Goal: Entertainment & Leisure: Browse casually

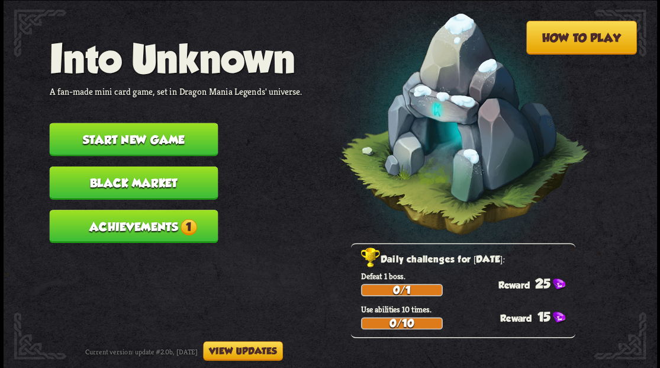
click at [137, 141] on button "Start new game" at bounding box center [133, 139] width 169 height 33
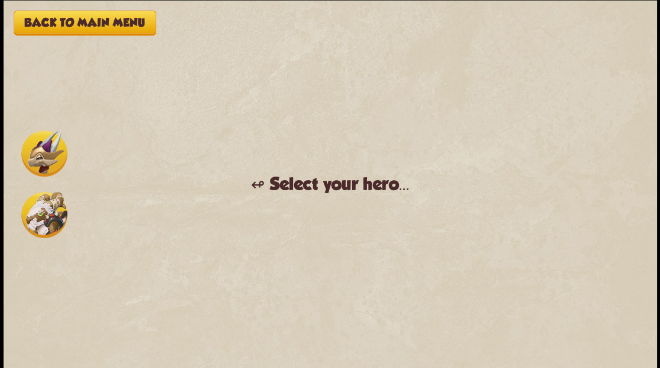
click at [37, 219] on img at bounding box center [44, 214] width 46 height 46
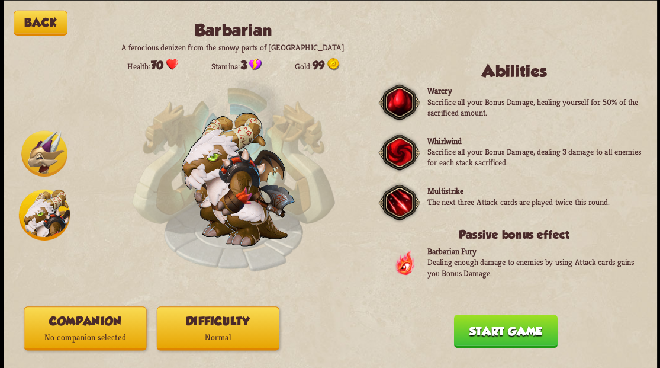
click at [83, 330] on p "No companion selected" at bounding box center [84, 337] width 121 height 17
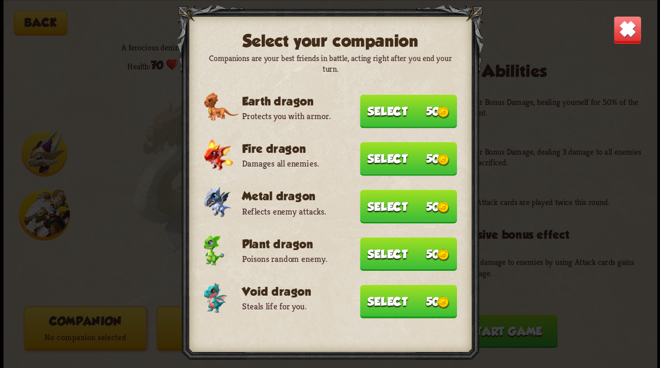
click at [383, 205] on button "Select 50" at bounding box center [408, 206] width 97 height 34
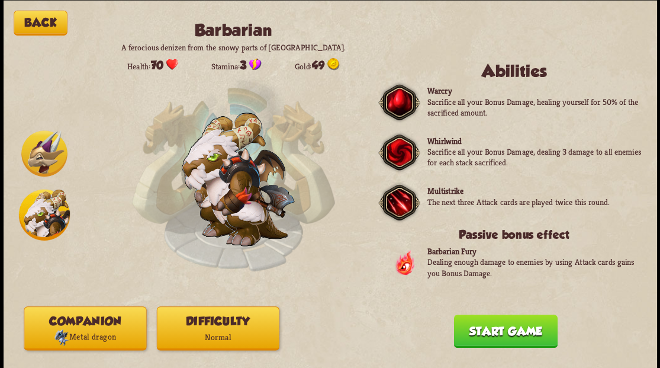
drag, startPoint x: 507, startPoint y: 332, endPoint x: 452, endPoint y: 269, distance: 83.5
click at [506, 331] on button "Start game" at bounding box center [505, 330] width 104 height 33
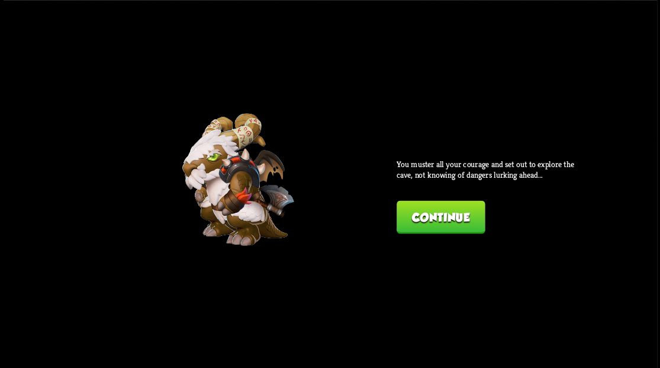
click at [431, 219] on button "Continue" at bounding box center [441, 216] width 88 height 33
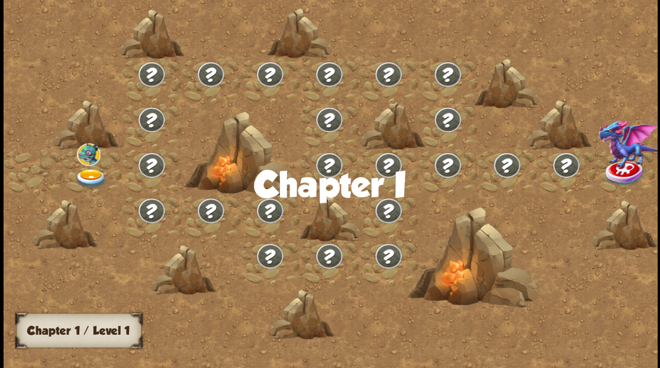
click at [90, 176] on img at bounding box center [91, 178] width 33 height 20
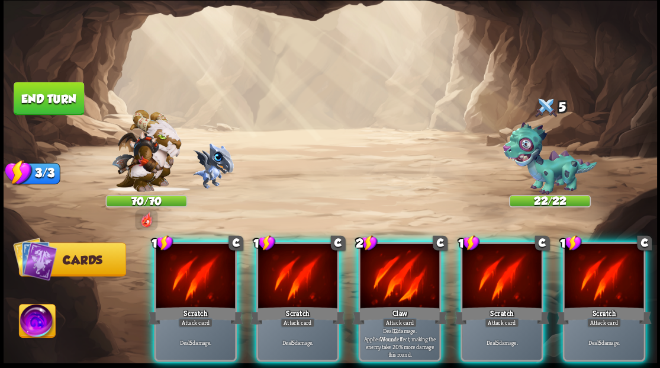
click at [389, 266] on div at bounding box center [399, 276] width 79 height 67
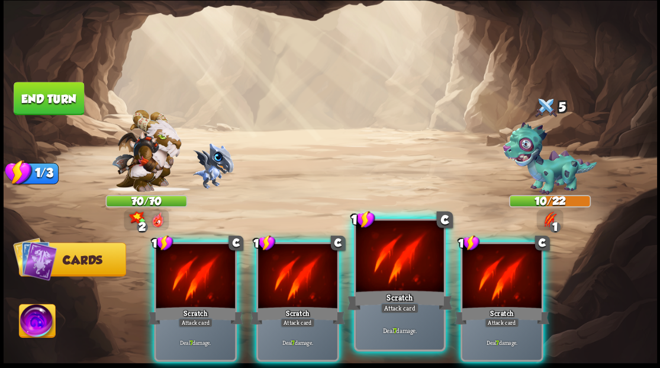
click at [379, 263] on div at bounding box center [400, 257] width 88 height 74
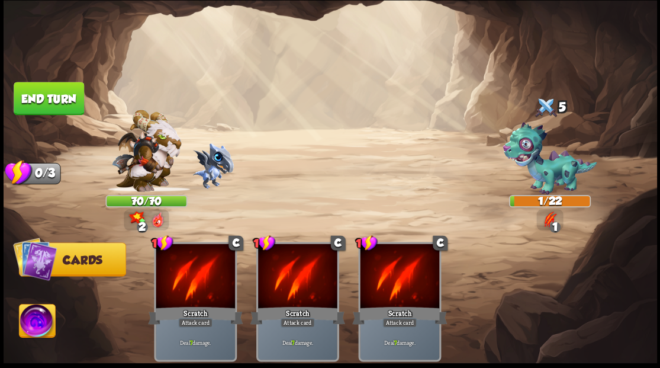
click at [37, 94] on button "End turn" at bounding box center [49, 98] width 70 height 33
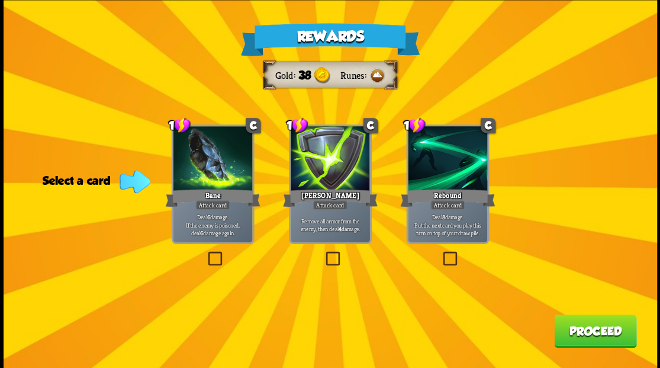
click at [323, 253] on label at bounding box center [323, 253] width 0 height 0
click at [0, 0] on input "checkbox" at bounding box center [0, 0] width 0 height 0
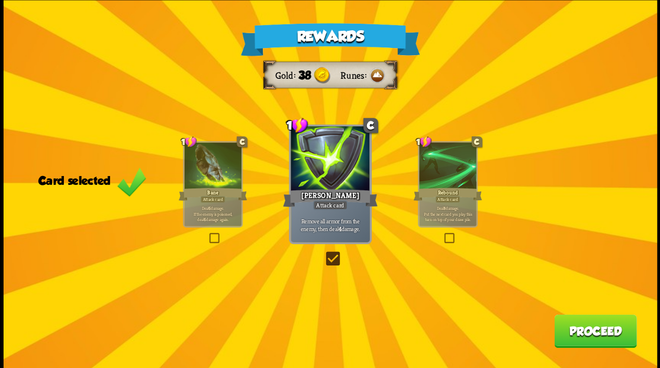
click at [583, 327] on button "Proceed" at bounding box center [595, 330] width 82 height 33
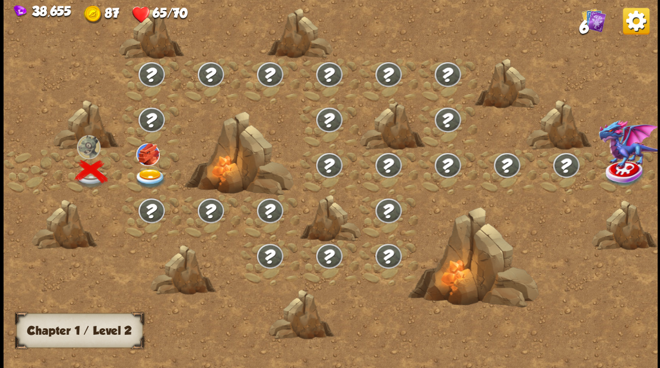
click at [145, 174] on img at bounding box center [150, 178] width 33 height 20
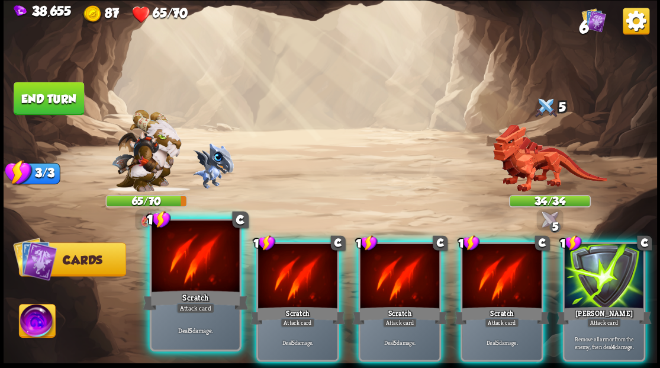
click at [183, 273] on div at bounding box center [196, 257] width 88 height 74
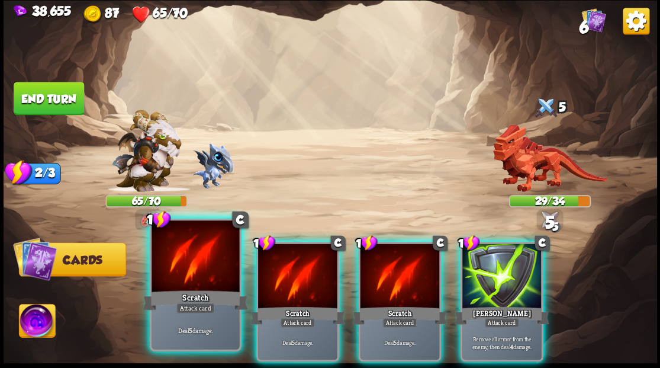
click at [183, 273] on div at bounding box center [196, 257] width 88 height 74
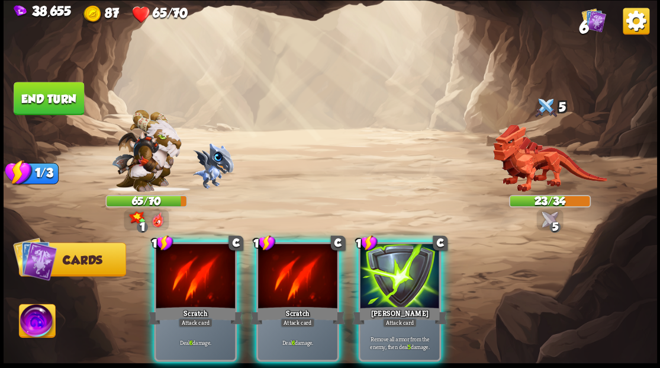
click at [39, 321] on img at bounding box center [37, 322] width 36 height 37
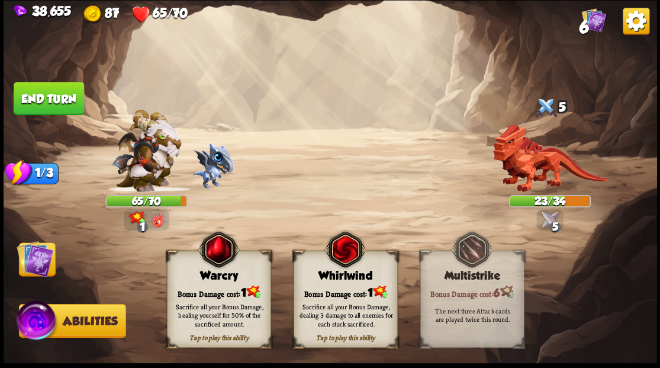
drag, startPoint x: 205, startPoint y: 289, endPoint x: 194, endPoint y: 287, distance: 10.8
click at [205, 289] on div "Bonus Damage cost: 1" at bounding box center [218, 291] width 103 height 15
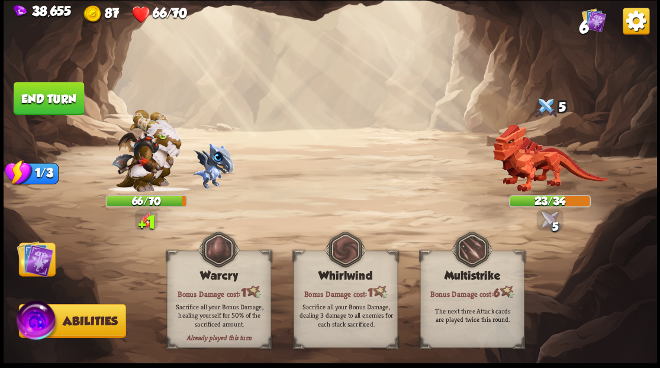
click at [36, 264] on img at bounding box center [35, 258] width 37 height 37
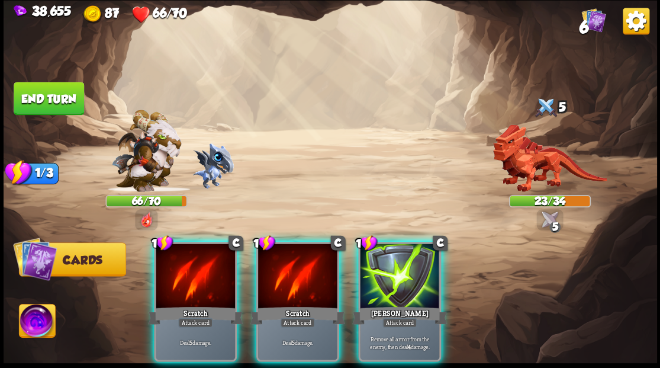
click at [200, 277] on div at bounding box center [195, 276] width 79 height 67
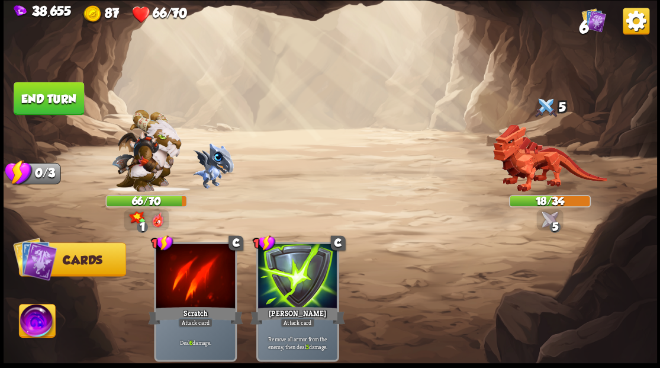
click at [50, 99] on button "End turn" at bounding box center [49, 98] width 70 height 33
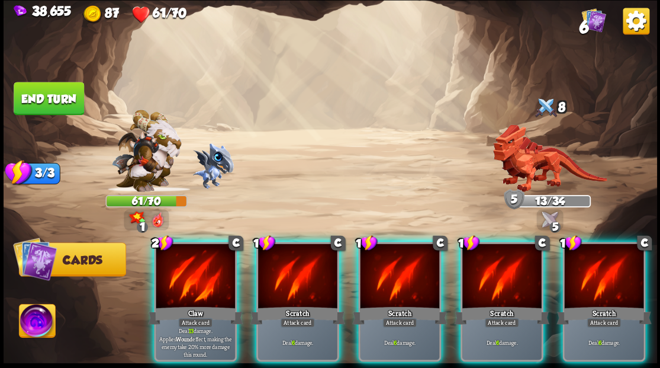
click at [33, 322] on img at bounding box center [37, 322] width 36 height 37
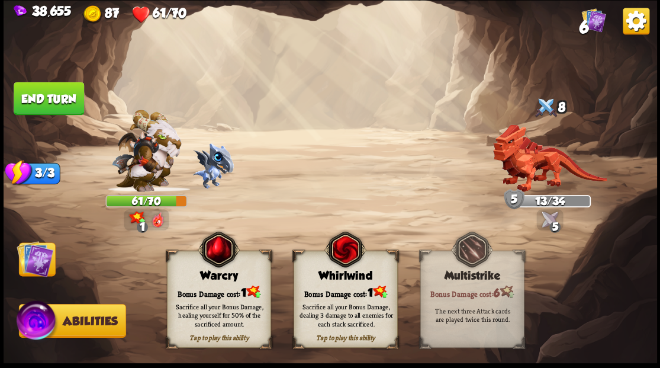
click at [205, 281] on div "Warcry" at bounding box center [218, 275] width 103 height 13
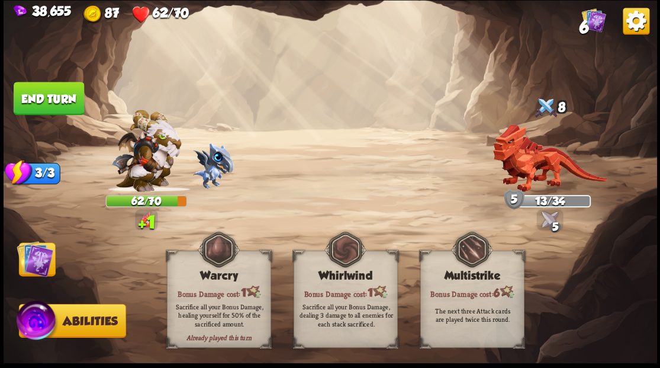
click at [34, 269] on img at bounding box center [35, 258] width 37 height 37
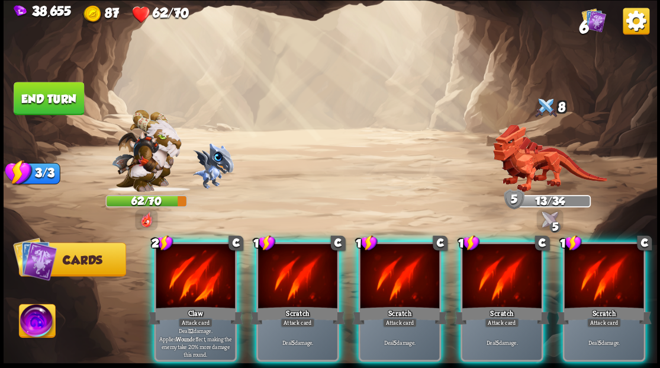
click at [204, 274] on div at bounding box center [195, 276] width 79 height 67
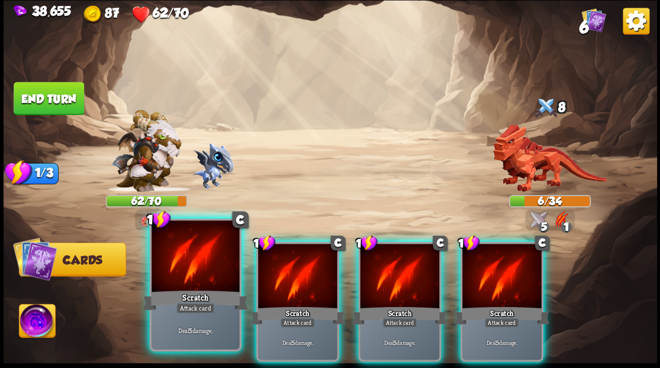
click at [186, 269] on div at bounding box center [196, 257] width 88 height 74
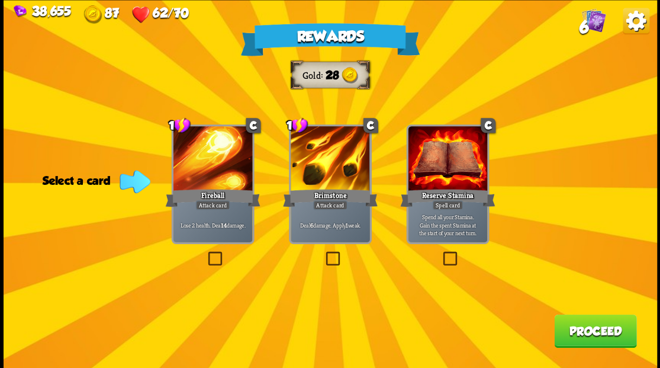
click at [323, 253] on label at bounding box center [323, 253] width 0 height 0
click at [0, 0] on input "checkbox" at bounding box center [0, 0] width 0 height 0
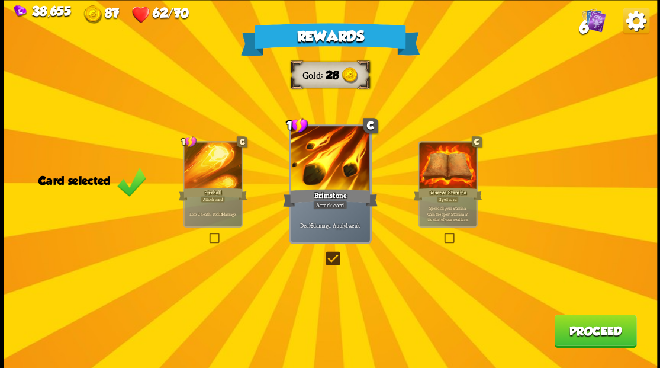
drag, startPoint x: 595, startPoint y: 335, endPoint x: 581, endPoint y: 329, distance: 15.9
click at [581, 329] on button "Proceed" at bounding box center [595, 330] width 82 height 33
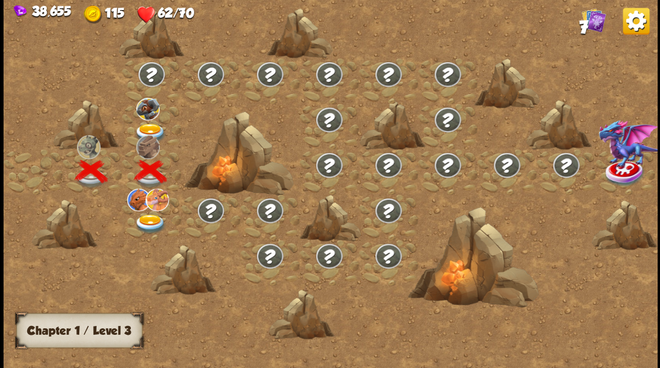
click at [144, 127] on img at bounding box center [150, 133] width 33 height 20
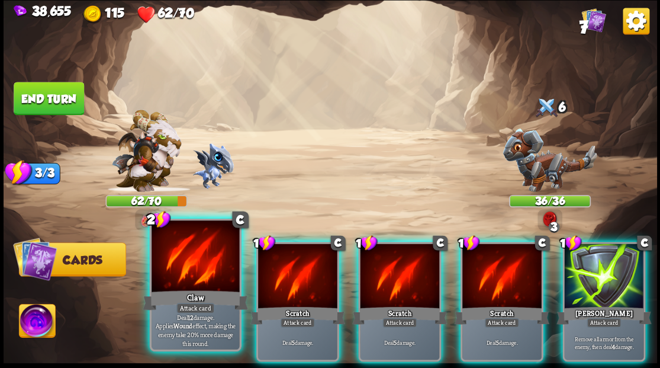
click at [208, 269] on div at bounding box center [196, 257] width 88 height 74
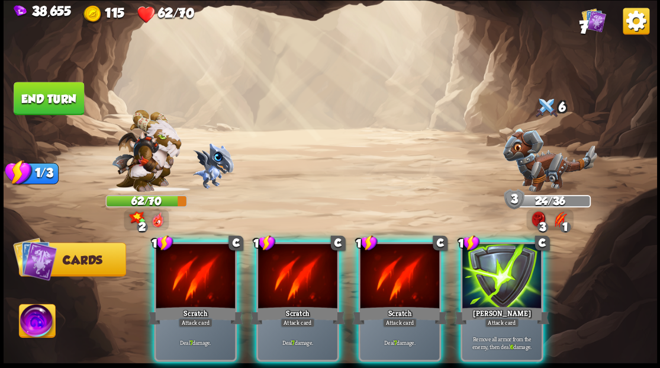
click at [200, 266] on div at bounding box center [195, 276] width 79 height 67
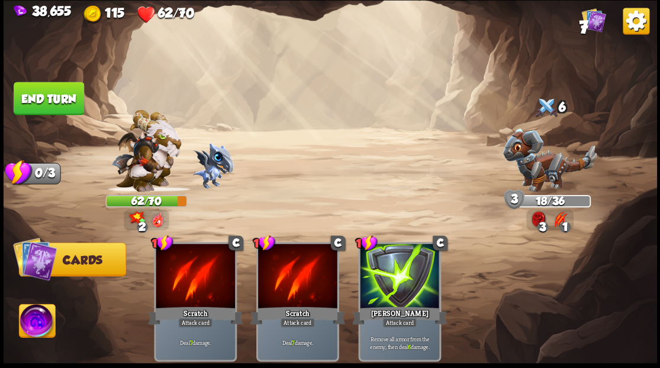
click at [31, 326] on img at bounding box center [37, 322] width 36 height 37
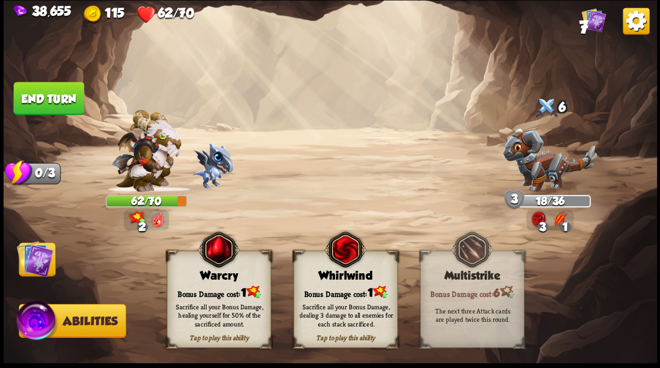
drag, startPoint x: 213, startPoint y: 281, endPoint x: 195, endPoint y: 279, distance: 17.8
click at [211, 281] on div "Warcry" at bounding box center [218, 275] width 103 height 13
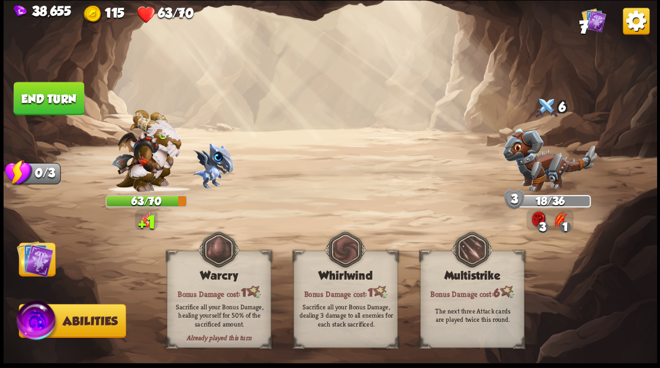
click at [41, 258] on img at bounding box center [35, 258] width 37 height 37
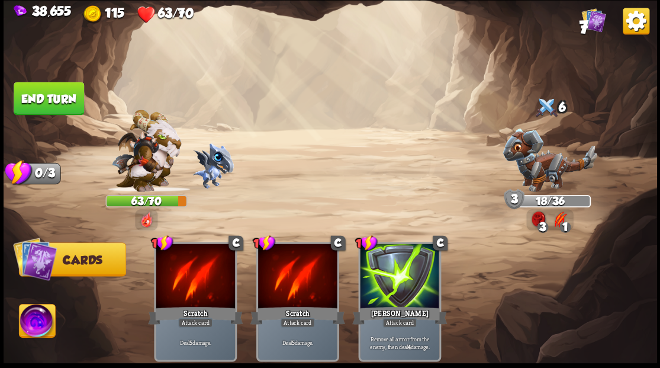
drag, startPoint x: 51, startPoint y: 95, endPoint x: 102, endPoint y: 104, distance: 52.3
click at [48, 94] on button "End turn" at bounding box center [49, 98] width 70 height 33
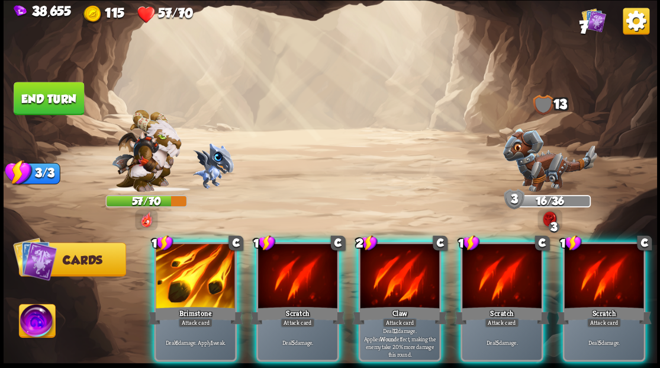
click at [195, 286] on div at bounding box center [195, 276] width 79 height 67
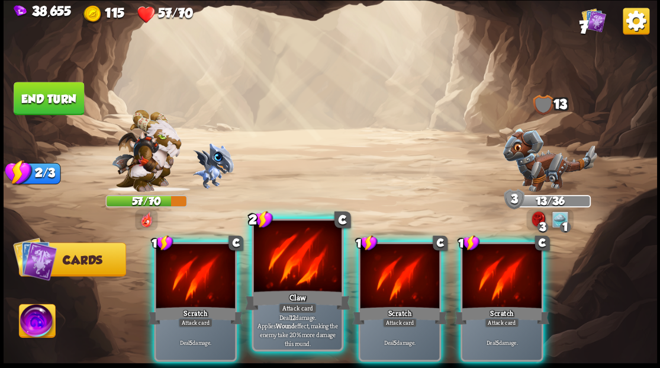
click at [297, 257] on div at bounding box center [297, 257] width 88 height 74
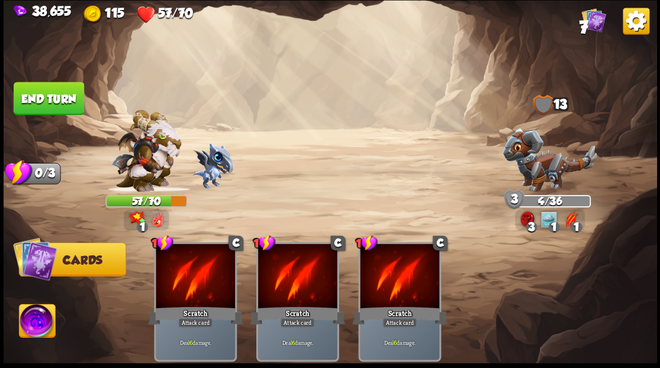
click at [59, 257] on button "Cards" at bounding box center [71, 259] width 107 height 34
click at [40, 324] on img at bounding box center [37, 322] width 36 height 37
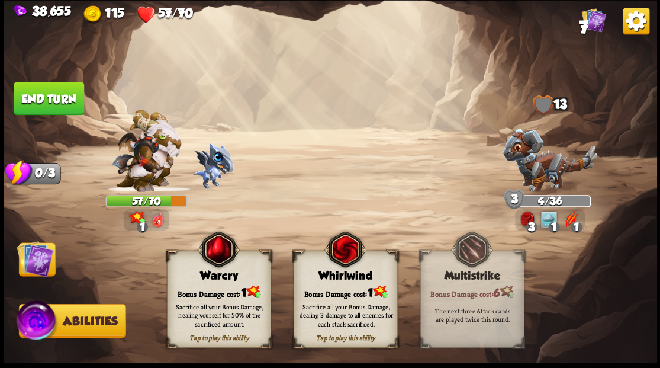
click at [217, 289] on div "Bonus Damage cost: 1" at bounding box center [218, 291] width 103 height 15
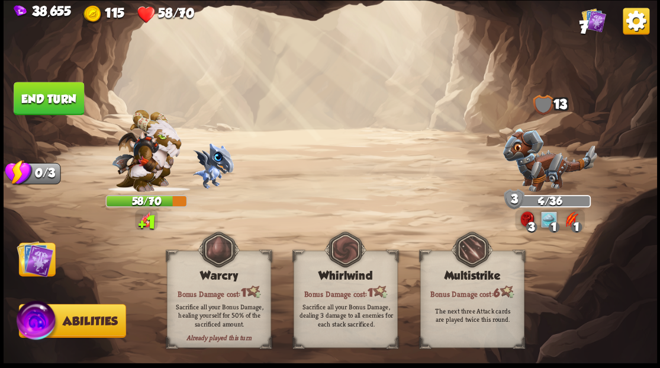
drag, startPoint x: 47, startPoint y: 260, endPoint x: 43, endPoint y: 240, distance: 20.5
click at [46, 260] on img at bounding box center [35, 258] width 37 height 37
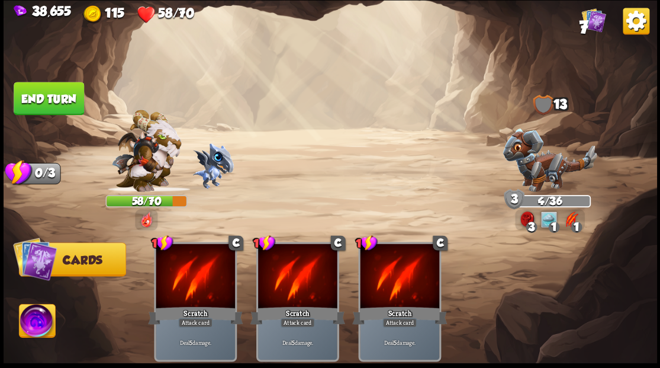
click at [60, 89] on button "End turn" at bounding box center [49, 98] width 70 height 33
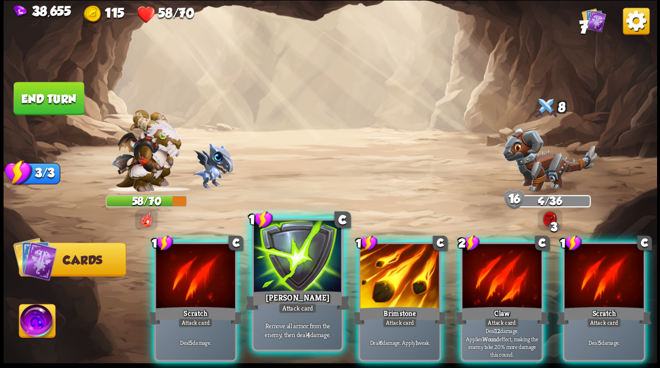
click at [300, 269] on div at bounding box center [297, 257] width 88 height 74
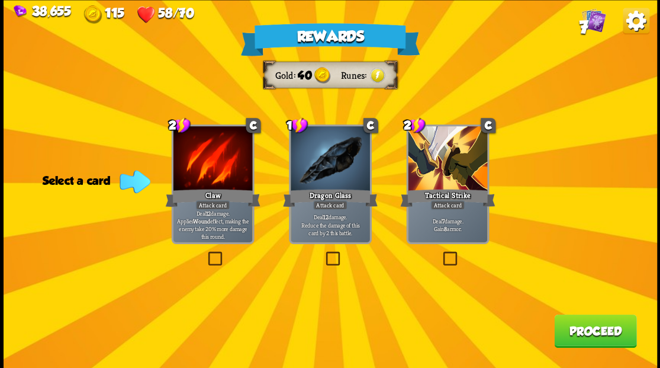
click at [440, 253] on label at bounding box center [440, 253] width 0 height 0
click at [0, 0] on input "checkbox" at bounding box center [0, 0] width 0 height 0
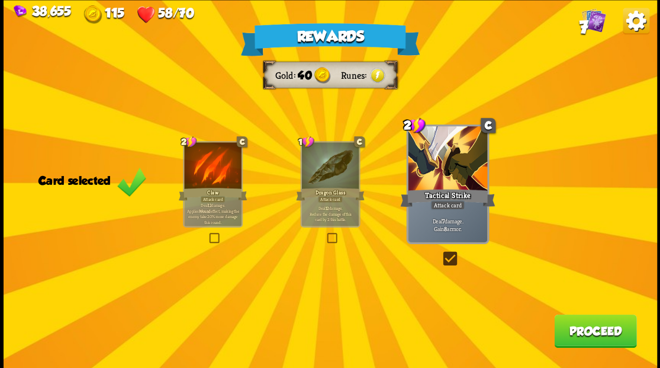
click at [574, 331] on button "Proceed" at bounding box center [595, 330] width 82 height 33
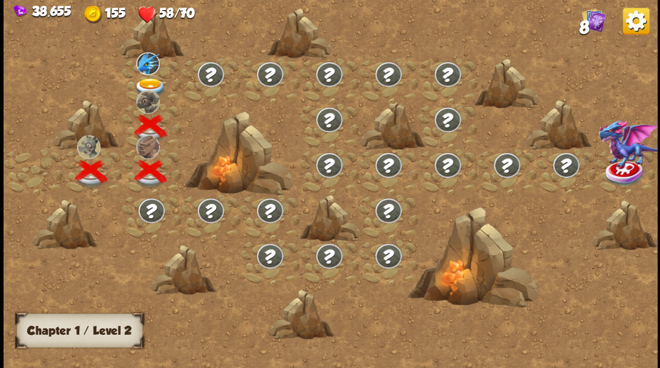
click at [143, 85] on img at bounding box center [150, 88] width 33 height 20
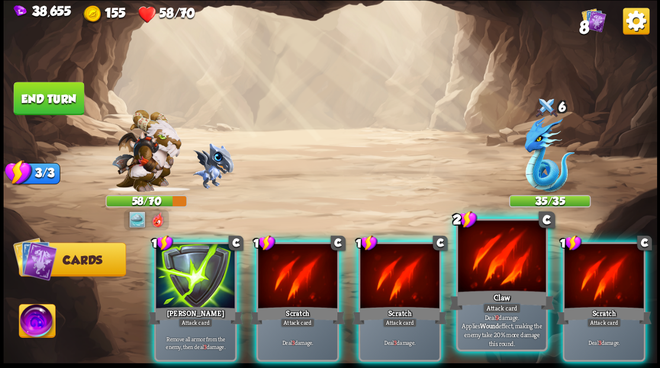
click at [506, 273] on div at bounding box center [502, 257] width 88 height 74
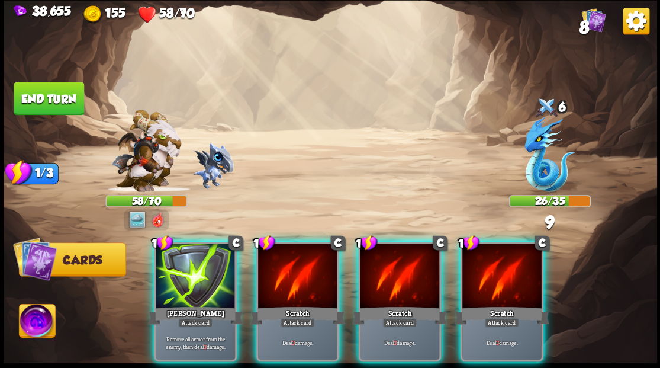
click at [506, 273] on div at bounding box center [501, 276] width 79 height 67
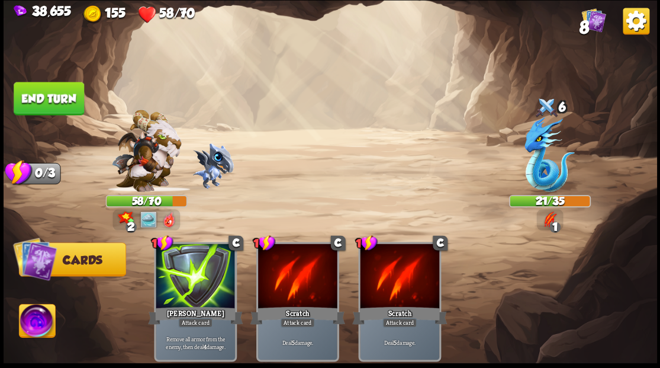
click at [30, 323] on img at bounding box center [37, 322] width 36 height 37
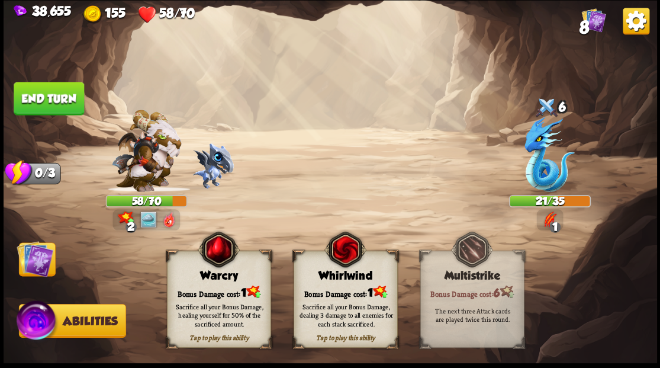
click at [220, 282] on div "Tap to play this ability Warcry Bonus Damage cost: 1 Sacrifice all your Bonus D…" at bounding box center [219, 298] width 104 height 97
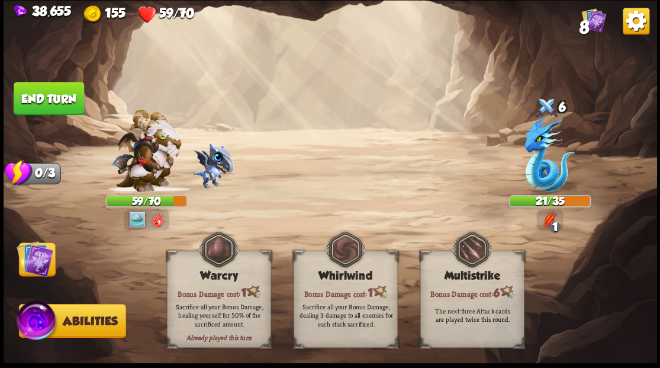
click at [32, 271] on img at bounding box center [35, 258] width 37 height 37
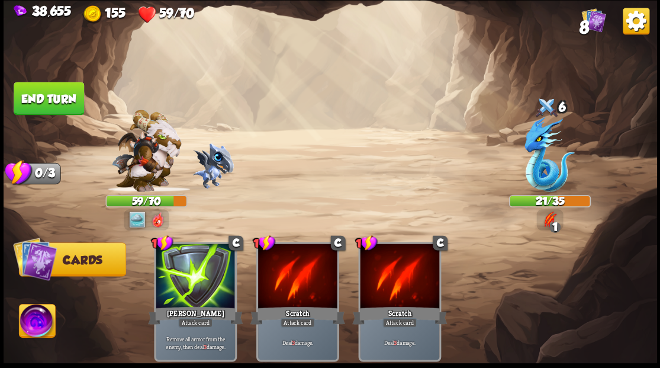
drag, startPoint x: 44, startPoint y: 102, endPoint x: 120, endPoint y: 128, distance: 80.5
click at [88, 118] on div "Select an enemy to attack... You don't have enough stamina to play that card...…" at bounding box center [330, 184] width 653 height 368
click at [53, 90] on button "End turn" at bounding box center [49, 98] width 70 height 33
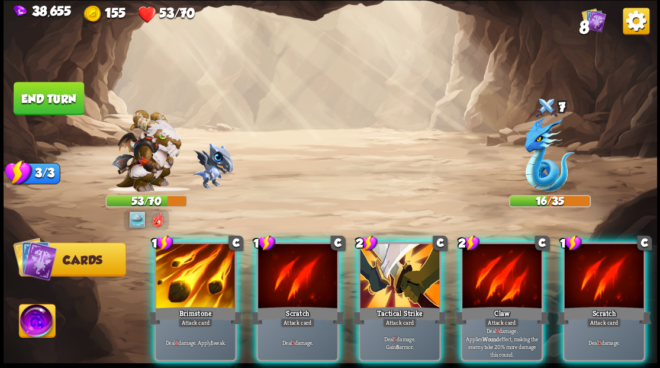
drag, startPoint x: 417, startPoint y: 313, endPoint x: 409, endPoint y: 304, distance: 11.3
click at [413, 309] on div "2 C Tactical Strike Attack card Deal 5 damage. Gain 8 armor." at bounding box center [399, 302] width 83 height 120
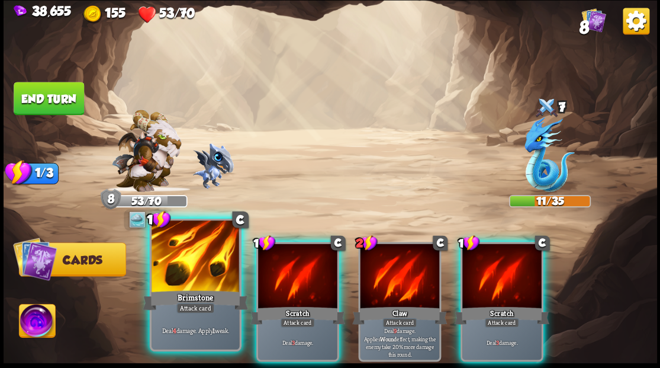
click at [172, 294] on div "Brimstone" at bounding box center [195, 300] width 105 height 24
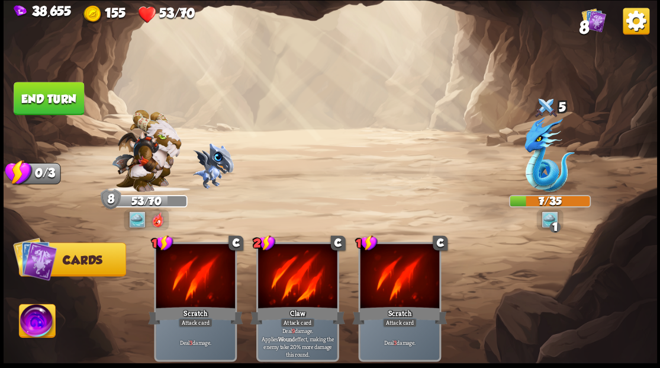
drag, startPoint x: 51, startPoint y: 107, endPoint x: 59, endPoint y: 107, distance: 7.7
click at [50, 107] on button "End turn" at bounding box center [49, 98] width 70 height 33
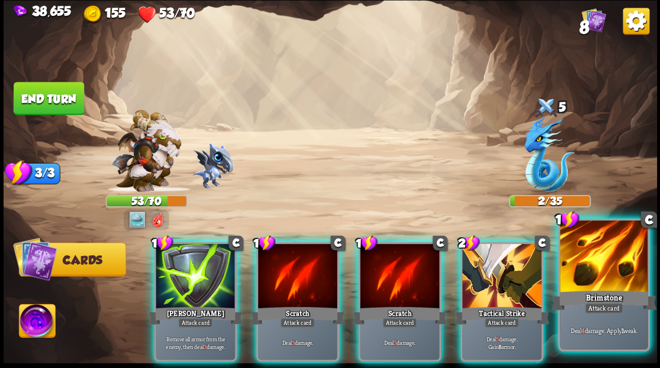
click at [582, 277] on div at bounding box center [604, 257] width 88 height 74
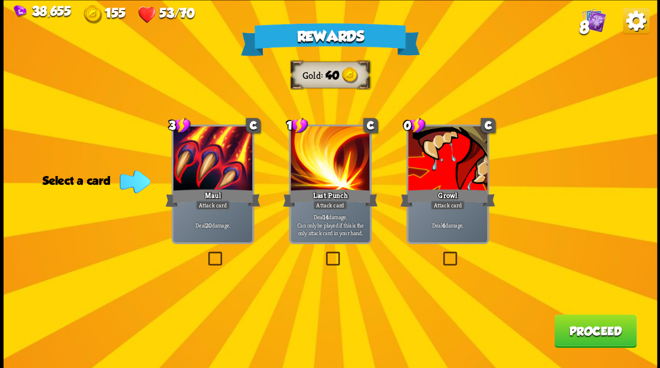
click at [440, 253] on label at bounding box center [440, 253] width 0 height 0
click at [0, 0] on input "checkbox" at bounding box center [0, 0] width 0 height 0
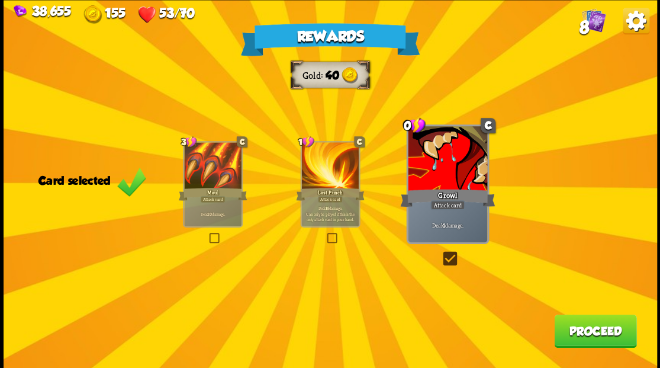
click at [591, 335] on button "Proceed" at bounding box center [595, 330] width 82 height 33
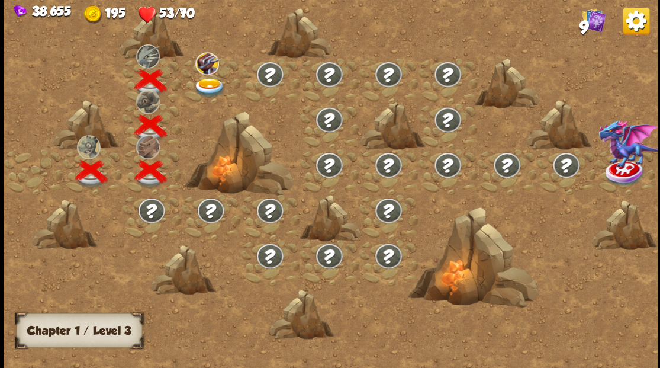
click at [205, 81] on img at bounding box center [209, 88] width 33 height 20
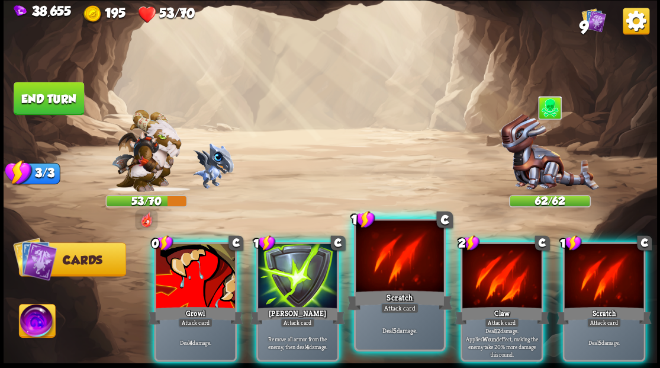
drag, startPoint x: 516, startPoint y: 273, endPoint x: 428, endPoint y: 273, distance: 87.6
click at [515, 272] on div at bounding box center [501, 276] width 79 height 67
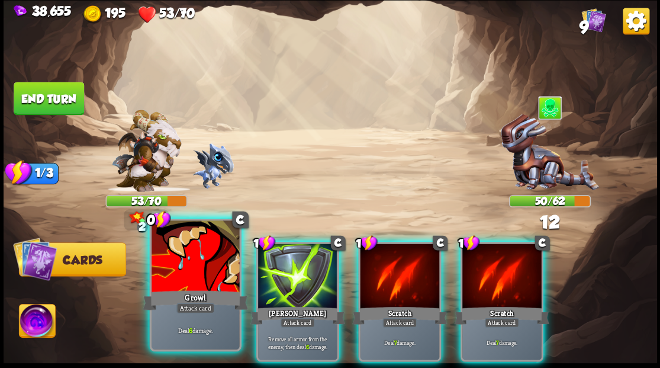
click at [201, 282] on div at bounding box center [196, 257] width 88 height 74
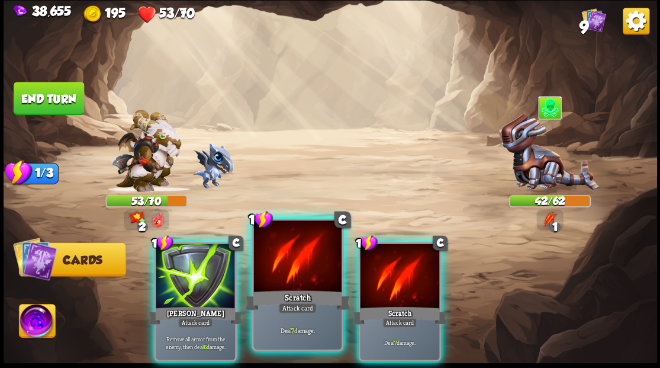
click at [283, 294] on div "Scratch" at bounding box center [296, 300] width 105 height 24
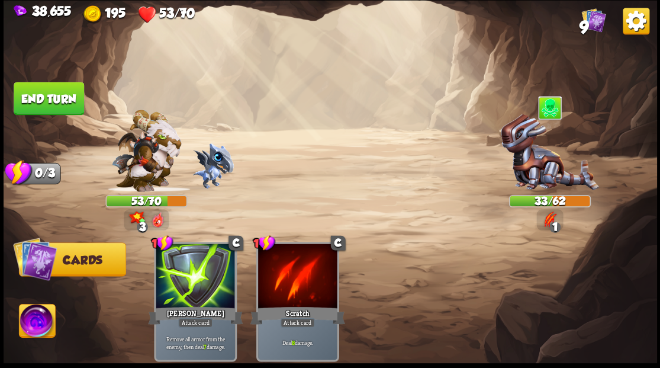
click at [37, 321] on img at bounding box center [37, 322] width 36 height 37
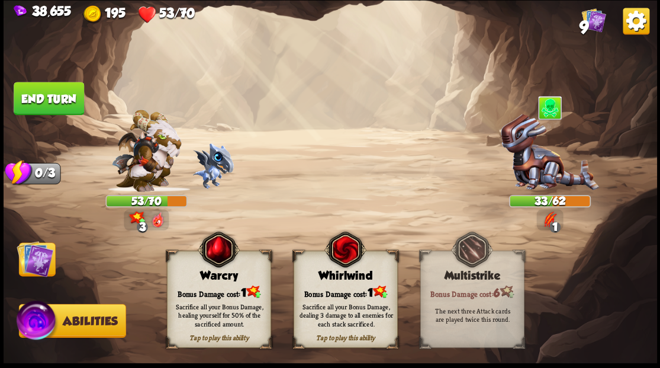
click at [201, 283] on div "Tap to play this ability Warcry Bonus Damage cost: 1 Sacrifice all your Bonus D…" at bounding box center [219, 298] width 104 height 97
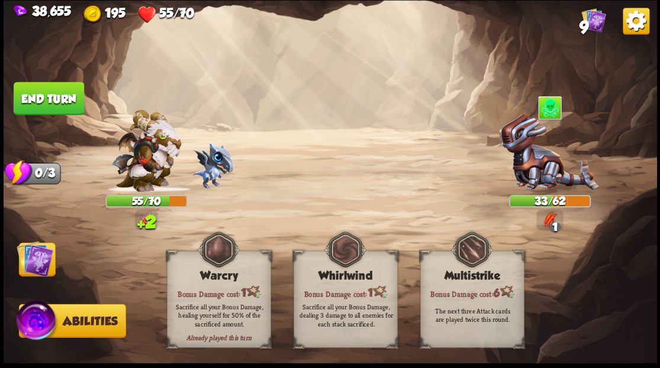
click at [33, 259] on img at bounding box center [35, 258] width 37 height 37
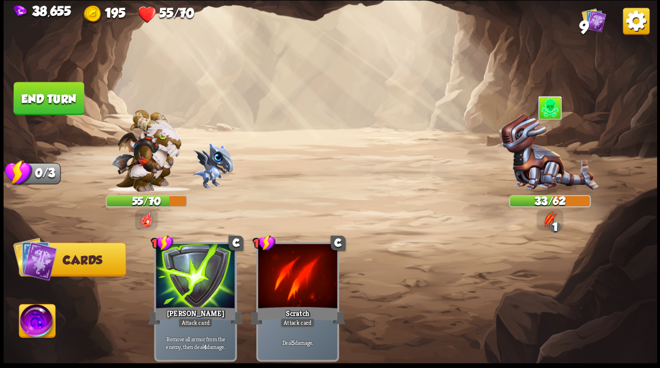
drag, startPoint x: 51, startPoint y: 91, endPoint x: 86, endPoint y: 92, distance: 34.3
click at [54, 92] on button "End turn" at bounding box center [49, 98] width 70 height 33
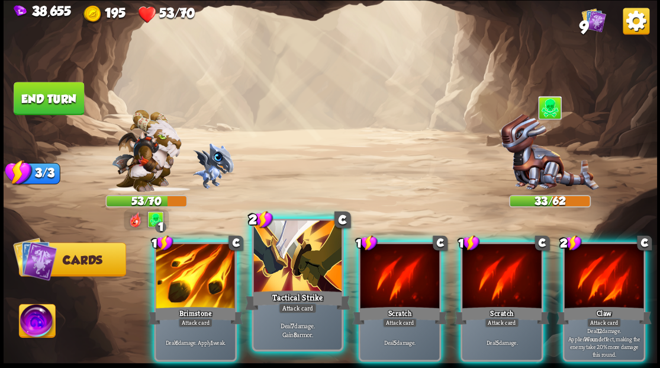
click at [278, 292] on div "Tactical Strike" at bounding box center [296, 300] width 105 height 24
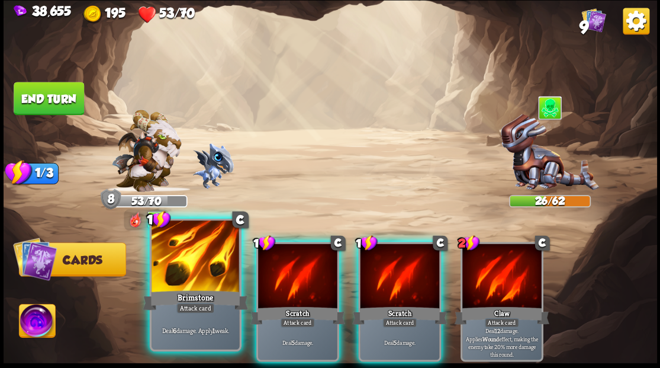
click at [202, 262] on div at bounding box center [196, 257] width 88 height 74
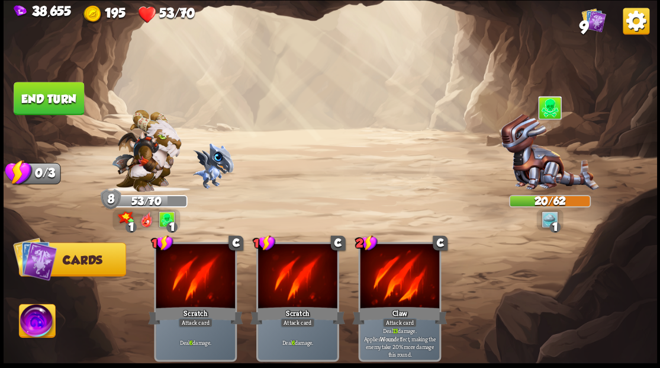
click at [34, 321] on img at bounding box center [37, 322] width 36 height 37
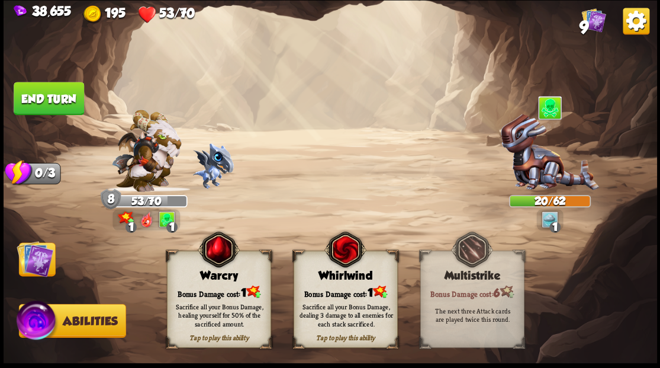
click at [206, 292] on div "Bonus Damage cost: 1" at bounding box center [218, 291] width 103 height 15
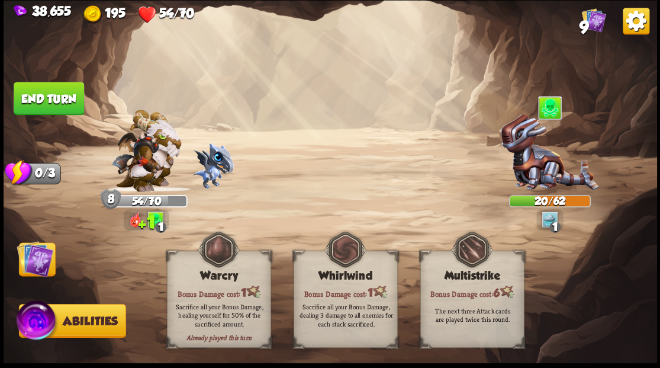
click at [39, 258] on img at bounding box center [35, 258] width 37 height 37
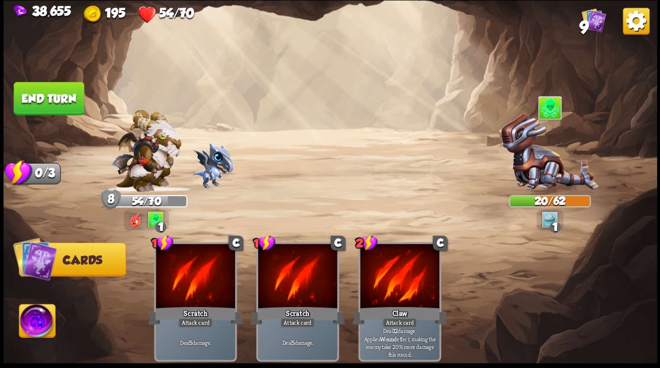
click at [42, 95] on button "End turn" at bounding box center [49, 98] width 70 height 33
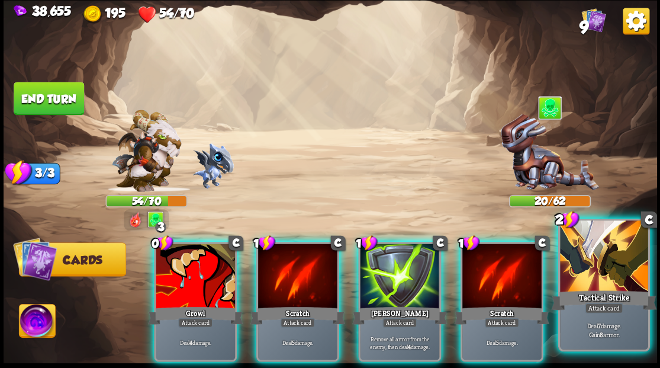
click at [609, 282] on div at bounding box center [604, 257] width 88 height 74
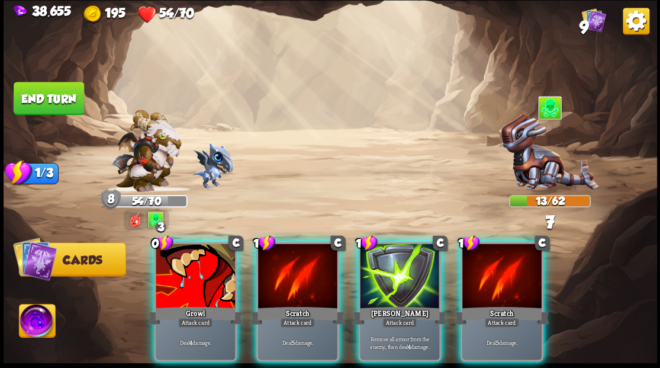
drag, startPoint x: 503, startPoint y: 282, endPoint x: 478, endPoint y: 185, distance: 100.2
click at [506, 271] on div at bounding box center [501, 276] width 79 height 67
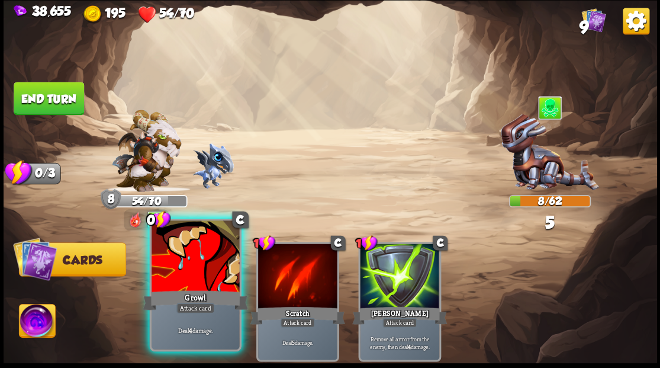
click at [187, 269] on div at bounding box center [196, 257] width 88 height 74
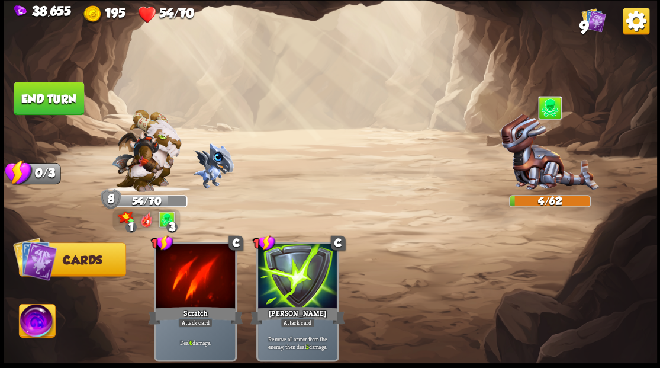
click at [40, 321] on img at bounding box center [37, 322] width 36 height 37
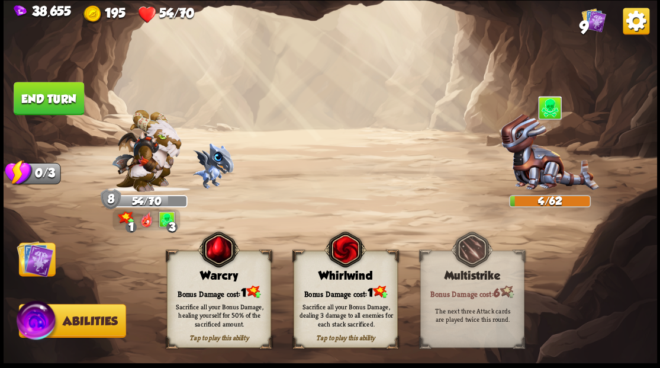
click at [215, 283] on div "Tap to play this ability Warcry Bonus Damage cost: 1 Sacrifice all your Bonus D…" at bounding box center [219, 298] width 104 height 97
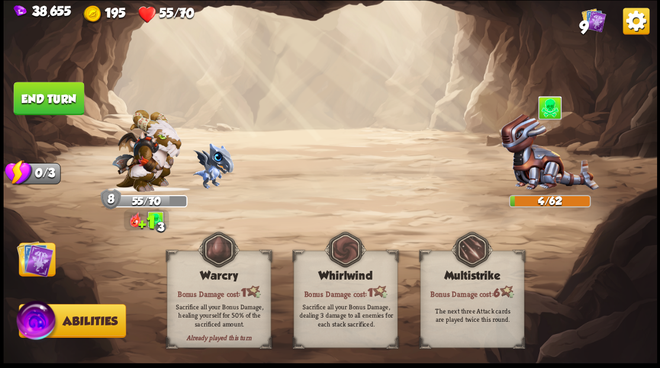
drag, startPoint x: 36, startPoint y: 255, endPoint x: 41, endPoint y: 205, distance: 49.4
click at [35, 253] on img at bounding box center [35, 258] width 37 height 37
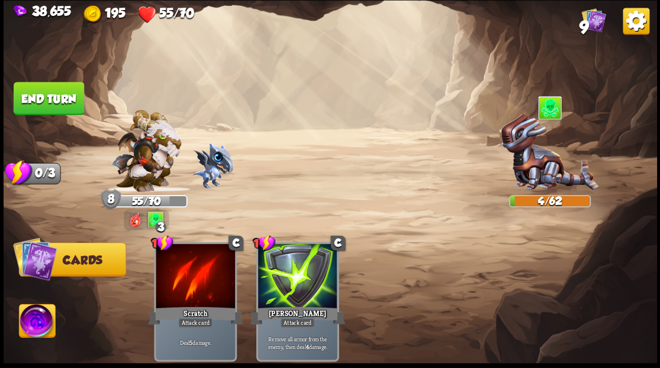
click at [65, 98] on button "End turn" at bounding box center [49, 98] width 70 height 33
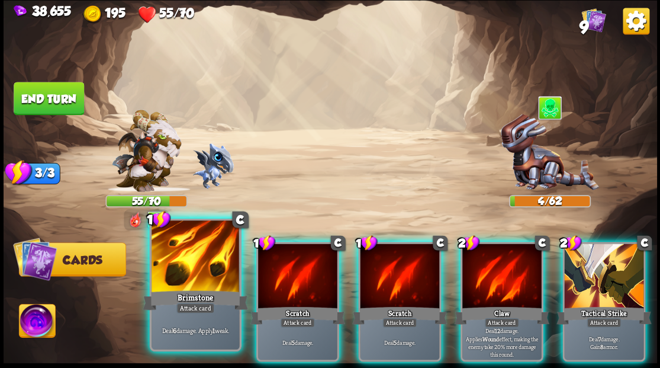
click at [160, 282] on div at bounding box center [196, 257] width 88 height 74
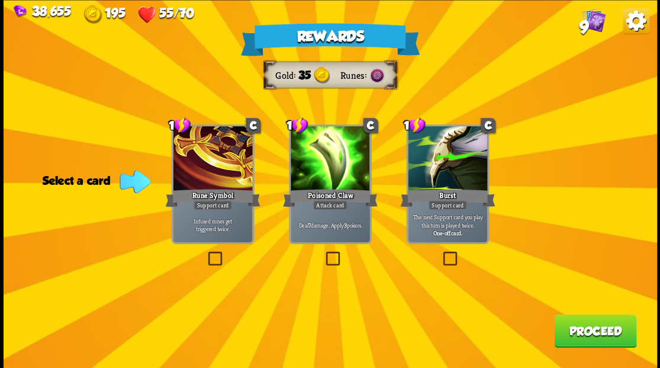
drag, startPoint x: 334, startPoint y: 253, endPoint x: 452, endPoint y: 273, distance: 119.5
click at [323, 253] on label at bounding box center [323, 253] width 0 height 0
click at [0, 0] on input "checkbox" at bounding box center [0, 0] width 0 height 0
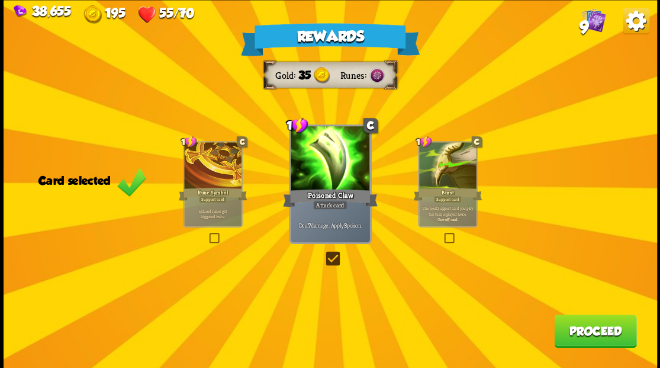
drag, startPoint x: 603, startPoint y: 331, endPoint x: 592, endPoint y: 321, distance: 14.7
click at [592, 321] on button "Proceed" at bounding box center [595, 330] width 82 height 33
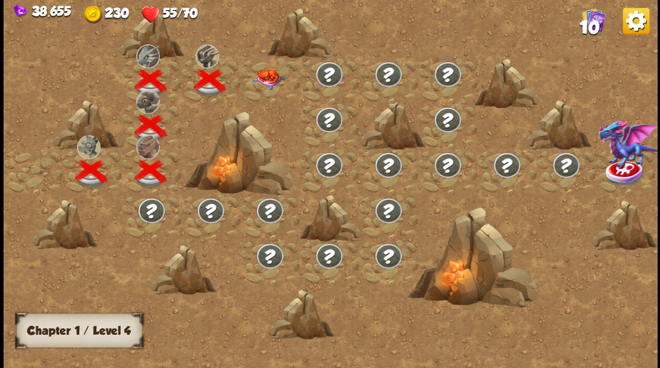
click at [266, 77] on img at bounding box center [268, 78] width 33 height 21
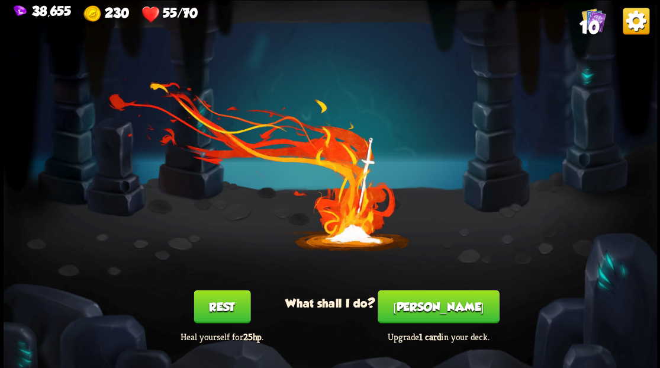
click at [443, 311] on button "[PERSON_NAME]" at bounding box center [438, 305] width 121 height 33
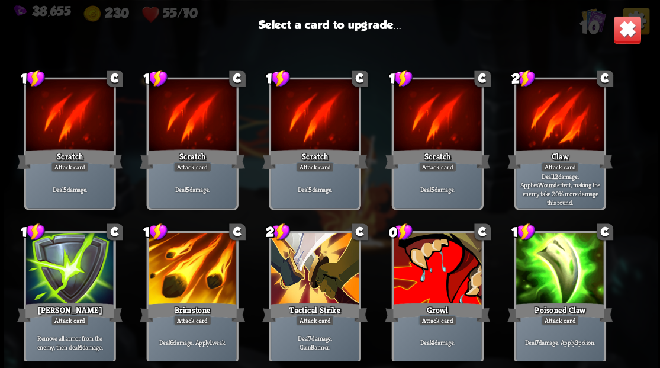
scroll to position [17, 0]
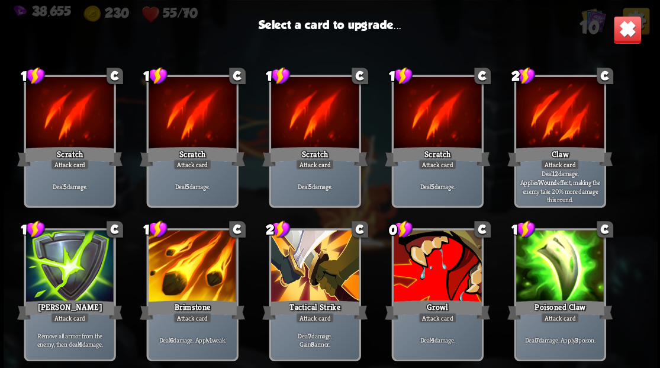
click at [429, 269] on div at bounding box center [437, 267] width 88 height 74
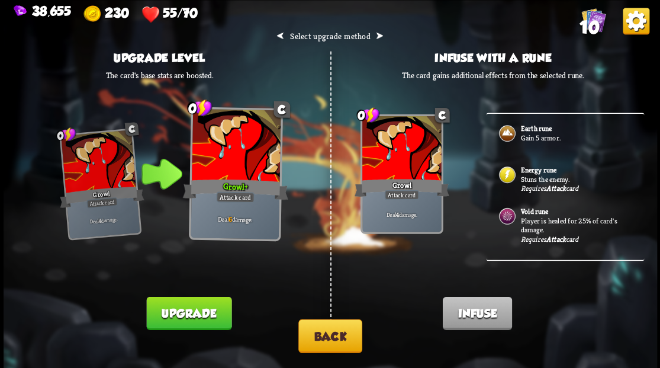
click at [526, 177] on p "Stuns the enemy." at bounding box center [575, 178] width 111 height 9
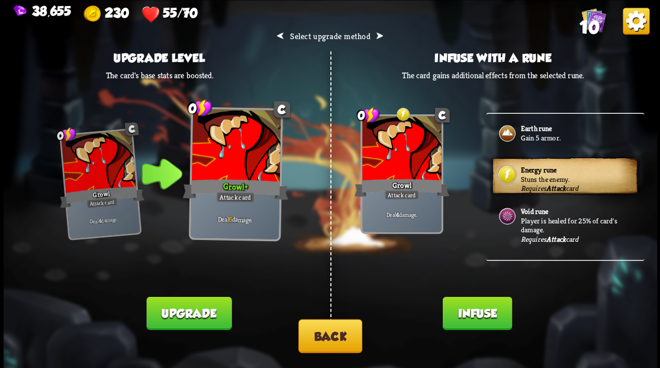
click at [317, 343] on button "Back" at bounding box center [330, 335] width 64 height 34
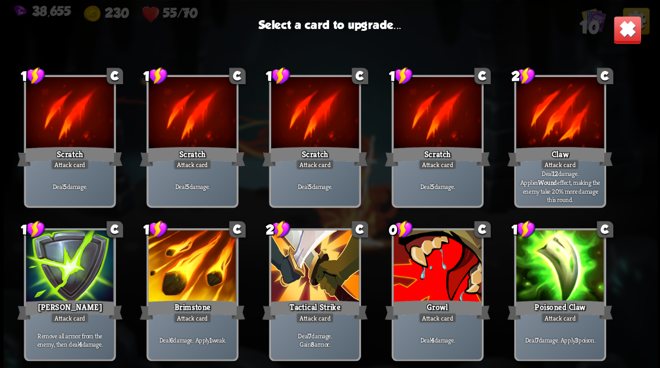
click at [554, 118] on div at bounding box center [560, 114] width 88 height 74
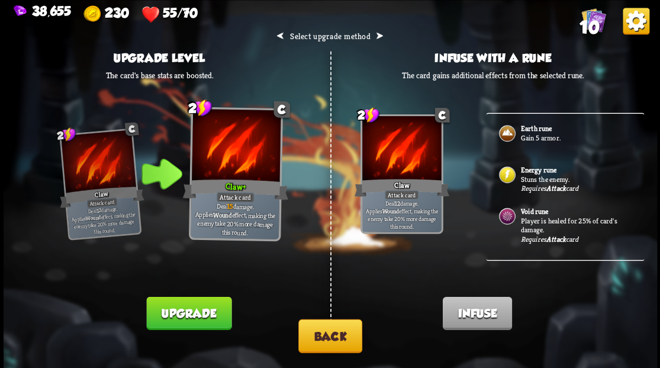
click at [508, 215] on img at bounding box center [506, 215] width 19 height 19
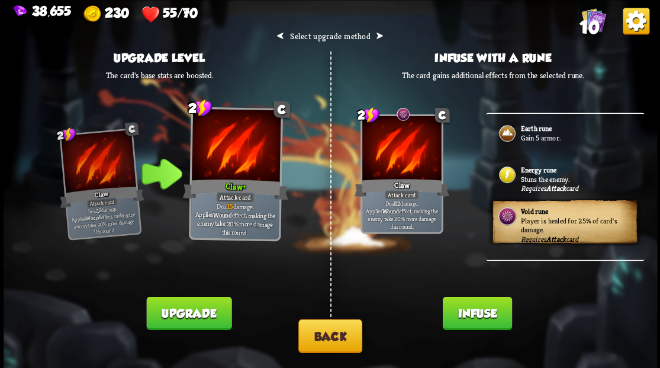
click at [477, 318] on button "Infuse" at bounding box center [476, 312] width 69 height 33
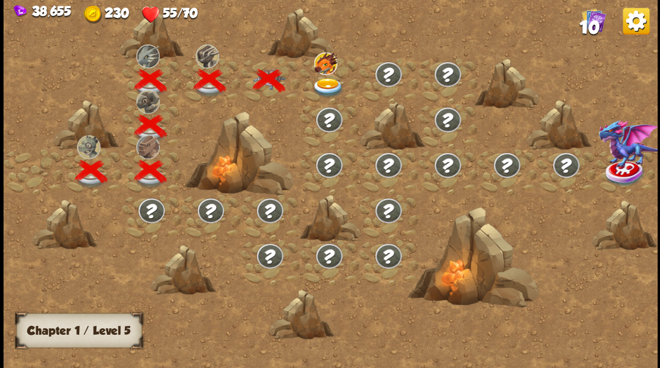
click at [323, 83] on img at bounding box center [327, 88] width 33 height 20
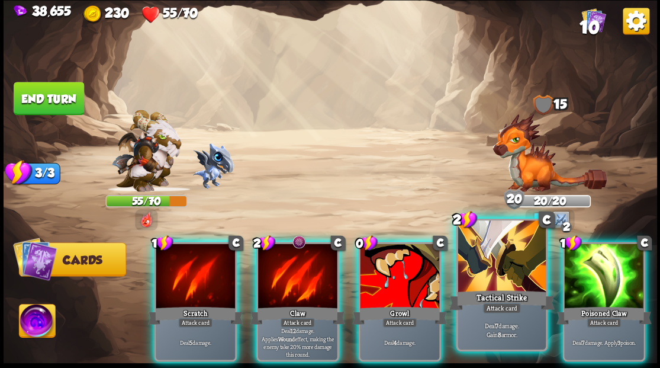
click at [508, 265] on div at bounding box center [502, 257] width 88 height 74
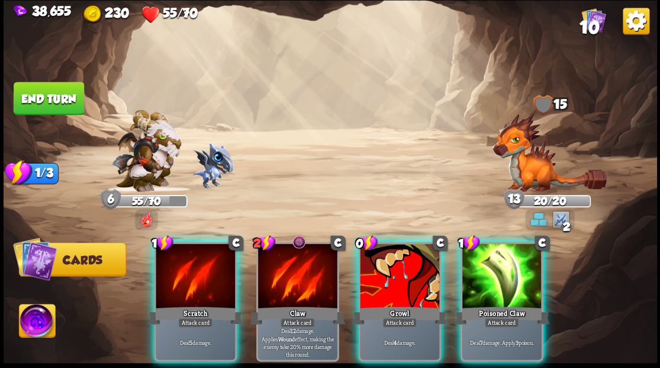
drag, startPoint x: 503, startPoint y: 263, endPoint x: 480, endPoint y: 262, distance: 22.5
click at [501, 262] on div at bounding box center [501, 276] width 79 height 67
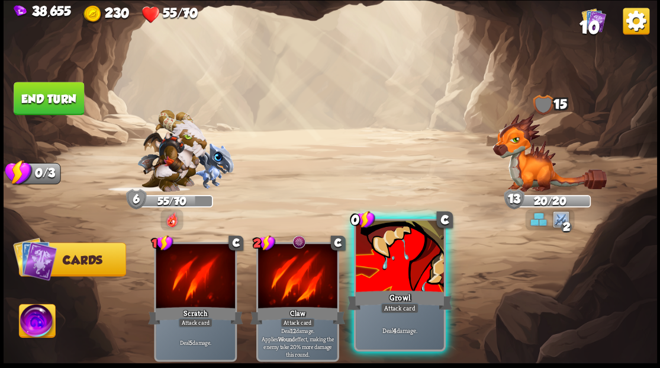
click at [400, 266] on div at bounding box center [400, 257] width 88 height 74
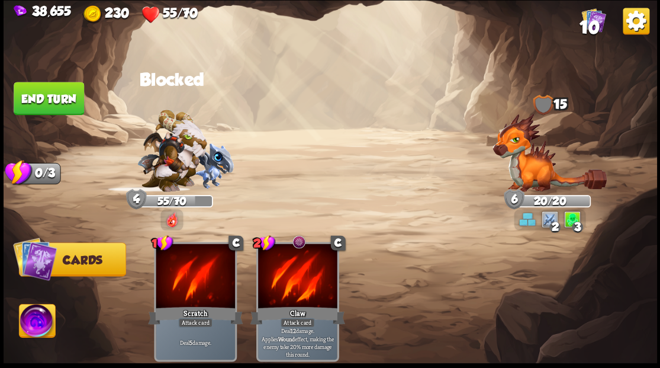
click at [59, 102] on button "End turn" at bounding box center [49, 98] width 70 height 33
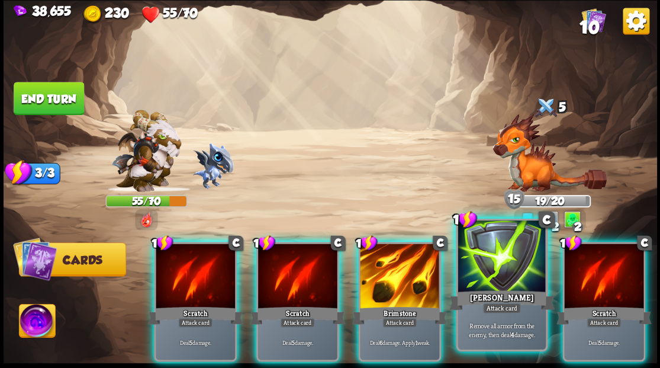
click at [477, 277] on div at bounding box center [502, 257] width 88 height 74
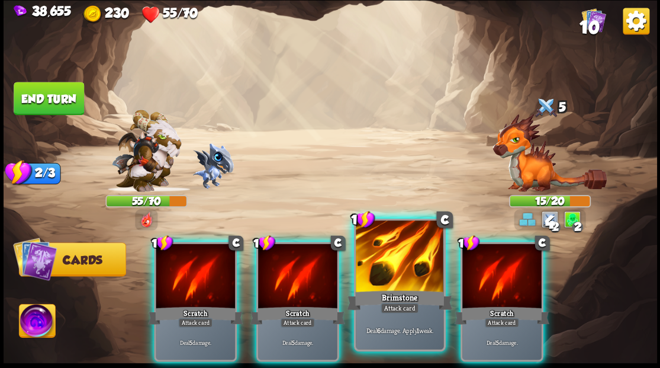
click at [401, 281] on div at bounding box center [400, 257] width 88 height 74
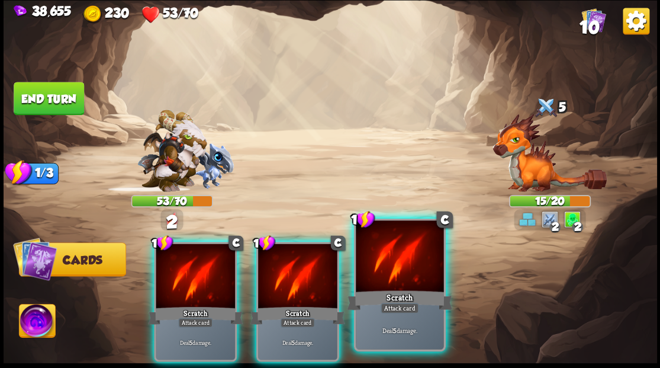
click at [398, 279] on div at bounding box center [400, 257] width 88 height 74
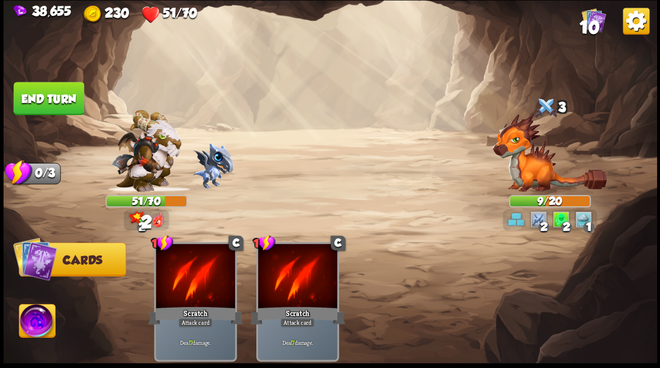
click at [33, 322] on img at bounding box center [37, 322] width 36 height 37
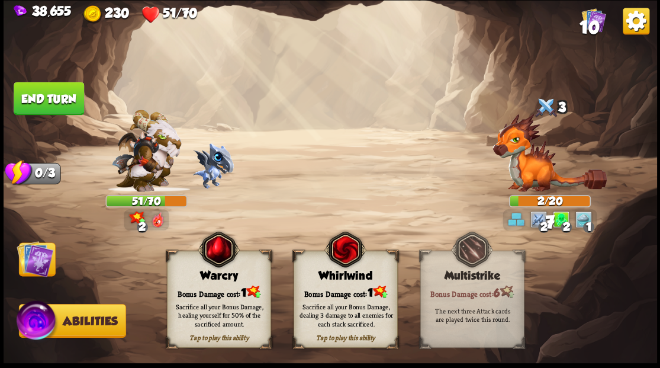
click at [210, 282] on div "Tap to play this ability Warcry Bonus Damage cost: 1 Sacrifice all your Bonus D…" at bounding box center [219, 298] width 104 height 97
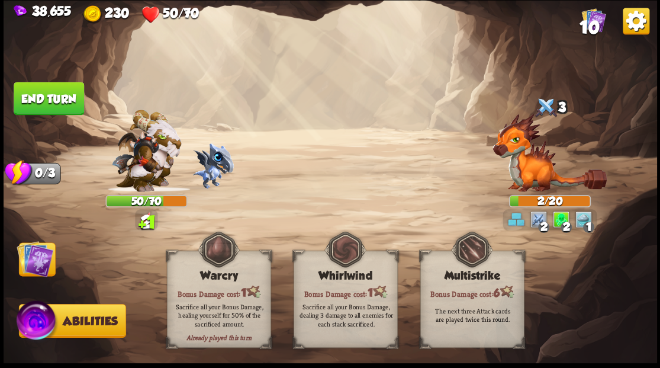
click at [44, 259] on img at bounding box center [35, 258] width 37 height 37
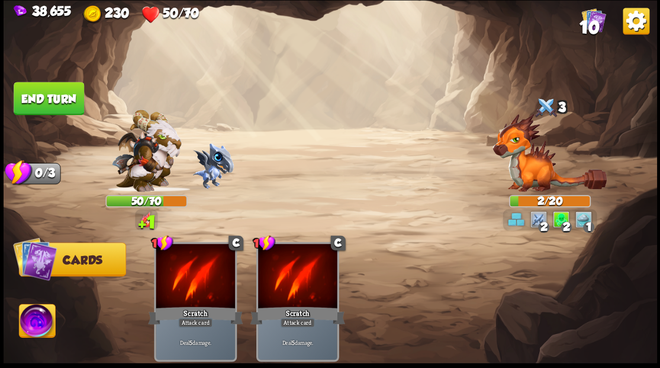
click at [62, 104] on button "End turn" at bounding box center [49, 98] width 70 height 33
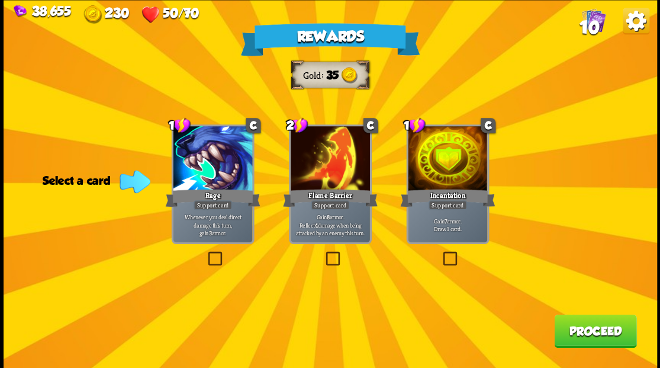
click at [440, 253] on label at bounding box center [440, 253] width 0 height 0
click at [0, 0] on input "checkbox" at bounding box center [0, 0] width 0 height 0
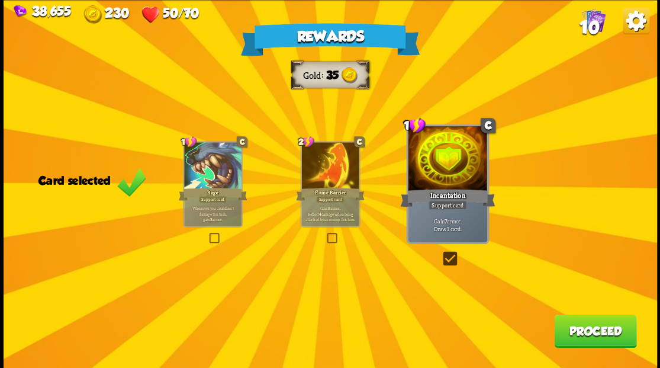
click at [593, 340] on button "Proceed" at bounding box center [595, 330] width 82 height 33
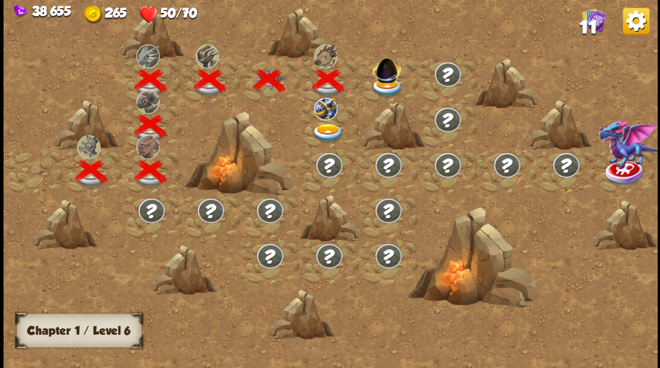
click at [381, 85] on img at bounding box center [387, 88] width 33 height 20
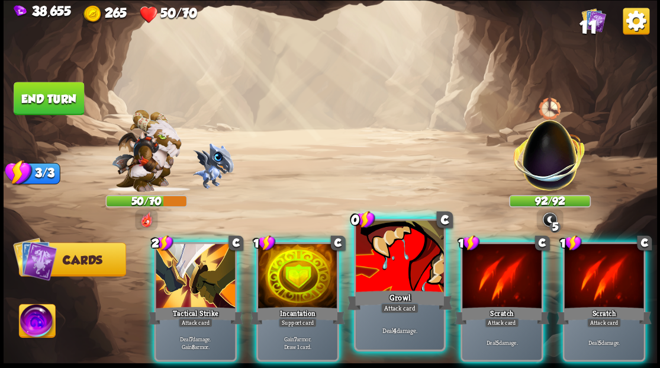
click at [384, 276] on div at bounding box center [400, 257] width 88 height 74
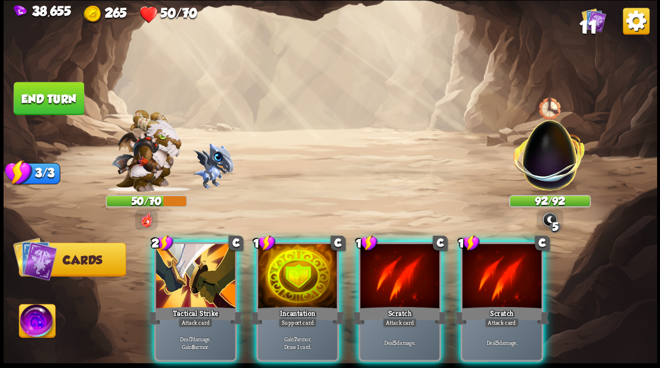
click at [384, 276] on div at bounding box center [399, 276] width 79 height 67
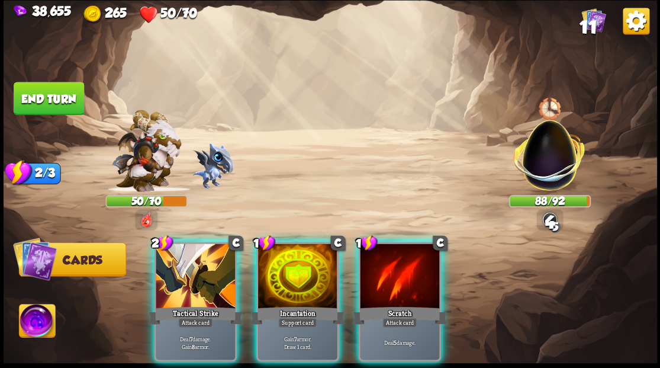
click at [381, 273] on div at bounding box center [399, 276] width 79 height 67
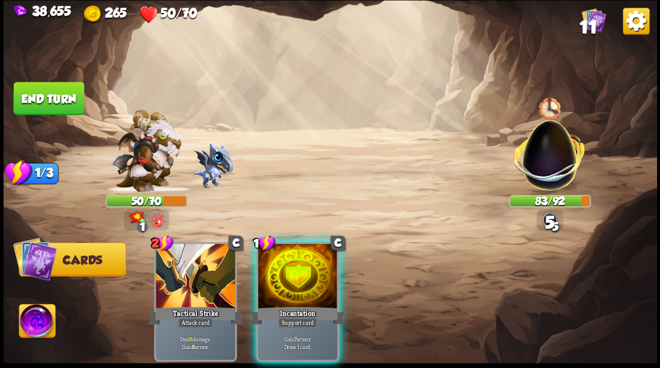
click at [62, 98] on button "End turn" at bounding box center [49, 98] width 70 height 33
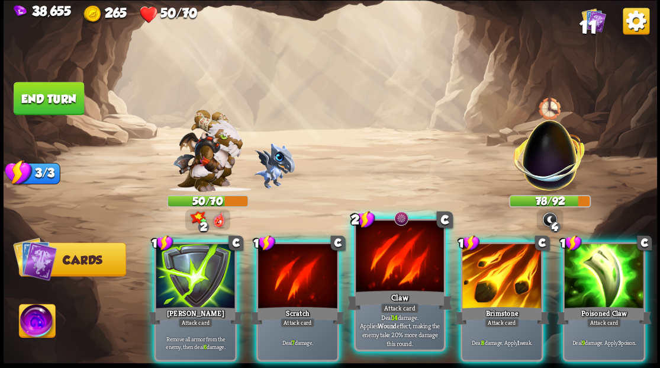
click at [401, 255] on div at bounding box center [400, 257] width 88 height 74
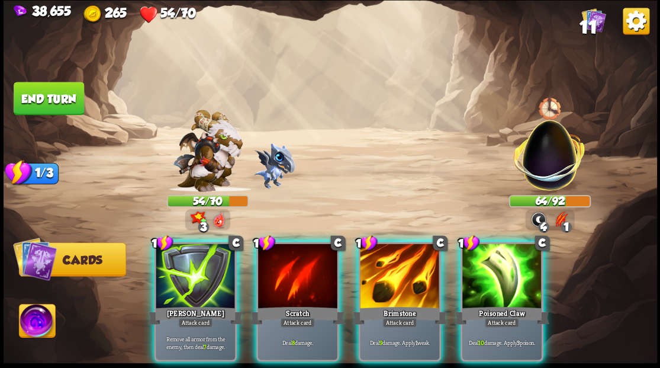
click at [497, 281] on div at bounding box center [501, 276] width 79 height 67
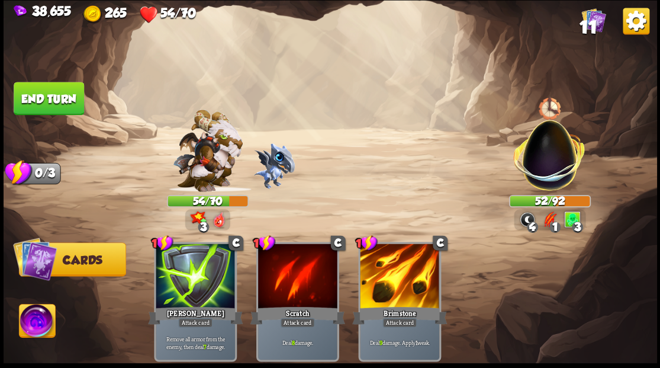
drag, startPoint x: 60, startPoint y: 100, endPoint x: 69, endPoint y: 104, distance: 9.8
click at [60, 100] on button "End turn" at bounding box center [49, 98] width 70 height 33
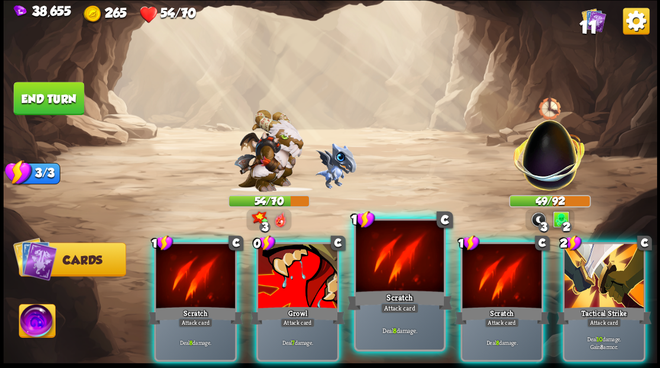
click at [391, 260] on div at bounding box center [400, 257] width 88 height 74
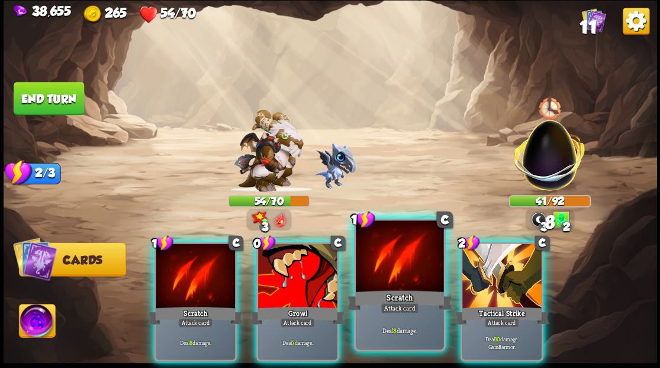
click at [391, 259] on div at bounding box center [400, 257] width 88 height 74
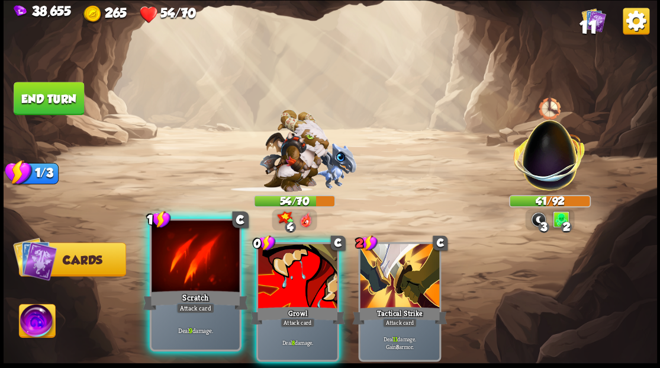
click at [205, 256] on div at bounding box center [196, 257] width 88 height 74
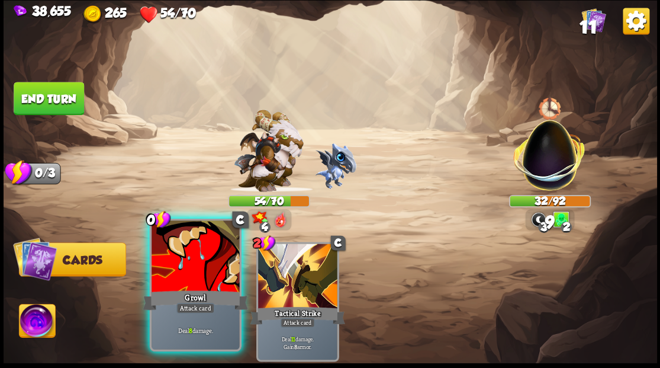
click at [197, 253] on div at bounding box center [196, 257] width 88 height 74
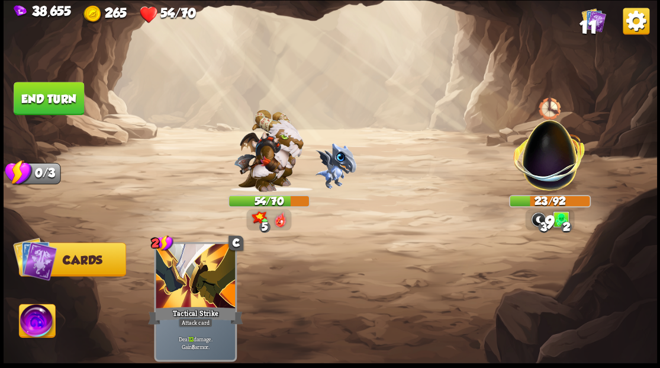
click at [51, 106] on button "End turn" at bounding box center [49, 98] width 70 height 33
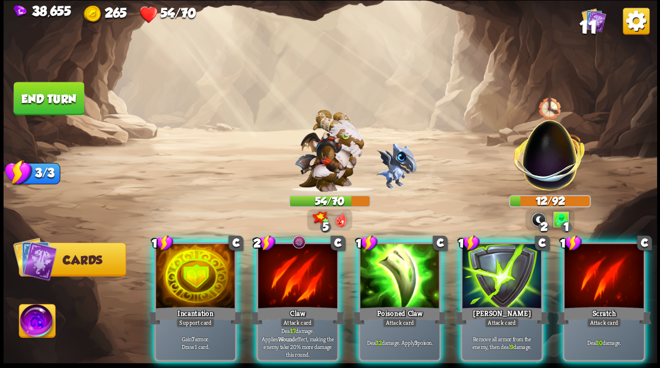
click at [299, 271] on div at bounding box center [297, 276] width 79 height 67
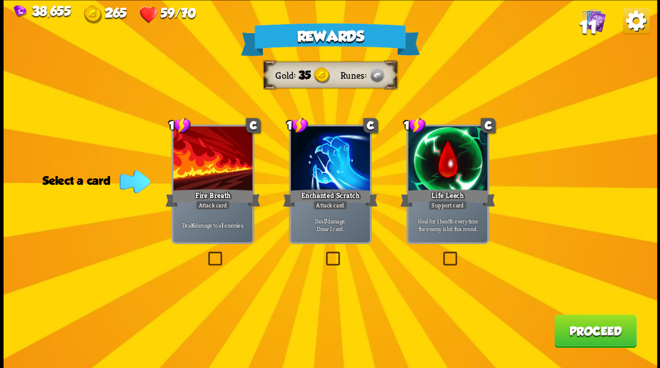
click at [205, 253] on label at bounding box center [205, 253] width 0 height 0
click at [0, 0] on input "checkbox" at bounding box center [0, 0] width 0 height 0
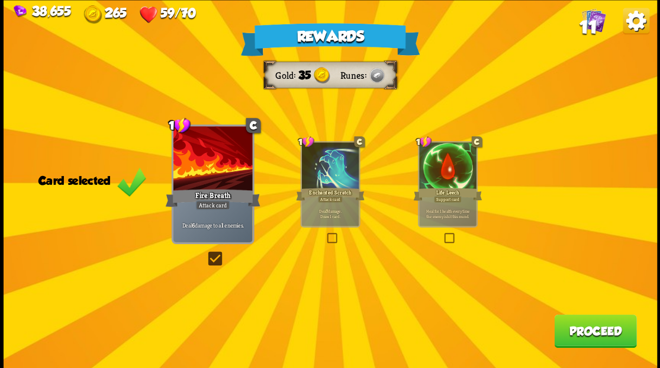
click at [571, 330] on button "Proceed" at bounding box center [595, 330] width 82 height 33
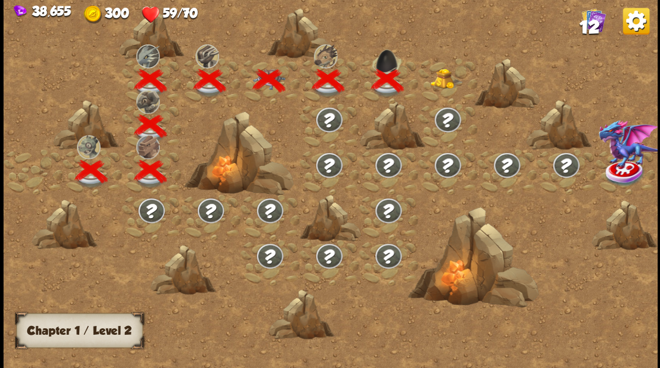
click at [439, 81] on img at bounding box center [446, 78] width 33 height 20
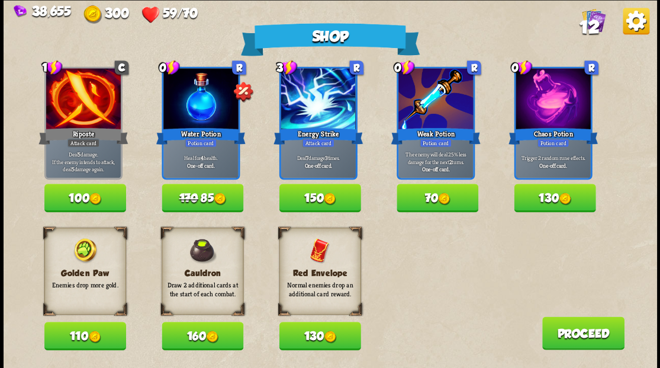
click at [194, 192] on button "170 85" at bounding box center [203, 197] width 82 height 28
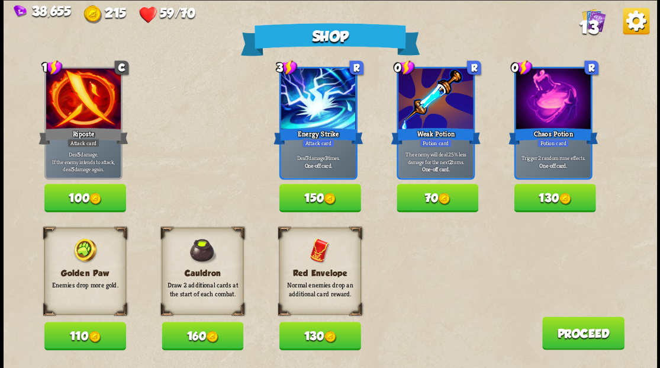
click at [79, 334] on button "110" at bounding box center [85, 335] width 82 height 28
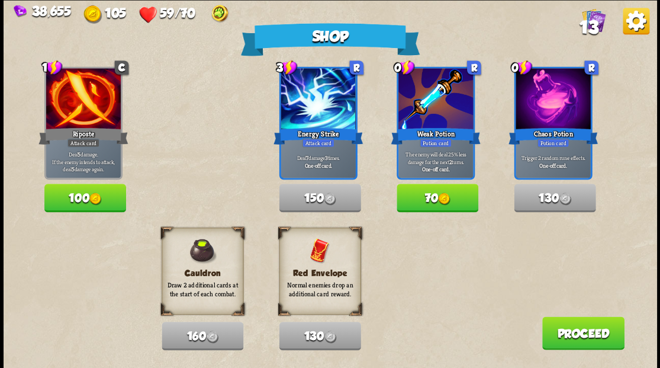
click at [577, 339] on button "Proceed" at bounding box center [583, 332] width 82 height 33
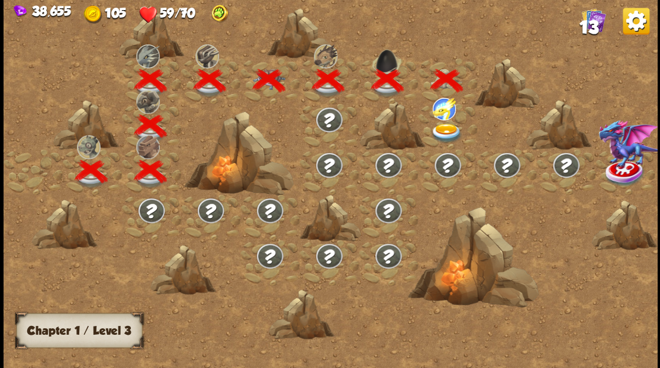
click at [443, 130] on img at bounding box center [446, 133] width 33 height 20
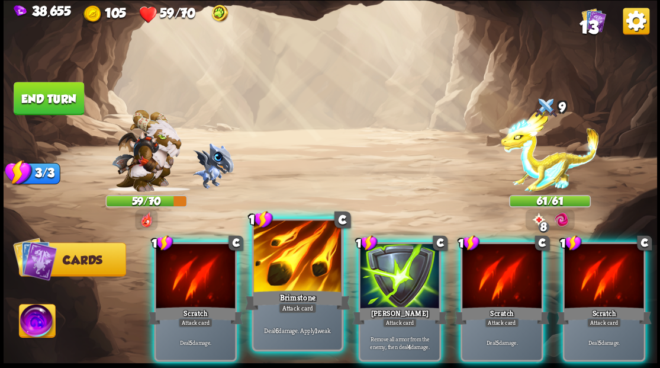
click at [310, 281] on div at bounding box center [297, 257] width 88 height 74
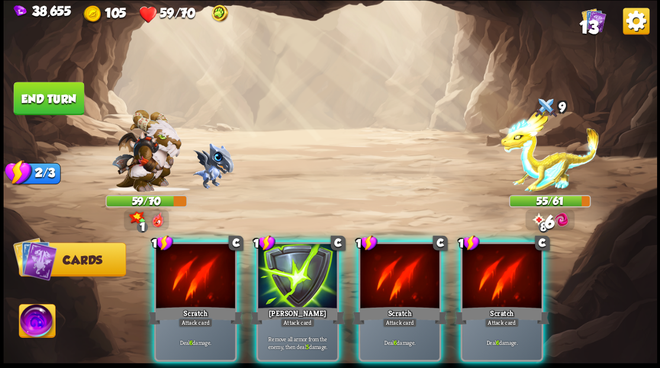
click at [374, 287] on div "1 C Scratch Attack card Deal 6 damage." at bounding box center [399, 302] width 83 height 120
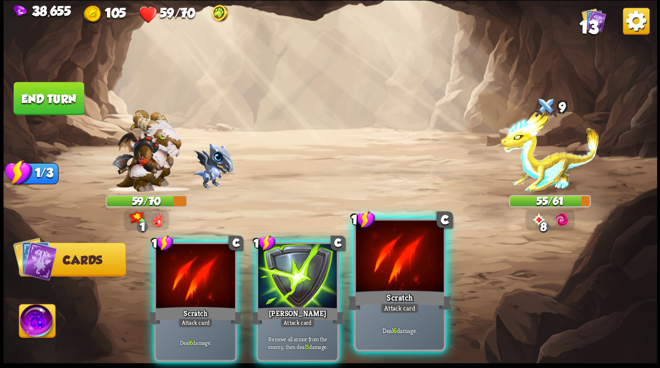
click at [371, 285] on div at bounding box center [400, 257] width 88 height 74
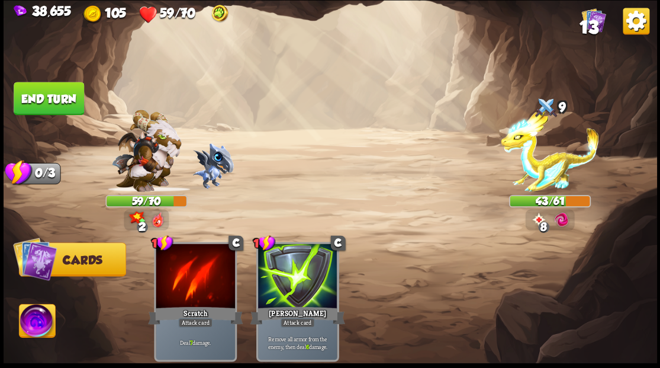
click at [30, 323] on img at bounding box center [37, 322] width 36 height 37
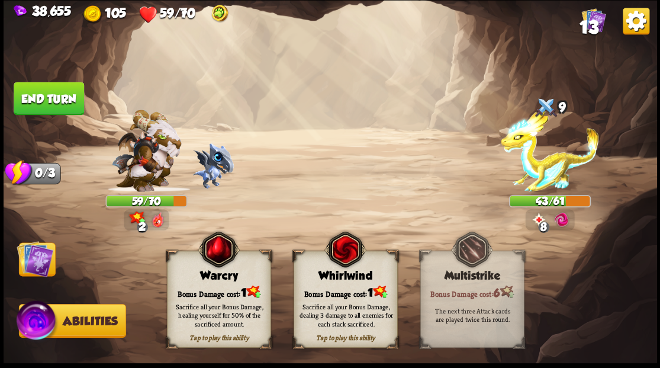
click at [200, 298] on div "Sacrifice all your Bonus Damage, healing yourself for 50% of the sacrificed amo…" at bounding box center [219, 314] width 104 height 41
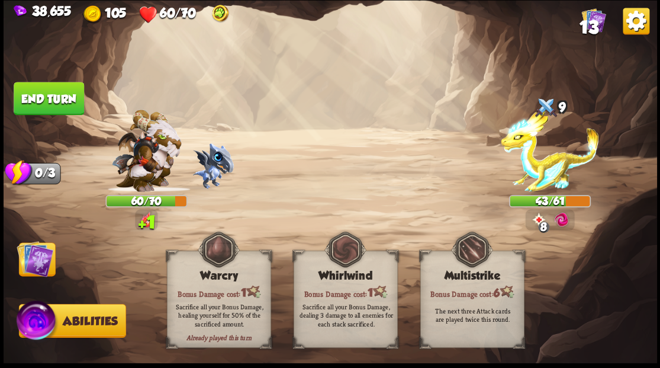
click at [41, 256] on img at bounding box center [35, 258] width 37 height 37
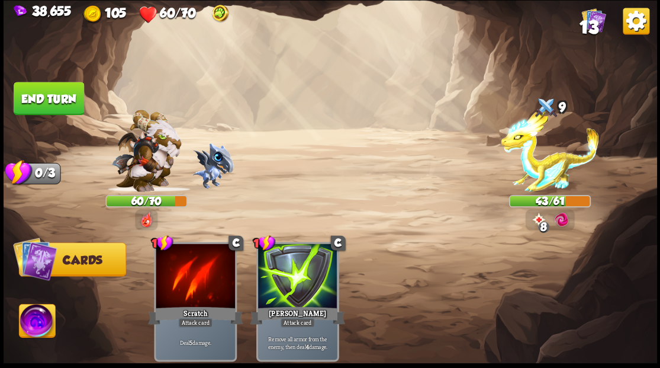
click at [57, 92] on button "End turn" at bounding box center [49, 98] width 70 height 33
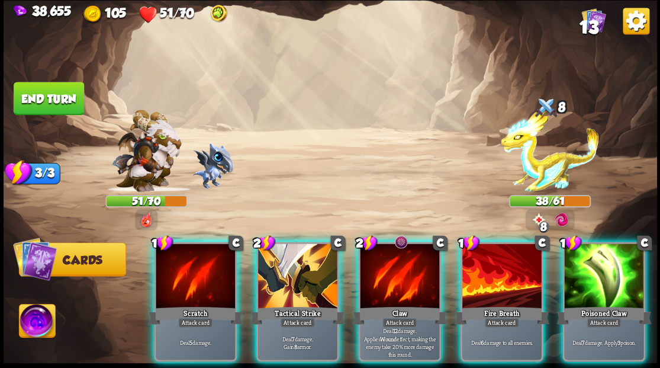
click at [387, 263] on div at bounding box center [399, 276] width 79 height 67
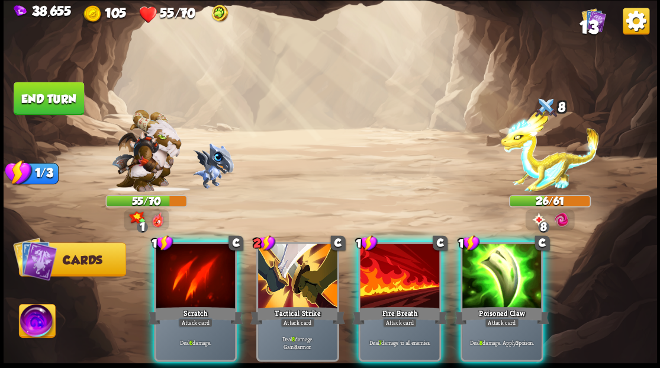
click at [490, 260] on div at bounding box center [501, 276] width 79 height 67
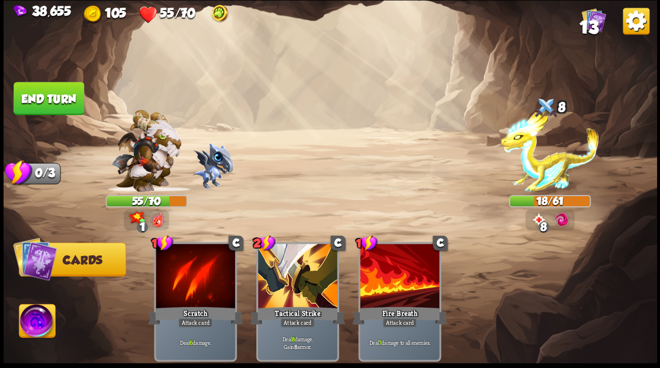
click at [31, 327] on img at bounding box center [37, 322] width 36 height 37
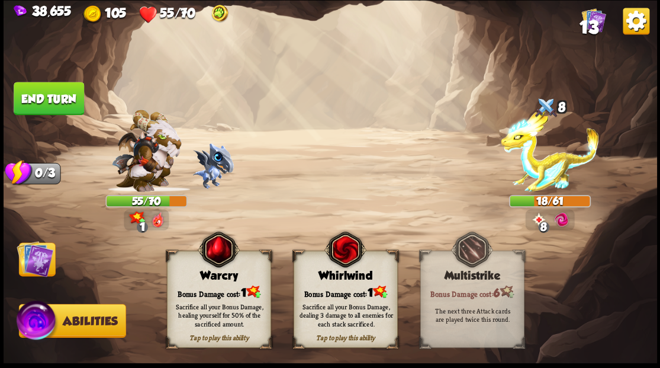
drag, startPoint x: 204, startPoint y: 292, endPoint x: 151, endPoint y: 284, distance: 53.9
click at [204, 292] on div "Bonus Damage cost: 1" at bounding box center [218, 291] width 103 height 15
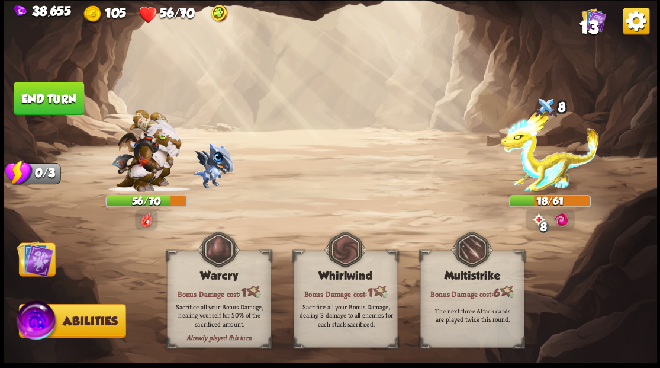
click at [27, 263] on img at bounding box center [35, 258] width 37 height 37
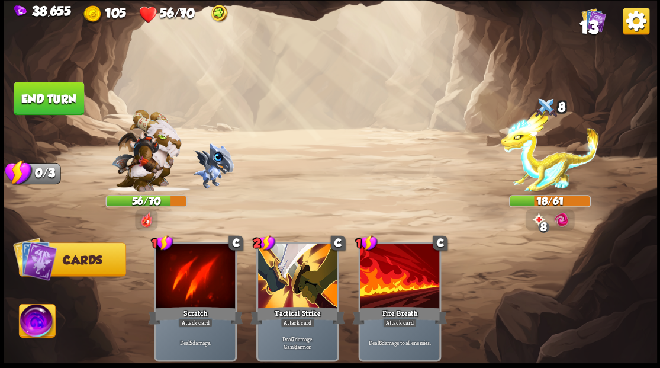
click at [59, 104] on button "End turn" at bounding box center [49, 98] width 70 height 33
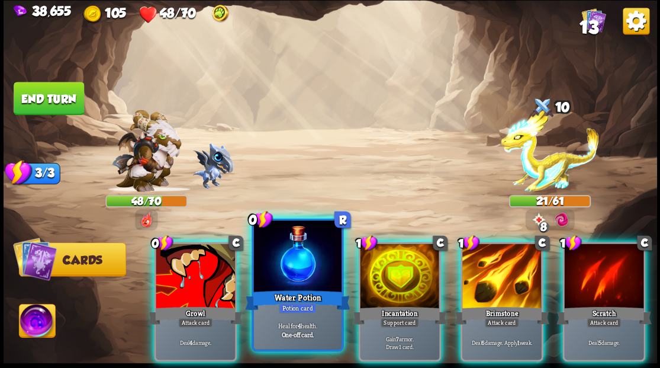
click at [288, 272] on div at bounding box center [297, 257] width 88 height 74
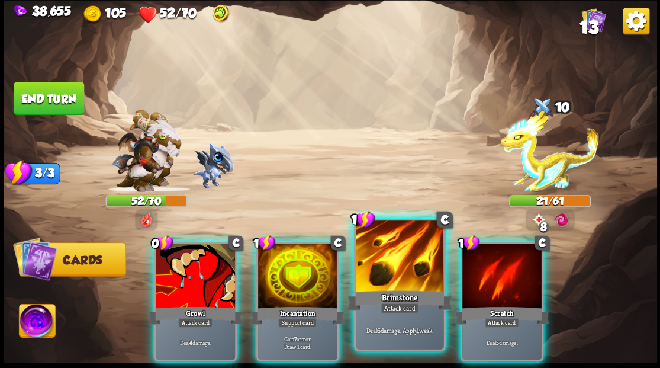
click at [385, 273] on div at bounding box center [400, 257] width 88 height 74
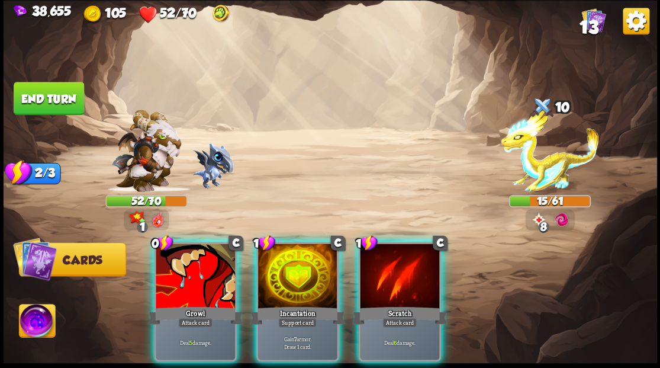
click at [385, 273] on div at bounding box center [399, 276] width 79 height 67
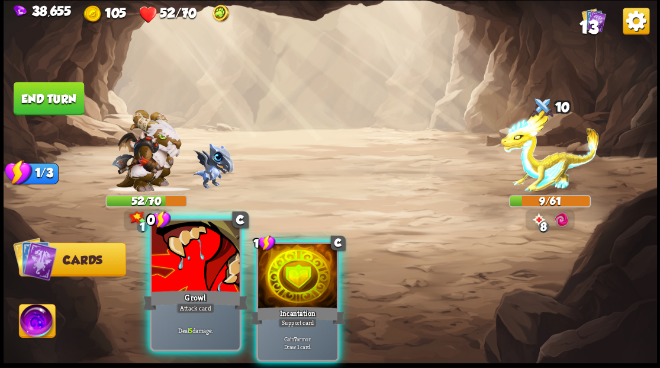
click at [196, 272] on div at bounding box center [196, 257] width 88 height 74
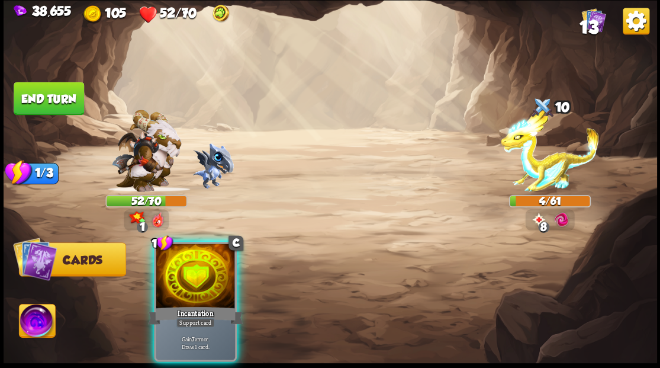
click at [25, 322] on img at bounding box center [37, 322] width 36 height 37
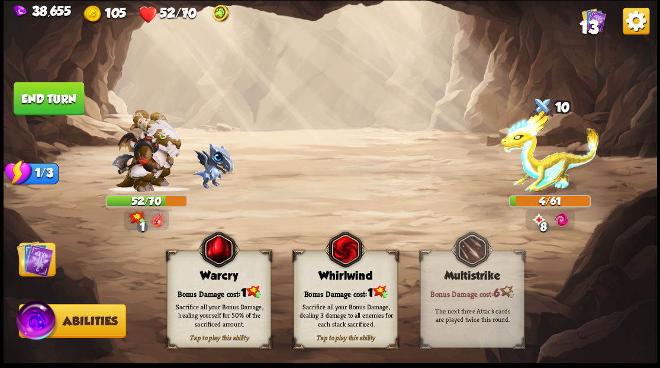
click at [204, 286] on div "Bonus Damage cost: 1" at bounding box center [218, 291] width 103 height 15
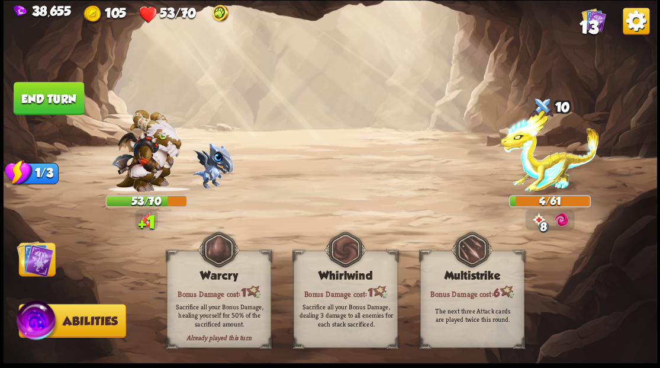
click at [32, 259] on img at bounding box center [35, 258] width 37 height 37
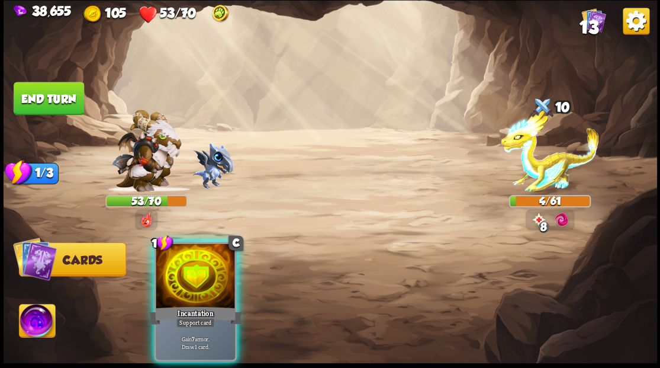
click at [174, 273] on div at bounding box center [195, 276] width 79 height 67
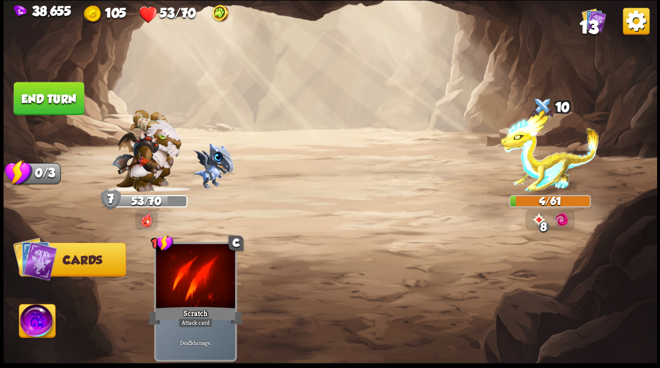
click at [65, 105] on button "End turn" at bounding box center [49, 98] width 70 height 33
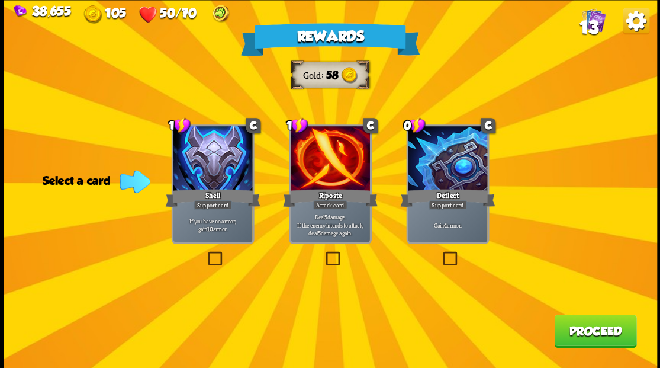
click at [440, 253] on label at bounding box center [440, 253] width 0 height 0
click at [0, 0] on input "checkbox" at bounding box center [0, 0] width 0 height 0
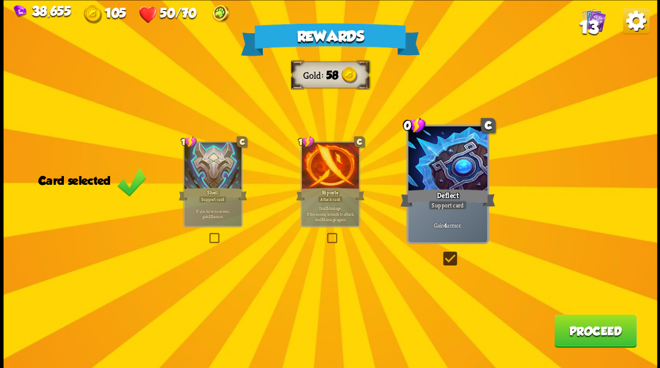
drag, startPoint x: 573, startPoint y: 340, endPoint x: 572, endPoint y: 334, distance: 6.0
click at [572, 334] on button "Proceed" at bounding box center [595, 330] width 82 height 33
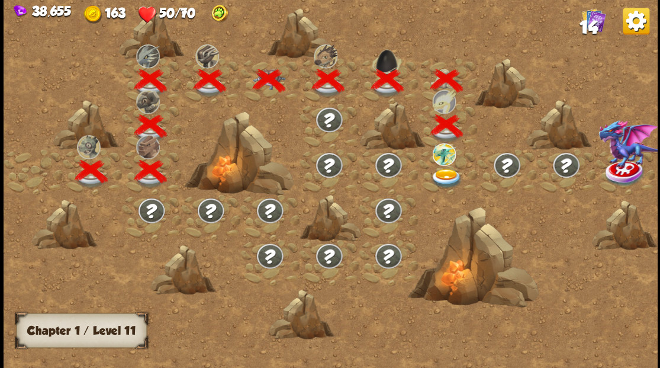
scroll to position [0, 180]
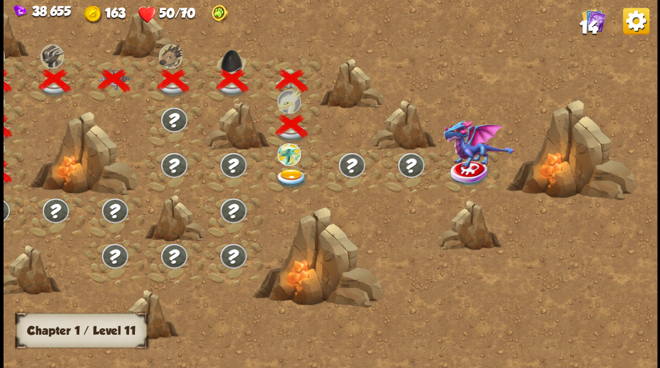
click at [289, 175] on img at bounding box center [291, 178] width 33 height 20
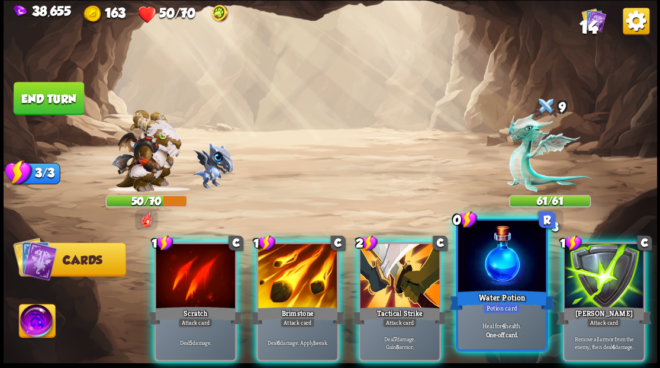
click at [501, 266] on div at bounding box center [502, 257] width 88 height 74
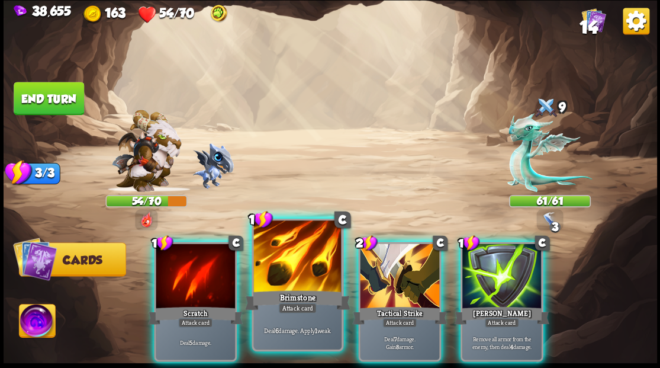
click at [282, 269] on div at bounding box center [297, 257] width 88 height 74
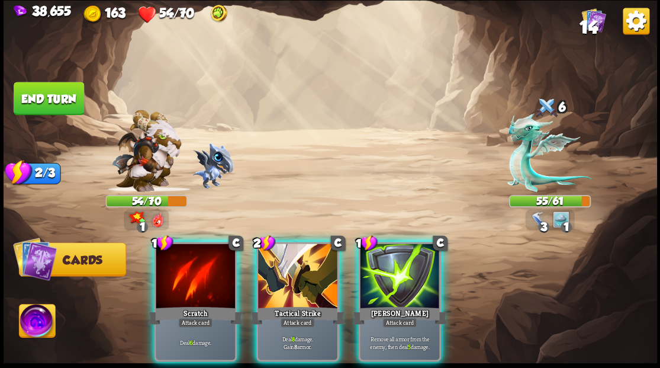
click at [277, 277] on div at bounding box center [297, 276] width 79 height 67
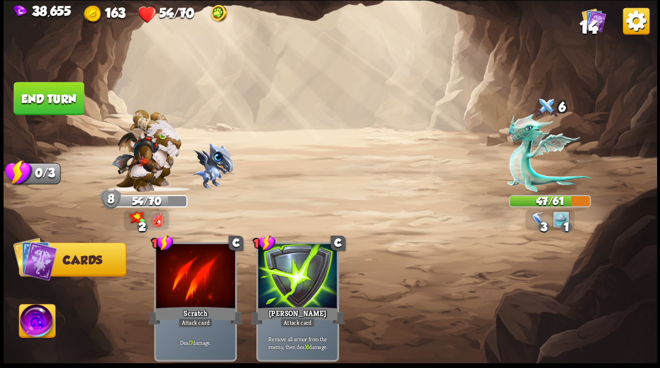
click at [49, 327] on img at bounding box center [37, 322] width 36 height 37
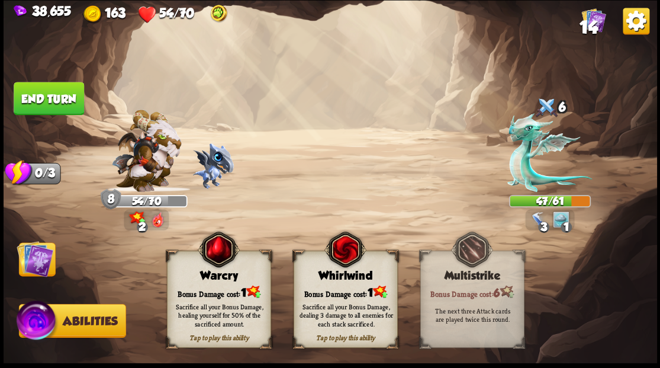
drag, startPoint x: 199, startPoint y: 281, endPoint x: 156, endPoint y: 282, distance: 43.2
click at [199, 282] on div "Tap to play this ability Warcry Bonus Damage cost: 1 Sacrifice all your Bonus D…" at bounding box center [219, 298] width 104 height 97
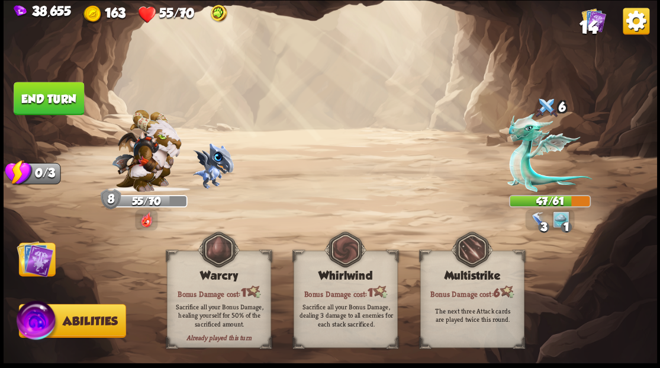
click at [41, 96] on button "End turn" at bounding box center [49, 98] width 70 height 33
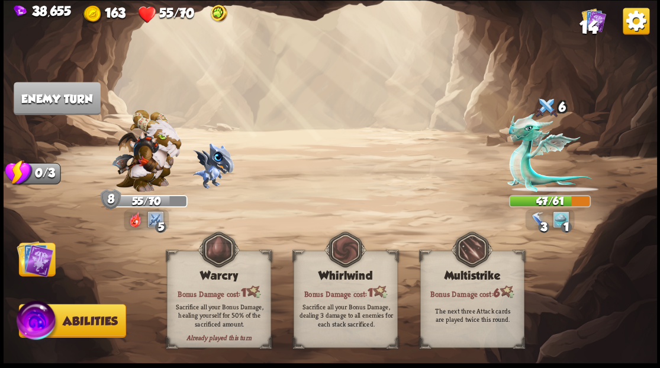
click at [49, 322] on img at bounding box center [37, 322] width 44 height 44
drag, startPoint x: 30, startPoint y: 272, endPoint x: 48, endPoint y: 271, distance: 18.4
click at [30, 272] on img at bounding box center [35, 258] width 37 height 37
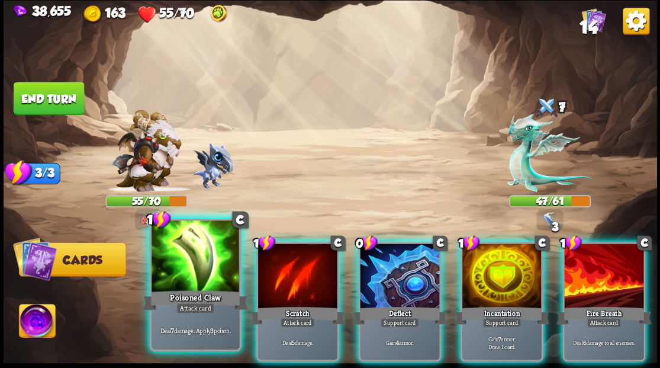
click at [199, 273] on div at bounding box center [196, 257] width 88 height 74
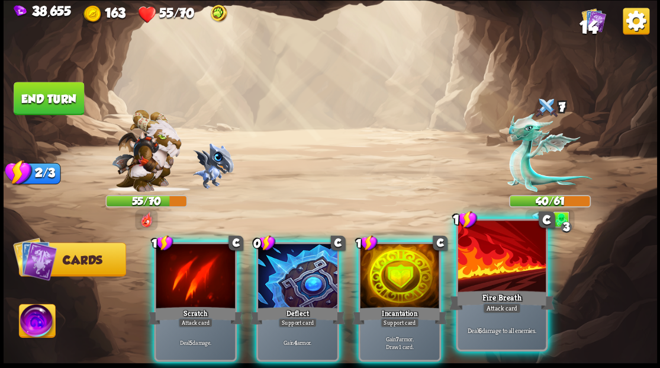
click at [487, 270] on div at bounding box center [502, 257] width 88 height 74
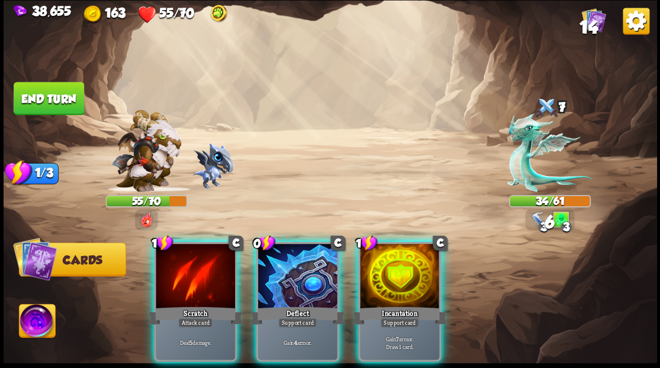
drag, startPoint x: 393, startPoint y: 262, endPoint x: 357, endPoint y: 264, distance: 36.2
click at [392, 262] on div at bounding box center [399, 276] width 79 height 67
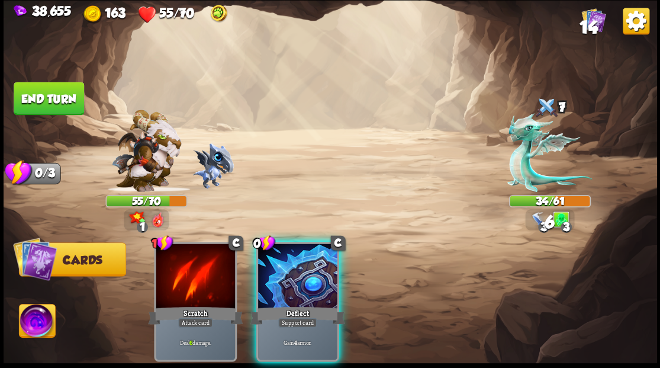
drag, startPoint x: 304, startPoint y: 269, endPoint x: 299, endPoint y: 265, distance: 6.4
click at [302, 268] on div at bounding box center [297, 276] width 79 height 67
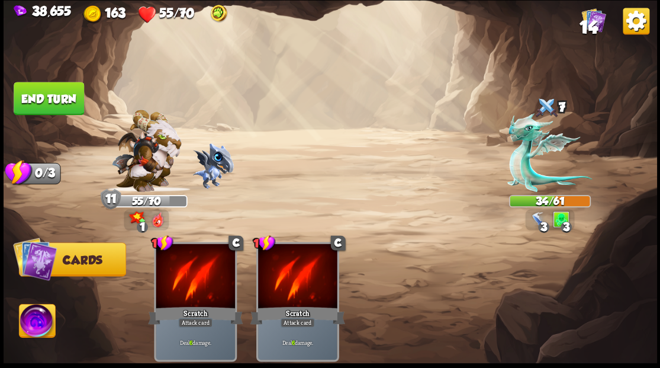
click at [38, 321] on img at bounding box center [37, 322] width 36 height 37
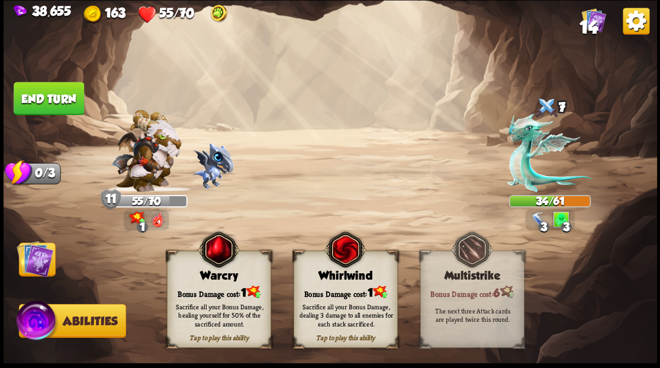
click at [217, 281] on div "Warcry" at bounding box center [218, 275] width 103 height 13
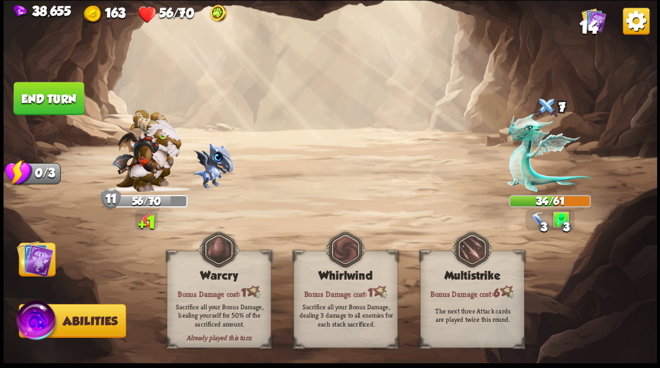
click at [29, 263] on img at bounding box center [35, 258] width 37 height 37
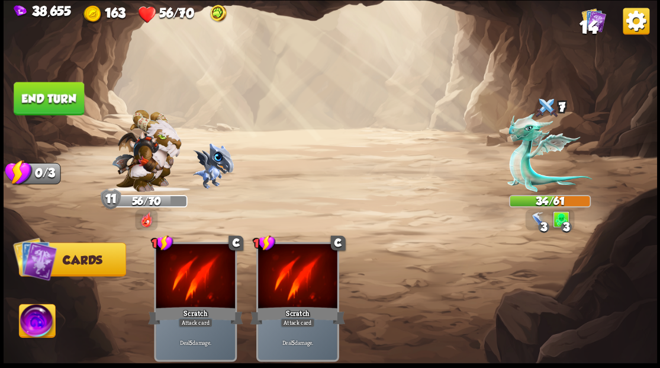
click at [51, 107] on button "End turn" at bounding box center [49, 98] width 70 height 33
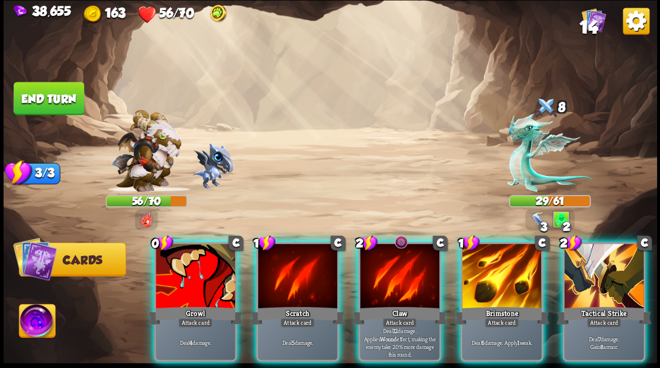
click at [382, 273] on div at bounding box center [399, 276] width 79 height 67
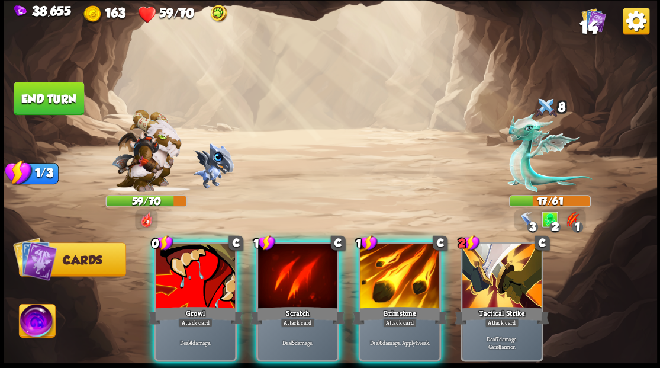
click at [382, 266] on div at bounding box center [399, 276] width 79 height 67
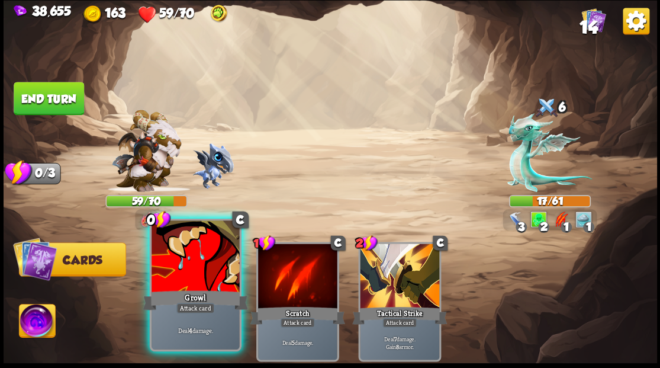
click at [200, 277] on div at bounding box center [196, 257] width 88 height 74
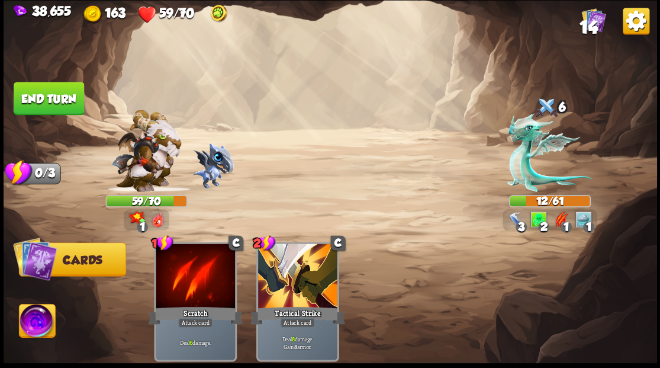
click at [33, 323] on img at bounding box center [37, 322] width 36 height 37
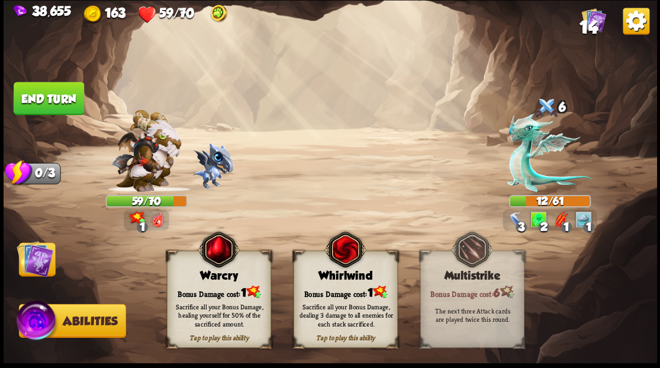
click at [207, 281] on div "Warcry" at bounding box center [218, 275] width 103 height 13
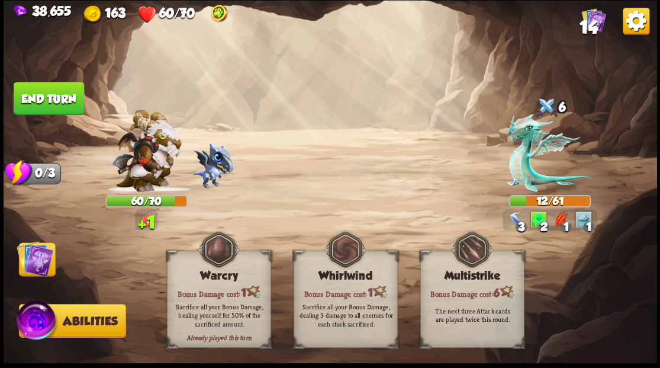
click at [30, 256] on img at bounding box center [35, 258] width 37 height 37
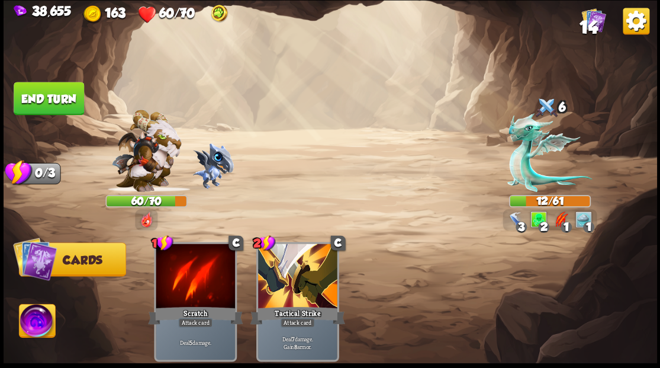
click at [50, 96] on button "End turn" at bounding box center [49, 98] width 70 height 33
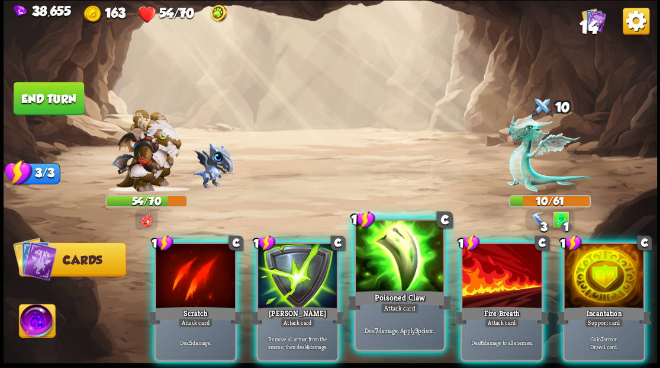
click at [385, 275] on div at bounding box center [400, 257] width 88 height 74
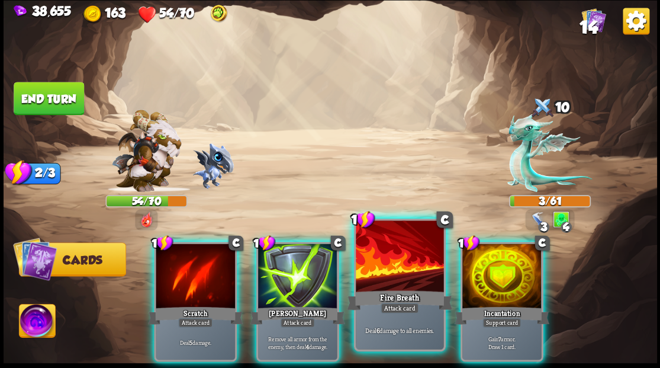
click at [379, 268] on div at bounding box center [400, 257] width 88 height 74
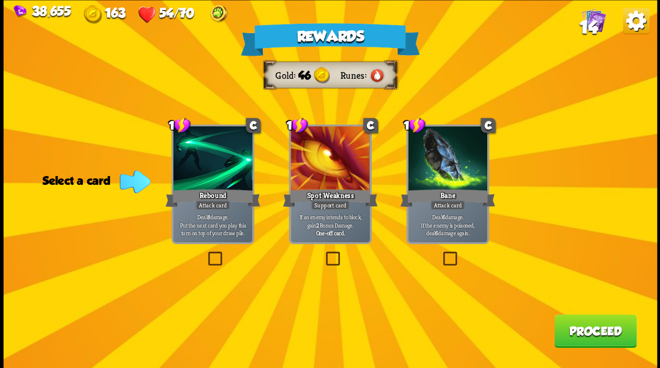
drag, startPoint x: 446, startPoint y: 254, endPoint x: 529, endPoint y: 291, distance: 90.3
click at [440, 253] on label at bounding box center [440, 253] width 0 height 0
click at [0, 0] on input "checkbox" at bounding box center [0, 0] width 0 height 0
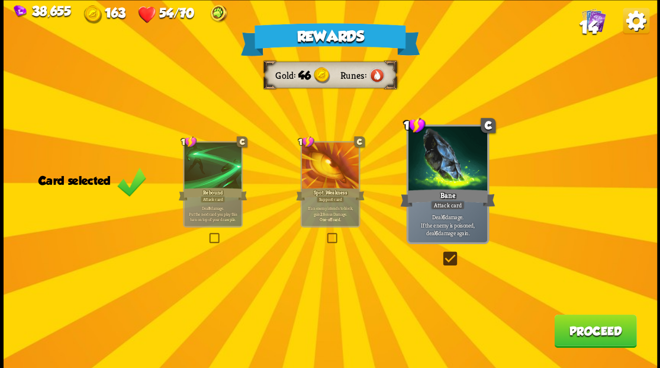
click at [574, 331] on button "Proceed" at bounding box center [595, 330] width 82 height 33
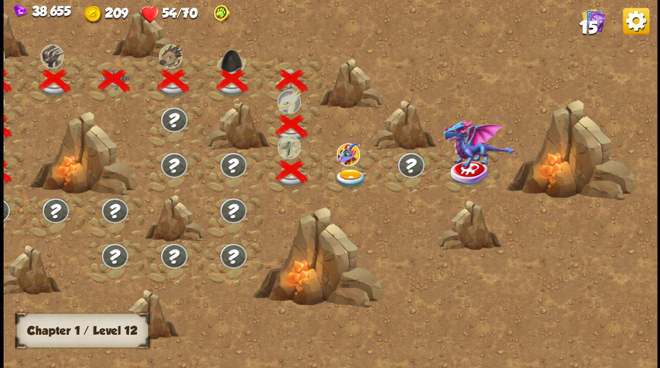
click at [345, 174] on img at bounding box center [350, 178] width 33 height 20
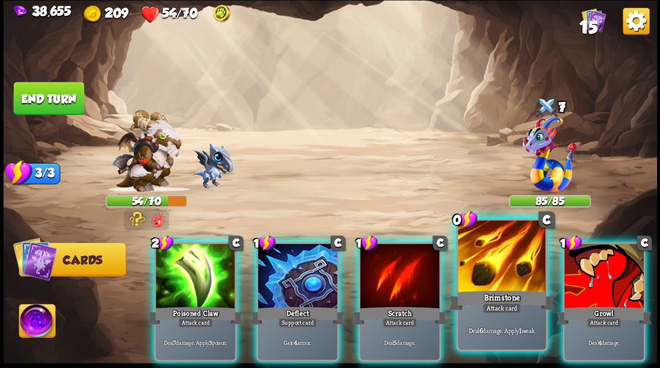
click at [482, 278] on div at bounding box center [502, 257] width 88 height 74
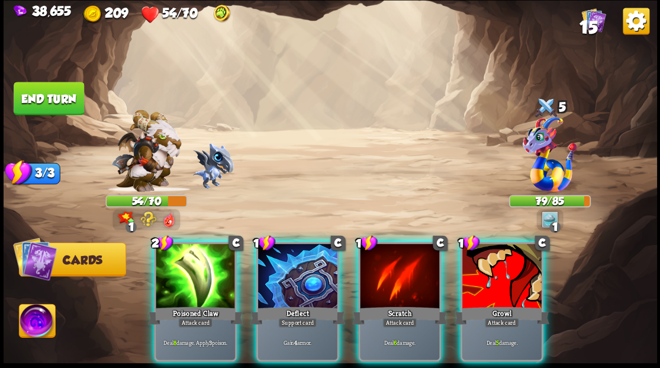
drag, startPoint x: 402, startPoint y: 271, endPoint x: 378, endPoint y: 263, distance: 25.1
click at [400, 270] on div at bounding box center [399, 276] width 79 height 67
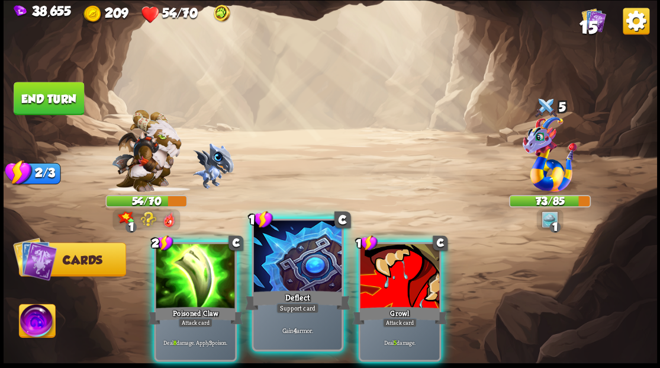
click at [279, 271] on div at bounding box center [297, 257] width 88 height 74
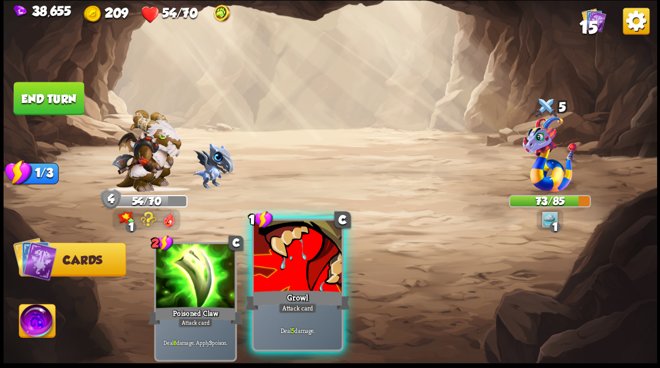
click at [300, 272] on div at bounding box center [297, 257] width 88 height 74
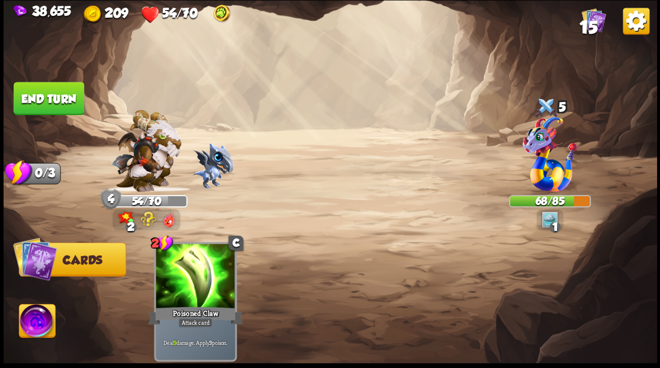
click at [47, 94] on button "End turn" at bounding box center [49, 98] width 70 height 33
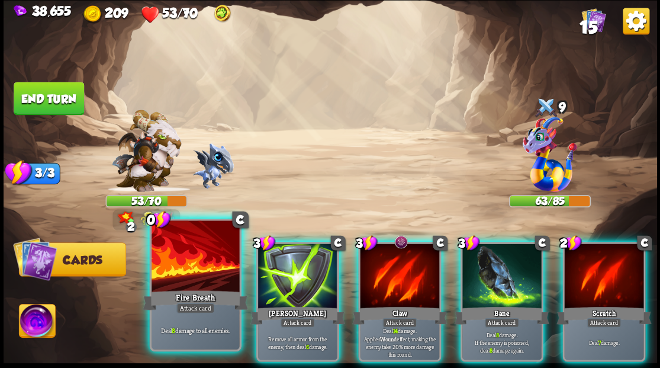
click at [200, 267] on div at bounding box center [196, 257] width 88 height 74
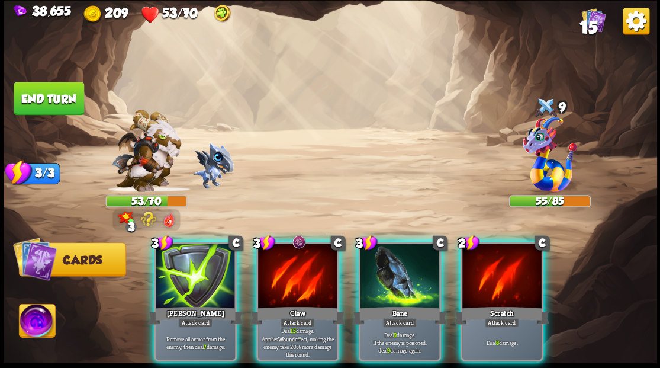
click at [38, 323] on img at bounding box center [37, 322] width 36 height 37
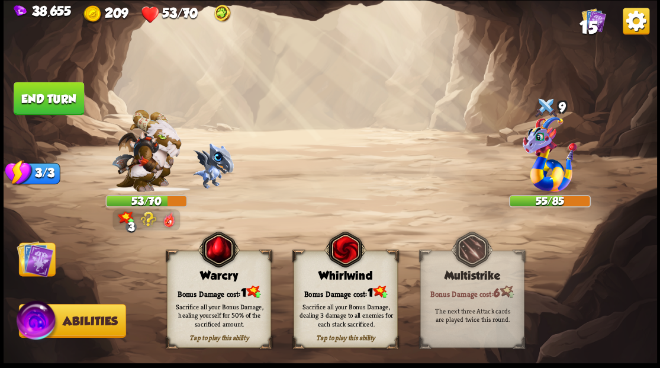
drag, startPoint x: 204, startPoint y: 288, endPoint x: 97, endPoint y: 286, distance: 106.6
click at [202, 288] on div "Bonus Damage cost: 1" at bounding box center [218, 291] width 103 height 15
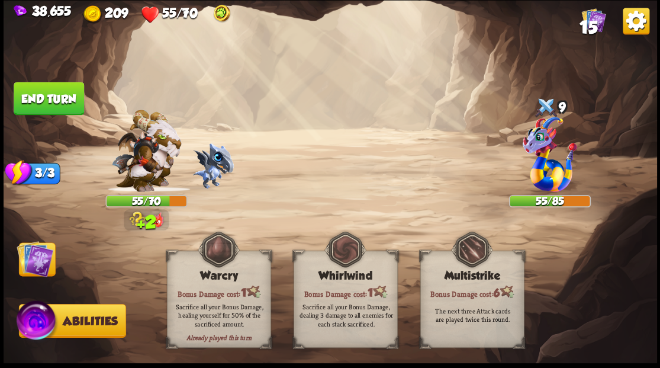
click at [38, 247] on img at bounding box center [35, 258] width 37 height 37
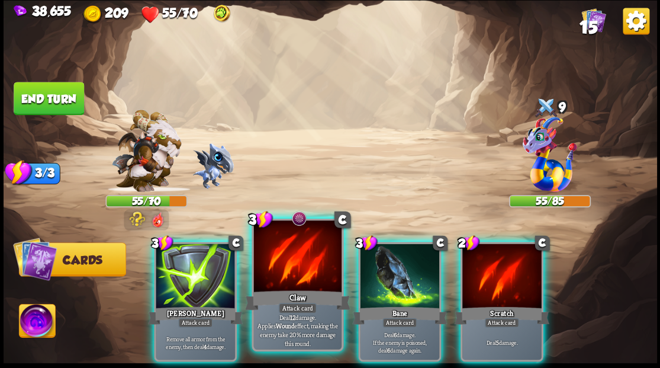
click at [291, 282] on div at bounding box center [297, 257] width 88 height 74
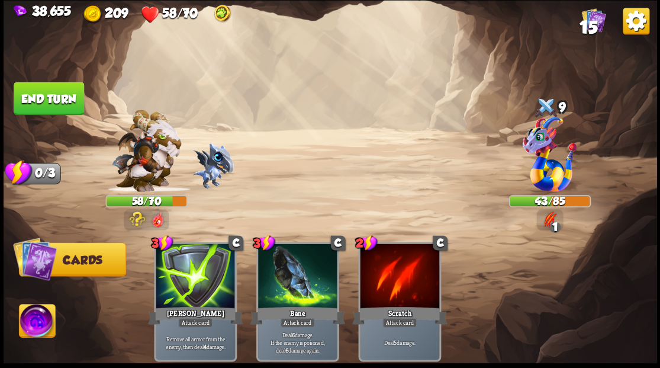
click at [41, 95] on button "End turn" at bounding box center [49, 98] width 70 height 33
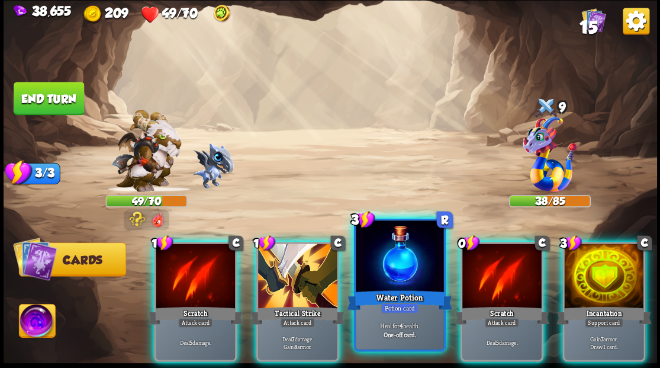
click at [388, 273] on div at bounding box center [400, 257] width 88 height 74
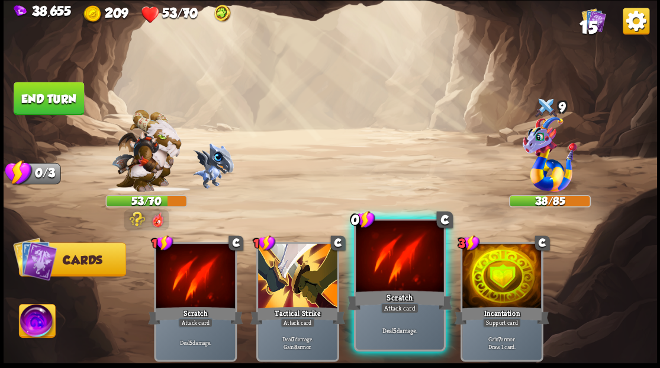
click at [376, 259] on div at bounding box center [400, 257] width 88 height 74
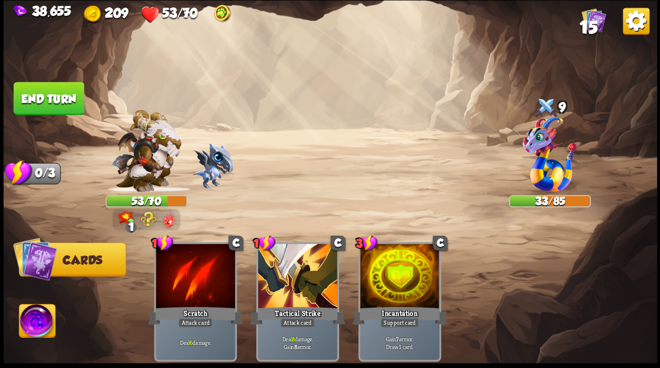
click at [32, 323] on img at bounding box center [37, 322] width 36 height 37
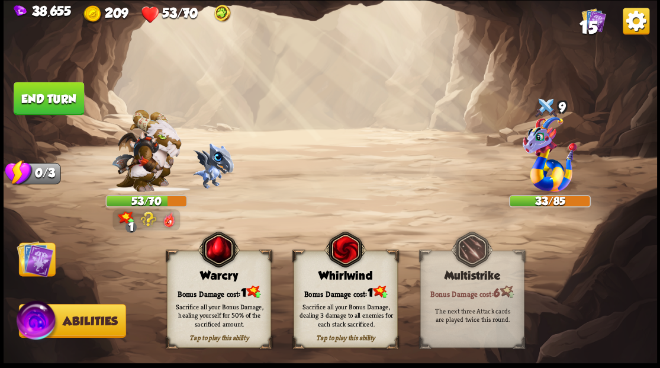
click at [36, 266] on img at bounding box center [35, 258] width 37 height 37
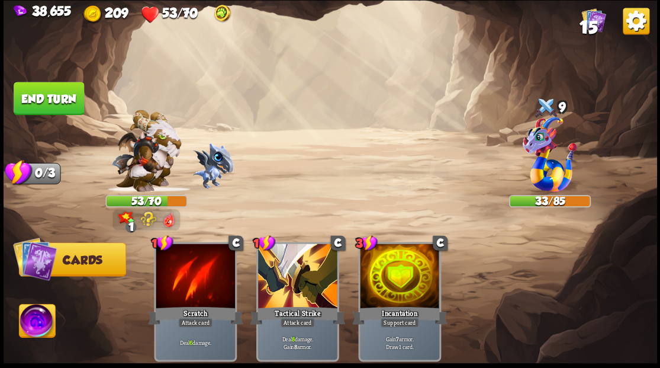
click at [28, 336] on img at bounding box center [37, 322] width 36 height 37
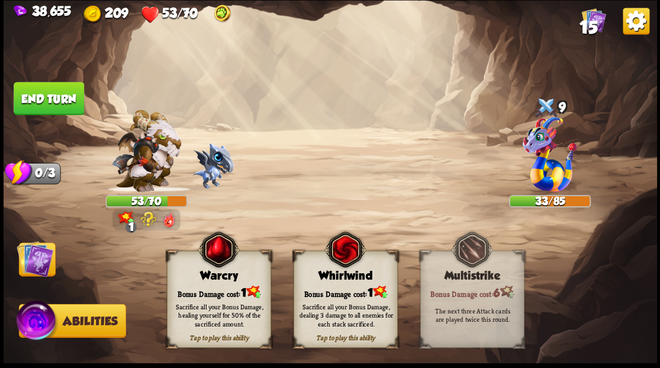
drag, startPoint x: 199, startPoint y: 289, endPoint x: 115, endPoint y: 275, distance: 84.8
click at [193, 286] on div "Bonus Damage cost: 1" at bounding box center [218, 291] width 103 height 15
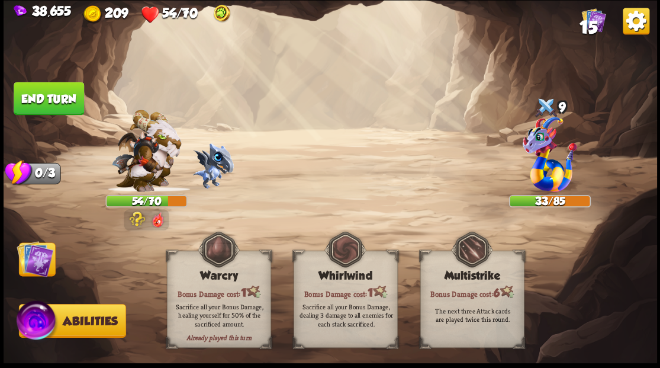
click at [40, 256] on img at bounding box center [35, 258] width 37 height 37
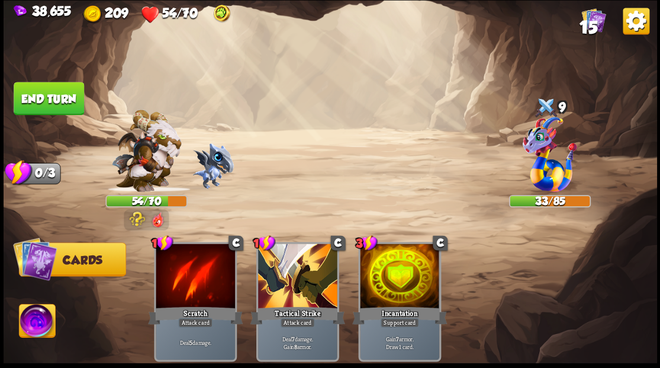
click at [56, 89] on button "End turn" at bounding box center [49, 98] width 70 height 33
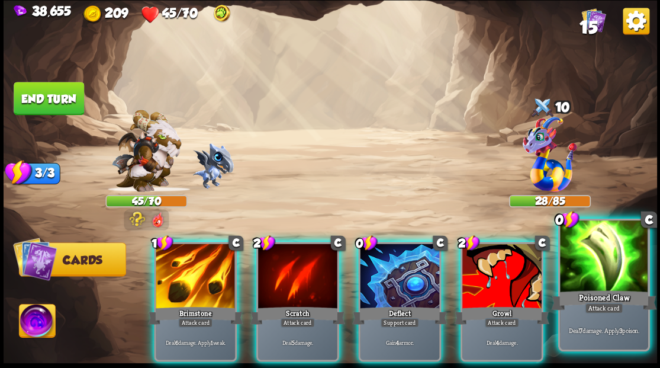
click at [597, 274] on div at bounding box center [604, 257] width 88 height 74
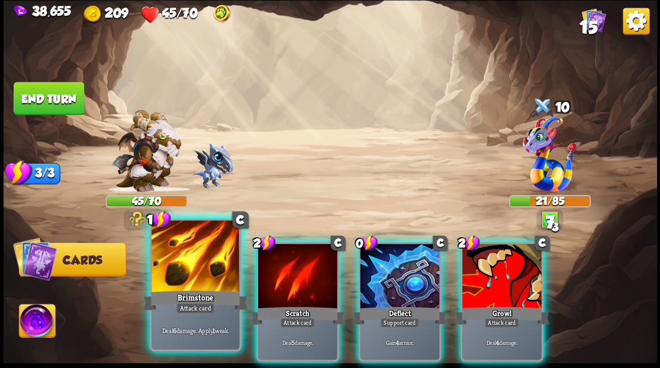
click at [202, 275] on div at bounding box center [196, 257] width 88 height 74
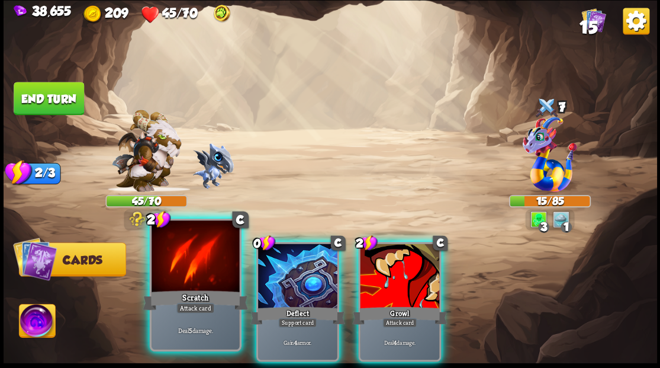
click at [187, 265] on div at bounding box center [196, 257] width 88 height 74
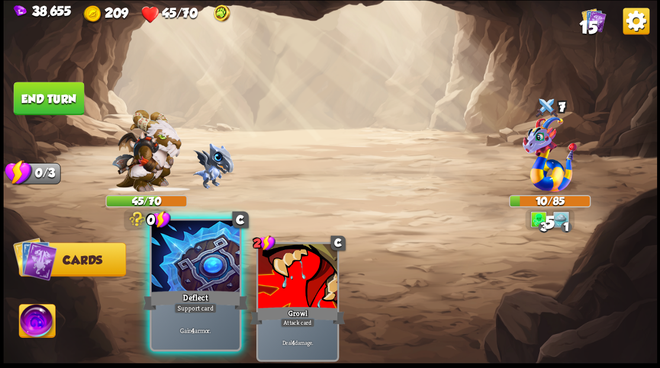
click at [186, 262] on div at bounding box center [196, 257] width 88 height 74
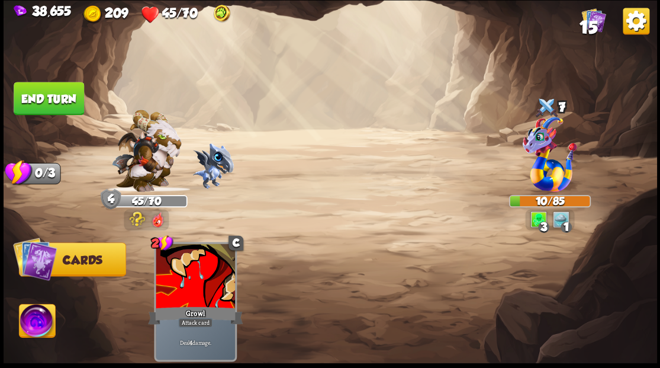
click at [51, 95] on button "End turn" at bounding box center [49, 98] width 70 height 33
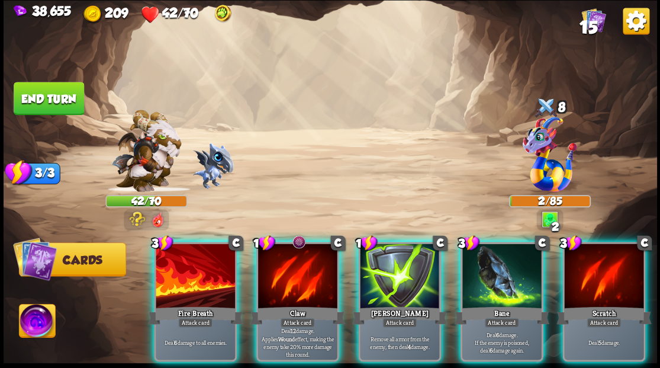
drag, startPoint x: 292, startPoint y: 272, endPoint x: 294, endPoint y: 246, distance: 26.1
click at [291, 269] on div at bounding box center [297, 276] width 79 height 67
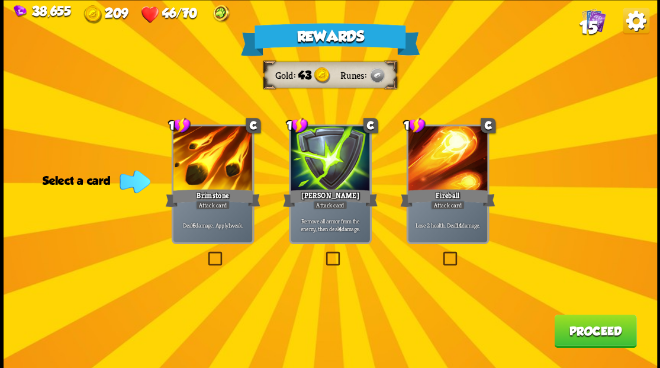
click at [323, 253] on label at bounding box center [323, 253] width 0 height 0
click at [0, 0] on input "checkbox" at bounding box center [0, 0] width 0 height 0
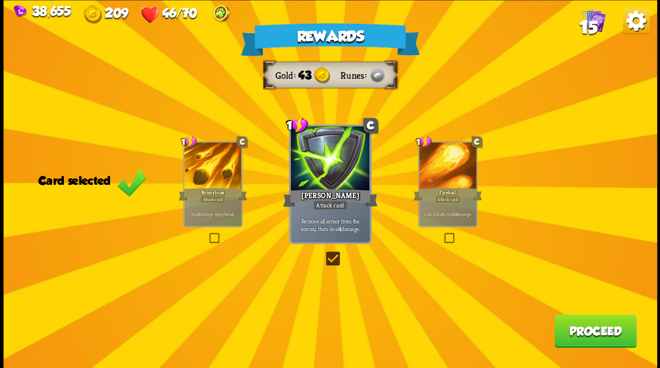
click at [599, 339] on button "Proceed" at bounding box center [595, 330] width 82 height 33
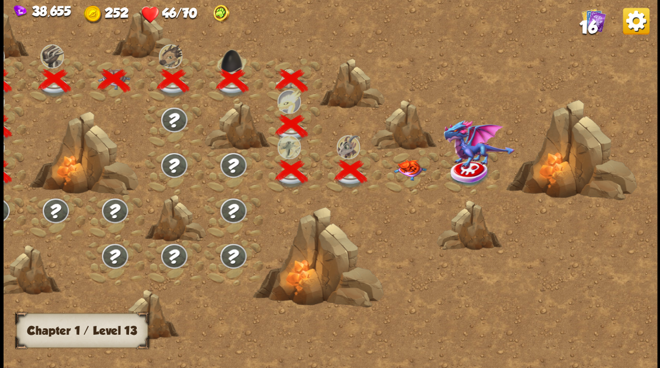
click at [403, 169] on img at bounding box center [409, 169] width 33 height 21
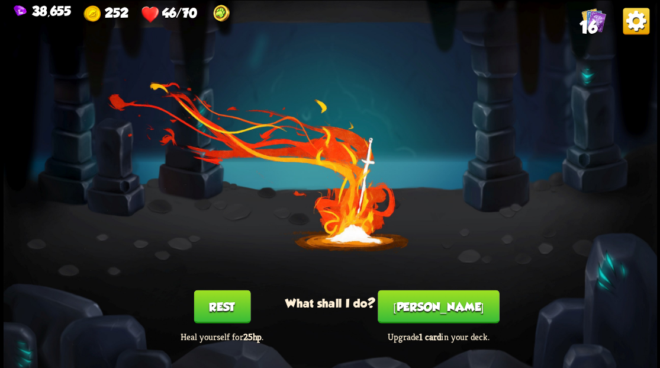
click at [451, 311] on button "[PERSON_NAME]" at bounding box center [438, 305] width 121 height 33
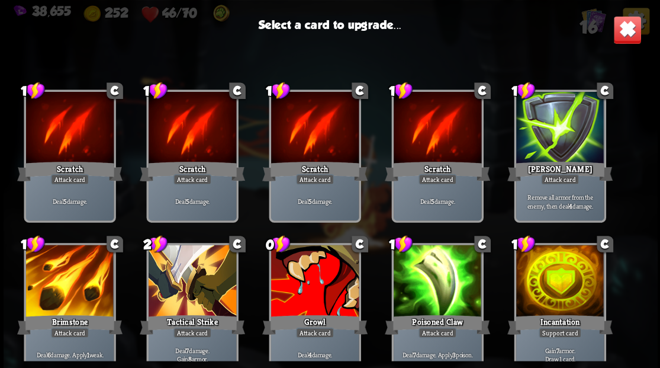
click at [562, 290] on div at bounding box center [560, 281] width 88 height 74
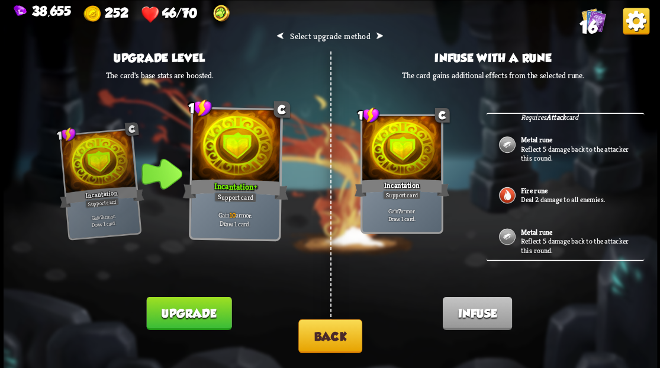
scroll to position [87, 0]
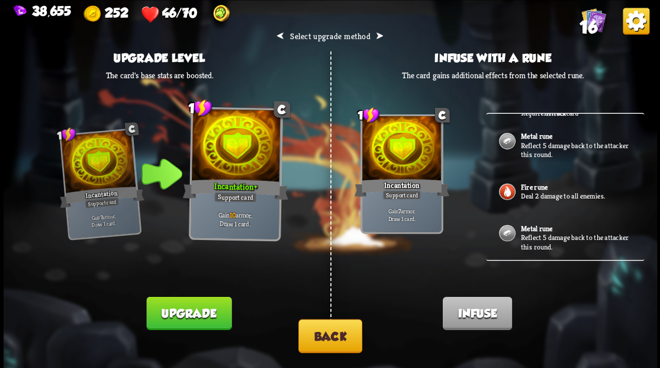
click at [330, 336] on button "Back" at bounding box center [330, 335] width 64 height 34
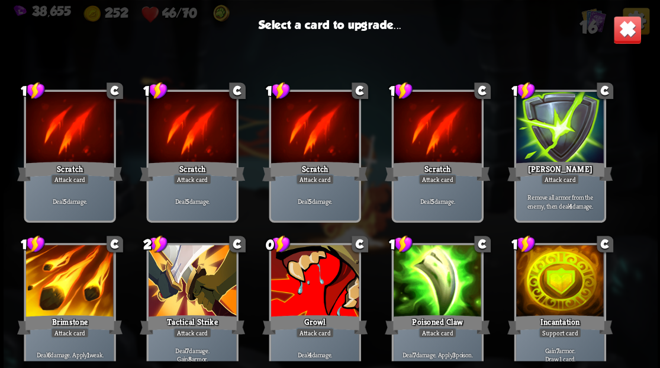
click at [326, 288] on div at bounding box center [315, 281] width 88 height 74
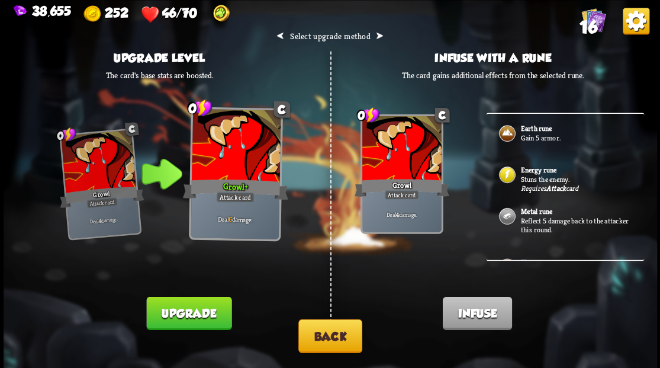
click at [510, 175] on img at bounding box center [506, 174] width 19 height 19
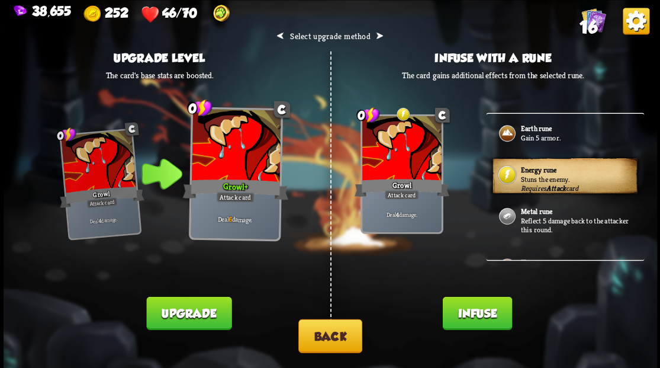
click at [475, 314] on button "Infuse" at bounding box center [476, 312] width 69 height 33
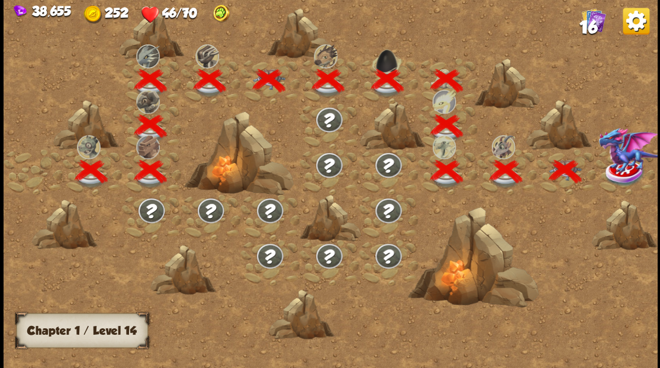
scroll to position [0, 180]
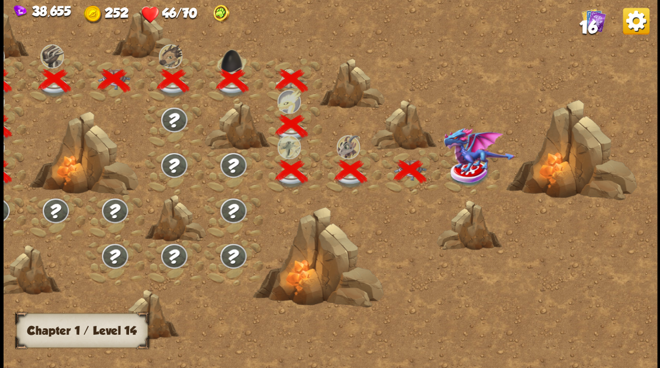
click at [466, 169] on img at bounding box center [479, 150] width 72 height 46
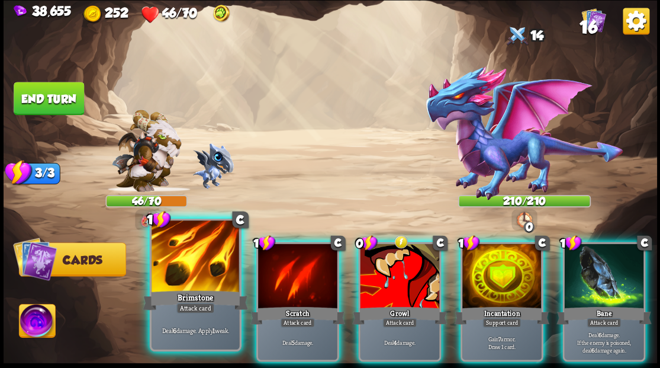
click at [191, 279] on div at bounding box center [196, 257] width 88 height 74
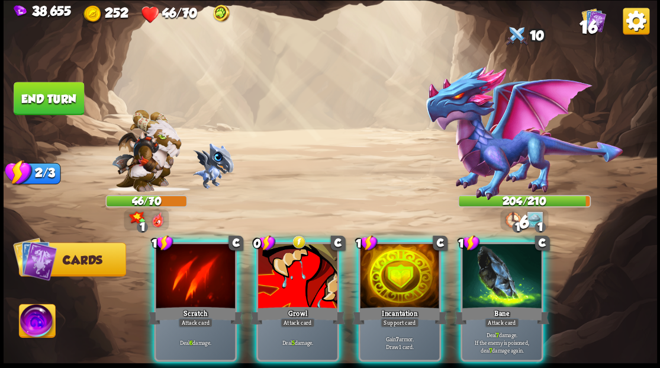
click at [284, 276] on div at bounding box center [297, 276] width 79 height 67
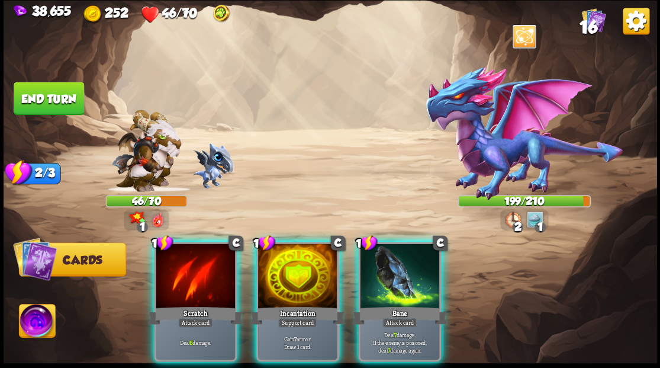
click at [185, 264] on div at bounding box center [195, 276] width 79 height 67
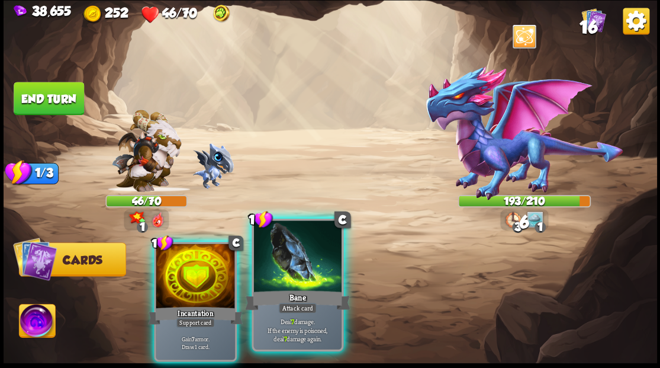
drag, startPoint x: 295, startPoint y: 286, endPoint x: 298, endPoint y: 278, distance: 8.8
click at [295, 285] on div at bounding box center [297, 257] width 88 height 74
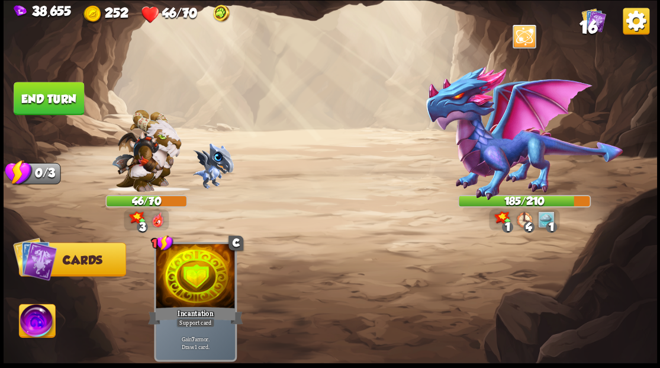
click at [37, 324] on img at bounding box center [37, 322] width 36 height 37
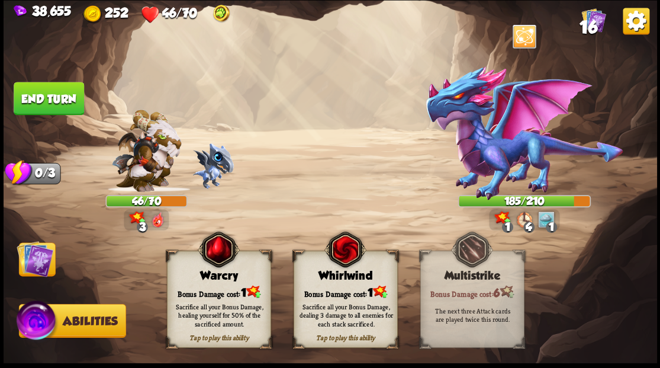
click at [215, 291] on div "Bonus Damage cost: 1" at bounding box center [218, 291] width 103 height 15
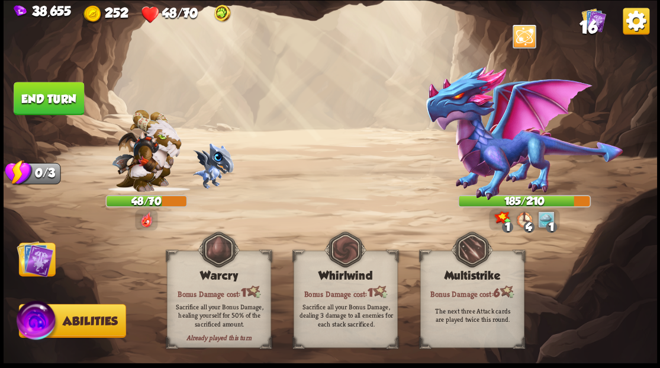
click at [66, 95] on button "End turn" at bounding box center [49, 98] width 70 height 33
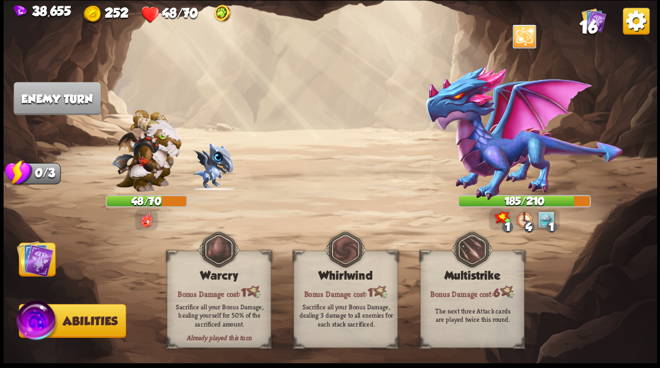
click at [31, 267] on img at bounding box center [35, 258] width 37 height 37
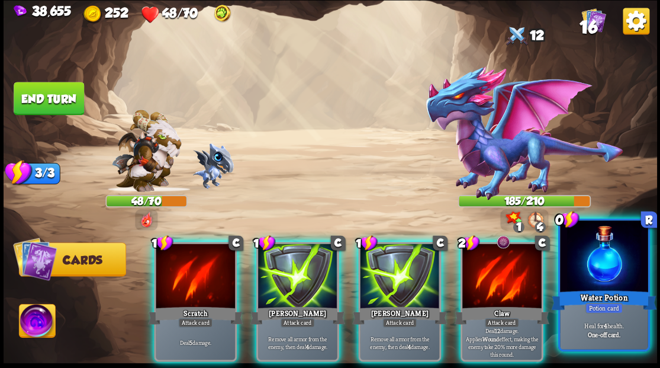
click at [599, 272] on div at bounding box center [604, 257] width 88 height 74
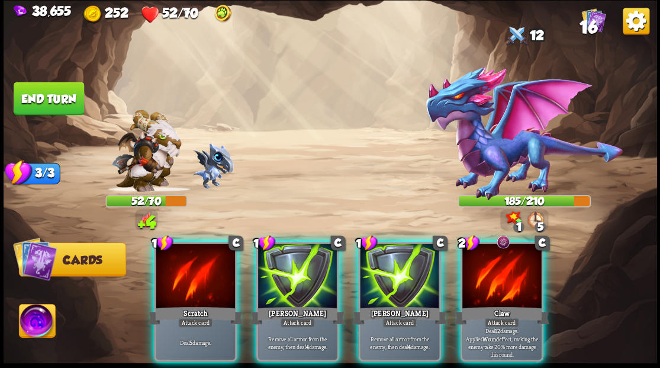
click at [507, 270] on div at bounding box center [501, 276] width 79 height 67
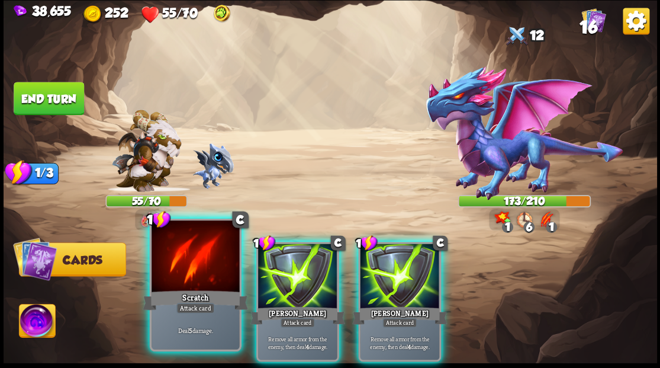
click at [203, 295] on div "Scratch" at bounding box center [195, 300] width 105 height 24
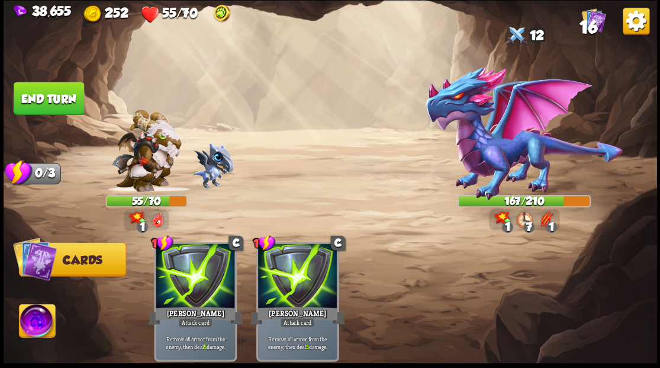
click at [47, 320] on img at bounding box center [37, 322] width 36 height 37
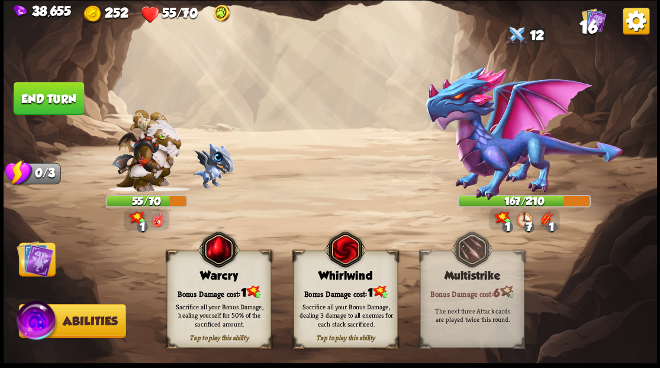
click at [208, 288] on div "Tap to play this ability Warcry Bonus Damage cost: 1 Sacrifice all your Bonus D…" at bounding box center [219, 298] width 104 height 97
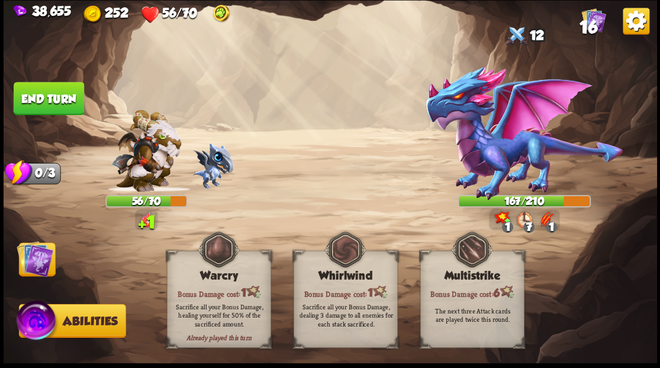
click at [35, 268] on img at bounding box center [35, 258] width 37 height 37
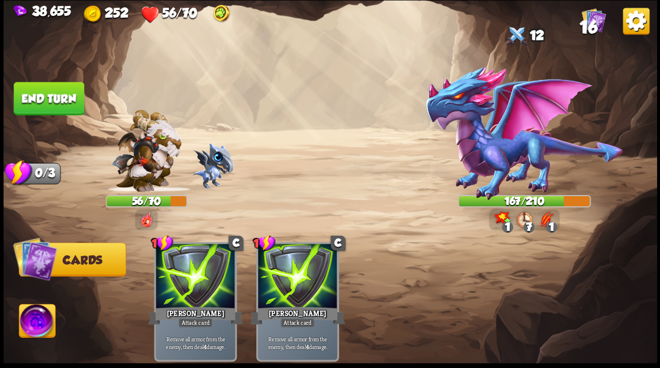
click at [58, 94] on button "End turn" at bounding box center [49, 98] width 70 height 33
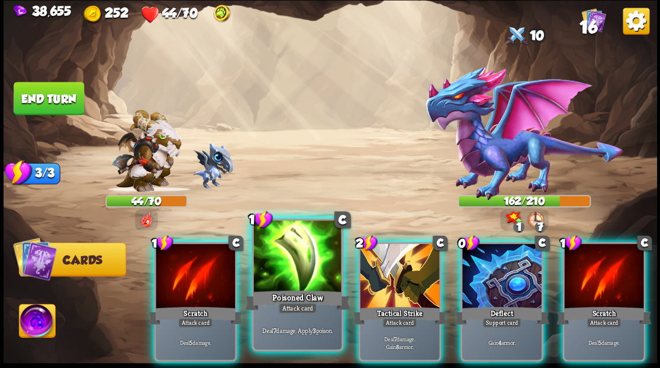
click at [282, 272] on div at bounding box center [297, 257] width 88 height 74
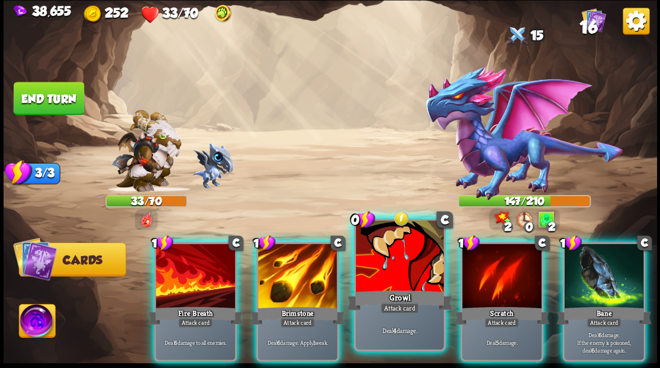
click at [390, 282] on div at bounding box center [400, 257] width 88 height 74
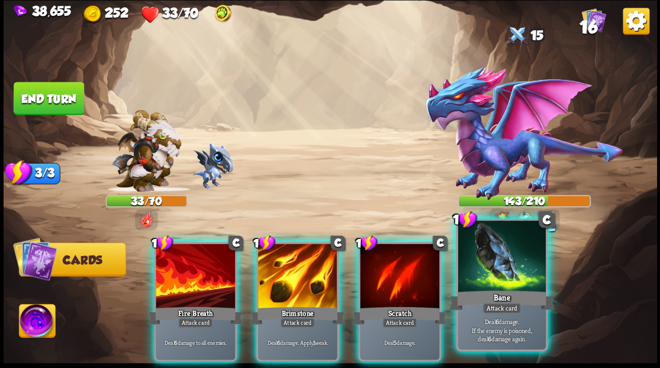
click at [487, 284] on div at bounding box center [502, 257] width 88 height 74
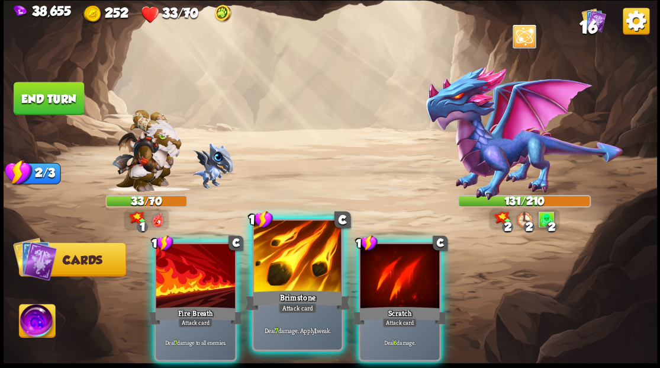
click at [295, 259] on div at bounding box center [297, 257] width 88 height 74
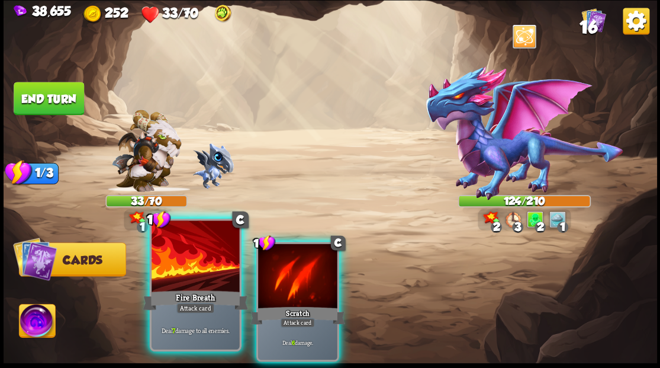
click at [213, 271] on div at bounding box center [196, 257] width 88 height 74
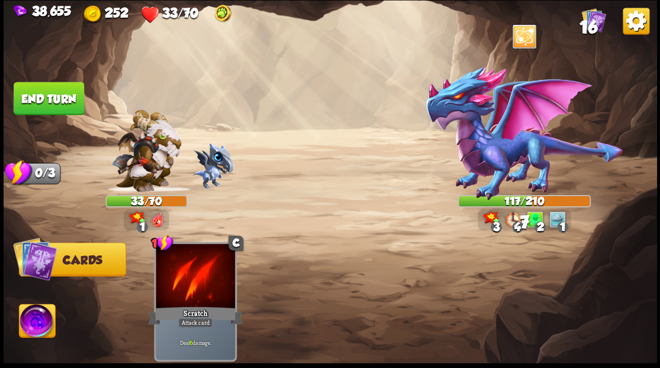
click at [33, 323] on img at bounding box center [37, 322] width 36 height 37
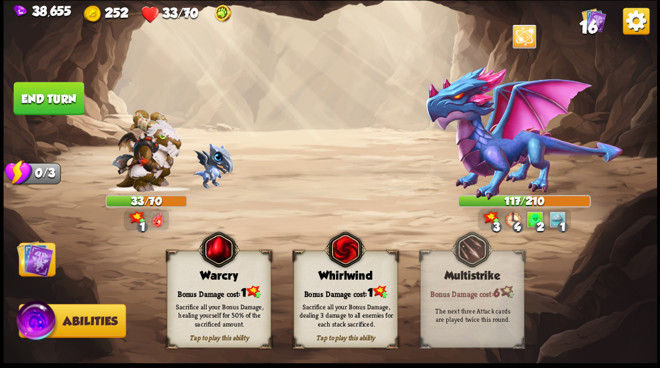
drag, startPoint x: 207, startPoint y: 292, endPoint x: 112, endPoint y: 292, distance: 94.1
click at [207, 292] on div "Bonus Damage cost: 1" at bounding box center [218, 291] width 103 height 15
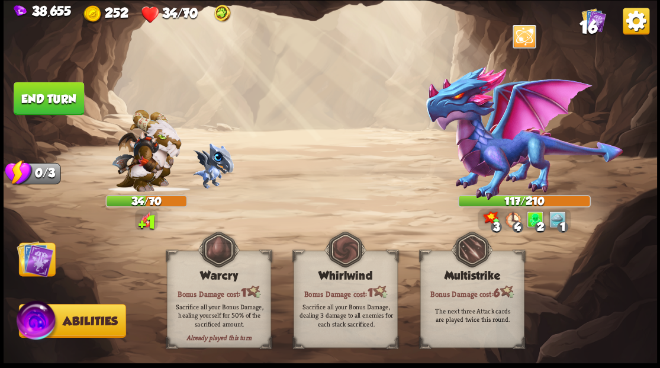
click at [39, 265] on img at bounding box center [35, 258] width 37 height 37
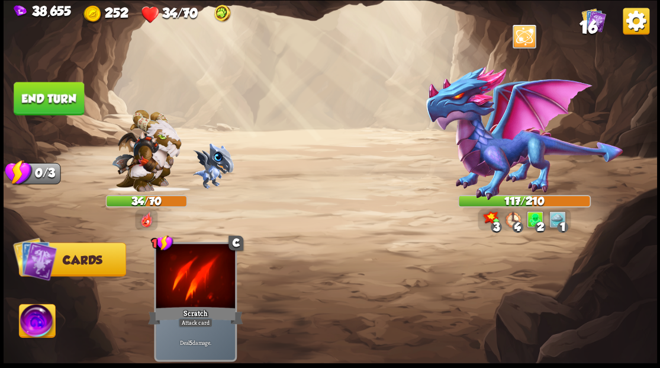
click at [59, 92] on button "End turn" at bounding box center [49, 98] width 70 height 33
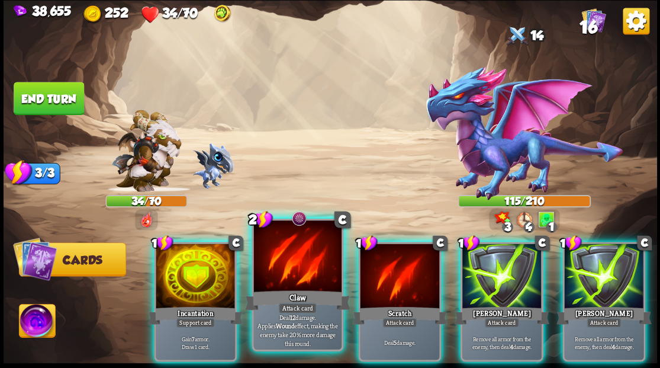
click at [286, 262] on div at bounding box center [297, 257] width 88 height 74
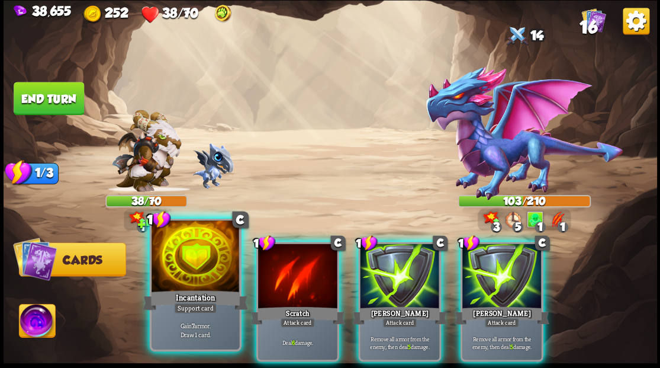
click at [193, 270] on div at bounding box center [196, 257] width 88 height 74
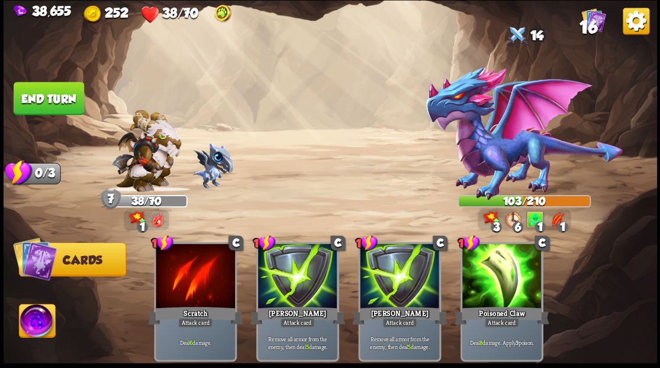
click at [33, 322] on img at bounding box center [37, 322] width 36 height 37
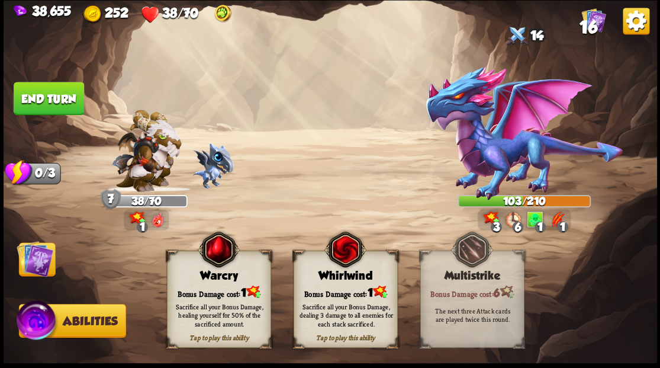
click at [208, 295] on div "Sacrifice all your Bonus Damage, healing yourself for 50% of the sacrificed amo…" at bounding box center [219, 314] width 104 height 41
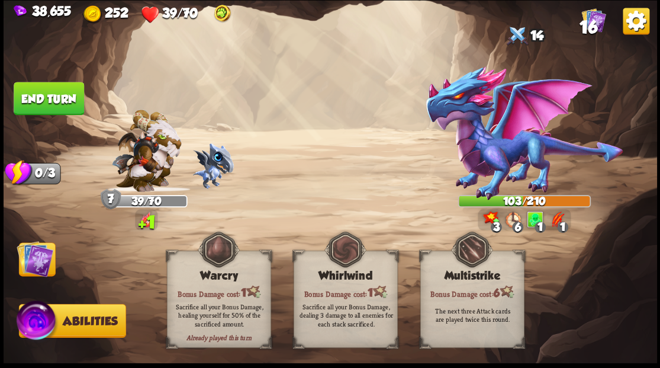
click at [33, 263] on img at bounding box center [35, 258] width 37 height 37
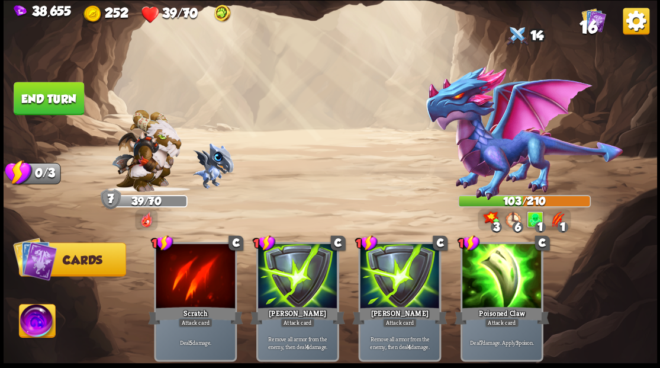
click at [44, 259] on img at bounding box center [35, 258] width 44 height 44
click at [36, 104] on button "End turn" at bounding box center [49, 98] width 70 height 33
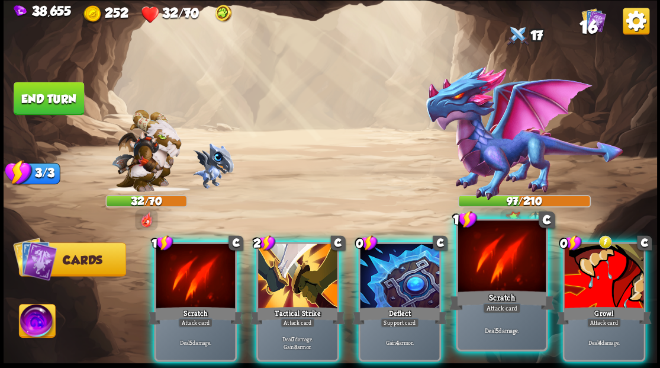
click at [491, 263] on div at bounding box center [502, 257] width 88 height 74
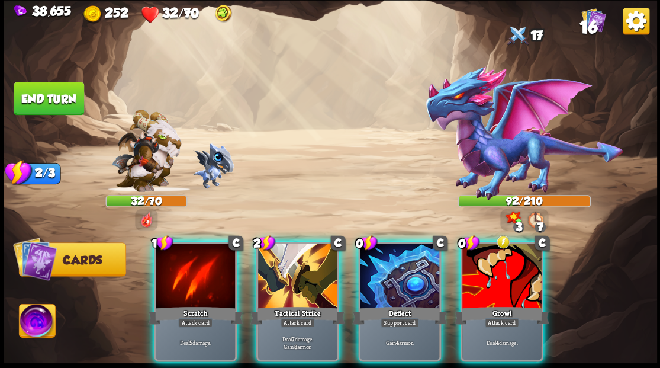
click at [166, 278] on div at bounding box center [195, 276] width 79 height 67
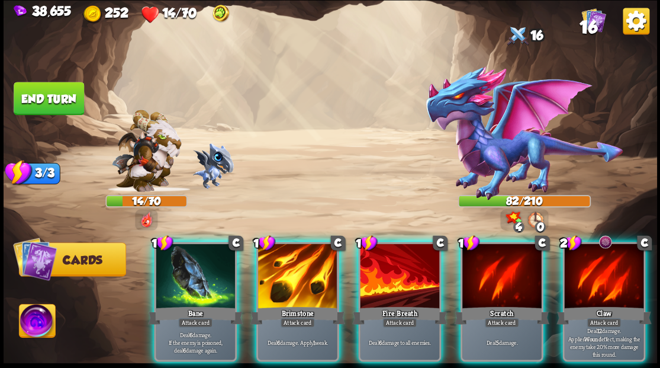
click at [593, 272] on div at bounding box center [603, 276] width 79 height 67
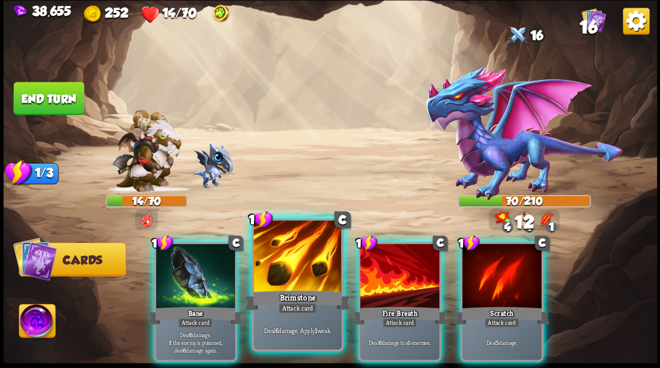
click at [301, 260] on div at bounding box center [297, 257] width 88 height 74
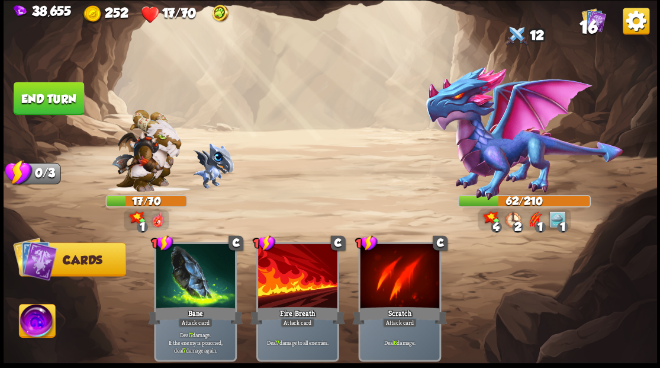
click at [31, 329] on img at bounding box center [37, 322] width 36 height 37
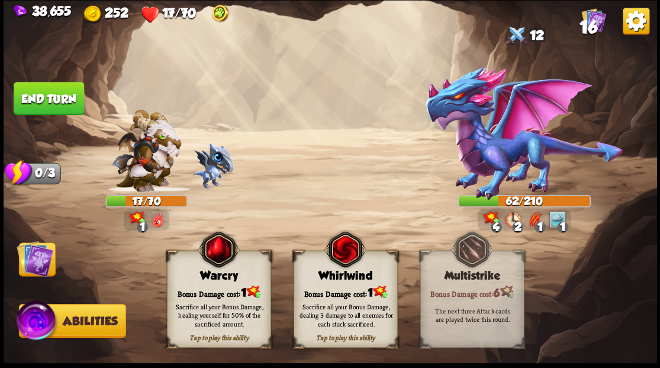
click at [215, 287] on div "Bonus Damage cost: 1" at bounding box center [218, 291] width 103 height 15
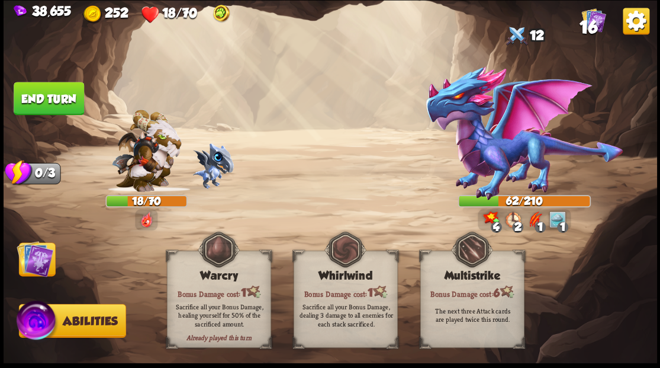
drag, startPoint x: 30, startPoint y: 101, endPoint x: 153, endPoint y: 64, distance: 127.9
click at [38, 101] on button "End turn" at bounding box center [49, 98] width 70 height 33
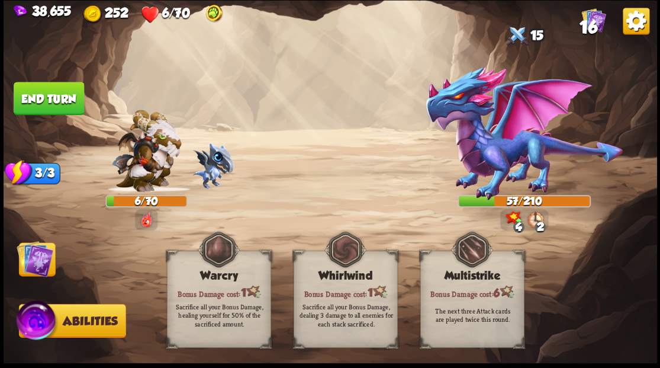
click at [43, 260] on img at bounding box center [35, 258] width 37 height 37
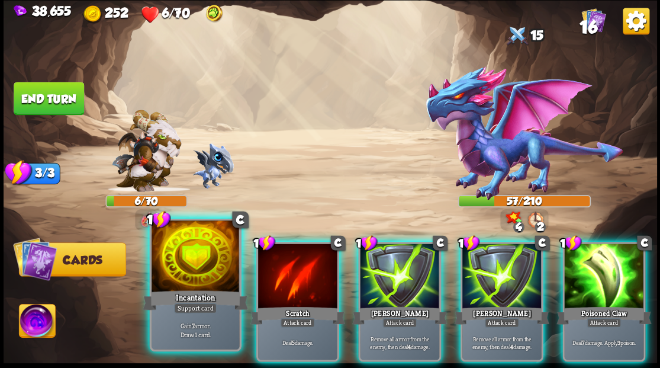
click at [207, 272] on div at bounding box center [196, 257] width 88 height 74
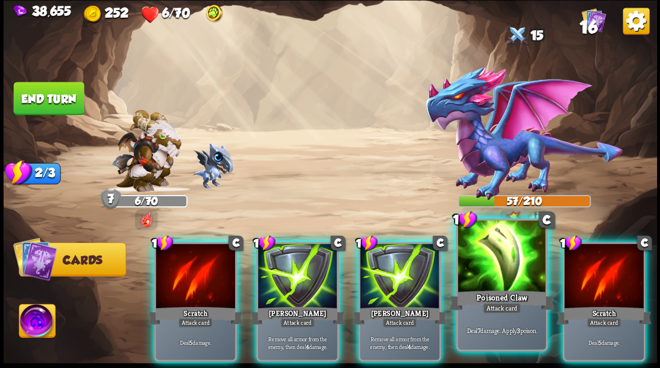
click at [496, 279] on div at bounding box center [502, 257] width 88 height 74
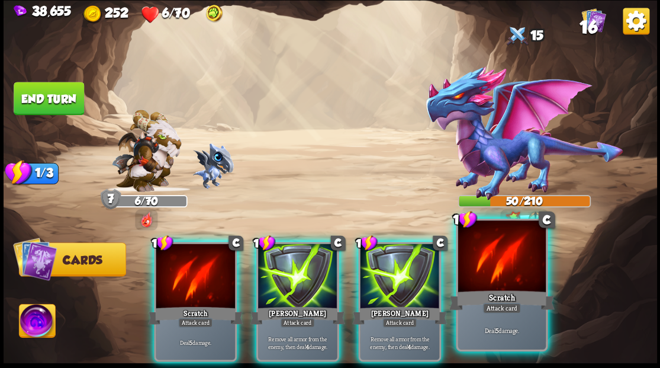
click at [494, 278] on div at bounding box center [502, 257] width 88 height 74
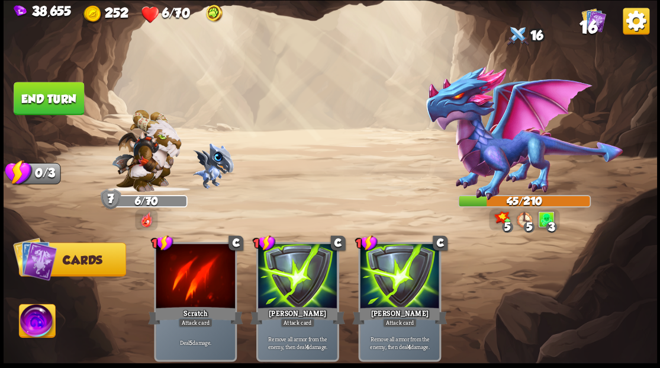
click at [70, 90] on button "End turn" at bounding box center [49, 98] width 70 height 33
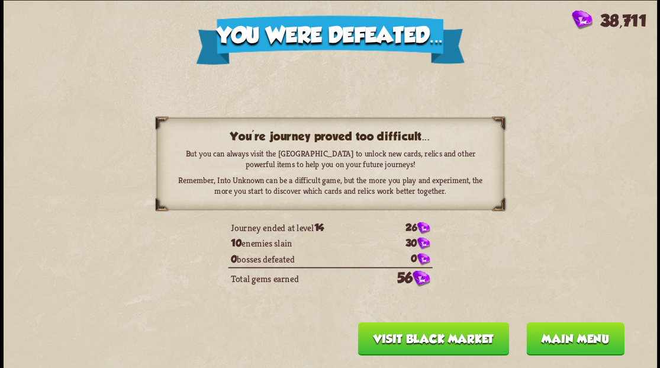
click at [574, 342] on button "Main menu" at bounding box center [575, 337] width 98 height 33
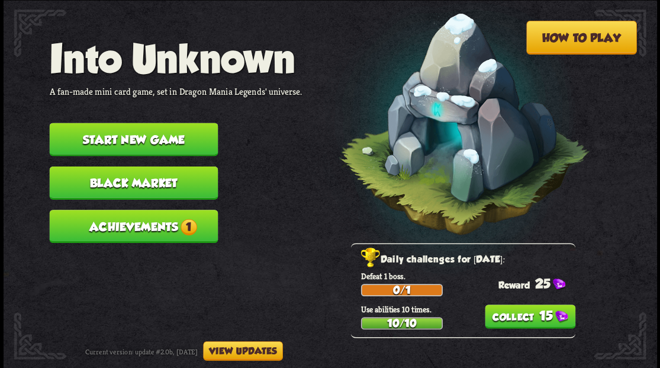
click at [164, 136] on button "Start new game" at bounding box center [133, 139] width 169 height 33
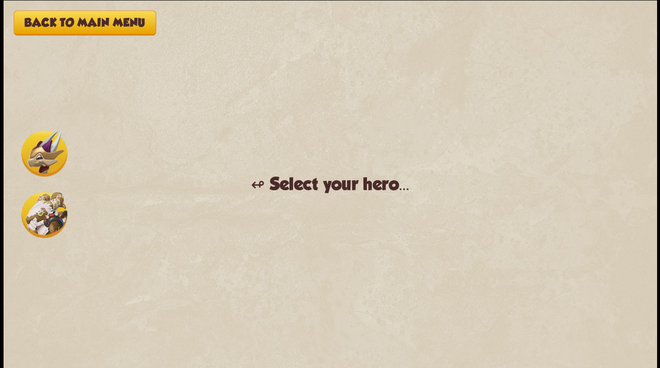
click at [52, 208] on img at bounding box center [44, 214] width 46 height 46
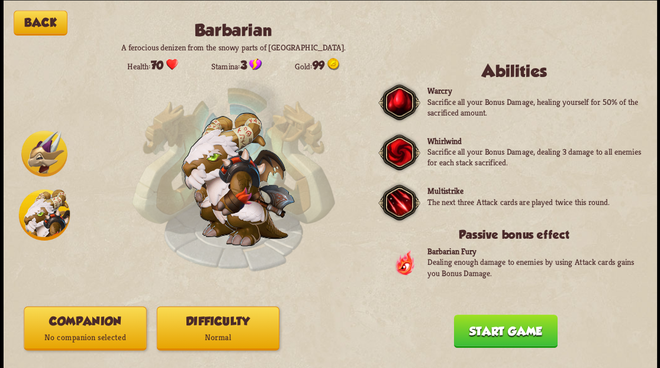
click at [76, 333] on p "No companion selected" at bounding box center [84, 337] width 121 height 17
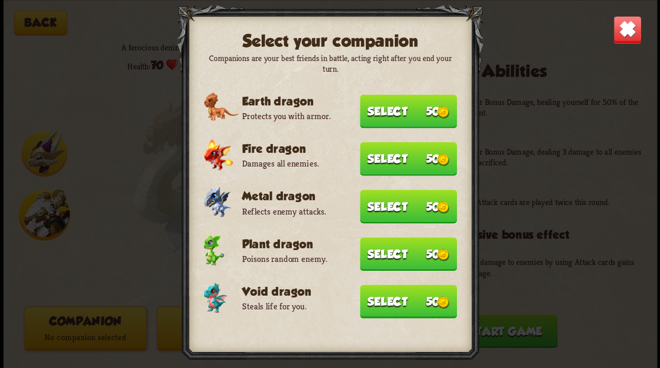
click at [412, 207] on button "Select 50" at bounding box center [408, 206] width 97 height 34
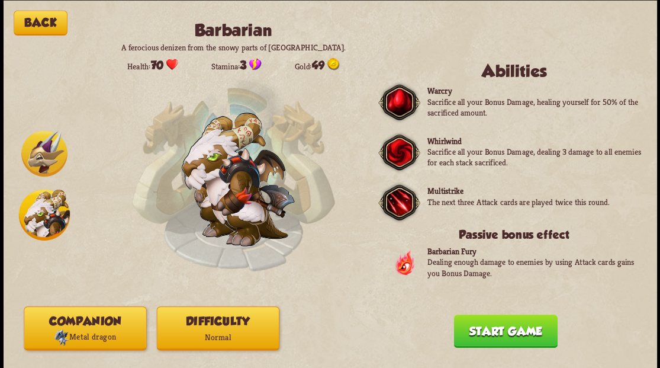
drag, startPoint x: 527, startPoint y: 337, endPoint x: 521, endPoint y: 321, distance: 16.7
click at [527, 337] on button "Start game" at bounding box center [505, 330] width 104 height 33
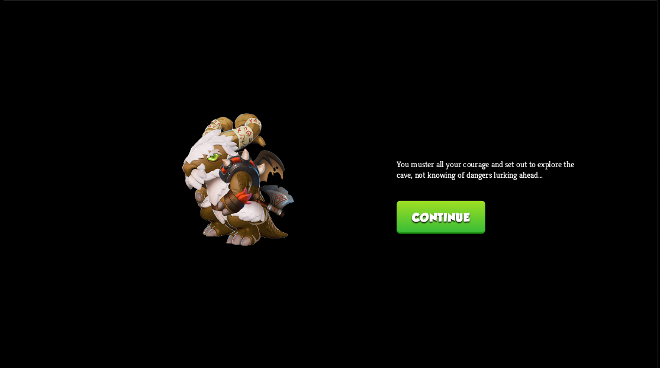
click at [431, 213] on button "Continue" at bounding box center [441, 216] width 88 height 33
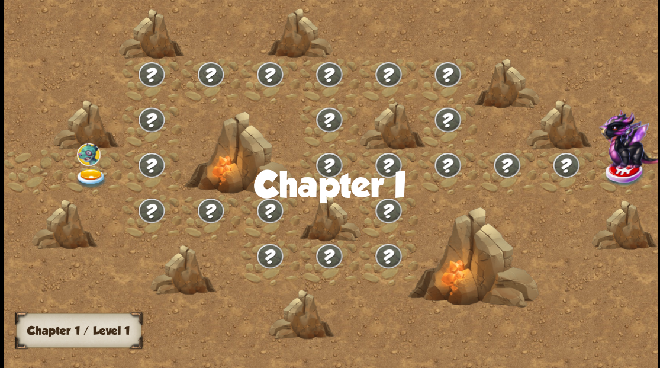
click at [86, 175] on img at bounding box center [91, 178] width 33 height 20
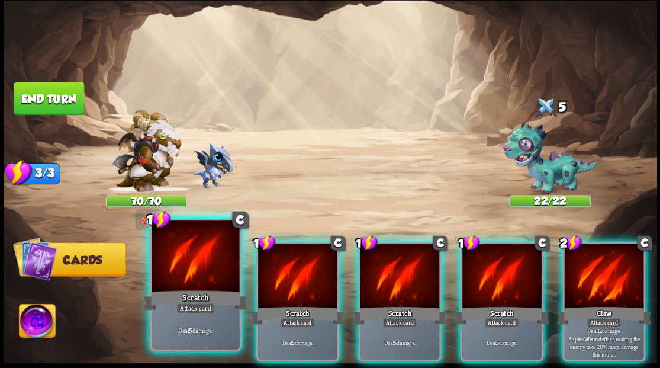
click at [190, 281] on div at bounding box center [196, 257] width 88 height 74
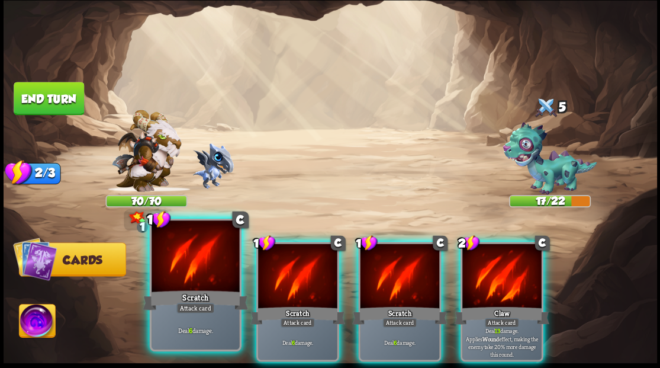
click at [199, 279] on div at bounding box center [196, 257] width 88 height 74
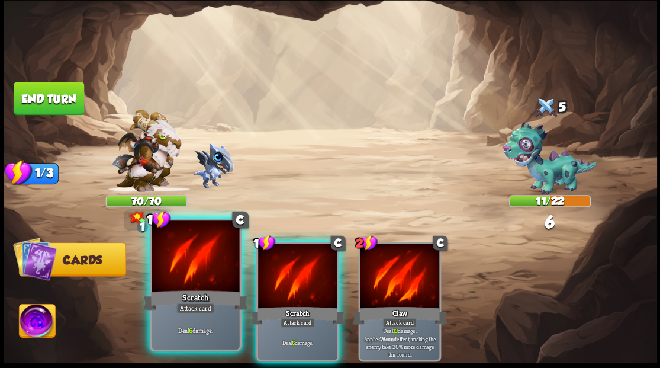
click at [189, 262] on div at bounding box center [196, 257] width 88 height 74
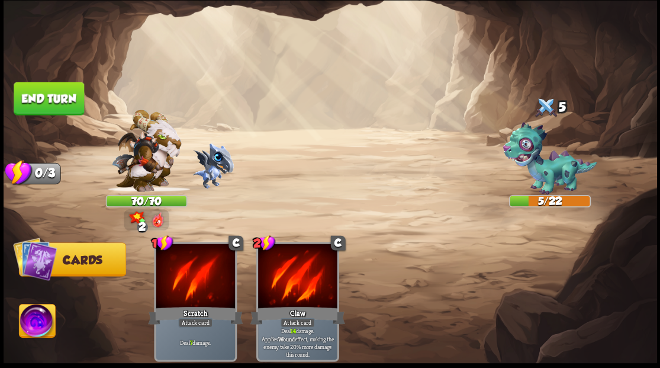
click at [68, 101] on button "End turn" at bounding box center [49, 98] width 70 height 33
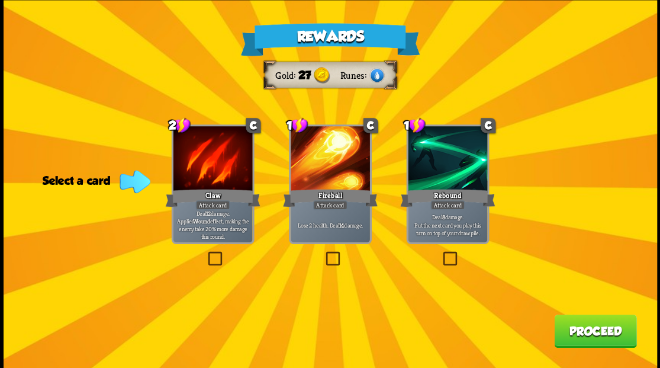
click at [440, 253] on label at bounding box center [440, 253] width 0 height 0
click at [0, 0] on input "checkbox" at bounding box center [0, 0] width 0 height 0
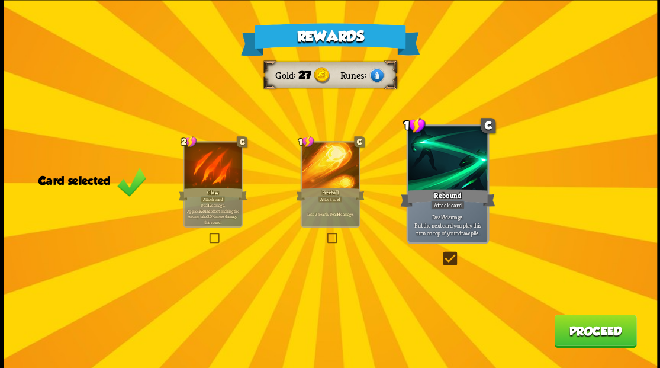
click at [575, 326] on button "Proceed" at bounding box center [595, 330] width 82 height 33
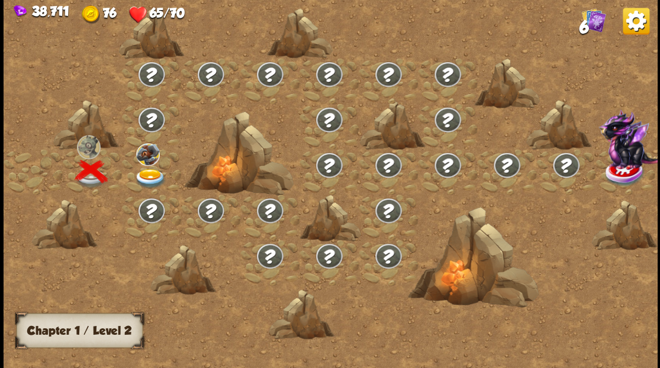
click at [147, 175] on img at bounding box center [150, 178] width 33 height 20
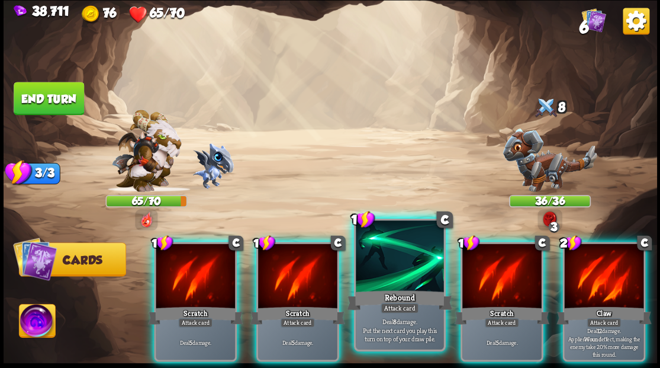
click at [378, 282] on div at bounding box center [400, 257] width 88 height 74
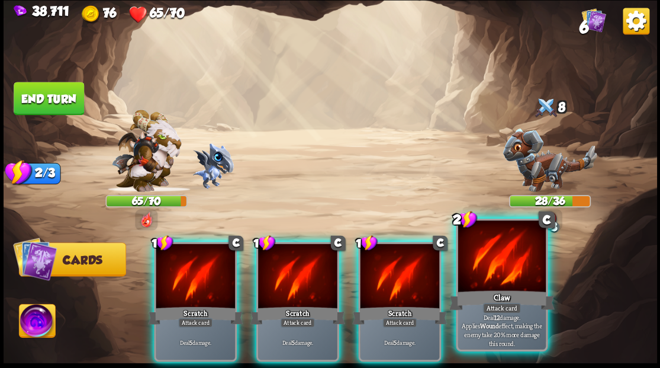
click at [482, 284] on div at bounding box center [502, 257] width 88 height 74
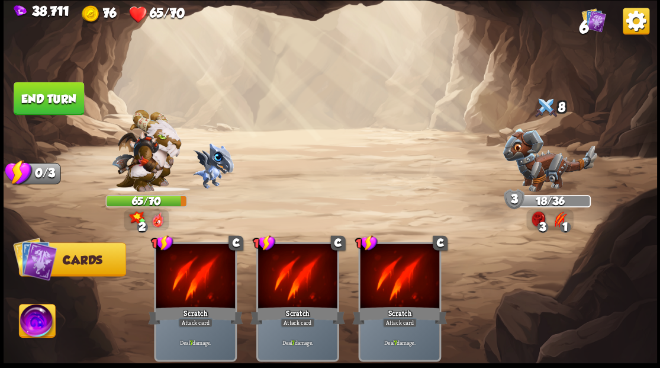
click at [31, 323] on img at bounding box center [37, 322] width 36 height 37
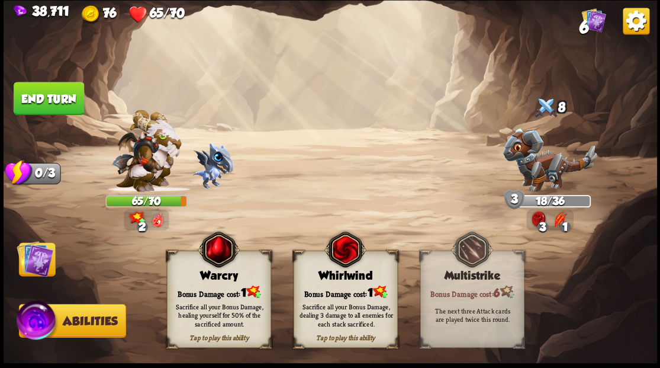
click at [231, 295] on div "Sacrifice all your Bonus Damage, healing yourself for 50% of the sacrificed amo…" at bounding box center [219, 314] width 104 height 41
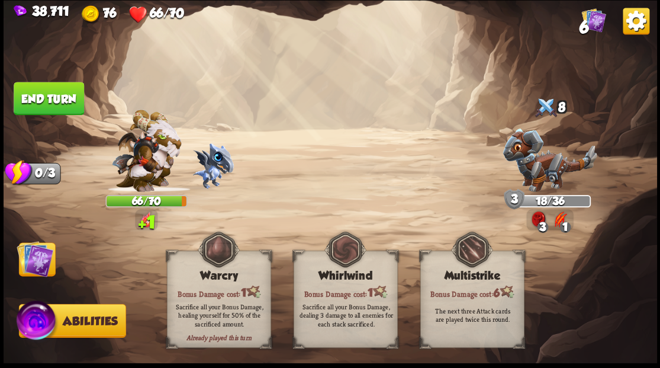
click at [44, 260] on img at bounding box center [35, 258] width 37 height 37
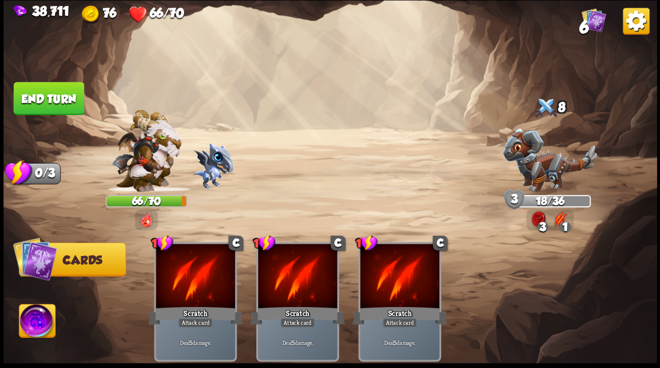
click at [51, 103] on button "End turn" at bounding box center [49, 98] width 70 height 33
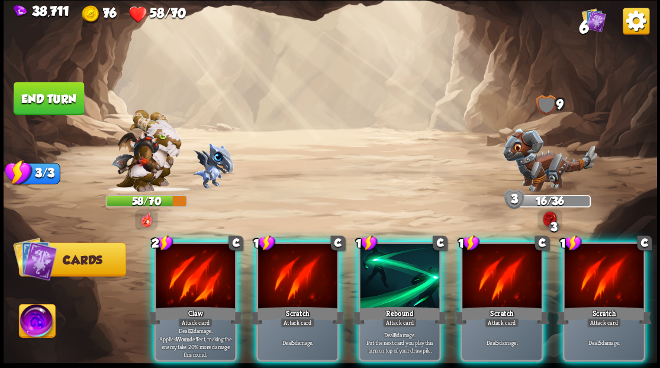
click at [393, 269] on div at bounding box center [399, 276] width 79 height 67
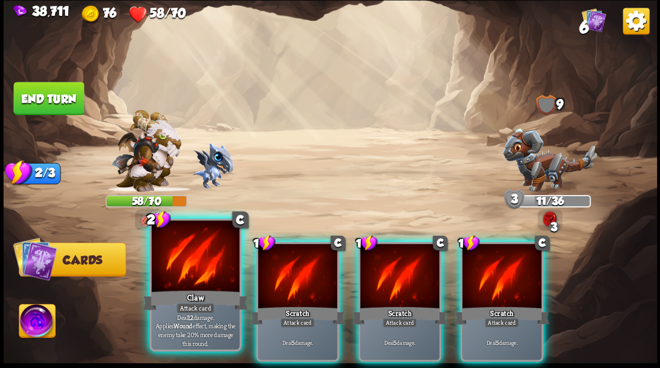
click at [191, 273] on div at bounding box center [196, 257] width 88 height 74
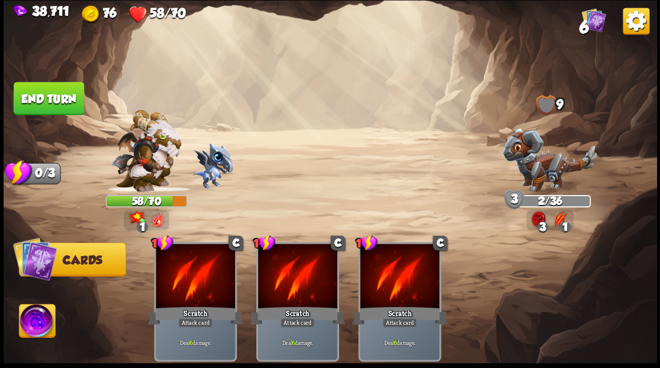
click at [34, 324] on img at bounding box center [37, 322] width 36 height 37
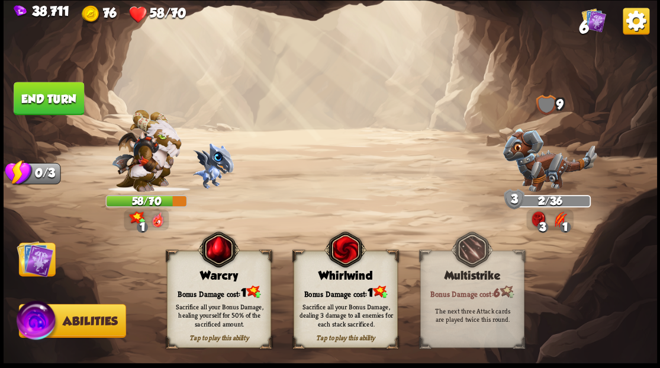
click at [200, 280] on div "Warcry" at bounding box center [218, 275] width 103 height 13
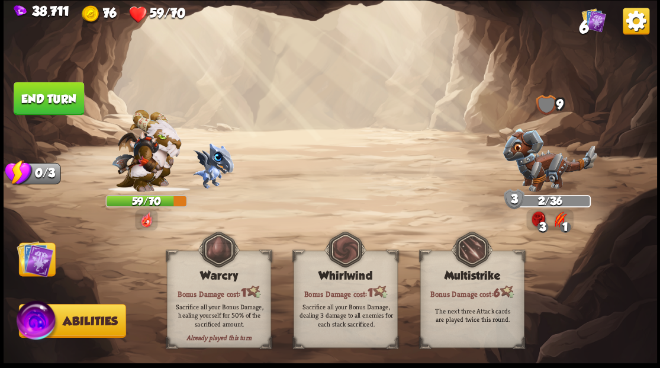
click at [63, 104] on button "End turn" at bounding box center [49, 98] width 70 height 33
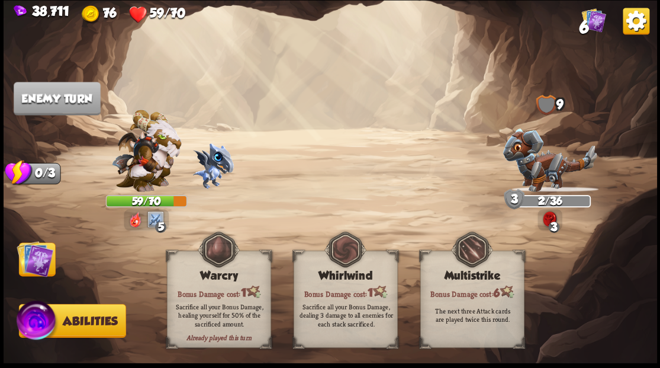
drag, startPoint x: 37, startPoint y: 266, endPoint x: 64, endPoint y: 275, distance: 28.1
click at [37, 266] on img at bounding box center [35, 258] width 37 height 37
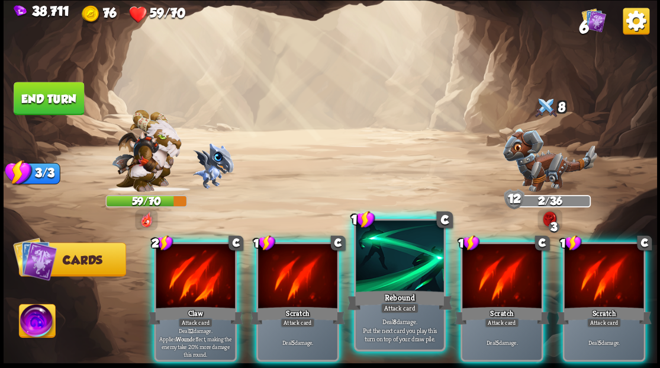
click at [397, 273] on div at bounding box center [400, 257] width 88 height 74
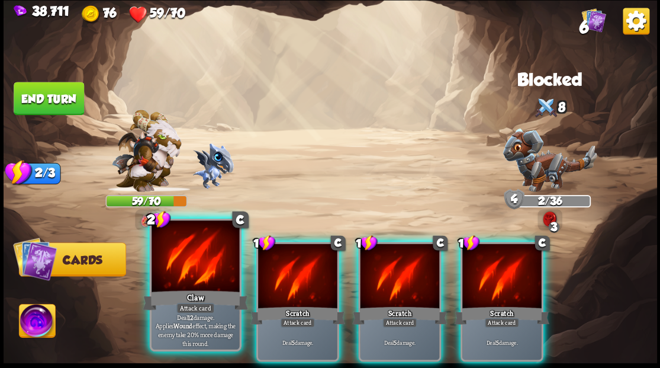
click at [192, 285] on div at bounding box center [196, 257] width 88 height 74
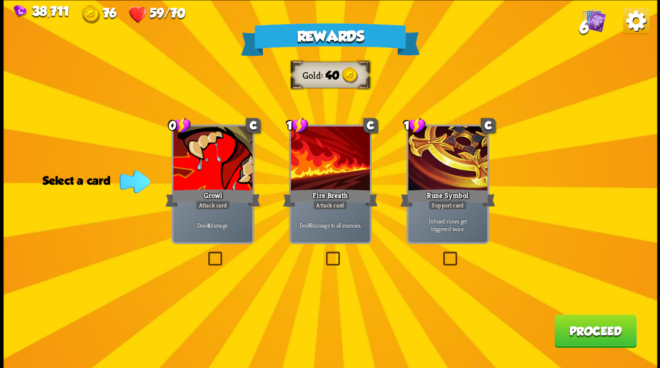
click at [323, 253] on label at bounding box center [323, 253] width 0 height 0
click at [0, 0] on input "checkbox" at bounding box center [0, 0] width 0 height 0
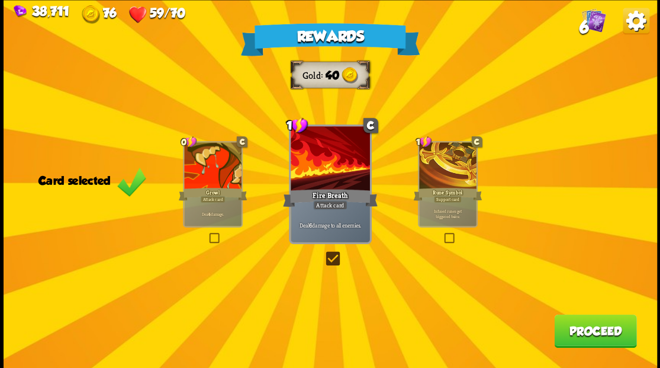
click at [573, 333] on button "Proceed" at bounding box center [595, 330] width 82 height 33
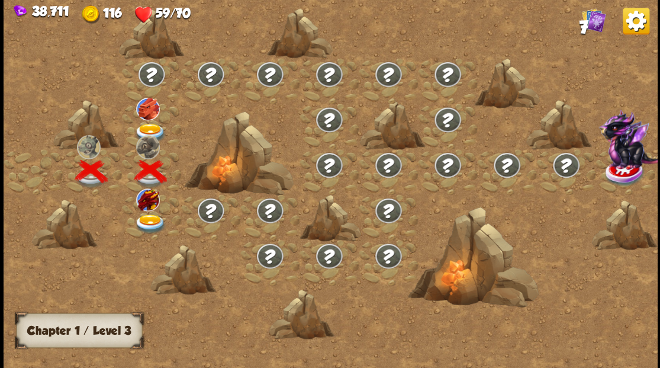
click at [145, 218] on img at bounding box center [150, 224] width 33 height 20
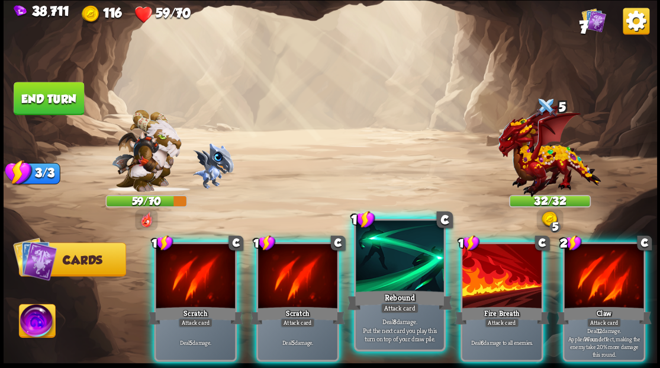
click at [375, 271] on div at bounding box center [400, 257] width 88 height 74
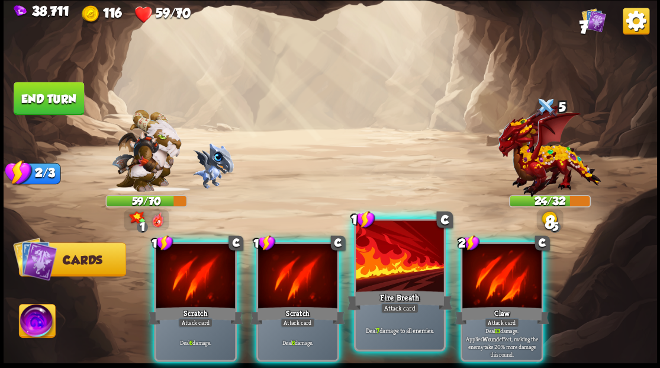
click at [372, 269] on div at bounding box center [400, 257] width 88 height 74
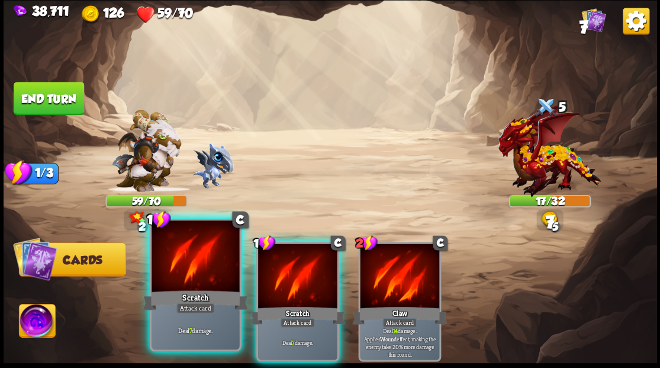
click at [200, 275] on div at bounding box center [196, 257] width 88 height 74
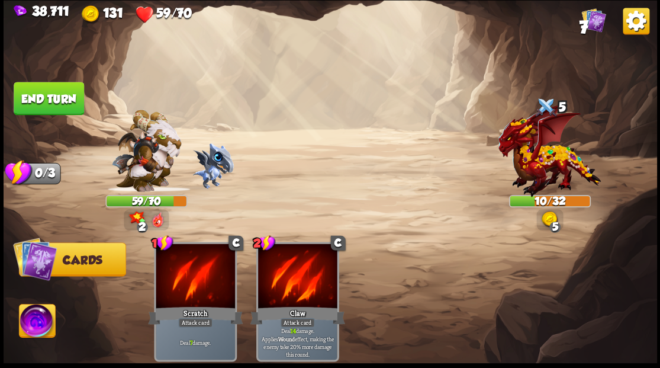
click at [34, 326] on img at bounding box center [37, 322] width 36 height 37
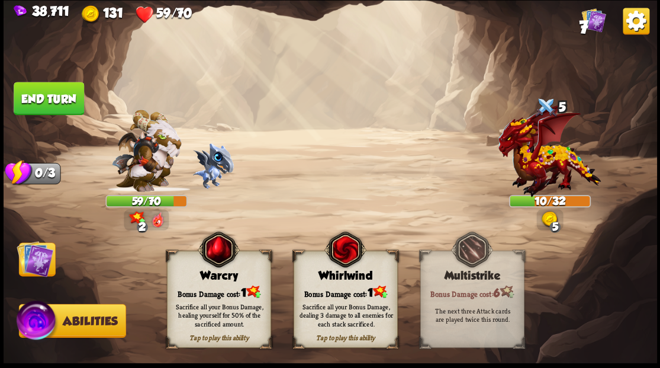
click at [212, 282] on div "Tap to play this ability Warcry Bonus Damage cost: 1 Sacrifice all your Bonus D…" at bounding box center [219, 298] width 104 height 97
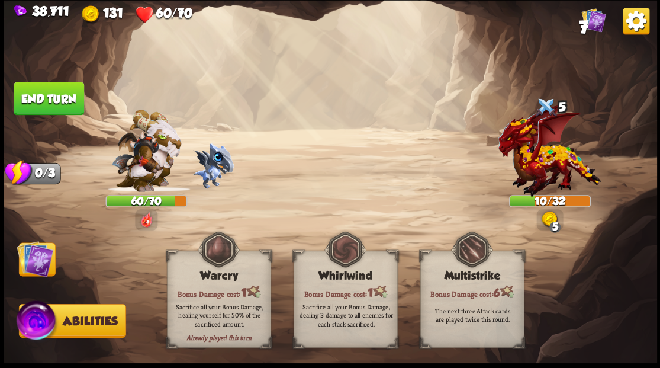
click at [33, 260] on img at bounding box center [35, 258] width 37 height 37
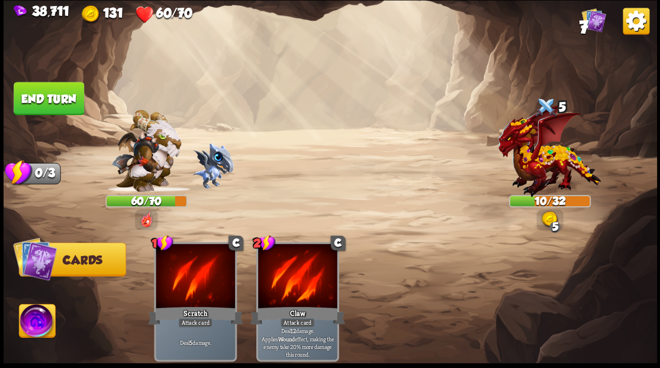
drag, startPoint x: 65, startPoint y: 96, endPoint x: 74, endPoint y: 103, distance: 11.5
click at [65, 98] on button "End turn" at bounding box center [49, 98] width 70 height 33
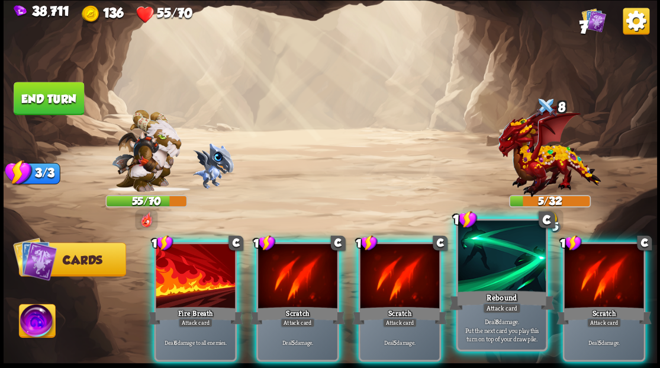
click at [485, 276] on div at bounding box center [502, 257] width 88 height 74
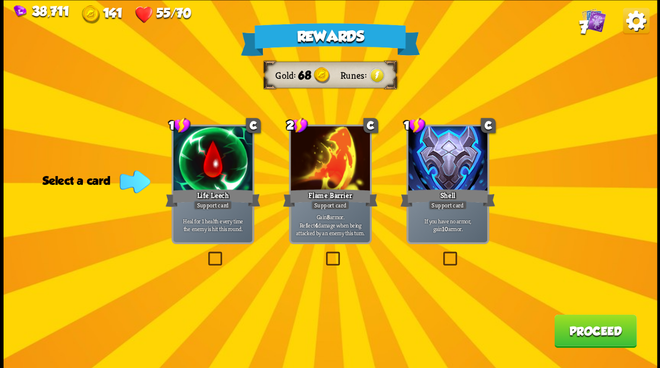
click at [205, 253] on label at bounding box center [205, 253] width 0 height 0
click at [0, 0] on input "checkbox" at bounding box center [0, 0] width 0 height 0
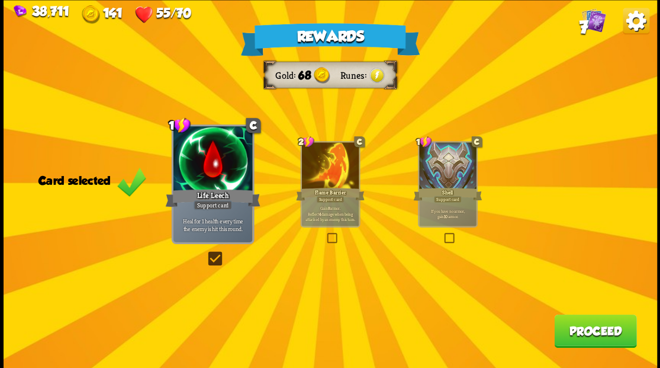
click at [582, 330] on button "Proceed" at bounding box center [595, 330] width 82 height 33
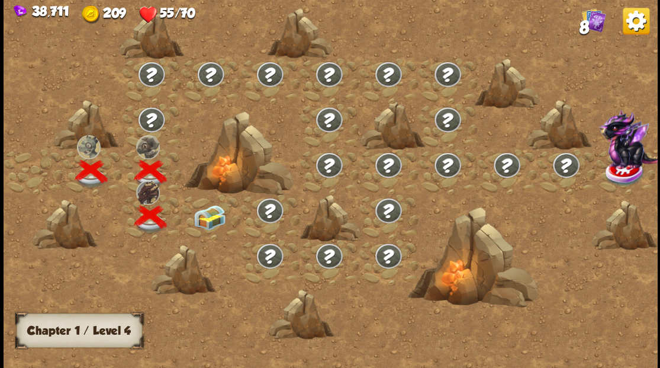
click at [213, 220] on img at bounding box center [209, 216] width 33 height 25
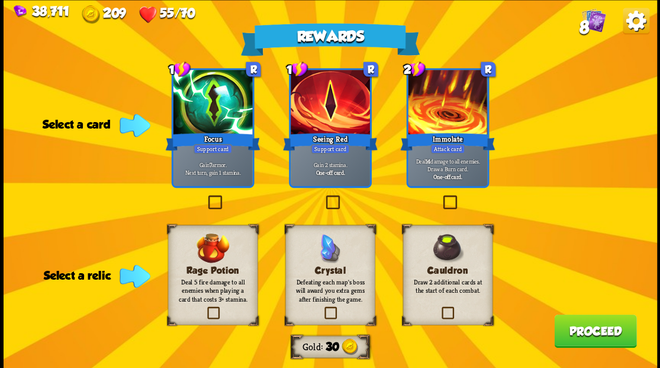
click at [205, 197] on label at bounding box center [205, 197] width 0 height 0
click at [0, 0] on input "checkbox" at bounding box center [0, 0] width 0 height 0
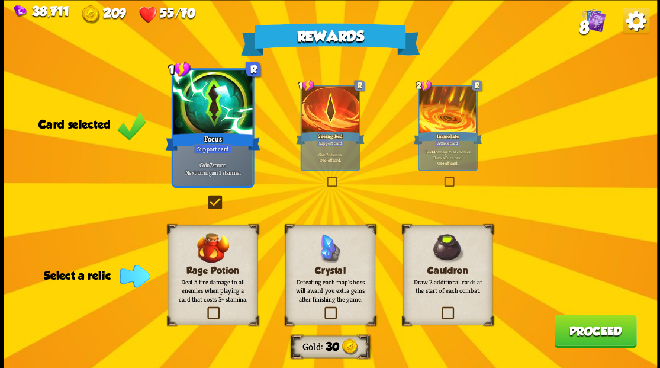
click at [440, 308] on label at bounding box center [440, 308] width 0 height 0
click at [0, 0] on input "checkbox" at bounding box center [0, 0] width 0 height 0
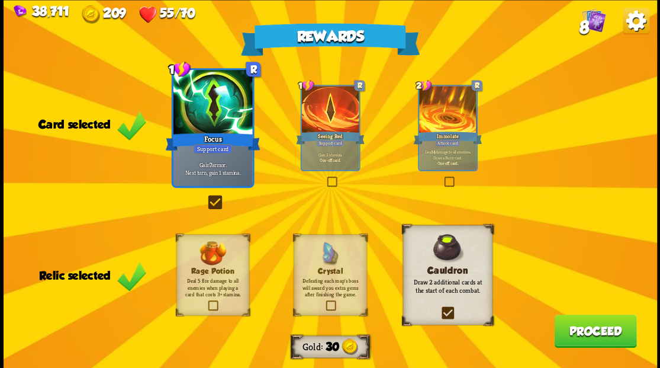
click at [571, 335] on button "Proceed" at bounding box center [595, 330] width 82 height 33
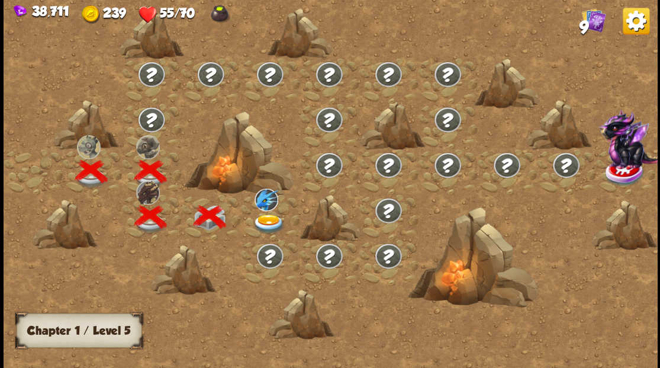
click at [264, 217] on img at bounding box center [268, 224] width 33 height 20
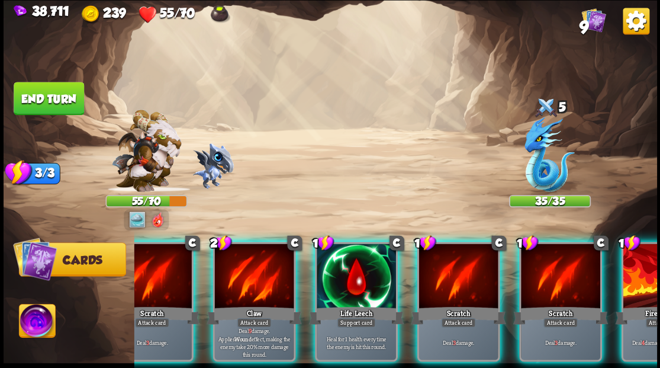
scroll to position [0, 33]
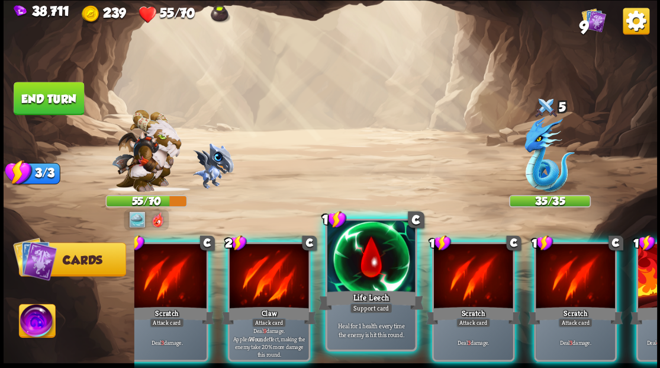
click at [378, 295] on div "Life Leech" at bounding box center [370, 300] width 105 height 24
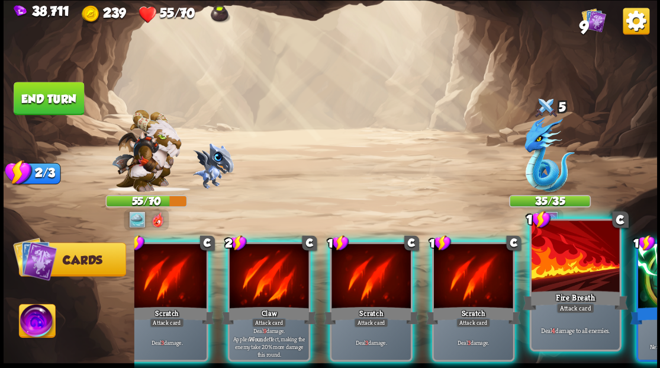
click at [578, 267] on div at bounding box center [575, 257] width 88 height 74
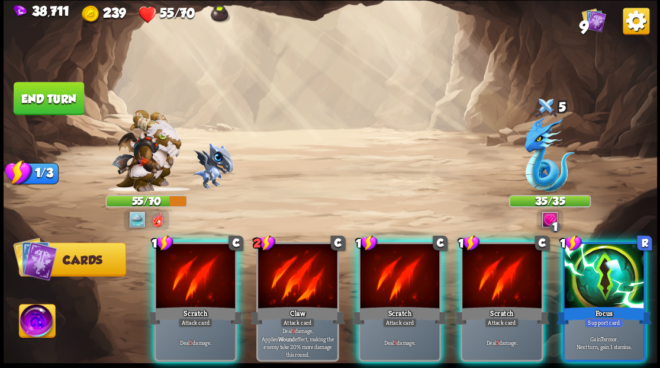
scroll to position [0, 0]
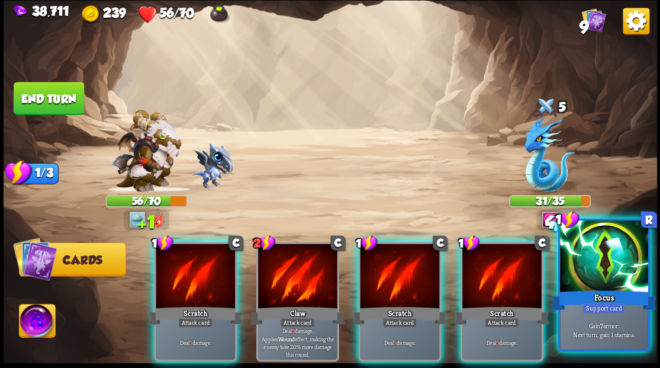
click at [609, 260] on div at bounding box center [604, 257] width 88 height 74
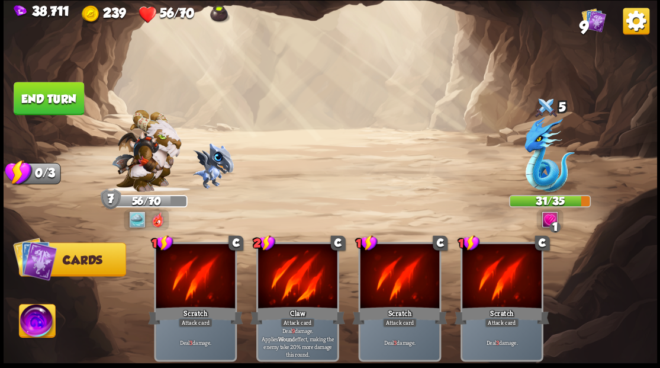
click at [38, 325] on img at bounding box center [37, 322] width 36 height 37
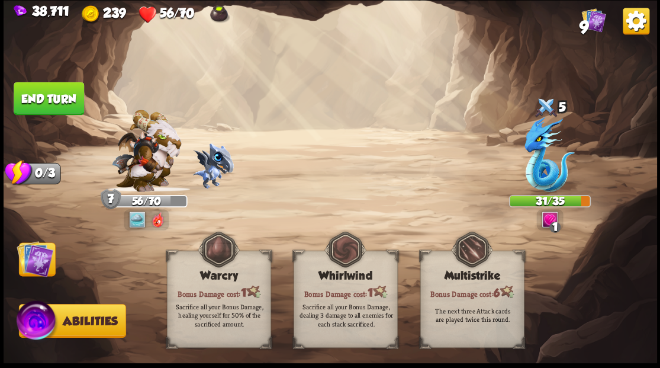
click at [73, 98] on button "End turn" at bounding box center [49, 98] width 70 height 33
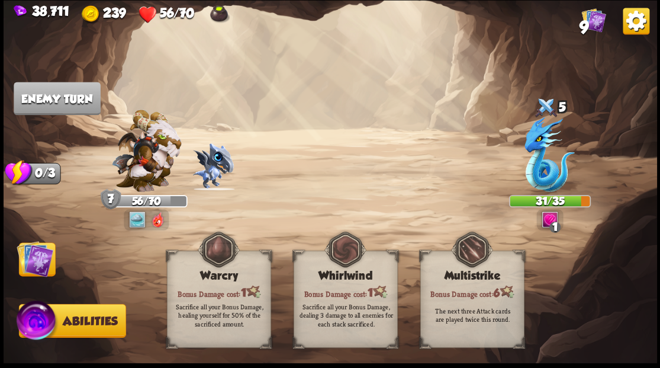
click at [34, 266] on img at bounding box center [35, 258] width 37 height 37
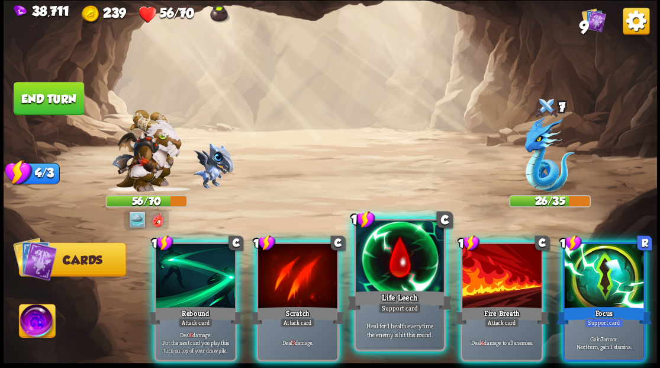
click at [395, 269] on div at bounding box center [400, 257] width 88 height 74
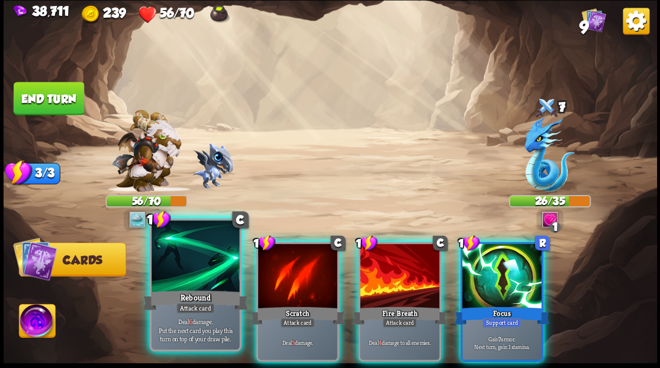
click at [175, 294] on div "Rebound" at bounding box center [195, 300] width 105 height 24
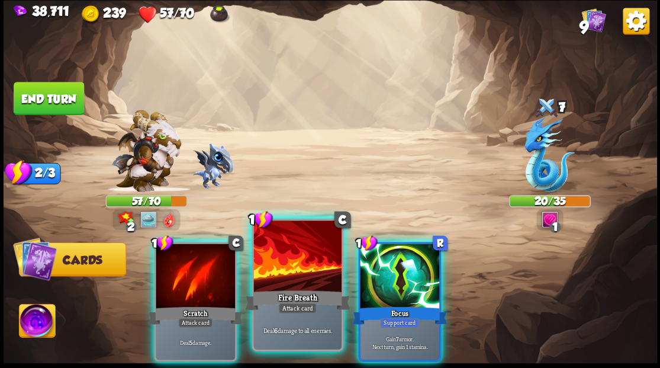
click at [297, 272] on div at bounding box center [297, 257] width 88 height 74
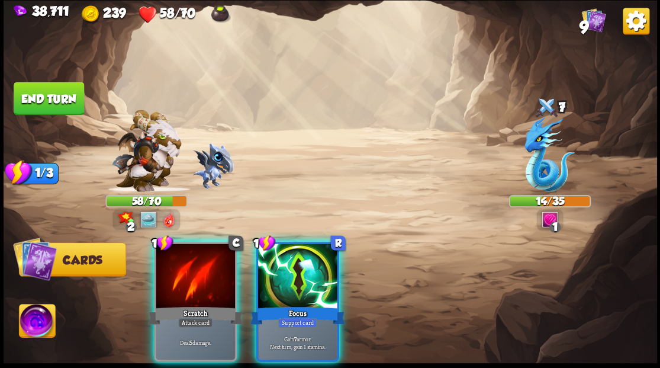
click at [297, 272] on div at bounding box center [297, 276] width 79 height 67
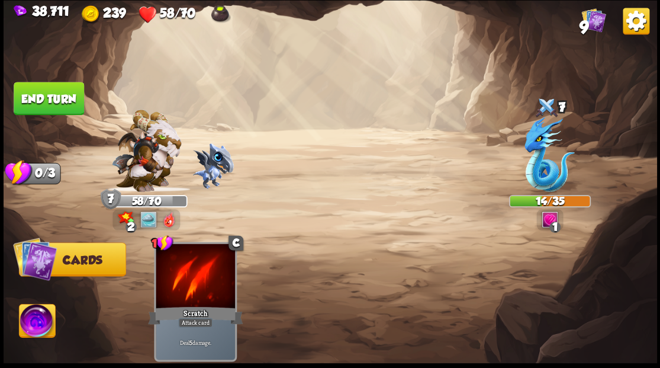
click at [41, 320] on img at bounding box center [37, 322] width 36 height 37
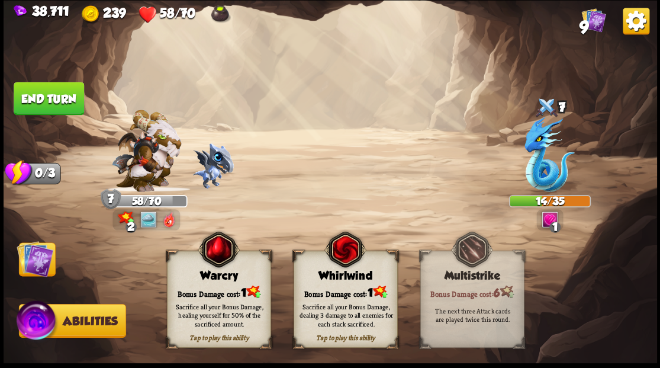
click at [208, 292] on div "Bonus Damage cost: 1" at bounding box center [218, 291] width 103 height 15
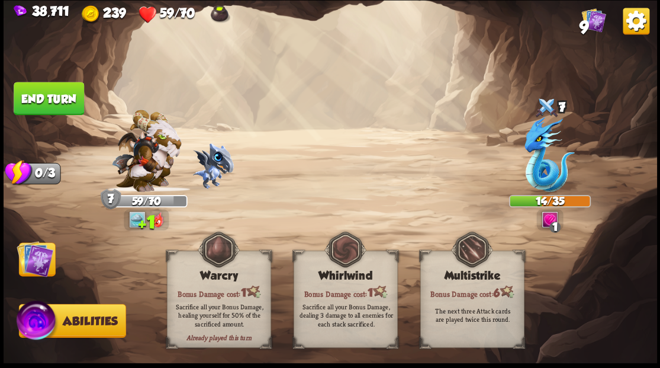
click at [37, 272] on img at bounding box center [35, 258] width 37 height 37
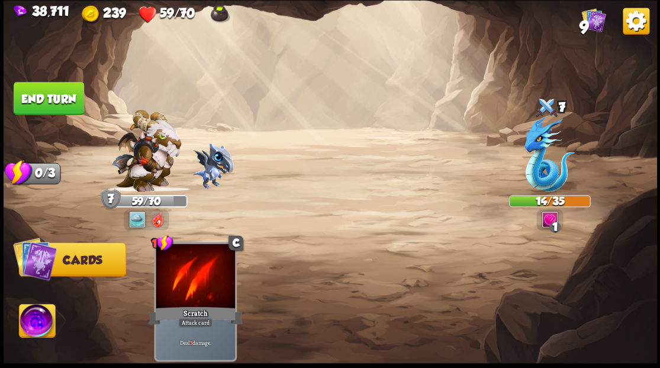
click at [63, 94] on button "End turn" at bounding box center [49, 98] width 70 height 33
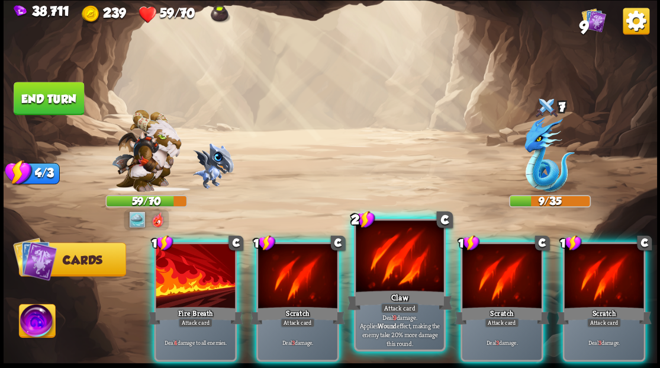
click at [388, 253] on div at bounding box center [400, 257] width 88 height 74
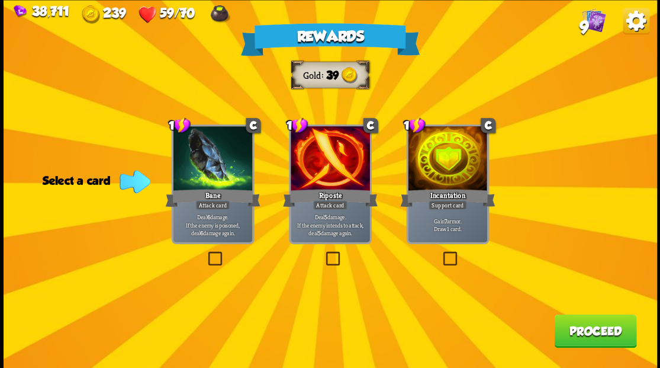
click at [588, 21] on img at bounding box center [593, 20] width 24 height 24
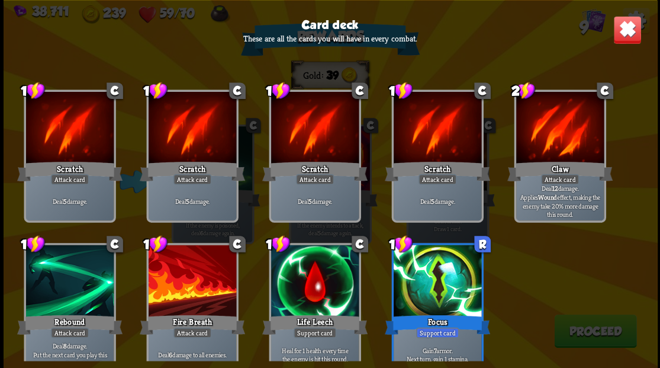
click at [626, 39] on img at bounding box center [627, 29] width 28 height 28
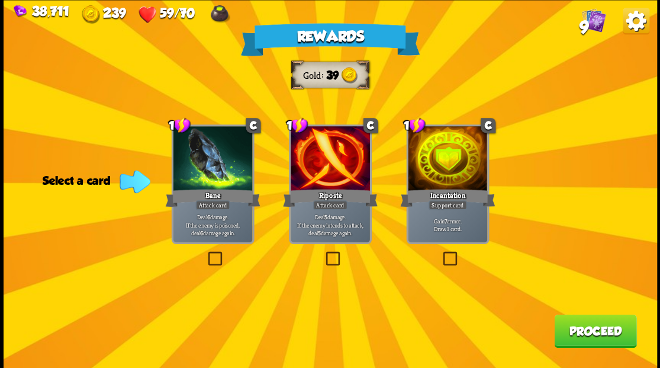
click at [440, 253] on label at bounding box center [440, 253] width 0 height 0
click at [0, 0] on input "checkbox" at bounding box center [0, 0] width 0 height 0
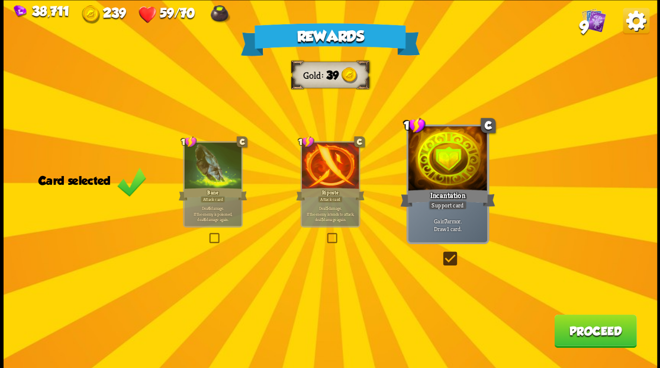
click at [577, 333] on button "Proceed" at bounding box center [595, 330] width 82 height 33
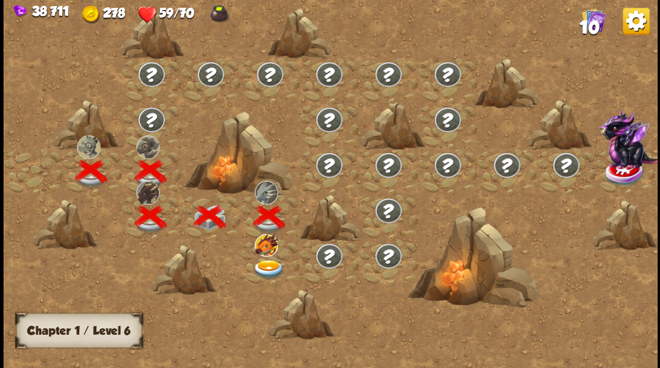
click at [263, 269] on img at bounding box center [268, 269] width 33 height 20
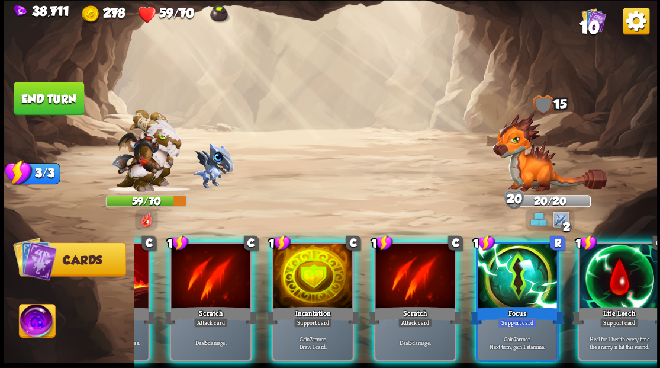
scroll to position [0, 230]
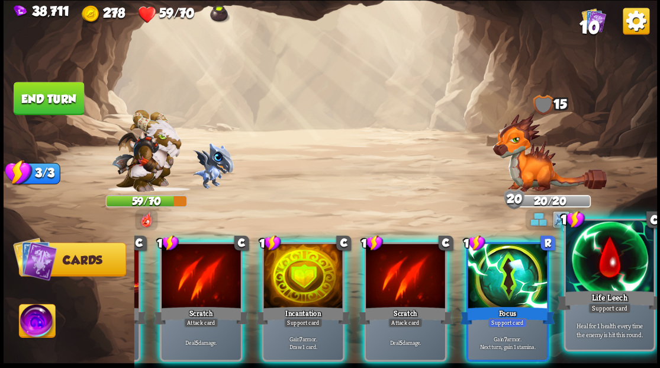
click at [624, 292] on div "Life Leech" at bounding box center [608, 300] width 105 height 24
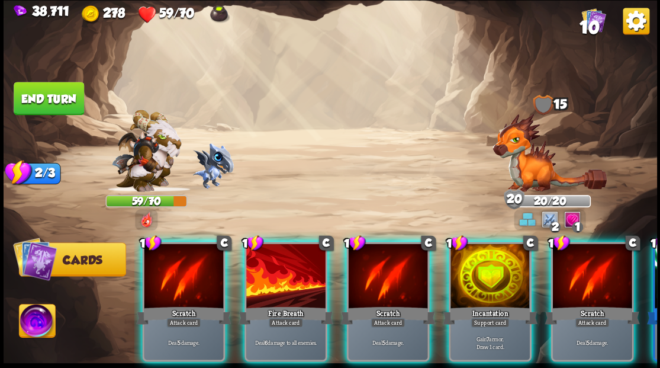
scroll to position [0, 0]
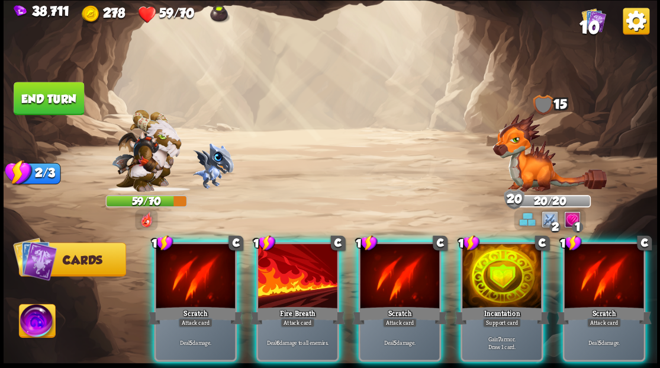
click at [279, 304] on div "Fire Breath" at bounding box center [297, 314] width 95 height 21
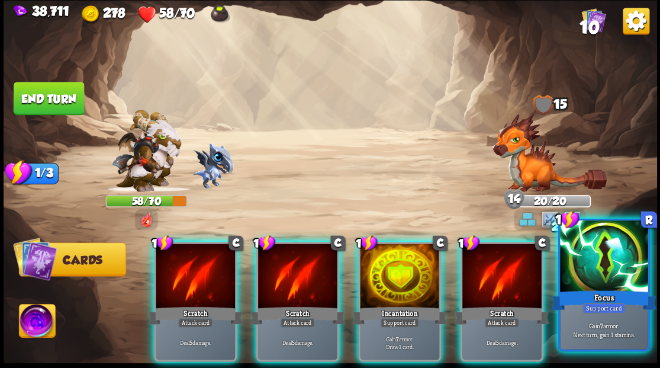
click at [610, 268] on div at bounding box center [604, 257] width 88 height 74
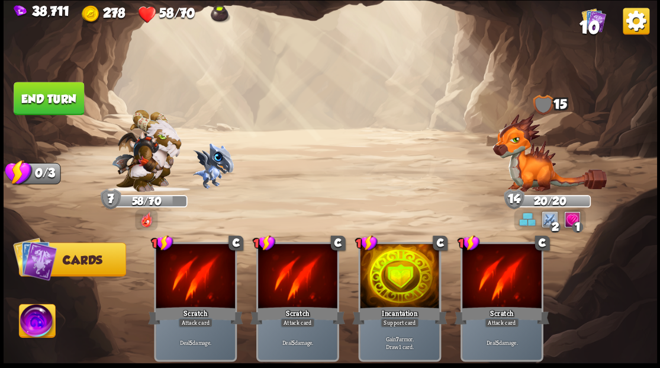
click at [49, 98] on button "End turn" at bounding box center [49, 98] width 70 height 33
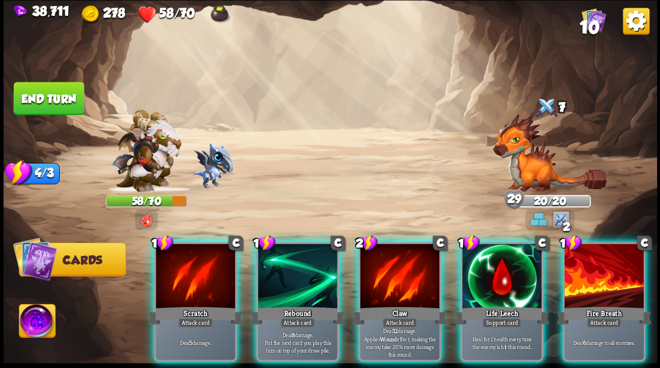
click at [500, 263] on div at bounding box center [501, 276] width 79 height 67
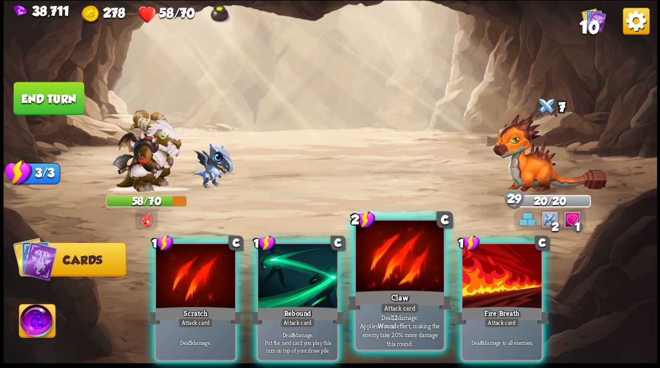
click at [403, 264] on div at bounding box center [400, 257] width 88 height 74
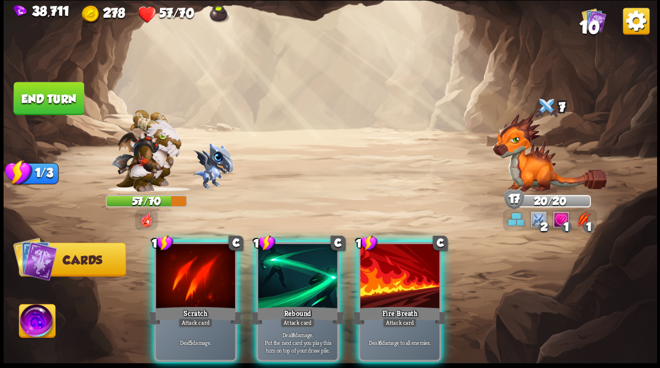
click at [60, 92] on button "End turn" at bounding box center [49, 98] width 70 height 33
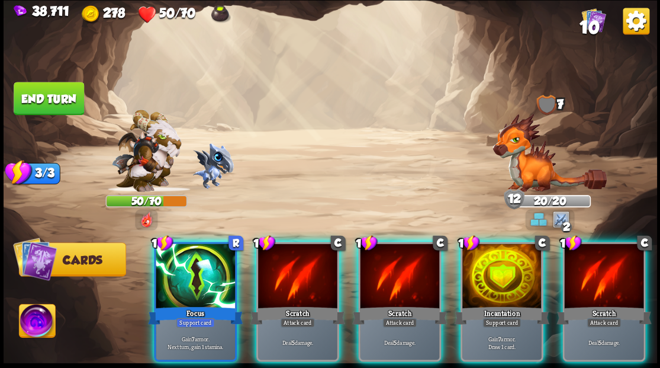
click at [297, 253] on div at bounding box center [297, 276] width 79 height 67
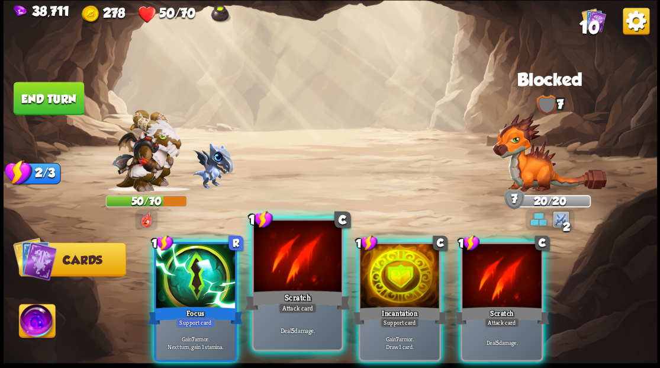
click at [283, 242] on div at bounding box center [297, 257] width 88 height 74
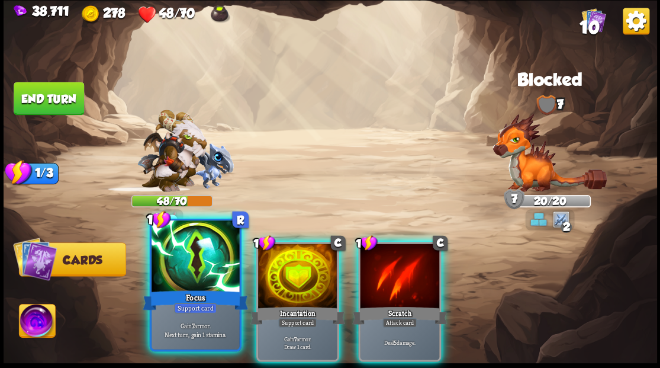
click at [194, 269] on div at bounding box center [196, 257] width 88 height 74
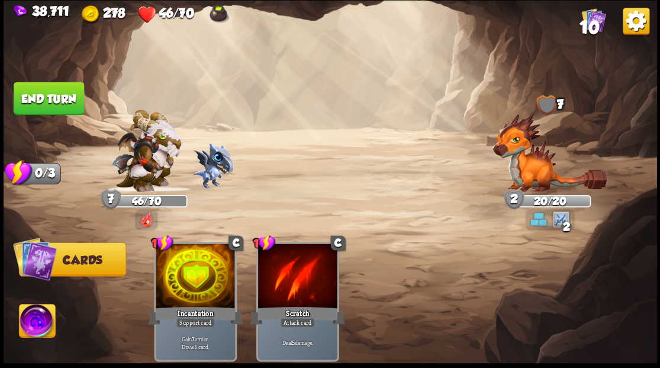
click at [71, 96] on button "End turn" at bounding box center [49, 98] width 70 height 33
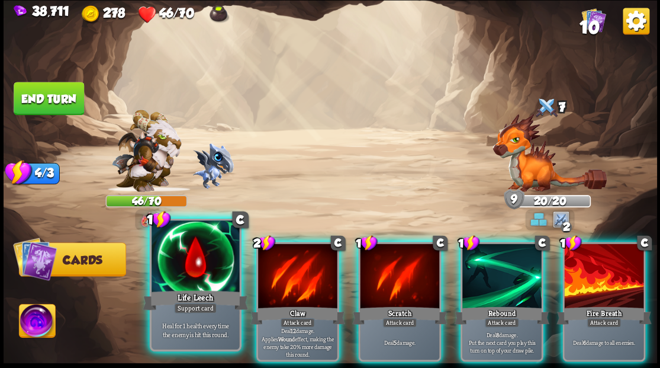
click at [175, 274] on div at bounding box center [196, 257] width 88 height 74
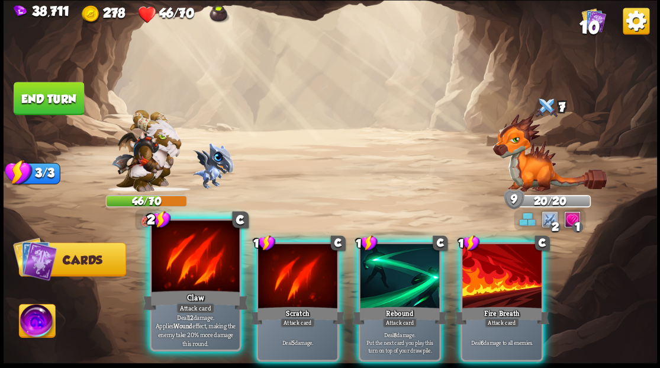
click at [190, 275] on div at bounding box center [196, 257] width 88 height 74
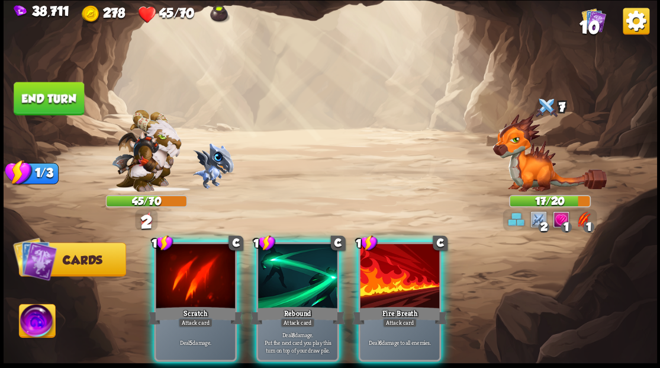
click at [33, 102] on button "End turn" at bounding box center [49, 98] width 70 height 33
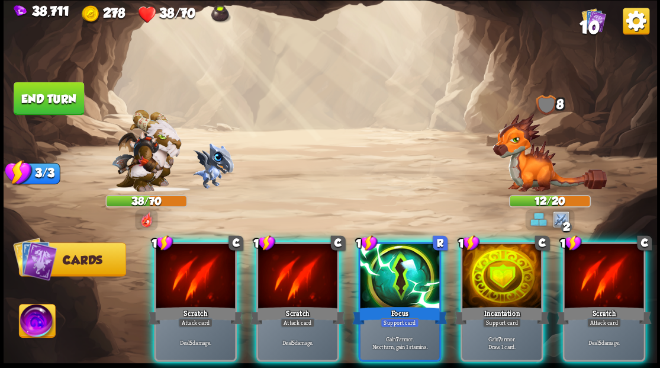
click at [186, 275] on div at bounding box center [195, 276] width 79 height 67
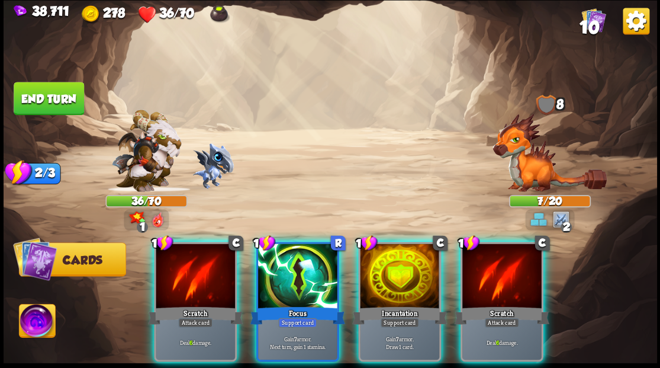
click at [36, 322] on img at bounding box center [37, 322] width 36 height 37
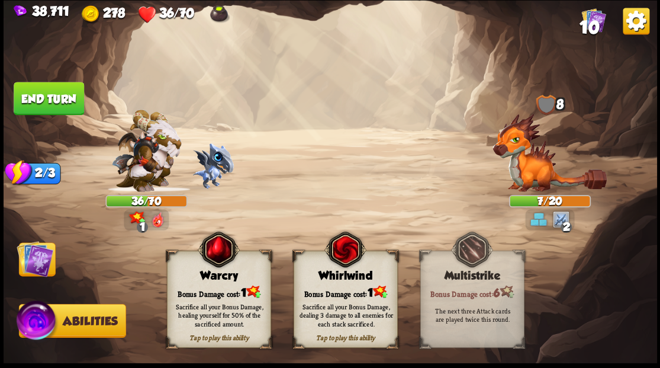
click at [213, 286] on div "Bonus Damage cost: 1" at bounding box center [218, 291] width 103 height 15
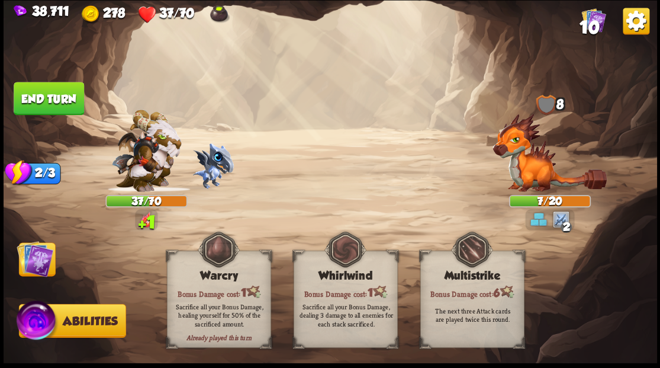
click at [38, 254] on img at bounding box center [35, 258] width 37 height 37
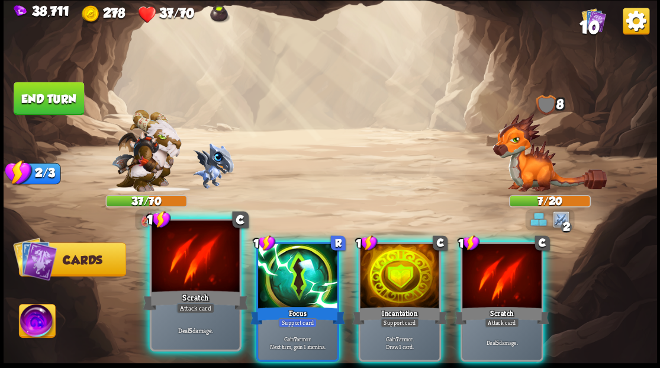
click at [184, 271] on div at bounding box center [196, 257] width 88 height 74
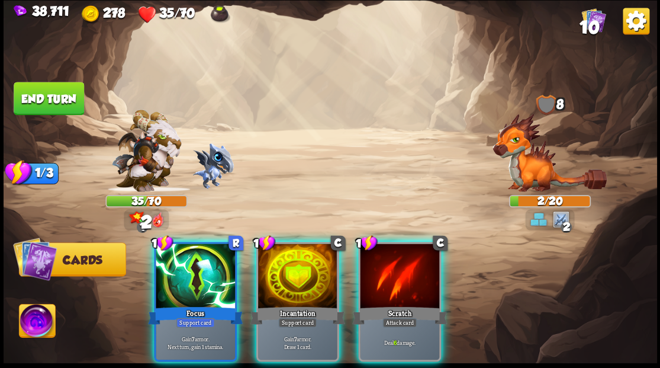
click at [382, 270] on div at bounding box center [399, 276] width 79 height 67
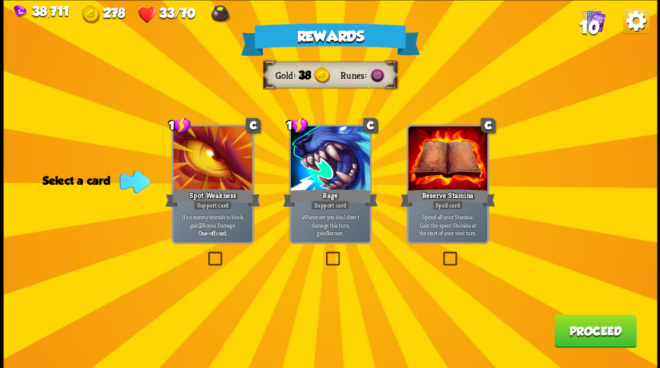
click at [574, 337] on button "Proceed" at bounding box center [595, 330] width 82 height 33
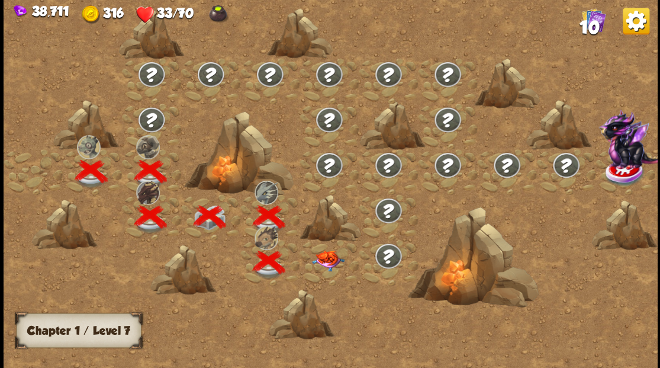
click at [325, 267] on img at bounding box center [327, 260] width 33 height 21
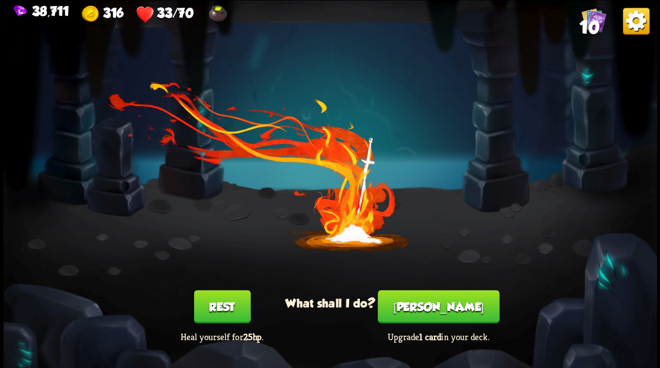
click at [442, 316] on button "[PERSON_NAME]" at bounding box center [438, 305] width 121 height 33
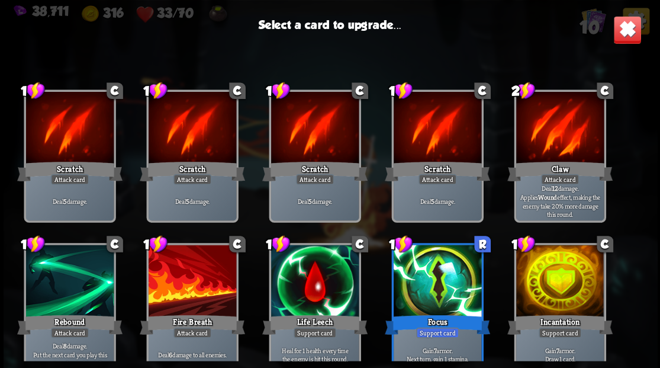
drag, startPoint x: 550, startPoint y: 283, endPoint x: 543, endPoint y: 278, distance: 8.5
click at [543, 278] on div at bounding box center [560, 281] width 88 height 74
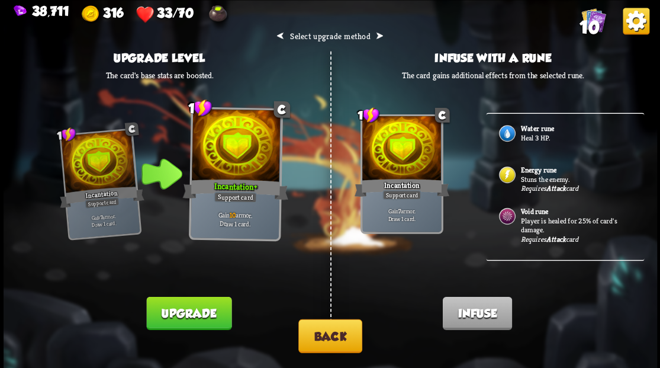
click at [518, 139] on div "Water rune Heal 3 HP." at bounding box center [565, 133] width 158 height 41
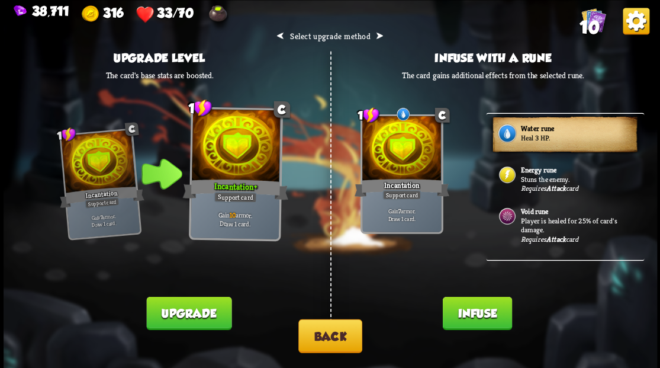
click at [478, 315] on button "Infuse" at bounding box center [476, 312] width 69 height 33
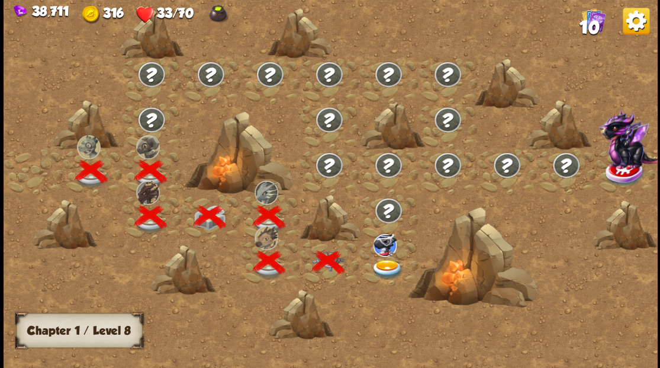
click at [389, 266] on img at bounding box center [387, 269] width 33 height 20
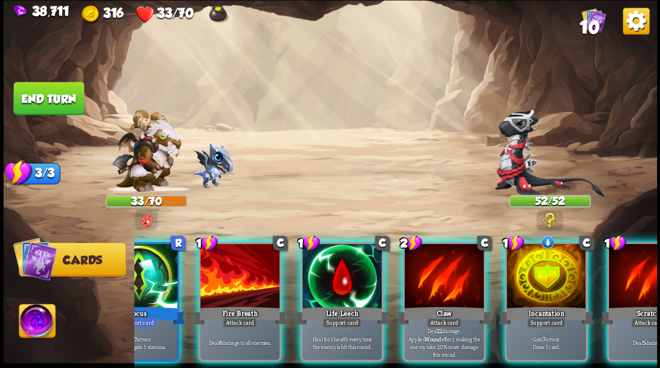
scroll to position [0, 183]
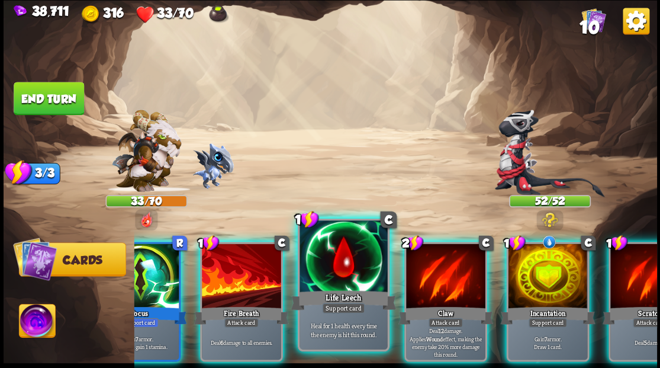
click at [348, 295] on div "Life Leech" at bounding box center [343, 300] width 105 height 24
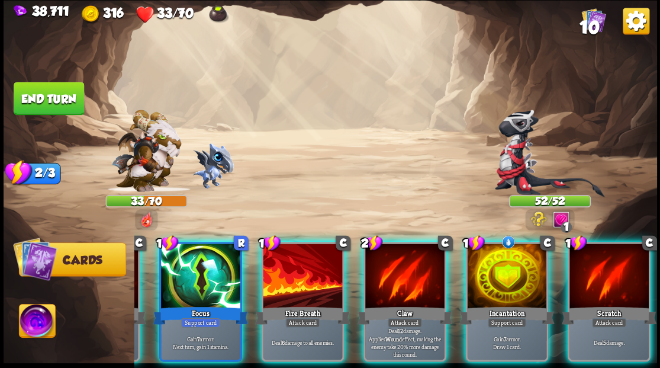
scroll to position [0, 112]
click at [296, 265] on div at bounding box center [302, 276] width 79 height 67
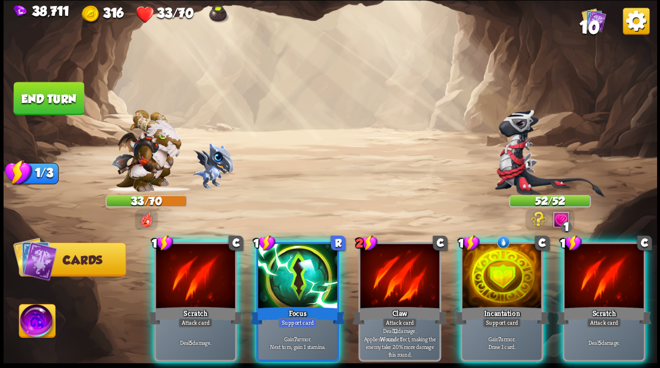
scroll to position [0, 0]
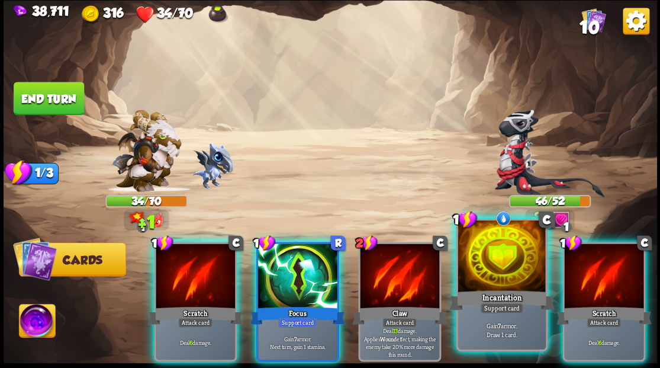
click at [503, 267] on div at bounding box center [502, 257] width 88 height 74
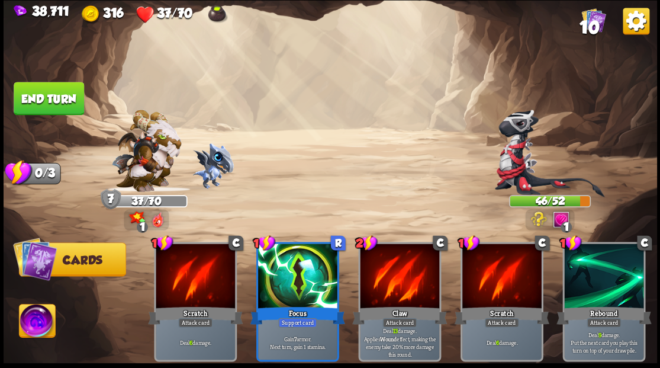
click at [31, 326] on img at bounding box center [37, 322] width 36 height 37
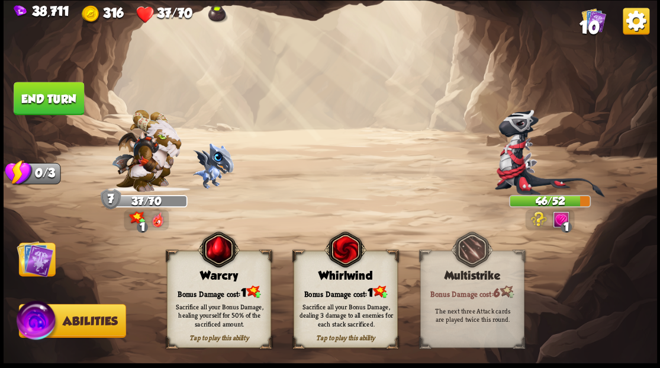
click at [194, 291] on div "Bonus Damage cost: 1" at bounding box center [218, 291] width 103 height 15
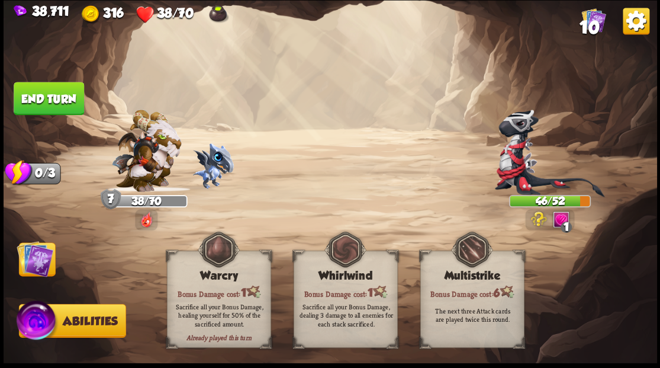
click at [38, 268] on img at bounding box center [35, 258] width 37 height 37
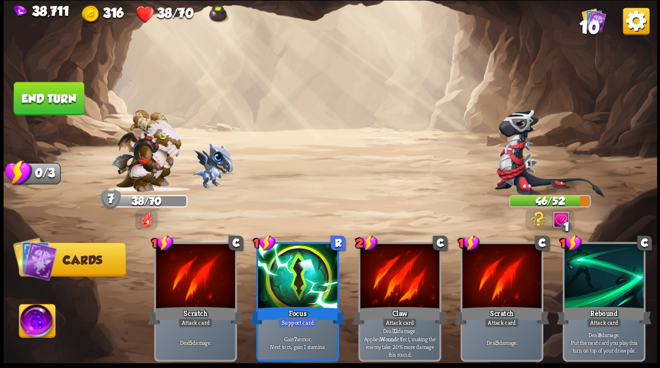
click at [56, 102] on button "End turn" at bounding box center [49, 98] width 70 height 33
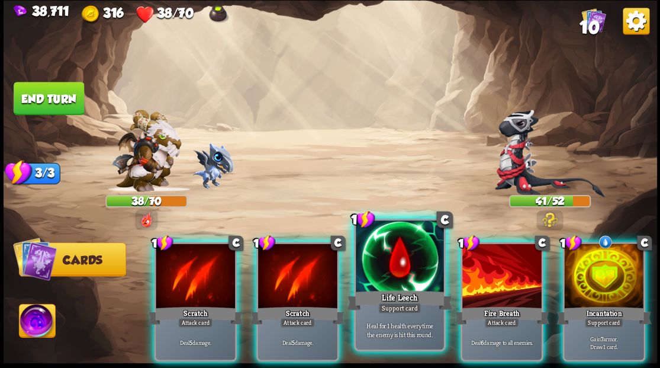
click at [386, 255] on div at bounding box center [400, 257] width 88 height 74
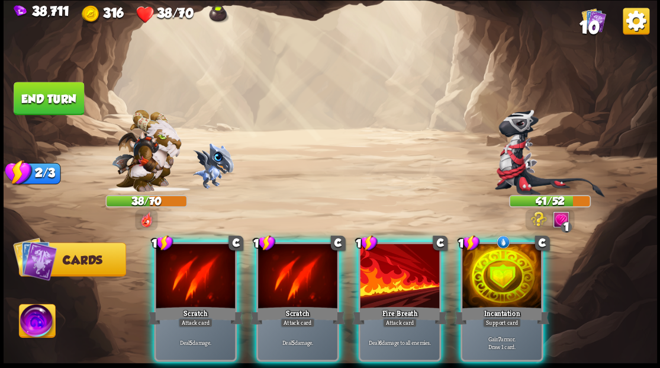
click at [387, 255] on div at bounding box center [399, 276] width 79 height 67
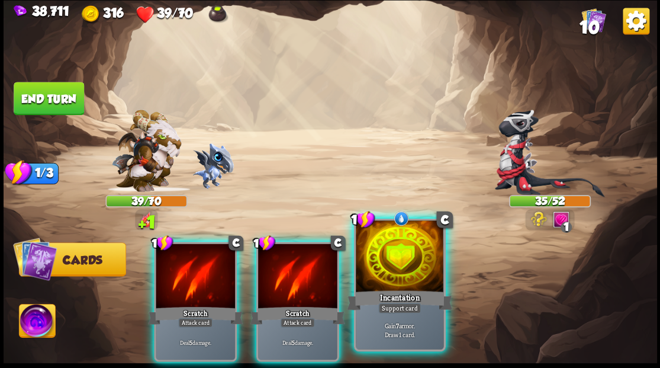
click at [401, 259] on div at bounding box center [400, 257] width 88 height 74
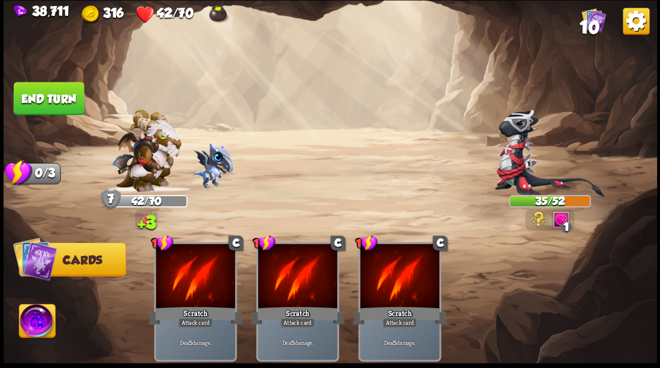
click at [55, 95] on button "End turn" at bounding box center [49, 98] width 70 height 33
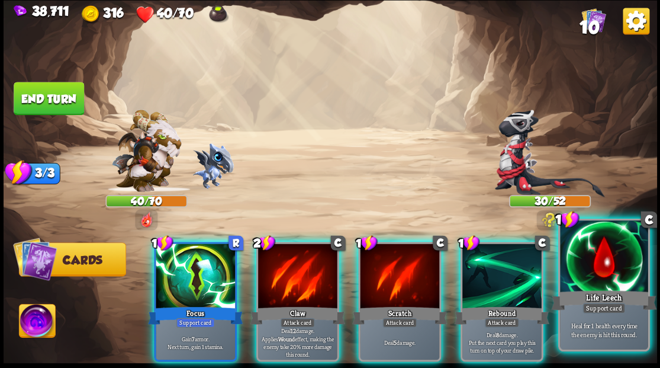
click at [597, 276] on div at bounding box center [604, 257] width 88 height 74
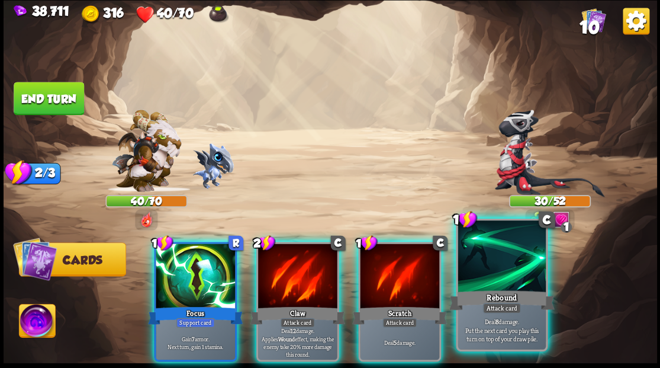
click at [494, 275] on div at bounding box center [502, 257] width 88 height 74
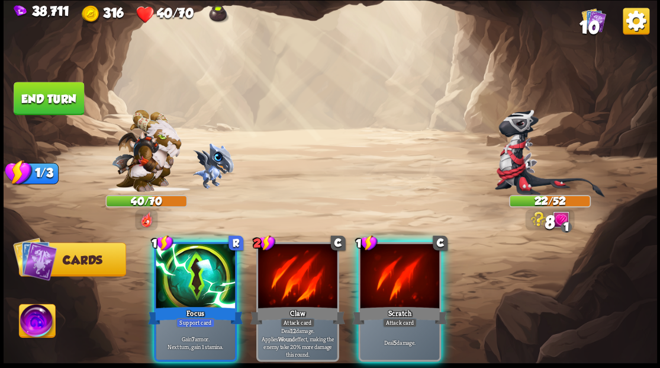
click at [196, 261] on div at bounding box center [195, 276] width 79 height 67
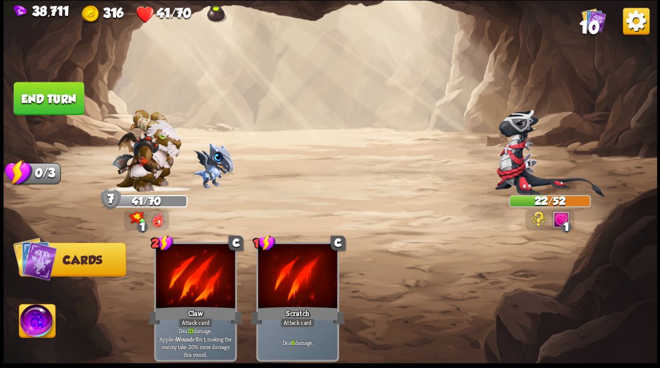
click at [30, 330] on img at bounding box center [37, 322] width 36 height 37
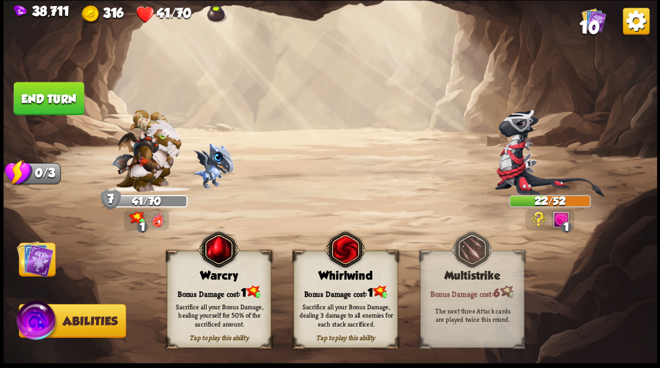
click at [218, 288] on div "Bonus Damage cost: 1" at bounding box center [218, 291] width 103 height 15
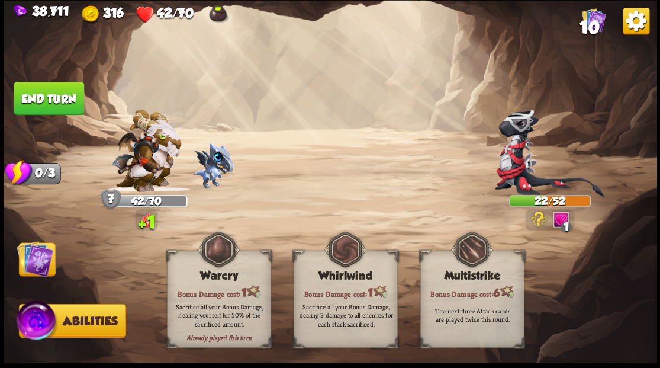
drag, startPoint x: 30, startPoint y: 271, endPoint x: 45, endPoint y: 209, distance: 64.0
click at [30, 271] on img at bounding box center [35, 258] width 37 height 37
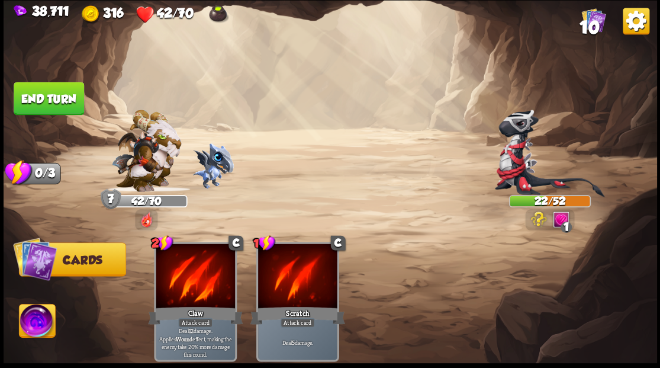
click at [50, 101] on button "End turn" at bounding box center [49, 98] width 70 height 33
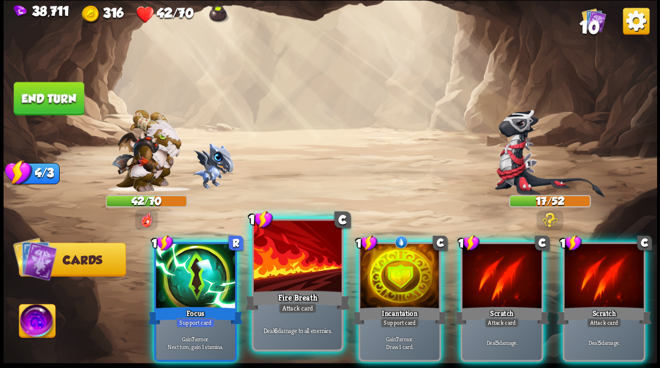
click at [297, 259] on div at bounding box center [297, 257] width 88 height 74
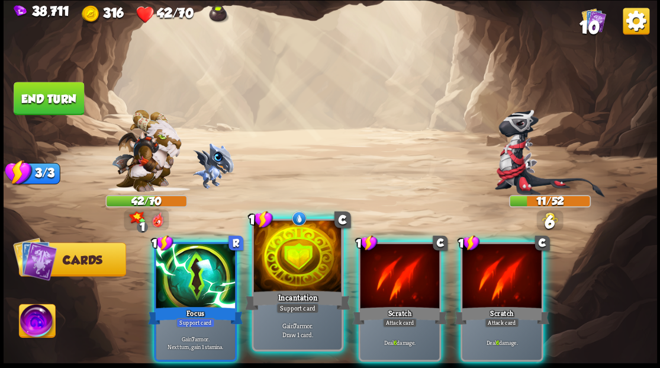
click at [296, 260] on div at bounding box center [297, 257] width 88 height 74
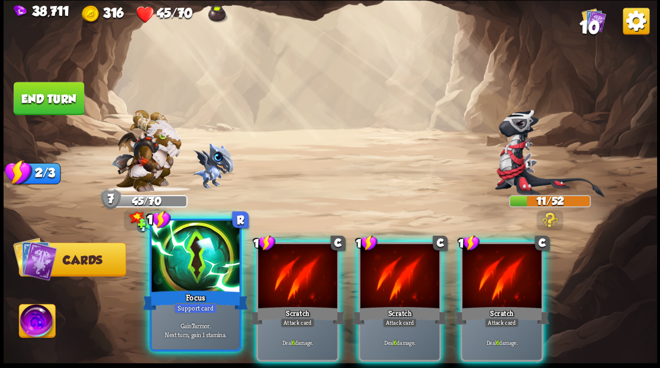
click at [191, 285] on div at bounding box center [196, 257] width 88 height 74
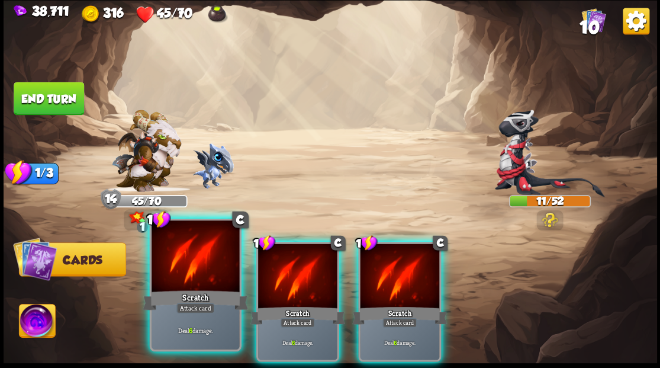
click at [188, 284] on div at bounding box center [196, 257] width 88 height 74
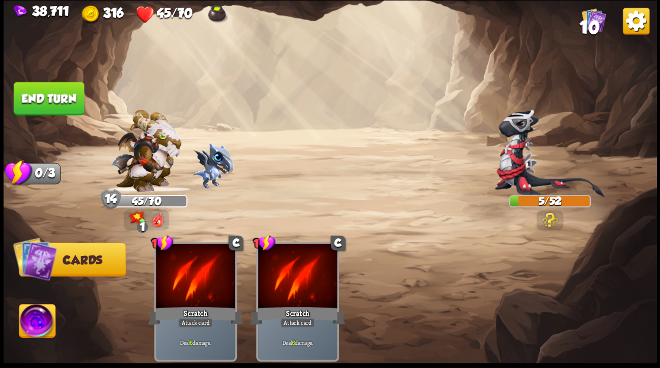
drag, startPoint x: 44, startPoint y: 324, endPoint x: 65, endPoint y: 311, distance: 24.5
click at [44, 324] on img at bounding box center [37, 322] width 36 height 37
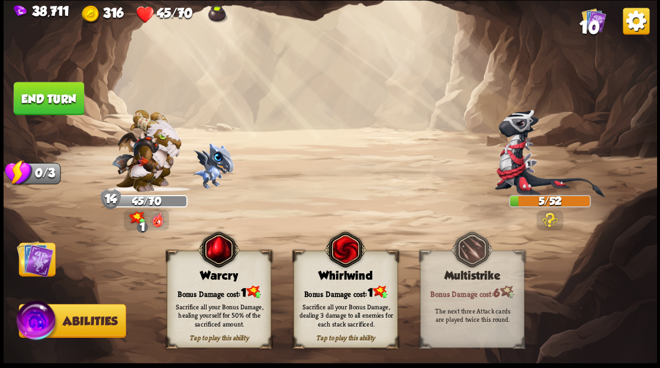
click at [207, 289] on div "Bonus Damage cost: 1" at bounding box center [218, 291] width 103 height 15
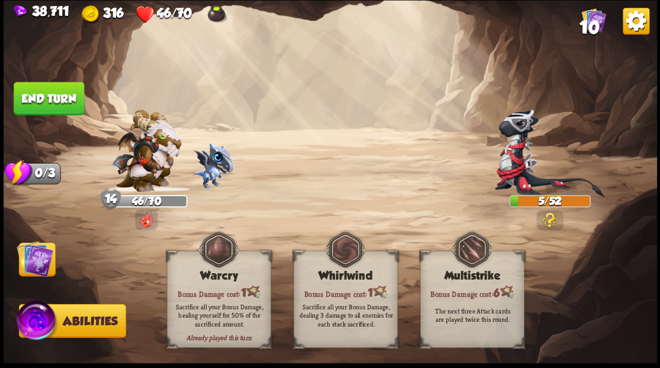
click at [60, 95] on button "End turn" at bounding box center [49, 98] width 70 height 33
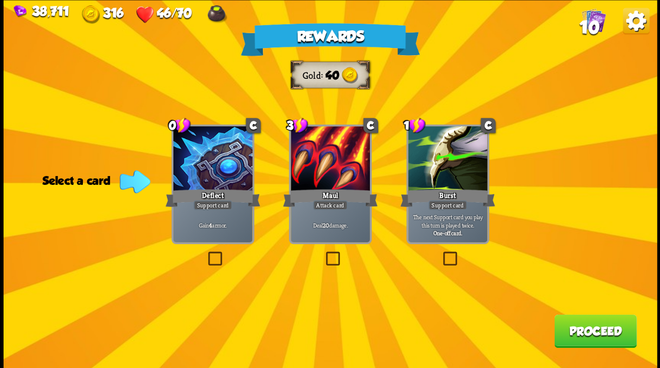
click at [205, 253] on label at bounding box center [205, 253] width 0 height 0
click at [0, 0] on input "checkbox" at bounding box center [0, 0] width 0 height 0
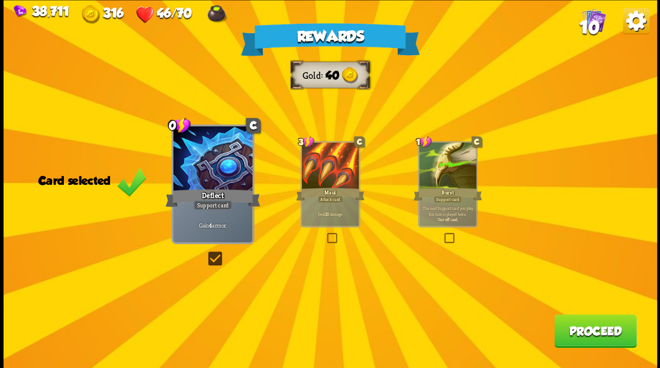
drag, startPoint x: 585, startPoint y: 340, endPoint x: 579, endPoint y: 336, distance: 6.4
click at [579, 336] on button "Proceed" at bounding box center [595, 330] width 82 height 33
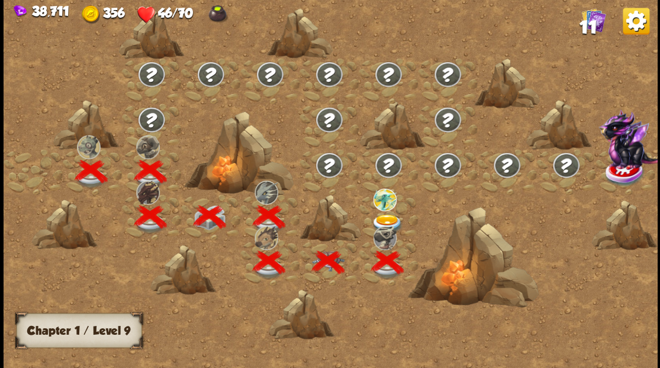
click at [385, 214] on img at bounding box center [387, 224] width 33 height 20
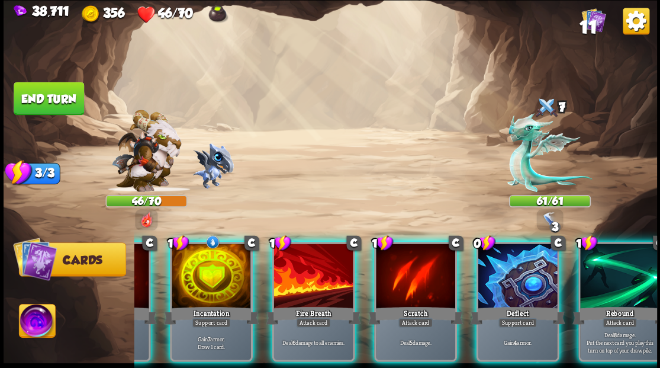
scroll to position [0, 230]
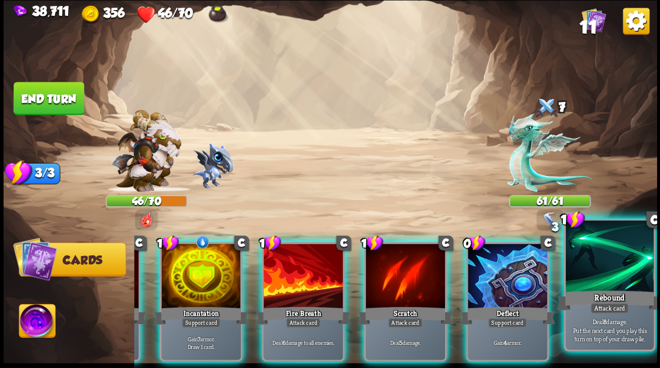
click at [618, 286] on div at bounding box center [609, 257] width 88 height 74
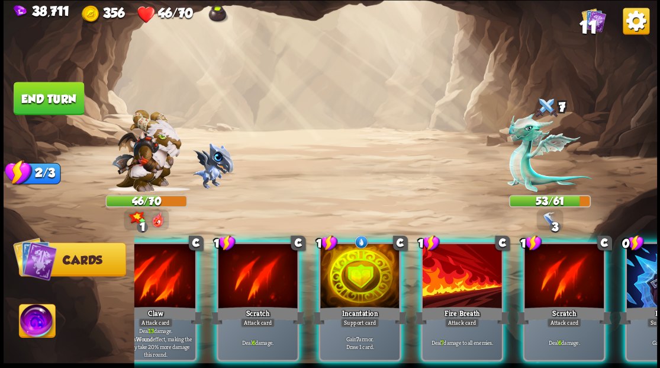
scroll to position [0, 0]
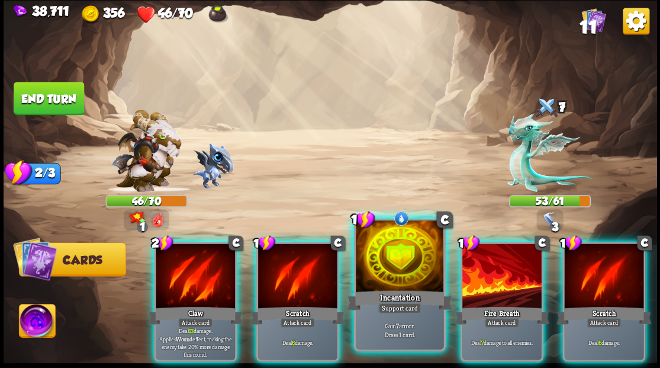
click at [394, 260] on div at bounding box center [400, 257] width 88 height 74
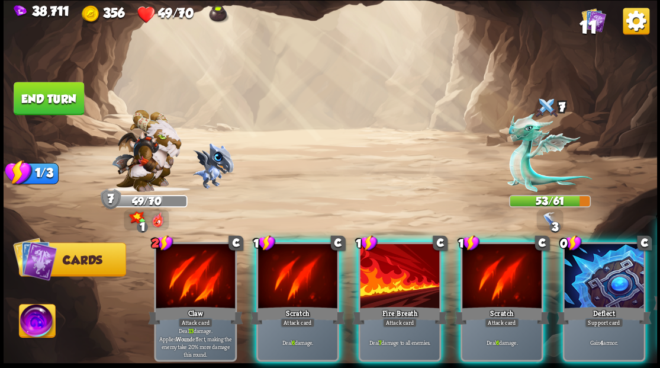
drag, startPoint x: 600, startPoint y: 288, endPoint x: 609, endPoint y: 262, distance: 27.5
click at [601, 287] on div "0 C Deflect Support card Gain 4 armor." at bounding box center [603, 302] width 83 height 120
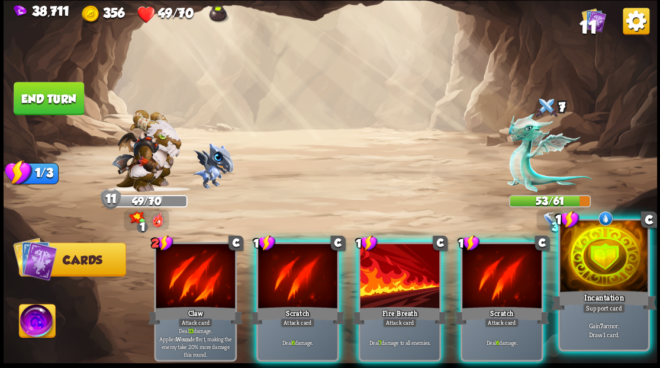
click at [588, 254] on div at bounding box center [604, 257] width 88 height 74
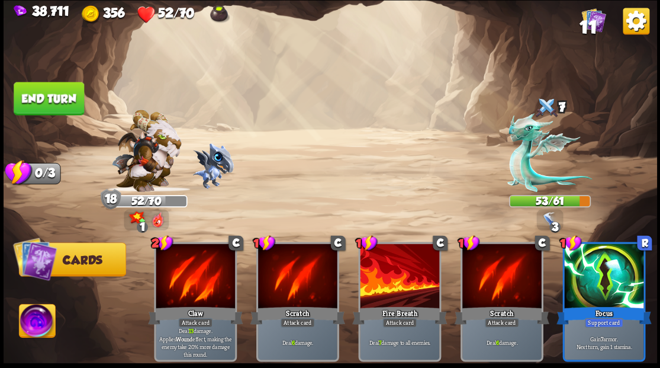
click at [32, 327] on img at bounding box center [37, 322] width 36 height 37
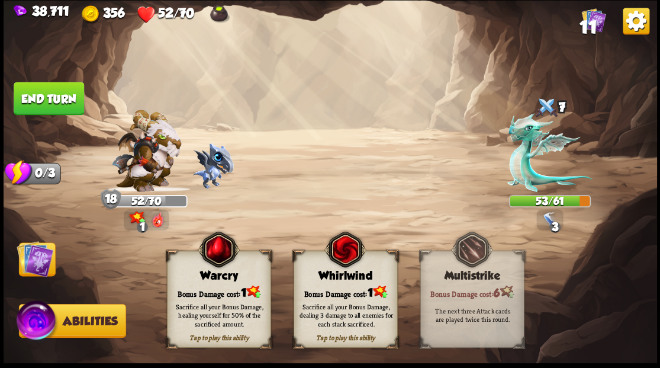
click at [198, 289] on div "Bonus Damage cost: 1" at bounding box center [218, 291] width 103 height 15
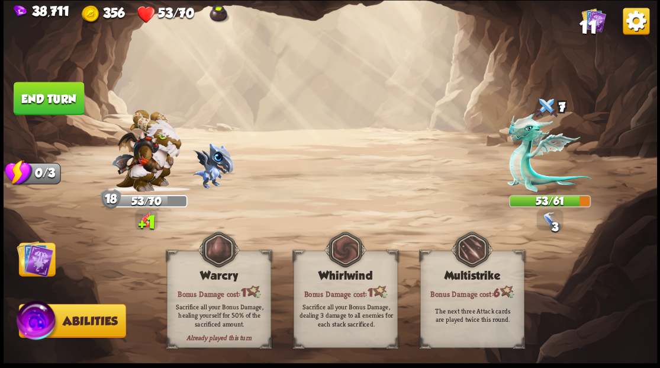
click at [43, 253] on img at bounding box center [35, 258] width 37 height 37
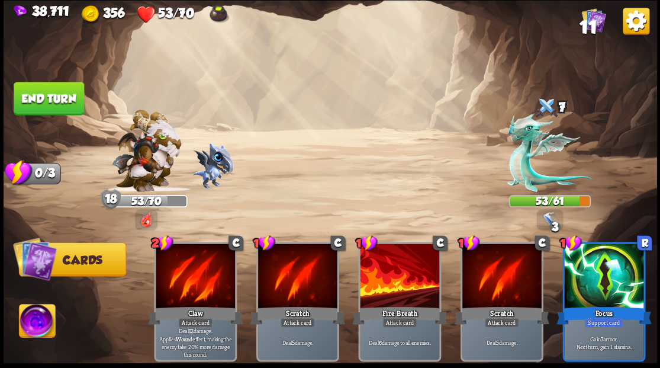
click at [68, 99] on button "End turn" at bounding box center [49, 98] width 70 height 33
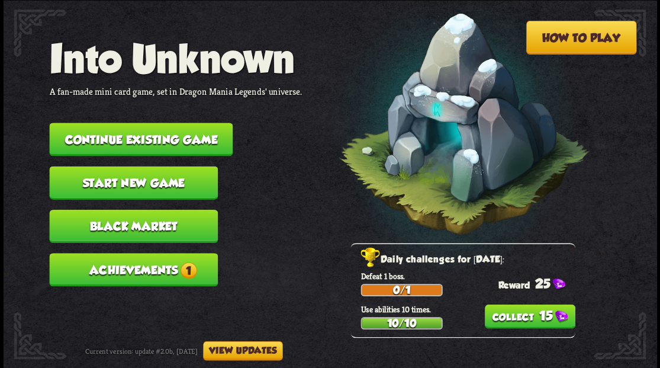
click at [153, 135] on button "Continue existing game" at bounding box center [140, 139] width 183 height 33
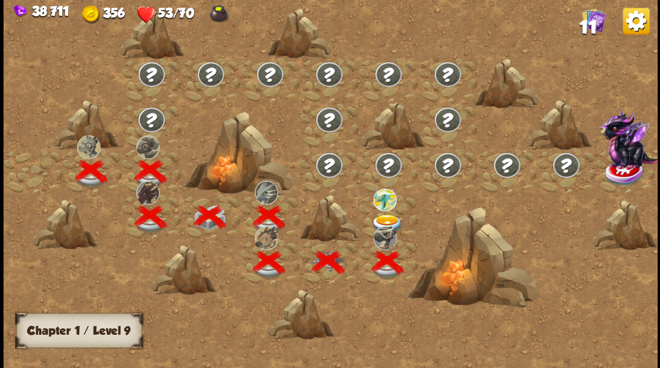
click at [391, 218] on img at bounding box center [387, 224] width 33 height 20
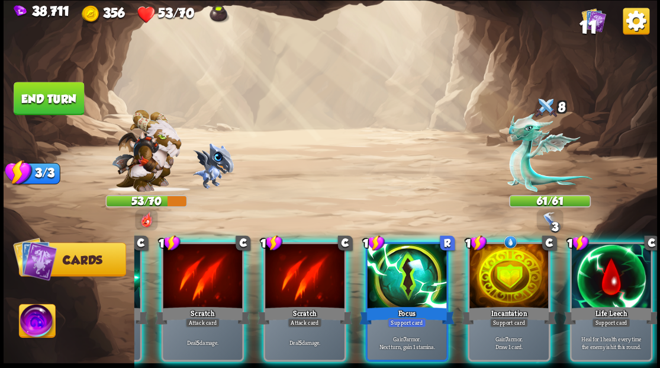
scroll to position [0, 230]
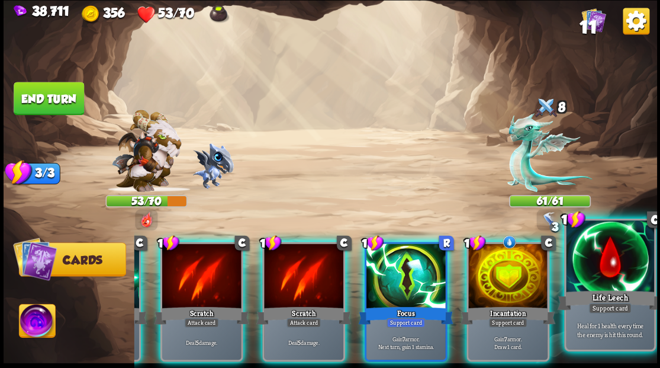
click at [607, 275] on div at bounding box center [610, 257] width 88 height 74
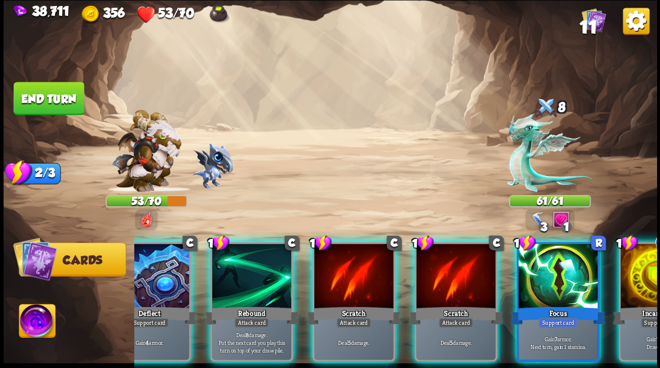
scroll to position [0, 0]
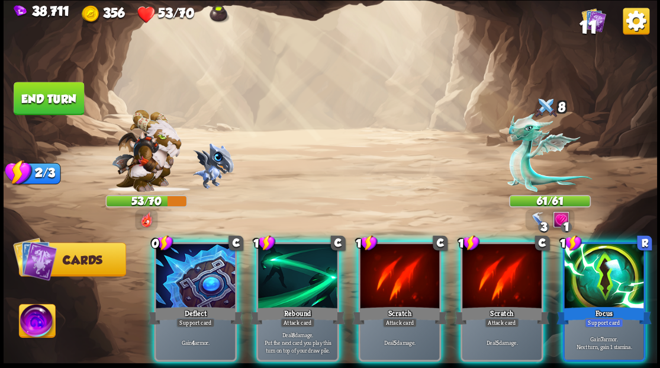
click at [294, 270] on div at bounding box center [297, 276] width 79 height 67
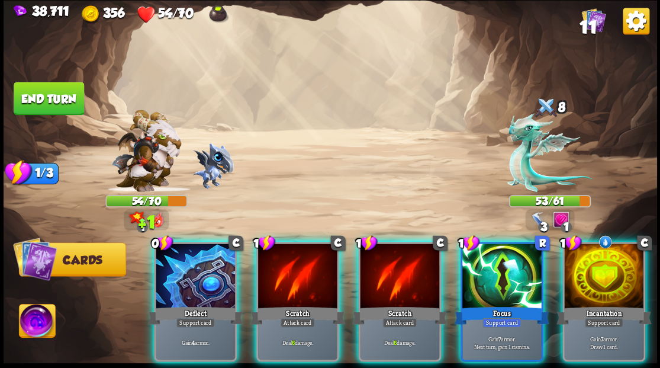
click at [599, 269] on div at bounding box center [603, 276] width 79 height 67
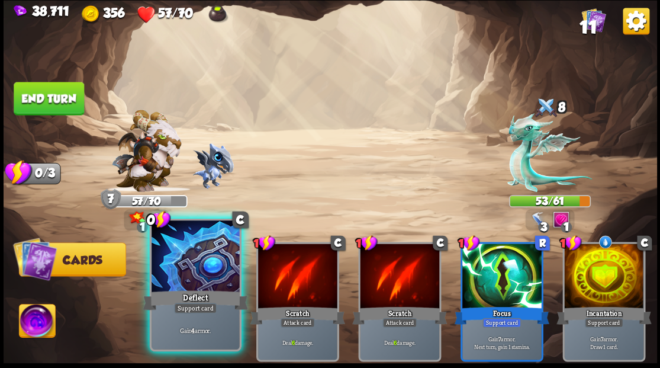
click at [192, 260] on div at bounding box center [196, 257] width 88 height 74
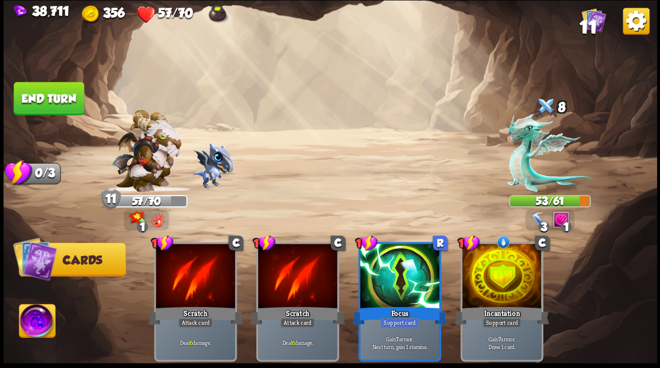
click at [39, 326] on img at bounding box center [37, 322] width 36 height 37
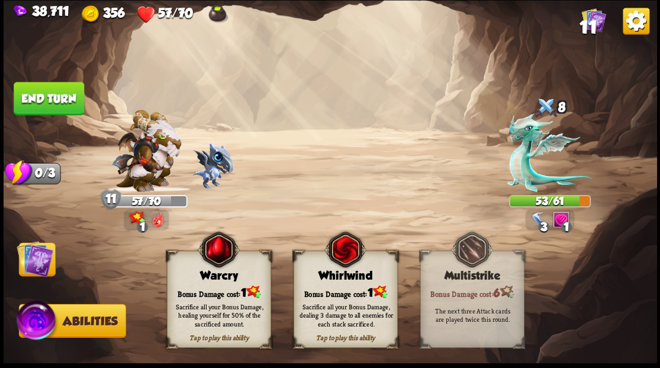
click at [196, 285] on div "Bonus Damage cost: 1" at bounding box center [218, 291] width 103 height 15
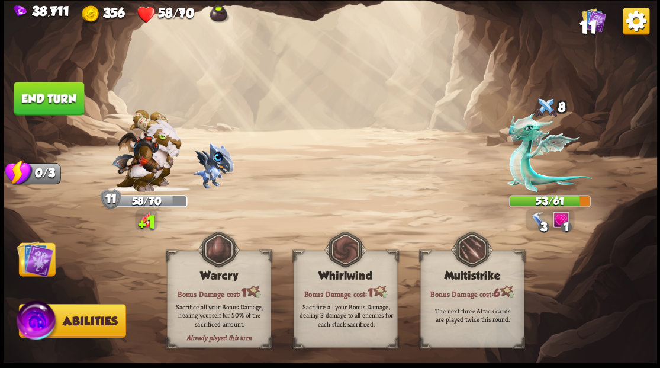
click at [40, 270] on img at bounding box center [35, 258] width 37 height 37
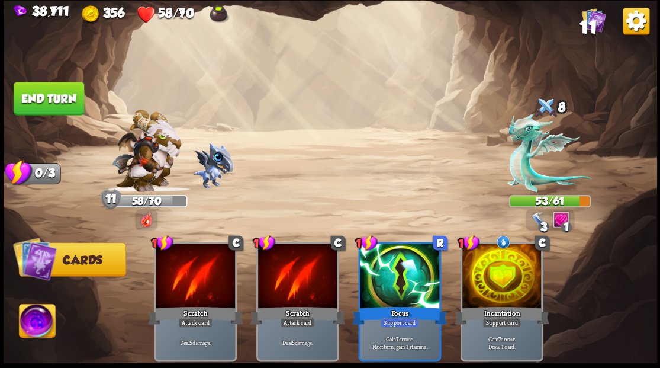
drag, startPoint x: 50, startPoint y: 92, endPoint x: 245, endPoint y: 95, distance: 195.4
click at [50, 92] on button "End turn" at bounding box center [49, 98] width 70 height 33
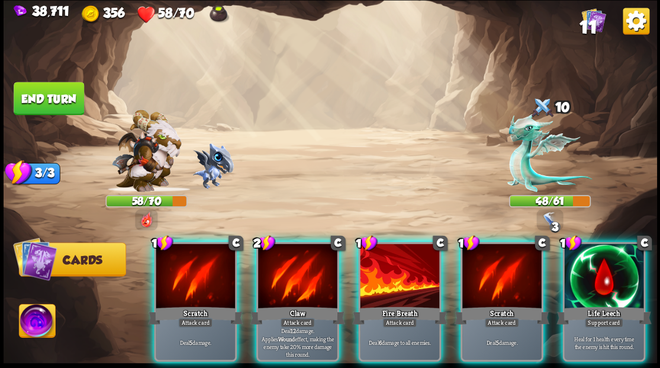
click at [587, 271] on div at bounding box center [603, 276] width 79 height 67
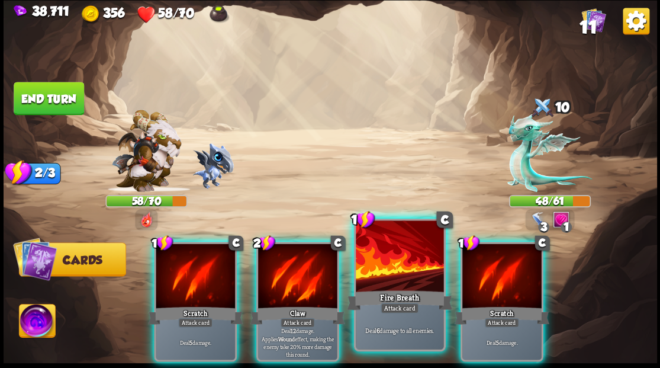
click at [394, 265] on div at bounding box center [400, 257] width 88 height 74
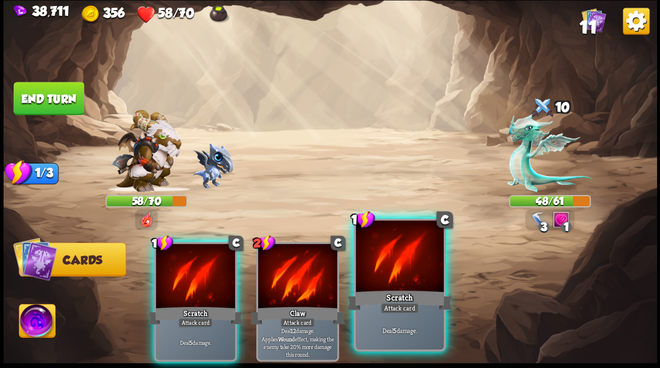
click at [394, 265] on div at bounding box center [400, 257] width 88 height 74
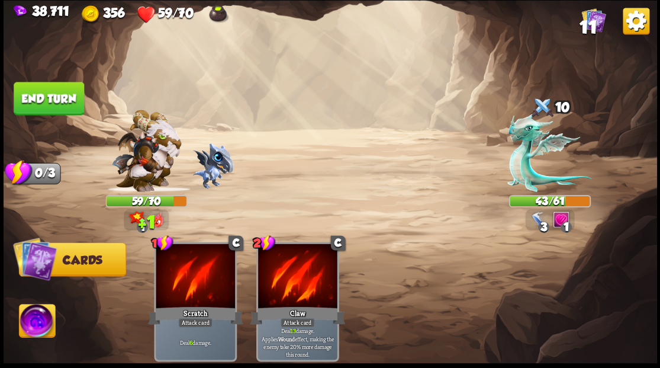
click at [41, 327] on img at bounding box center [37, 322] width 36 height 37
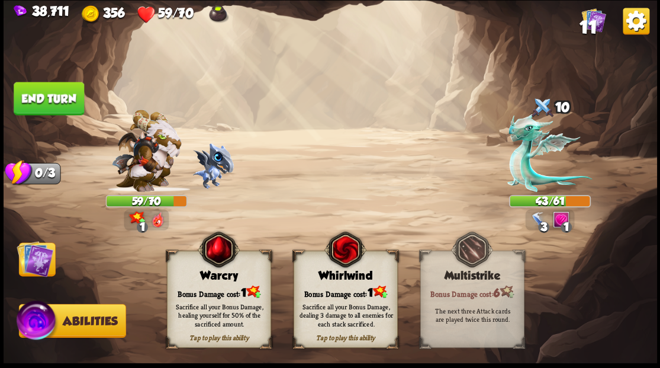
drag, startPoint x: 220, startPoint y: 290, endPoint x: 133, endPoint y: 271, distance: 89.6
click at [213, 288] on div "Bonus Damage cost: 1" at bounding box center [218, 291] width 103 height 15
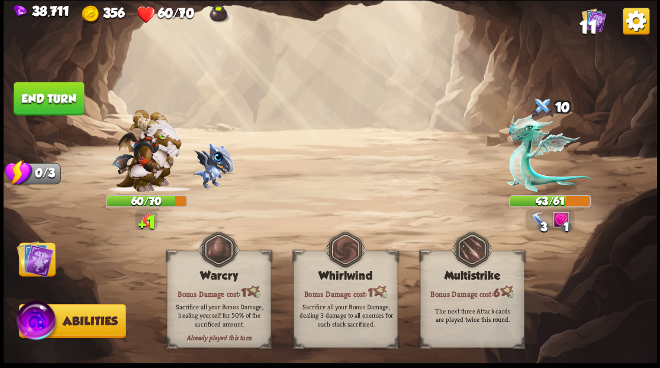
drag, startPoint x: 44, startPoint y: 261, endPoint x: 82, endPoint y: 206, distance: 66.5
click at [45, 261] on img at bounding box center [35, 258] width 37 height 37
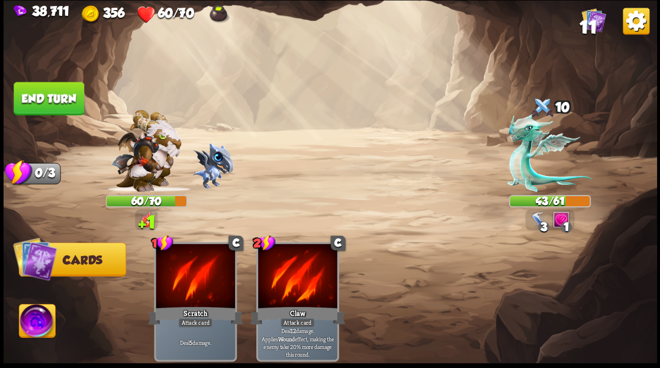
click at [64, 86] on button "End turn" at bounding box center [49, 98] width 70 height 33
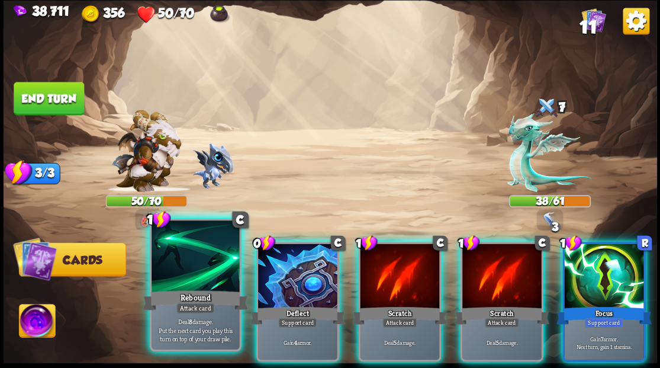
click at [181, 268] on div at bounding box center [196, 257] width 88 height 74
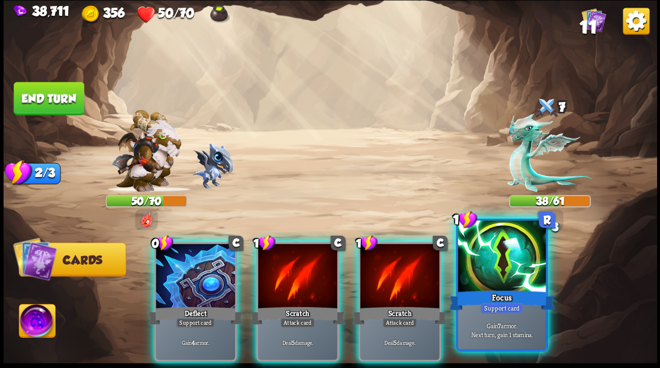
click at [492, 277] on div at bounding box center [502, 257] width 88 height 74
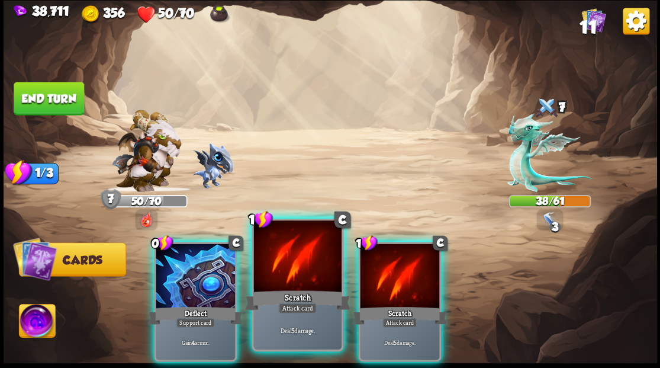
click at [290, 272] on div at bounding box center [297, 257] width 88 height 74
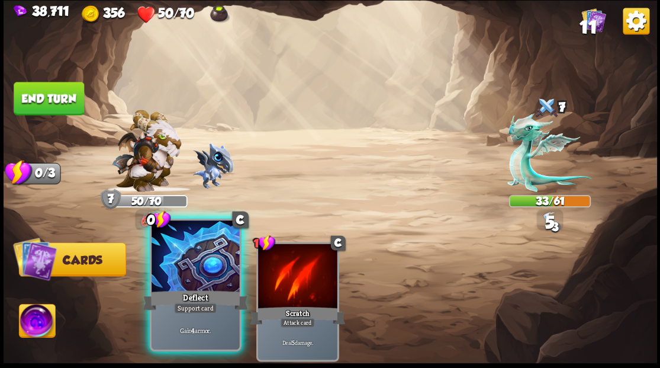
click at [179, 288] on div "Deflect" at bounding box center [195, 300] width 105 height 24
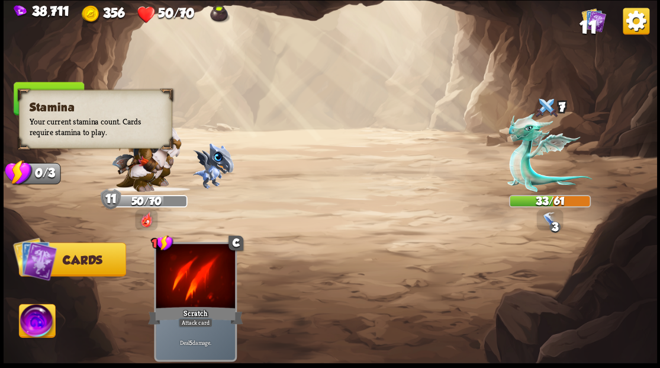
click at [65, 110] on h3 "Stamina" at bounding box center [95, 106] width 132 height 13
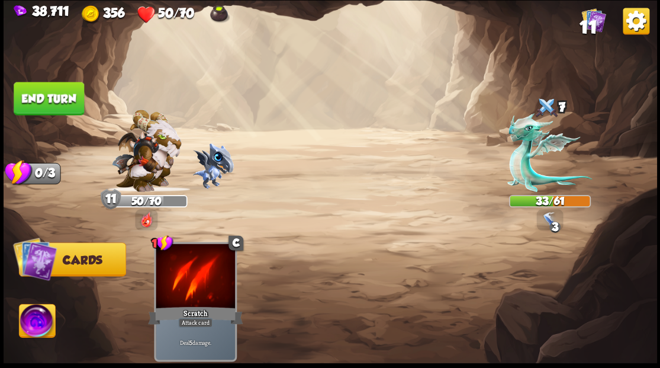
click at [56, 96] on button "End turn" at bounding box center [49, 98] width 70 height 33
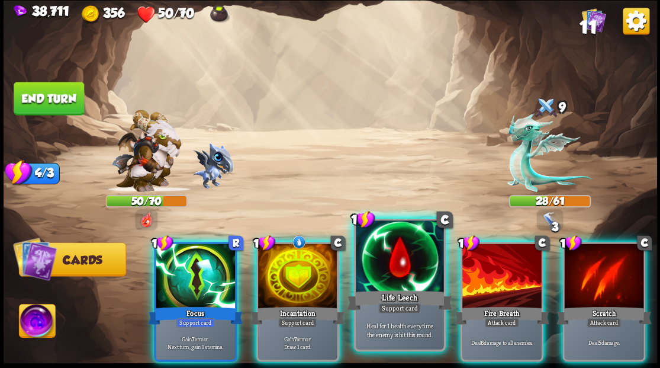
click at [382, 281] on div at bounding box center [400, 257] width 88 height 74
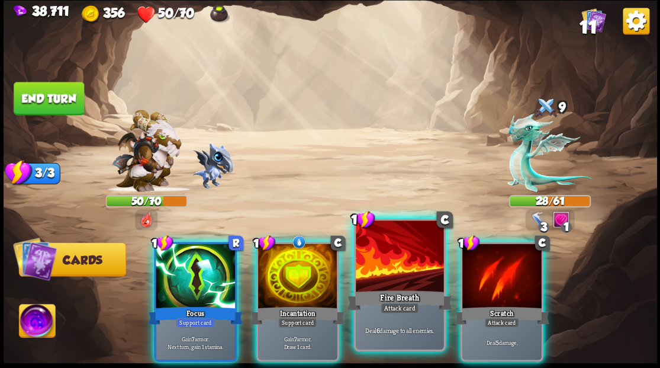
click at [372, 266] on div at bounding box center [400, 257] width 88 height 74
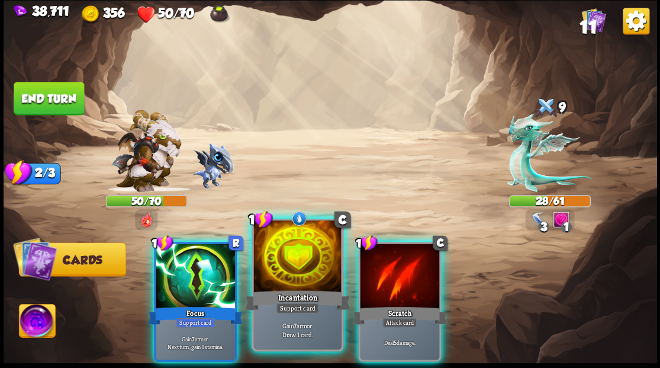
click at [296, 260] on div at bounding box center [297, 257] width 88 height 74
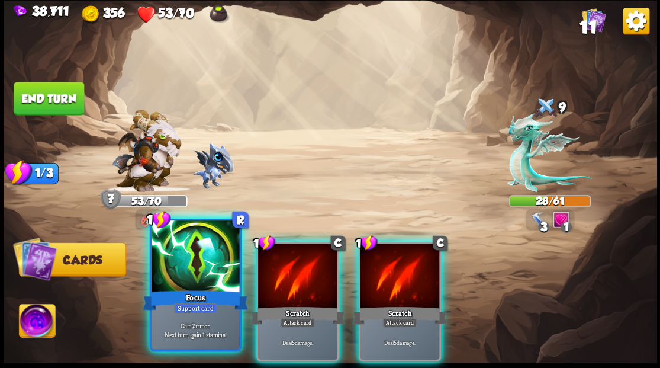
click at [200, 260] on div at bounding box center [196, 257] width 88 height 74
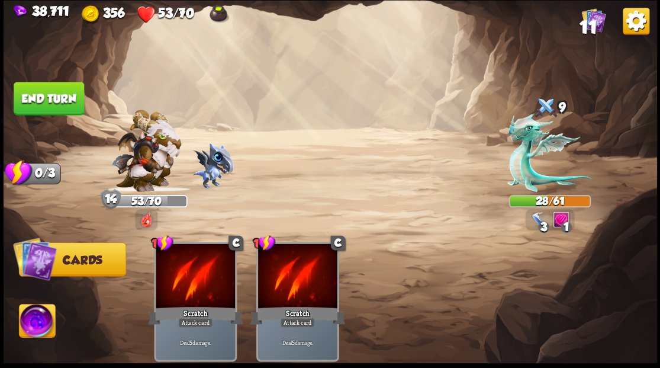
click at [39, 96] on button "End turn" at bounding box center [49, 98] width 70 height 33
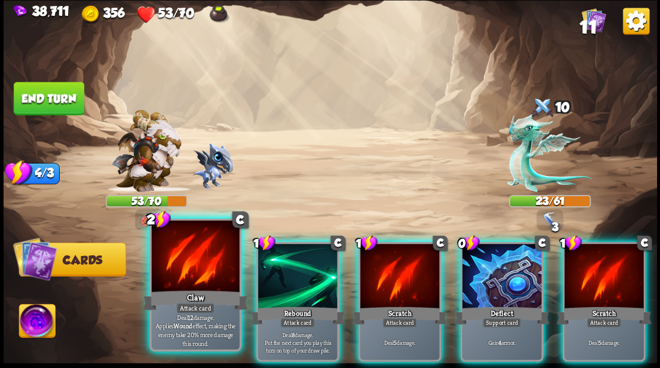
click at [199, 276] on div at bounding box center [196, 257] width 88 height 74
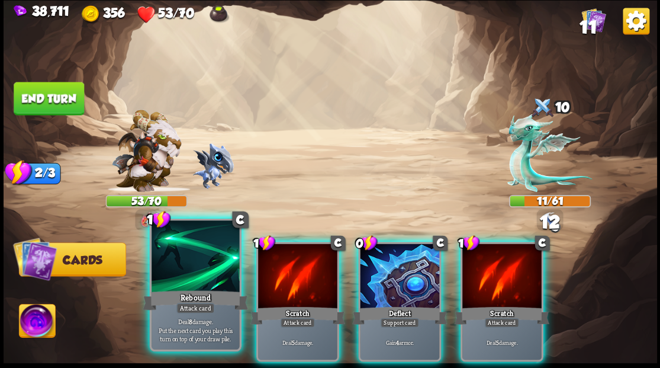
click at [188, 270] on div at bounding box center [196, 257] width 88 height 74
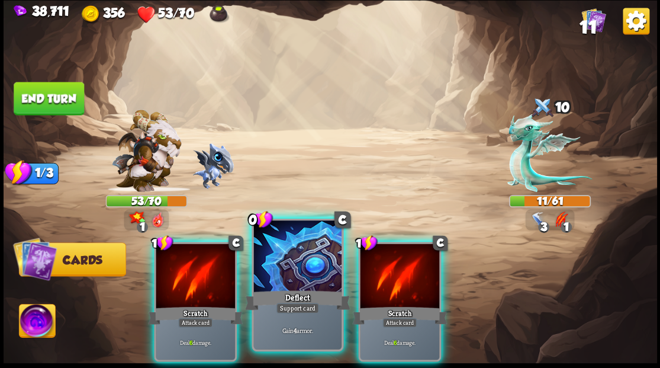
click at [284, 290] on div "Deflect" at bounding box center [296, 300] width 105 height 24
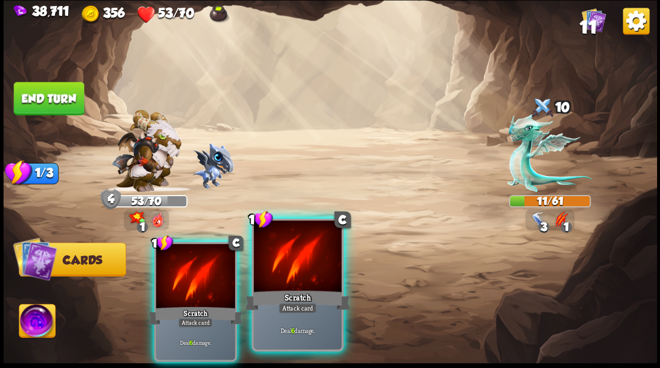
click at [285, 270] on div at bounding box center [297, 257] width 88 height 74
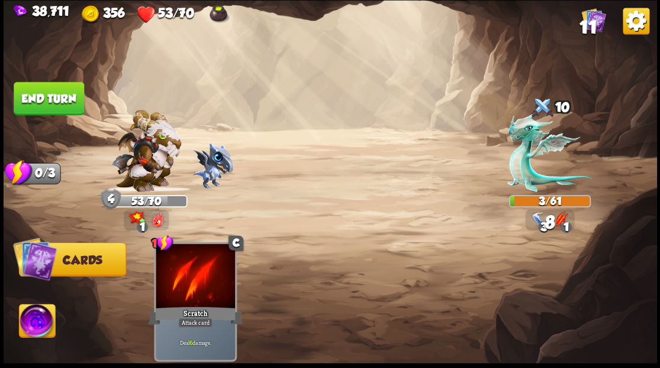
click at [44, 315] on img at bounding box center [37, 322] width 36 height 37
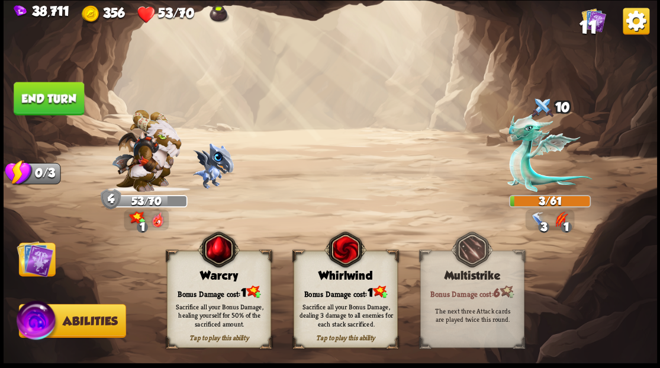
drag, startPoint x: 208, startPoint y: 279, endPoint x: 72, endPoint y: 272, distance: 136.3
click at [205, 278] on div "Warcry" at bounding box center [218, 275] width 103 height 13
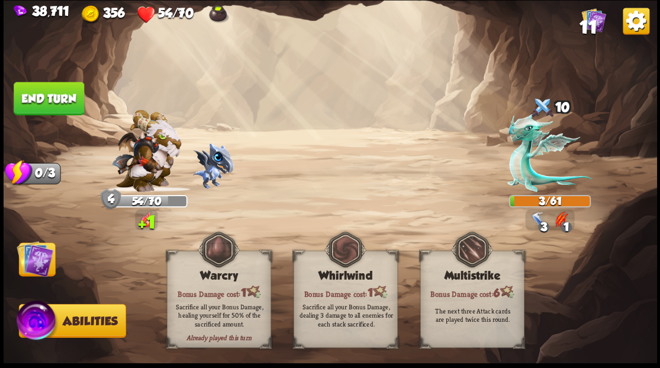
click at [46, 260] on img at bounding box center [35, 258] width 37 height 37
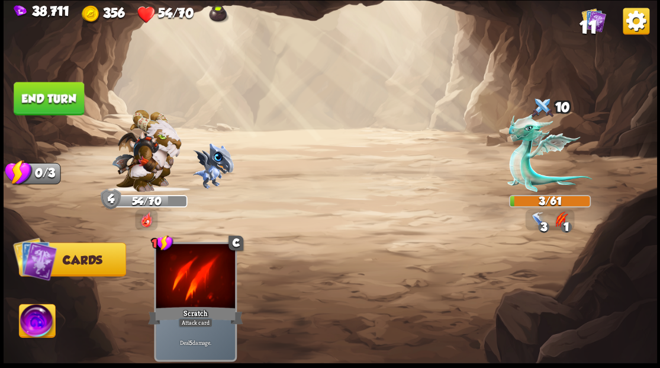
click at [58, 91] on button "End turn" at bounding box center [49, 98] width 70 height 33
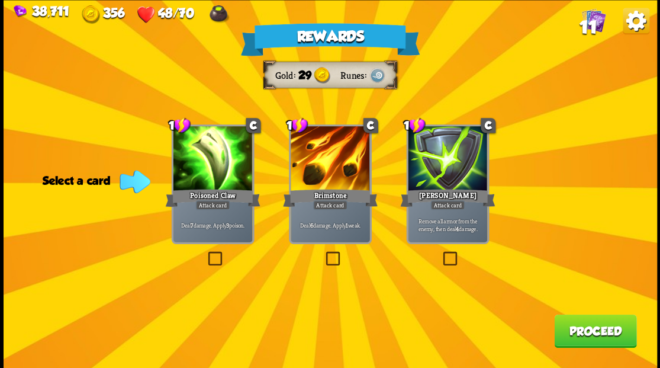
click at [592, 24] on span "11" at bounding box center [587, 27] width 17 height 20
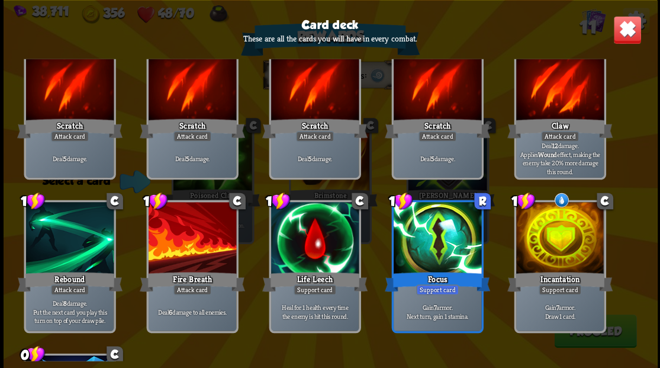
scroll to position [37, 0]
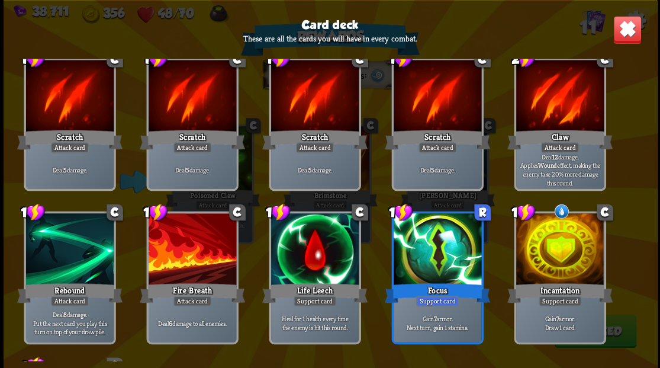
click at [626, 30] on img at bounding box center [627, 29] width 28 height 28
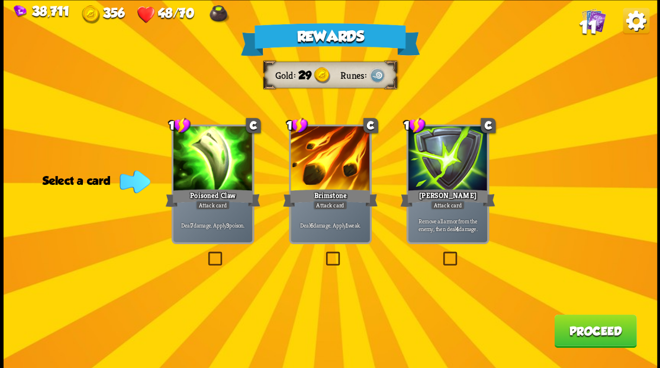
click at [323, 253] on label at bounding box center [323, 253] width 0 height 0
click at [0, 0] on input "checkbox" at bounding box center [0, 0] width 0 height 0
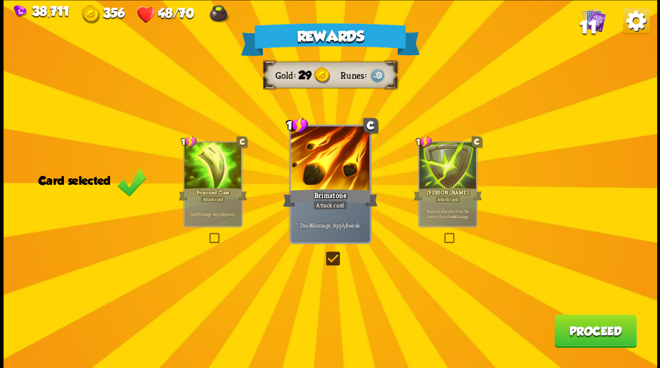
click at [600, 337] on button "Proceed" at bounding box center [595, 330] width 82 height 33
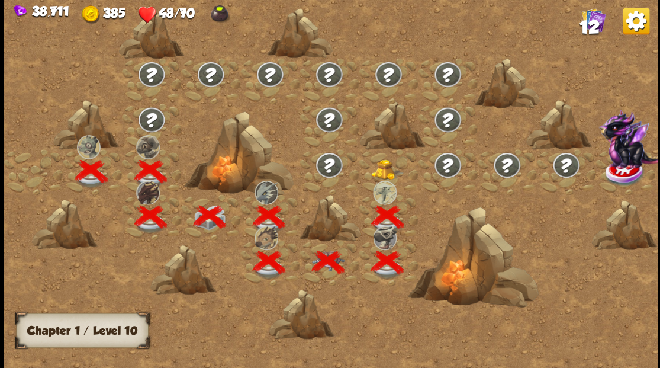
click at [384, 171] on img at bounding box center [387, 169] width 33 height 20
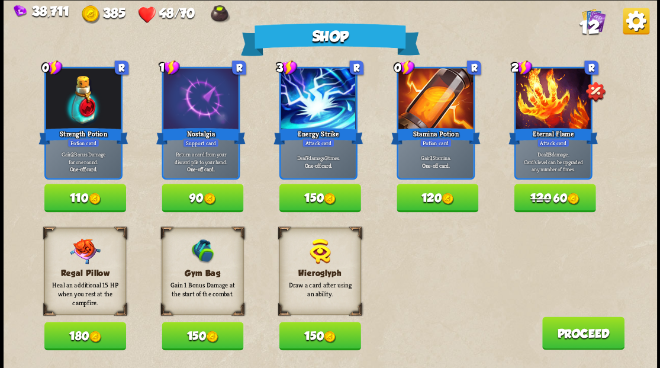
click at [189, 342] on button "150" at bounding box center [203, 335] width 82 height 28
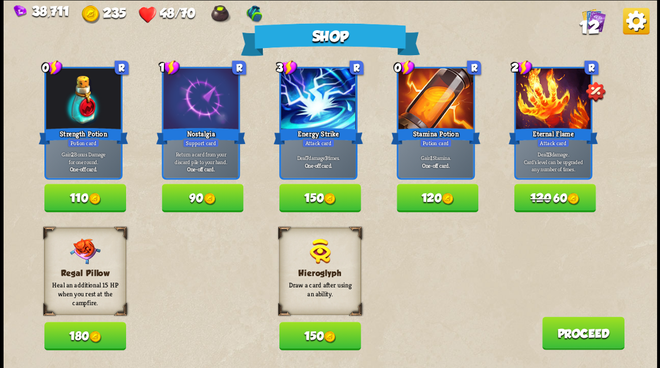
click at [579, 334] on button "Proceed" at bounding box center [583, 332] width 82 height 33
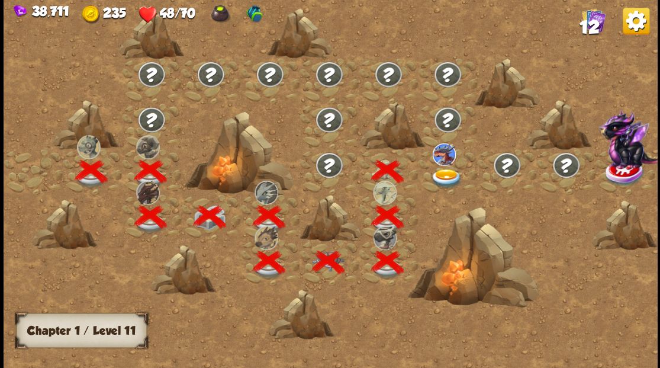
scroll to position [0, 180]
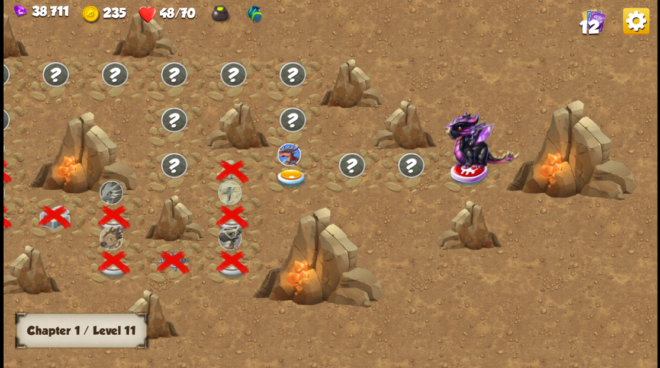
click at [285, 176] on img at bounding box center [291, 178] width 33 height 20
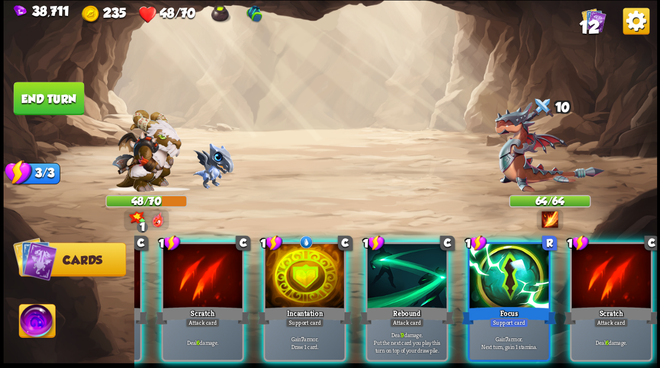
scroll to position [0, 230]
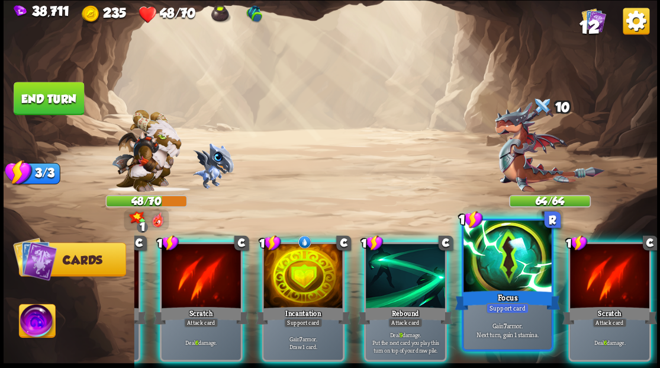
click at [510, 285] on div at bounding box center [507, 257] width 88 height 74
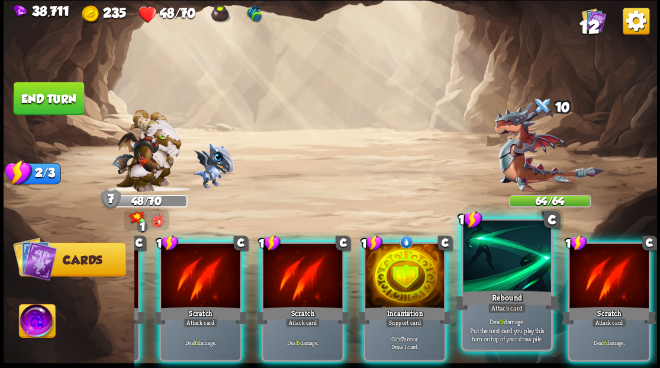
scroll to position [0, 112]
click at [501, 271] on div at bounding box center [507, 257] width 88 height 74
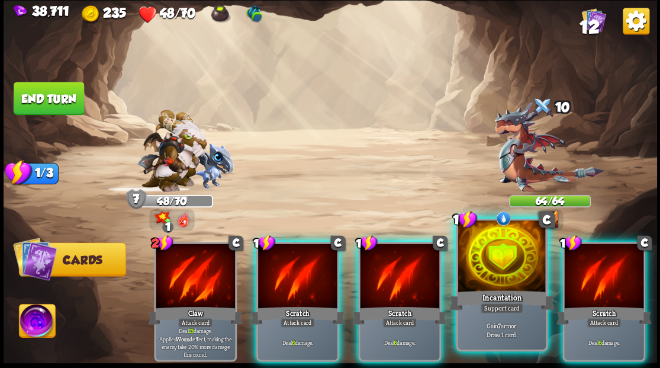
scroll to position [0, 0]
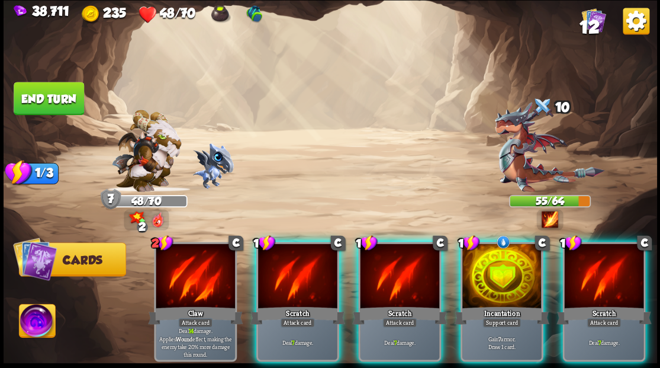
click at [503, 266] on div at bounding box center [501, 276] width 79 height 67
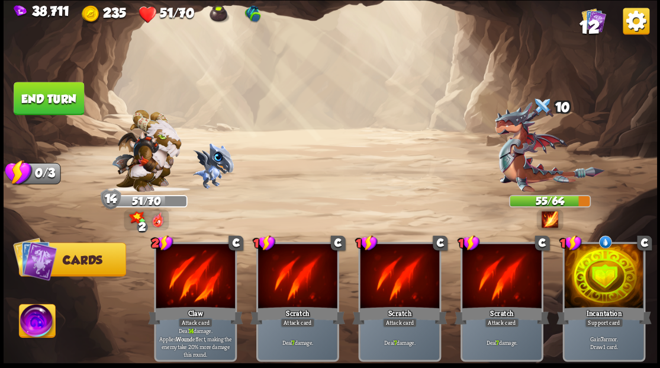
click at [38, 326] on img at bounding box center [37, 322] width 36 height 37
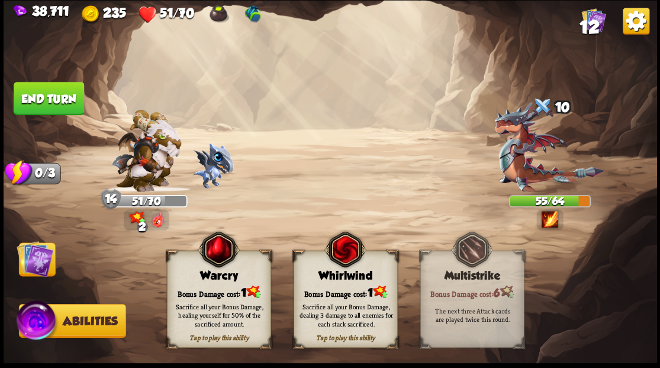
click at [231, 286] on div "Bonus Damage cost: 1" at bounding box center [218, 291] width 103 height 15
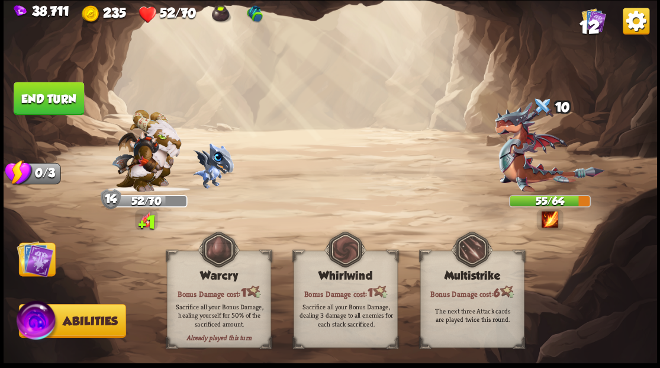
click at [42, 256] on img at bounding box center [35, 258] width 37 height 37
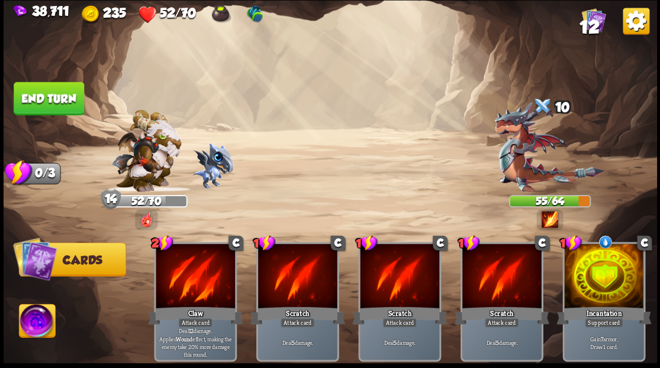
drag, startPoint x: 60, startPoint y: 91, endPoint x: 96, endPoint y: 96, distance: 36.0
click at [60, 91] on button "End turn" at bounding box center [49, 98] width 70 height 33
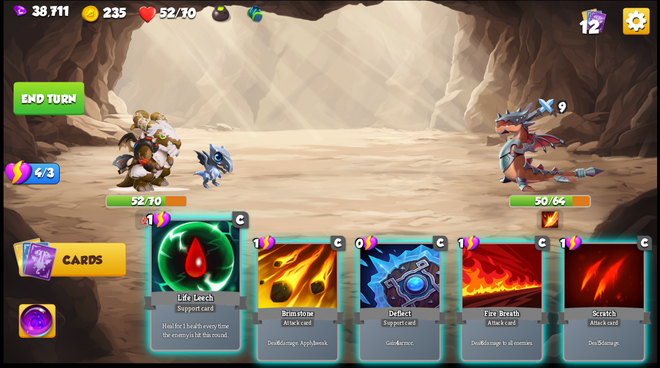
click at [186, 277] on div at bounding box center [196, 257] width 88 height 74
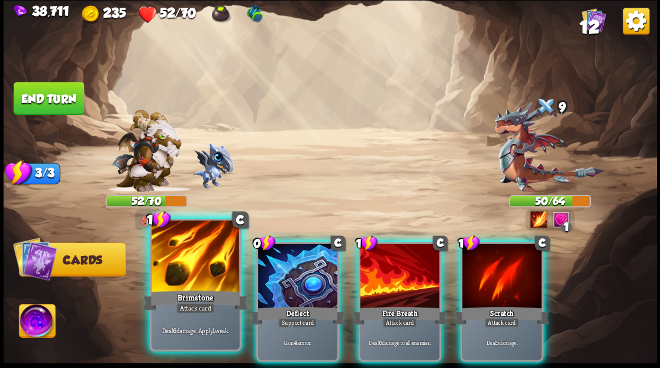
click at [169, 272] on div at bounding box center [196, 257] width 88 height 74
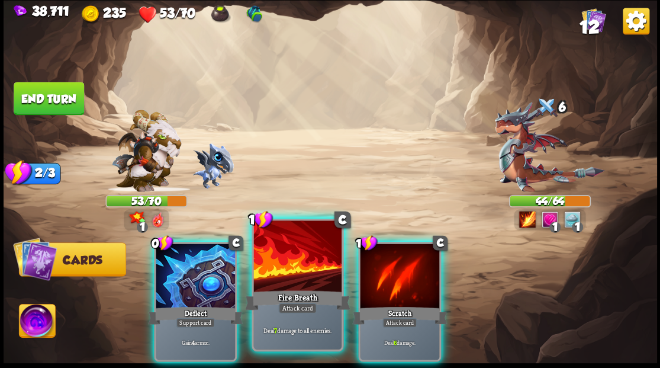
click at [276, 277] on div at bounding box center [297, 257] width 88 height 74
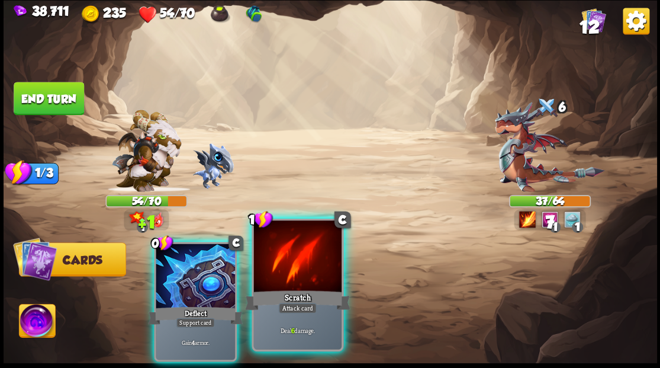
click at [272, 275] on div at bounding box center [297, 257] width 88 height 74
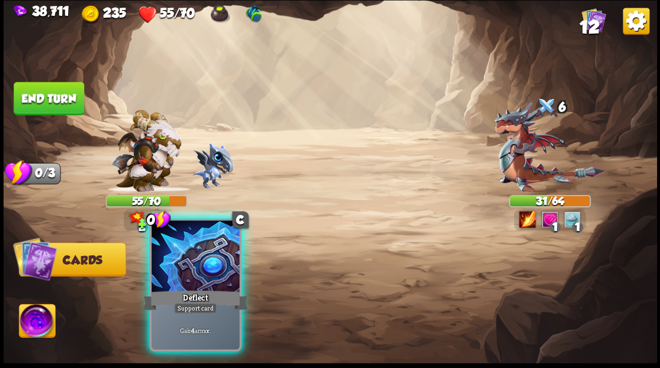
click at [194, 257] on div at bounding box center [196, 257] width 88 height 74
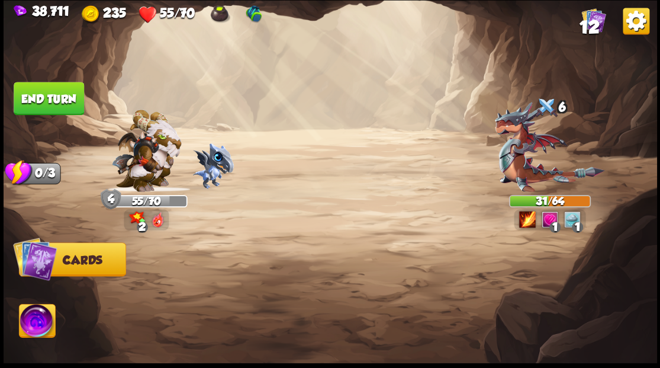
click at [39, 314] on img at bounding box center [37, 322] width 36 height 37
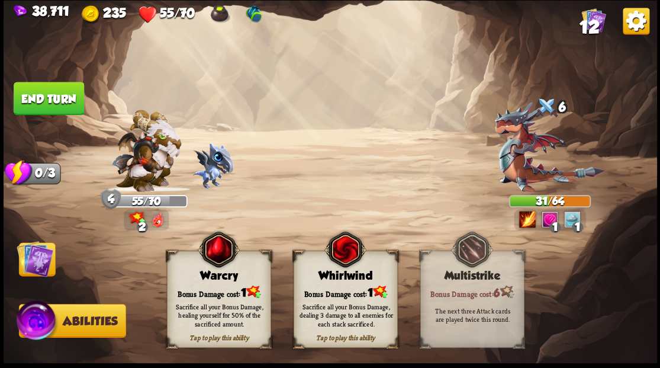
click at [218, 300] on div "Sacrifice all your Bonus Damage, healing yourself for 50% of the sacrificed amo…" at bounding box center [219, 314] width 104 height 41
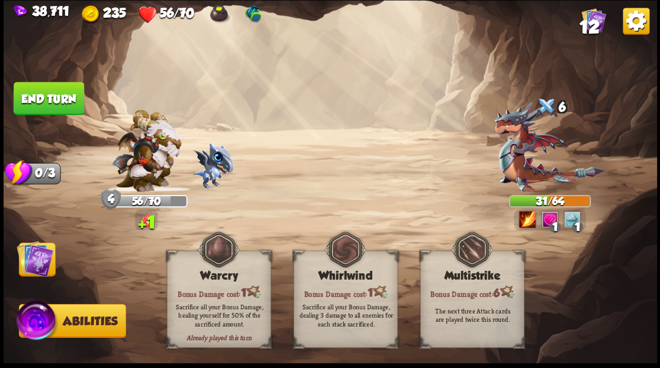
click at [43, 259] on img at bounding box center [35, 258] width 37 height 37
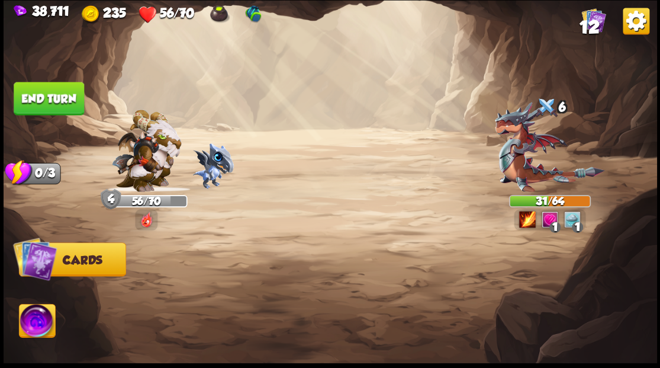
click at [58, 96] on button "End turn" at bounding box center [49, 98] width 70 height 33
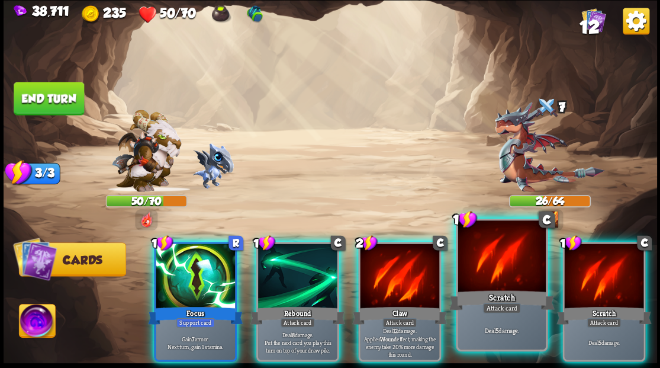
click at [504, 271] on div at bounding box center [502, 257] width 88 height 74
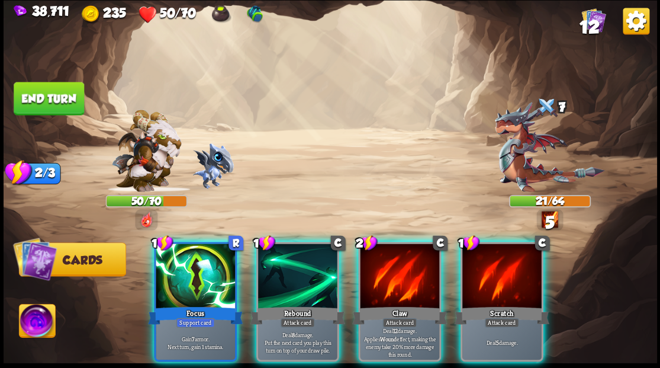
click at [289, 263] on div at bounding box center [297, 276] width 79 height 67
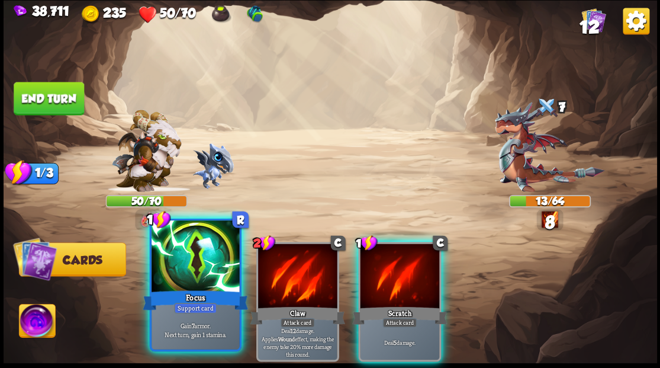
click at [201, 264] on div at bounding box center [196, 257] width 88 height 74
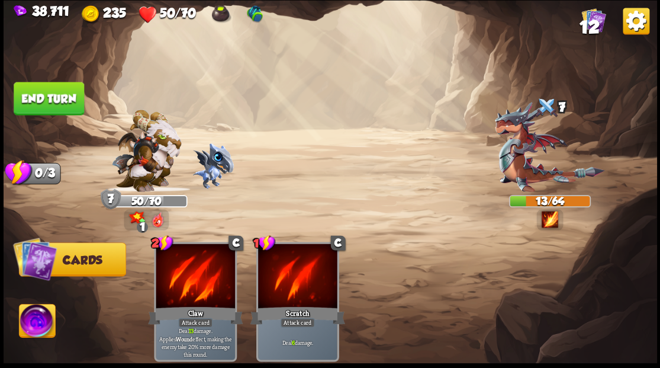
click at [33, 327] on img at bounding box center [37, 322] width 36 height 37
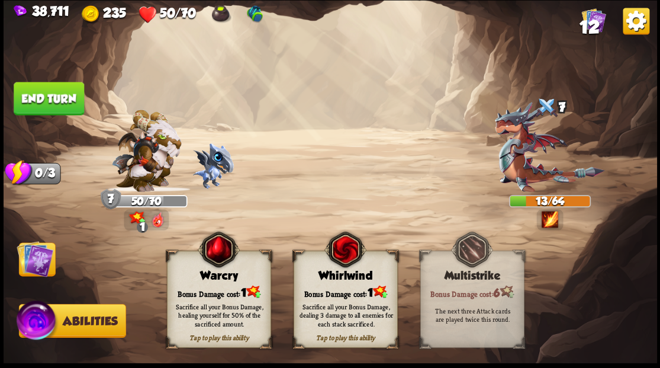
click at [205, 291] on div "Bonus Damage cost: 1" at bounding box center [218, 291] width 103 height 15
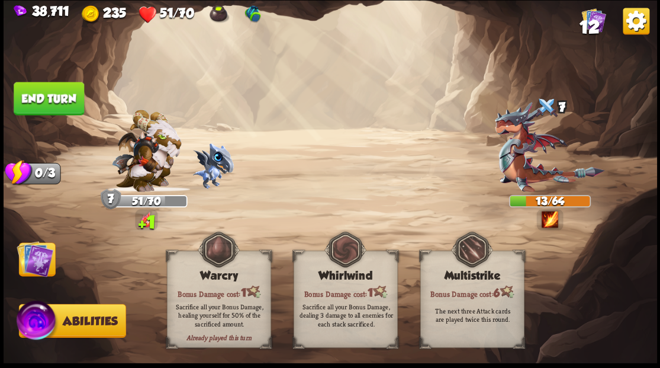
click at [36, 259] on img at bounding box center [35, 258] width 37 height 37
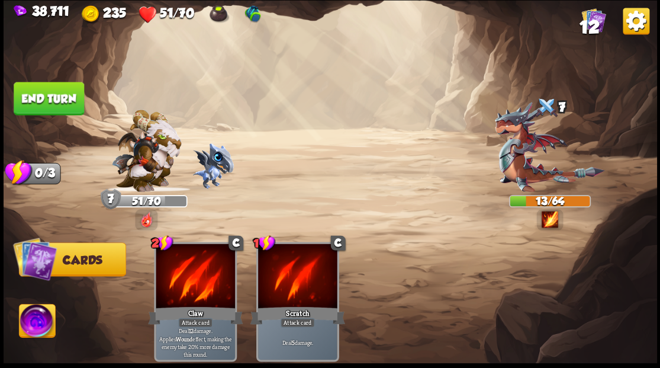
click at [48, 89] on button "End turn" at bounding box center [49, 98] width 70 height 33
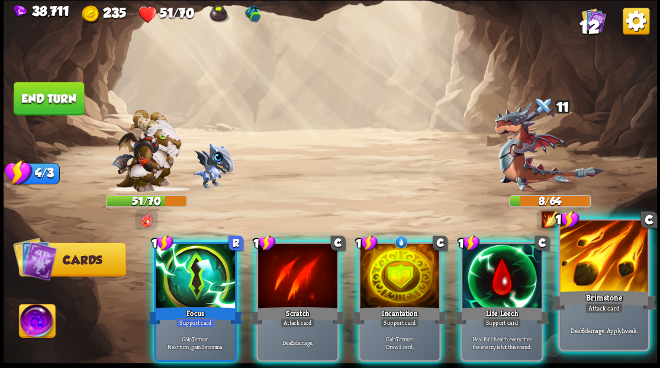
click at [598, 264] on div at bounding box center [604, 257] width 88 height 74
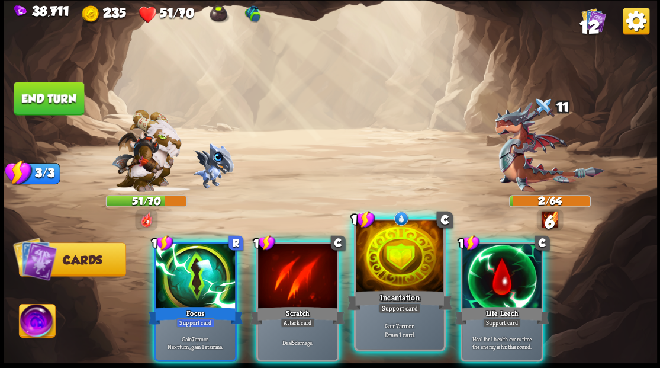
click at [401, 264] on div at bounding box center [400, 257] width 88 height 74
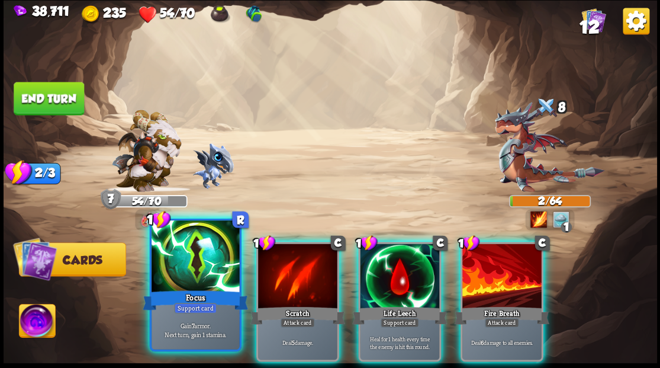
click at [178, 268] on div at bounding box center [196, 257] width 88 height 74
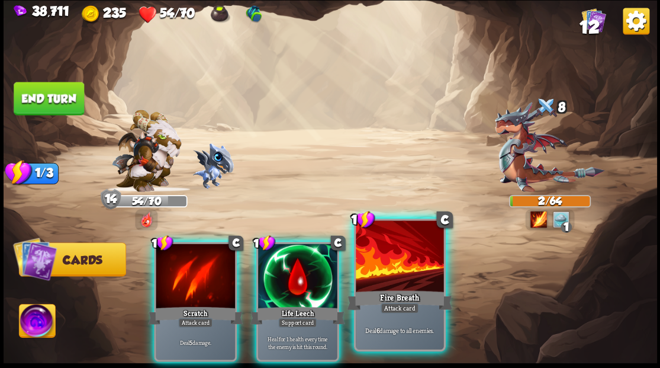
click at [399, 270] on div at bounding box center [400, 257] width 88 height 74
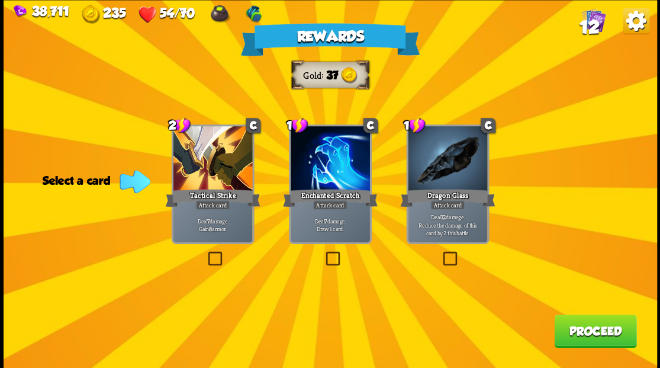
click at [440, 253] on label at bounding box center [440, 253] width 0 height 0
click at [0, 0] on input "checkbox" at bounding box center [0, 0] width 0 height 0
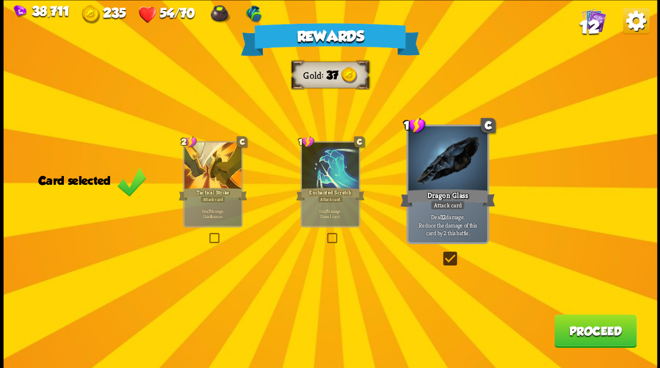
click at [566, 334] on button "Proceed" at bounding box center [595, 330] width 82 height 33
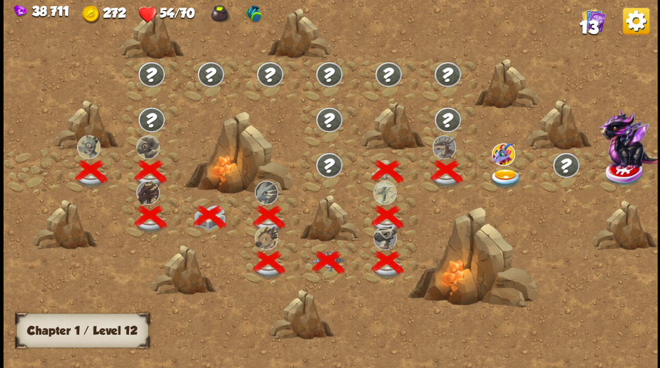
scroll to position [0, 180]
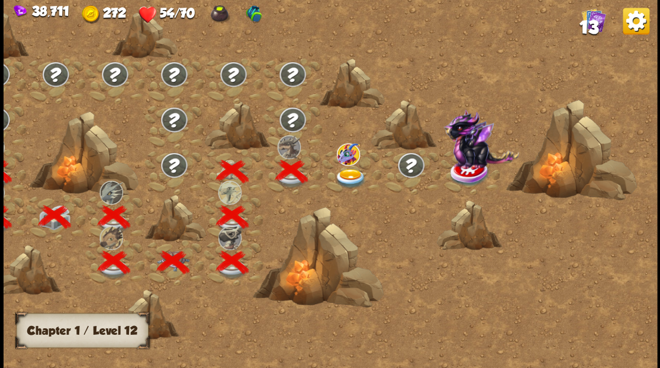
click at [340, 173] on img at bounding box center [350, 178] width 33 height 20
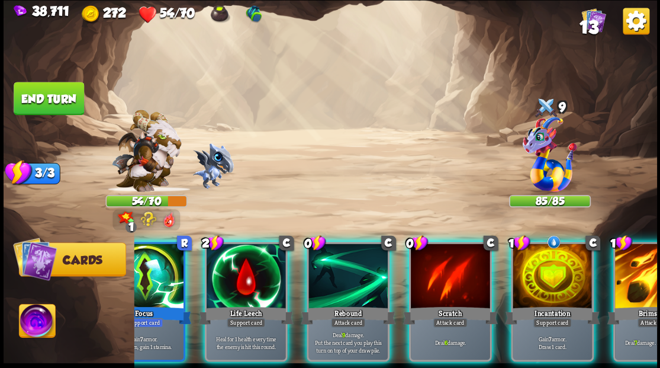
scroll to position [0, 59]
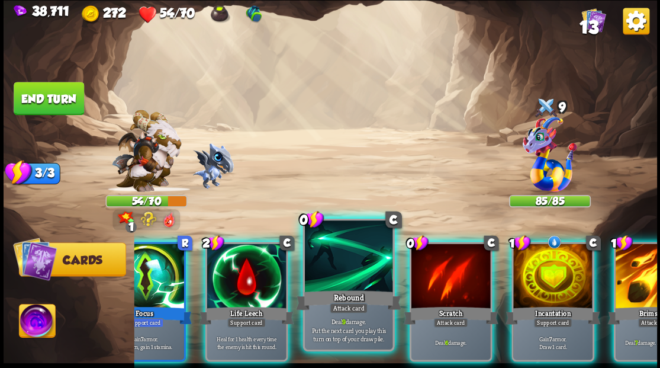
click at [351, 283] on div at bounding box center [348, 257] width 88 height 74
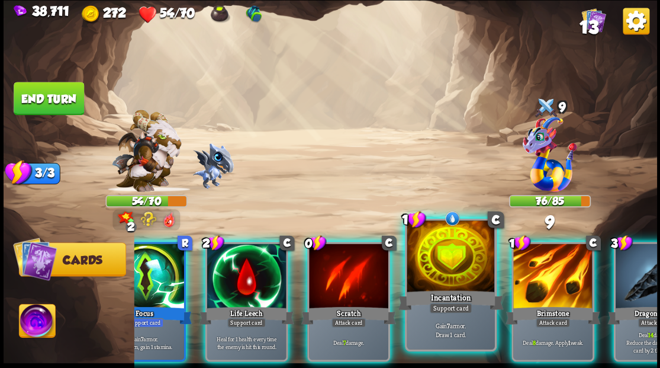
click at [443, 282] on div at bounding box center [451, 257] width 88 height 74
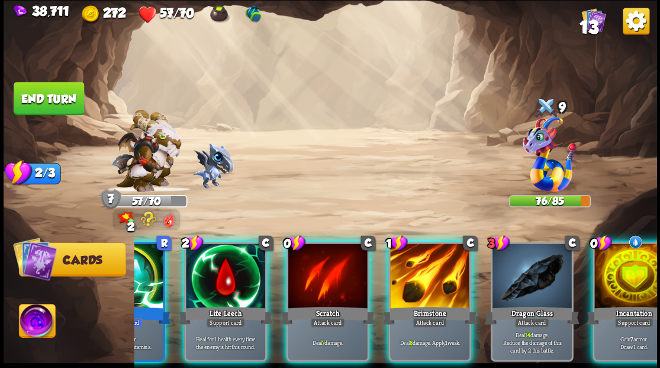
scroll to position [0, 112]
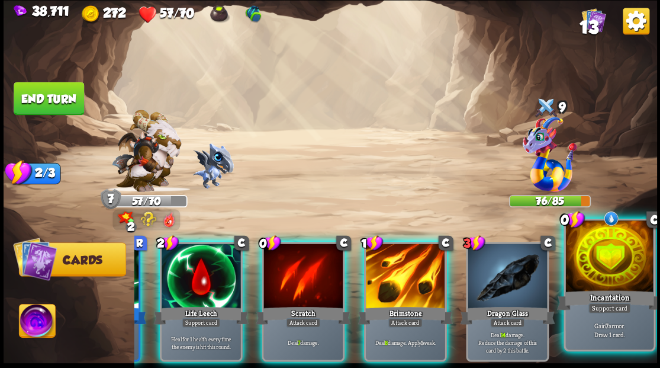
click at [616, 279] on div at bounding box center [609, 257] width 88 height 74
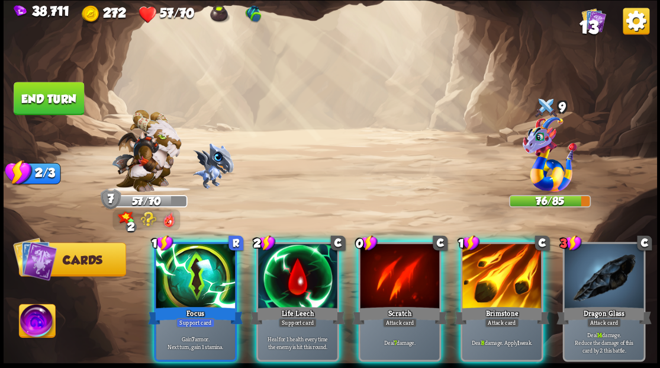
scroll to position [0, 0]
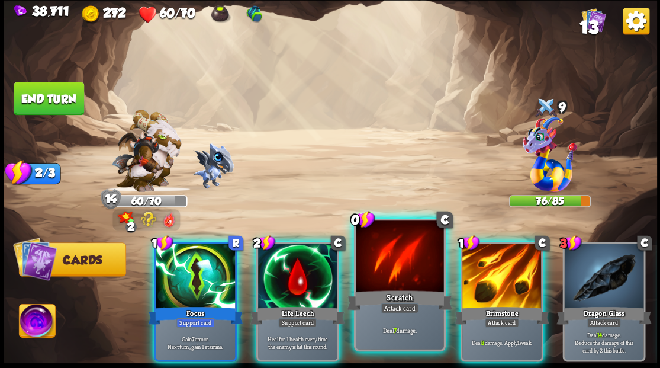
click at [385, 267] on div at bounding box center [400, 257] width 88 height 74
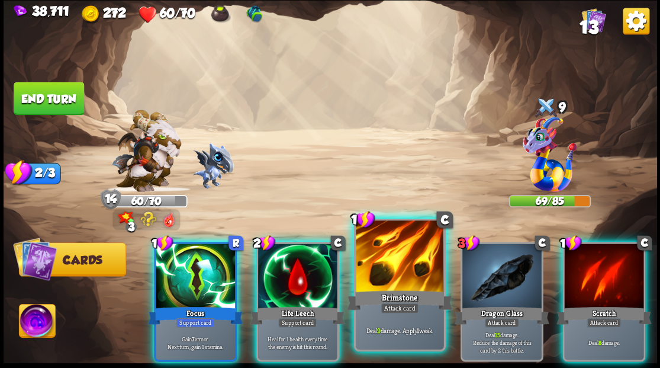
click at [391, 282] on div at bounding box center [400, 257] width 88 height 74
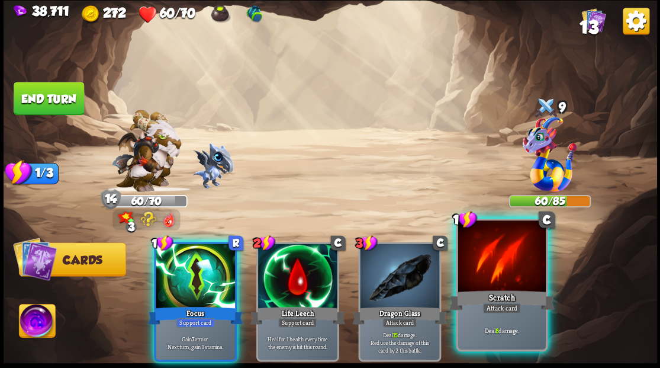
click at [485, 285] on div at bounding box center [502, 257] width 88 height 74
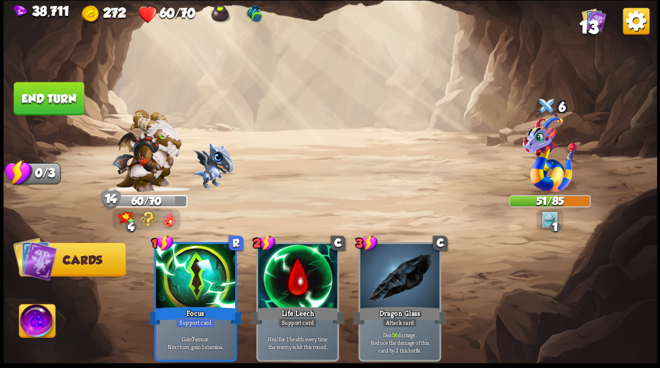
click at [38, 321] on img at bounding box center [37, 322] width 36 height 37
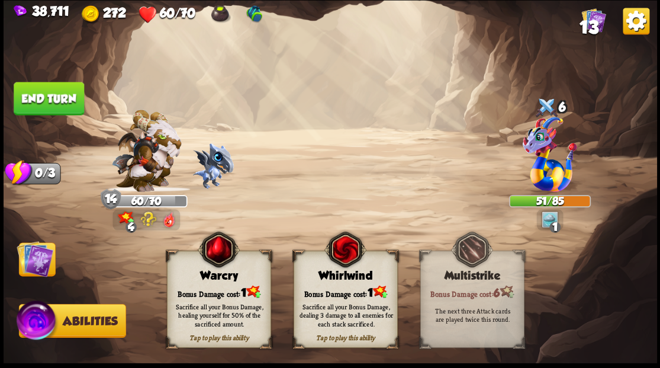
click at [210, 288] on div "Bonus Damage cost: 1" at bounding box center [218, 291] width 103 height 15
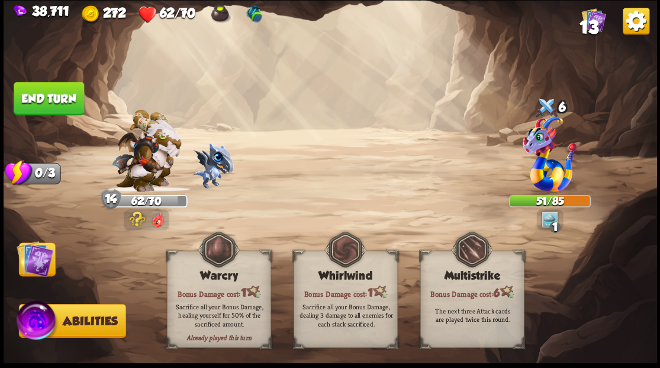
click at [37, 101] on button "End turn" at bounding box center [49, 98] width 70 height 33
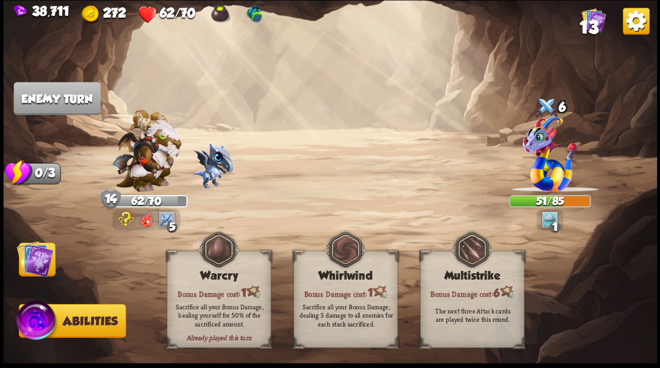
click at [27, 279] on img at bounding box center [330, 184] width 653 height 368
click at [31, 263] on img at bounding box center [35, 258] width 37 height 37
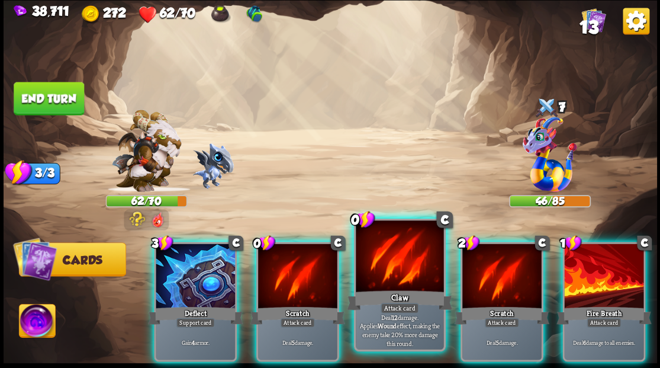
click at [387, 269] on div at bounding box center [400, 257] width 88 height 74
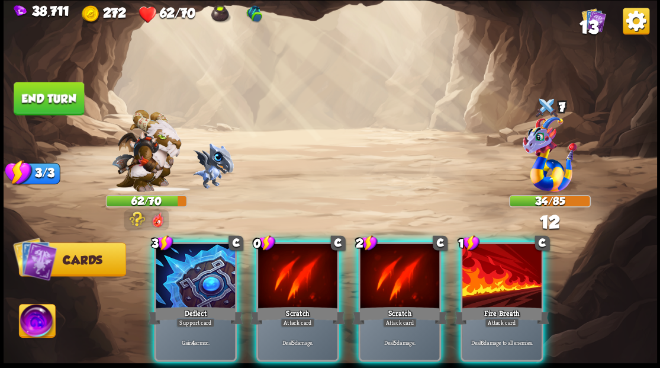
drag, startPoint x: 290, startPoint y: 272, endPoint x: 284, endPoint y: 244, distance: 28.6
click at [286, 269] on div at bounding box center [297, 276] width 79 height 67
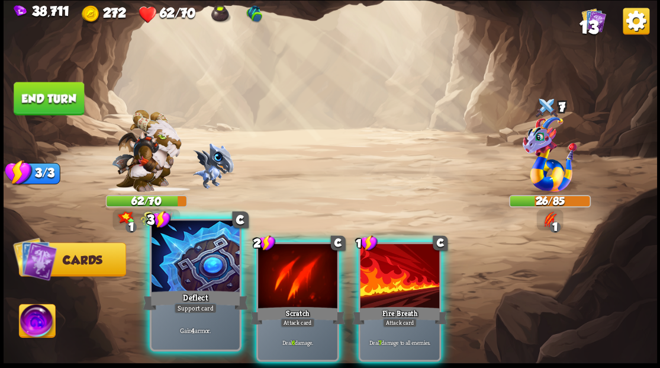
click at [189, 269] on div at bounding box center [196, 257] width 88 height 74
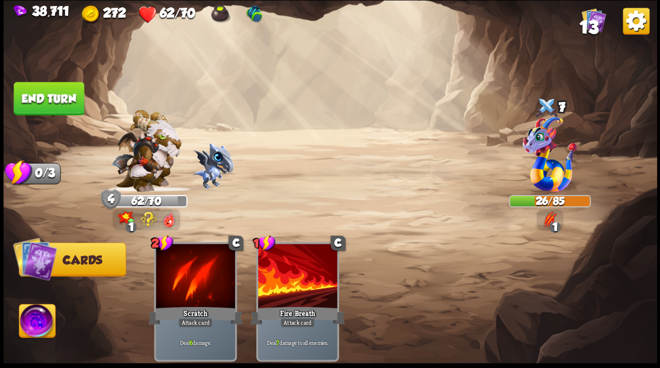
click at [25, 327] on img at bounding box center [37, 322] width 36 height 37
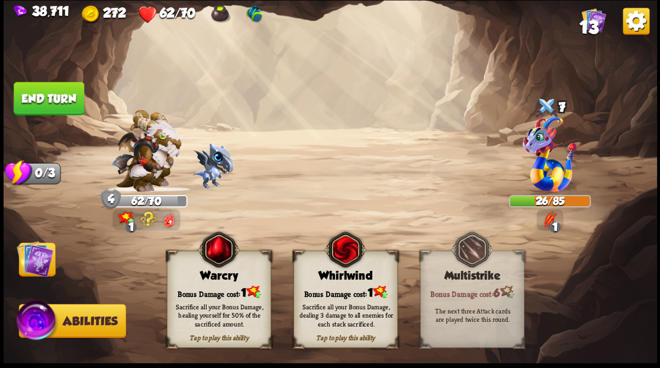
click at [206, 271] on div "Warcry" at bounding box center [218, 275] width 103 height 13
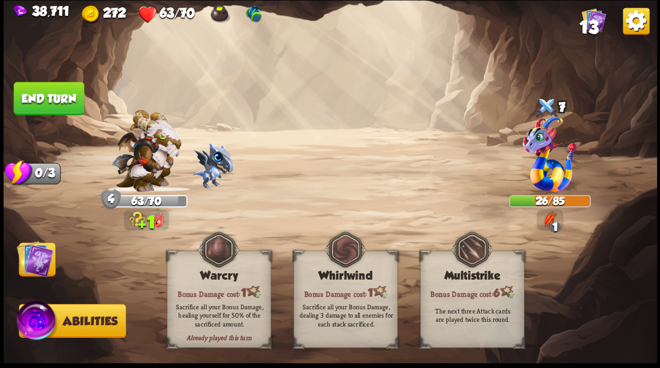
click at [49, 262] on img at bounding box center [35, 258] width 37 height 37
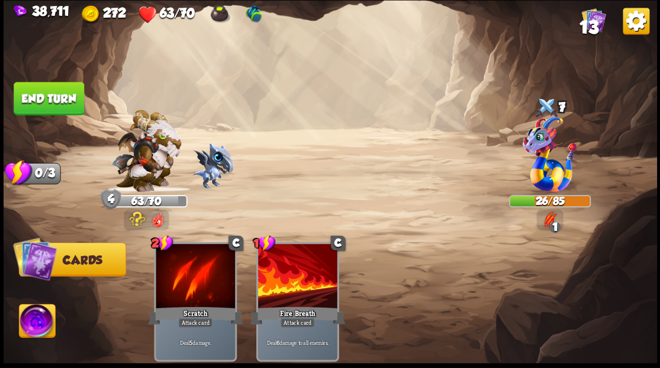
drag, startPoint x: 57, startPoint y: 101, endPoint x: 149, endPoint y: 135, distance: 98.0
click at [59, 101] on button "End turn" at bounding box center [49, 98] width 70 height 33
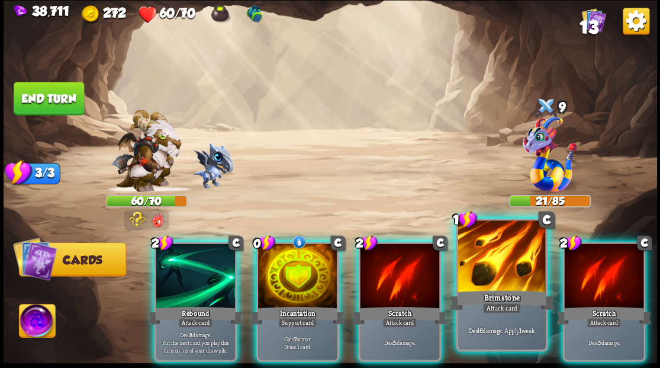
click at [500, 266] on div at bounding box center [502, 257] width 88 height 74
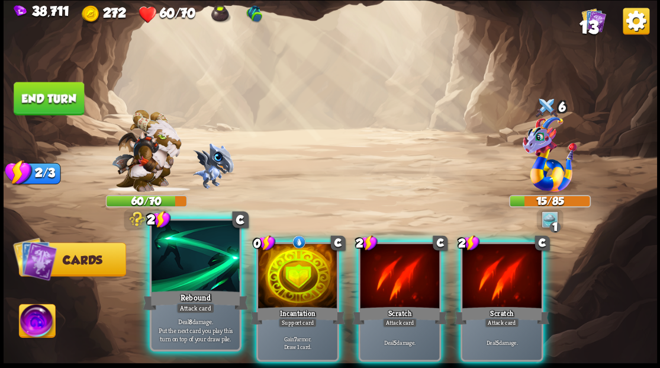
click at [195, 269] on div at bounding box center [196, 257] width 88 height 74
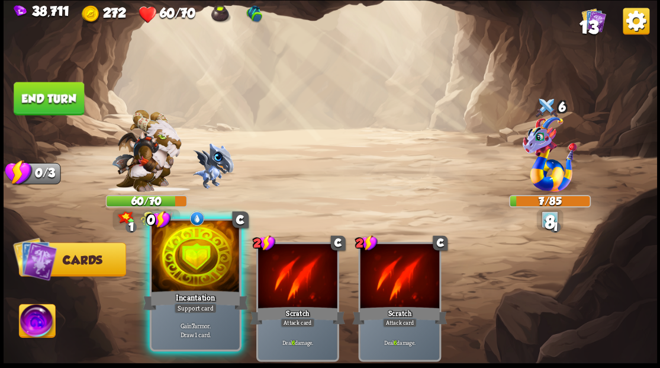
click at [192, 268] on div at bounding box center [196, 257] width 88 height 74
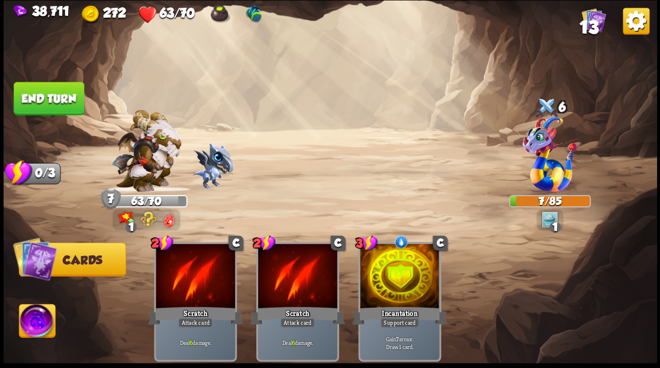
click at [67, 98] on button "End turn" at bounding box center [49, 98] width 70 height 33
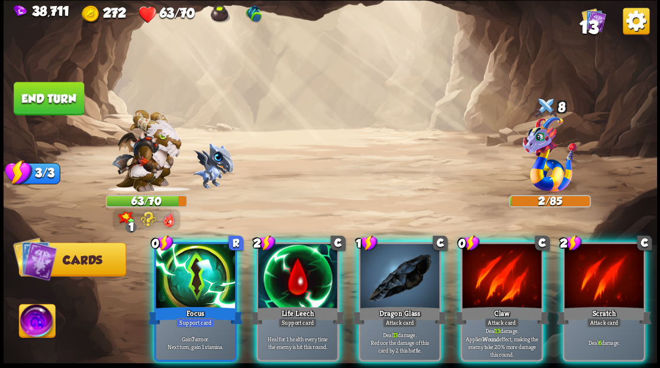
click at [34, 324] on img at bounding box center [37, 322] width 36 height 37
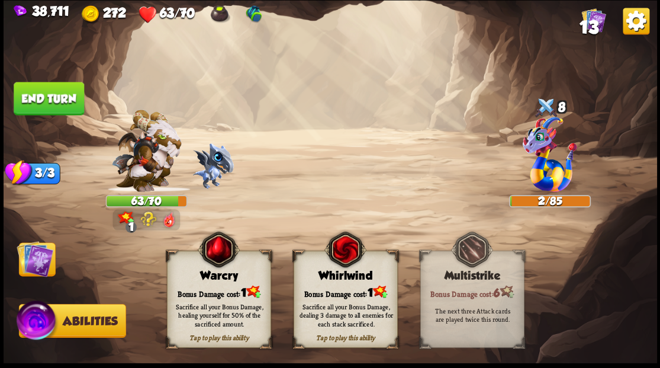
click at [225, 285] on div "Bonus Damage cost: 1" at bounding box center [218, 291] width 103 height 15
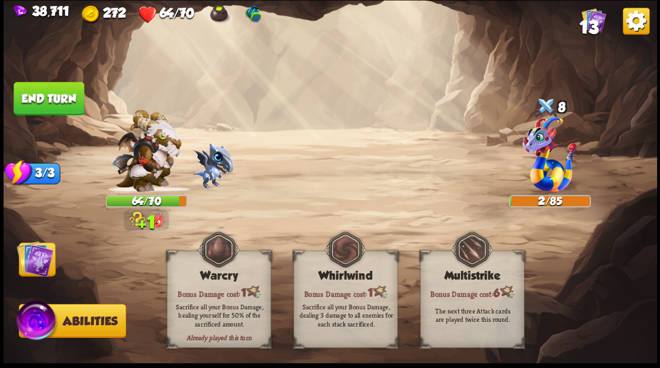
click at [31, 263] on img at bounding box center [35, 258] width 37 height 37
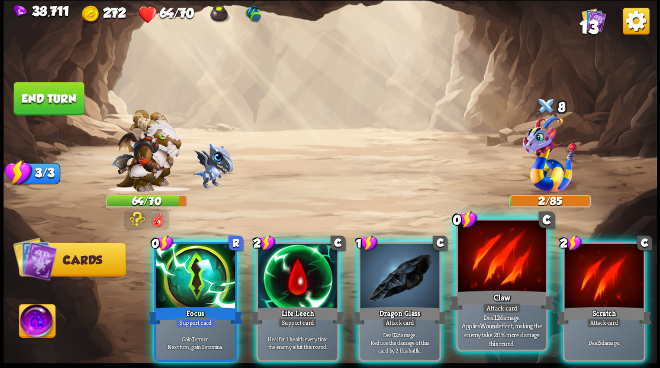
click at [470, 286] on div at bounding box center [502, 257] width 88 height 74
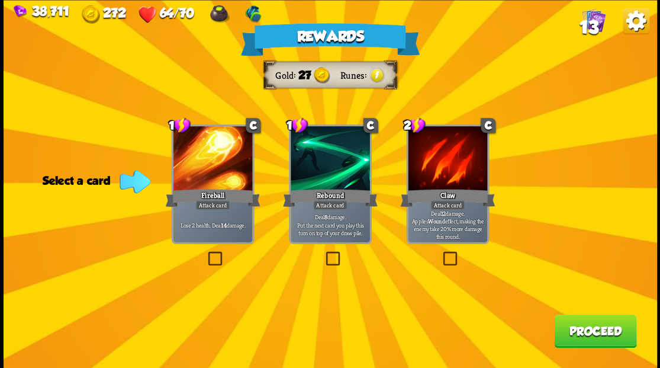
click at [574, 334] on button "Proceed" at bounding box center [595, 330] width 82 height 33
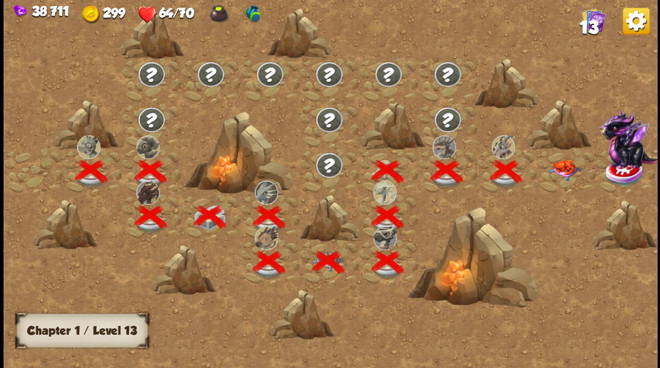
scroll to position [0, 180]
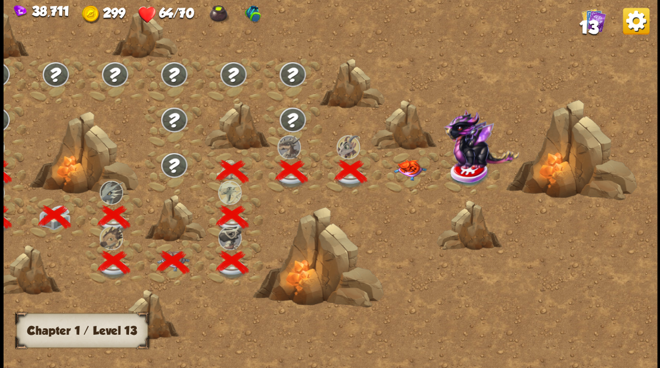
click at [410, 168] on img at bounding box center [409, 169] width 33 height 21
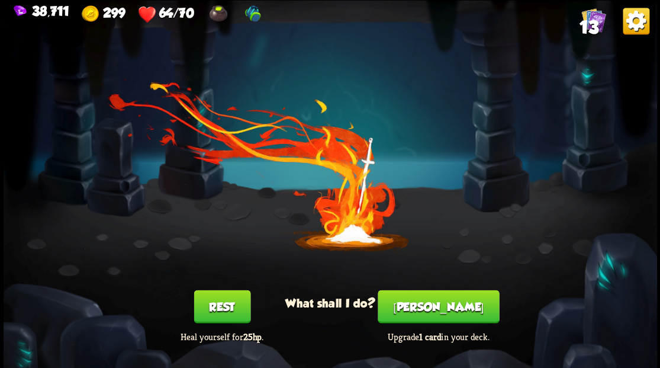
click at [445, 309] on button "[PERSON_NAME]" at bounding box center [438, 305] width 121 height 33
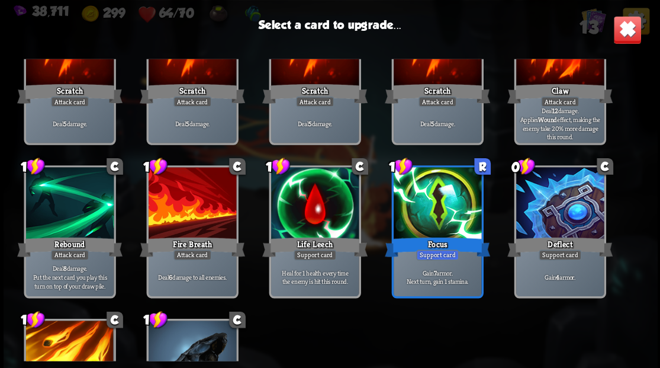
scroll to position [76, 0]
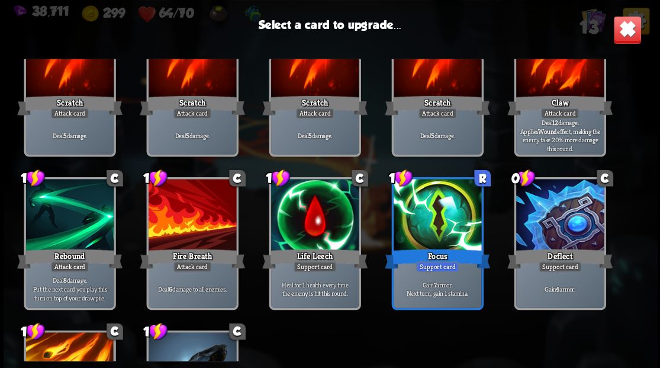
click at [626, 27] on img at bounding box center [627, 29] width 28 height 28
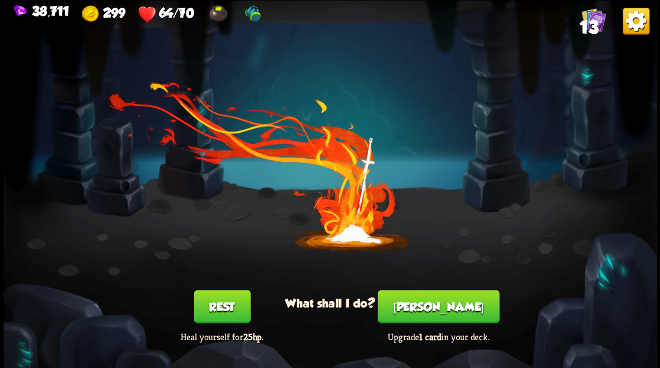
click at [592, 27] on span "13" at bounding box center [588, 27] width 19 height 20
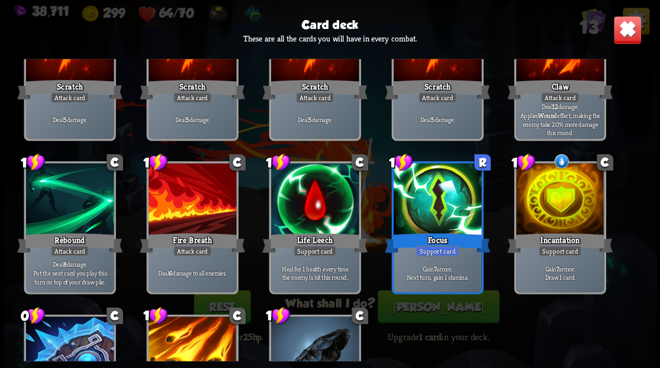
scroll to position [118, 0]
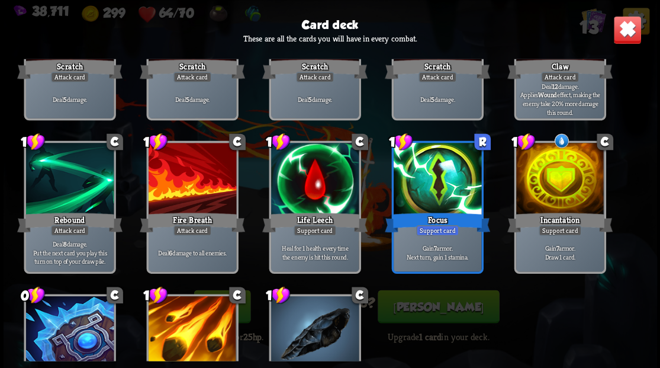
click at [632, 31] on img at bounding box center [627, 29] width 28 height 28
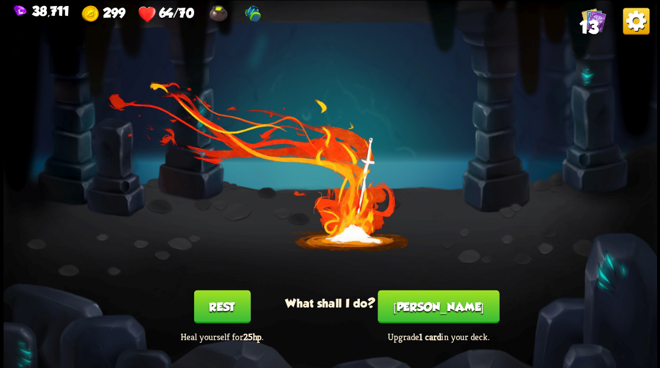
click at [436, 313] on button "[PERSON_NAME]" at bounding box center [438, 305] width 121 height 33
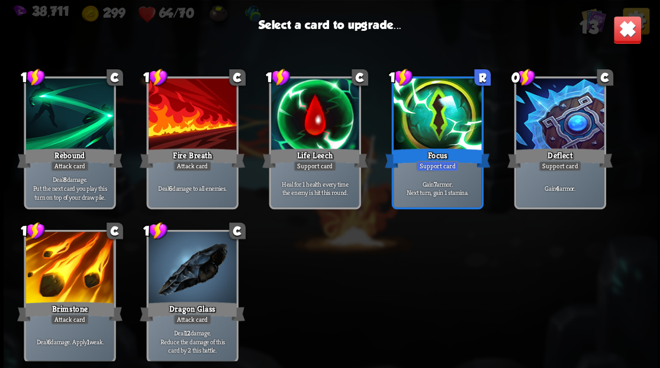
scroll to position [195, 0]
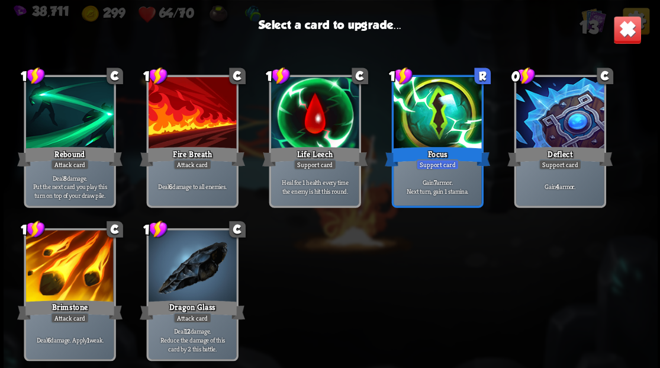
click at [75, 259] on div at bounding box center [69, 267] width 88 height 74
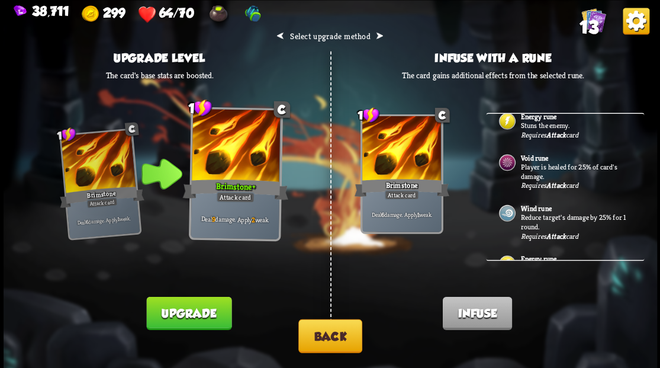
scroll to position [0, 0]
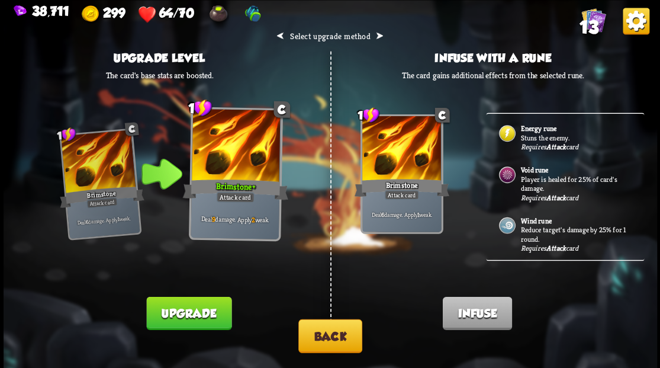
click at [537, 139] on p "Stuns the enemy." at bounding box center [575, 137] width 111 height 9
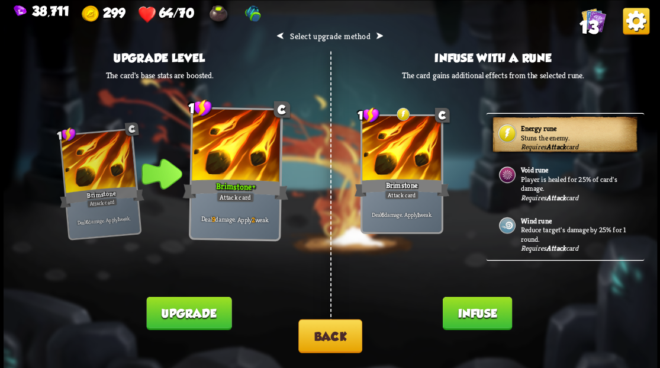
click at [479, 322] on button "Infuse" at bounding box center [476, 312] width 69 height 33
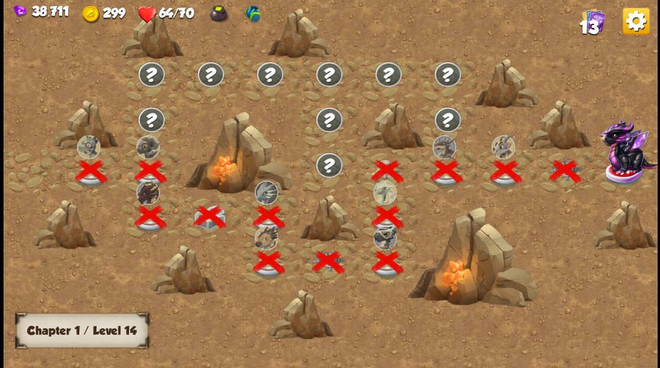
scroll to position [0, 180]
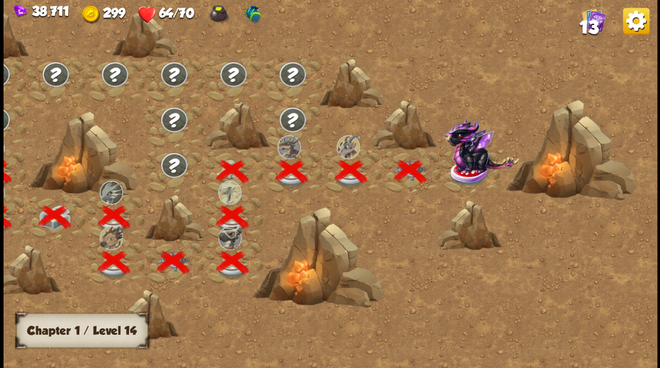
click at [474, 170] on img at bounding box center [481, 145] width 76 height 56
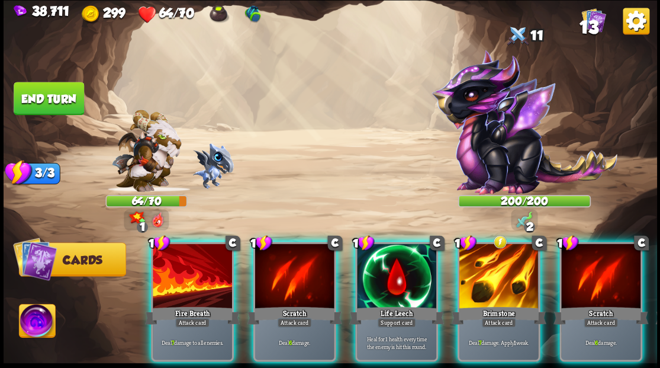
scroll to position [0, 0]
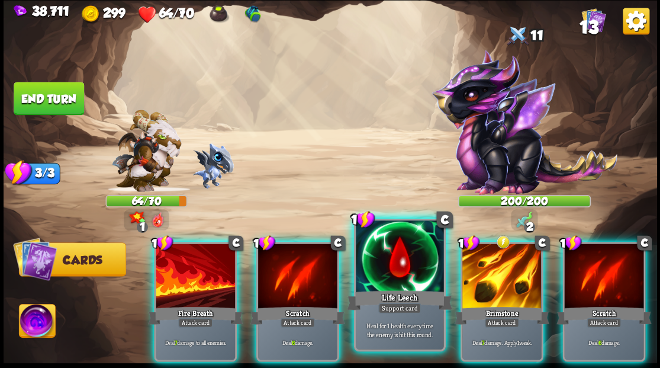
click at [395, 278] on div at bounding box center [400, 257] width 88 height 74
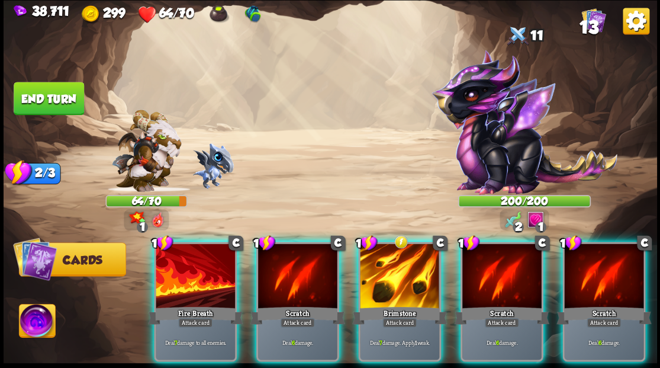
drag, startPoint x: 179, startPoint y: 262, endPoint x: 224, endPoint y: 211, distance: 68.4
click at [178, 261] on div at bounding box center [195, 276] width 79 height 67
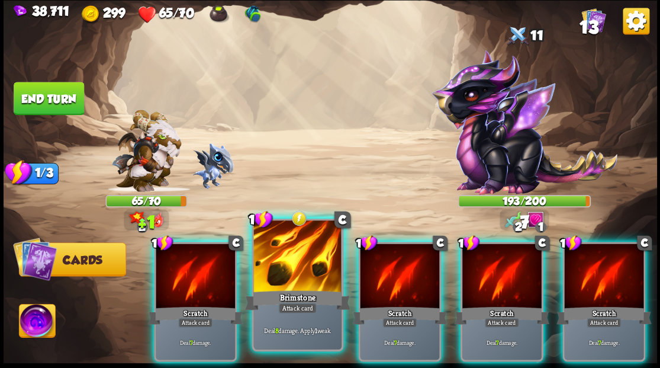
click at [288, 265] on div at bounding box center [297, 257] width 88 height 74
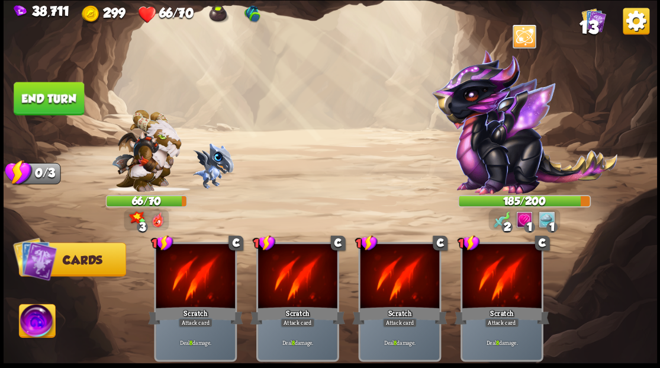
drag, startPoint x: 62, startPoint y: 96, endPoint x: 83, endPoint y: 102, distance: 21.7
click at [63, 97] on button "End turn" at bounding box center [49, 98] width 70 height 33
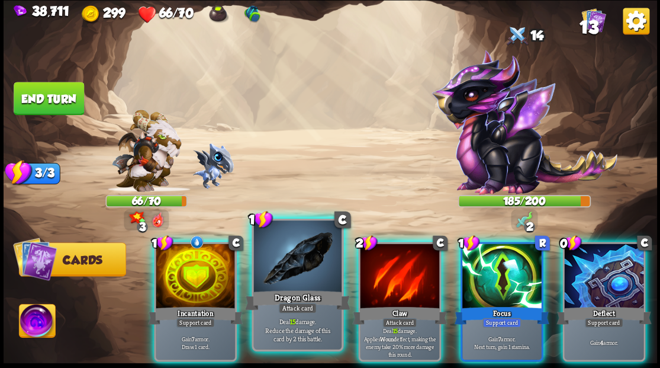
click at [289, 269] on div at bounding box center [297, 257] width 88 height 74
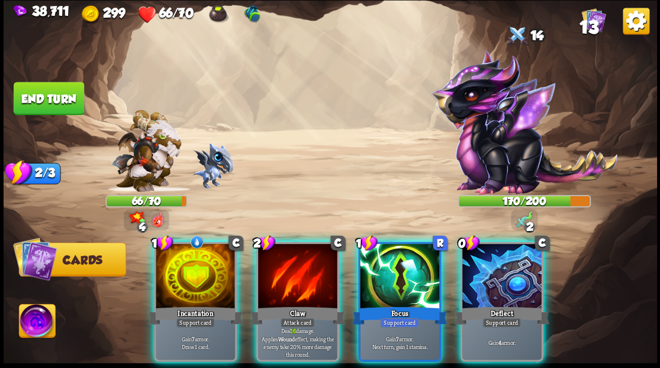
drag, startPoint x: 189, startPoint y: 288, endPoint x: 186, endPoint y: 243, distance: 45.1
click at [185, 284] on div "1 C Incantation Support card Gain 7 armor. Draw 1 card." at bounding box center [195, 302] width 83 height 120
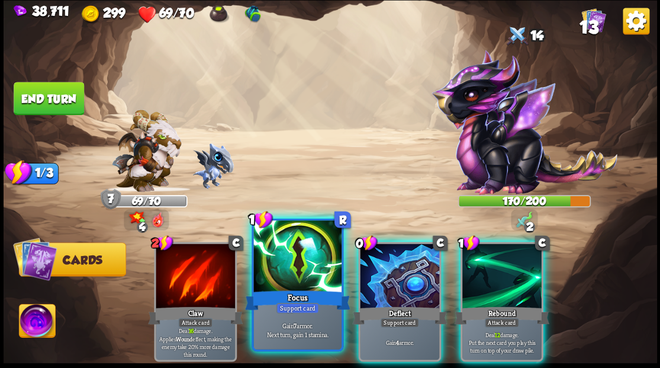
click at [292, 272] on div at bounding box center [297, 257] width 88 height 74
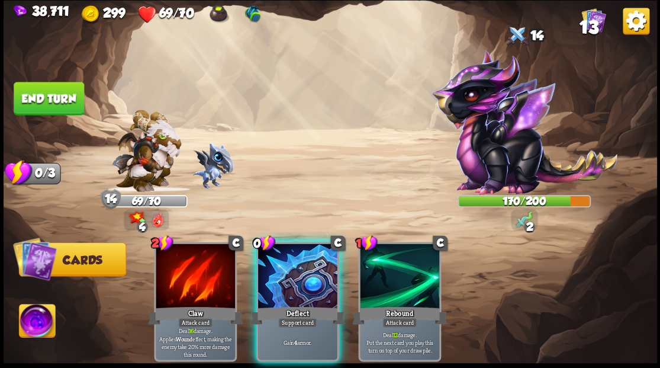
click at [292, 272] on div at bounding box center [297, 276] width 79 height 67
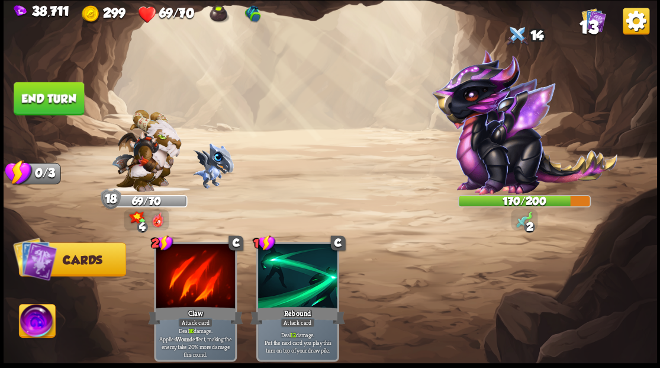
click at [36, 322] on img at bounding box center [37, 322] width 36 height 37
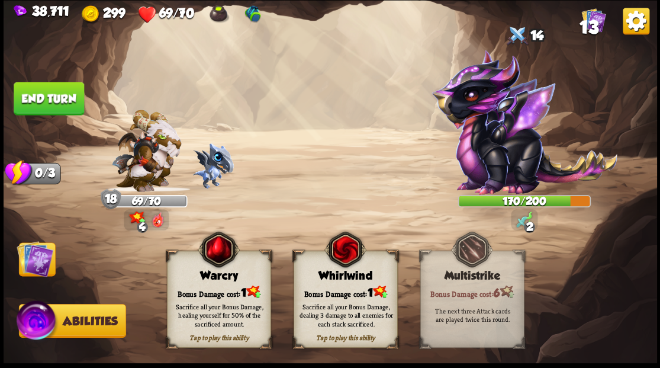
click at [32, 260] on img at bounding box center [35, 258] width 37 height 37
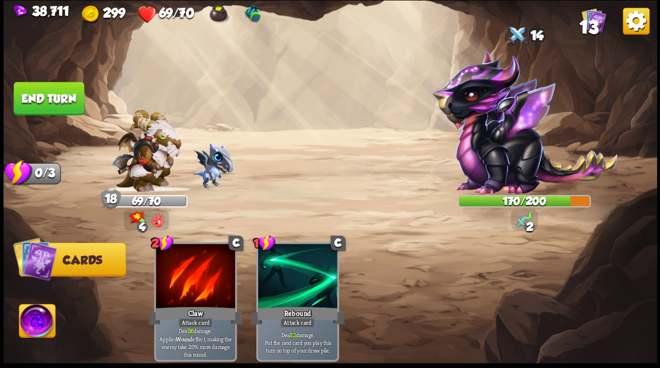
click at [42, 102] on button "End turn" at bounding box center [49, 98] width 70 height 33
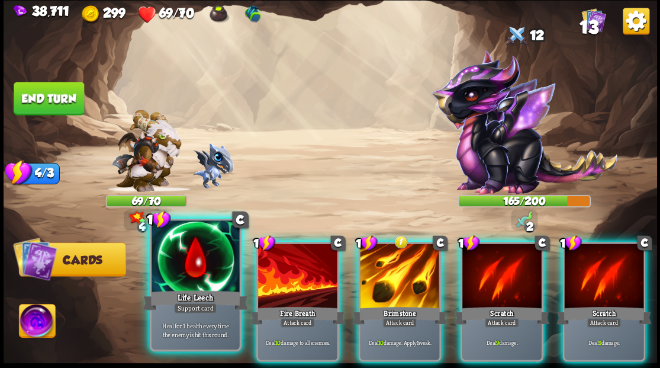
click at [188, 269] on div at bounding box center [196, 257] width 88 height 74
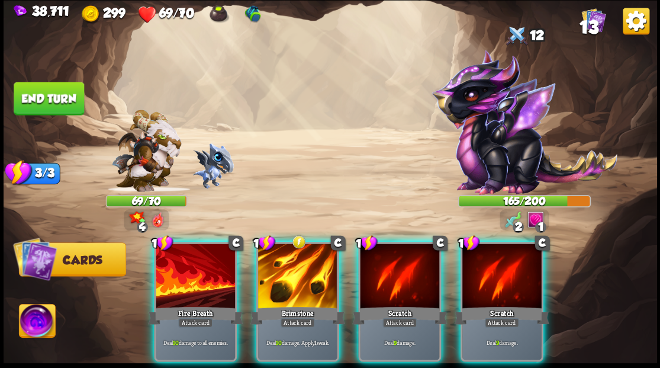
drag, startPoint x: 157, startPoint y: 267, endPoint x: 156, endPoint y: 259, distance: 8.3
click at [156, 266] on div at bounding box center [195, 276] width 79 height 67
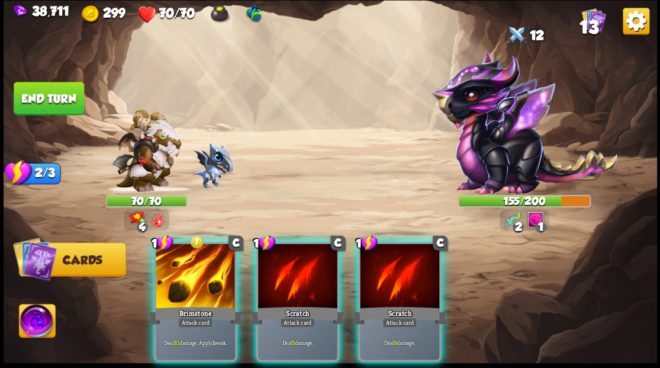
drag, startPoint x: 401, startPoint y: 275, endPoint x: 426, endPoint y: 212, distance: 68.3
click at [401, 275] on div at bounding box center [399, 276] width 79 height 67
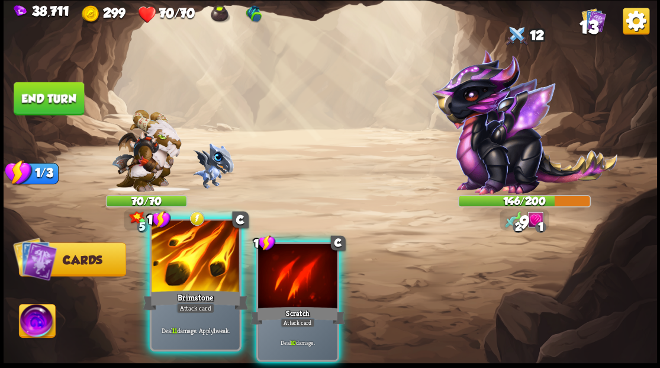
click at [179, 269] on div at bounding box center [196, 257] width 88 height 74
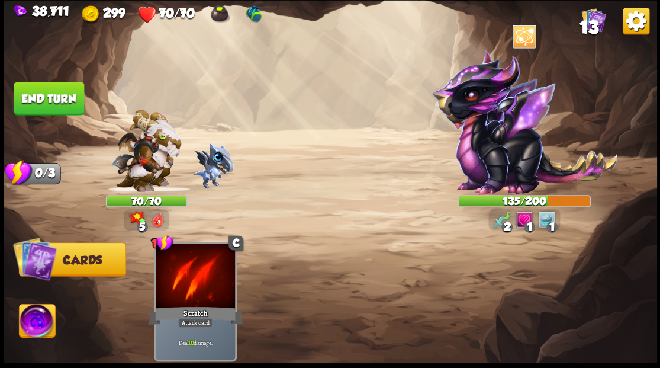
click at [46, 101] on button "End turn" at bounding box center [49, 98] width 70 height 33
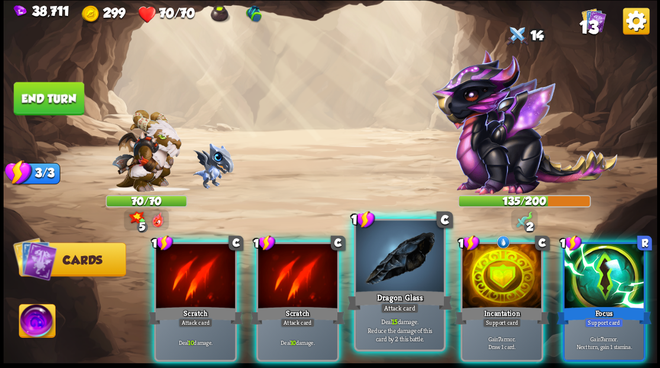
click at [383, 268] on div at bounding box center [400, 257] width 88 height 74
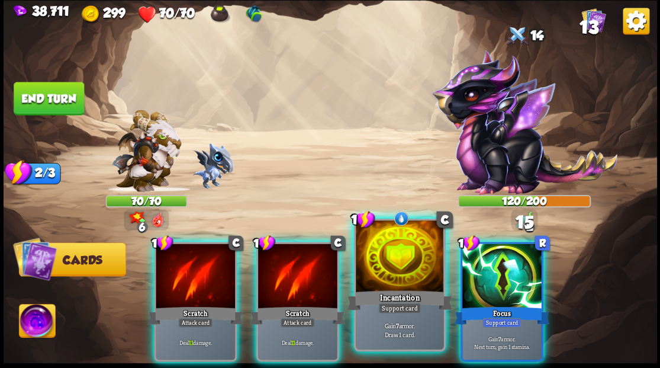
click at [382, 268] on div at bounding box center [400, 257] width 88 height 74
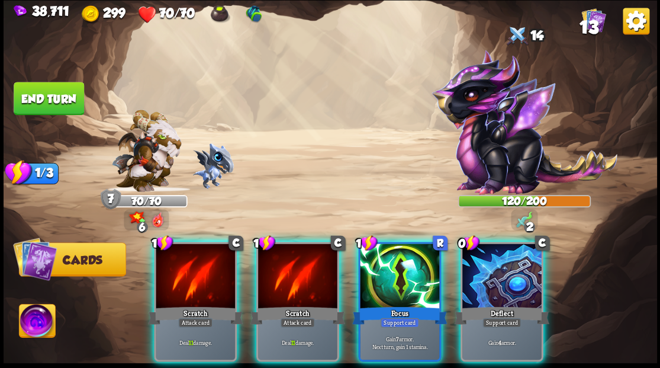
click at [382, 268] on div at bounding box center [399, 276] width 79 height 67
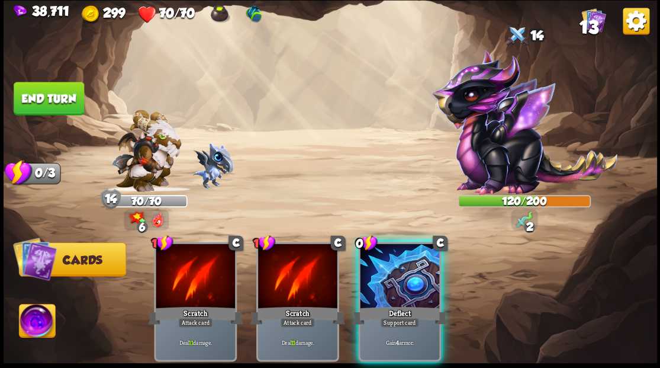
click at [382, 268] on div at bounding box center [399, 276] width 79 height 67
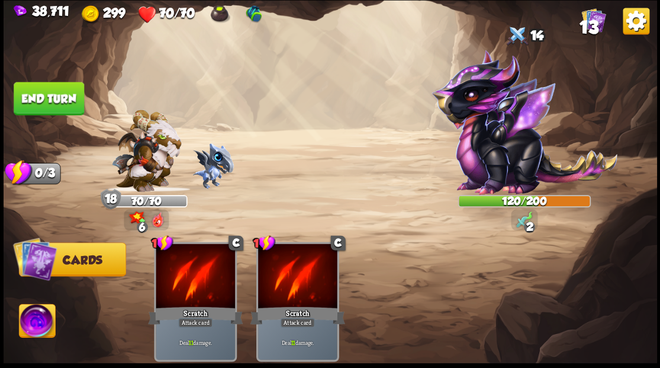
drag, startPoint x: 34, startPoint y: 94, endPoint x: 334, endPoint y: 142, distance: 303.4
click at [37, 94] on button "End turn" at bounding box center [49, 98] width 70 height 33
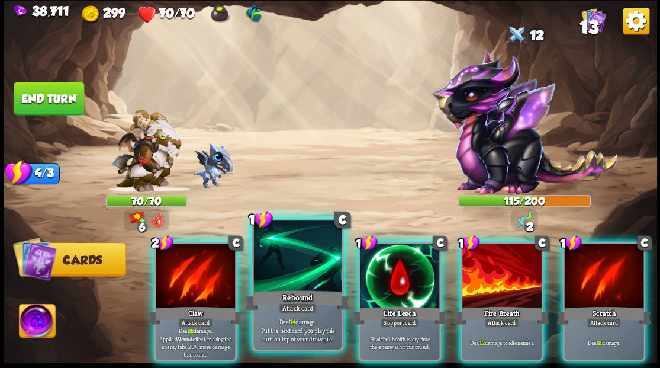
click at [282, 279] on div at bounding box center [297, 257] width 88 height 74
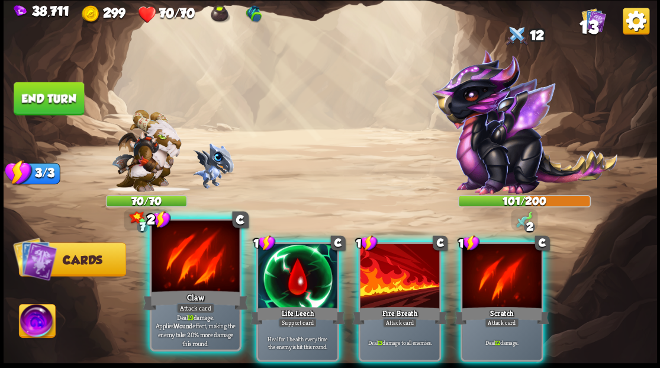
click at [186, 279] on div at bounding box center [196, 257] width 88 height 74
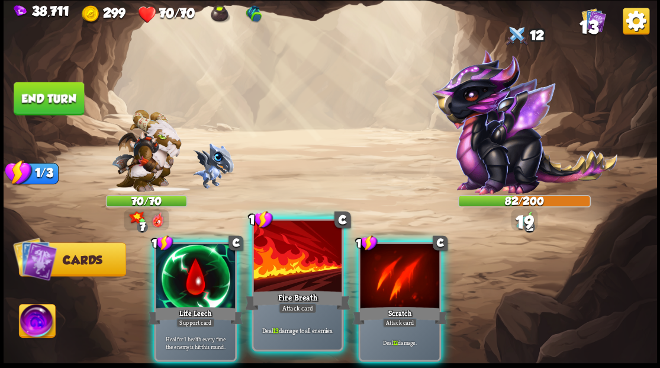
click at [285, 274] on div at bounding box center [297, 257] width 88 height 74
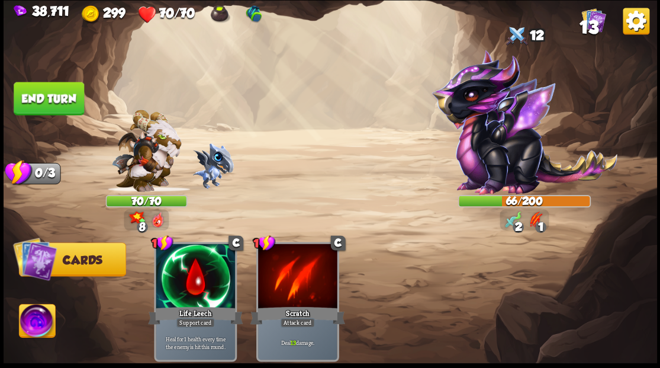
click at [63, 97] on button "End turn" at bounding box center [49, 98] width 70 height 33
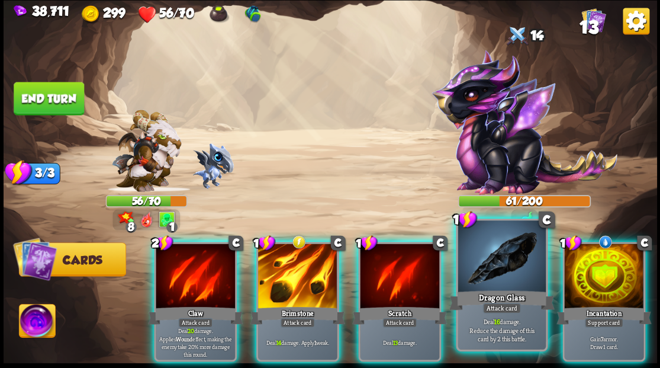
click at [506, 272] on div at bounding box center [502, 257] width 88 height 74
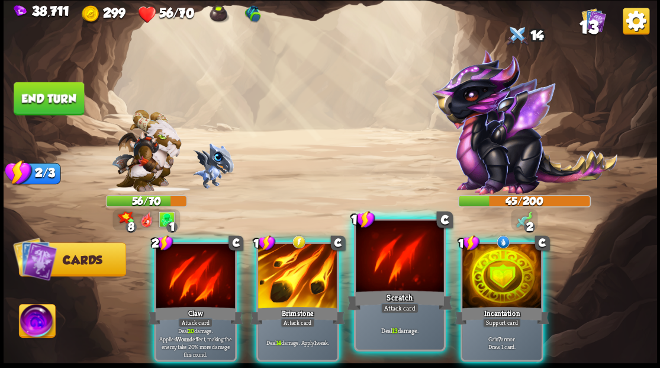
drag, startPoint x: 305, startPoint y: 267, endPoint x: 307, endPoint y: 249, distance: 18.4
click at [305, 266] on div at bounding box center [297, 276] width 79 height 67
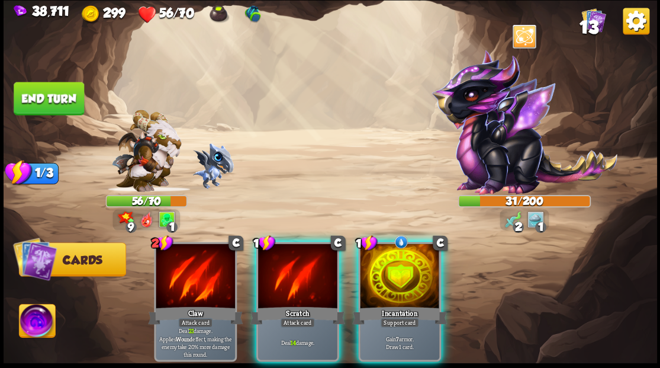
drag, startPoint x: 400, startPoint y: 266, endPoint x: 397, endPoint y: 249, distance: 18.1
click at [399, 264] on div at bounding box center [399, 276] width 79 height 67
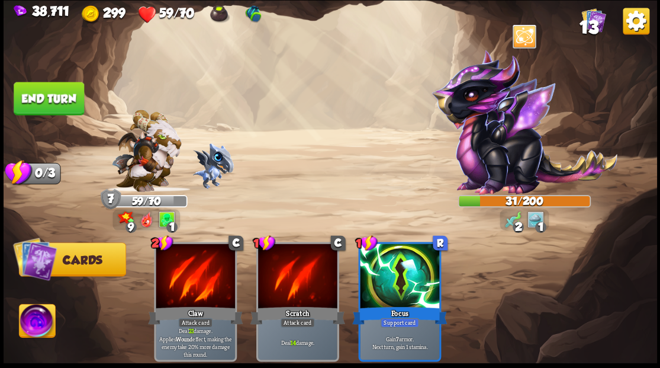
click at [27, 322] on img at bounding box center [37, 322] width 36 height 37
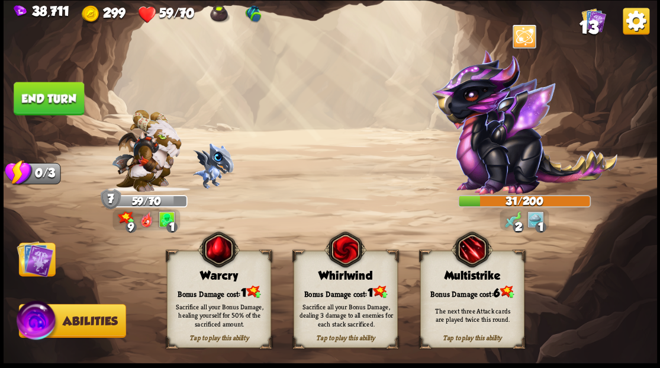
click at [202, 281] on div "Warcry" at bounding box center [218, 275] width 103 height 13
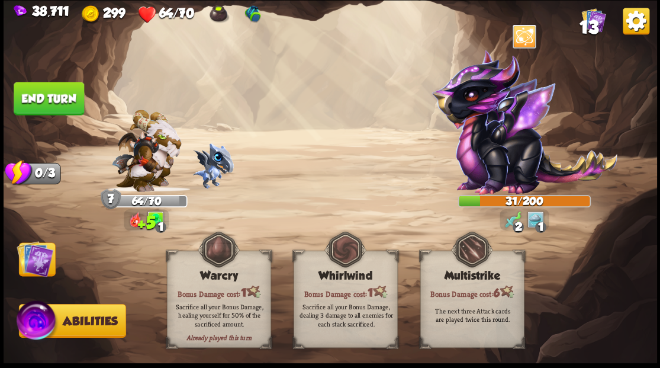
drag, startPoint x: 36, startPoint y: 253, endPoint x: 77, endPoint y: 123, distance: 136.7
click at [36, 252] on img at bounding box center [35, 258] width 37 height 37
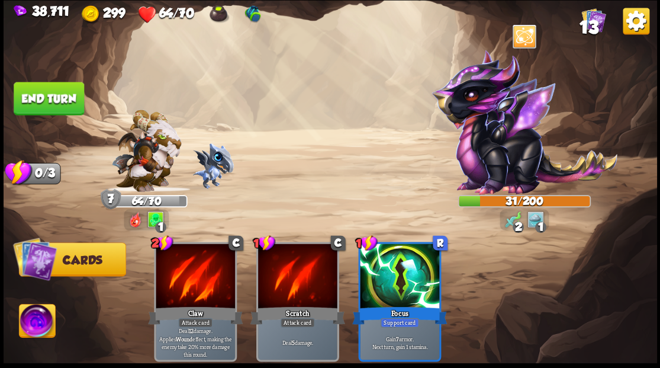
click at [56, 98] on button "End turn" at bounding box center [49, 98] width 70 height 33
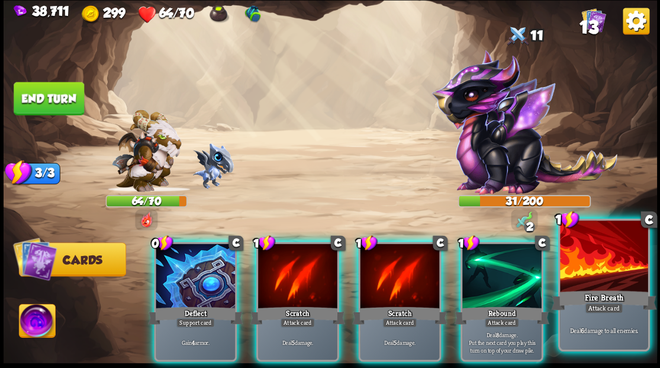
click at [616, 259] on div at bounding box center [604, 257] width 88 height 74
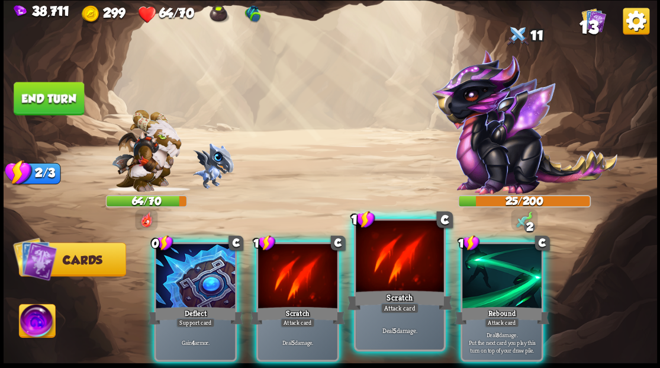
click at [393, 277] on div at bounding box center [400, 257] width 88 height 74
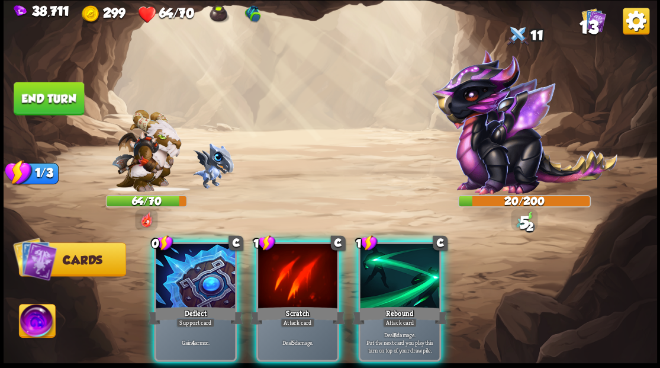
drag, startPoint x: 285, startPoint y: 265, endPoint x: 285, endPoint y: 239, distance: 26.0
click at [285, 263] on div at bounding box center [297, 276] width 79 height 67
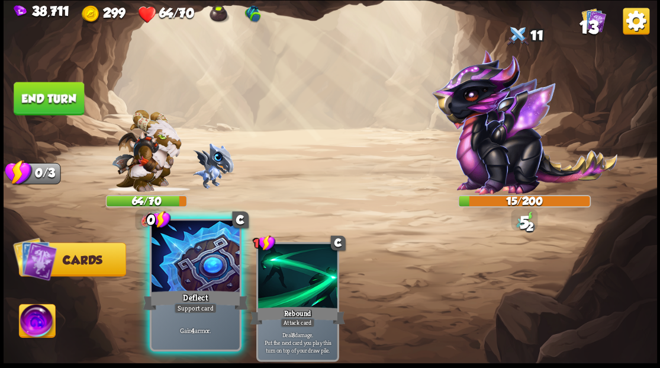
click at [206, 263] on div at bounding box center [196, 257] width 88 height 74
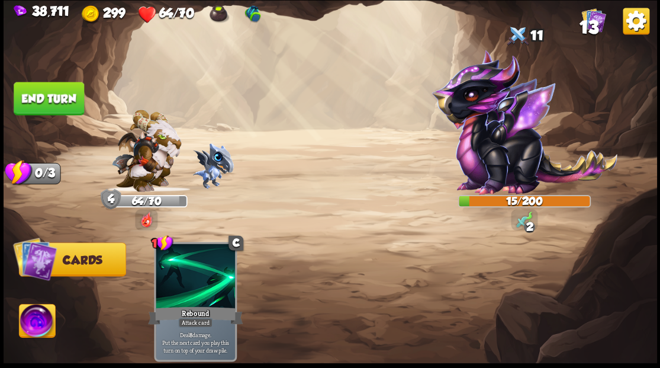
click at [48, 104] on button "End turn" at bounding box center [49, 98] width 70 height 33
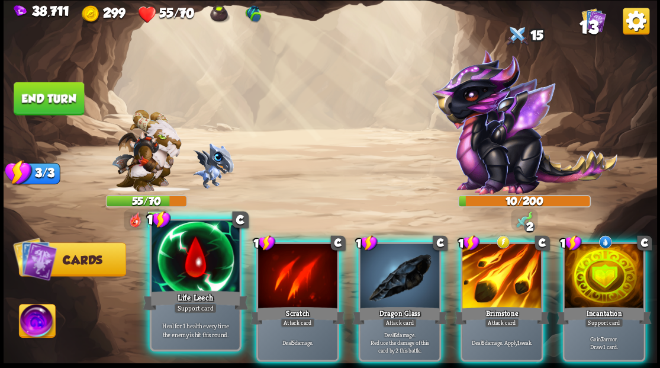
click at [202, 266] on div at bounding box center [196, 257] width 88 height 74
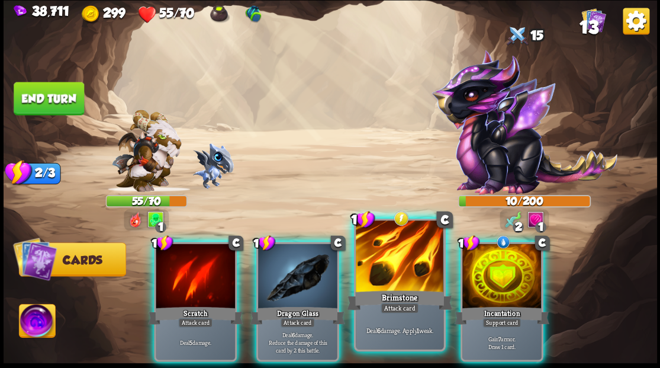
click at [376, 285] on div at bounding box center [400, 257] width 88 height 74
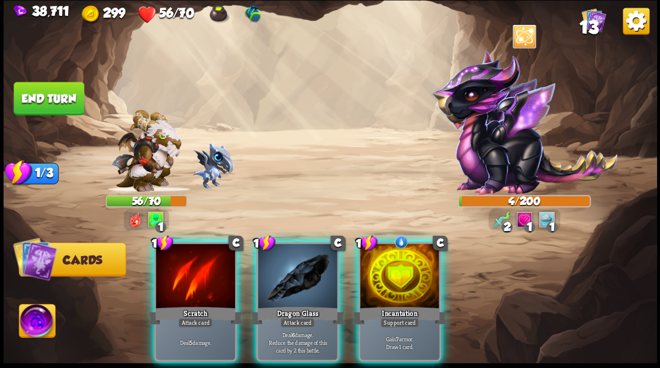
drag, startPoint x: 407, startPoint y: 279, endPoint x: 401, endPoint y: 263, distance: 17.6
click at [403, 268] on div at bounding box center [399, 276] width 79 height 67
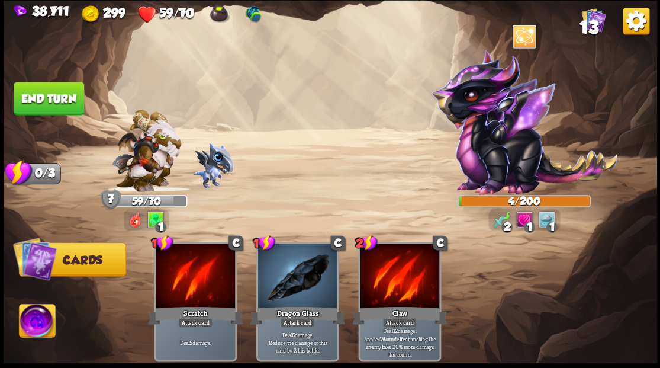
click at [33, 330] on img at bounding box center [37, 322] width 36 height 37
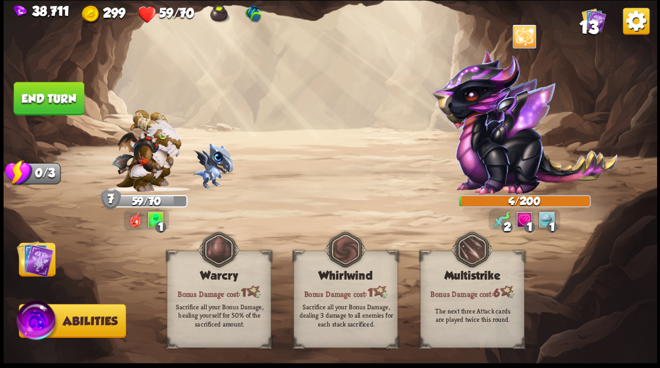
click at [39, 315] on img at bounding box center [37, 322] width 44 height 44
click at [30, 276] on img at bounding box center [35, 258] width 37 height 37
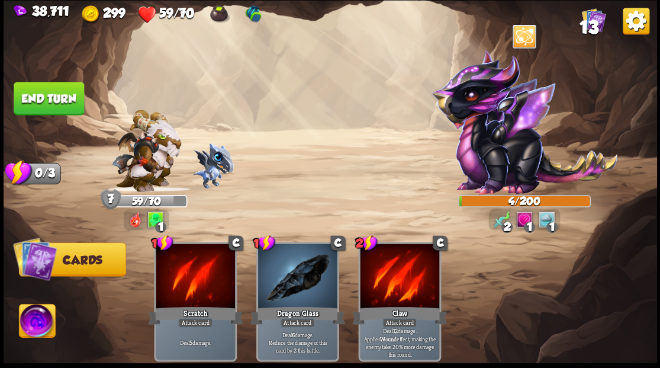
drag, startPoint x: 53, startPoint y: 87, endPoint x: 82, endPoint y: 88, distance: 29.0
click at [54, 88] on button "End turn" at bounding box center [49, 98] width 70 height 33
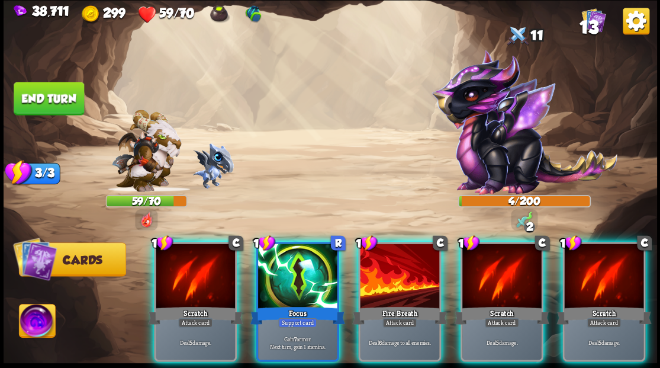
drag, startPoint x: 401, startPoint y: 261, endPoint x: 389, endPoint y: 196, distance: 66.2
click at [401, 260] on div at bounding box center [399, 276] width 79 height 67
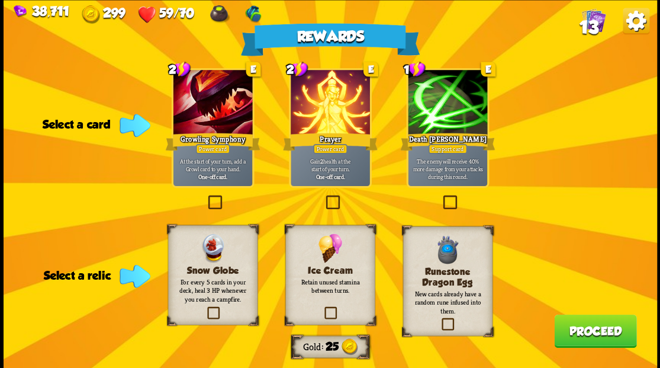
click at [322, 308] on label at bounding box center [322, 308] width 0 height 0
click at [0, 0] on input "checkbox" at bounding box center [0, 0] width 0 height 0
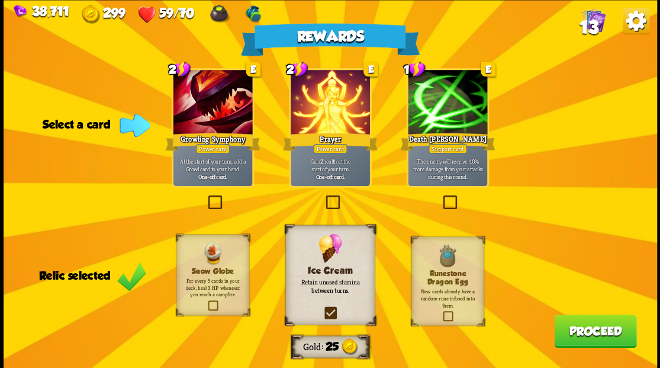
click at [582, 333] on button "Proceed" at bounding box center [595, 330] width 82 height 33
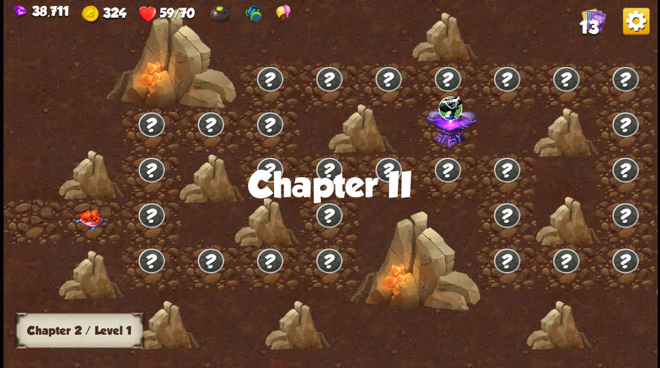
click at [88, 217] on img at bounding box center [91, 219] width 33 height 21
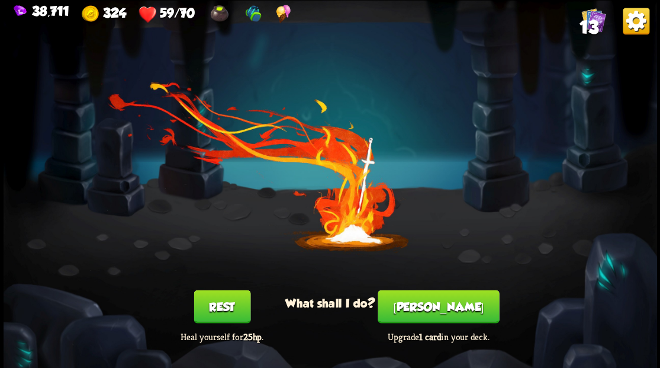
click at [444, 307] on button "[PERSON_NAME]" at bounding box center [438, 305] width 121 height 33
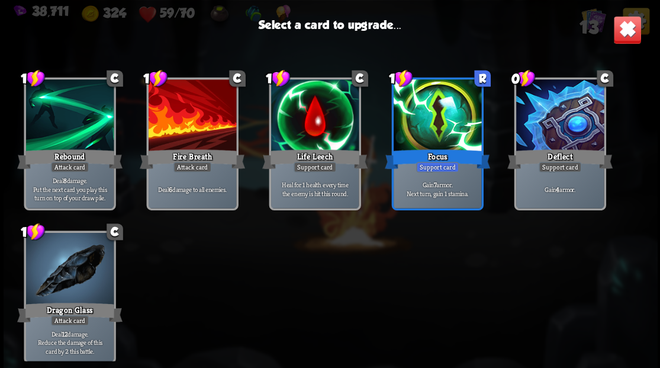
scroll to position [195, 0]
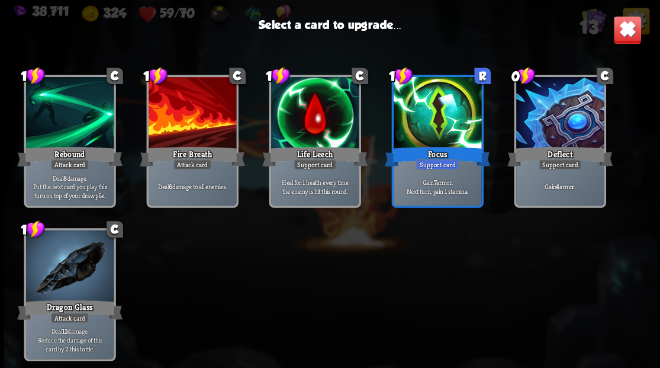
click at [430, 125] on div at bounding box center [437, 114] width 88 height 74
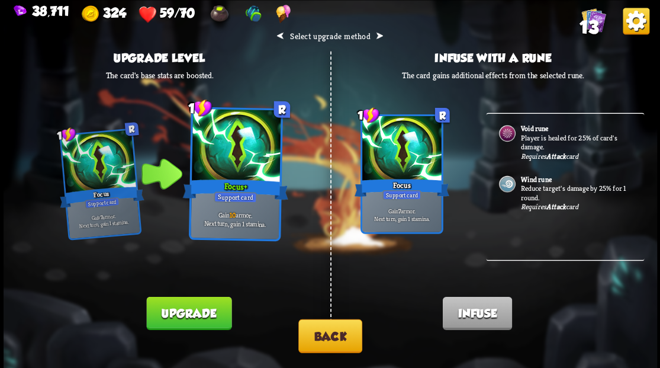
click at [339, 339] on button "Back" at bounding box center [330, 335] width 64 height 34
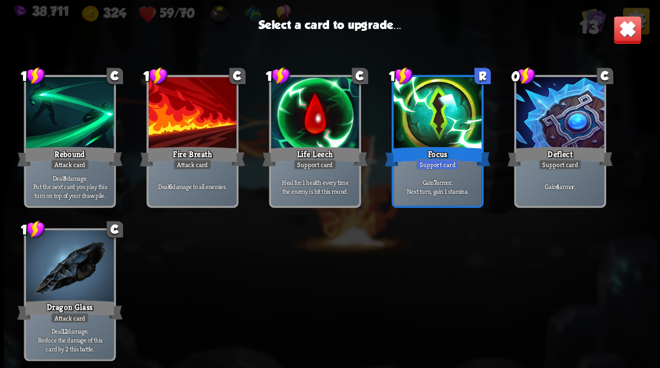
click at [74, 275] on div at bounding box center [69, 267] width 88 height 74
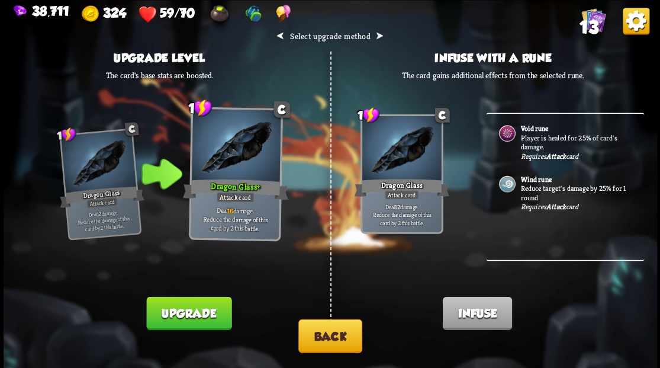
click at [544, 133] on p "Player is healed for 25% of card's damage." at bounding box center [575, 142] width 111 height 18
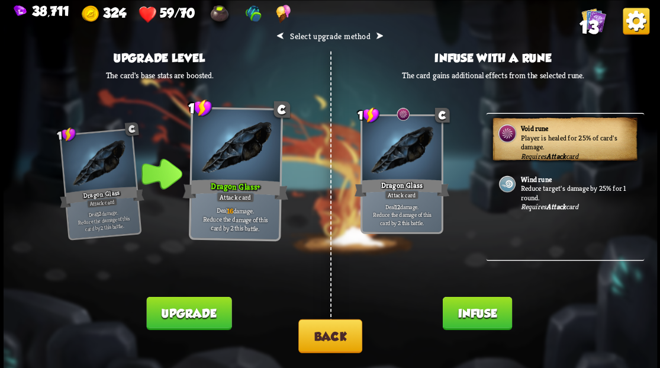
click at [475, 317] on button "Infuse" at bounding box center [476, 312] width 69 height 33
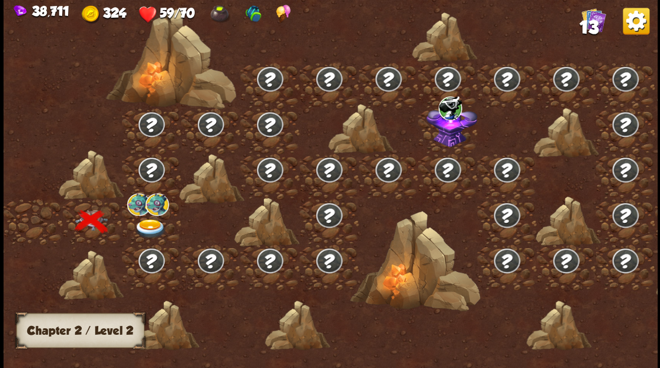
click at [146, 226] on img at bounding box center [150, 228] width 33 height 20
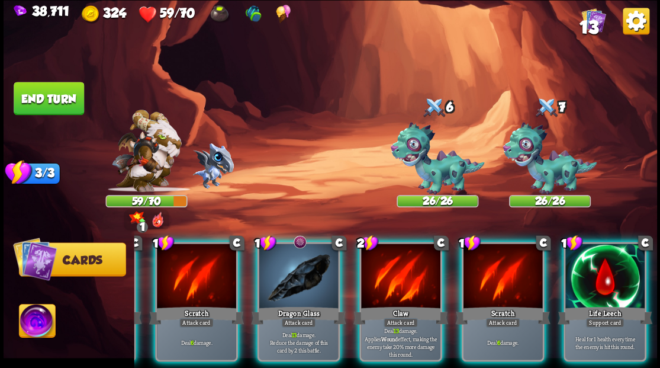
scroll to position [0, 113]
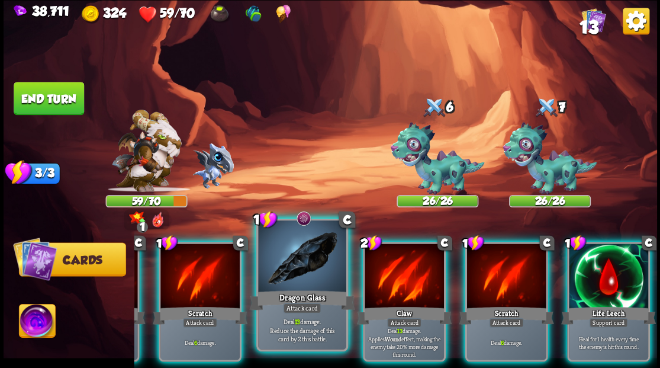
click at [292, 258] on div at bounding box center [302, 257] width 88 height 74
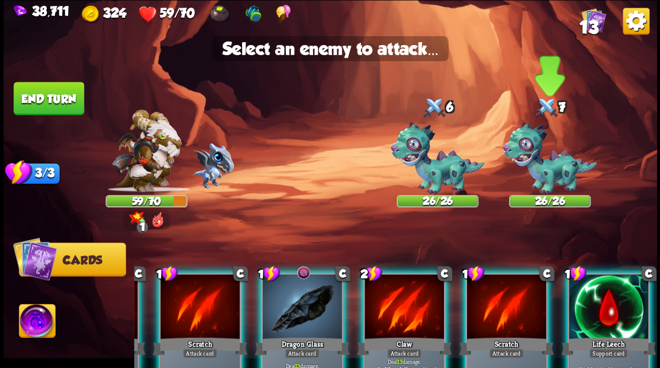
click at [540, 172] on img at bounding box center [550, 158] width 94 height 73
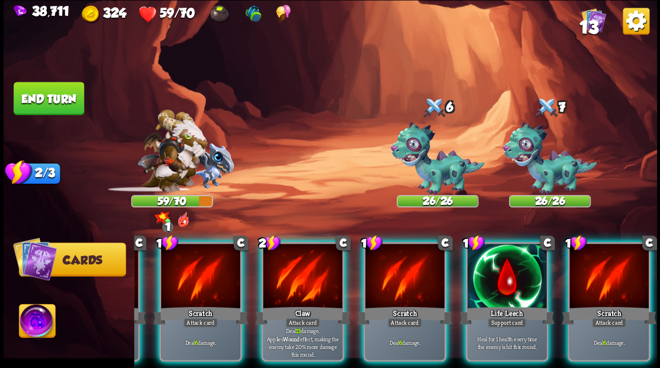
scroll to position [0, 112]
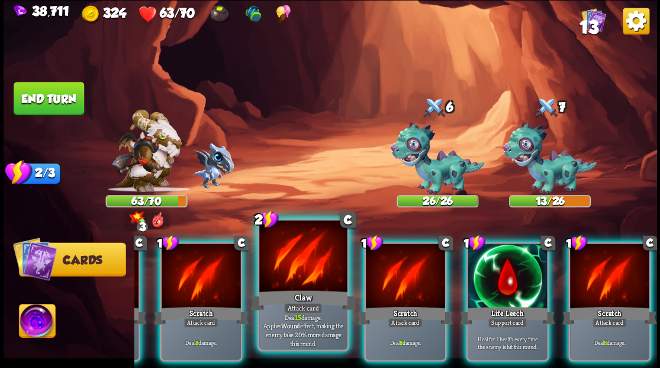
click at [305, 285] on div at bounding box center [303, 257] width 88 height 74
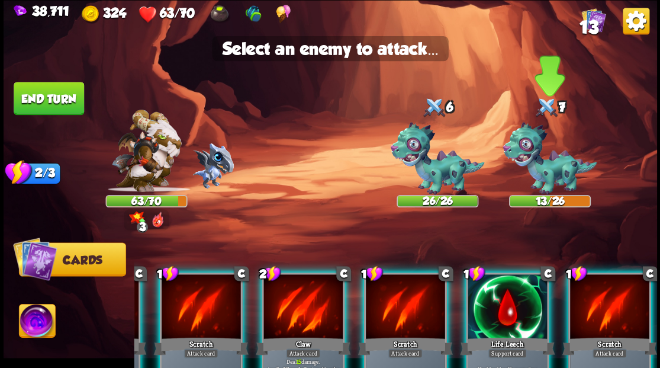
click at [543, 172] on img at bounding box center [550, 158] width 94 height 73
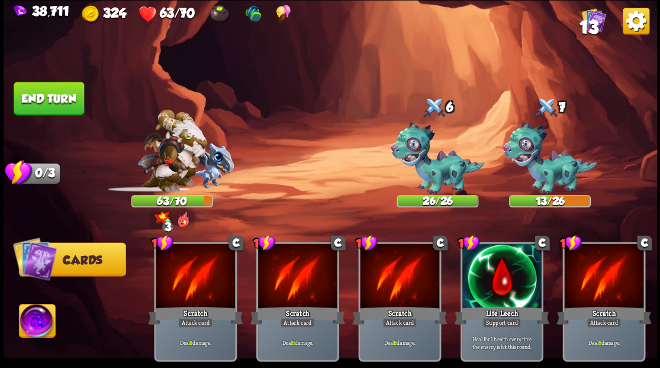
scroll to position [0, 0]
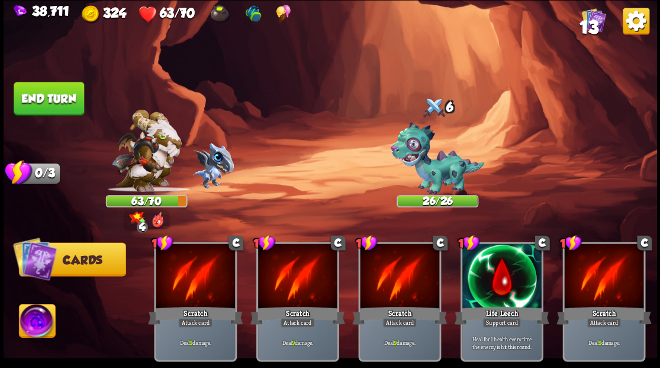
click at [52, 89] on button "End turn" at bounding box center [49, 98] width 70 height 33
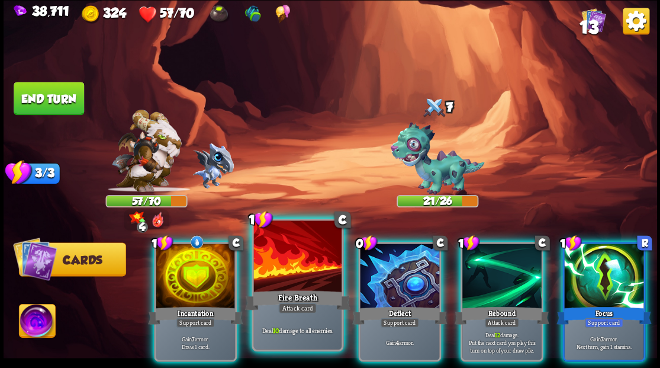
click at [271, 269] on div at bounding box center [297, 257] width 88 height 74
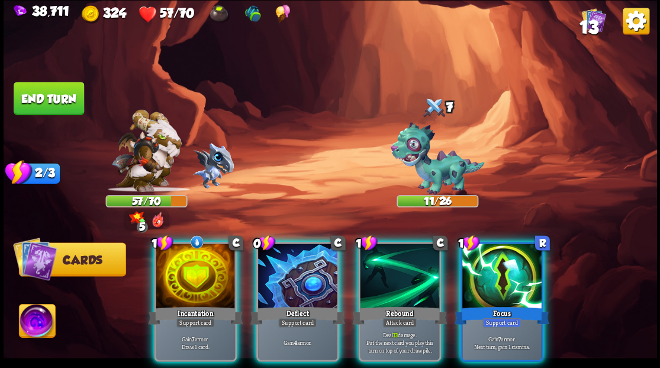
click at [32, 321] on img at bounding box center [37, 322] width 36 height 37
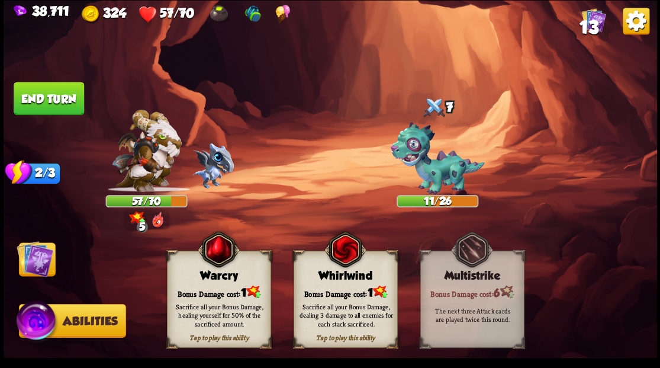
click at [212, 298] on div "Sacrifice all your Bonus Damage, healing yourself for 50% of the sacrificed amo…" at bounding box center [219, 314] width 104 height 41
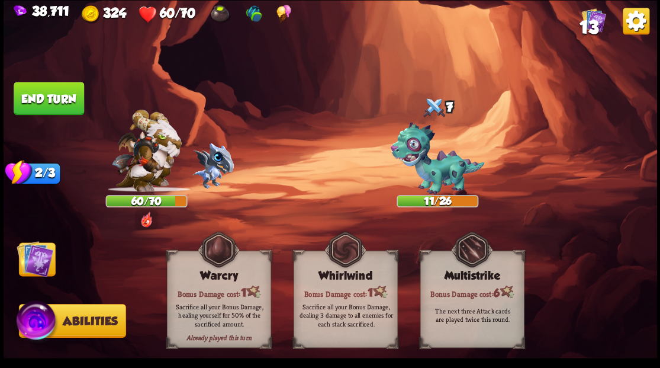
click at [33, 256] on img at bounding box center [35, 258] width 37 height 37
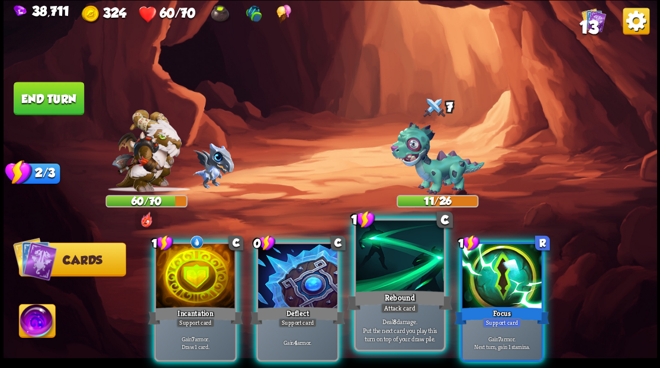
click at [410, 257] on div at bounding box center [400, 257] width 88 height 74
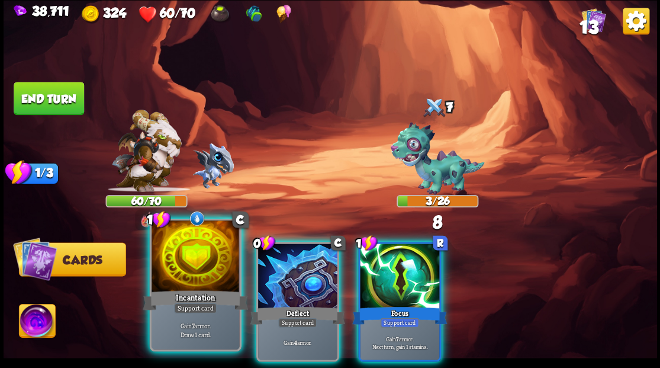
click at [207, 260] on div at bounding box center [196, 257] width 88 height 74
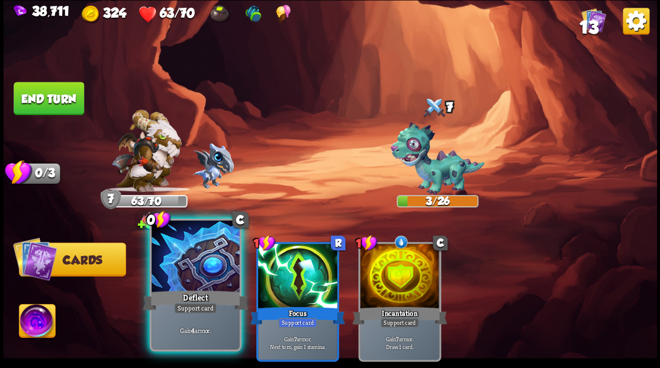
click at [199, 259] on div at bounding box center [196, 257] width 88 height 74
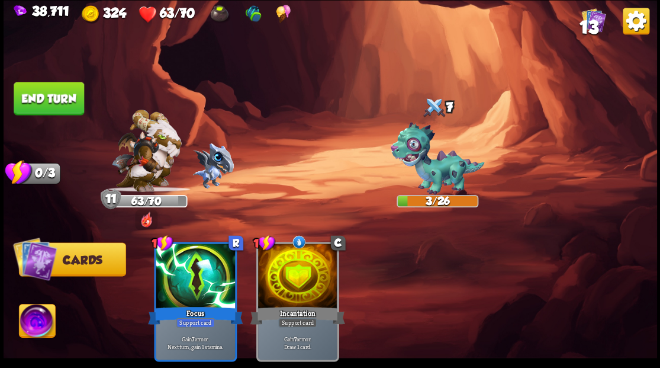
click at [46, 96] on button "End turn" at bounding box center [49, 98] width 70 height 33
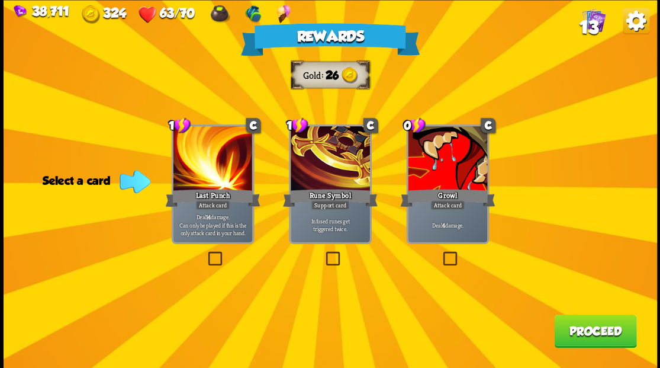
click at [593, 24] on span "13" at bounding box center [588, 27] width 19 height 20
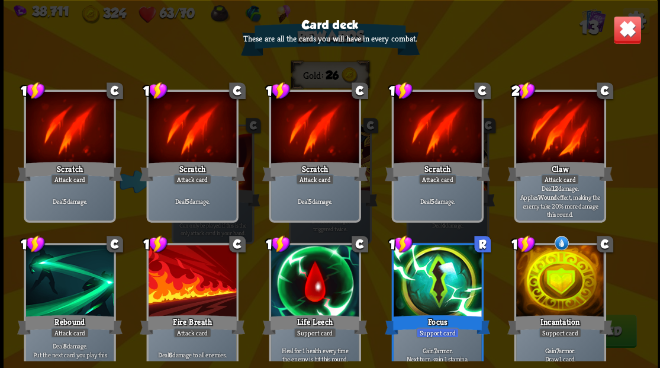
click at [627, 34] on img at bounding box center [627, 29] width 28 height 28
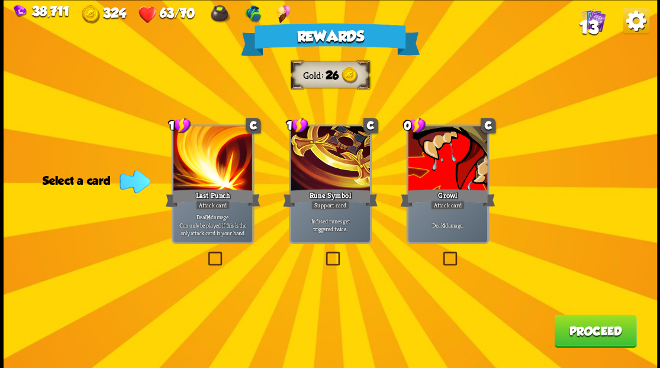
click at [440, 253] on label at bounding box center [440, 253] width 0 height 0
click at [0, 0] on input "checkbox" at bounding box center [0, 0] width 0 height 0
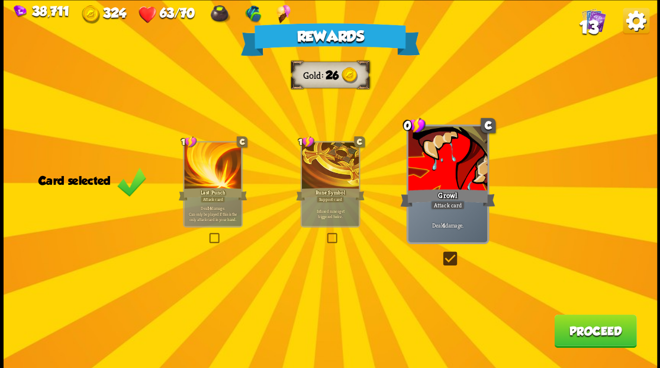
click at [572, 334] on button "Proceed" at bounding box center [595, 330] width 82 height 33
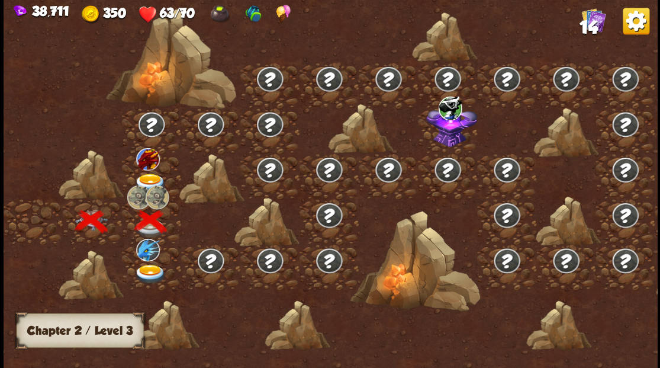
click at [143, 156] on img at bounding box center [148, 158] width 24 height 22
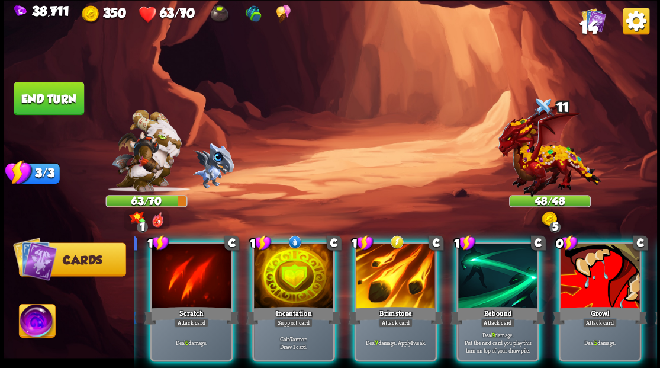
scroll to position [0, 120]
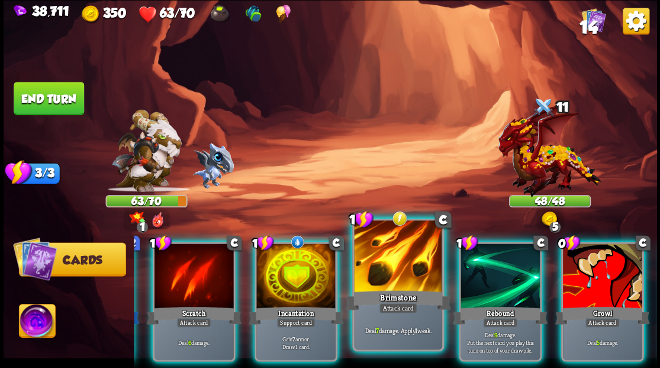
click at [397, 266] on div at bounding box center [398, 257] width 88 height 74
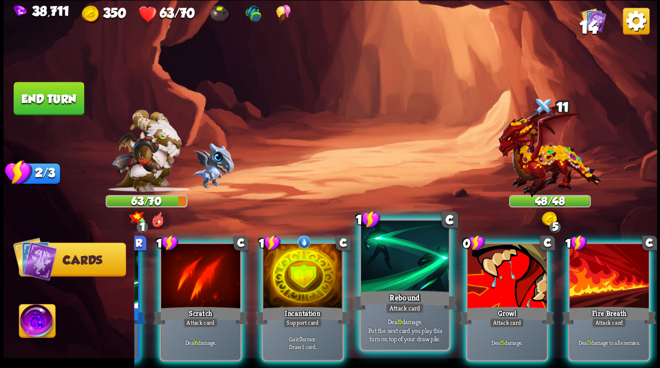
scroll to position [0, 112]
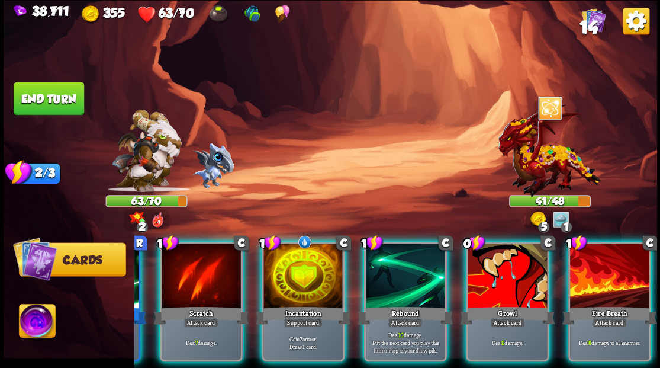
click at [304, 263] on div at bounding box center [302, 276] width 79 height 67
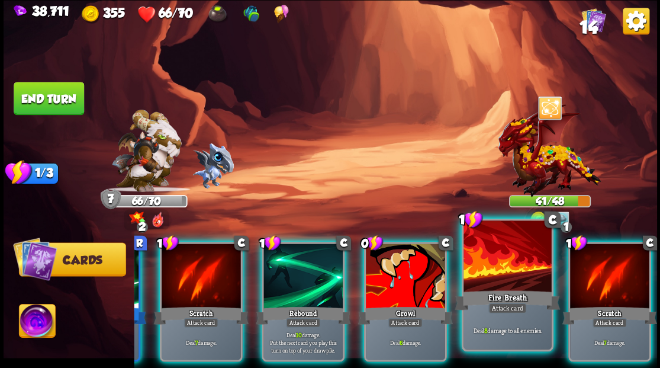
click at [507, 287] on div at bounding box center [507, 257] width 88 height 74
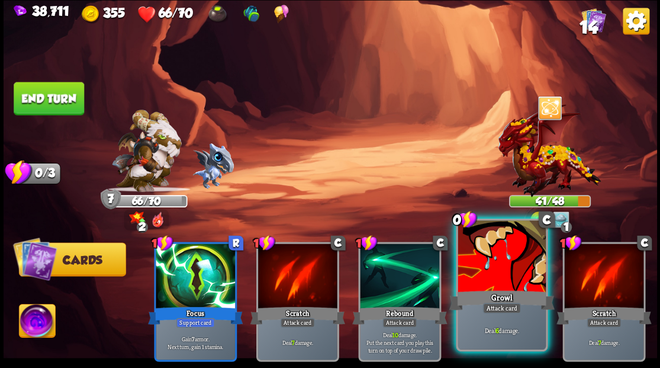
scroll to position [0, 0]
click at [506, 265] on div at bounding box center [502, 257] width 88 height 74
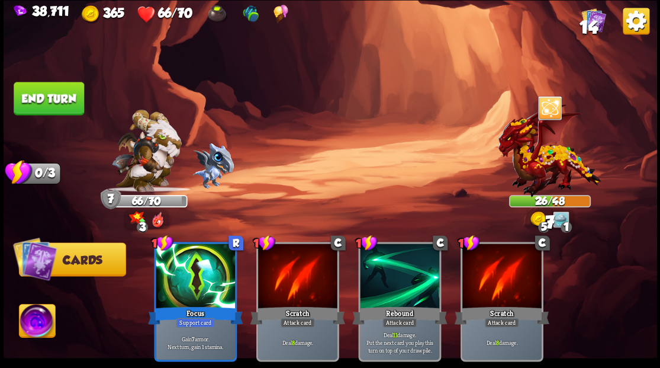
click at [58, 99] on button "End turn" at bounding box center [49, 98] width 70 height 33
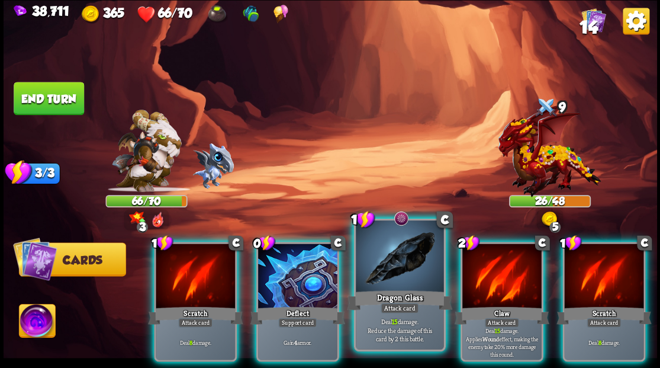
click at [387, 282] on div at bounding box center [400, 257] width 88 height 74
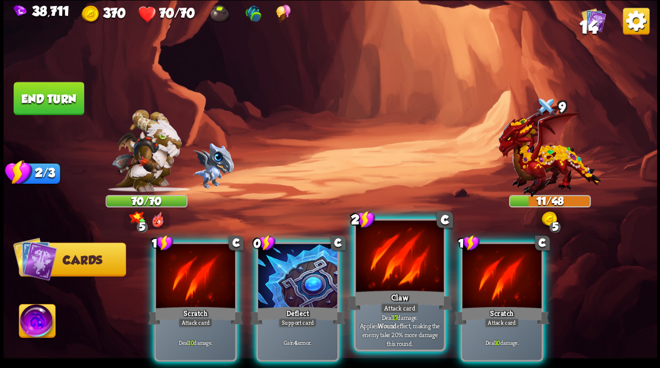
click at [385, 262] on div at bounding box center [400, 257] width 88 height 74
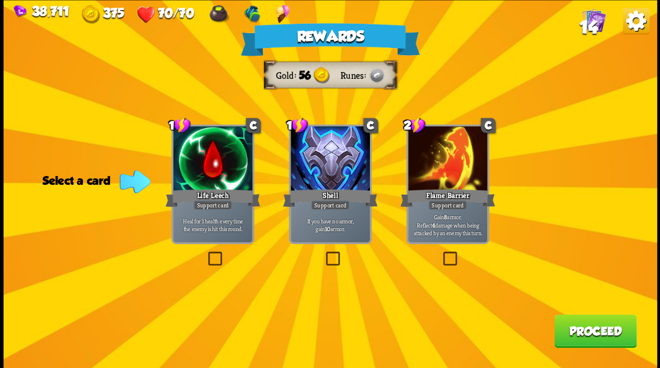
click at [574, 325] on button "Proceed" at bounding box center [595, 330] width 82 height 33
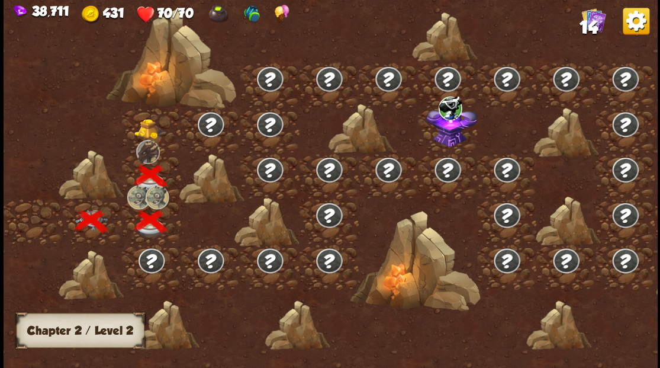
click at [143, 129] on img at bounding box center [150, 128] width 33 height 20
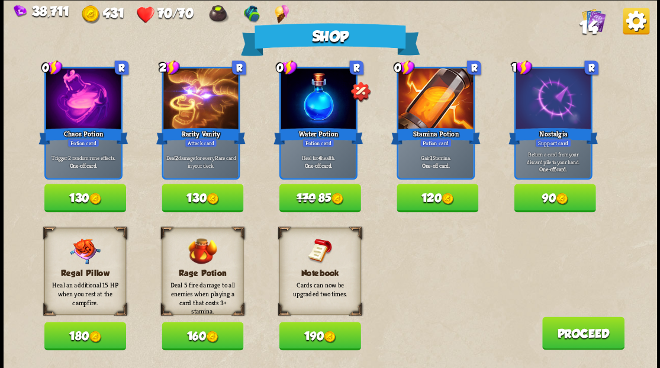
click at [305, 197] on span "170" at bounding box center [305, 197] width 19 height 13
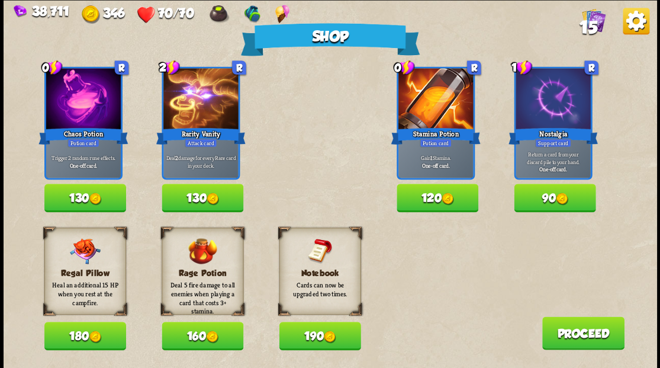
click at [588, 348] on button "Proceed" at bounding box center [583, 332] width 82 height 33
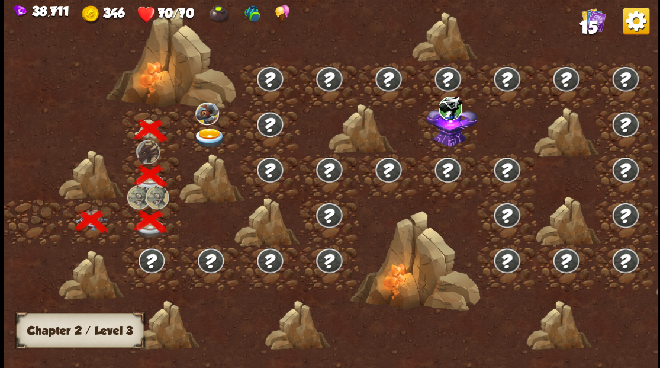
click at [202, 131] on img at bounding box center [209, 138] width 33 height 20
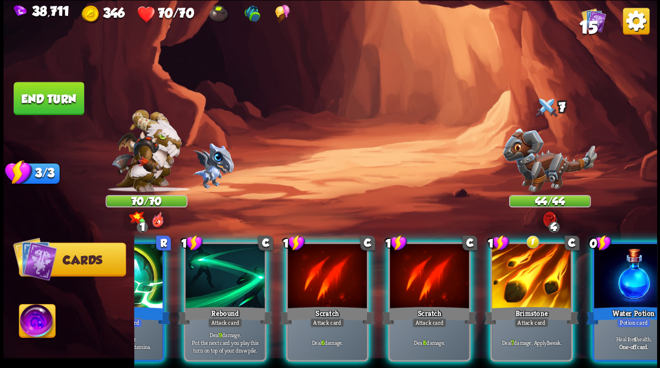
scroll to position [0, 82]
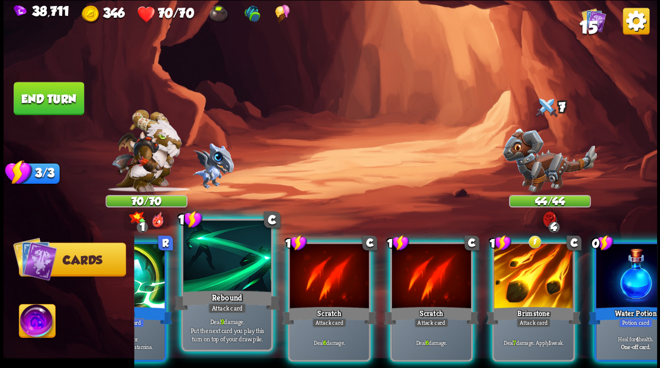
click at [217, 273] on div at bounding box center [227, 257] width 88 height 74
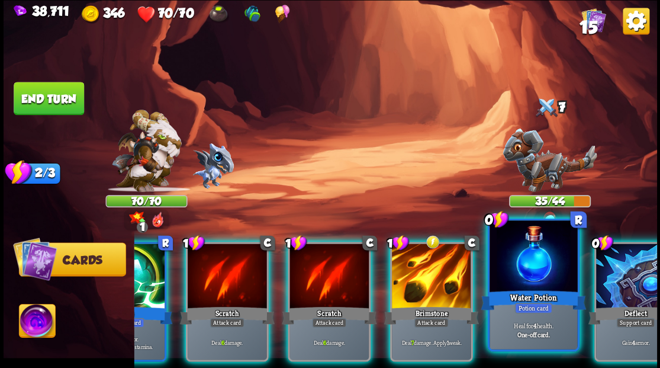
click at [526, 278] on div at bounding box center [534, 257] width 88 height 74
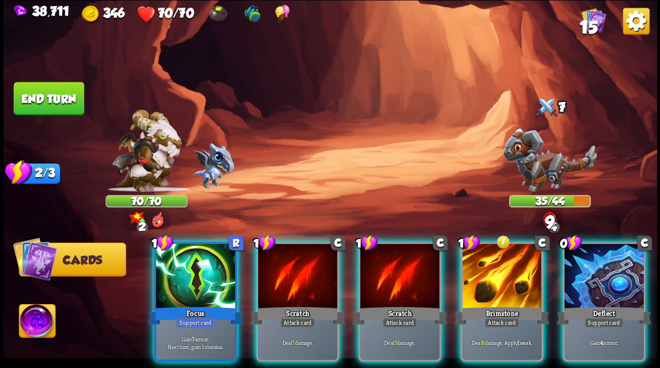
scroll to position [0, 0]
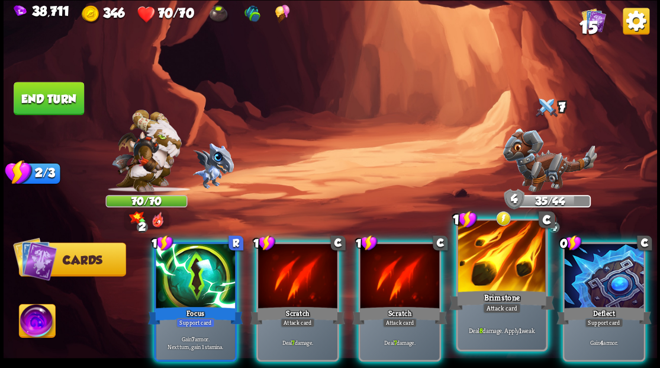
click at [495, 275] on div at bounding box center [502, 257] width 88 height 74
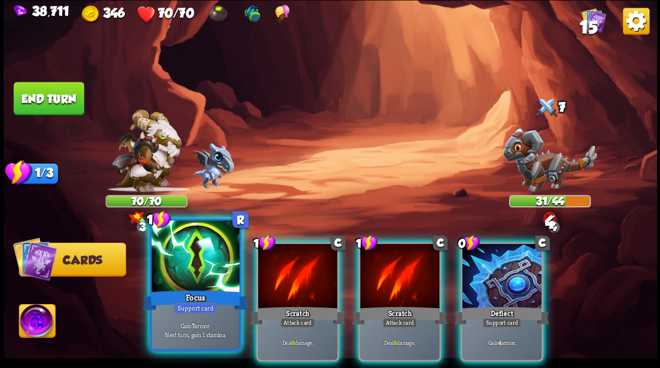
click at [181, 264] on div at bounding box center [196, 257] width 88 height 74
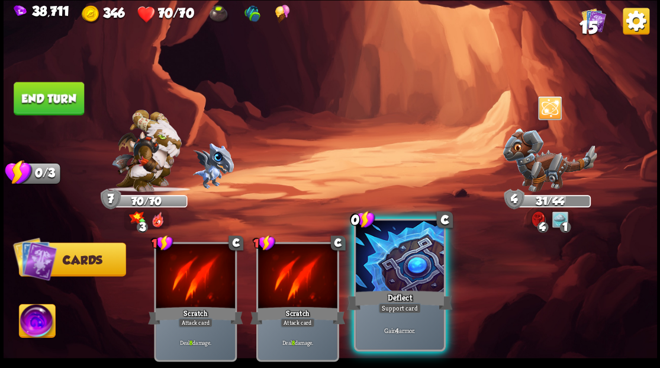
click at [389, 273] on div at bounding box center [400, 257] width 88 height 74
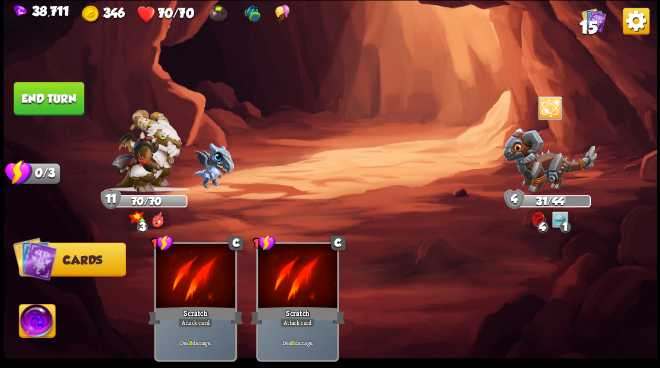
click at [53, 102] on button "End turn" at bounding box center [49, 98] width 70 height 33
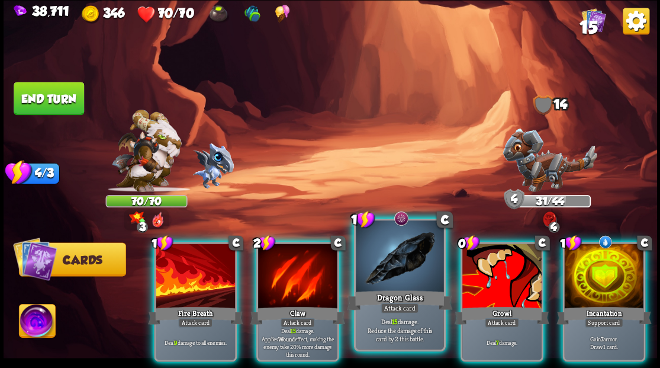
click at [399, 258] on div at bounding box center [400, 257] width 88 height 74
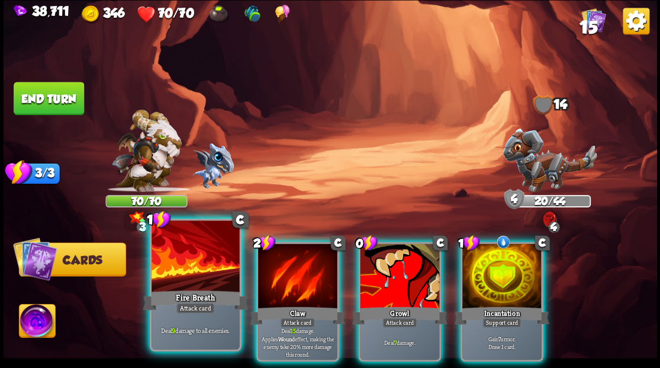
drag, startPoint x: 210, startPoint y: 255, endPoint x: 264, endPoint y: 206, distance: 72.9
click at [210, 254] on div at bounding box center [196, 257] width 88 height 74
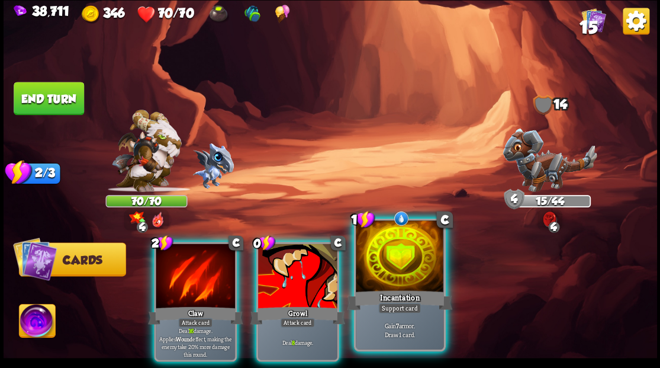
click at [391, 269] on div at bounding box center [400, 257] width 88 height 74
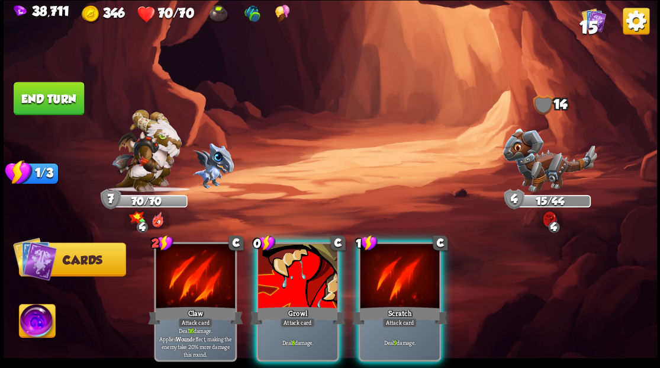
click at [398, 269] on div at bounding box center [399, 276] width 79 height 67
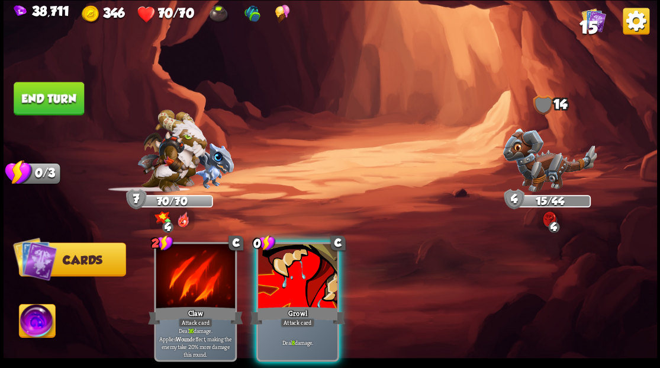
drag, startPoint x: 305, startPoint y: 267, endPoint x: 294, endPoint y: 256, distance: 15.9
click at [301, 265] on div at bounding box center [297, 276] width 79 height 67
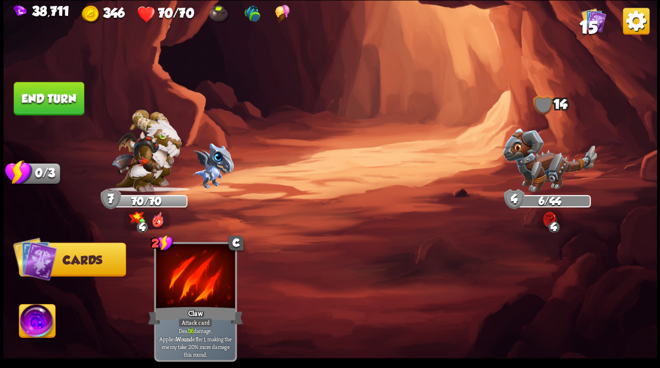
click at [59, 99] on button "End turn" at bounding box center [49, 98] width 70 height 33
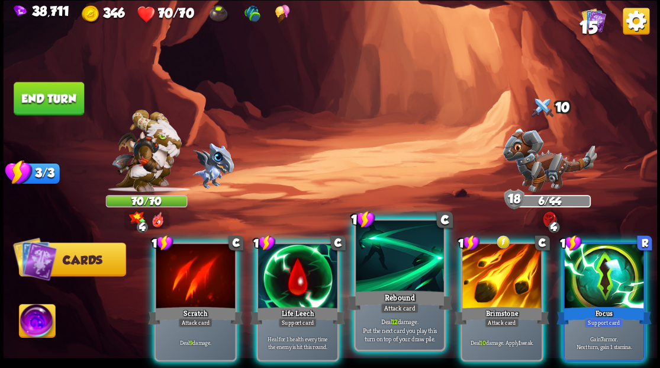
click at [397, 257] on div at bounding box center [400, 257] width 88 height 74
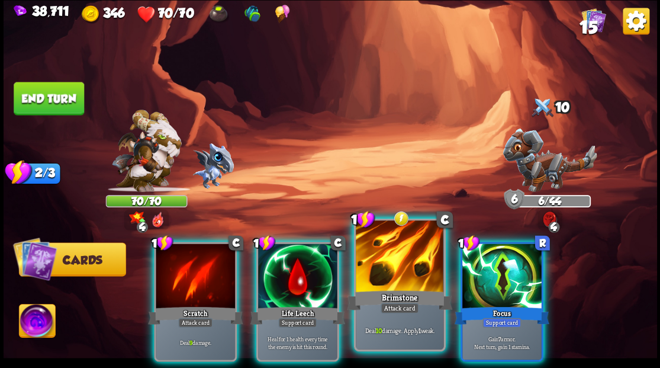
click at [394, 255] on div at bounding box center [400, 257] width 88 height 74
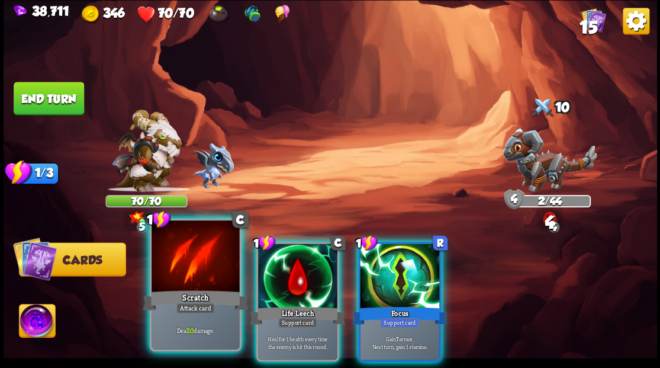
click at [192, 278] on div at bounding box center [196, 257] width 88 height 74
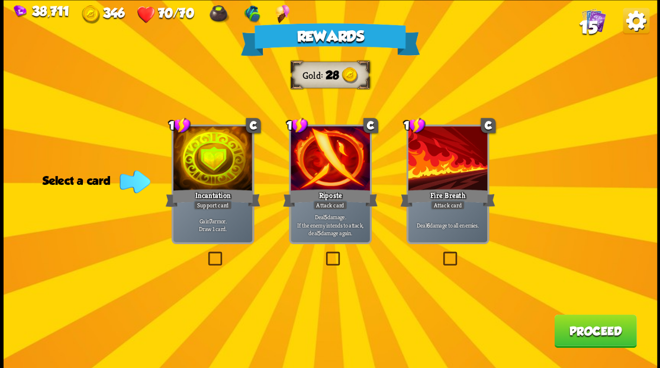
click at [593, 27] on span "15" at bounding box center [588, 27] width 18 height 20
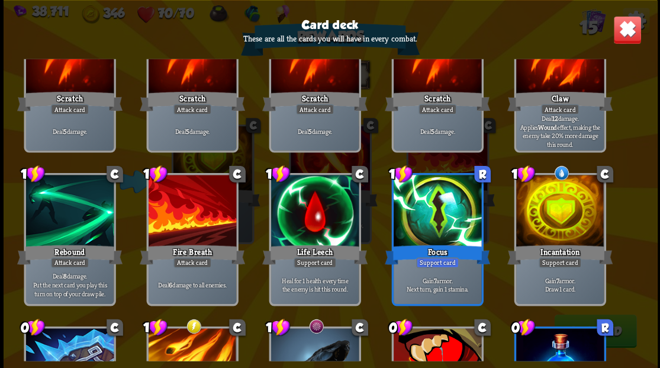
scroll to position [77, 0]
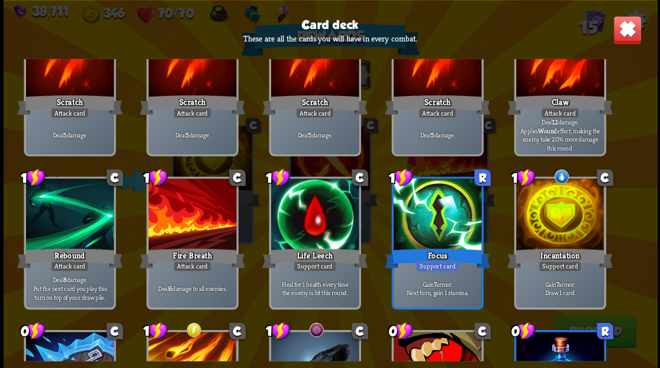
click at [627, 37] on img at bounding box center [627, 29] width 28 height 28
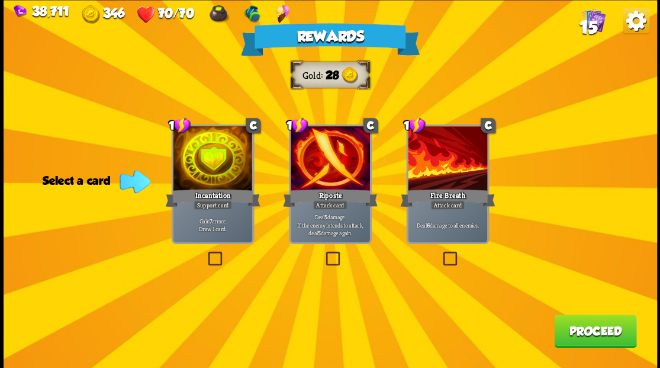
click at [440, 253] on label at bounding box center [440, 253] width 0 height 0
click at [0, 0] on input "checkbox" at bounding box center [0, 0] width 0 height 0
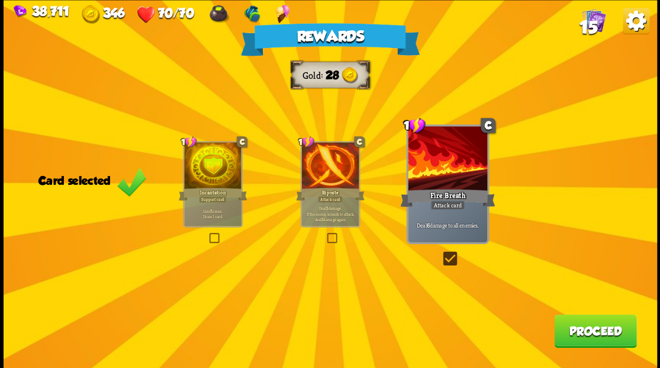
drag, startPoint x: 577, startPoint y: 333, endPoint x: 569, endPoint y: 329, distance: 8.5
click at [569, 329] on button "Proceed" at bounding box center [595, 330] width 82 height 33
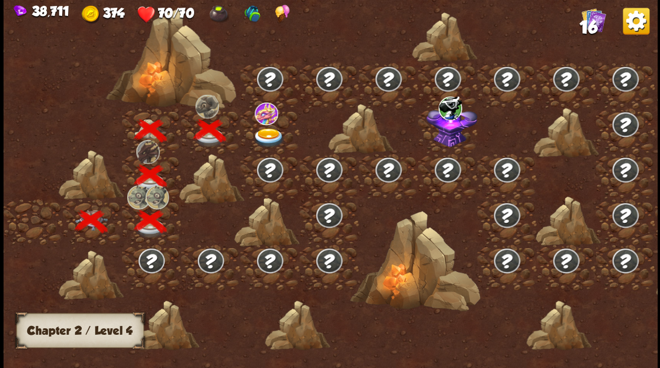
click at [262, 131] on img at bounding box center [268, 138] width 33 height 20
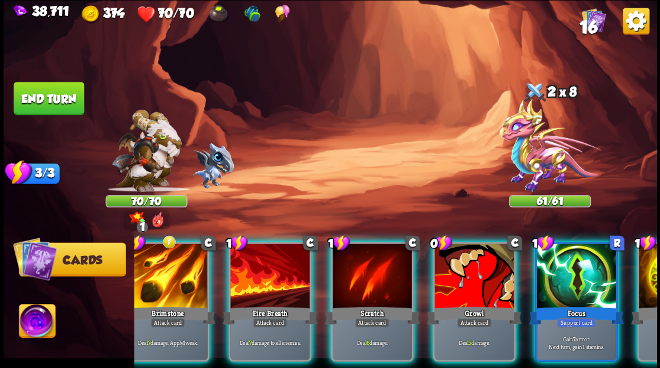
scroll to position [0, 0]
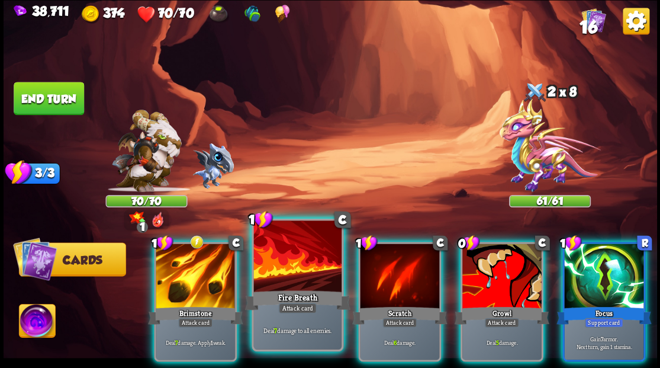
click at [276, 260] on div at bounding box center [297, 257] width 88 height 74
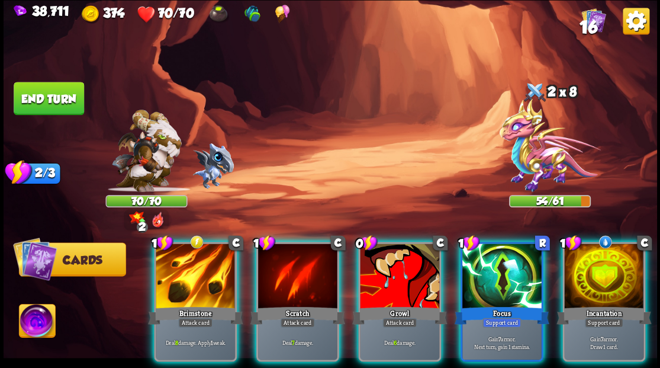
click at [394, 273] on div at bounding box center [399, 276] width 79 height 67
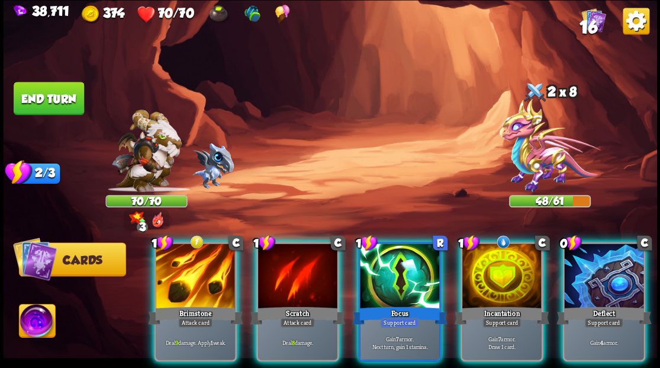
click at [188, 257] on div at bounding box center [195, 276] width 79 height 67
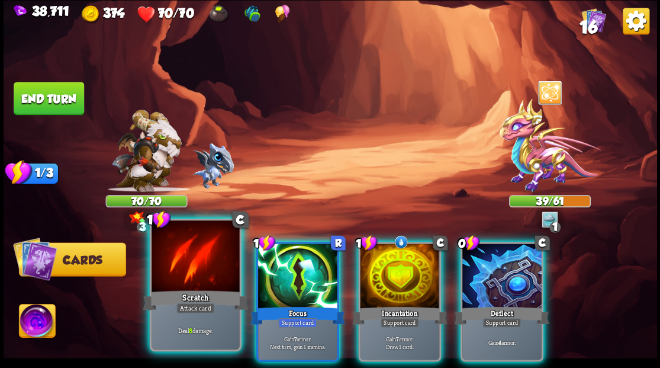
click at [172, 255] on div at bounding box center [196, 257] width 88 height 74
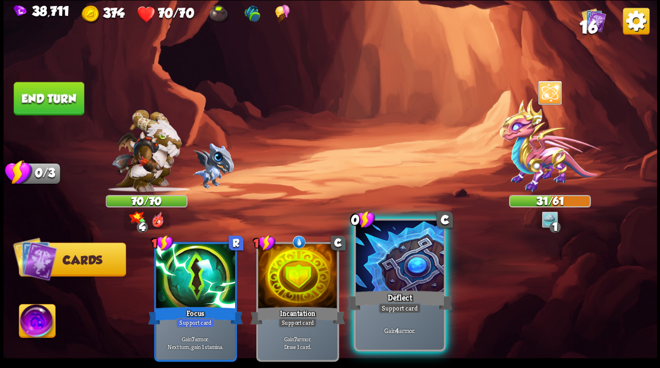
click at [406, 280] on div at bounding box center [400, 257] width 88 height 74
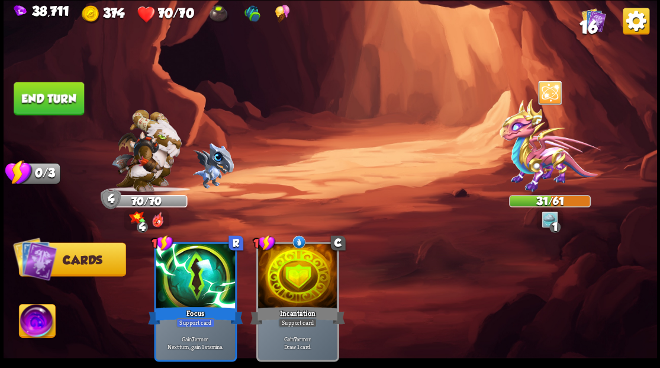
click at [69, 103] on button "End turn" at bounding box center [49, 98] width 70 height 33
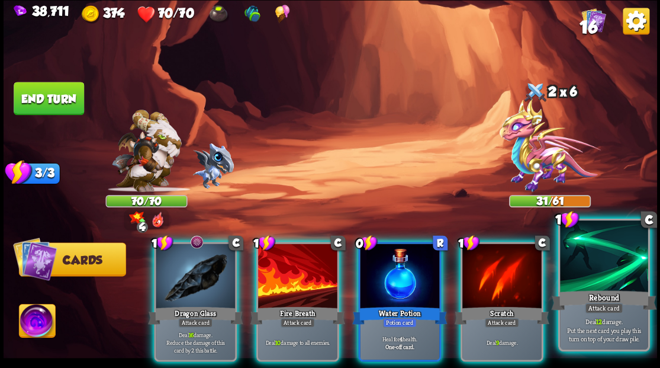
click at [610, 276] on div at bounding box center [604, 257] width 88 height 74
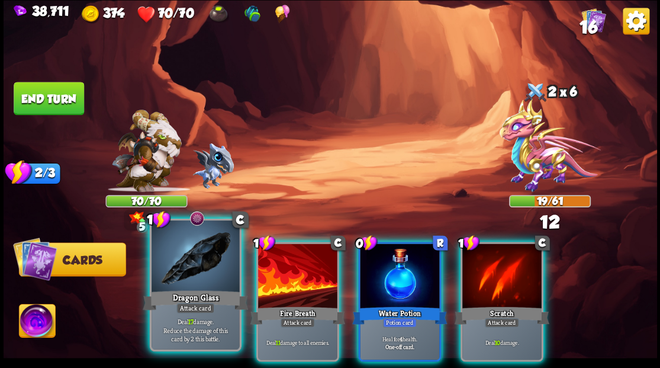
click at [195, 269] on div at bounding box center [196, 257] width 88 height 74
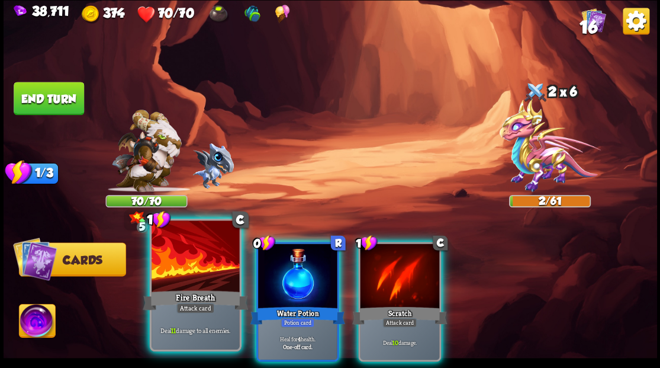
click at [191, 266] on div at bounding box center [196, 257] width 88 height 74
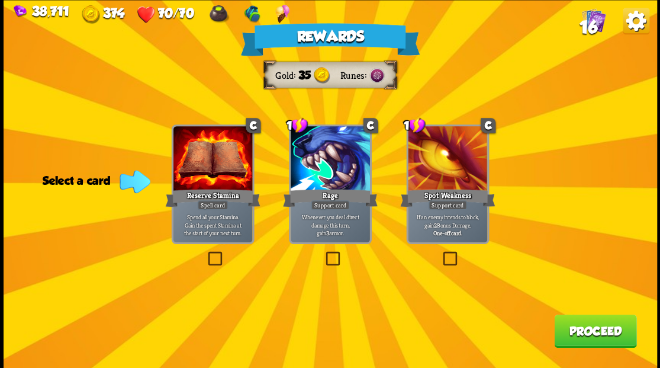
click at [578, 335] on button "Proceed" at bounding box center [595, 330] width 82 height 33
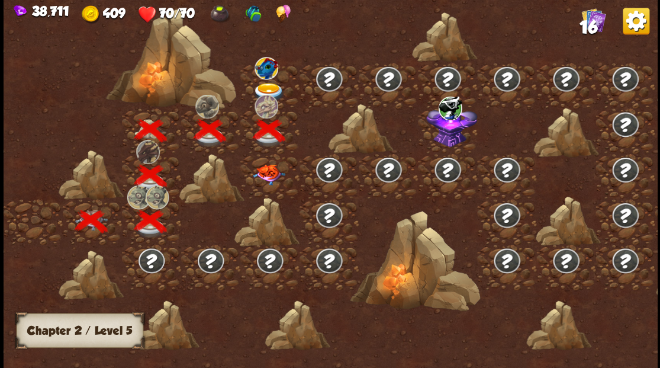
click at [595, 24] on span "16" at bounding box center [588, 27] width 18 height 20
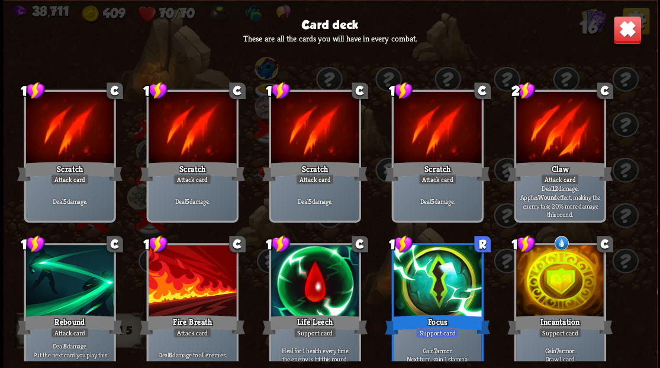
click at [627, 35] on img at bounding box center [627, 29] width 28 height 28
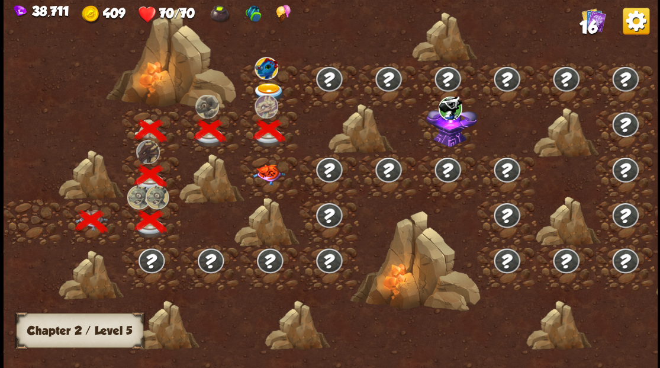
click at [264, 171] on img at bounding box center [268, 174] width 33 height 21
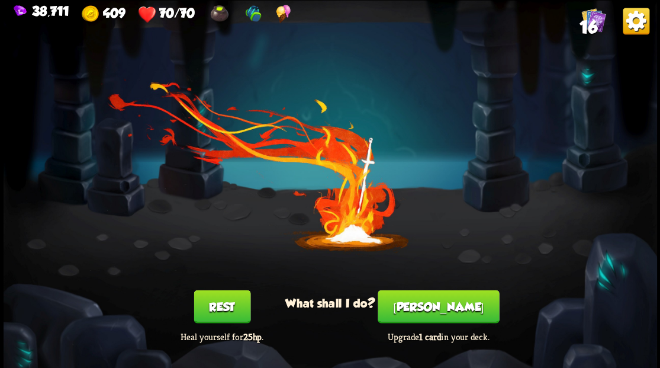
click at [439, 310] on button "[PERSON_NAME]" at bounding box center [438, 305] width 121 height 33
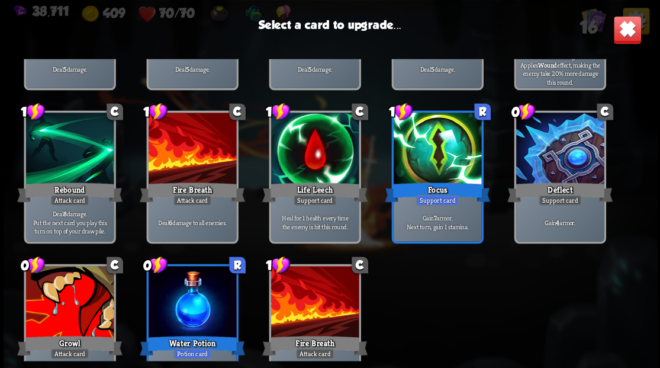
scroll to position [157, 0]
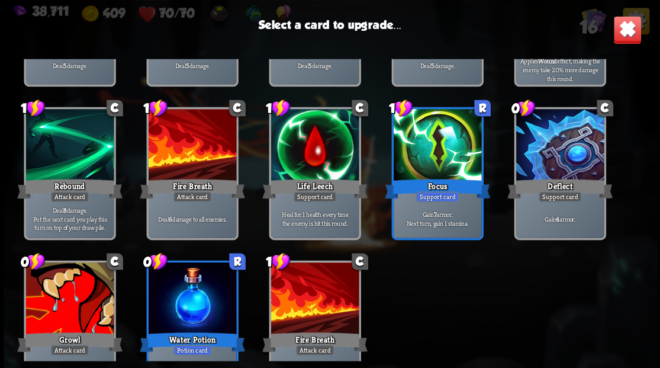
click at [430, 162] on div at bounding box center [437, 146] width 88 height 74
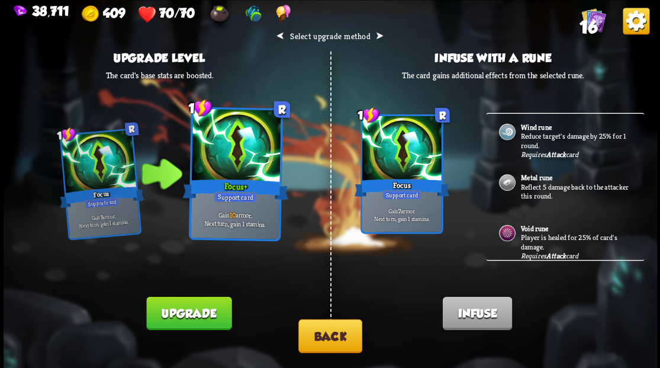
scroll to position [3, 0]
click at [320, 342] on button "Back" at bounding box center [330, 335] width 64 height 34
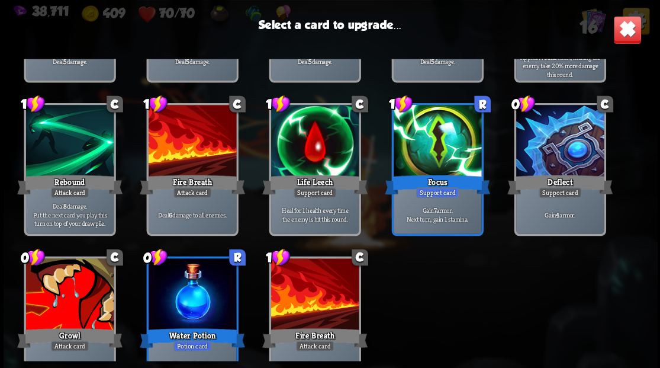
scroll to position [195, 0]
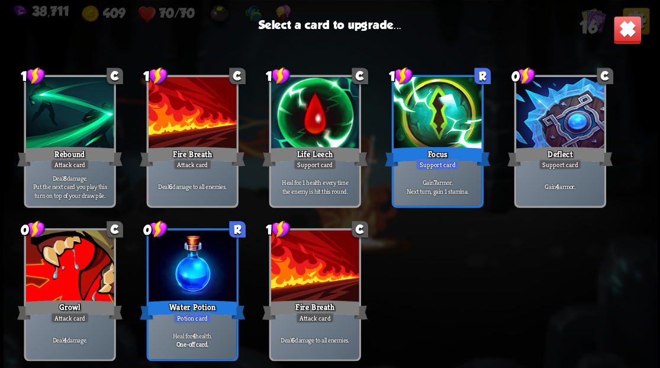
click at [626, 39] on img at bounding box center [627, 29] width 28 height 28
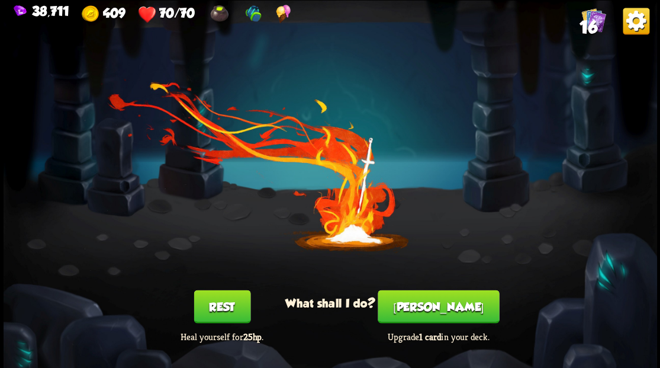
click at [624, 21] on img at bounding box center [636, 21] width 27 height 27
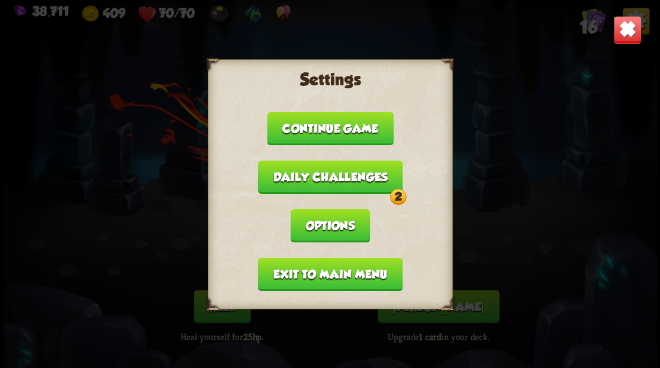
click at [625, 25] on img at bounding box center [627, 29] width 28 height 28
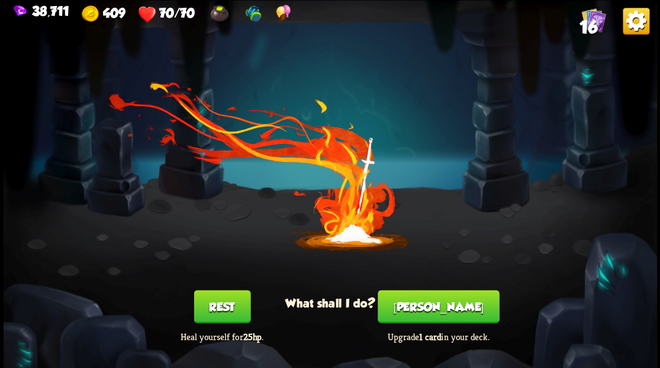
click at [440, 309] on button "[PERSON_NAME]" at bounding box center [438, 305] width 121 height 33
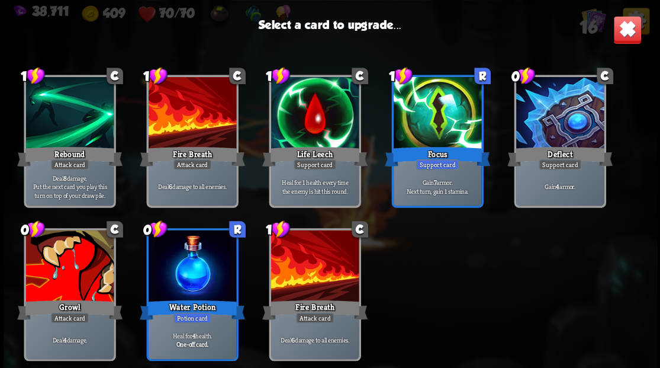
click at [310, 268] on div at bounding box center [315, 267] width 88 height 74
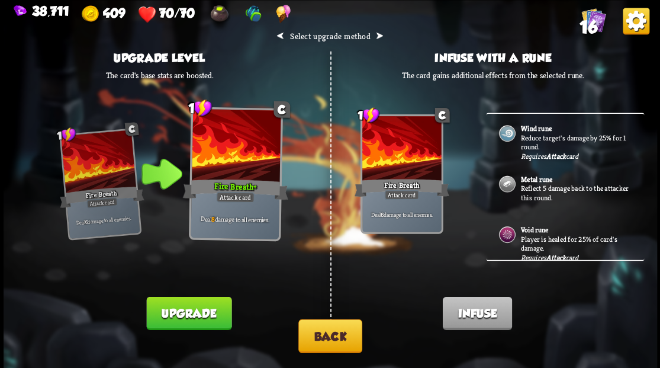
click at [207, 300] on button "Upgrade" at bounding box center [188, 312] width 85 height 33
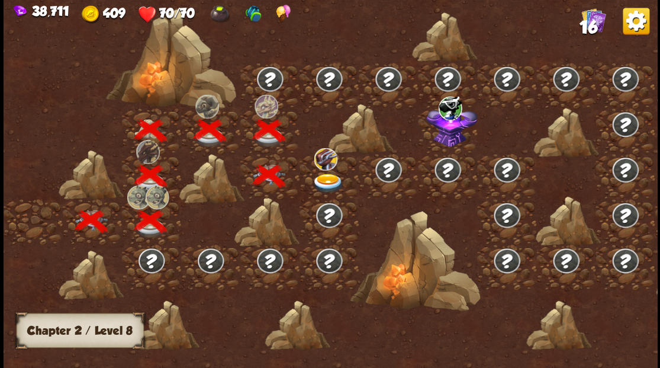
click at [322, 178] on img at bounding box center [327, 183] width 33 height 20
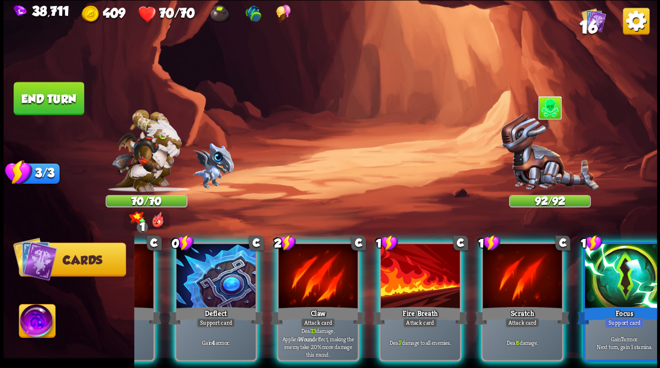
scroll to position [0, 230]
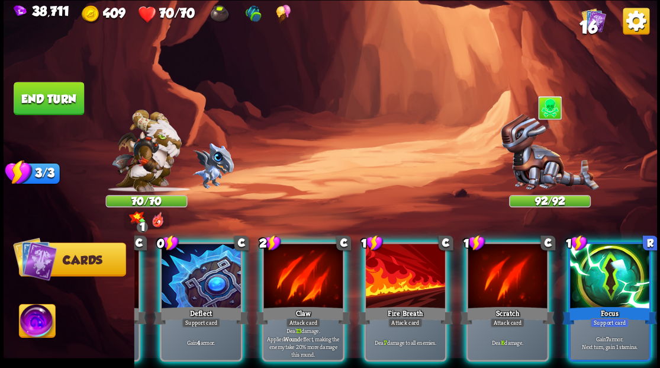
click at [288, 267] on div at bounding box center [302, 276] width 79 height 67
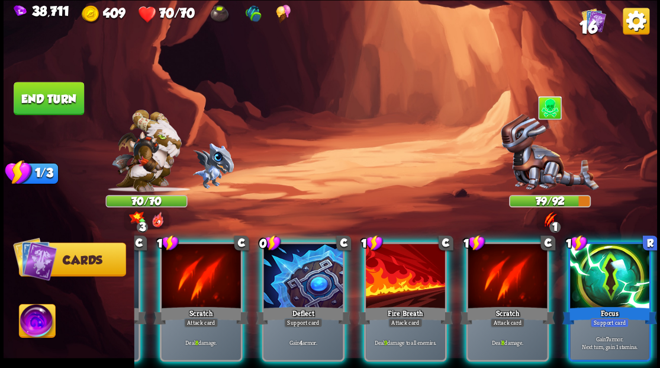
scroll to position [0, 81]
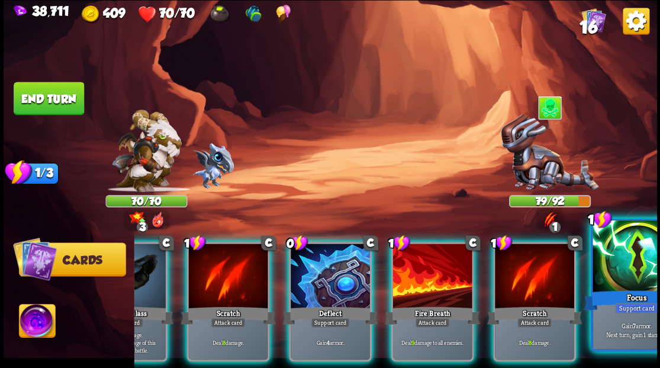
click at [633, 255] on div at bounding box center [637, 257] width 88 height 74
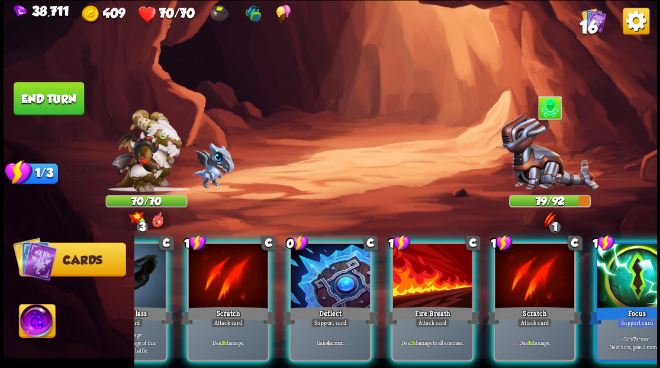
scroll to position [0, 0]
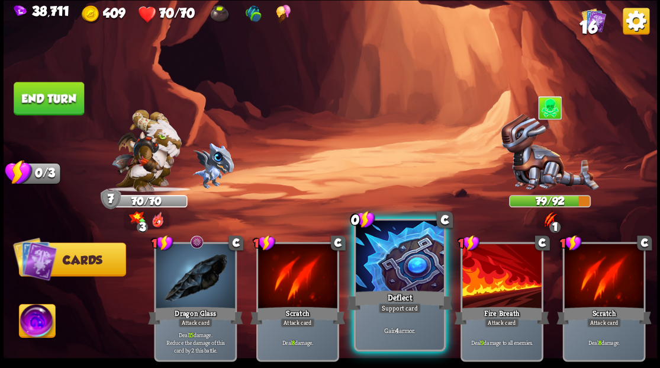
click at [375, 253] on div at bounding box center [400, 257] width 88 height 74
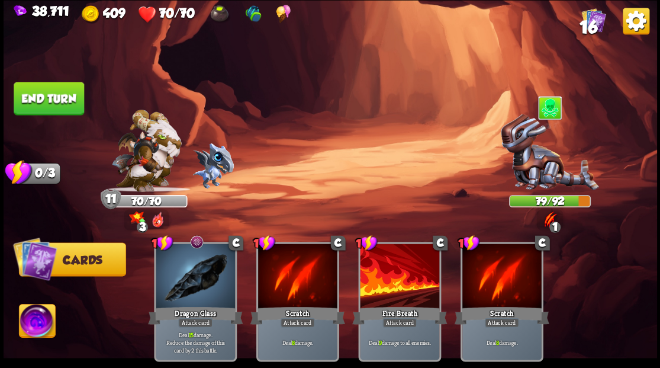
click at [43, 96] on button "End turn" at bounding box center [49, 98] width 70 height 33
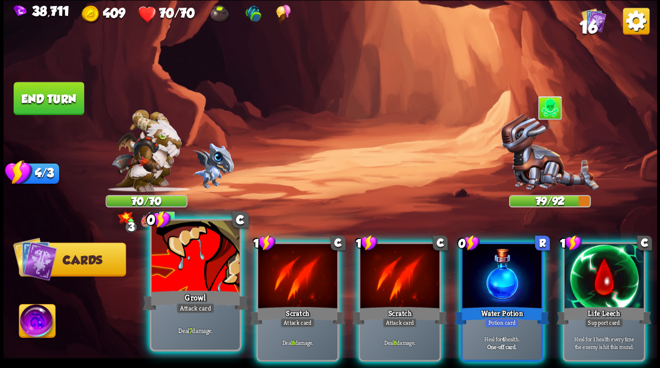
click at [181, 261] on div at bounding box center [196, 257] width 88 height 74
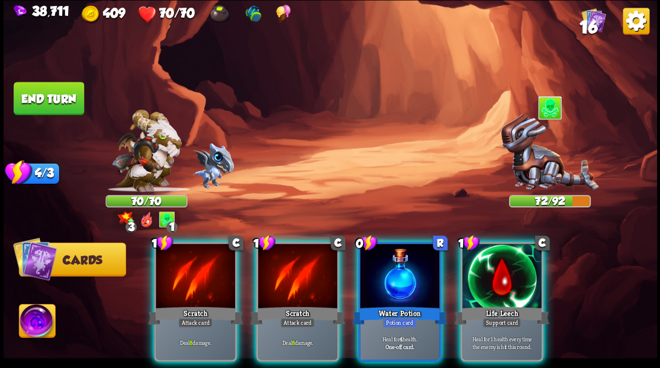
click at [496, 260] on div at bounding box center [501, 276] width 79 height 67
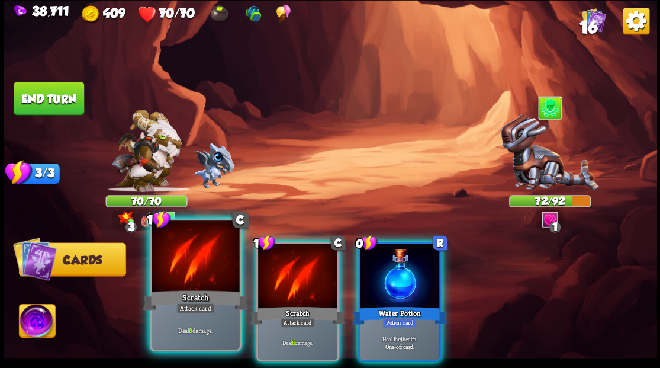
click at [182, 269] on div at bounding box center [196, 257] width 88 height 74
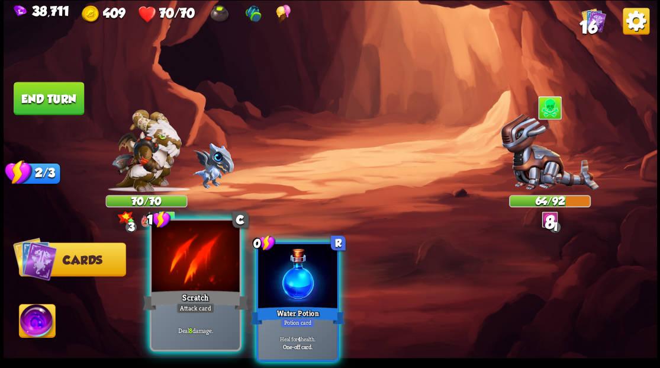
click at [182, 268] on div at bounding box center [196, 257] width 88 height 74
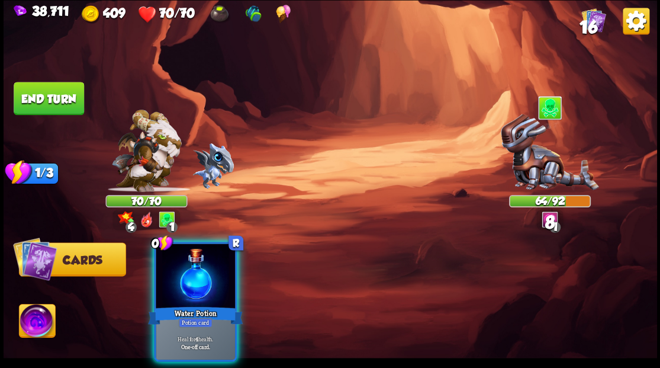
click at [182, 268] on div at bounding box center [195, 276] width 79 height 67
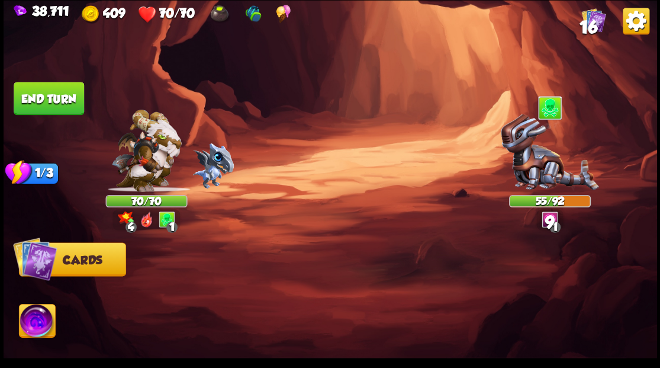
click at [65, 98] on button "End turn" at bounding box center [49, 98] width 70 height 33
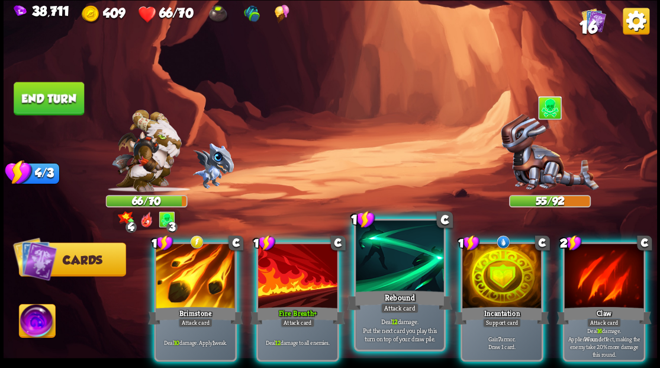
click at [381, 261] on div at bounding box center [400, 257] width 88 height 74
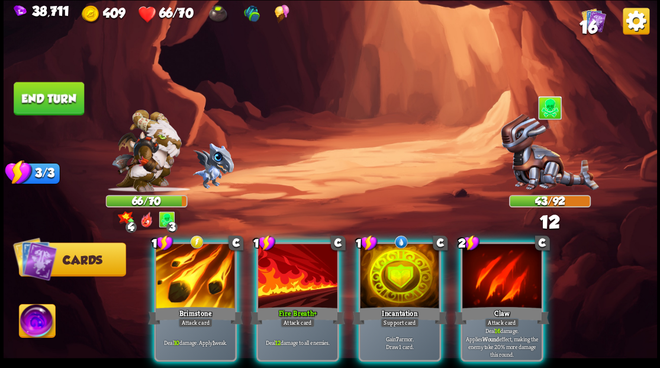
click at [174, 265] on div at bounding box center [195, 276] width 79 height 67
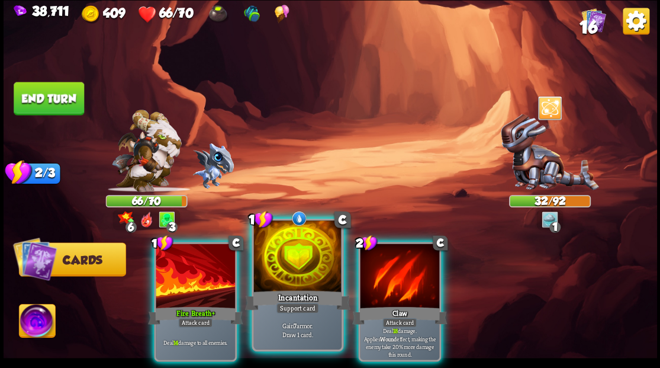
click at [293, 271] on div at bounding box center [297, 257] width 88 height 74
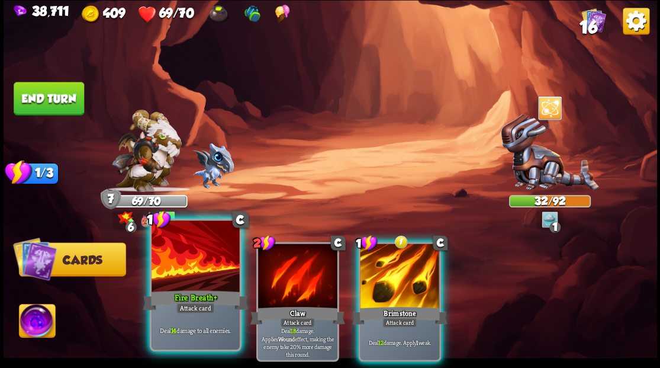
click at [189, 257] on div at bounding box center [196, 257] width 88 height 74
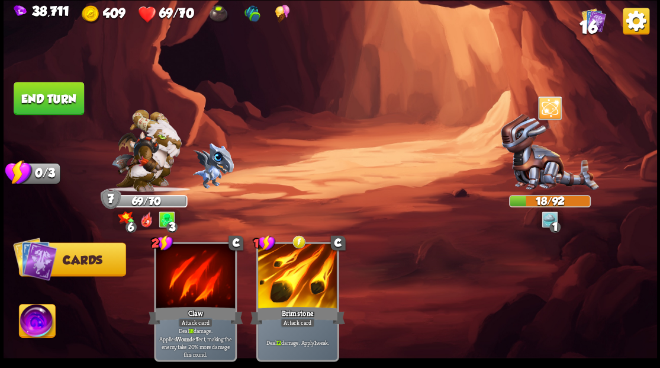
click at [149, 157] on img at bounding box center [146, 151] width 70 height 82
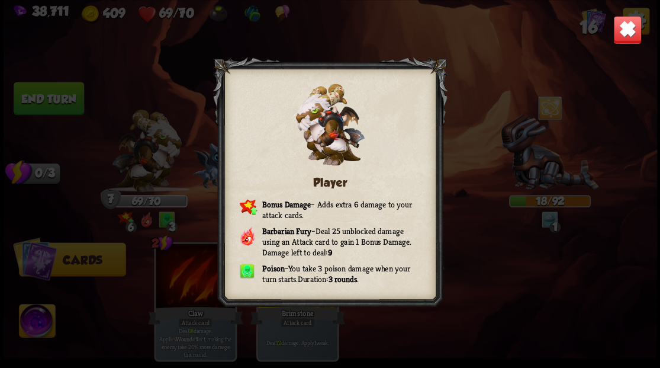
drag, startPoint x: 625, startPoint y: 32, endPoint x: 442, endPoint y: 86, distance: 190.7
click at [625, 32] on img at bounding box center [627, 29] width 28 height 28
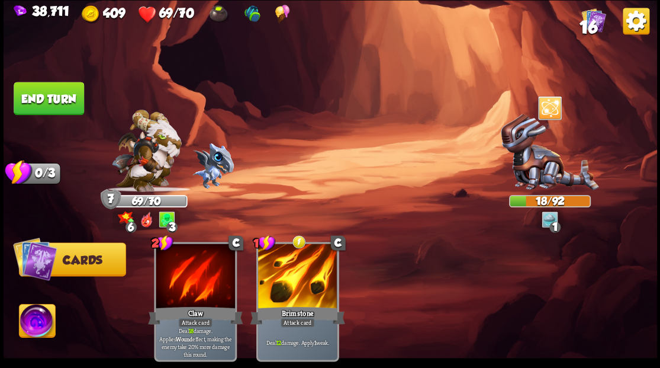
click at [40, 320] on img at bounding box center [37, 322] width 36 height 37
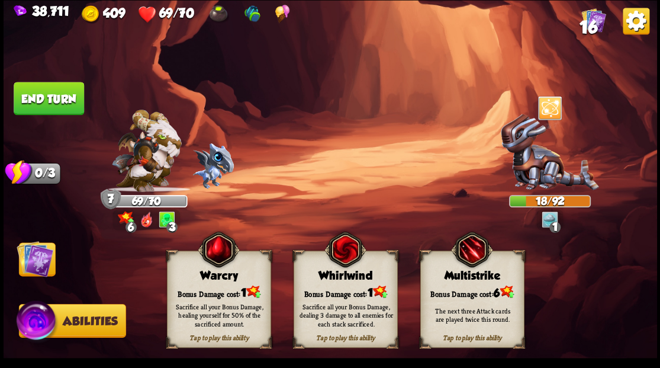
click at [334, 301] on div "Sacrifice all your Bonus Damage, dealing 3 damage to all enemies for each stack…" at bounding box center [346, 314] width 94 height 26
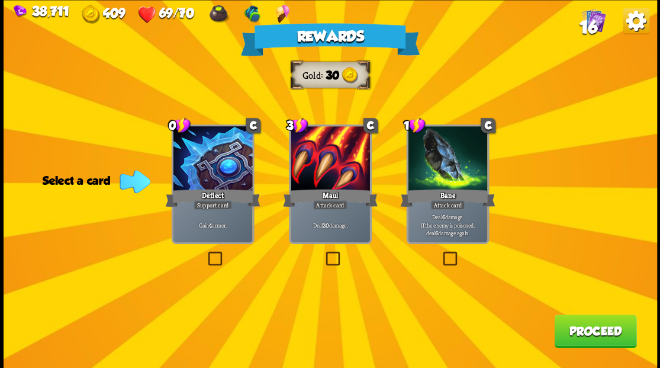
click at [588, 22] on span "16" at bounding box center [588, 27] width 18 height 20
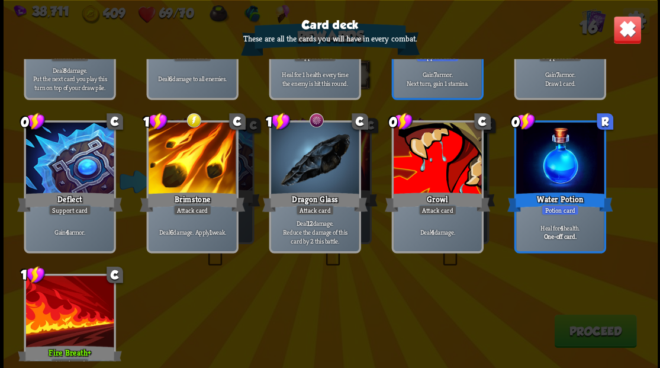
scroll to position [372, 0]
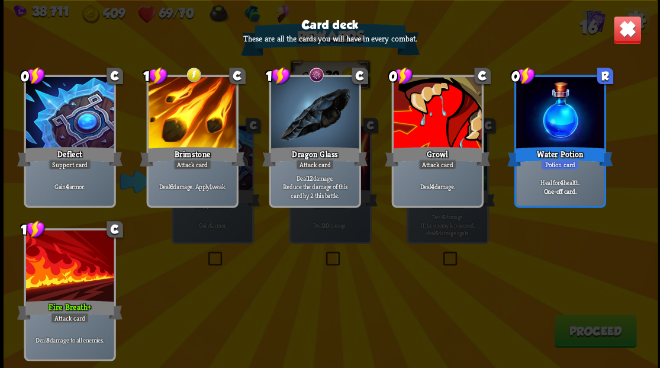
click at [624, 33] on img at bounding box center [627, 29] width 28 height 28
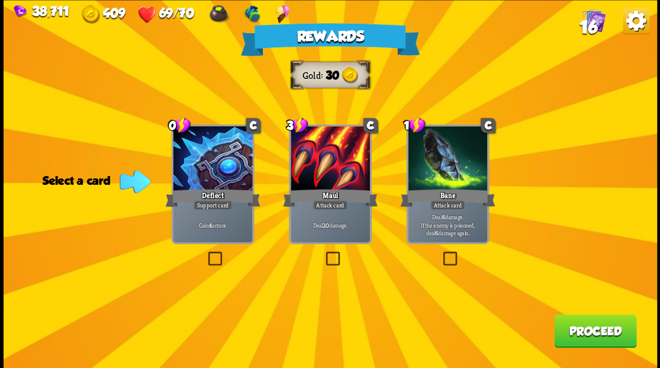
click at [440, 253] on label at bounding box center [440, 253] width 0 height 0
click at [0, 0] on input "checkbox" at bounding box center [0, 0] width 0 height 0
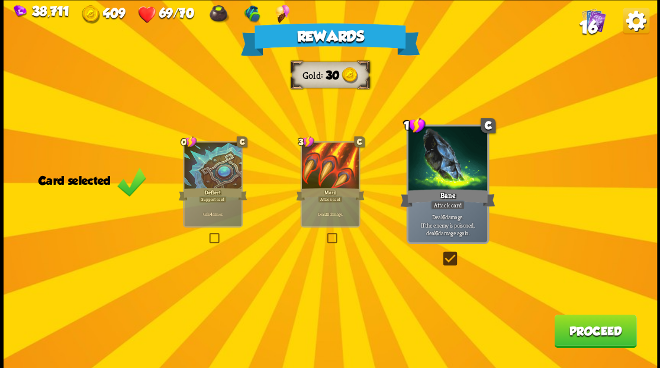
click at [591, 334] on button "Proceed" at bounding box center [595, 330] width 82 height 33
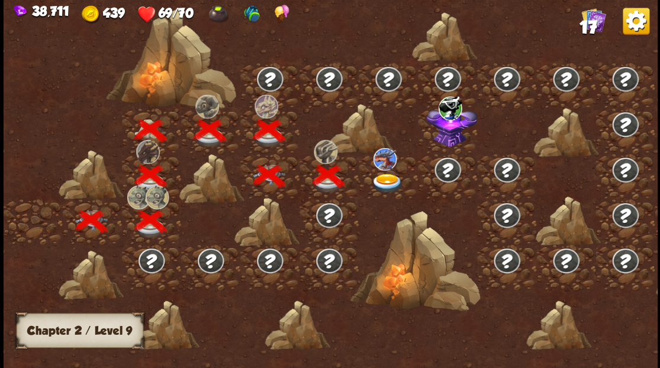
click at [385, 176] on img at bounding box center [387, 183] width 33 height 20
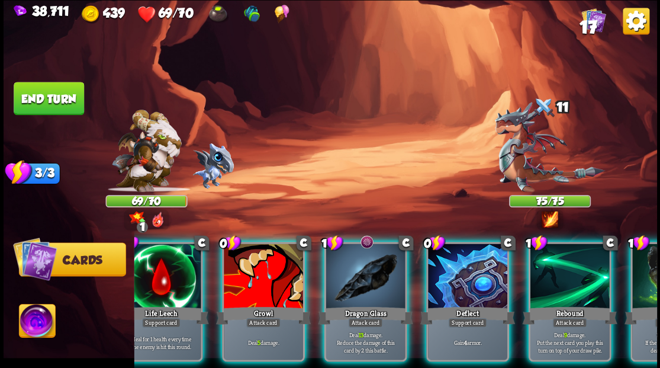
scroll to position [0, 230]
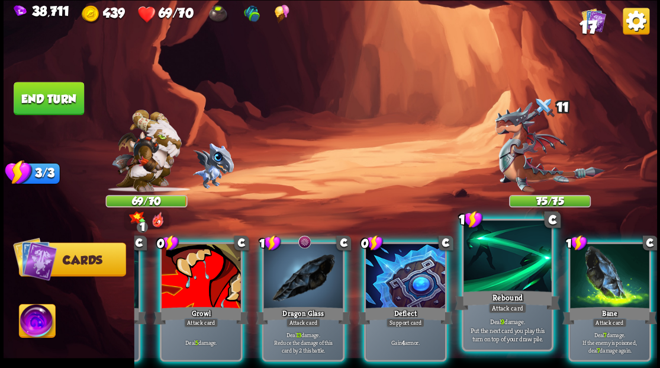
click at [507, 269] on div at bounding box center [507, 257] width 88 height 74
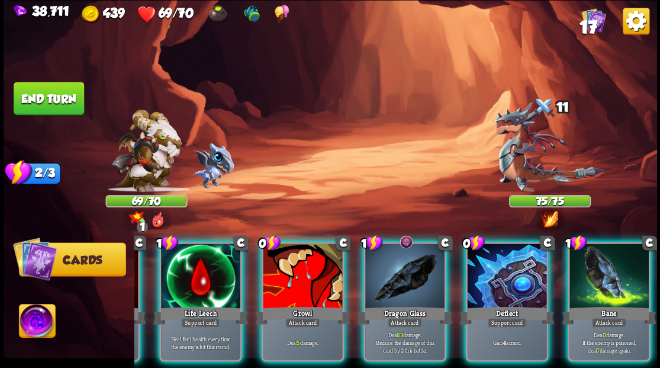
scroll to position [0, 112]
drag, startPoint x: 404, startPoint y: 270, endPoint x: 413, endPoint y: 200, distance: 70.5
click at [404, 268] on div at bounding box center [405, 276] width 79 height 67
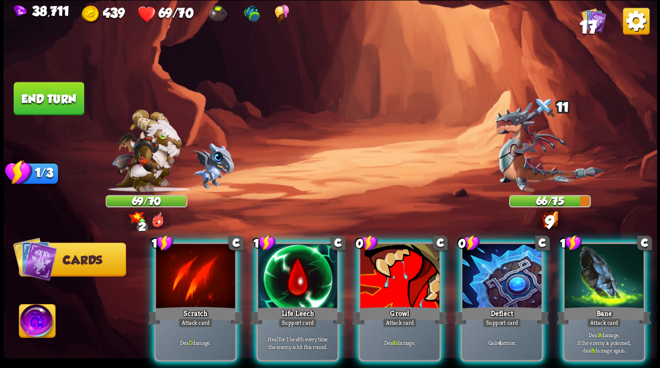
scroll to position [0, 0]
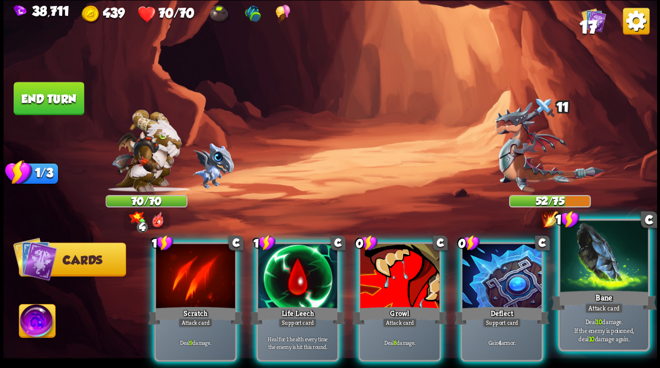
click at [614, 291] on div "Bane" at bounding box center [603, 300] width 105 height 24
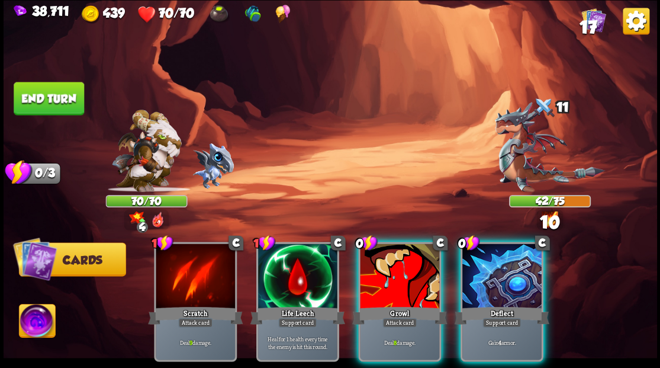
click at [414, 271] on div at bounding box center [399, 276] width 79 height 67
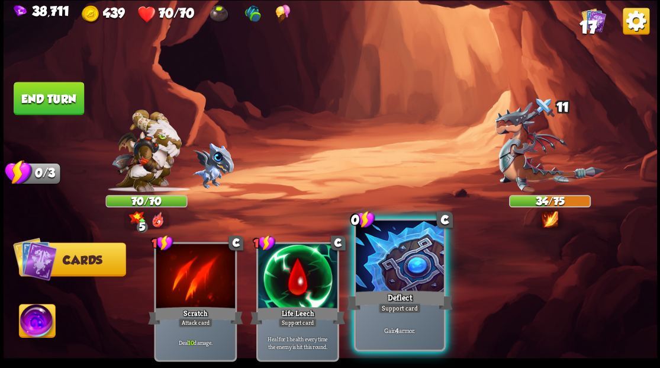
click at [406, 266] on div at bounding box center [400, 257] width 88 height 74
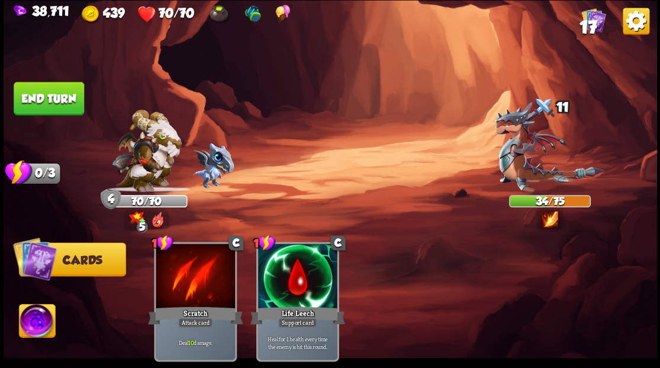
click at [49, 96] on button "End turn" at bounding box center [49, 98] width 70 height 33
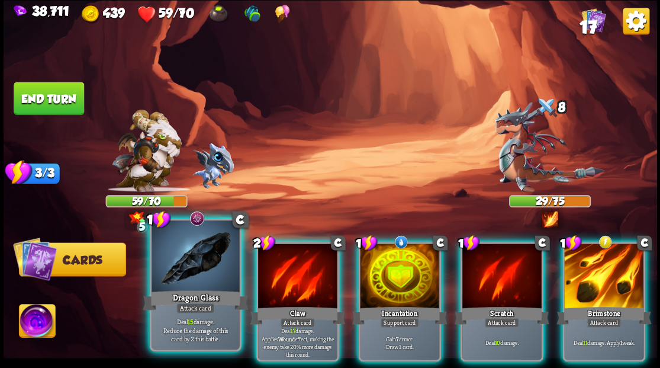
click at [181, 260] on div at bounding box center [196, 257] width 88 height 74
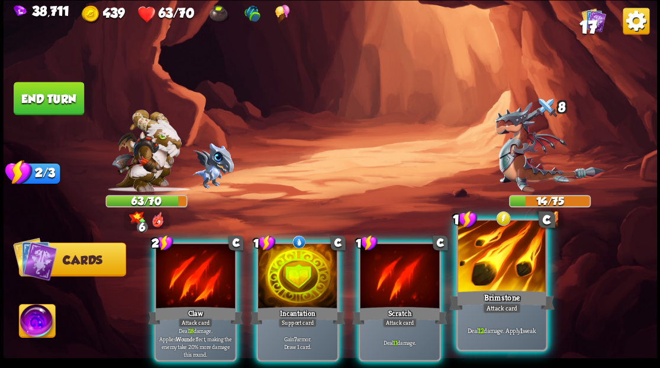
click at [502, 273] on div at bounding box center [502, 257] width 88 height 74
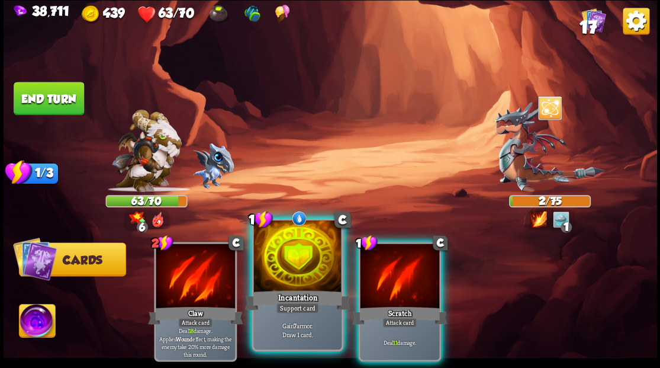
click at [308, 281] on div at bounding box center [297, 257] width 88 height 74
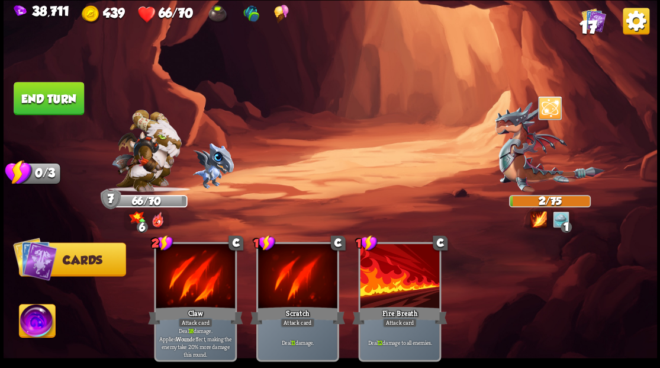
click at [34, 326] on img at bounding box center [37, 322] width 36 height 37
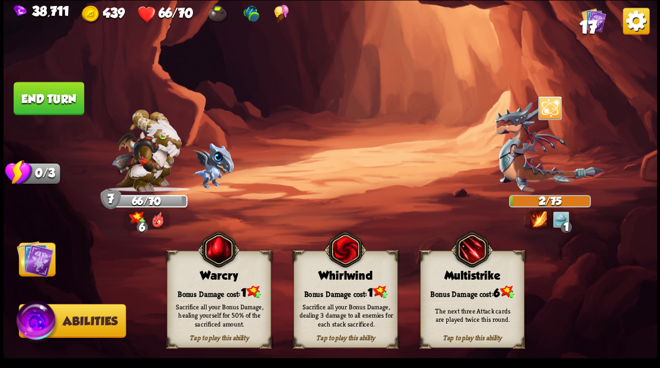
click at [350, 294] on div "Bonus Damage cost: 1" at bounding box center [345, 291] width 103 height 15
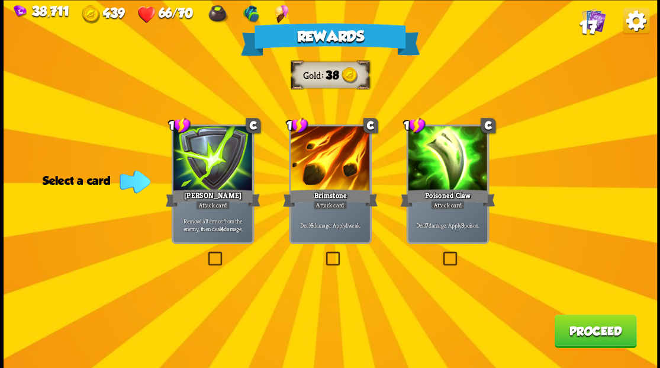
click at [588, 24] on span "17" at bounding box center [587, 27] width 17 height 20
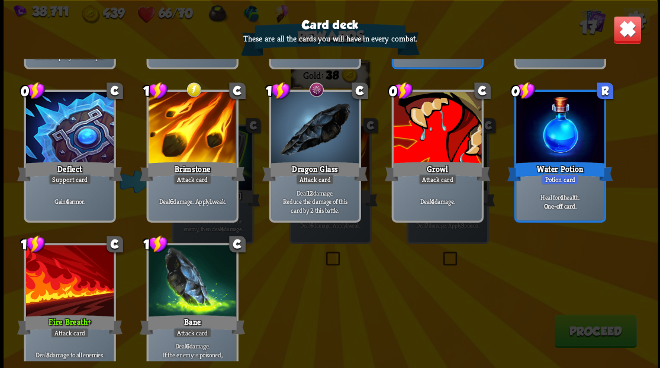
scroll to position [372, 0]
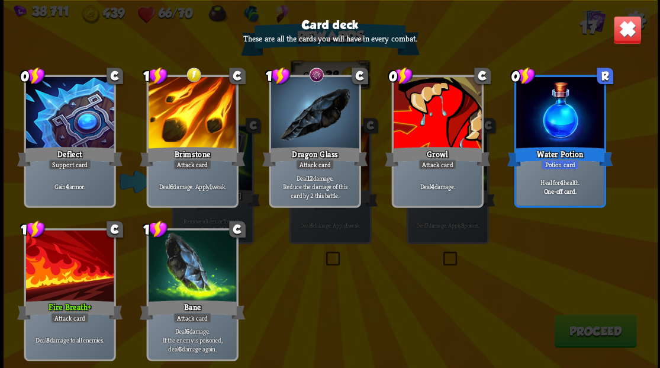
drag, startPoint x: 630, startPoint y: 28, endPoint x: 358, endPoint y: 166, distance: 305.0
click at [629, 28] on img at bounding box center [627, 29] width 28 height 28
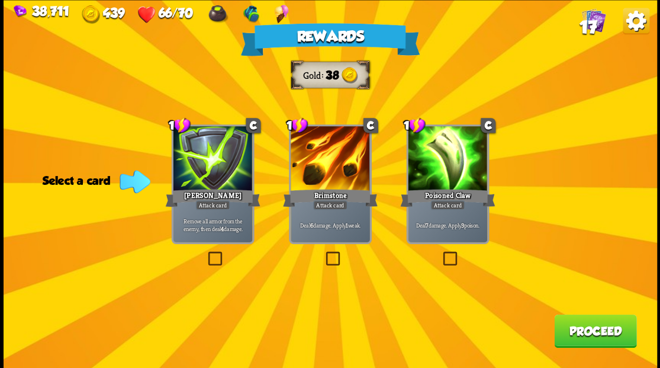
click at [205, 253] on label at bounding box center [205, 253] width 0 height 0
click at [0, 0] on input "checkbox" at bounding box center [0, 0] width 0 height 0
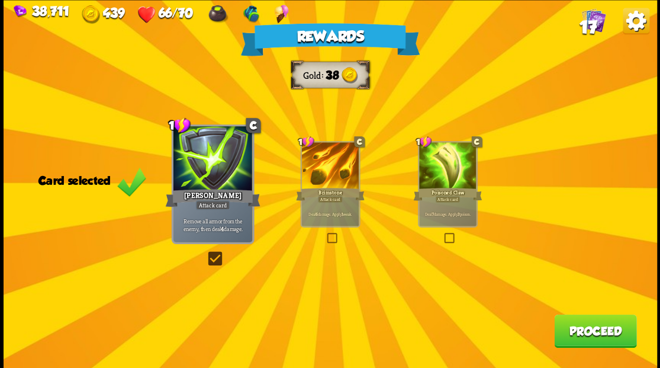
click at [592, 345] on button "Proceed" at bounding box center [595, 330] width 82 height 33
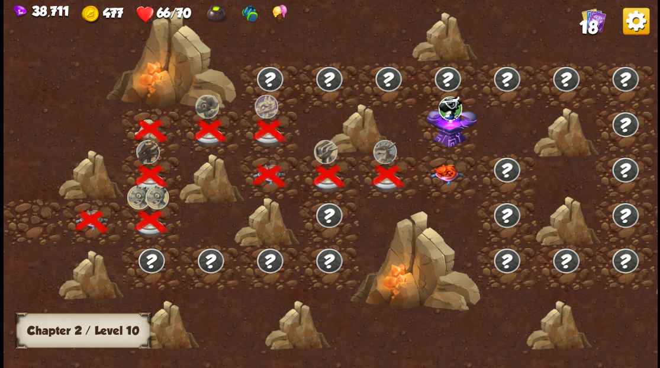
click at [446, 175] on img at bounding box center [446, 174] width 33 height 21
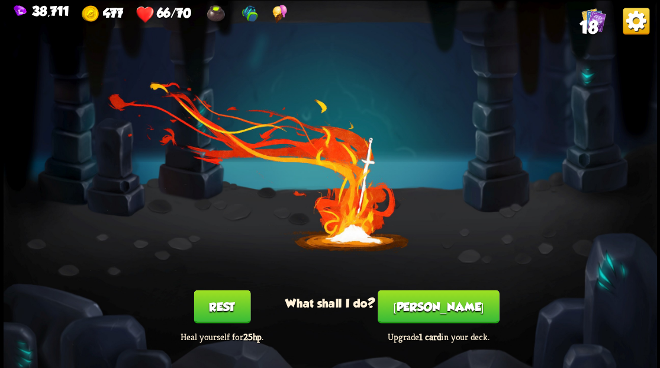
click at [438, 310] on button "[PERSON_NAME]" at bounding box center [438, 305] width 121 height 33
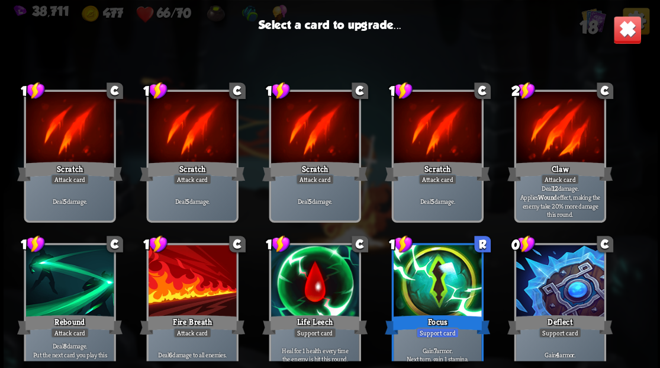
drag, startPoint x: 431, startPoint y: 275, endPoint x: 429, endPoint y: 266, distance: 8.6
click at [430, 274] on div at bounding box center [437, 281] width 88 height 74
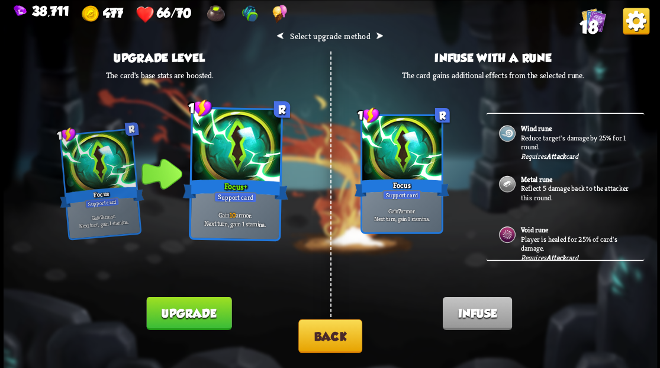
scroll to position [0, 0]
click at [324, 339] on button "Back" at bounding box center [330, 335] width 64 height 34
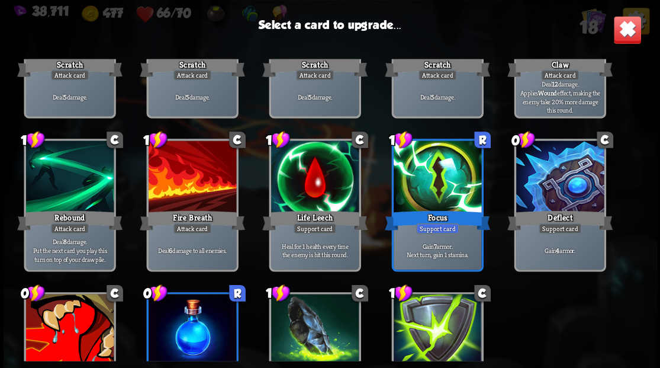
scroll to position [116, 0]
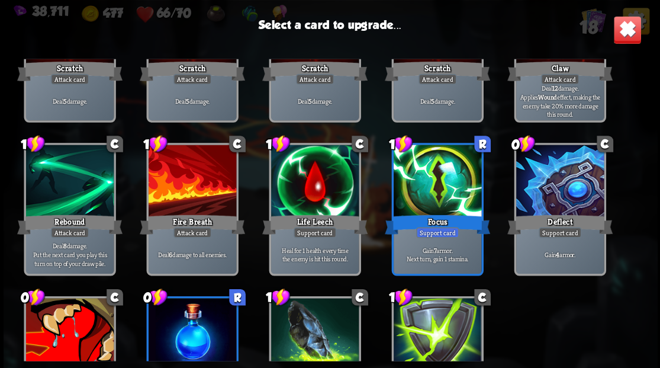
click at [185, 192] on div at bounding box center [192, 181] width 88 height 74
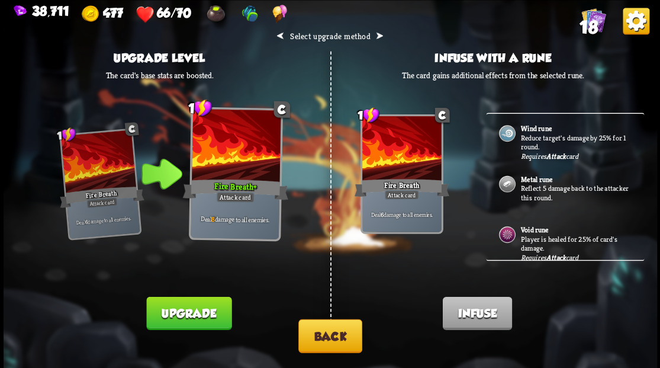
click at [202, 305] on button "Upgrade" at bounding box center [188, 312] width 85 height 33
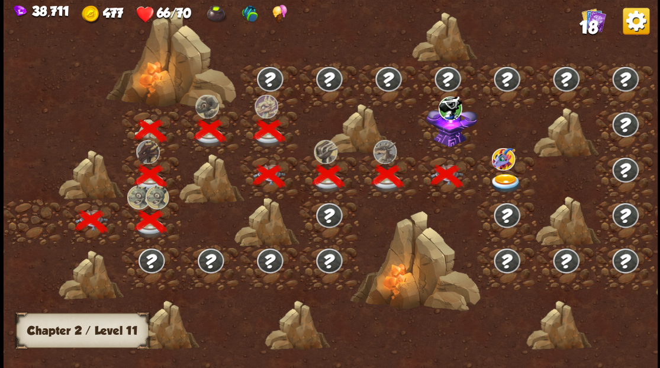
scroll to position [0, 180]
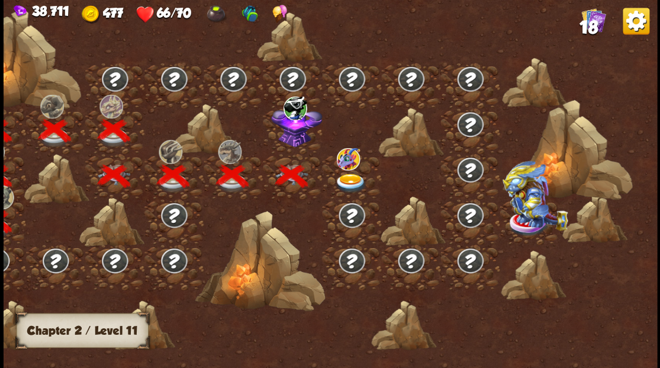
click at [292, 141] on img at bounding box center [296, 124] width 51 height 44
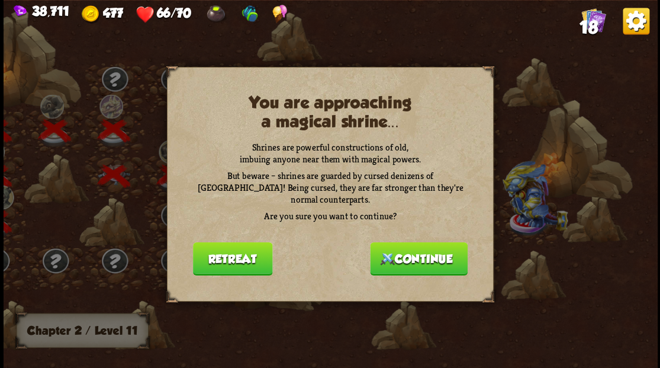
click at [433, 276] on div "You are approaching a magical shrine... Shrines are powerful constructions of o…" at bounding box center [330, 184] width 327 height 234
click at [424, 252] on button "Continue" at bounding box center [419, 258] width 98 height 33
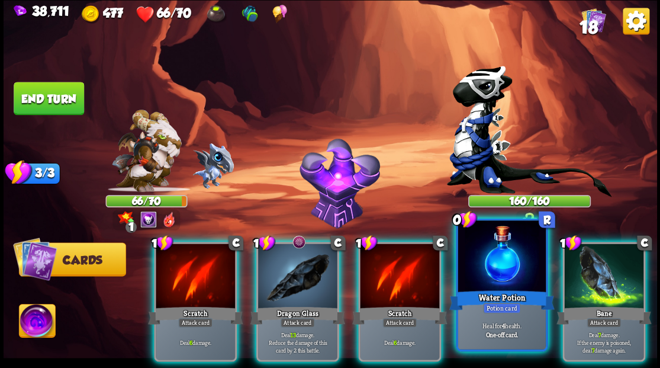
click at [497, 265] on div at bounding box center [502, 257] width 88 height 74
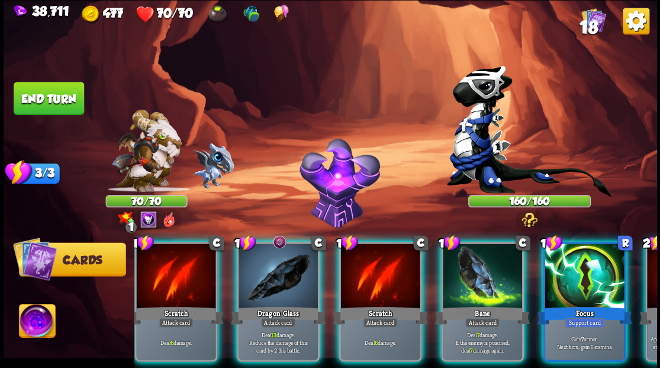
scroll to position [0, 0]
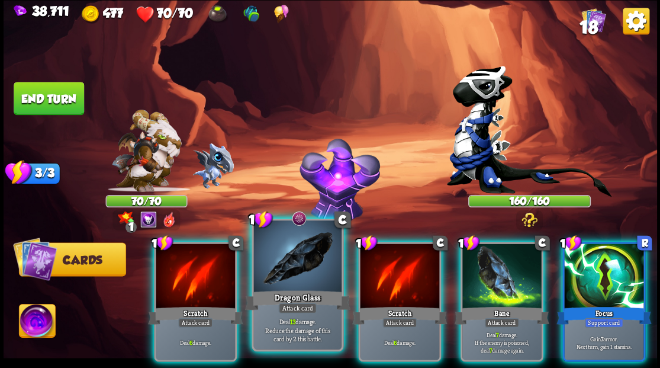
click at [295, 263] on div at bounding box center [297, 257] width 88 height 74
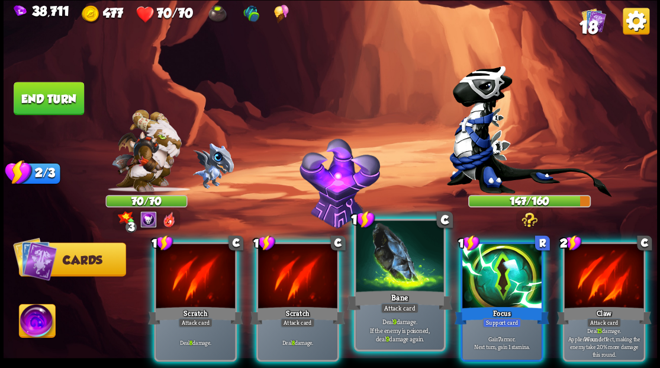
click at [402, 267] on div at bounding box center [400, 257] width 88 height 74
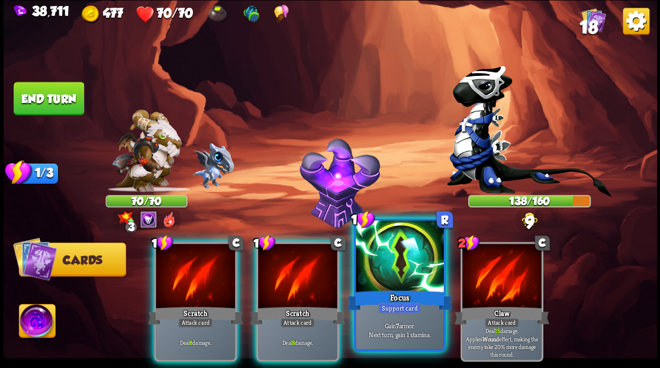
click at [391, 262] on div at bounding box center [400, 257] width 88 height 74
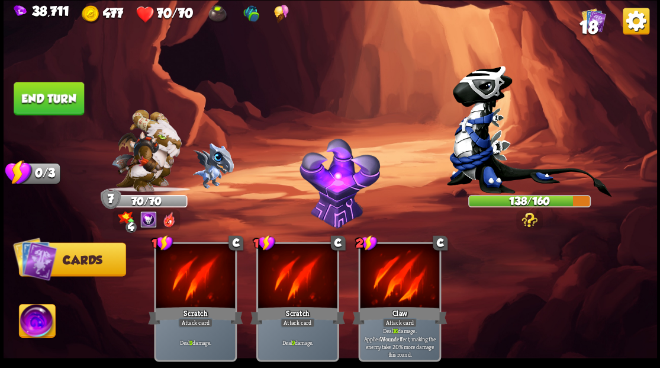
click at [73, 71] on img at bounding box center [330, 184] width 653 height 368
drag, startPoint x: 61, startPoint y: 99, endPoint x: 70, endPoint y: 101, distance: 9.5
click at [61, 100] on button "End turn" at bounding box center [49, 98] width 70 height 33
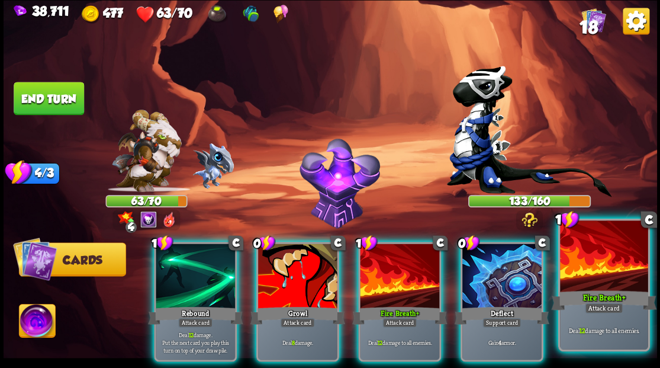
click at [615, 283] on div at bounding box center [604, 257] width 88 height 74
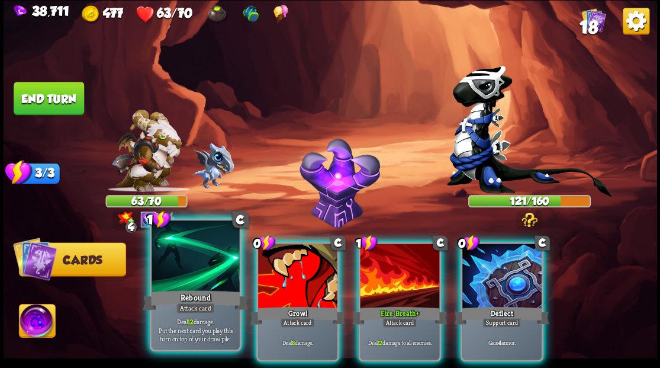
click at [173, 257] on div at bounding box center [196, 257] width 88 height 74
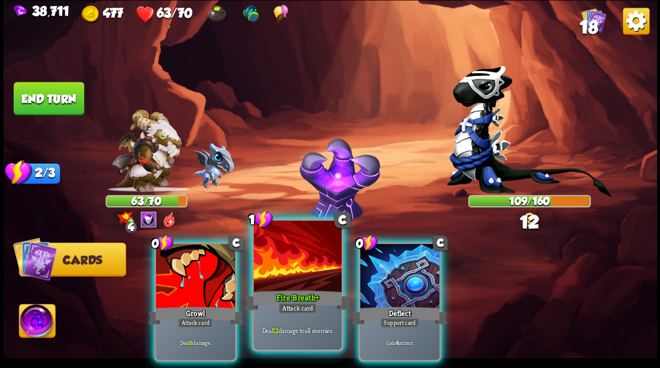
click at [297, 276] on div at bounding box center [297, 257] width 88 height 74
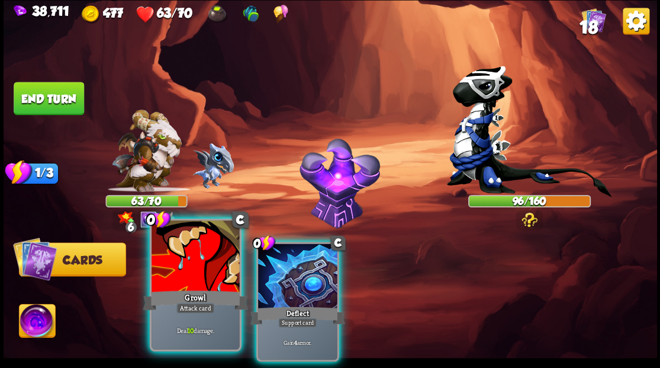
click at [192, 259] on div at bounding box center [196, 257] width 88 height 74
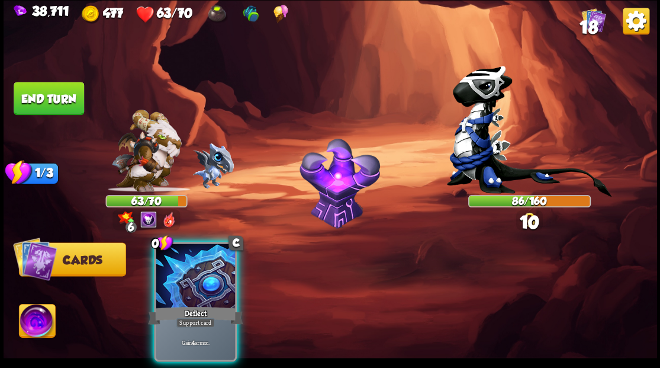
click at [192, 259] on div at bounding box center [195, 276] width 79 height 67
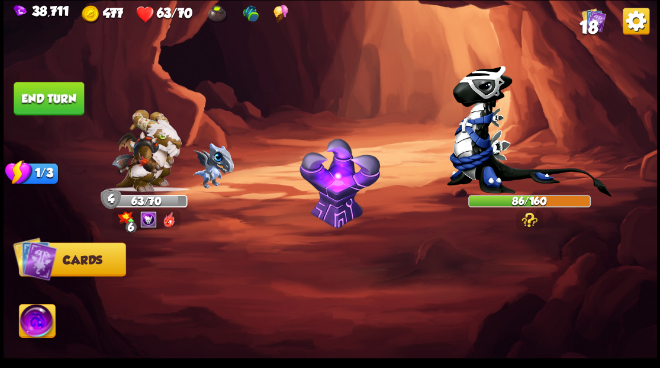
click at [66, 96] on button "End turn" at bounding box center [49, 98] width 70 height 33
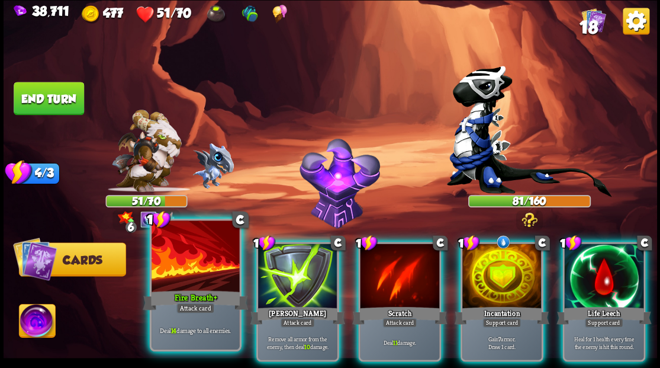
click at [201, 276] on div at bounding box center [196, 257] width 88 height 74
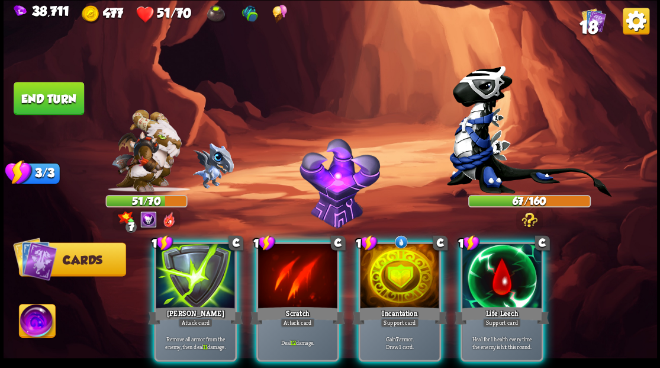
drag, startPoint x: 298, startPoint y: 280, endPoint x: 288, endPoint y: 266, distance: 17.4
click at [298, 279] on div at bounding box center [297, 276] width 79 height 67
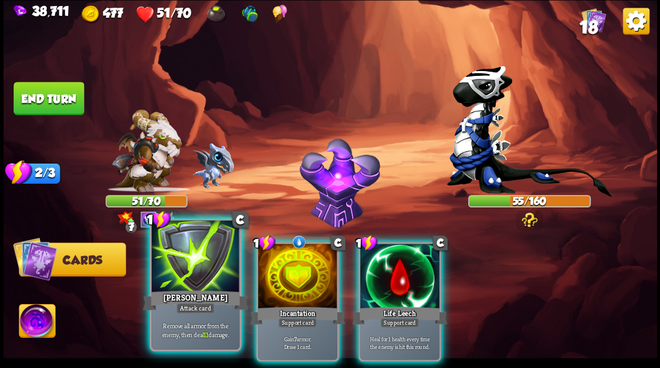
click at [182, 288] on div "[PERSON_NAME]" at bounding box center [195, 300] width 105 height 24
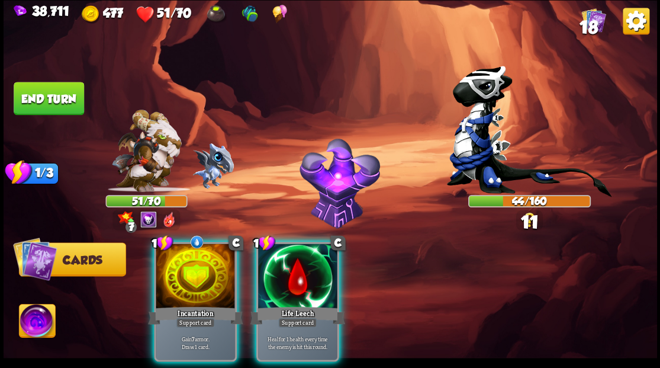
click at [186, 259] on div at bounding box center [195, 276] width 79 height 67
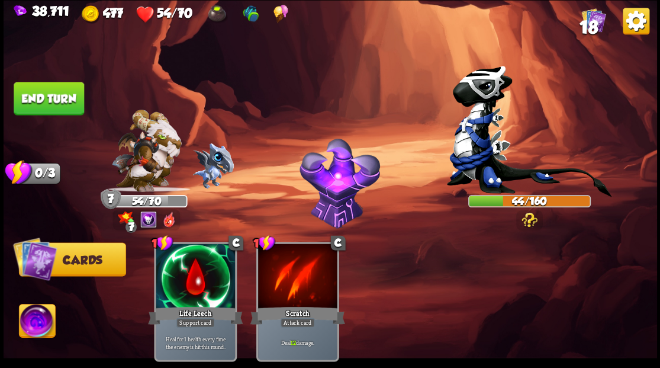
click at [26, 319] on img at bounding box center [37, 322] width 36 height 37
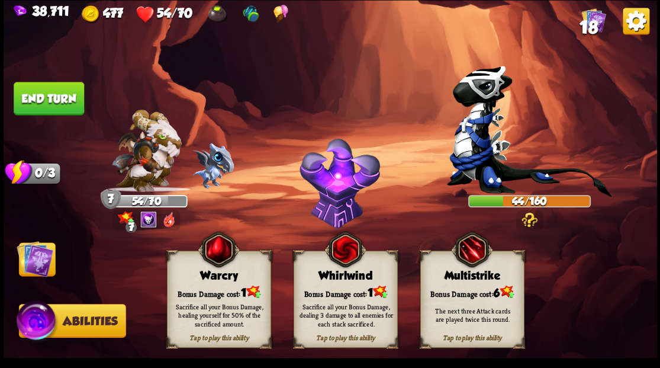
click at [225, 274] on div "Warcry" at bounding box center [218, 275] width 103 height 13
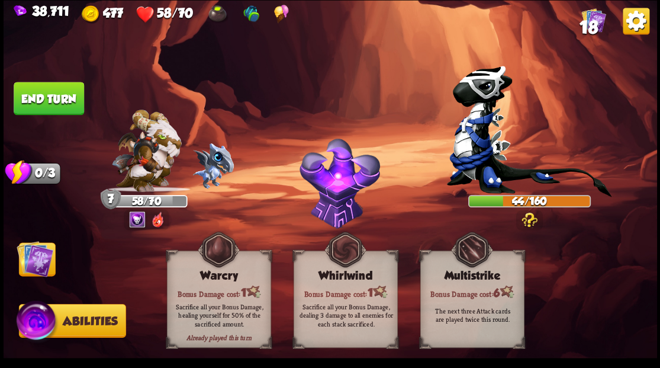
click at [34, 266] on img at bounding box center [35, 258] width 37 height 37
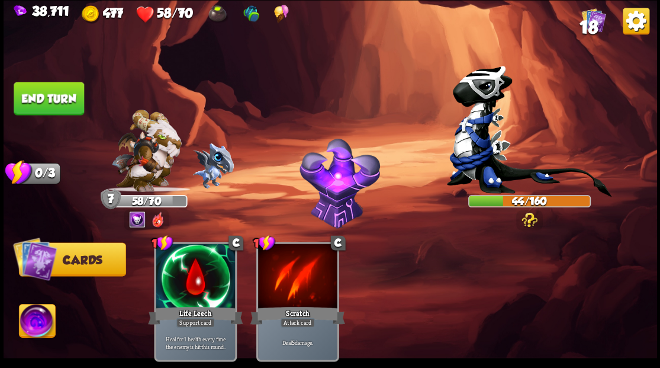
click at [62, 101] on button "End turn" at bounding box center [49, 98] width 70 height 33
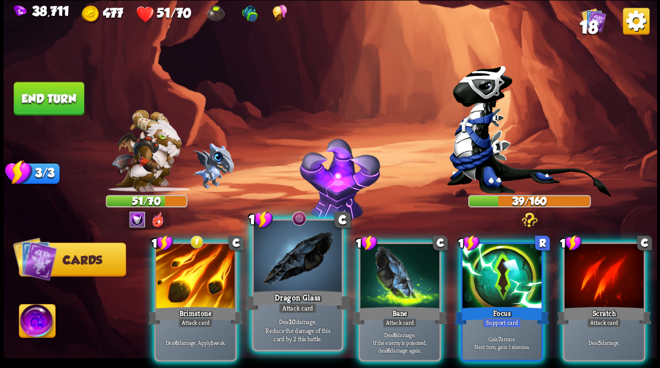
click at [293, 269] on div at bounding box center [297, 257] width 88 height 74
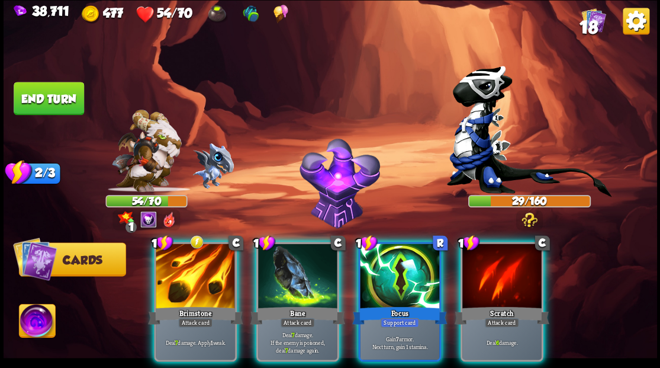
click at [293, 269] on div at bounding box center [297, 276] width 79 height 67
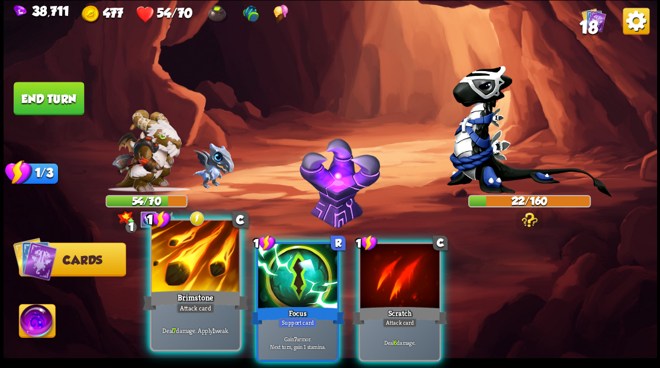
click at [191, 278] on div at bounding box center [196, 257] width 88 height 74
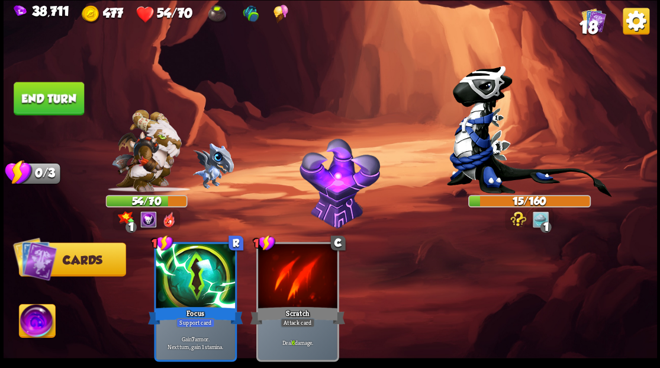
click at [36, 320] on img at bounding box center [37, 322] width 36 height 37
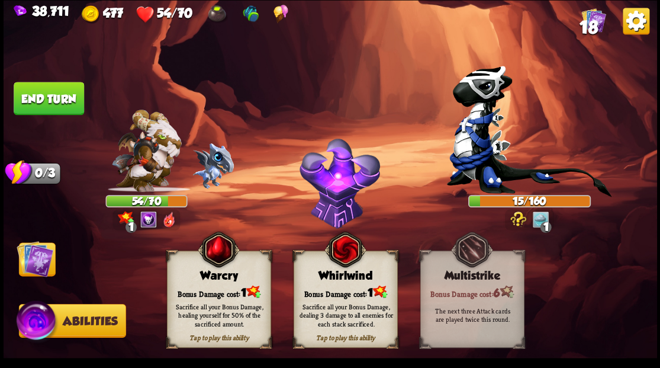
click at [205, 284] on div "Bonus Damage cost: 1" at bounding box center [218, 291] width 103 height 15
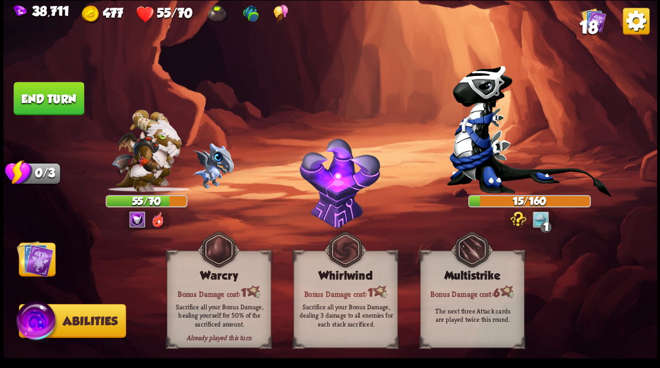
click at [32, 259] on img at bounding box center [35, 258] width 37 height 37
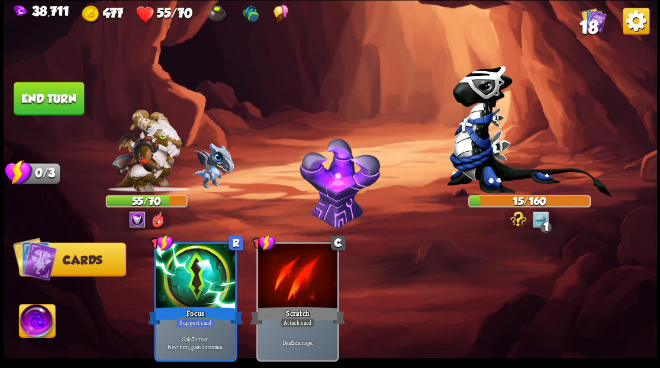
click at [56, 92] on button "End turn" at bounding box center [49, 98] width 70 height 33
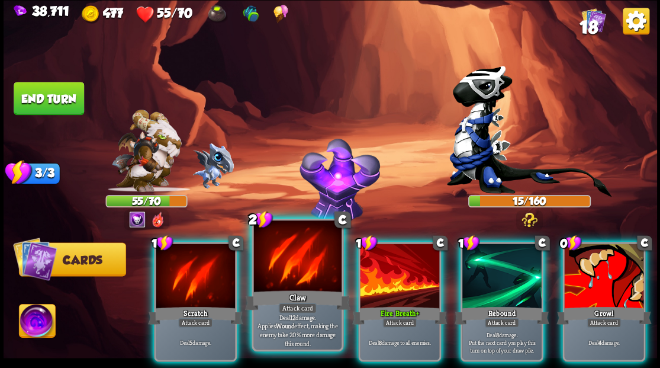
click at [301, 284] on div at bounding box center [297, 257] width 88 height 74
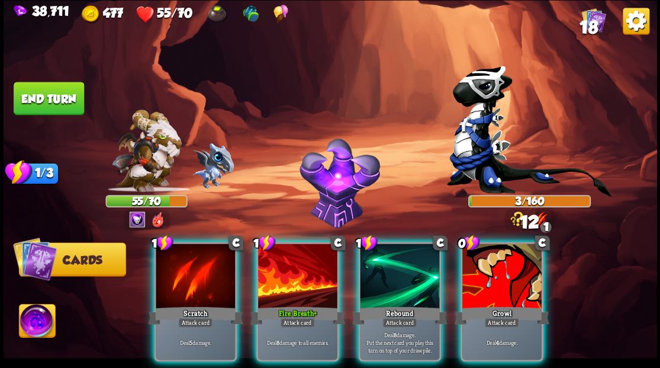
click at [301, 284] on div at bounding box center [297, 276] width 79 height 67
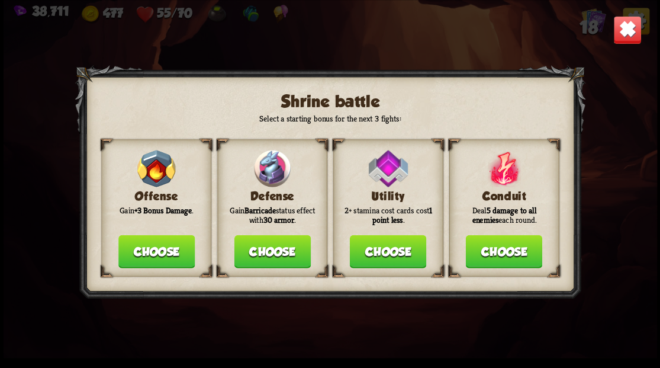
click at [260, 249] on button "Choose" at bounding box center [272, 250] width 76 height 33
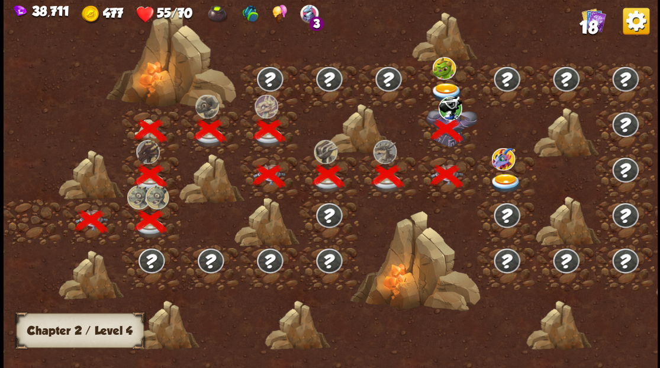
click at [442, 89] on img at bounding box center [446, 92] width 33 height 20
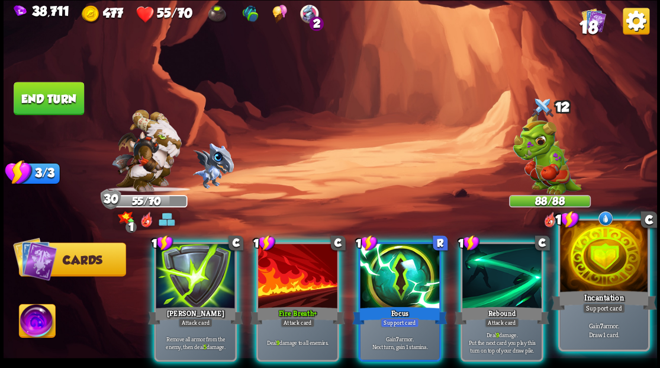
click at [605, 276] on div at bounding box center [604, 257] width 88 height 74
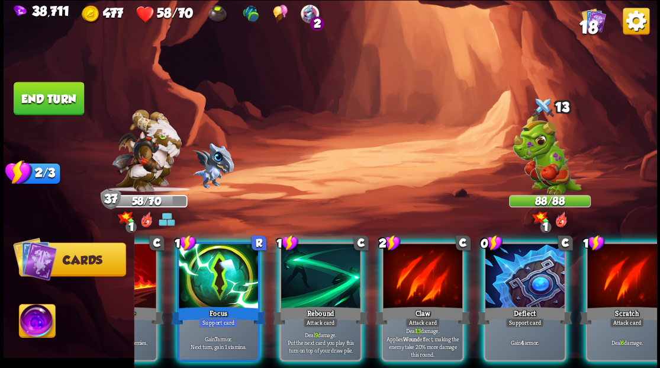
scroll to position [0, 230]
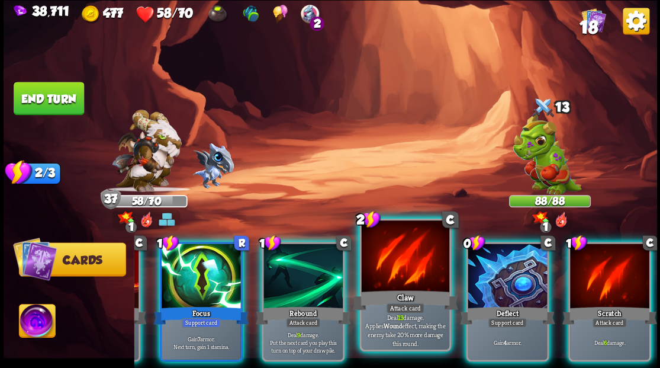
drag, startPoint x: 502, startPoint y: 285, endPoint x: 474, endPoint y: 258, distance: 39.4
click at [501, 285] on div at bounding box center [507, 276] width 79 height 67
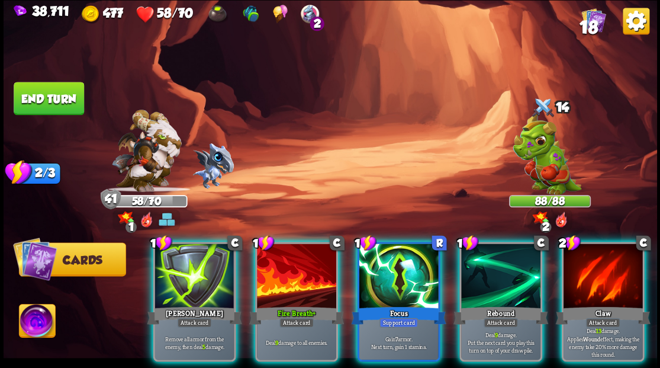
scroll to position [0, 0]
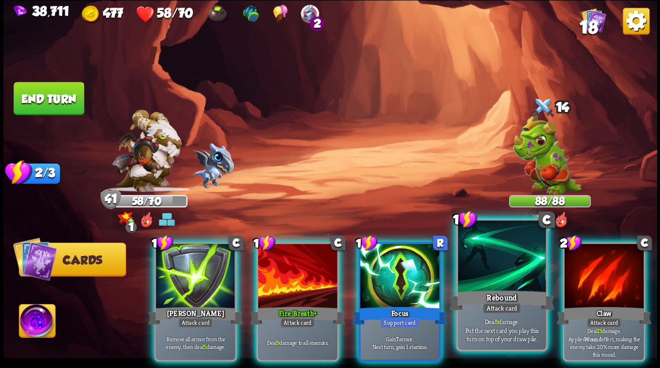
click at [507, 264] on div at bounding box center [502, 257] width 88 height 74
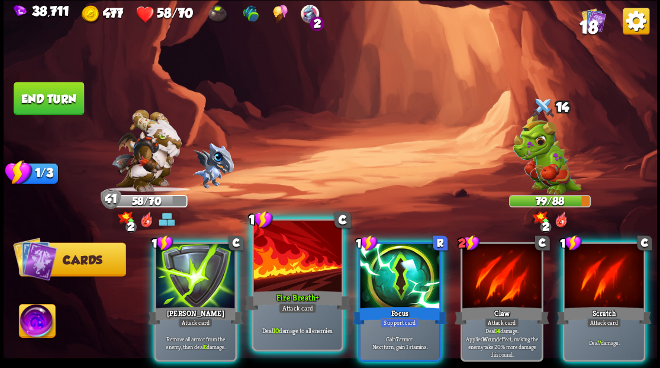
click at [277, 255] on div at bounding box center [297, 257] width 88 height 74
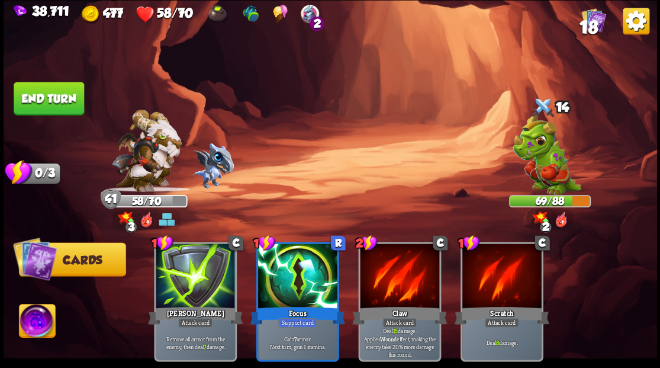
click at [66, 105] on button "End turn" at bounding box center [49, 98] width 70 height 33
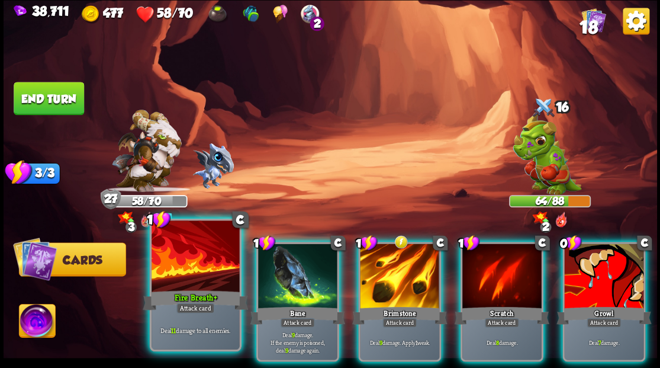
click at [193, 266] on div at bounding box center [196, 257] width 88 height 74
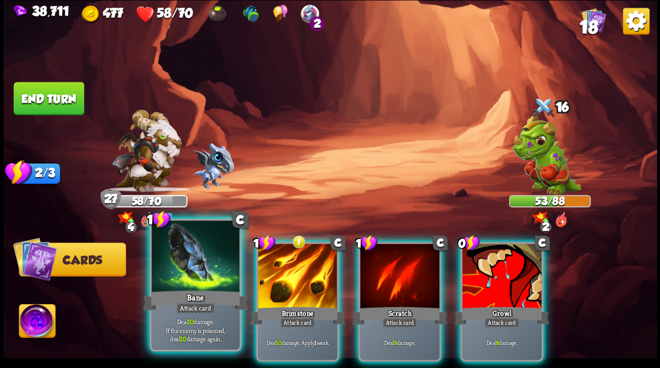
click at [194, 255] on div at bounding box center [196, 257] width 88 height 74
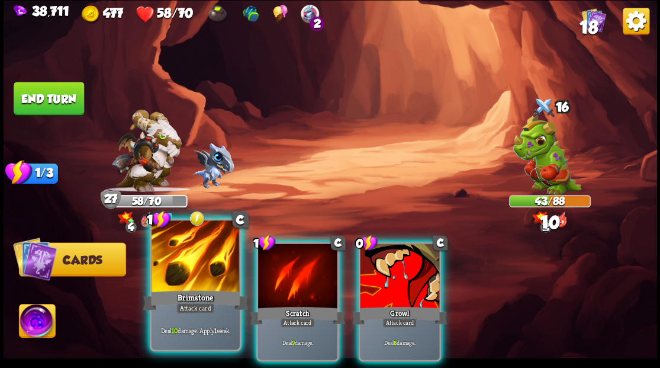
click at [187, 251] on div at bounding box center [196, 257] width 88 height 74
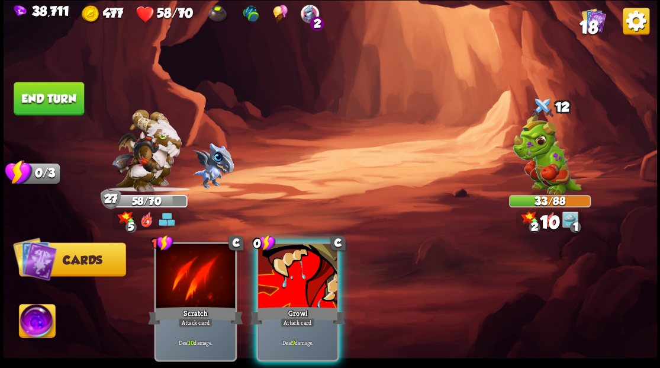
click at [298, 257] on div at bounding box center [297, 276] width 79 height 67
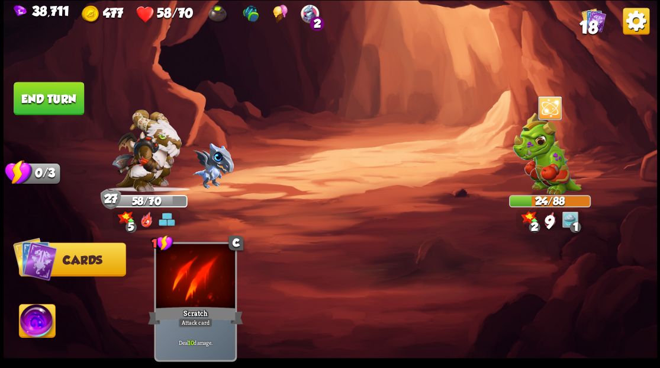
click at [39, 320] on img at bounding box center [37, 322] width 36 height 37
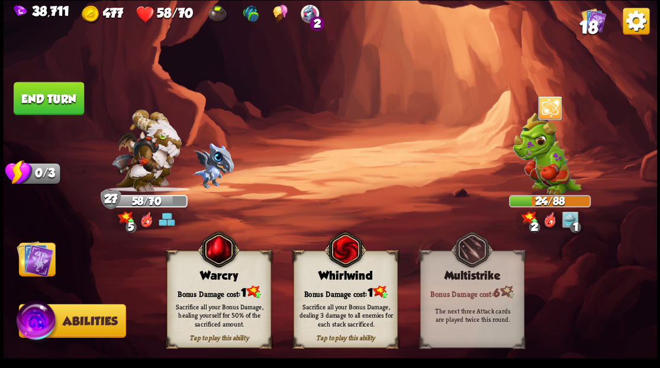
click at [199, 278] on div "Warcry" at bounding box center [218, 275] width 103 height 13
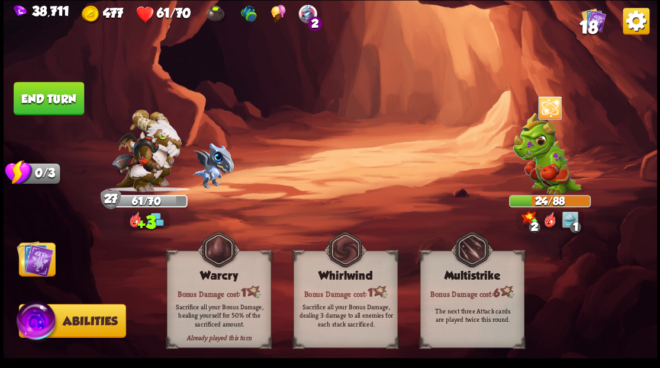
click at [37, 252] on img at bounding box center [35, 258] width 37 height 37
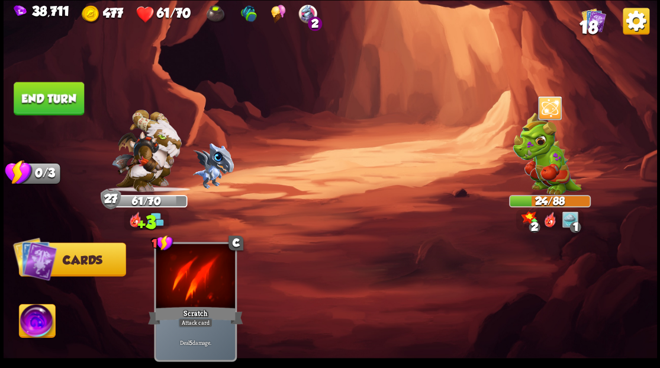
click at [69, 92] on button "End turn" at bounding box center [49, 98] width 70 height 33
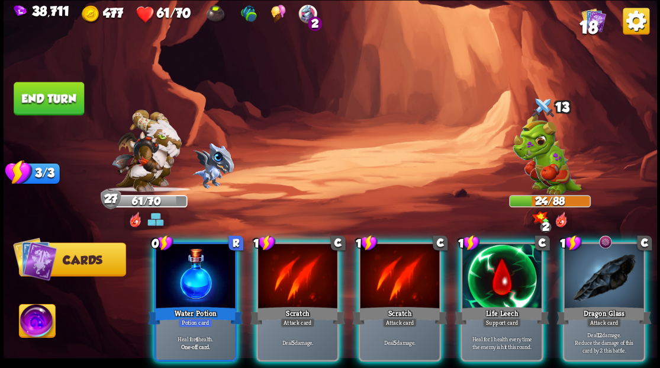
click at [187, 258] on div at bounding box center [195, 276] width 79 height 67
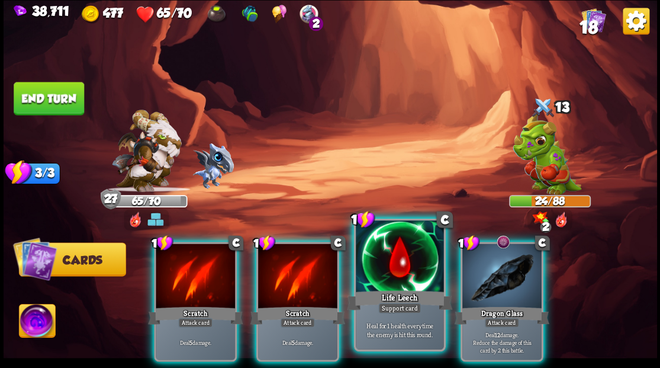
click at [384, 267] on div at bounding box center [400, 257] width 88 height 74
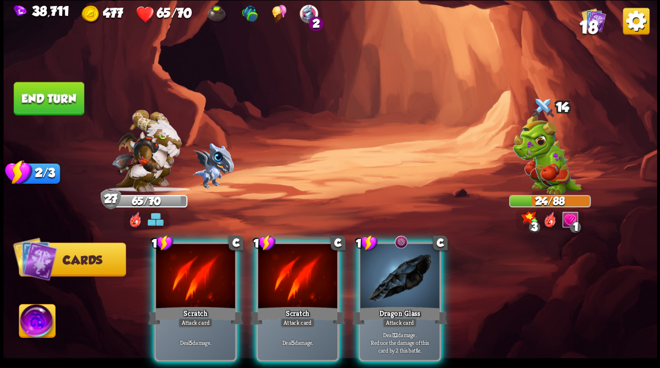
click at [384, 267] on div at bounding box center [399, 276] width 79 height 67
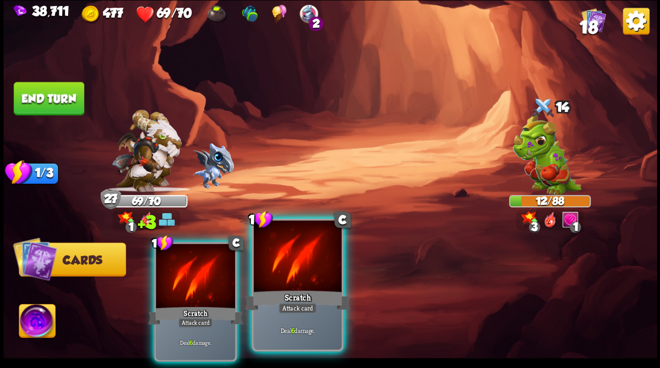
click at [304, 266] on div at bounding box center [297, 257] width 88 height 74
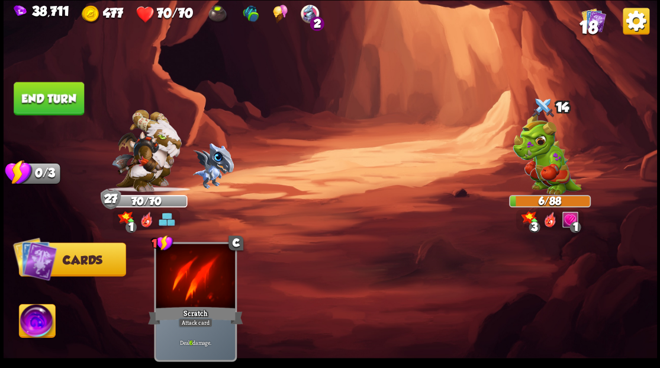
click at [62, 98] on button "End turn" at bounding box center [49, 98] width 70 height 33
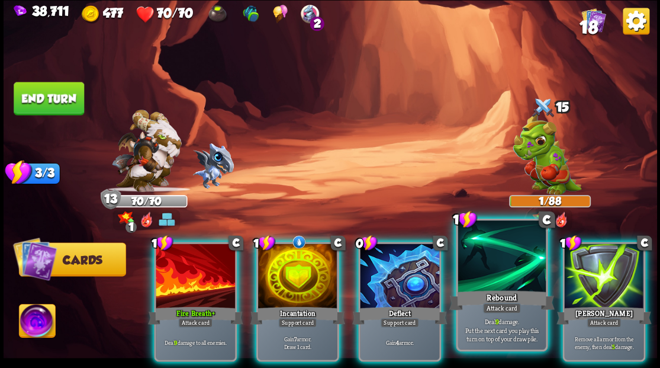
click at [483, 283] on div at bounding box center [502, 257] width 88 height 74
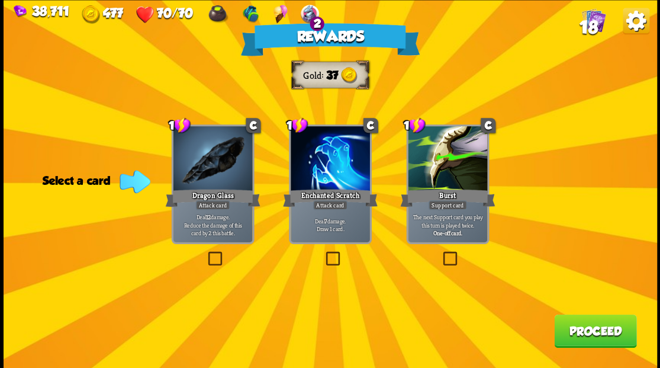
click at [323, 253] on label at bounding box center [323, 253] width 0 height 0
click at [0, 0] on input "checkbox" at bounding box center [0, 0] width 0 height 0
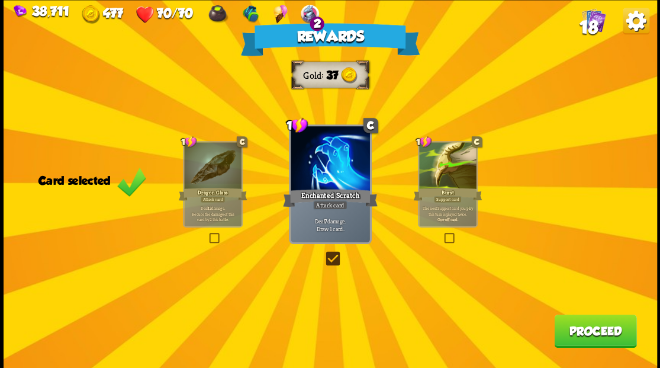
drag, startPoint x: 606, startPoint y: 335, endPoint x: 588, endPoint y: 333, distance: 17.9
click at [588, 333] on button "Proceed" at bounding box center [595, 330] width 82 height 33
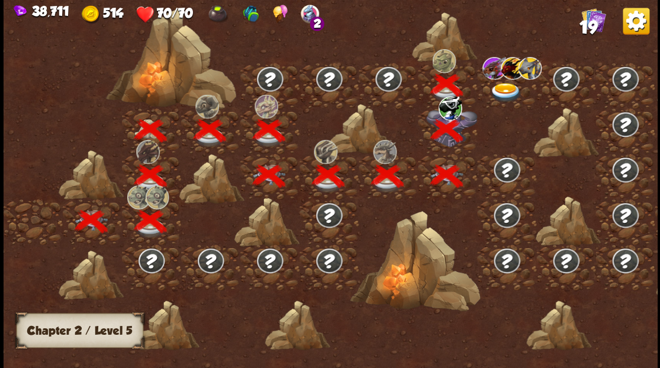
click at [502, 90] on img at bounding box center [506, 92] width 33 height 20
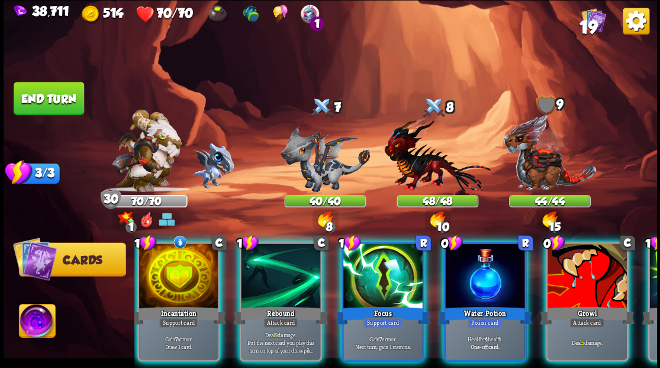
scroll to position [0, 16]
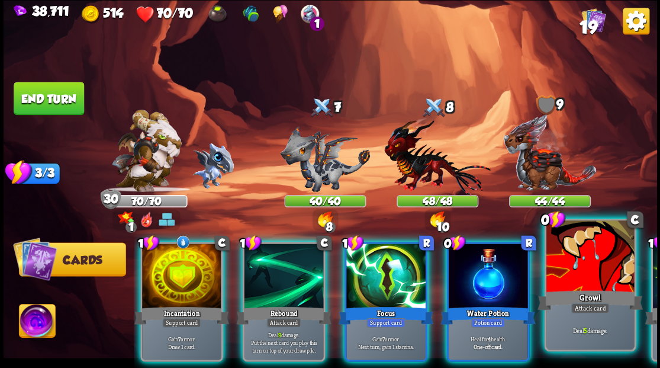
drag, startPoint x: 598, startPoint y: 269, endPoint x: 548, endPoint y: 257, distance: 51.1
click at [597, 269] on div at bounding box center [590, 257] width 88 height 74
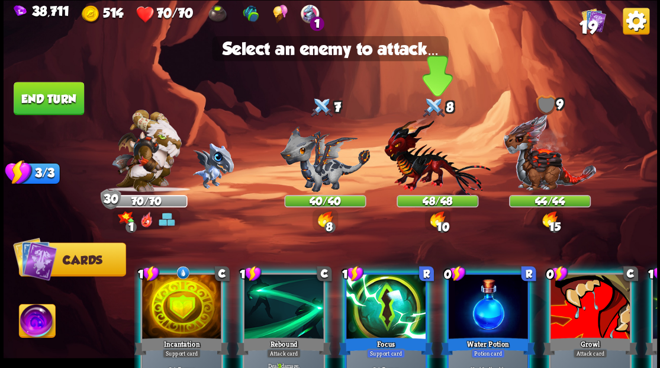
click at [422, 164] on img at bounding box center [437, 156] width 106 height 78
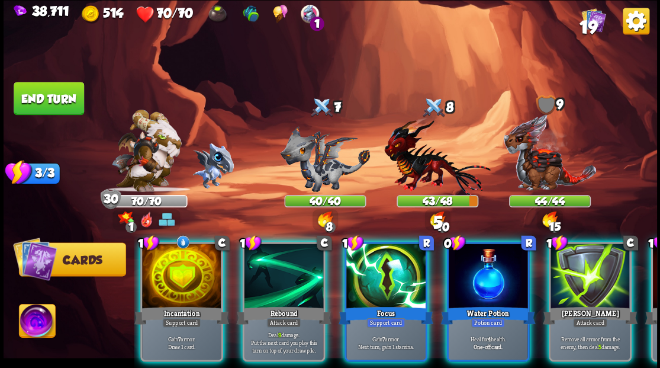
click at [479, 304] on div "Water Potion" at bounding box center [487, 314] width 95 height 21
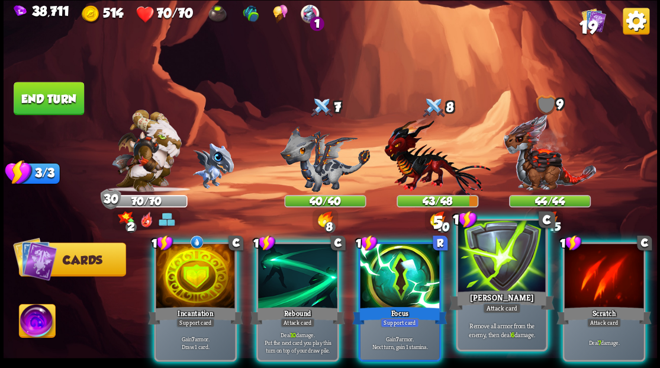
scroll to position [0, 0]
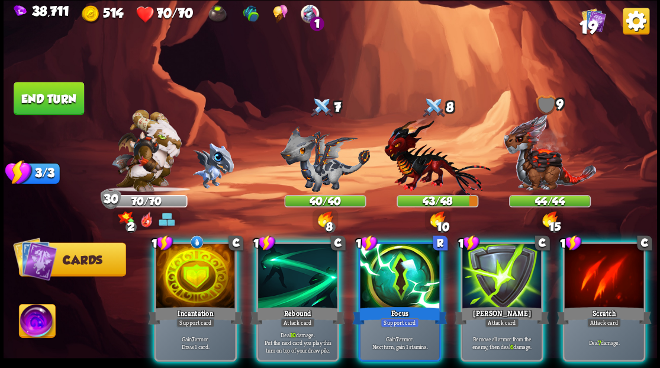
click at [397, 257] on div at bounding box center [399, 276] width 79 height 67
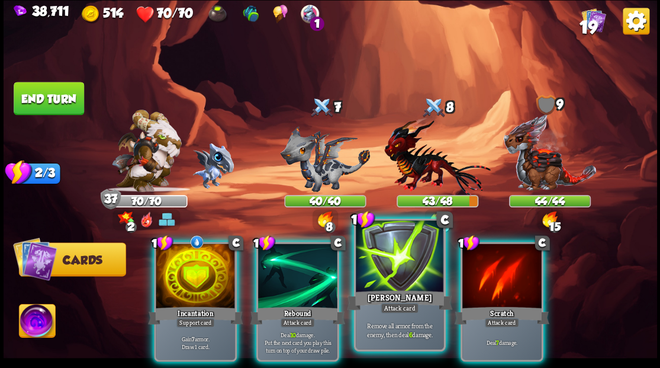
drag, startPoint x: 394, startPoint y: 273, endPoint x: 399, endPoint y: 260, distance: 13.5
click at [394, 272] on div at bounding box center [400, 257] width 88 height 74
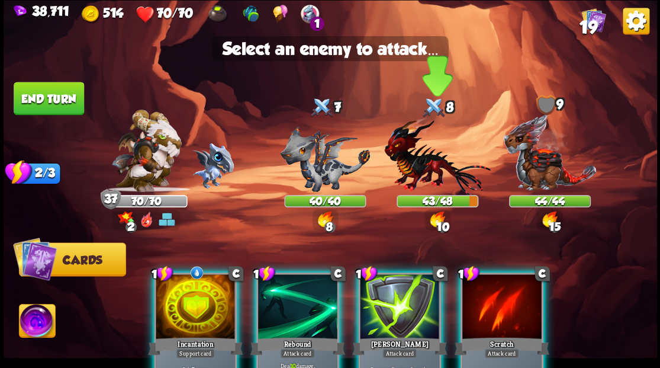
click at [423, 173] on img at bounding box center [437, 156] width 106 height 78
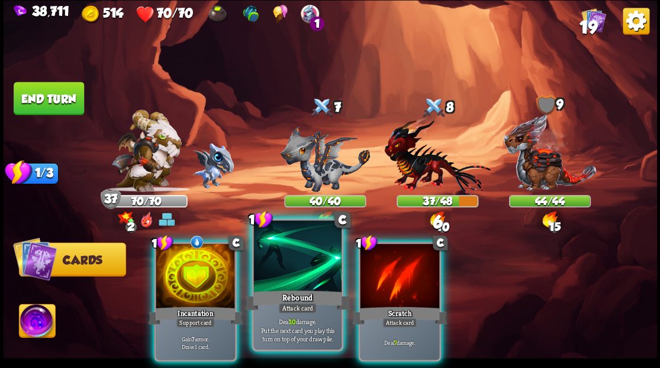
click at [285, 276] on div at bounding box center [297, 257] width 88 height 74
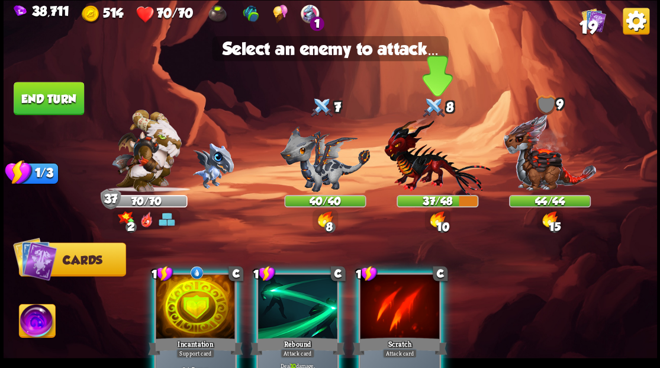
click at [423, 166] on img at bounding box center [437, 156] width 106 height 78
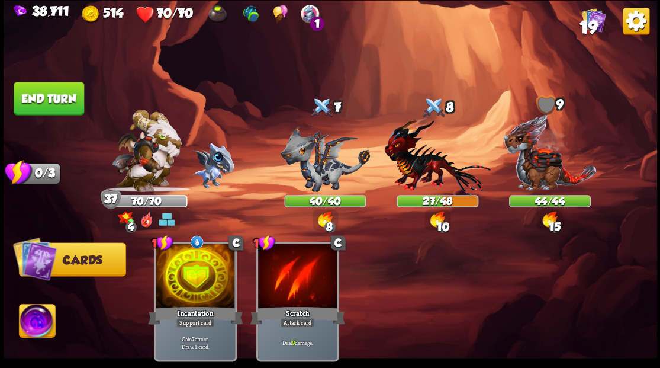
click at [41, 104] on button "End turn" at bounding box center [49, 98] width 70 height 33
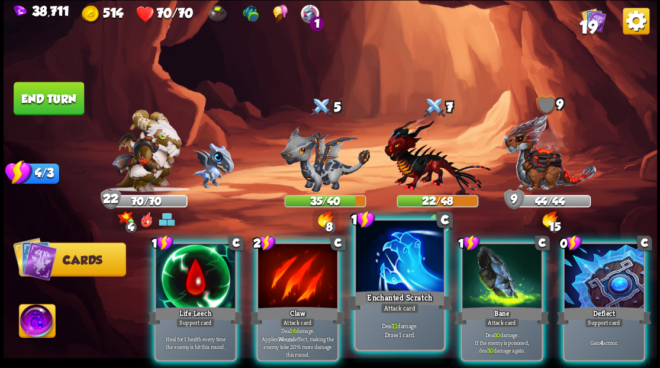
click at [398, 267] on div at bounding box center [400, 257] width 88 height 74
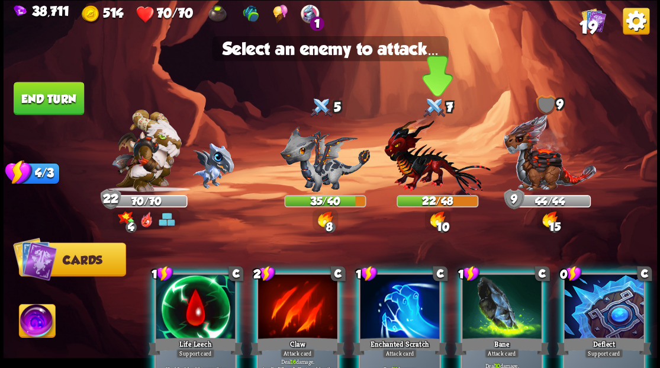
click at [423, 172] on img at bounding box center [437, 156] width 106 height 78
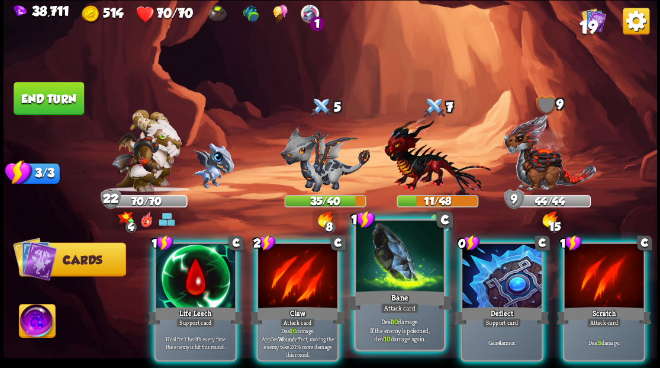
drag, startPoint x: 398, startPoint y: 274, endPoint x: 397, endPoint y: 265, distance: 8.9
click at [398, 272] on div at bounding box center [400, 257] width 88 height 74
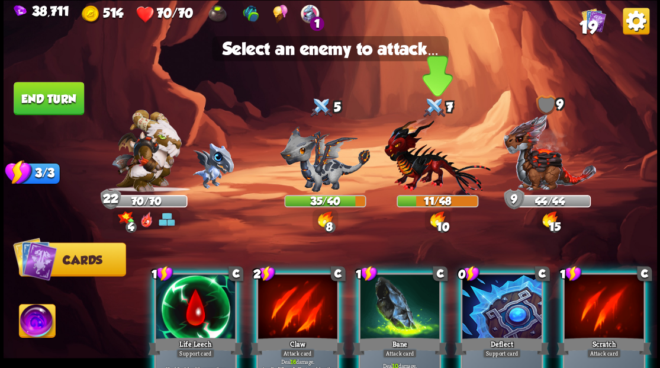
click at [421, 176] on img at bounding box center [437, 156] width 106 height 78
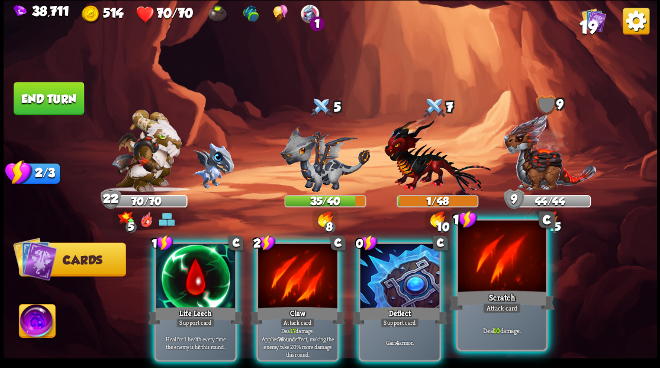
click at [497, 295] on div "Scratch" at bounding box center [501, 300] width 105 height 24
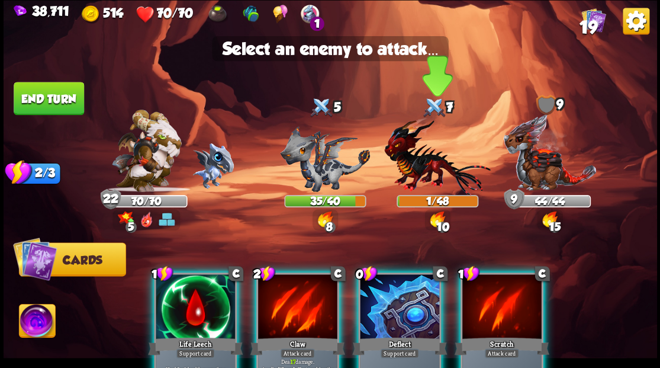
click at [427, 179] on img at bounding box center [437, 156] width 106 height 78
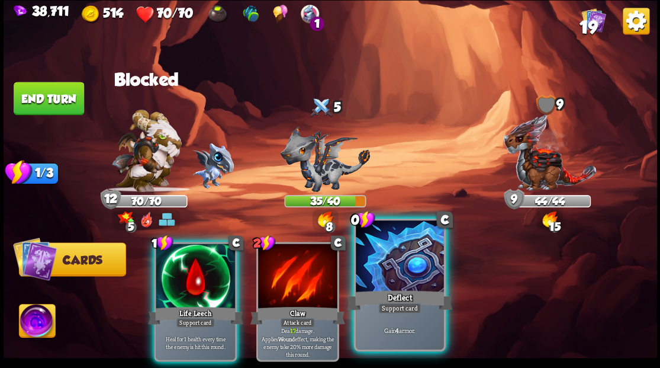
click at [413, 254] on div at bounding box center [400, 257] width 88 height 74
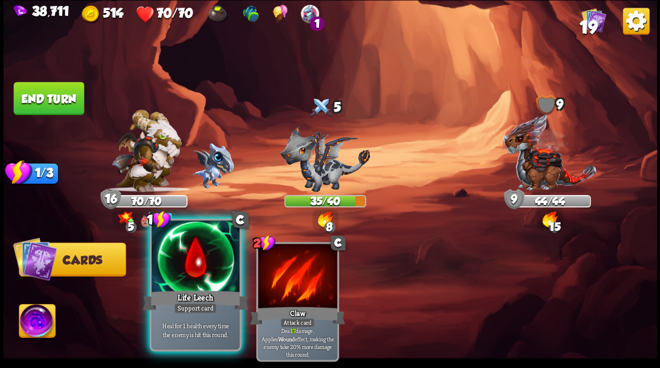
click at [192, 265] on div at bounding box center [196, 257] width 88 height 74
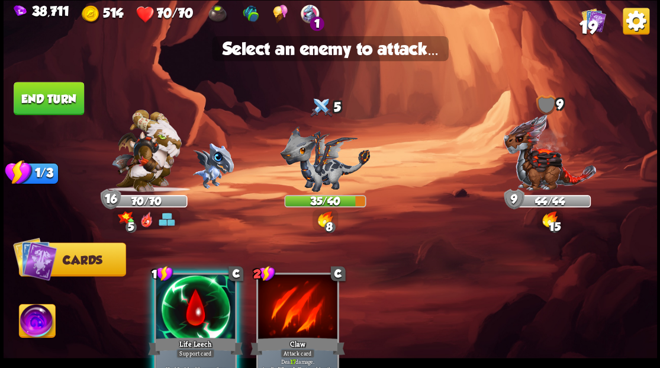
click at [199, 305] on div at bounding box center [195, 307] width 79 height 67
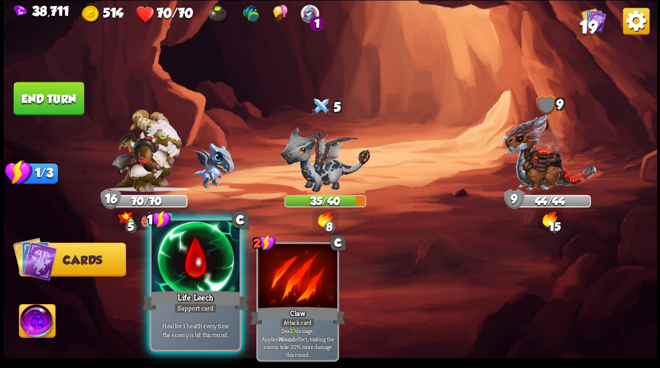
click at [205, 285] on div at bounding box center [196, 257] width 88 height 74
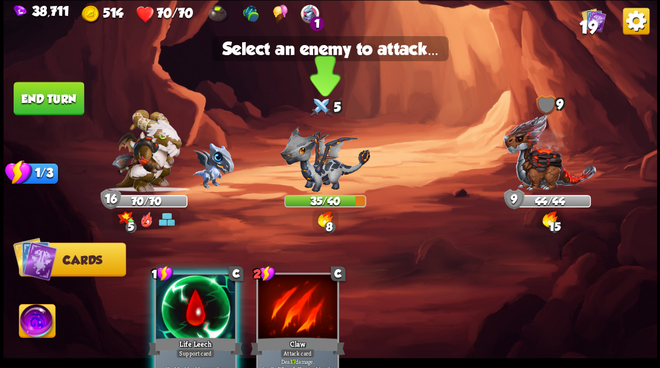
click at [327, 159] on img at bounding box center [325, 158] width 90 height 66
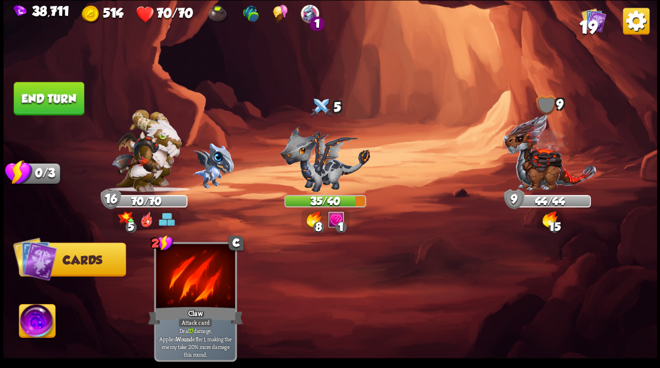
click at [61, 98] on button "End turn" at bounding box center [49, 98] width 70 height 33
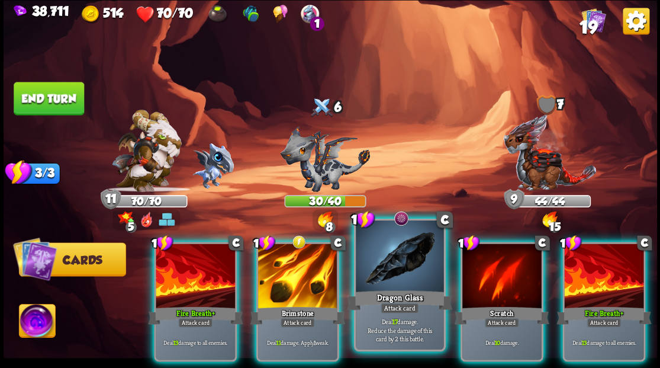
click at [404, 271] on div at bounding box center [400, 257] width 88 height 74
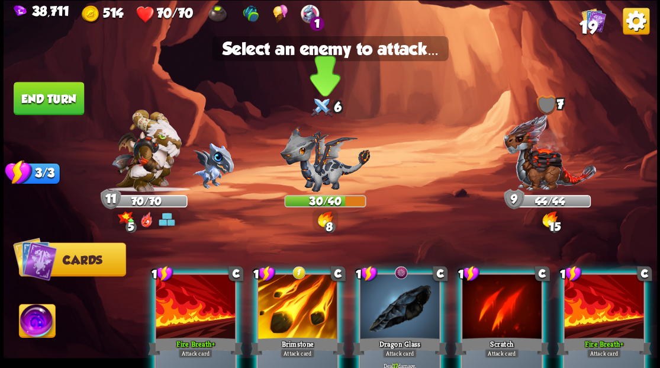
click at [306, 168] on img at bounding box center [325, 158] width 90 height 66
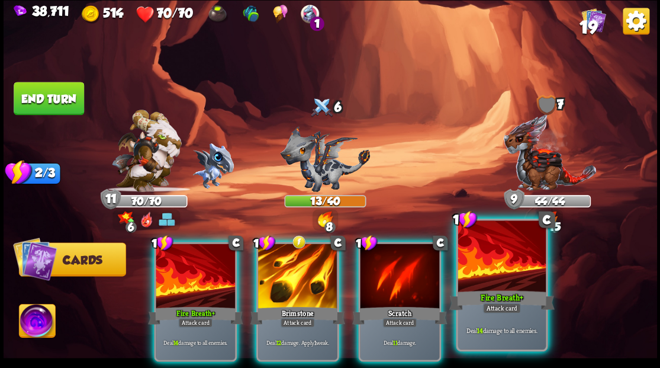
click at [513, 273] on div at bounding box center [502, 257] width 88 height 74
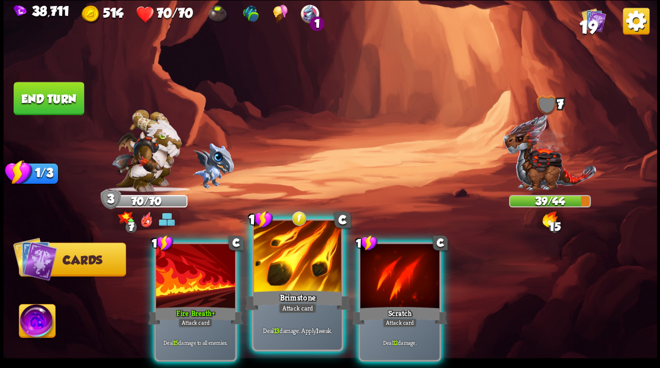
click at [298, 269] on div at bounding box center [297, 257] width 88 height 74
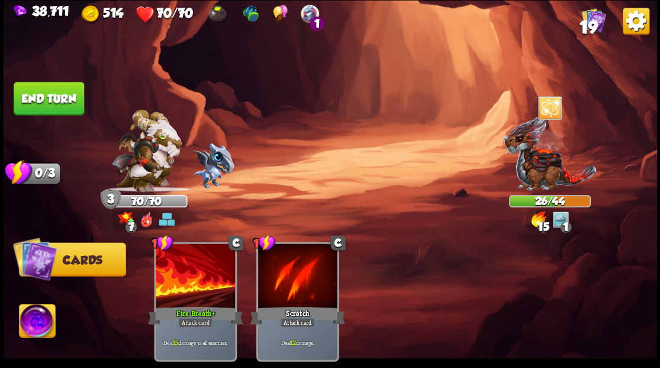
click at [50, 104] on button "End turn" at bounding box center [49, 98] width 70 height 33
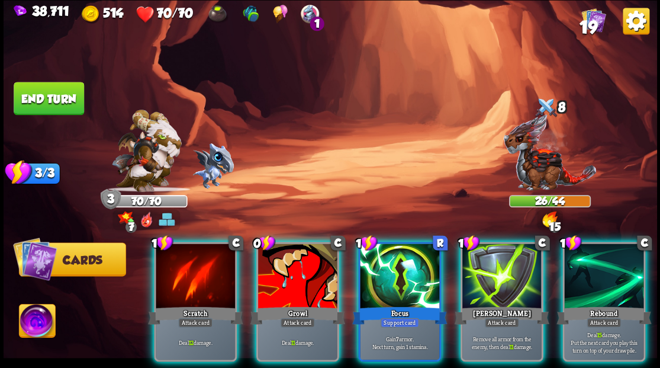
click at [410, 265] on div at bounding box center [399, 276] width 79 height 67
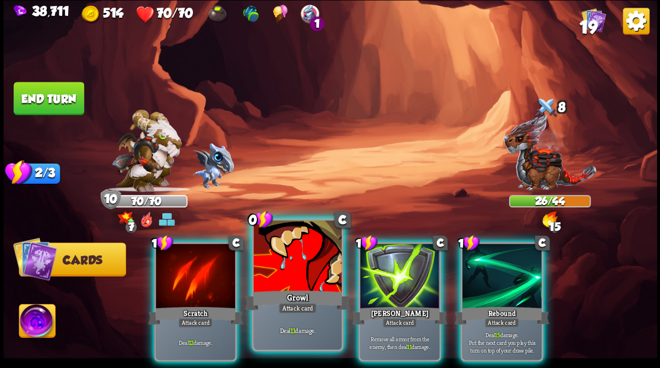
click at [276, 270] on div at bounding box center [297, 257] width 88 height 74
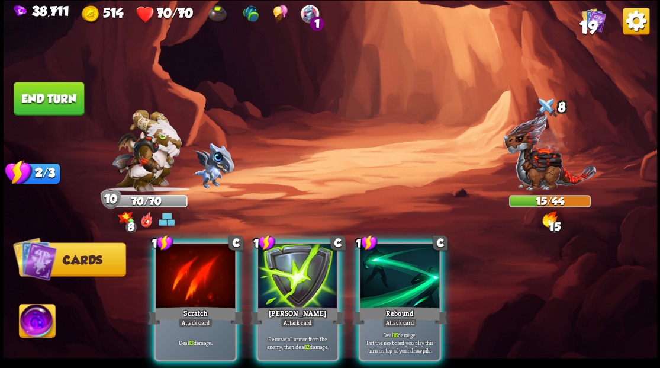
click at [34, 95] on button "End turn" at bounding box center [49, 98] width 70 height 33
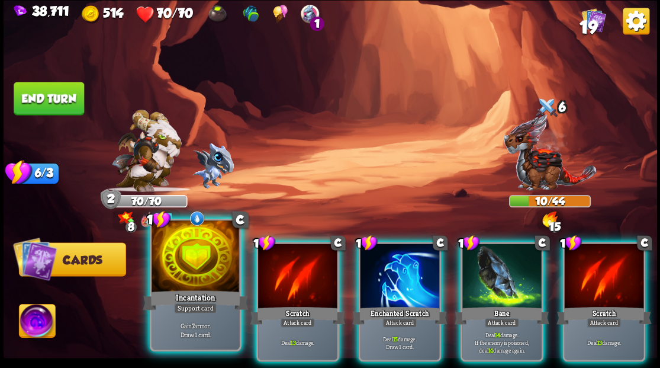
click at [185, 271] on div at bounding box center [196, 257] width 88 height 74
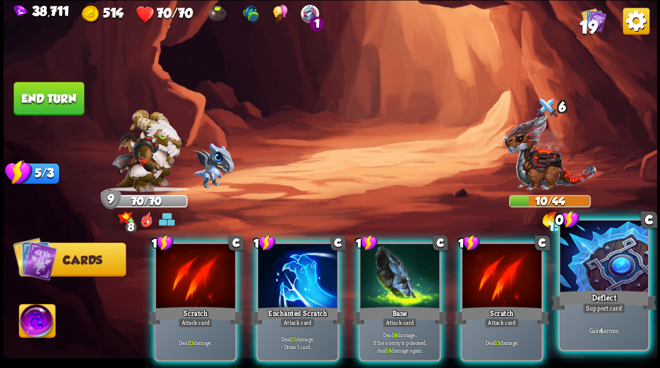
click at [622, 278] on div at bounding box center [604, 257] width 88 height 74
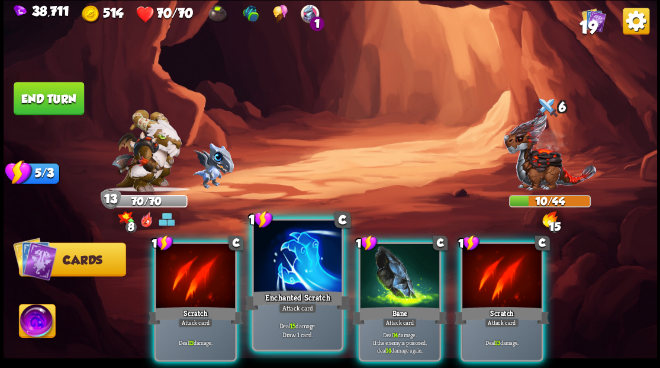
click at [292, 276] on div at bounding box center [297, 257] width 88 height 74
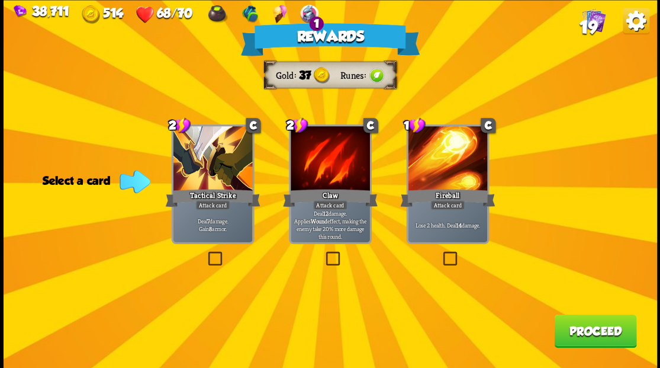
click at [588, 330] on button "Proceed" at bounding box center [595, 330] width 82 height 33
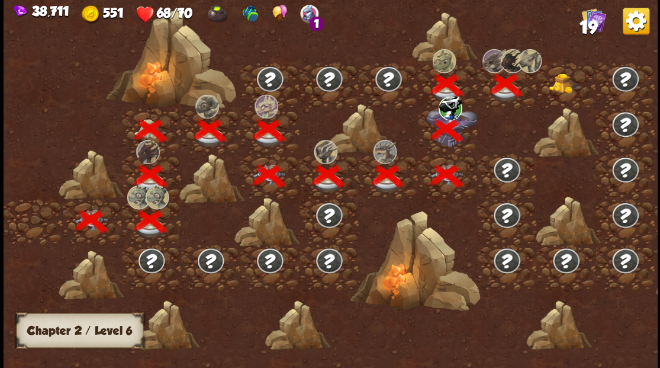
click at [560, 84] on img at bounding box center [565, 83] width 33 height 20
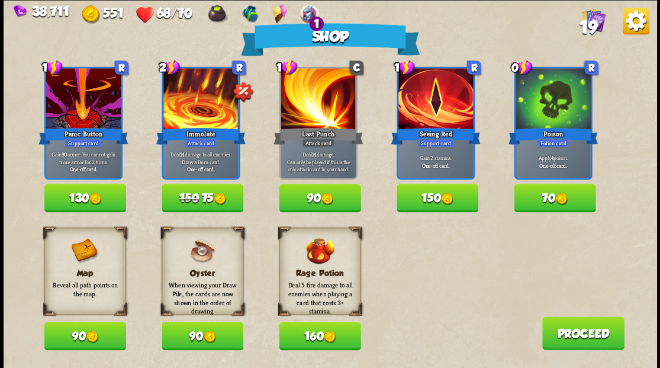
click at [561, 197] on img at bounding box center [561, 198] width 12 height 12
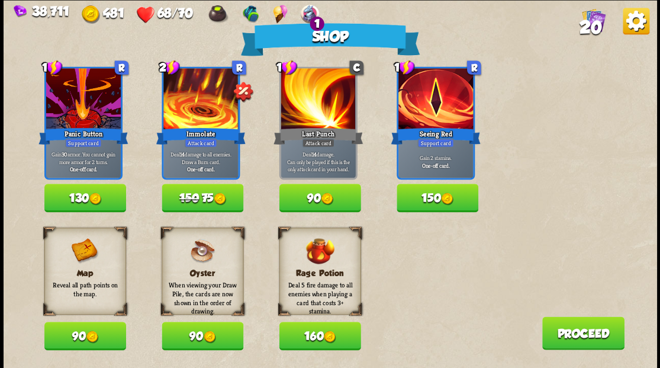
click at [560, 342] on button "Proceed" at bounding box center [583, 332] width 82 height 33
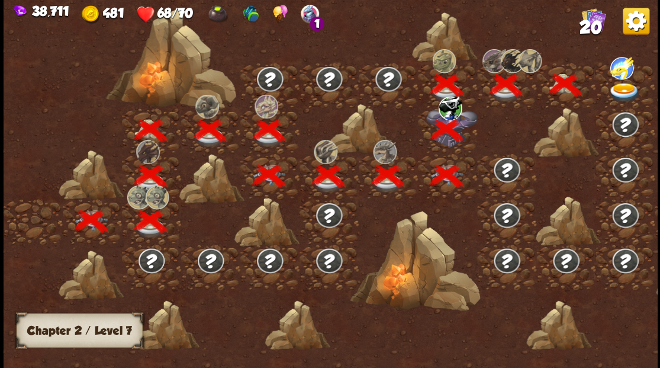
click at [624, 82] on img at bounding box center [624, 92] width 33 height 20
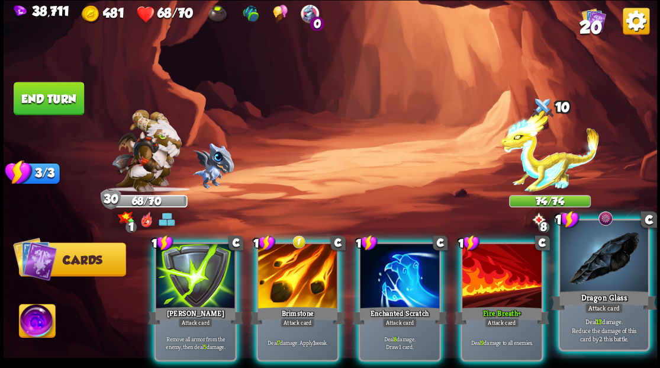
click at [605, 270] on div at bounding box center [604, 257] width 88 height 74
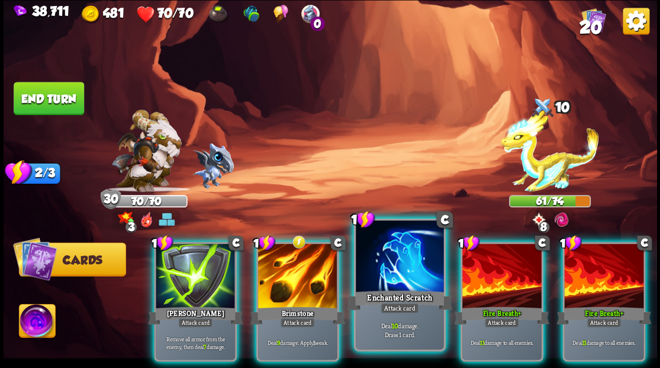
click at [387, 270] on div at bounding box center [400, 257] width 88 height 74
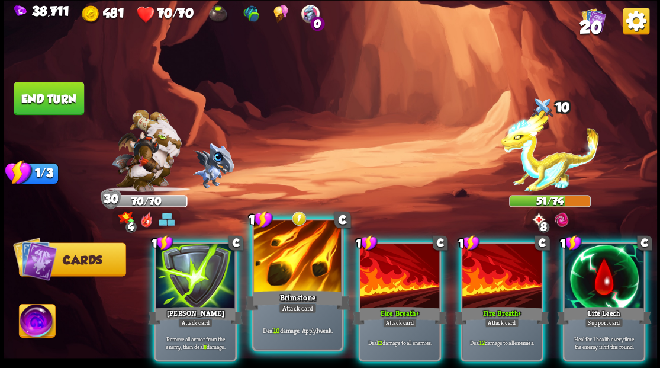
click at [288, 259] on div at bounding box center [297, 257] width 88 height 74
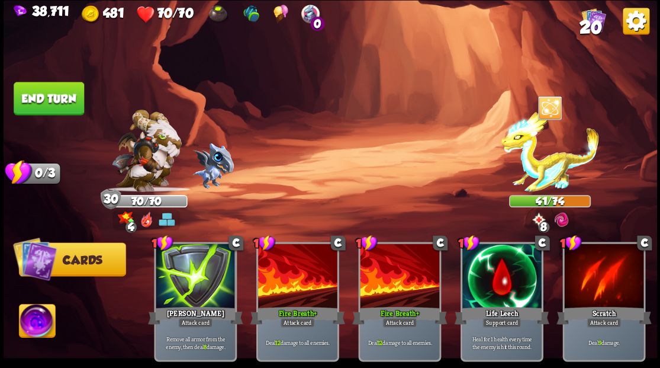
click at [30, 101] on button "End turn" at bounding box center [49, 98] width 70 height 33
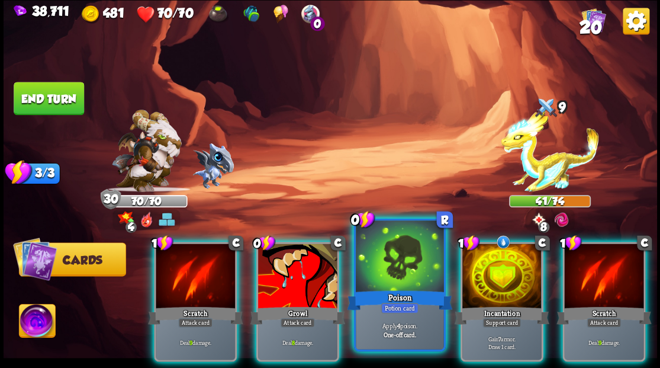
click at [397, 258] on div at bounding box center [400, 257] width 88 height 74
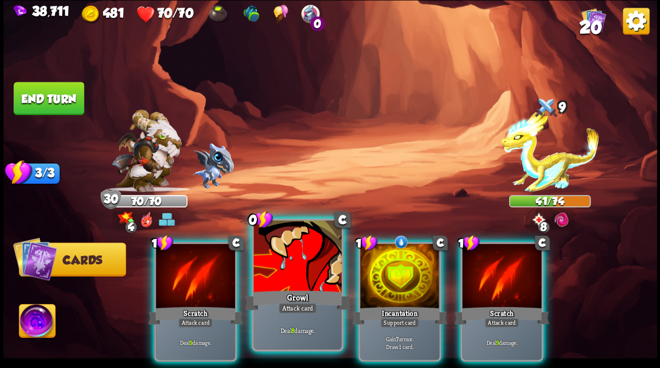
click at [282, 276] on div at bounding box center [297, 257] width 88 height 74
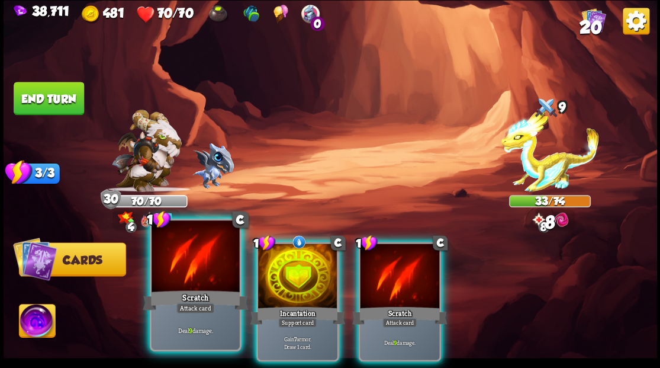
click at [176, 273] on div at bounding box center [196, 257] width 88 height 74
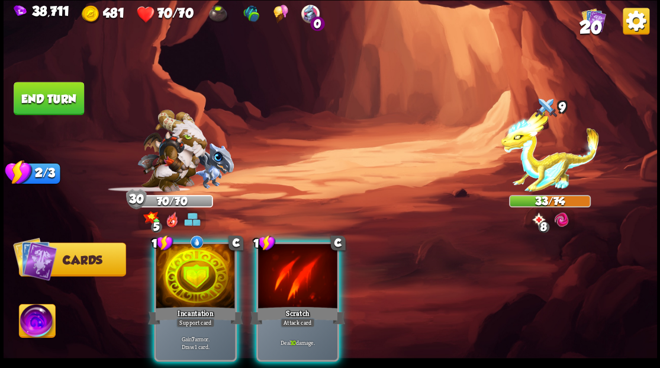
click at [294, 277] on div at bounding box center [297, 276] width 79 height 67
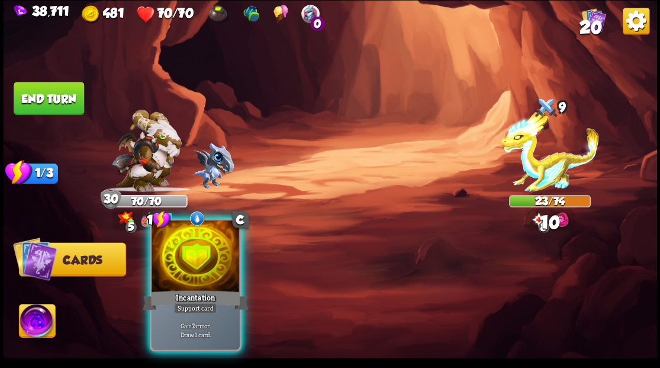
click at [201, 263] on div at bounding box center [196, 257] width 88 height 74
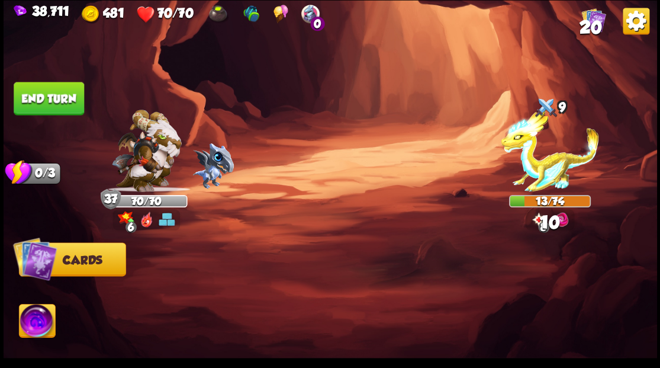
click at [45, 102] on button "End turn" at bounding box center [49, 98] width 70 height 33
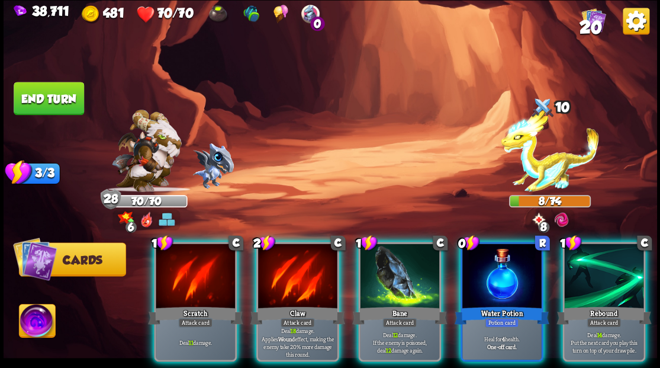
drag, startPoint x: 373, startPoint y: 258, endPoint x: 373, endPoint y: 201, distance: 56.8
click at [373, 256] on div at bounding box center [399, 276] width 79 height 67
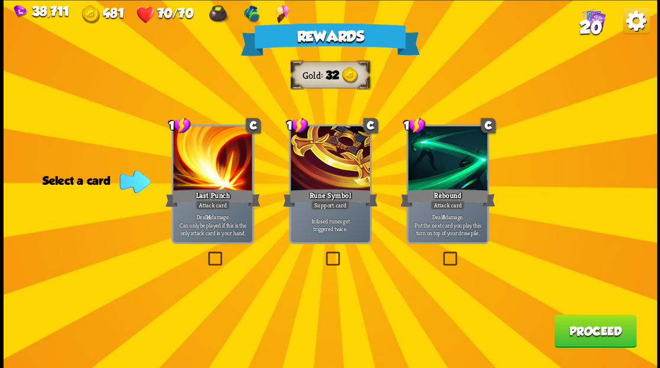
click at [613, 336] on button "Proceed" at bounding box center [595, 330] width 82 height 33
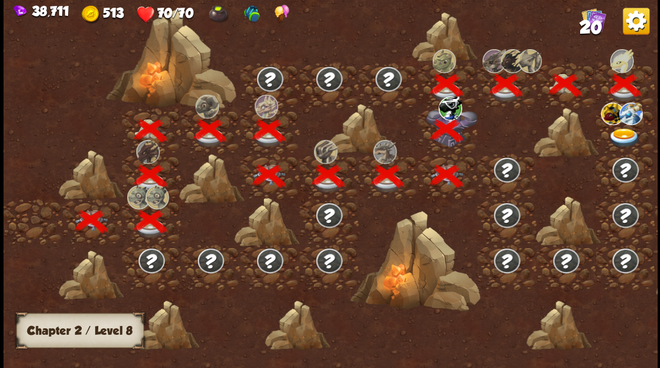
click at [622, 133] on img at bounding box center [624, 138] width 33 height 20
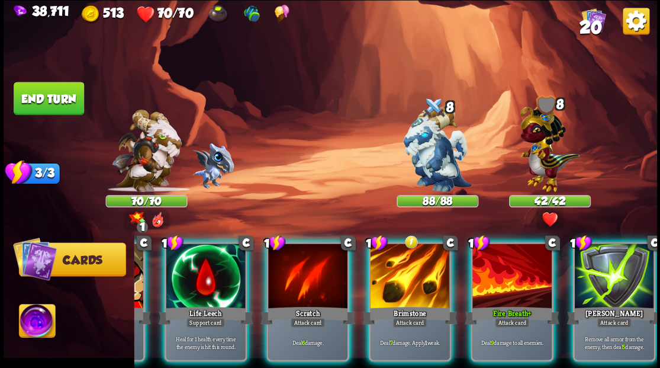
scroll to position [0, 230]
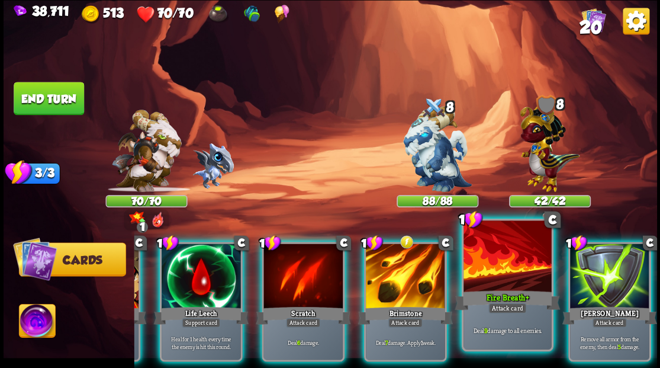
click at [508, 289] on div "Fire Breath+" at bounding box center [507, 300] width 105 height 24
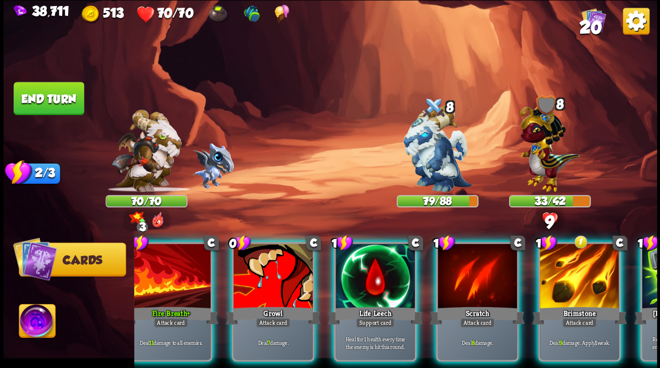
scroll to position [0, 0]
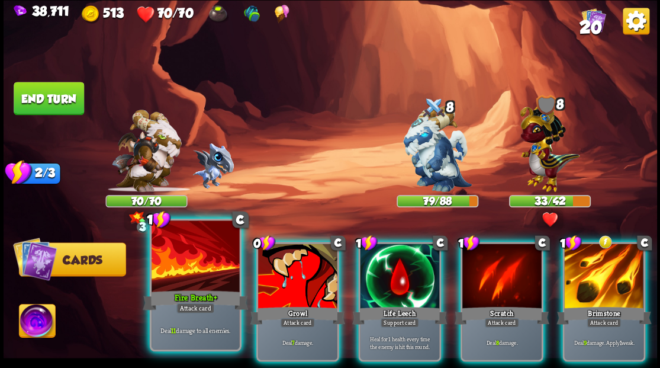
click at [179, 276] on div at bounding box center [196, 257] width 88 height 74
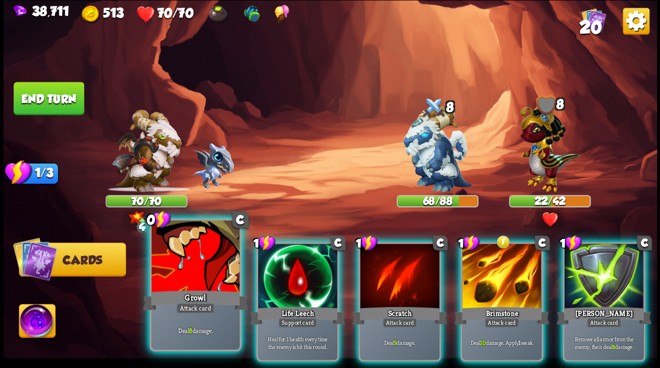
click at [200, 265] on div at bounding box center [196, 257] width 88 height 74
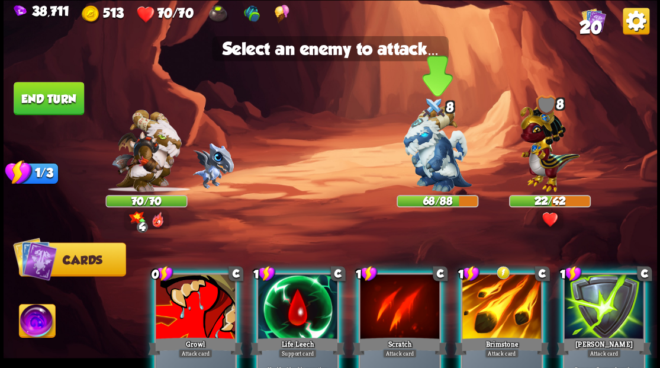
click at [432, 168] on img at bounding box center [437, 149] width 69 height 86
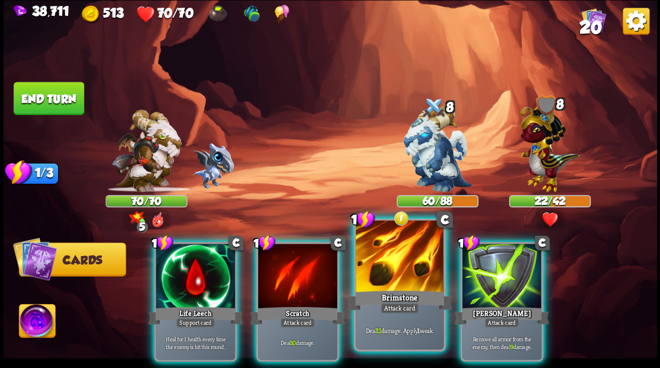
drag, startPoint x: 405, startPoint y: 284, endPoint x: 405, endPoint y: 271, distance: 13.0
click at [405, 284] on div at bounding box center [400, 257] width 88 height 74
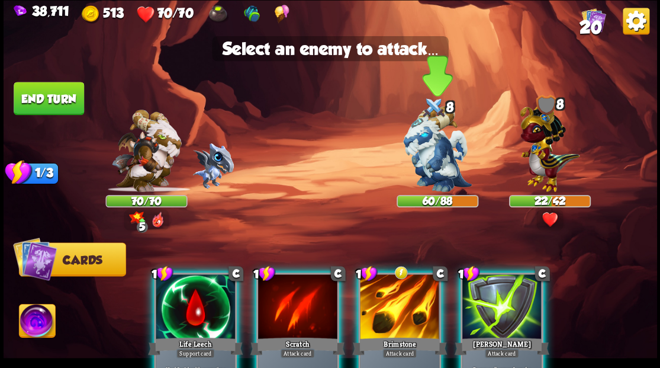
click at [445, 167] on img at bounding box center [437, 149] width 69 height 86
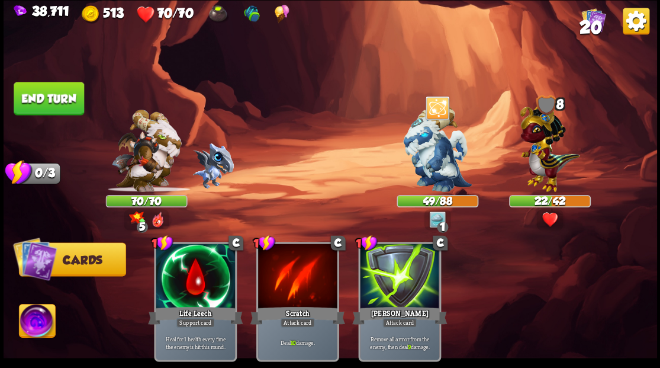
drag, startPoint x: 62, startPoint y: 101, endPoint x: 81, endPoint y: 101, distance: 18.3
click at [62, 101] on button "End turn" at bounding box center [49, 98] width 70 height 33
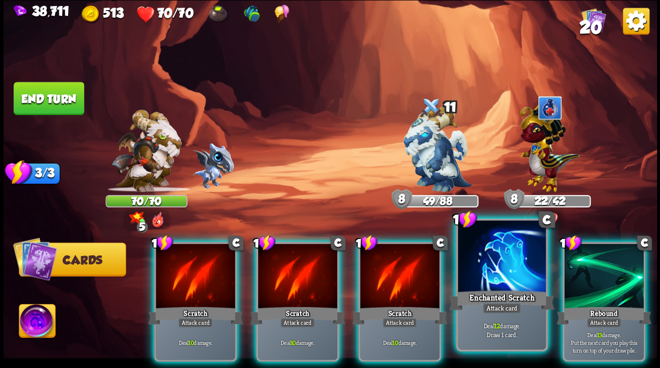
click at [506, 273] on div at bounding box center [502, 257] width 88 height 74
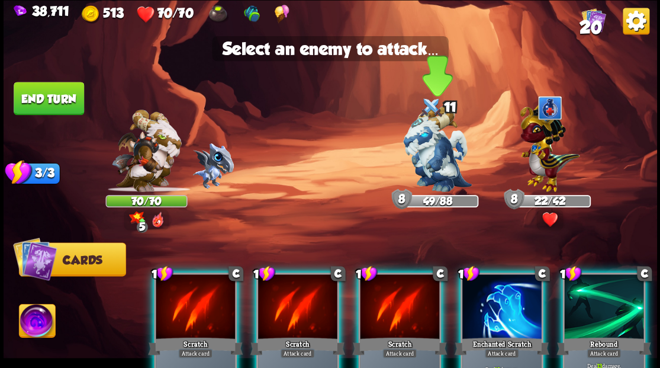
click at [430, 158] on img at bounding box center [437, 149] width 69 height 86
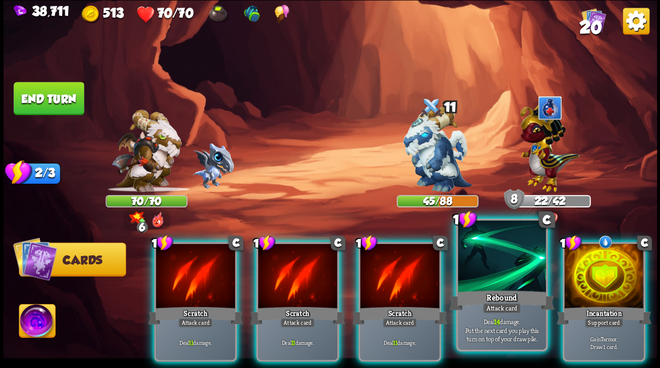
click at [500, 268] on div at bounding box center [502, 257] width 88 height 74
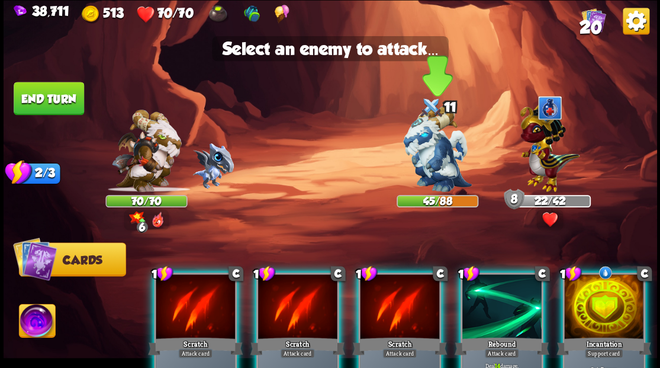
click at [426, 155] on img at bounding box center [437, 149] width 69 height 86
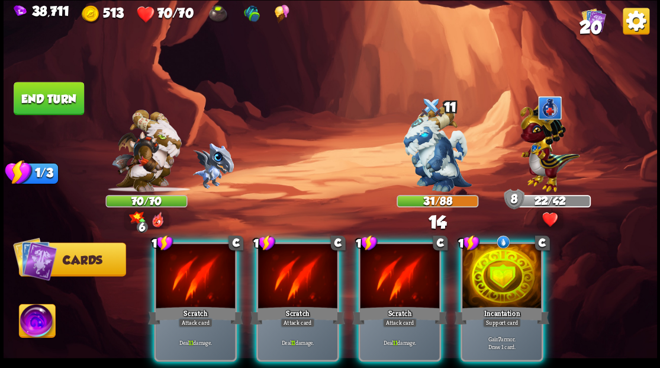
click at [506, 265] on div at bounding box center [501, 276] width 79 height 67
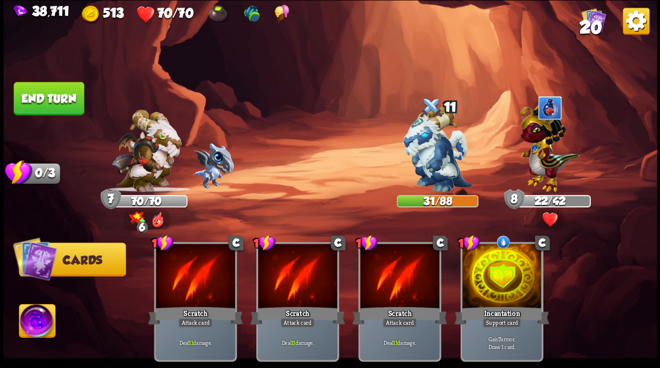
click at [59, 96] on button "End turn" at bounding box center [49, 98] width 70 height 33
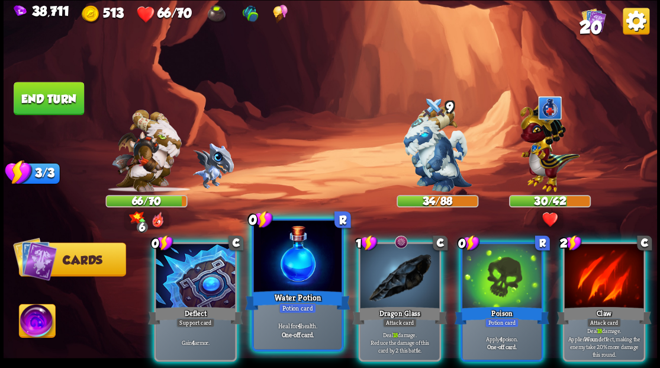
click at [298, 268] on div at bounding box center [297, 257] width 88 height 74
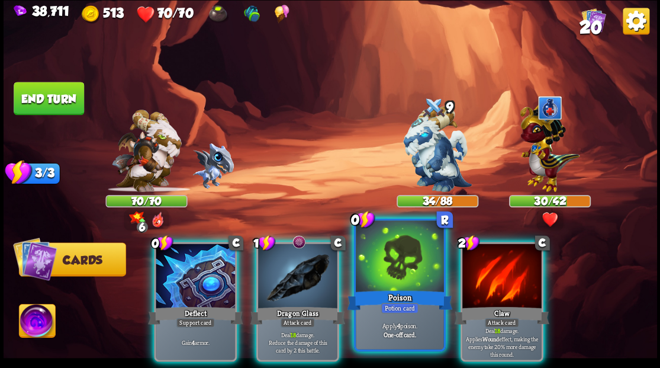
click at [398, 278] on div at bounding box center [400, 257] width 88 height 74
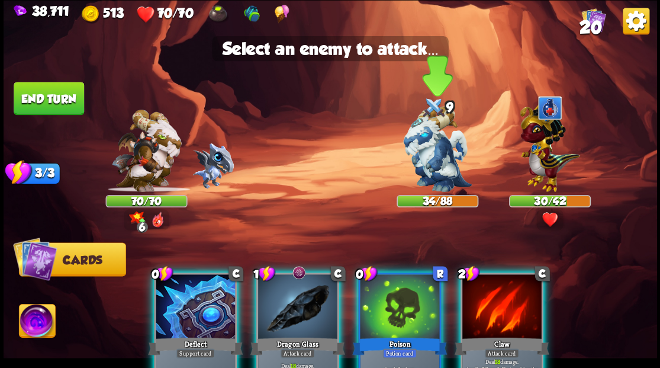
click at [438, 168] on img at bounding box center [437, 149] width 69 height 86
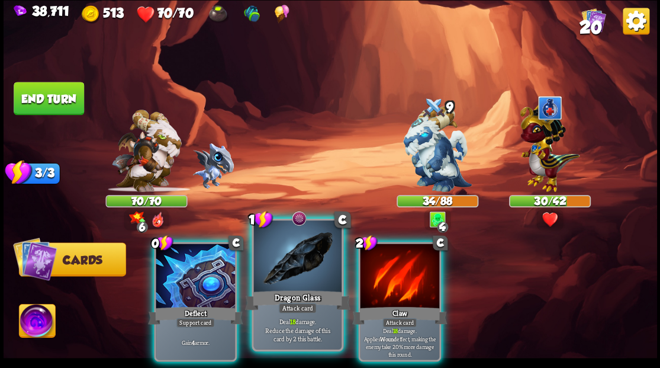
click at [300, 266] on div at bounding box center [297, 257] width 88 height 74
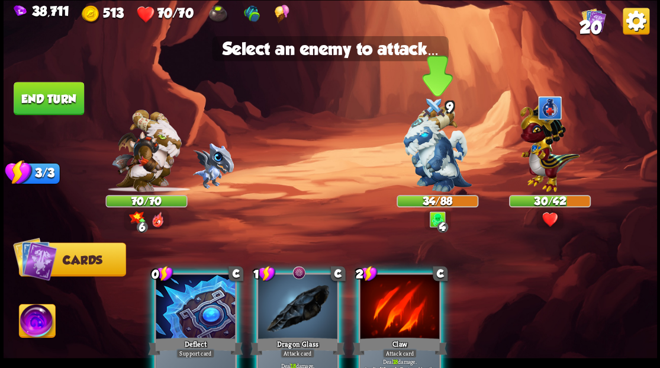
click at [447, 159] on img at bounding box center [437, 149] width 69 height 86
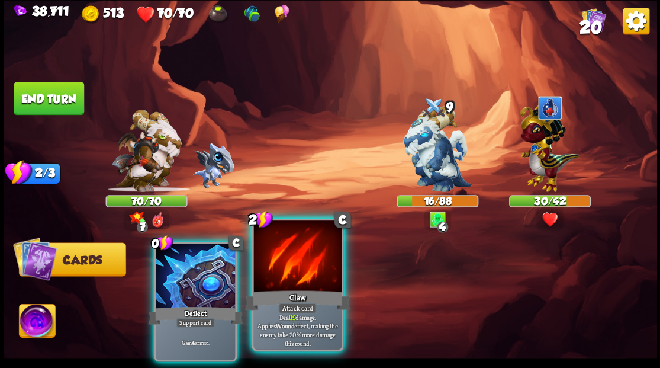
click at [286, 288] on div "Claw" at bounding box center [296, 300] width 105 height 24
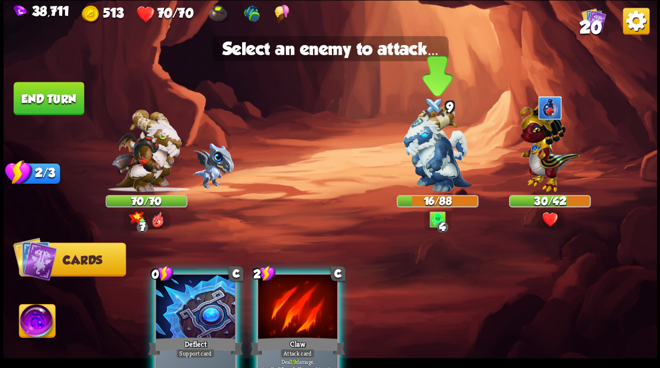
click at [436, 170] on img at bounding box center [437, 149] width 69 height 86
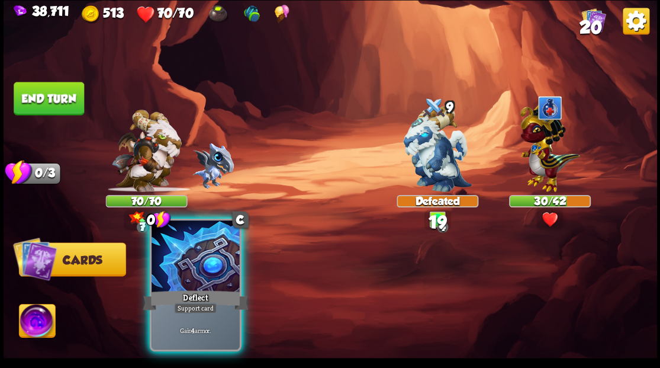
click at [183, 285] on div at bounding box center [196, 257] width 88 height 74
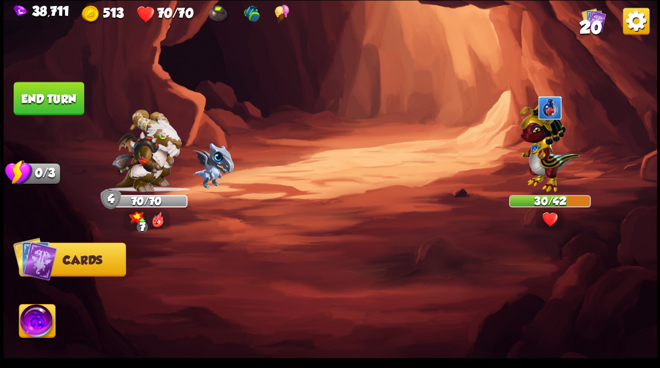
click at [57, 99] on button "End turn" at bounding box center [49, 98] width 70 height 33
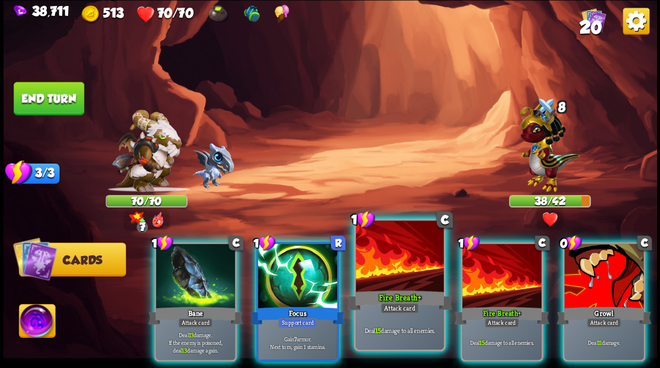
click at [392, 277] on div at bounding box center [400, 257] width 88 height 74
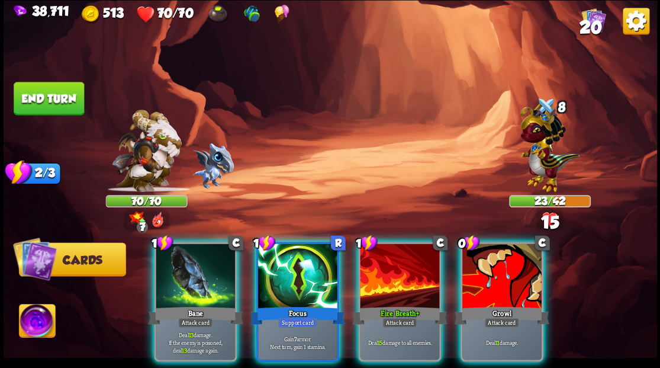
click at [392, 277] on div at bounding box center [399, 276] width 79 height 67
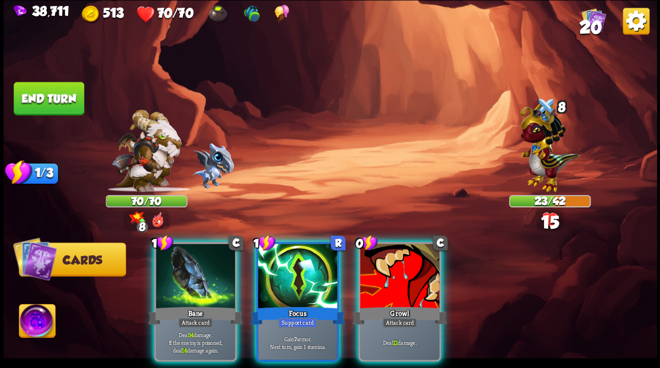
click at [392, 277] on div at bounding box center [399, 276] width 79 height 67
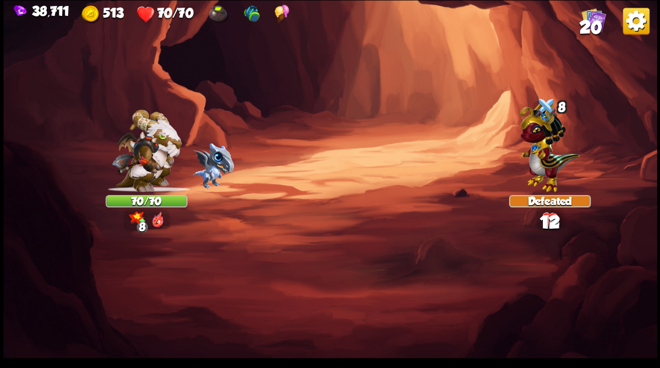
click at [182, 281] on div "Select an enemy to attack... You don't have enough stamina to play that card...…" at bounding box center [330, 184] width 653 height 368
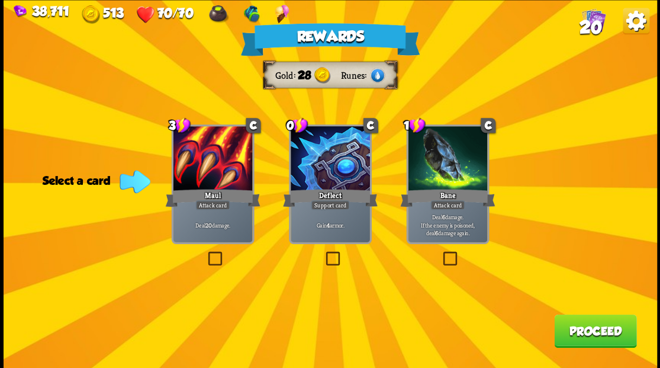
click at [586, 335] on button "Proceed" at bounding box center [595, 330] width 82 height 33
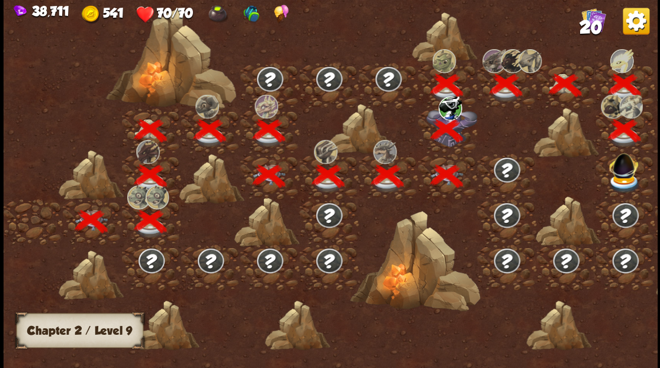
click at [627, 172] on img at bounding box center [623, 163] width 35 height 33
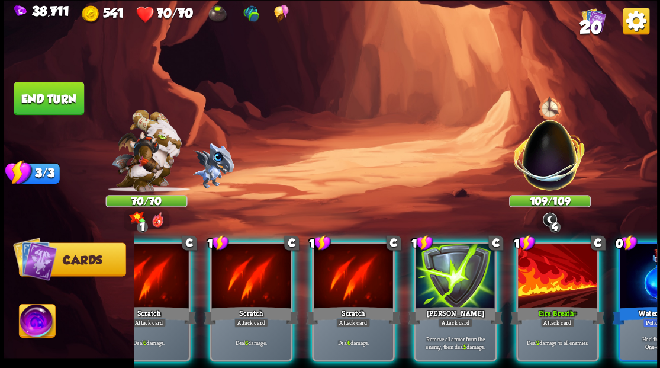
scroll to position [0, 195]
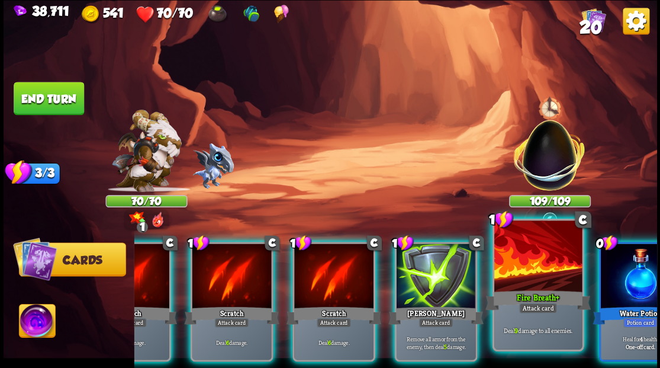
click at [538, 263] on div at bounding box center [538, 257] width 88 height 74
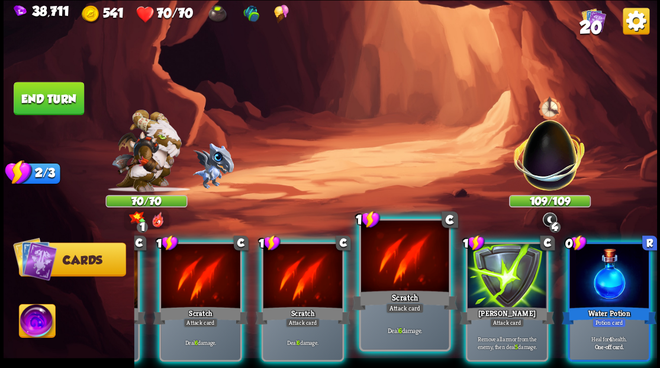
scroll to position [0, 112]
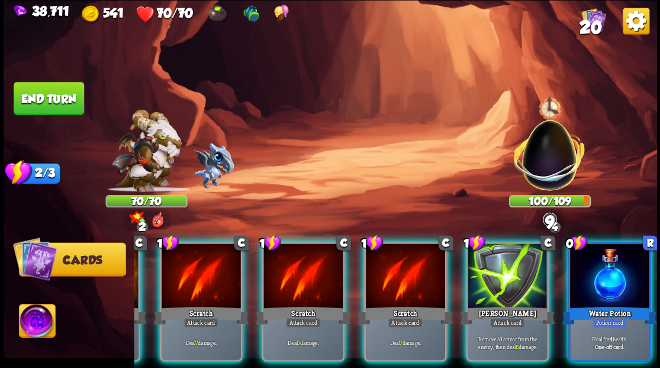
click at [408, 252] on div at bounding box center [405, 276] width 79 height 67
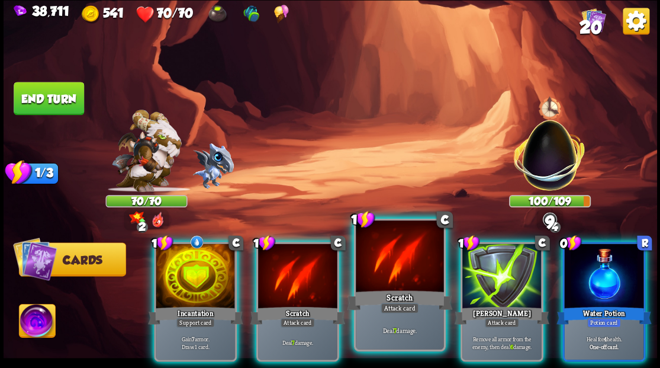
scroll to position [0, 0]
click at [401, 259] on div at bounding box center [400, 257] width 88 height 74
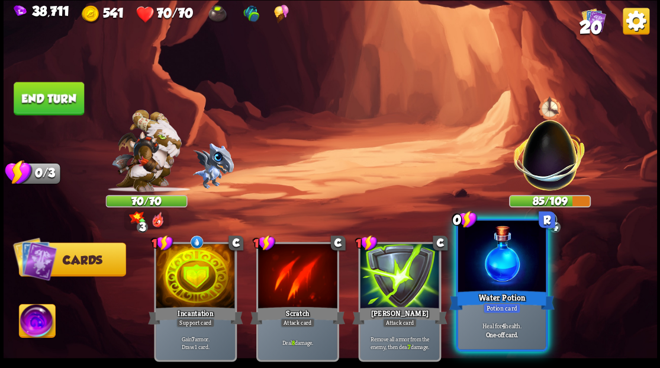
click at [524, 275] on div at bounding box center [502, 257] width 88 height 74
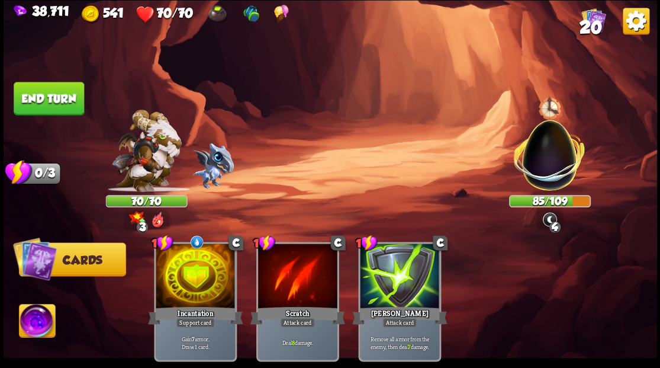
click at [49, 102] on button "End turn" at bounding box center [49, 98] width 70 height 33
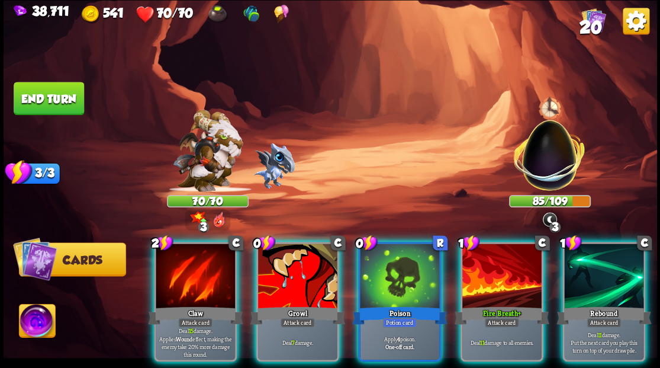
drag, startPoint x: 400, startPoint y: 266, endPoint x: 407, endPoint y: 219, distance: 48.0
click at [400, 265] on div at bounding box center [399, 276] width 79 height 67
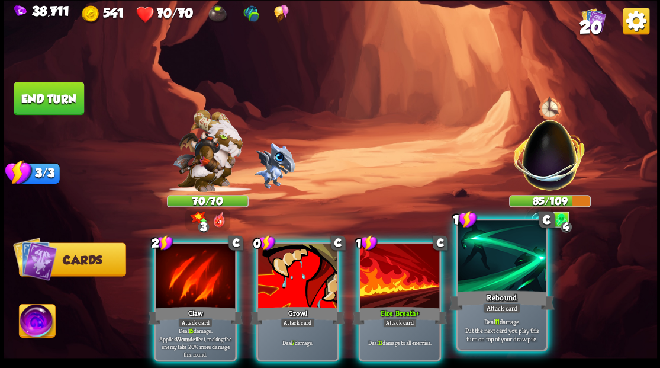
click at [500, 272] on div at bounding box center [502, 257] width 88 height 74
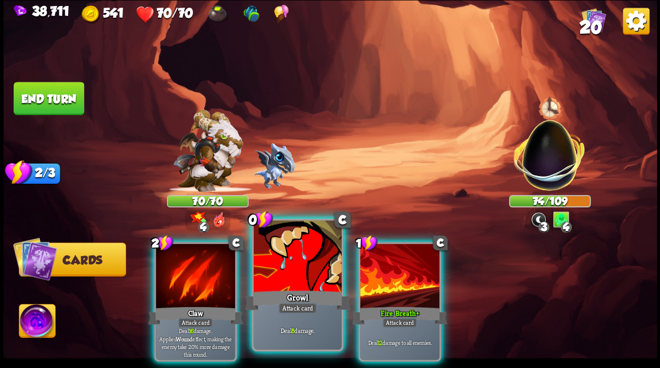
click at [305, 271] on div at bounding box center [297, 257] width 88 height 74
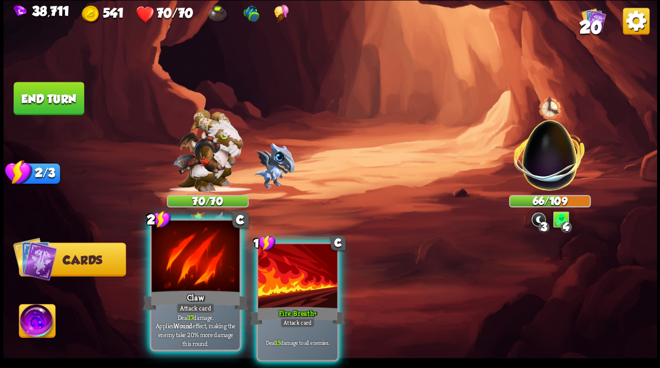
click at [196, 276] on div at bounding box center [196, 257] width 88 height 74
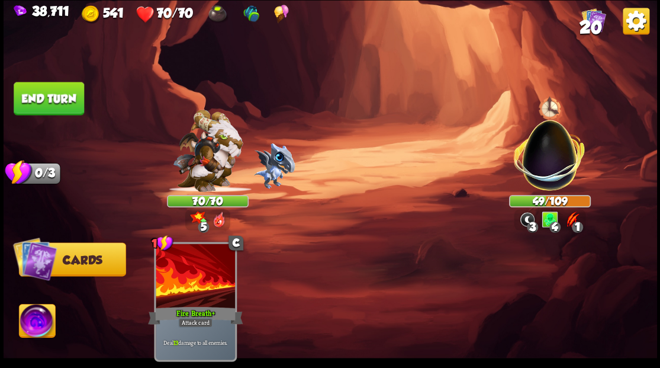
click at [74, 95] on button "End turn" at bounding box center [49, 98] width 70 height 33
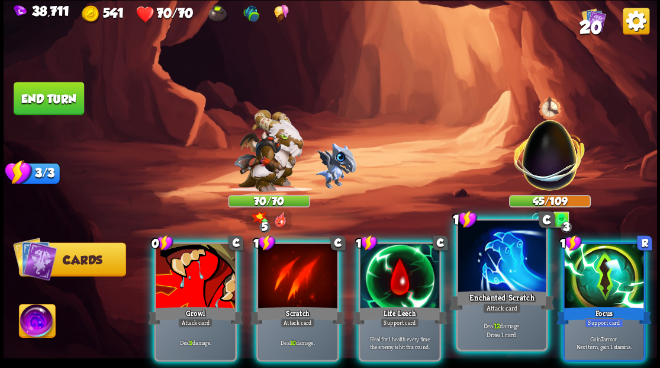
click at [508, 286] on div at bounding box center [502, 257] width 88 height 74
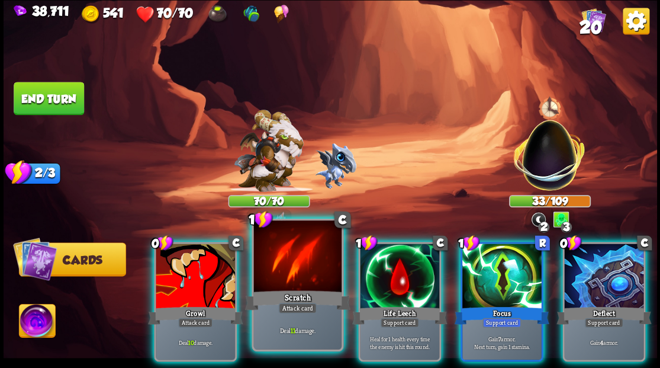
click at [290, 282] on div at bounding box center [297, 257] width 88 height 74
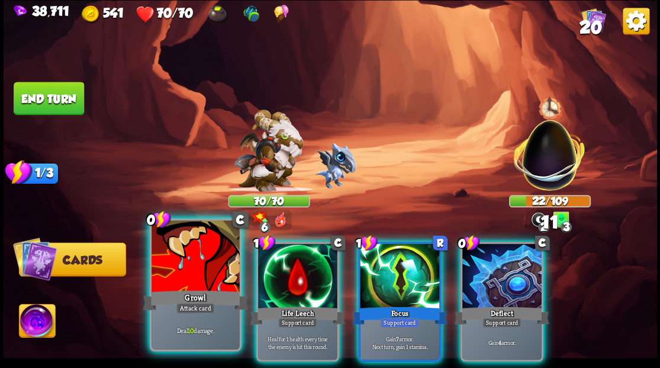
click at [210, 266] on div at bounding box center [196, 257] width 88 height 74
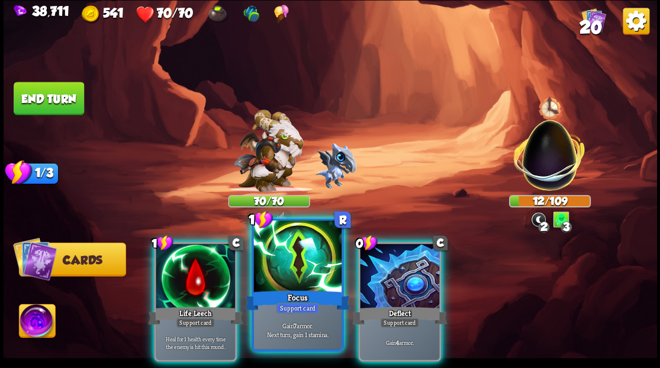
click at [291, 278] on div at bounding box center [297, 257] width 88 height 74
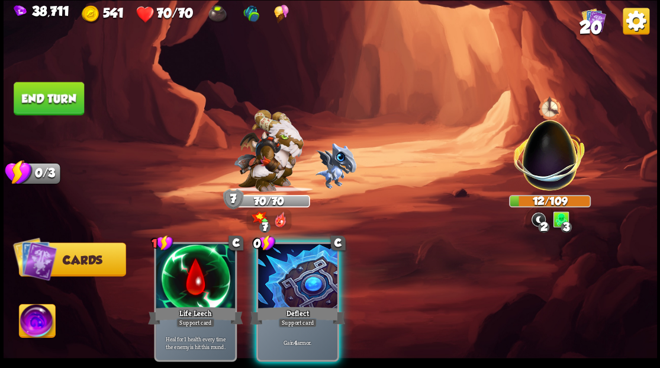
click at [291, 278] on div at bounding box center [297, 276] width 79 height 67
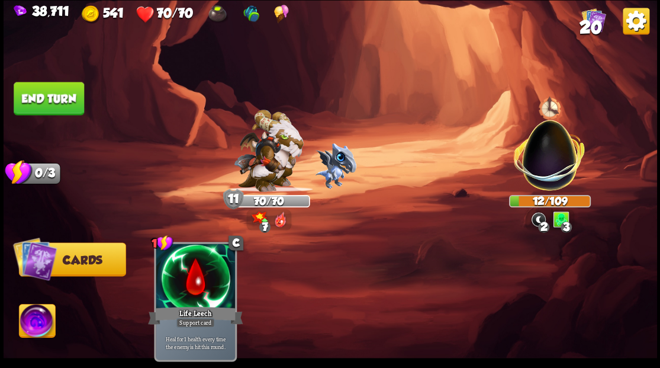
click at [51, 94] on button "End turn" at bounding box center [49, 98] width 70 height 33
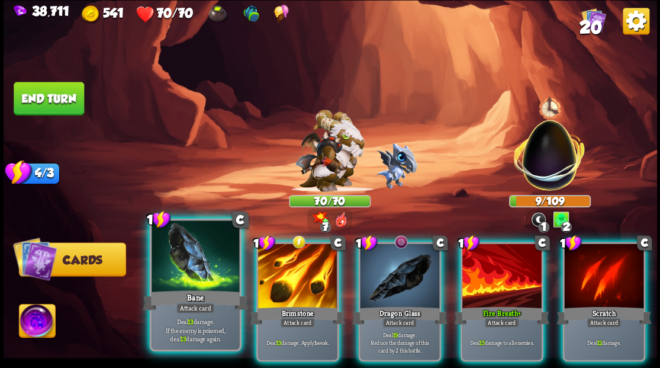
click at [188, 280] on div at bounding box center [196, 257] width 88 height 74
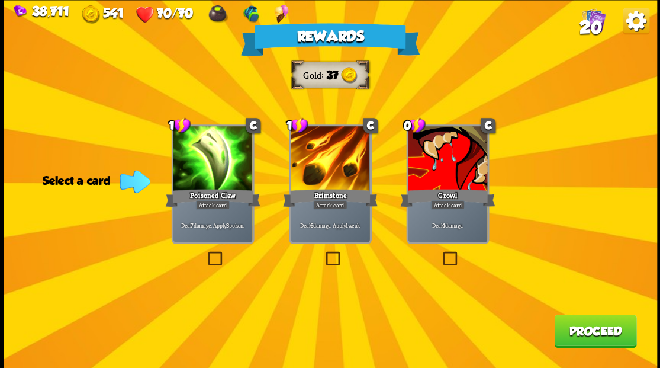
click at [594, 25] on span "20" at bounding box center [590, 27] width 22 height 20
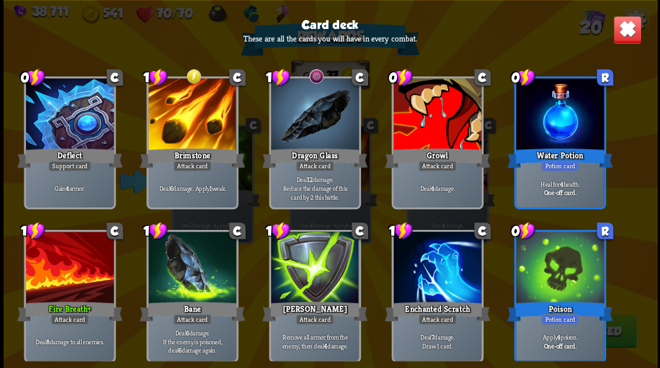
scroll to position [372, 0]
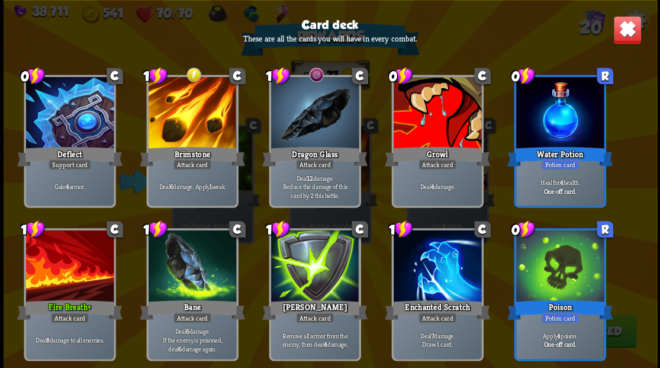
click at [630, 34] on img at bounding box center [627, 29] width 28 height 28
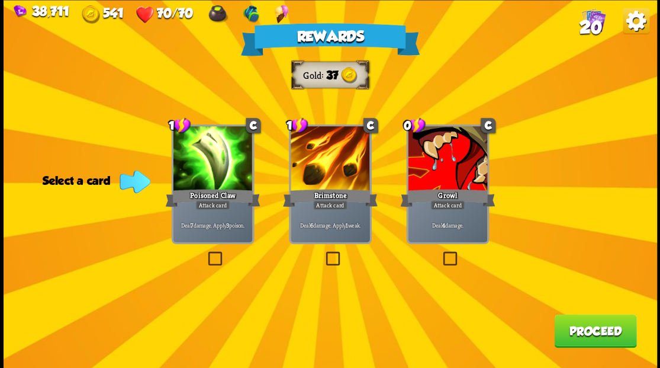
click at [205, 253] on label at bounding box center [205, 253] width 0 height 0
click at [0, 0] on input "checkbox" at bounding box center [0, 0] width 0 height 0
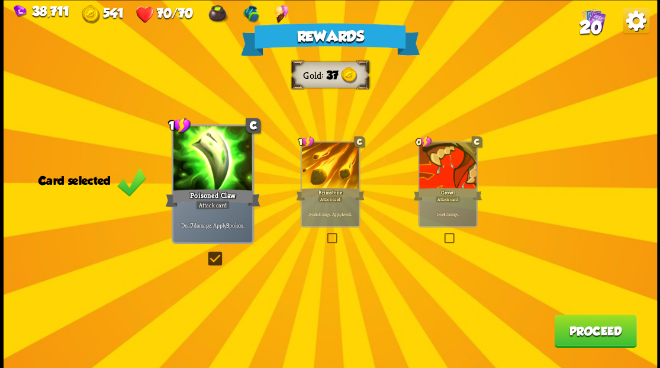
click at [605, 332] on button "Proceed" at bounding box center [595, 330] width 82 height 33
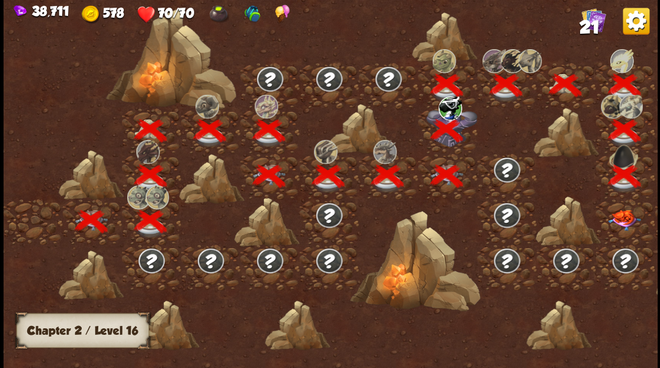
scroll to position [0, 180]
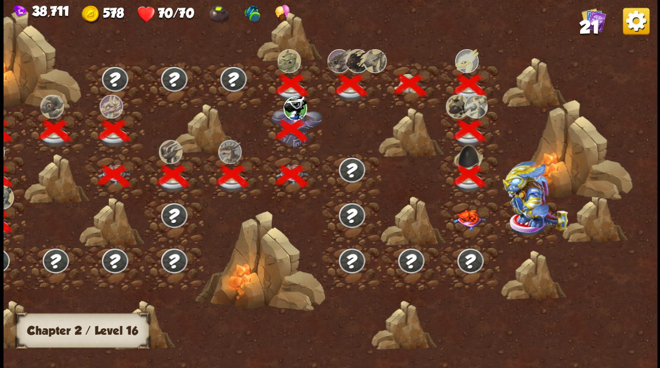
click at [469, 218] on img at bounding box center [469, 219] width 33 height 21
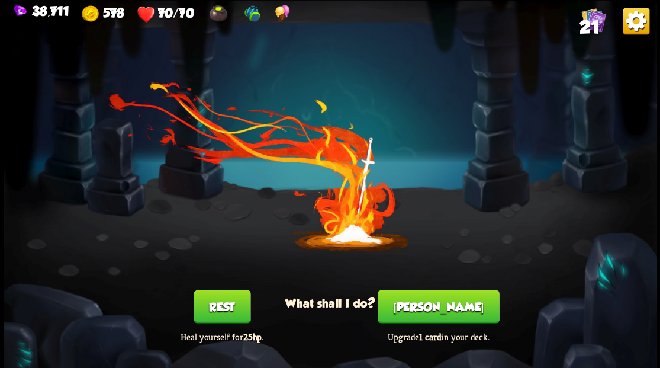
click at [436, 314] on button "[PERSON_NAME]" at bounding box center [438, 305] width 121 height 33
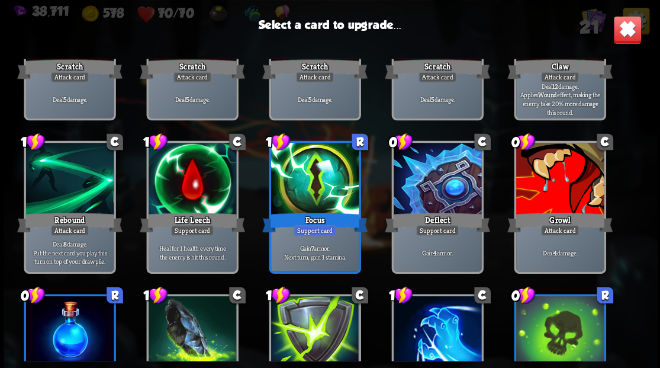
scroll to position [118, 0]
click at [540, 191] on div at bounding box center [560, 180] width 88 height 74
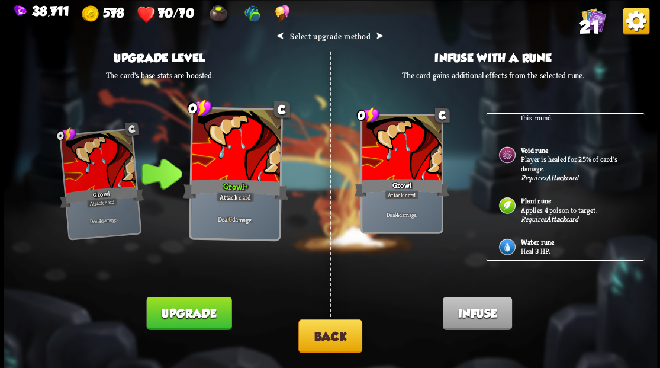
scroll to position [97, 0]
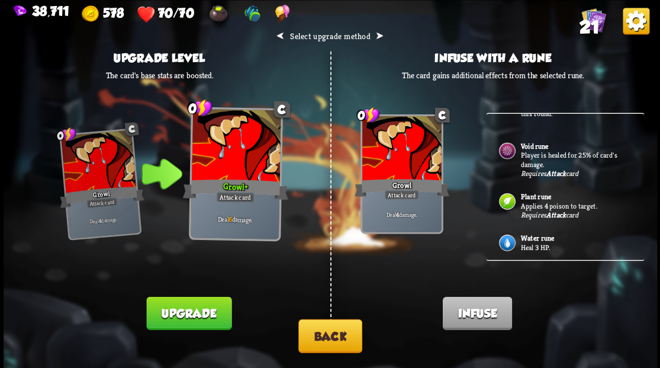
click at [334, 339] on button "Back" at bounding box center [330, 335] width 64 height 34
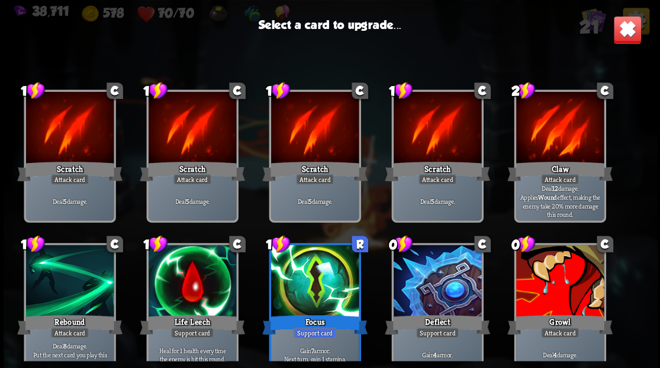
click at [312, 269] on div at bounding box center [315, 281] width 88 height 74
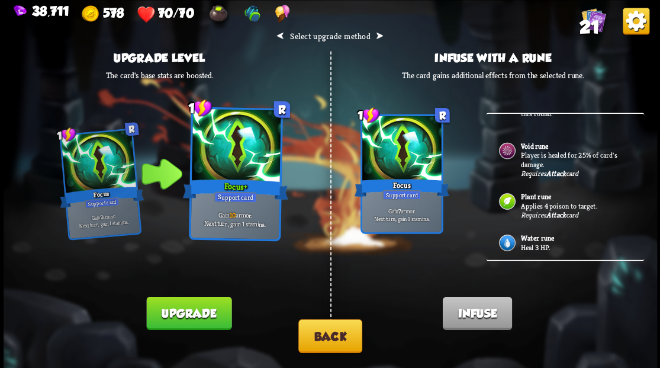
click at [529, 242] on p "Heal 3 HP." at bounding box center [575, 246] width 111 height 9
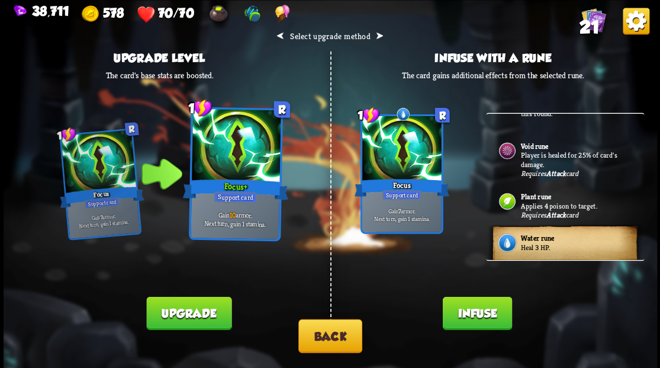
click at [479, 320] on button "Infuse" at bounding box center [476, 312] width 69 height 33
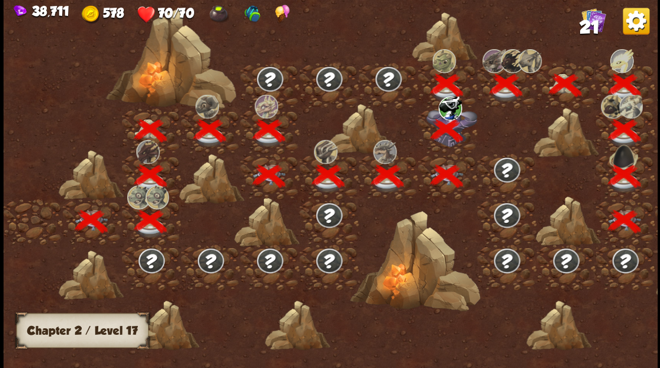
scroll to position [0, 180]
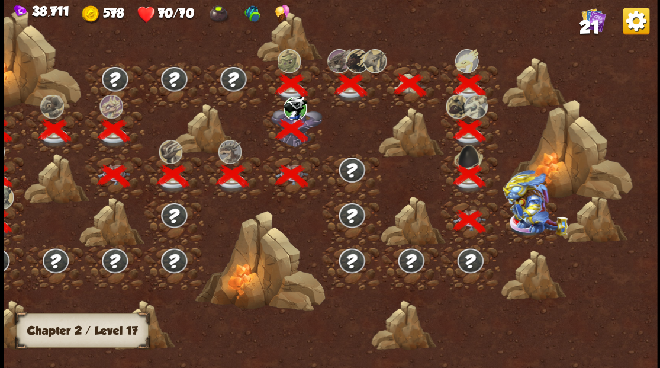
click at [534, 215] on img at bounding box center [534, 202] width 65 height 66
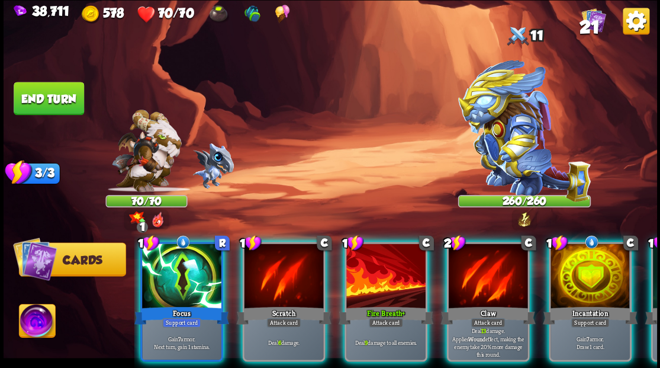
scroll to position [0, 134]
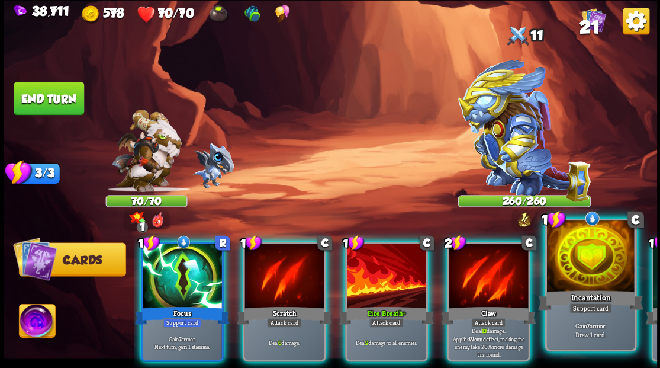
click at [587, 283] on div at bounding box center [590, 257] width 88 height 74
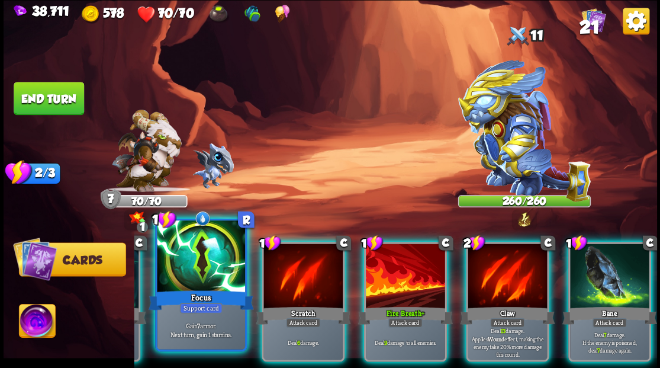
scroll to position [0, 112]
click at [200, 279] on div at bounding box center [201, 257] width 88 height 74
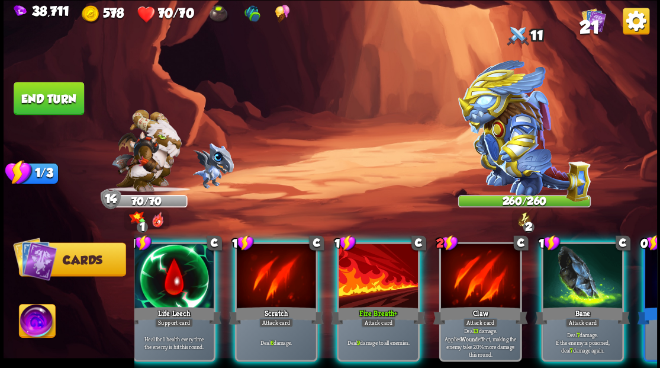
scroll to position [0, 0]
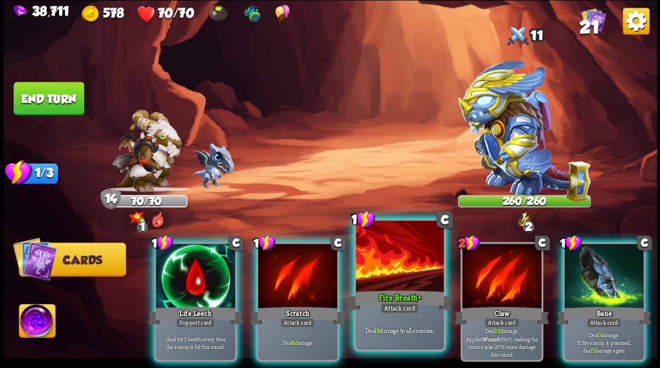
click at [397, 282] on div at bounding box center [400, 257] width 88 height 74
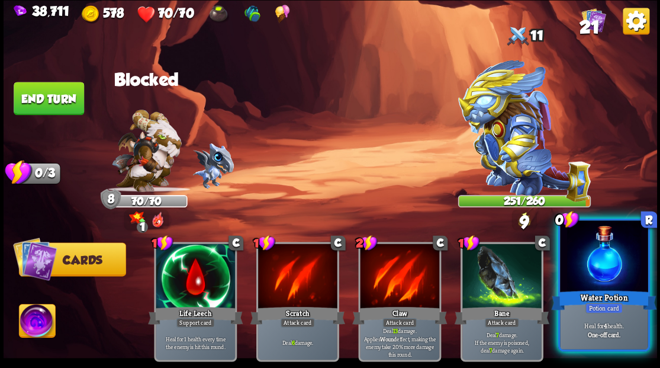
click at [606, 272] on div at bounding box center [604, 257] width 88 height 74
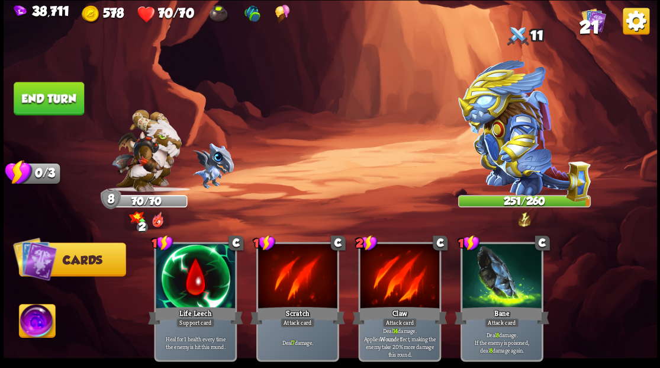
click at [59, 92] on button "End turn" at bounding box center [49, 98] width 70 height 33
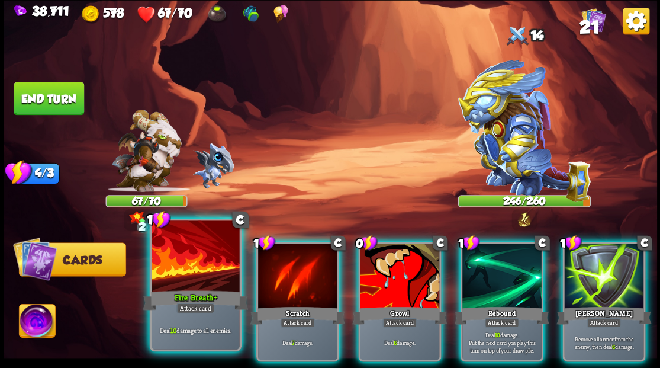
click at [186, 288] on div "Fire Breath+" at bounding box center [195, 300] width 105 height 24
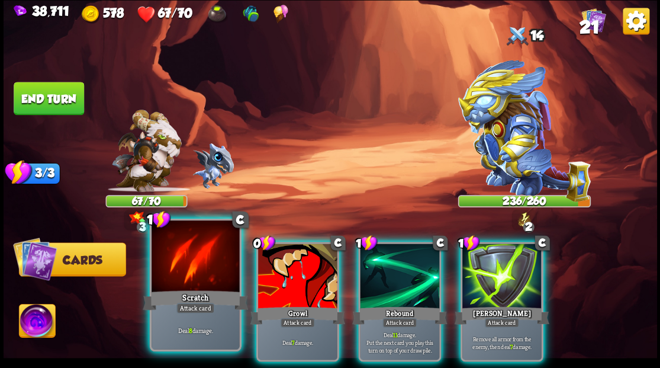
click at [197, 285] on div at bounding box center [196, 257] width 88 height 74
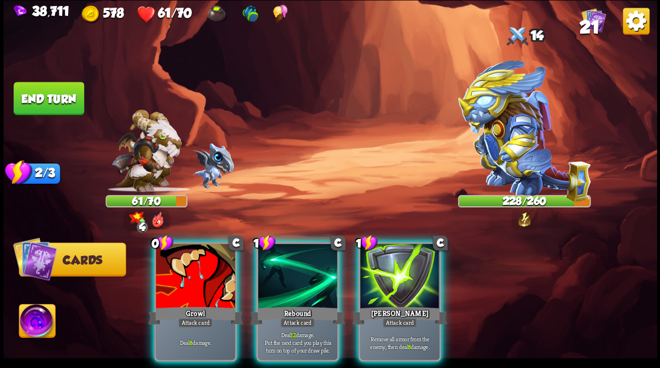
drag, startPoint x: 401, startPoint y: 278, endPoint x: 388, endPoint y: 239, distance: 41.2
click at [401, 273] on div at bounding box center [399, 276] width 79 height 67
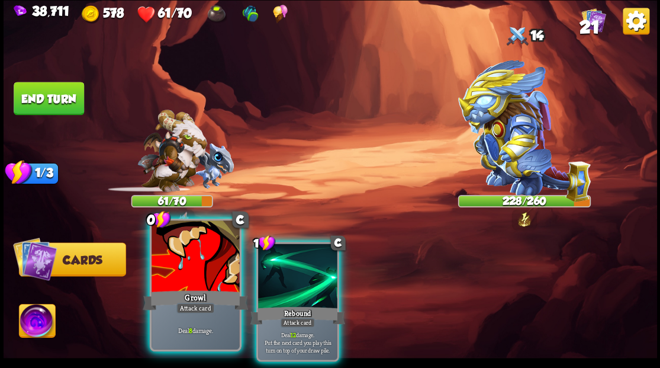
click at [175, 286] on div at bounding box center [196, 257] width 88 height 74
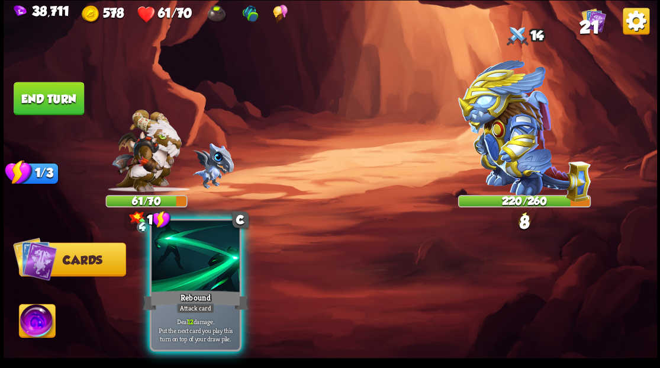
click at [191, 289] on div "Rebound" at bounding box center [195, 300] width 105 height 24
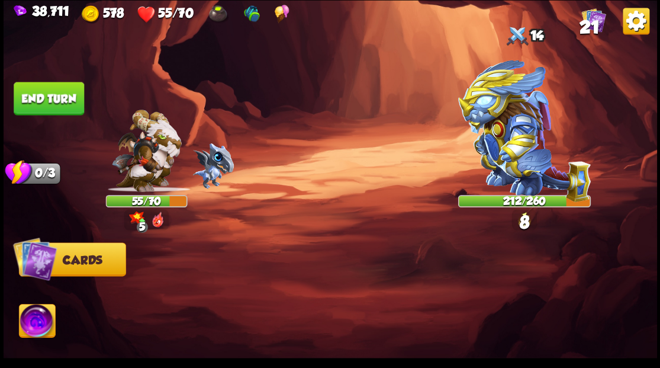
click at [54, 98] on button "End turn" at bounding box center [49, 98] width 70 height 33
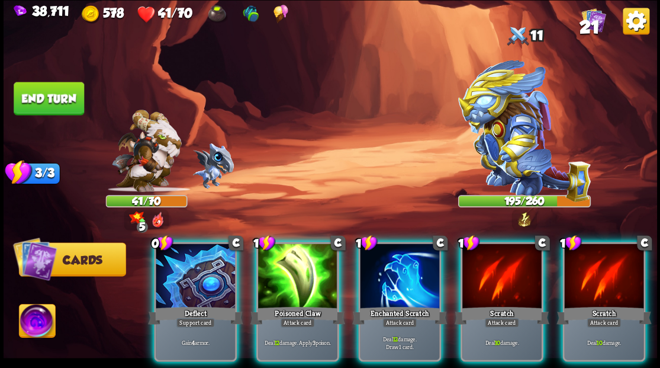
drag, startPoint x: 197, startPoint y: 282, endPoint x: 191, endPoint y: 268, distance: 15.9
click at [192, 273] on div at bounding box center [195, 276] width 79 height 67
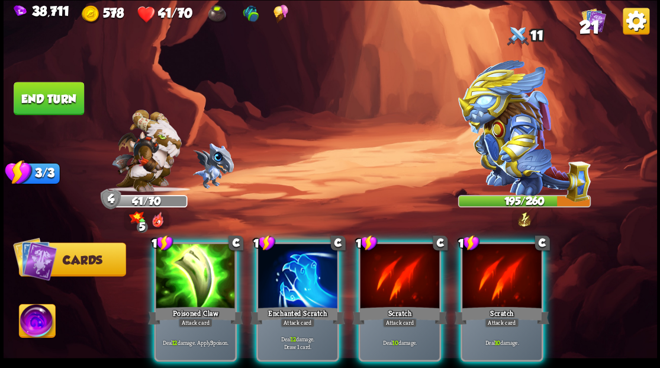
drag, startPoint x: 290, startPoint y: 278, endPoint x: 328, endPoint y: 215, distance: 72.8
click at [291, 276] on div at bounding box center [297, 276] width 79 height 67
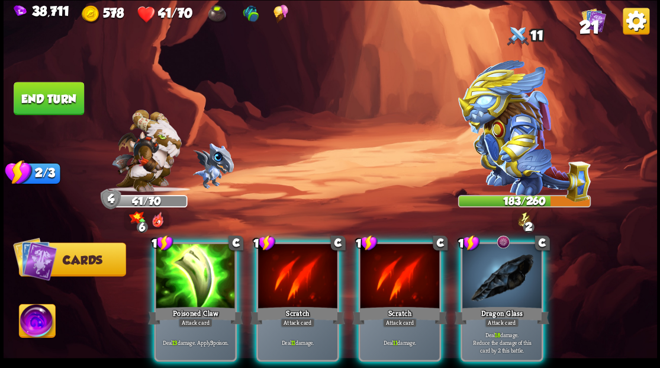
drag, startPoint x: 502, startPoint y: 291, endPoint x: 487, endPoint y: 256, distance: 37.6
click at [498, 279] on div "1 C Dragon Glass Attack card Deal 18 damage. Reduce the damage of this card by …" at bounding box center [501, 302] width 83 height 120
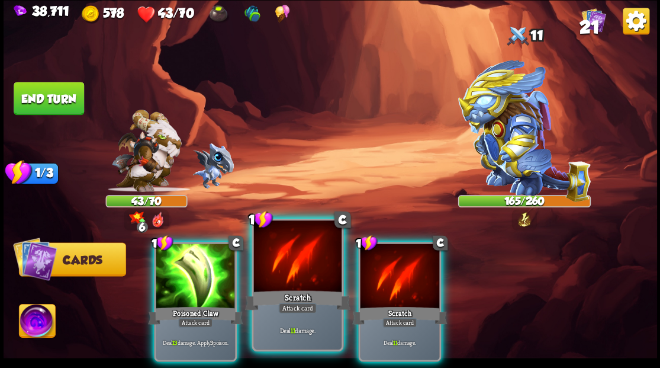
drag, startPoint x: 207, startPoint y: 287, endPoint x: 252, endPoint y: 224, distance: 77.2
click at [208, 282] on div at bounding box center [195, 276] width 79 height 67
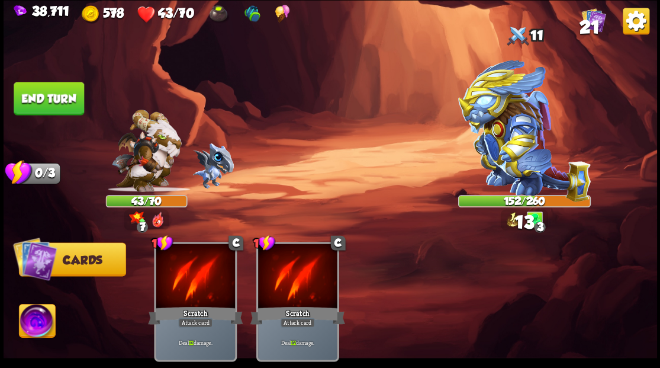
click at [56, 95] on button "End turn" at bounding box center [49, 98] width 70 height 33
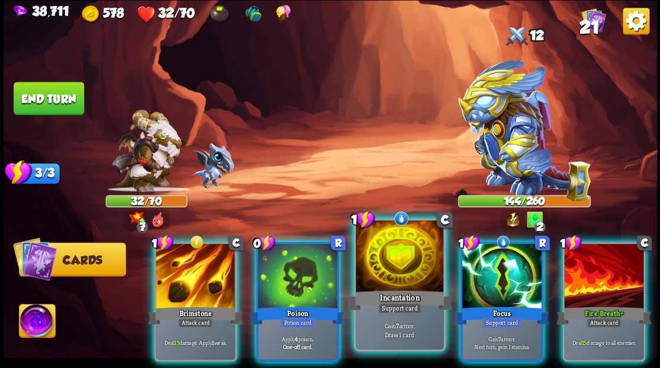
click at [411, 279] on div at bounding box center [400, 257] width 88 height 74
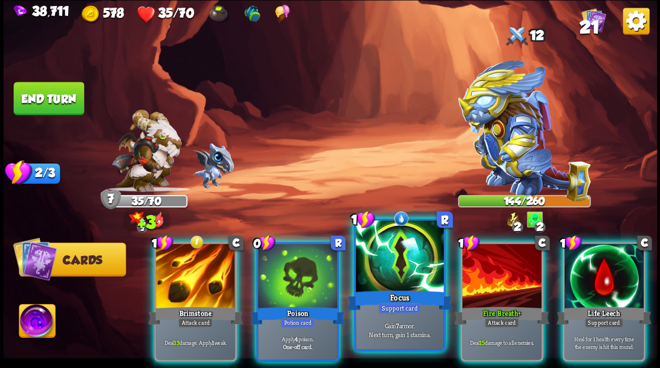
click at [395, 273] on div at bounding box center [400, 257] width 88 height 74
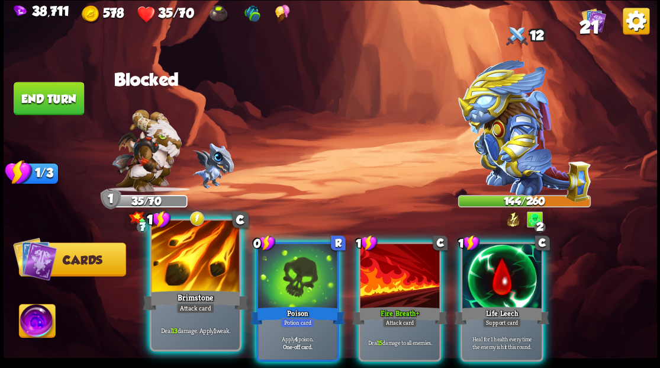
click at [187, 271] on div at bounding box center [196, 257] width 88 height 74
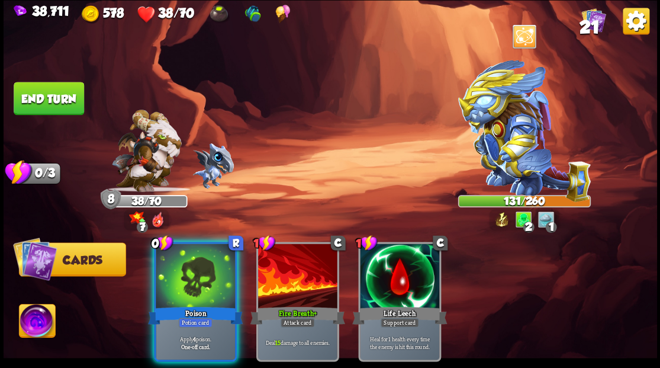
click at [65, 101] on button "End turn" at bounding box center [49, 98] width 70 height 33
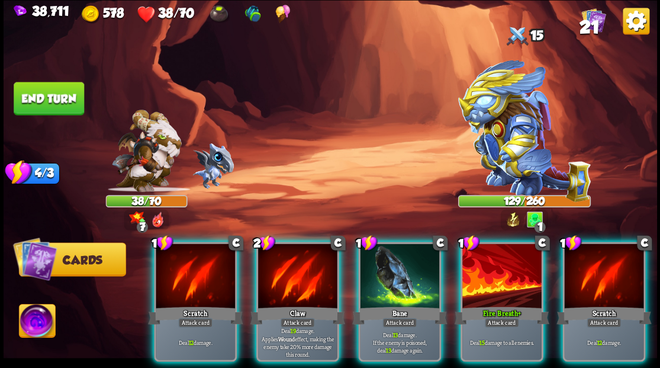
drag, startPoint x: 400, startPoint y: 290, endPoint x: 392, endPoint y: 288, distance: 7.5
click at [400, 304] on div "Bane" at bounding box center [399, 314] width 95 height 21
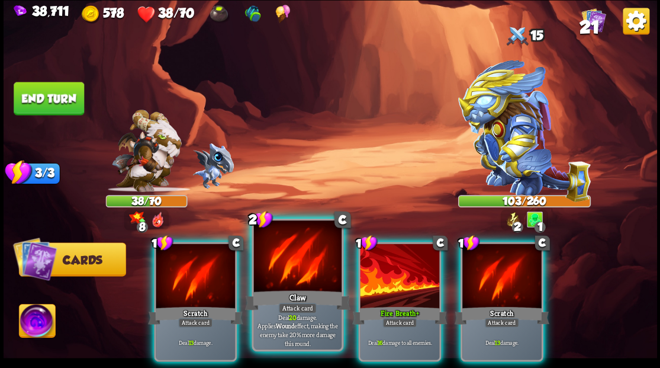
click at [305, 278] on div at bounding box center [297, 257] width 88 height 74
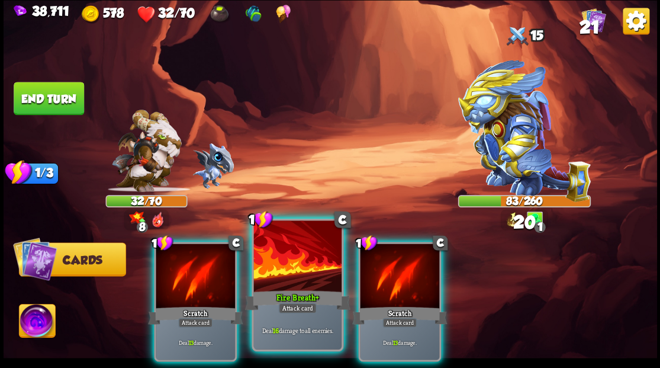
click at [301, 264] on div at bounding box center [297, 257] width 88 height 74
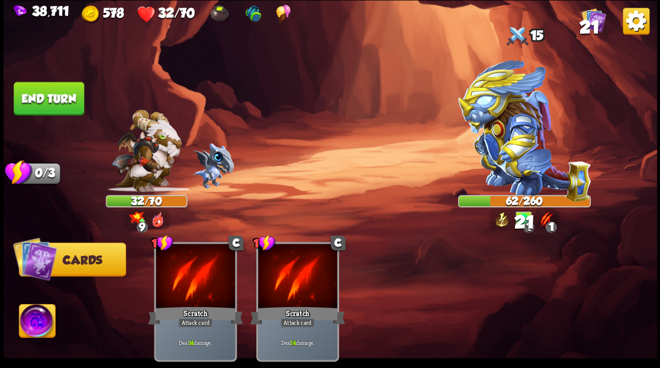
click at [36, 316] on img at bounding box center [37, 322] width 36 height 37
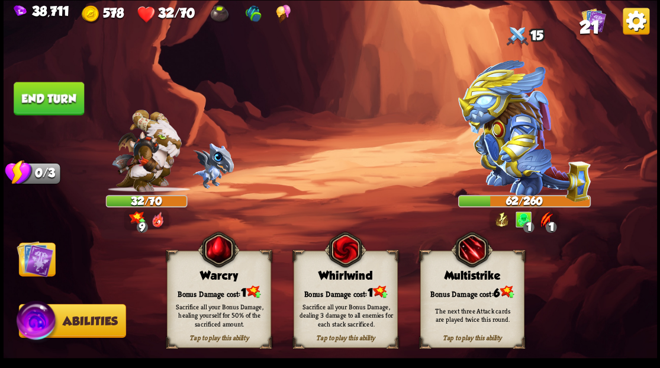
click at [205, 302] on div "Sacrifice all your Bonus Damage, healing yourself for 50% of the sacrificed amo…" at bounding box center [219, 314] width 94 height 26
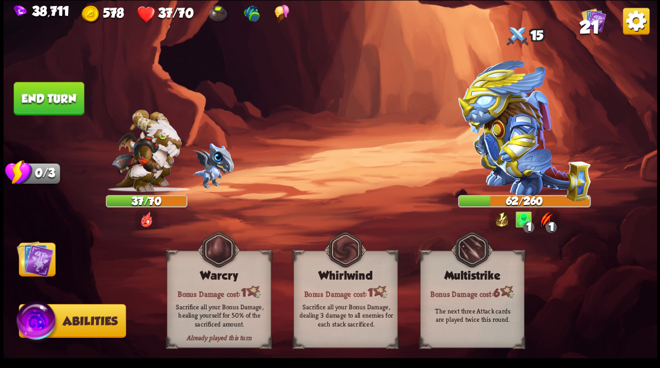
click at [63, 94] on button "End turn" at bounding box center [49, 98] width 70 height 33
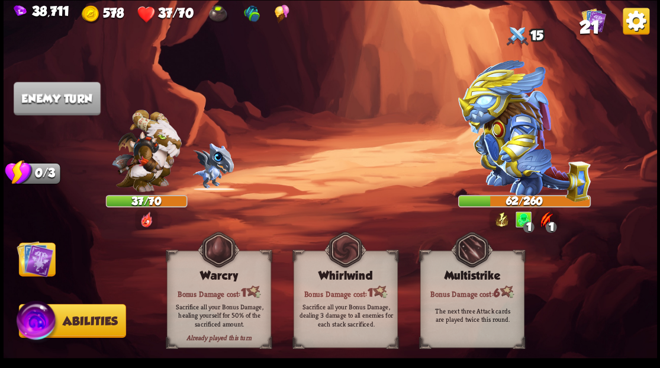
click at [25, 262] on img at bounding box center [35, 258] width 37 height 37
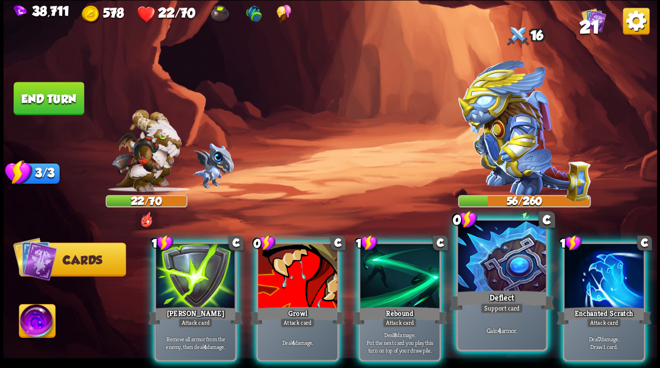
click at [510, 278] on div at bounding box center [502, 257] width 88 height 74
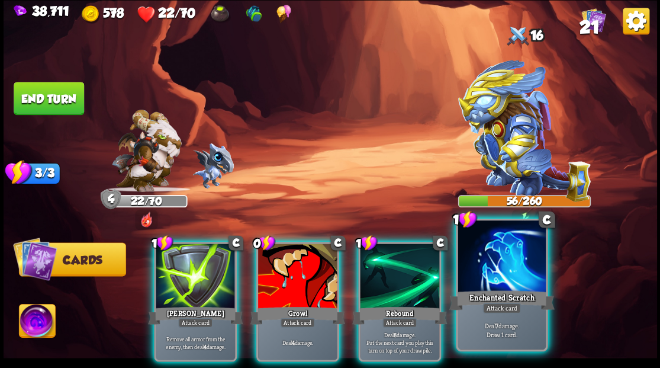
click at [517, 269] on div at bounding box center [502, 257] width 88 height 74
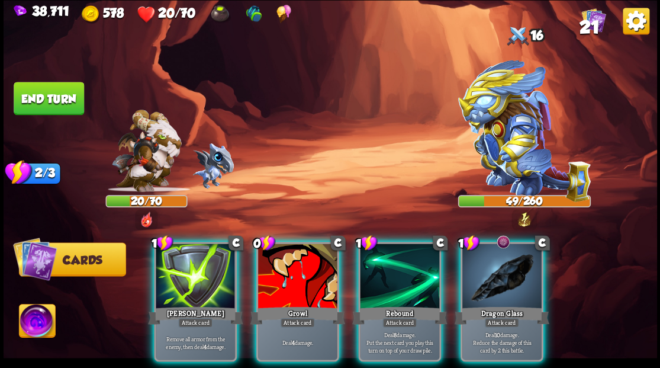
click at [385, 266] on div at bounding box center [399, 276] width 79 height 67
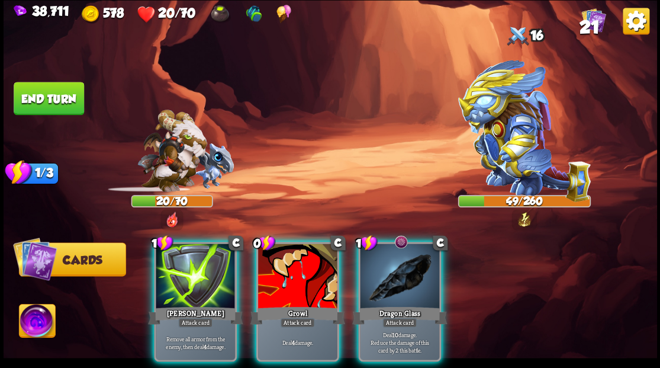
click at [382, 264] on div at bounding box center [399, 276] width 79 height 67
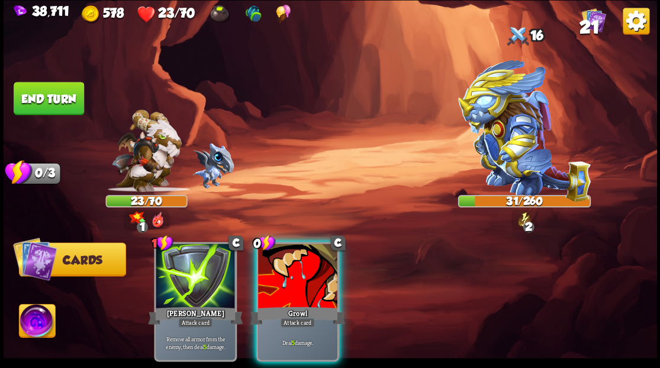
click at [31, 319] on img at bounding box center [37, 322] width 36 height 37
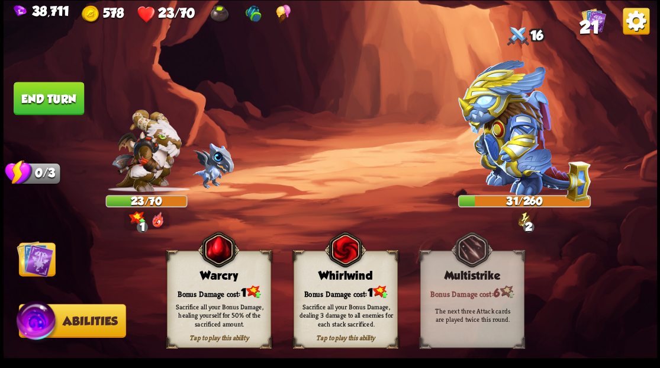
drag, startPoint x: 222, startPoint y: 284, endPoint x: 135, endPoint y: 244, distance: 95.4
click at [217, 282] on div "Tap to play this ability Warcry Bonus Damage cost: 1 Sacrifice all your Bonus D…" at bounding box center [219, 298] width 104 height 97
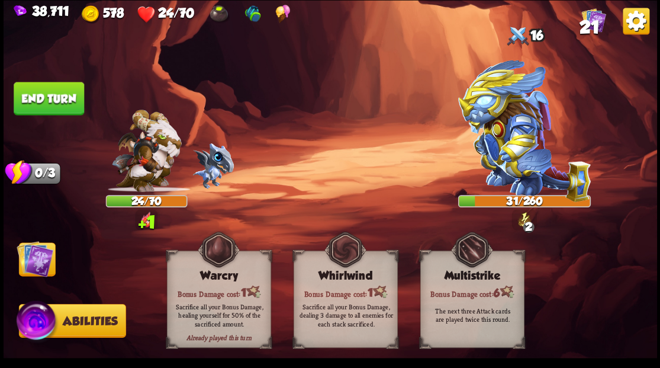
click at [58, 97] on button "End turn" at bounding box center [49, 98] width 70 height 33
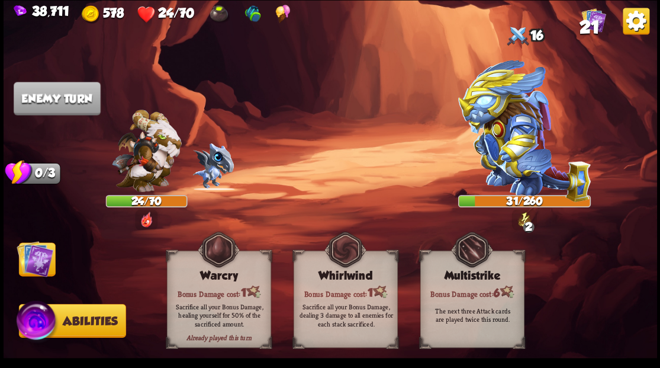
click at [28, 260] on img at bounding box center [35, 258] width 37 height 37
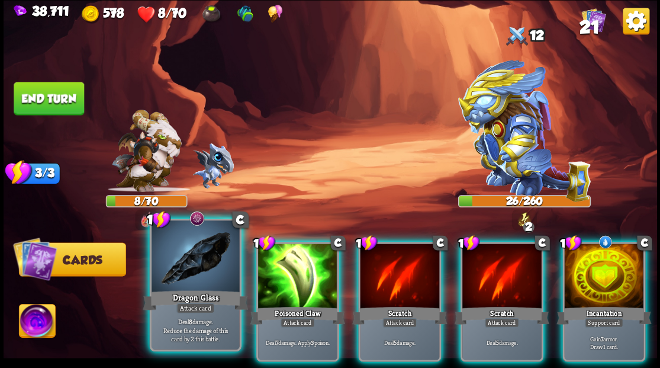
click at [188, 275] on div at bounding box center [196, 257] width 88 height 74
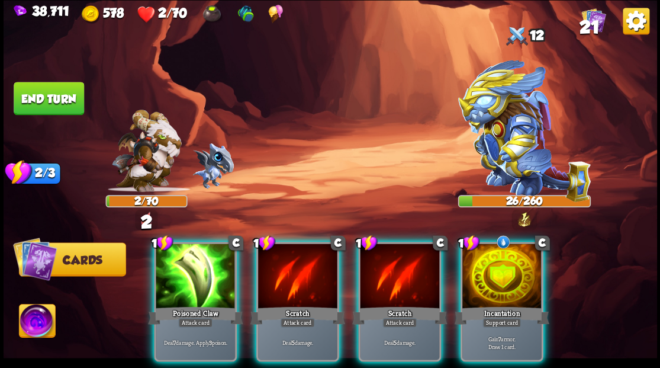
click at [505, 286] on div at bounding box center [501, 276] width 79 height 67
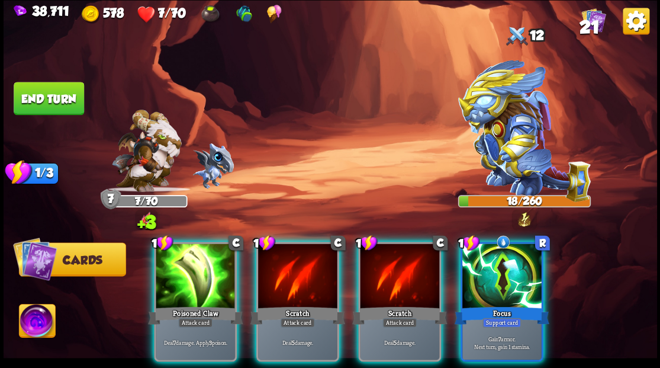
click at [505, 286] on div at bounding box center [501, 276] width 79 height 67
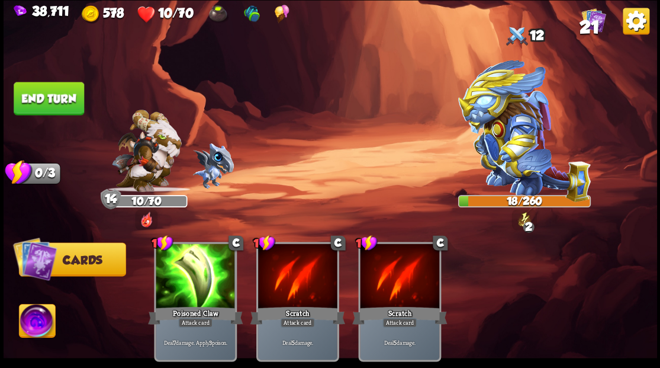
click at [63, 96] on button "End turn" at bounding box center [48, 98] width 71 height 33
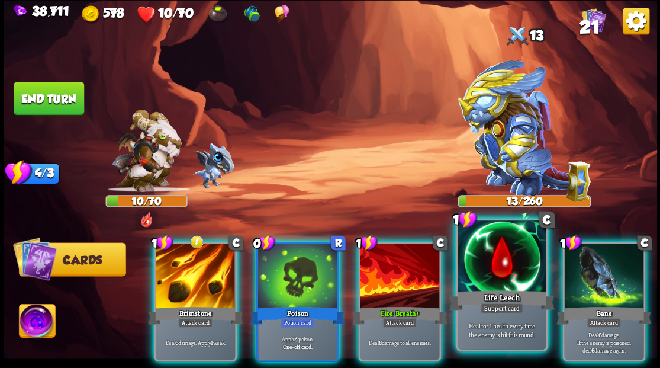
click at [503, 292] on div "Life Leech" at bounding box center [501, 300] width 105 height 24
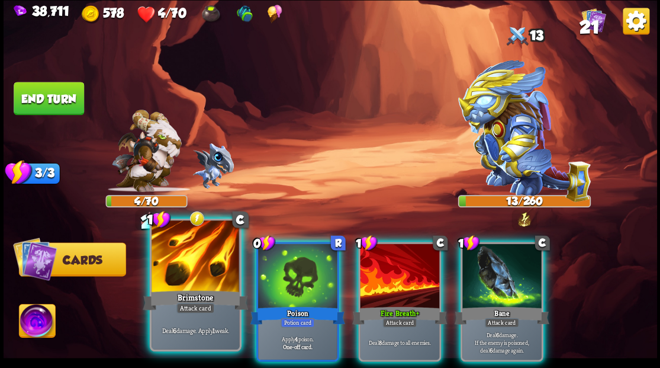
click at [162, 278] on div at bounding box center [196, 257] width 88 height 74
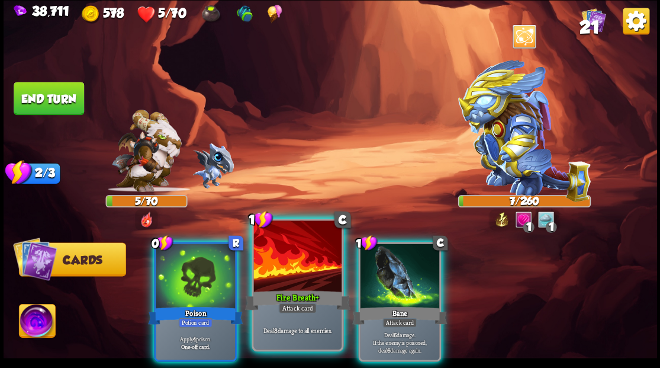
click at [301, 272] on div at bounding box center [297, 257] width 88 height 74
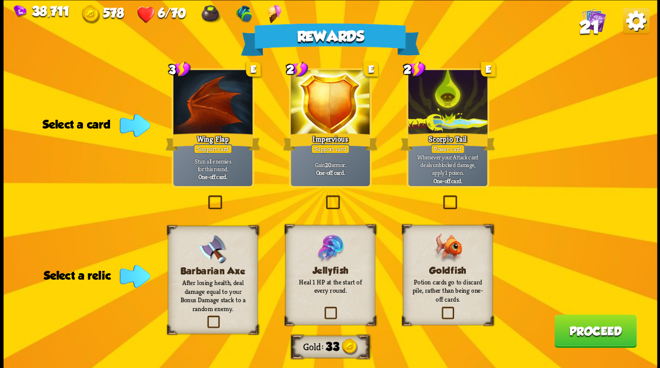
click at [440, 308] on label at bounding box center [440, 308] width 0 height 0
click at [0, 0] on input "checkbox" at bounding box center [0, 0] width 0 height 0
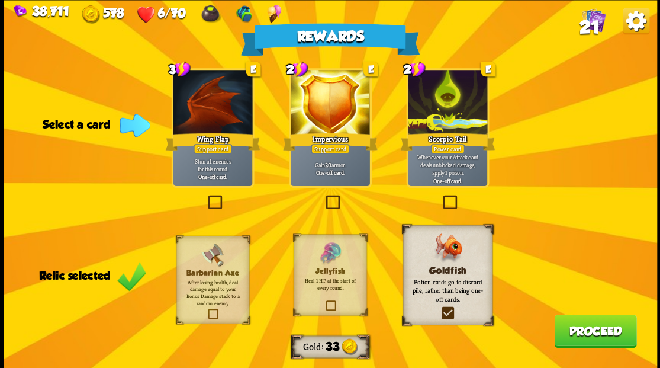
click at [323, 197] on label at bounding box center [323, 197] width 0 height 0
click at [0, 0] on input "checkbox" at bounding box center [0, 0] width 0 height 0
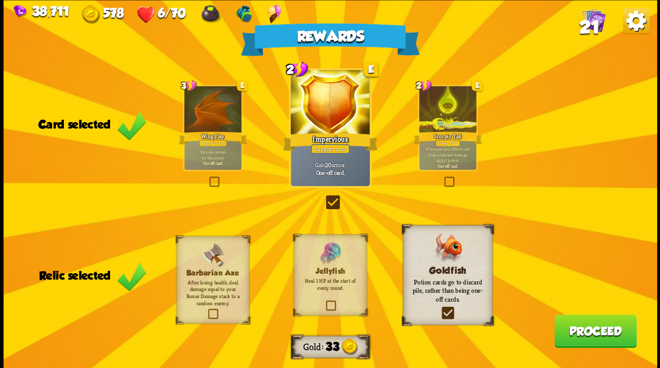
click at [594, 334] on button "Proceed" at bounding box center [595, 330] width 82 height 33
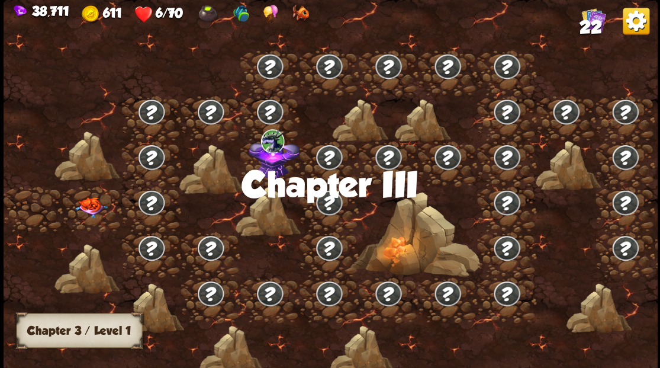
click at [88, 206] on img at bounding box center [91, 207] width 33 height 21
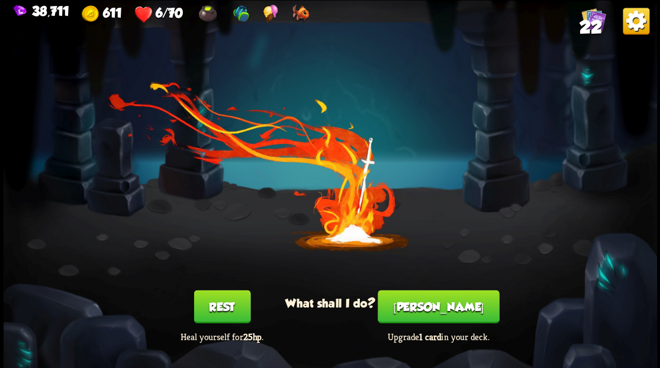
click at [219, 310] on button "Rest" at bounding box center [222, 305] width 57 height 33
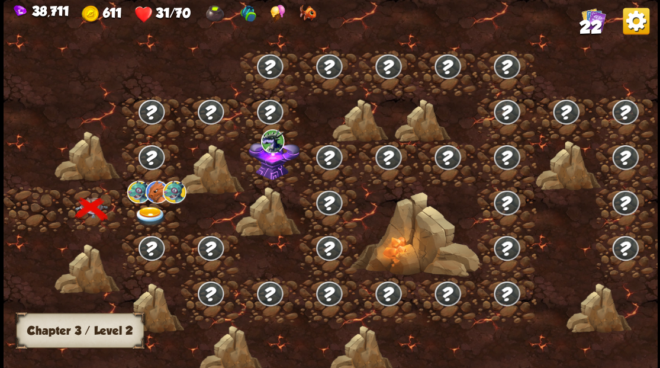
click at [143, 211] on img at bounding box center [150, 216] width 33 height 20
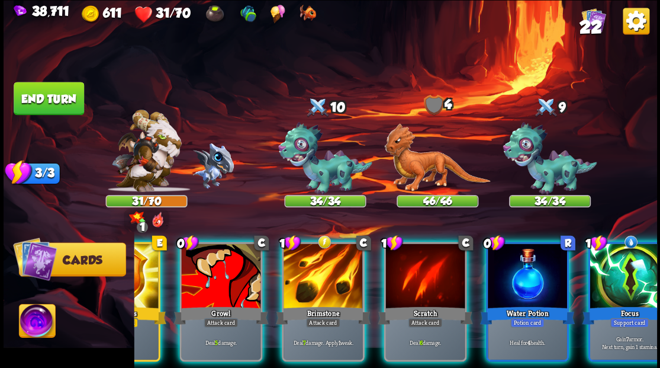
scroll to position [0, 230]
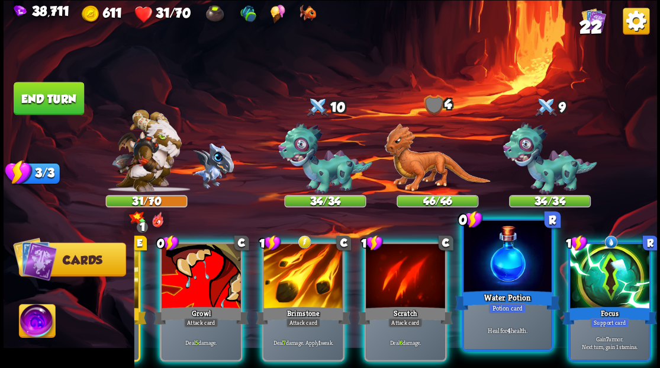
click at [507, 290] on div "Water Potion" at bounding box center [507, 300] width 105 height 24
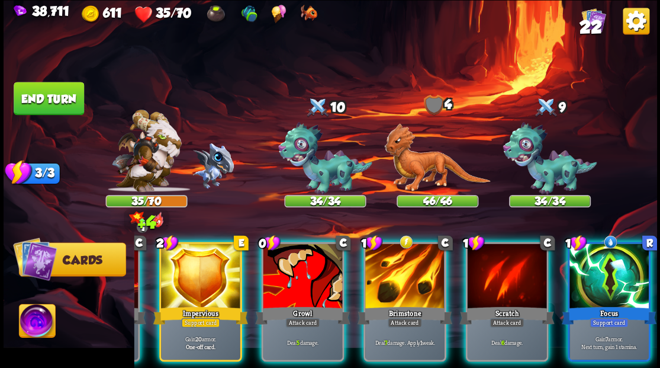
scroll to position [0, 112]
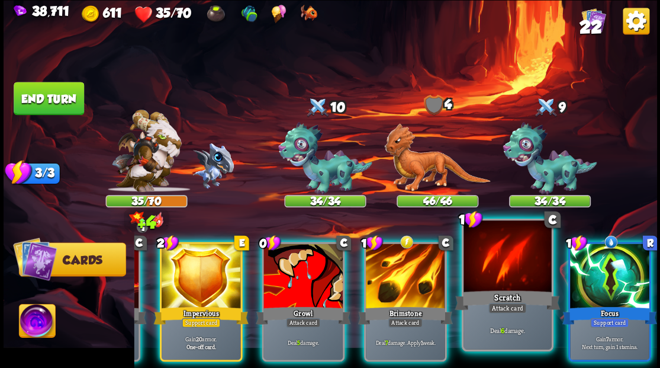
click at [607, 282] on div at bounding box center [609, 276] width 79 height 67
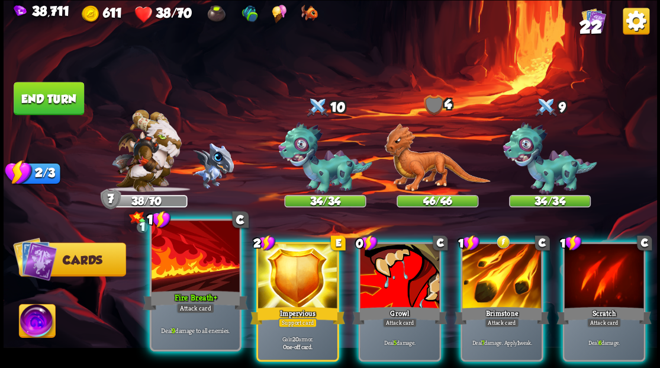
click at [192, 271] on div at bounding box center [196, 257] width 88 height 74
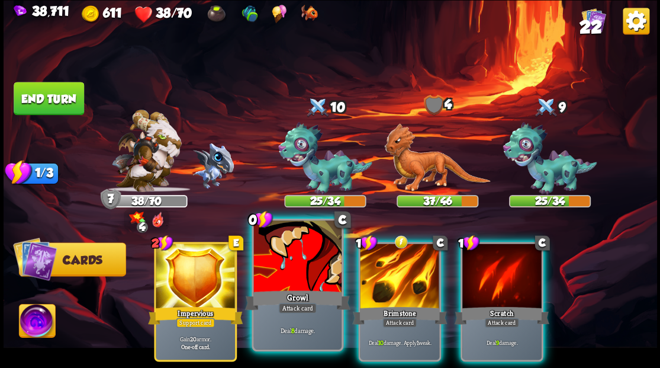
click at [285, 263] on div at bounding box center [297, 257] width 88 height 74
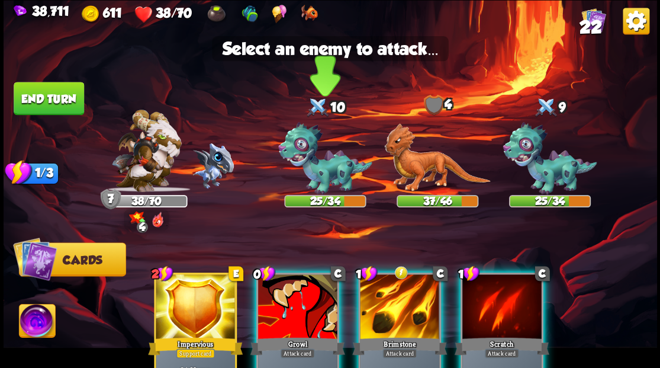
click at [309, 165] on img at bounding box center [325, 158] width 94 height 73
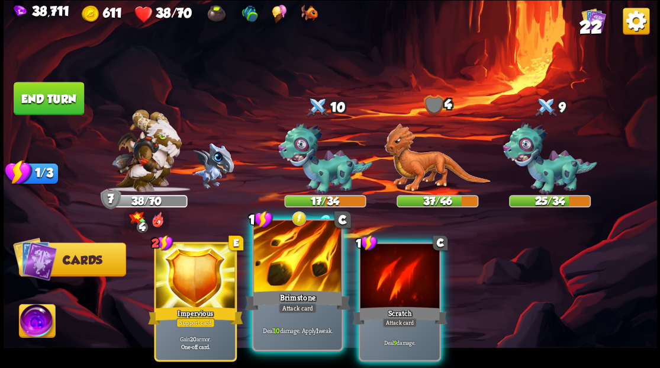
click at [295, 259] on div at bounding box center [297, 257] width 88 height 74
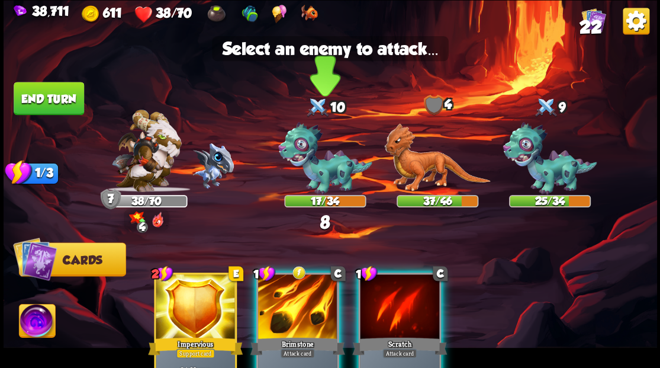
click at [327, 165] on img at bounding box center [325, 158] width 94 height 73
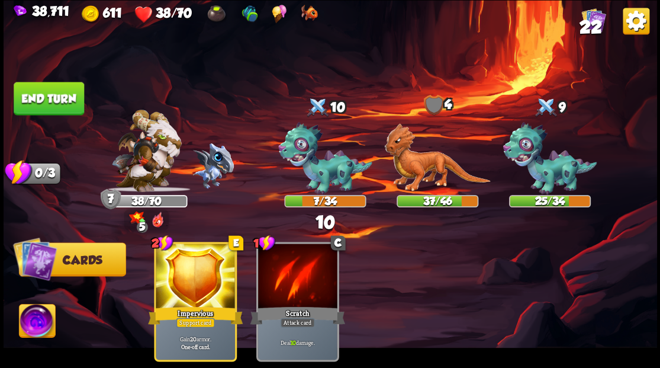
click at [50, 96] on button "End turn" at bounding box center [49, 98] width 70 height 33
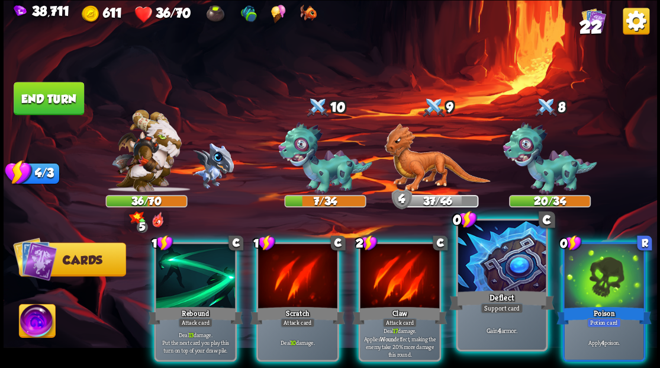
click at [491, 263] on div at bounding box center [502, 257] width 88 height 74
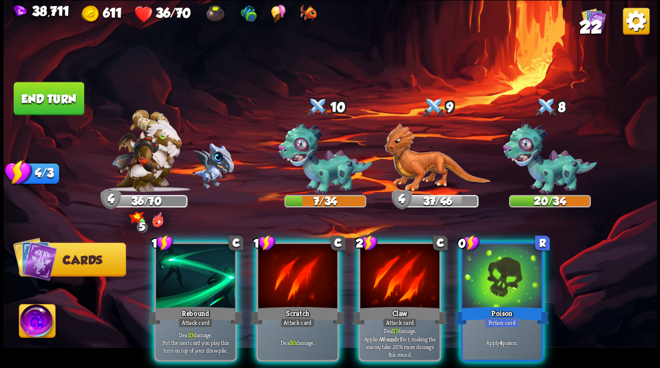
drag, startPoint x: 298, startPoint y: 276, endPoint x: 315, endPoint y: 230, distance: 48.7
click at [298, 275] on div at bounding box center [297, 276] width 79 height 67
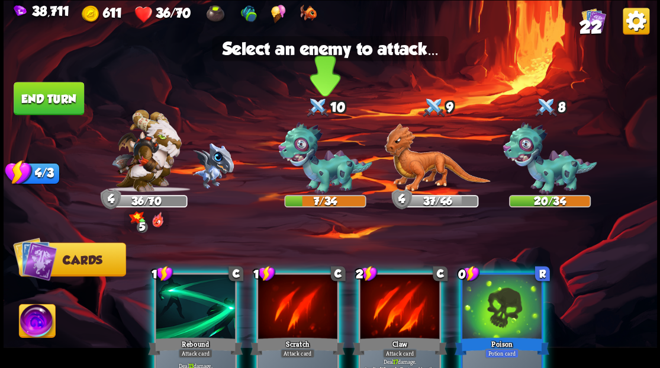
click at [321, 174] on img at bounding box center [325, 158] width 94 height 73
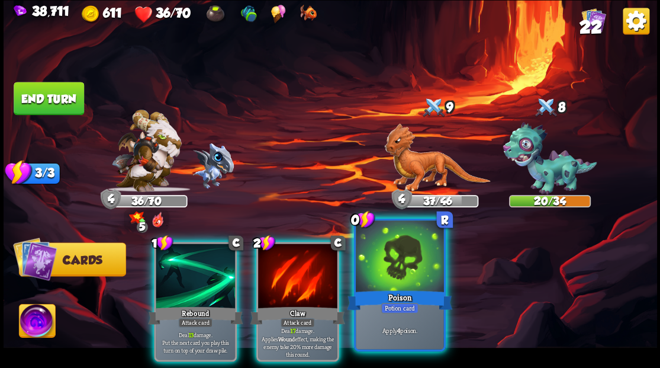
click at [410, 273] on div at bounding box center [400, 257] width 88 height 74
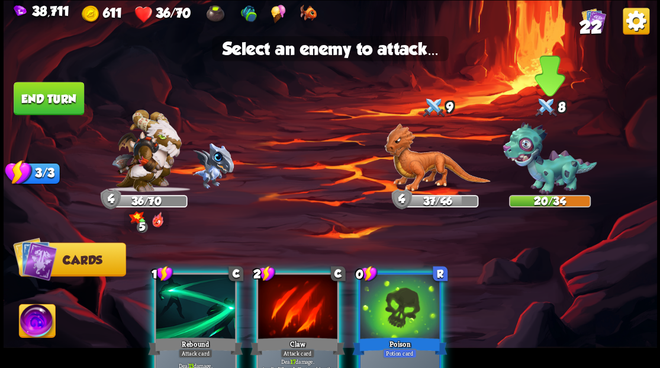
click at [552, 179] on img at bounding box center [550, 158] width 94 height 73
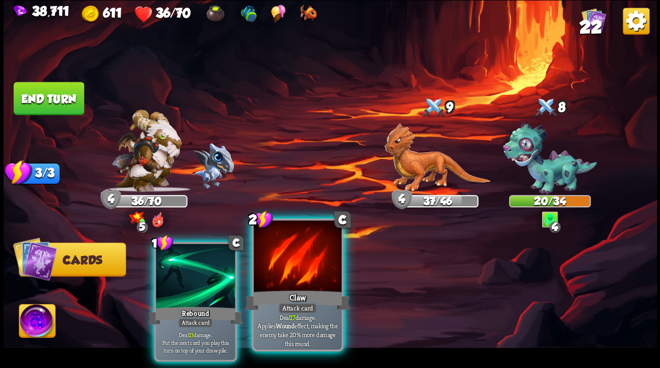
click at [284, 263] on div at bounding box center [297, 257] width 88 height 74
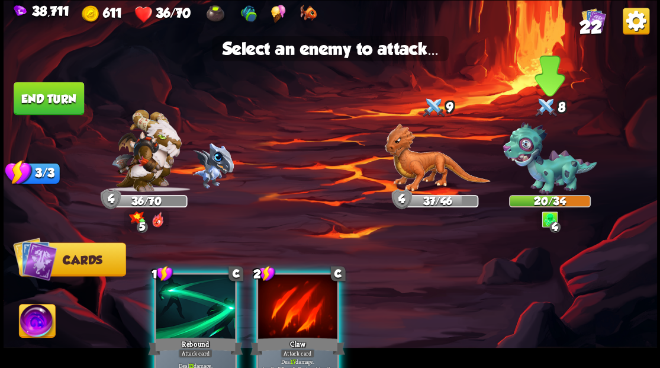
click at [549, 168] on img at bounding box center [550, 158] width 94 height 73
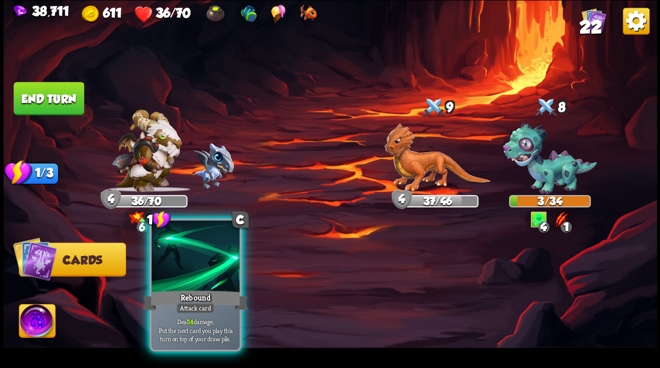
click at [192, 278] on div at bounding box center [196, 257] width 88 height 74
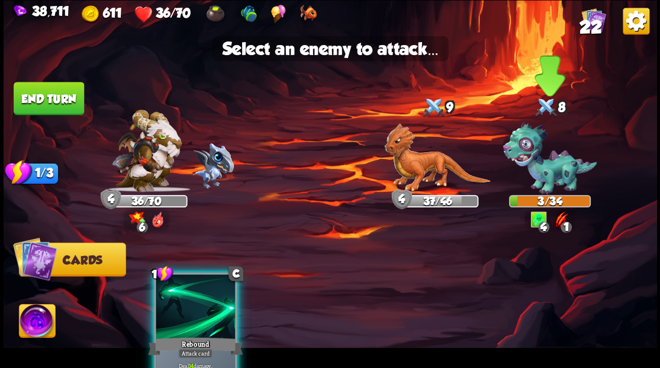
click at [541, 170] on img at bounding box center [550, 158] width 94 height 73
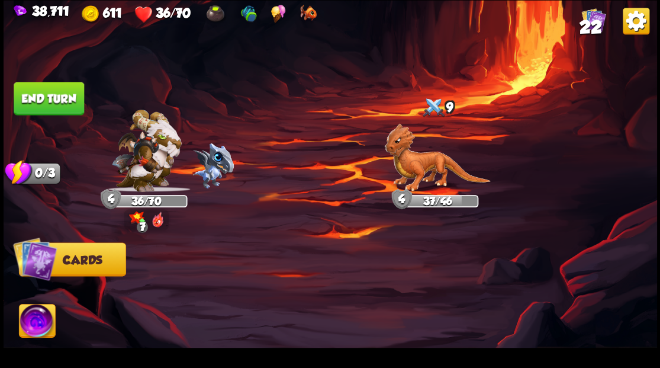
click at [52, 95] on button "End turn" at bounding box center [49, 98] width 70 height 33
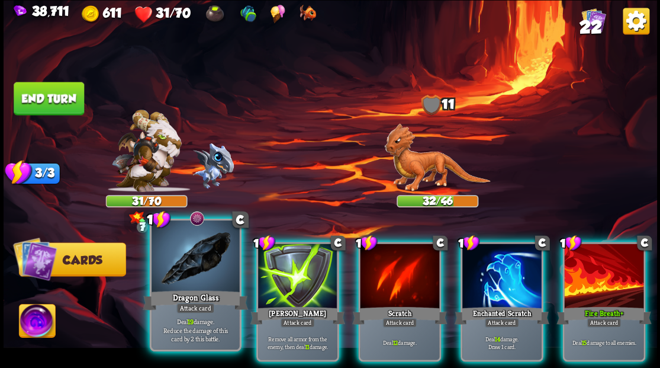
click at [185, 273] on div at bounding box center [196, 257] width 88 height 74
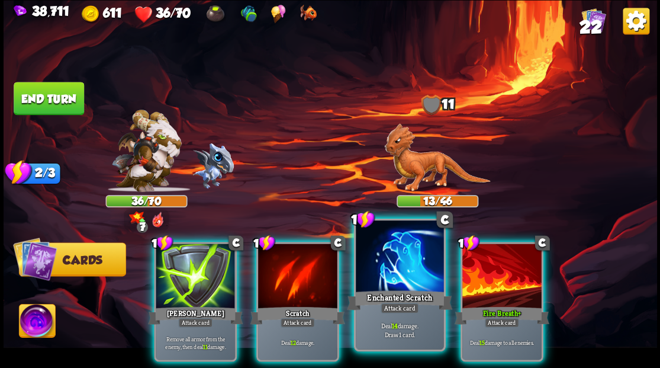
click at [401, 269] on div at bounding box center [400, 257] width 88 height 74
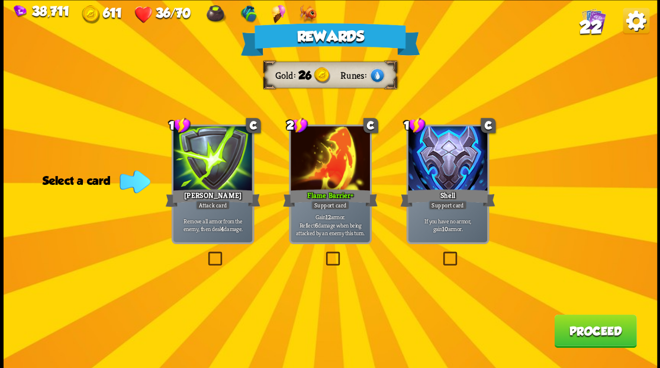
click at [587, 25] on span "22" at bounding box center [590, 27] width 22 height 20
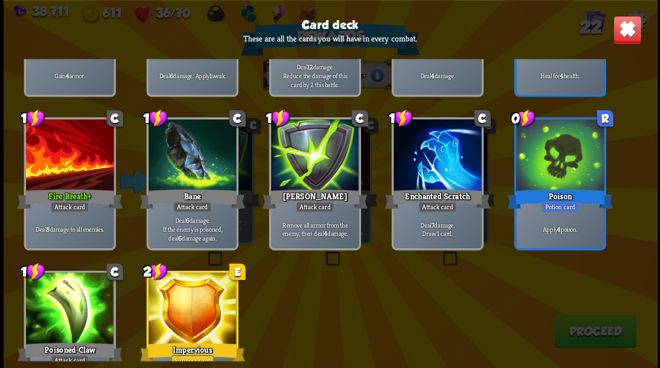
scroll to position [550, 0]
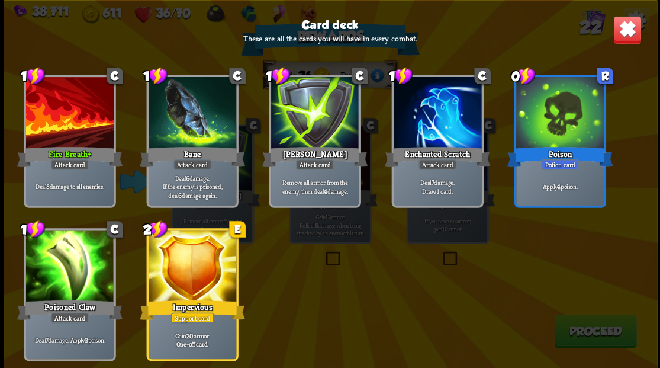
click at [623, 34] on img at bounding box center [627, 29] width 28 height 28
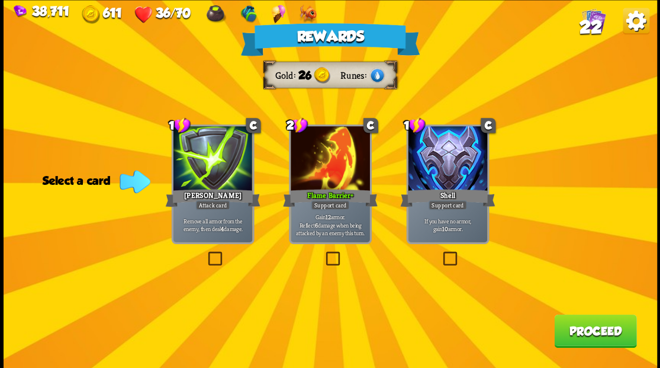
click at [205, 253] on label at bounding box center [205, 253] width 0 height 0
click at [0, 0] on input "checkbox" at bounding box center [0, 0] width 0 height 0
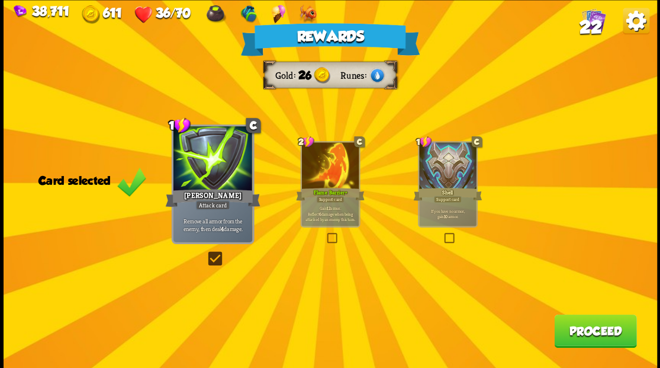
drag, startPoint x: 572, startPoint y: 331, endPoint x: 572, endPoint y: 325, distance: 6.5
click at [572, 325] on button "Proceed" at bounding box center [595, 330] width 82 height 33
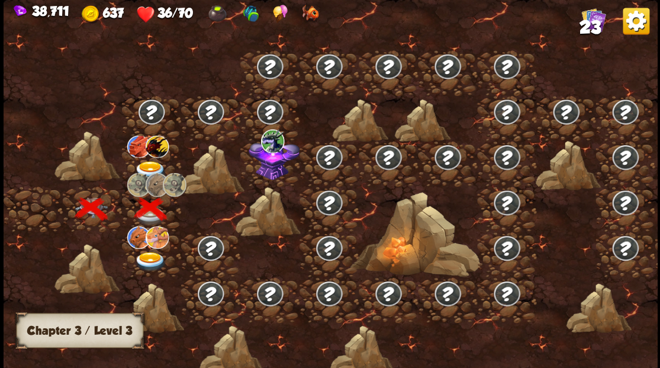
click at [146, 256] on img at bounding box center [150, 262] width 33 height 20
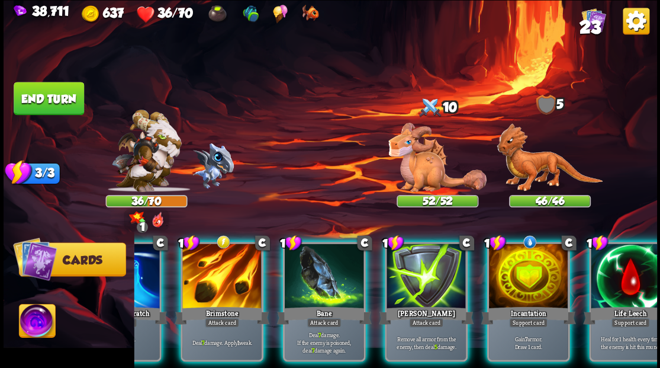
scroll to position [0, 230]
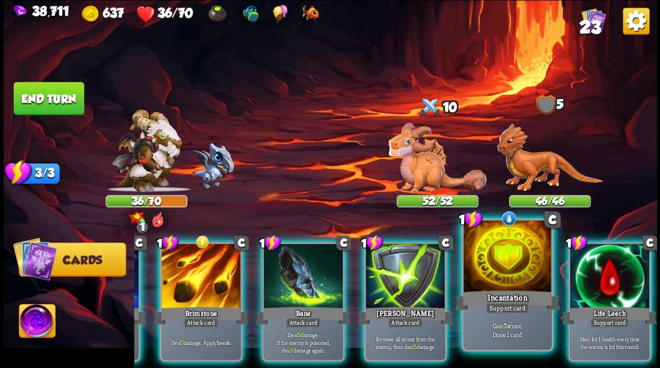
click at [498, 273] on div at bounding box center [507, 257] width 88 height 74
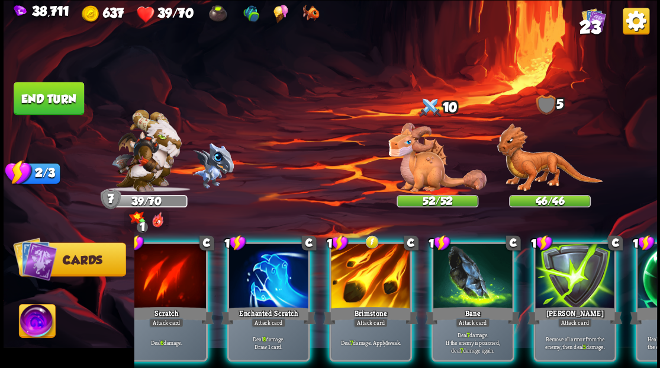
scroll to position [0, 0]
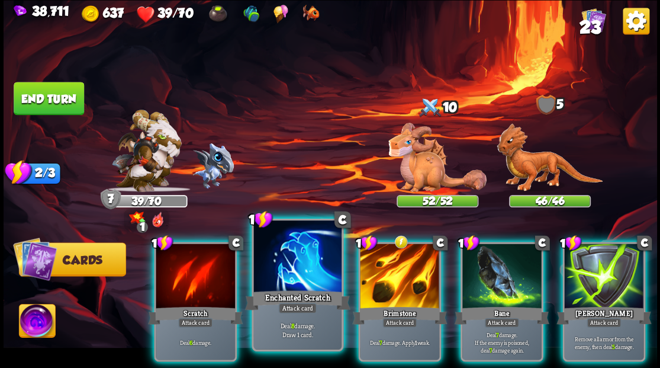
click at [298, 271] on div at bounding box center [297, 257] width 88 height 74
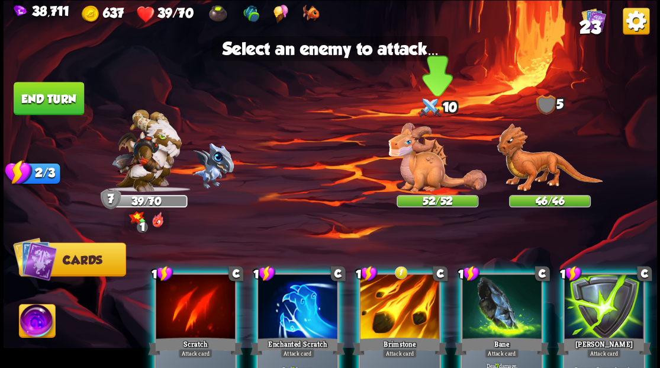
click at [418, 168] on img at bounding box center [437, 157] width 98 height 69
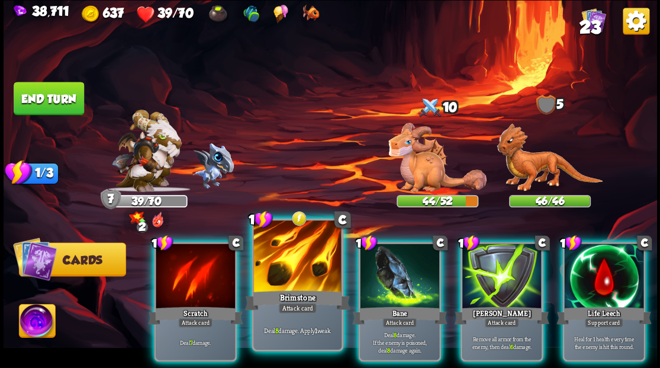
click at [301, 273] on div at bounding box center [297, 257] width 88 height 74
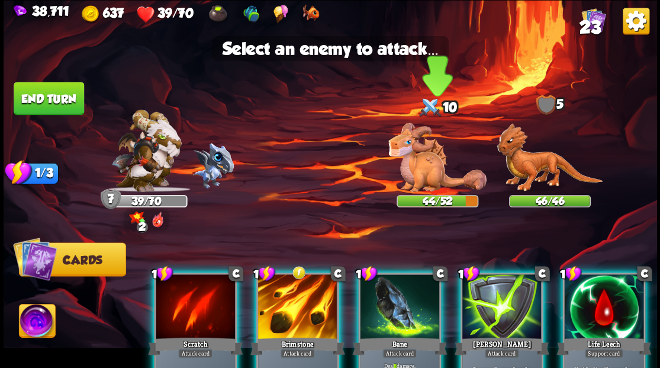
click at [424, 176] on img at bounding box center [437, 157] width 98 height 69
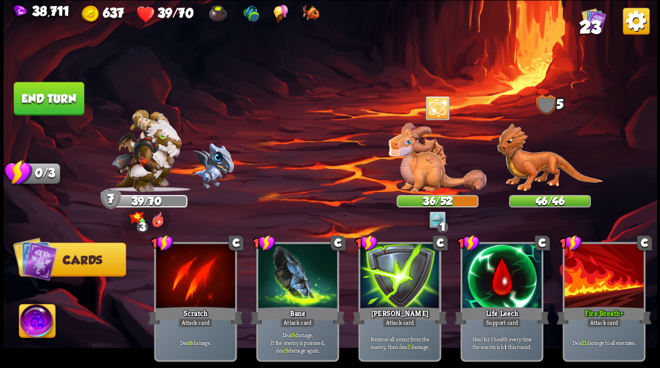
drag, startPoint x: 443, startPoint y: 362, endPoint x: 549, endPoint y: 371, distance: 106.3
click at [549, 367] on html "38,711 637 39/70 23 Select an enemy to attack... You don't have enough stamina …" at bounding box center [330, 184] width 660 height 368
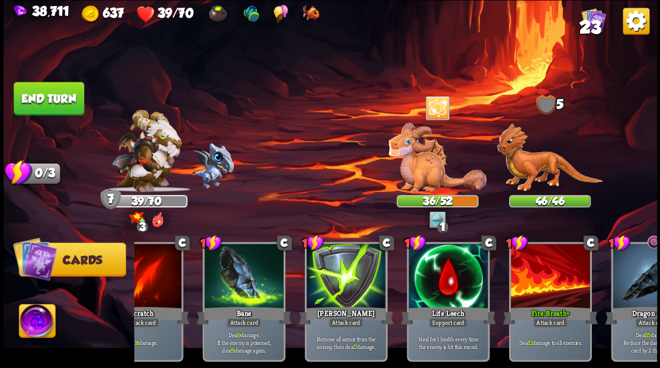
scroll to position [0, 112]
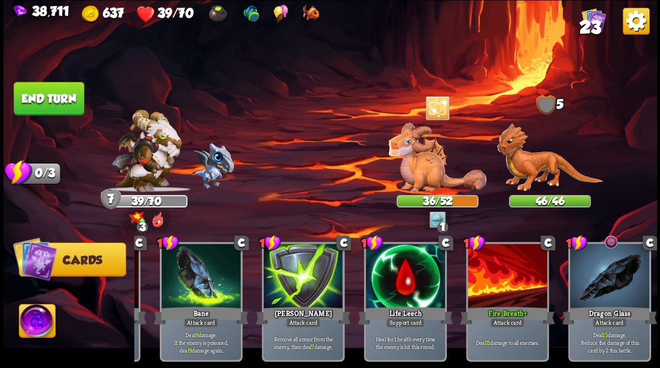
click at [60, 92] on button "End turn" at bounding box center [49, 98] width 70 height 33
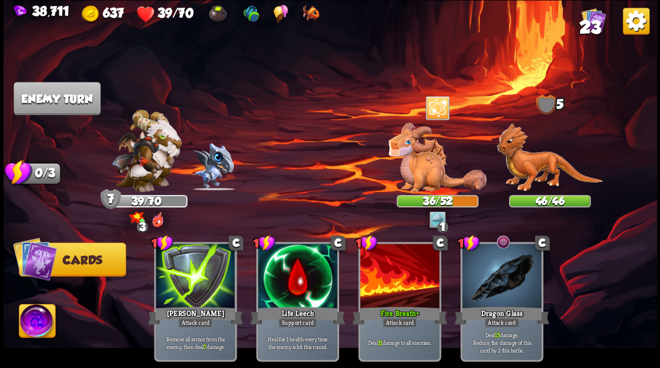
scroll to position [0, 0]
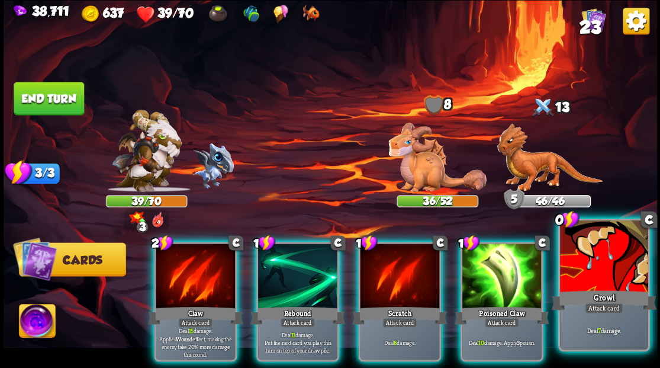
click at [590, 281] on div at bounding box center [604, 257] width 88 height 74
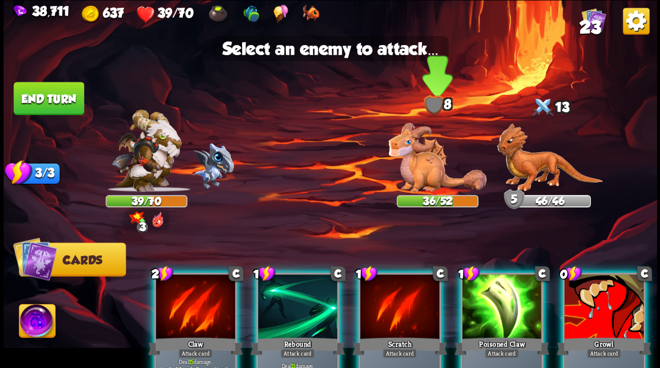
click at [417, 169] on img at bounding box center [437, 157] width 98 height 69
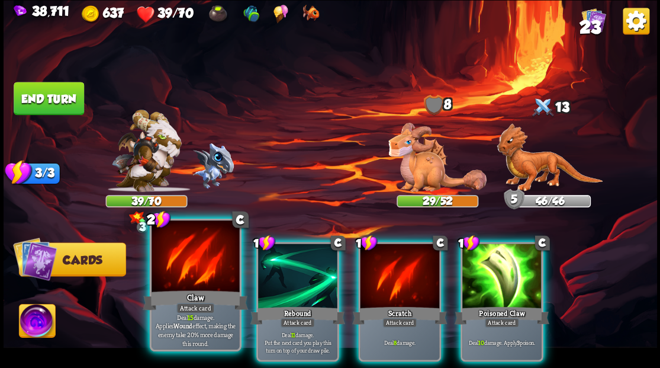
click at [193, 279] on div at bounding box center [196, 257] width 88 height 74
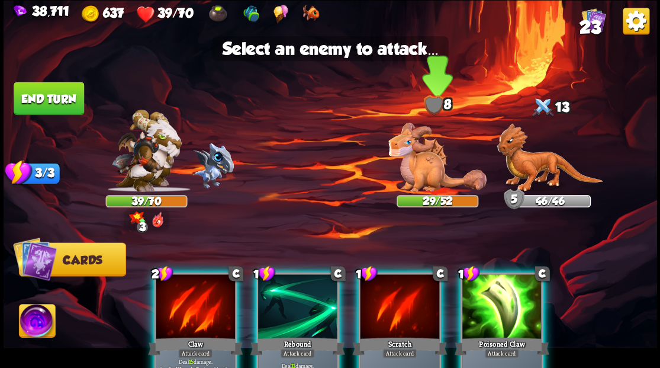
click at [426, 168] on img at bounding box center [437, 157] width 98 height 69
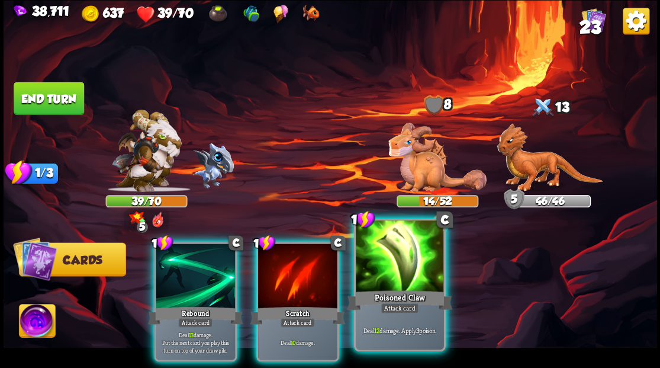
click at [384, 273] on div at bounding box center [400, 257] width 88 height 74
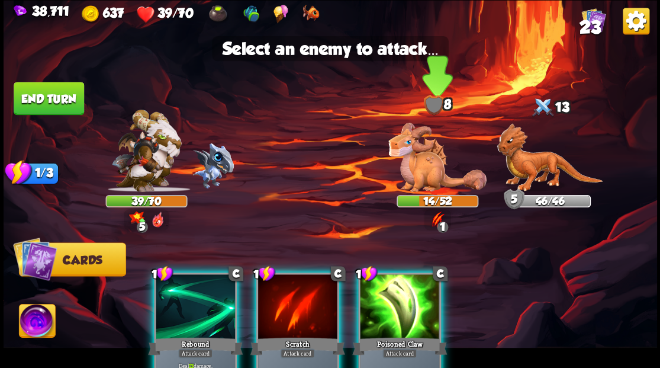
click at [411, 168] on img at bounding box center [437, 157] width 98 height 69
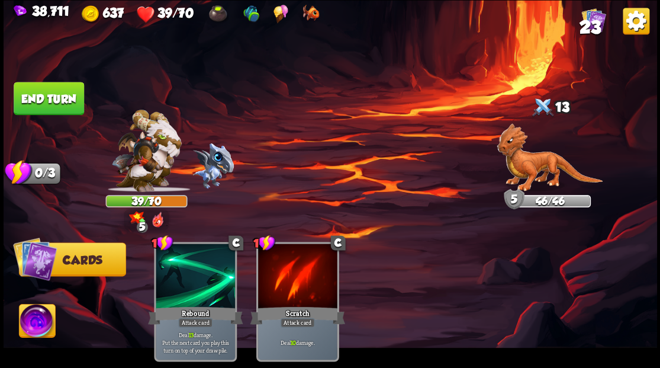
click at [30, 322] on img at bounding box center [37, 322] width 36 height 37
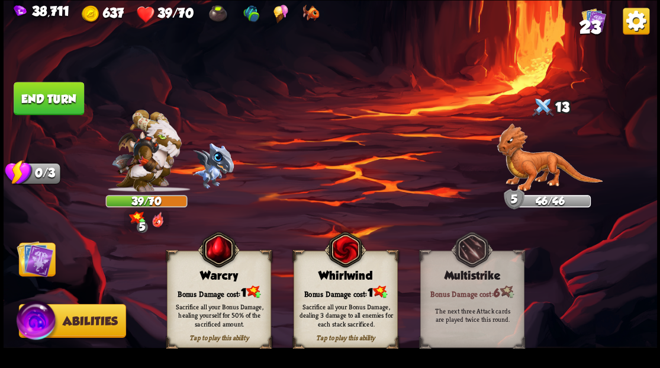
click at [225, 300] on div "Sacrifice all your Bonus Damage, healing yourself for 50% of the sacrificed amo…" at bounding box center [219, 314] width 104 height 41
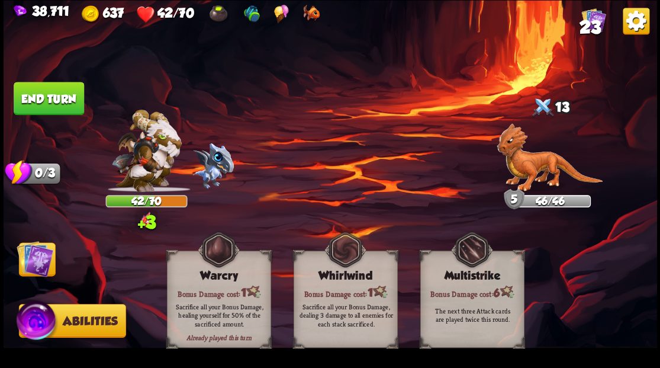
click at [30, 260] on img at bounding box center [35, 258] width 37 height 37
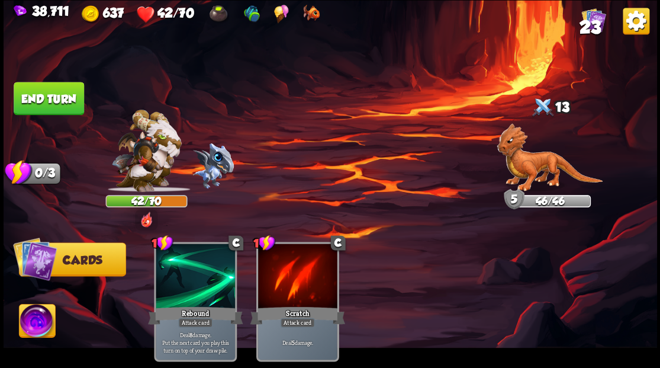
drag, startPoint x: 63, startPoint y: 96, endPoint x: 103, endPoint y: 95, distance: 40.3
click at [64, 97] on button "End turn" at bounding box center [49, 98] width 70 height 33
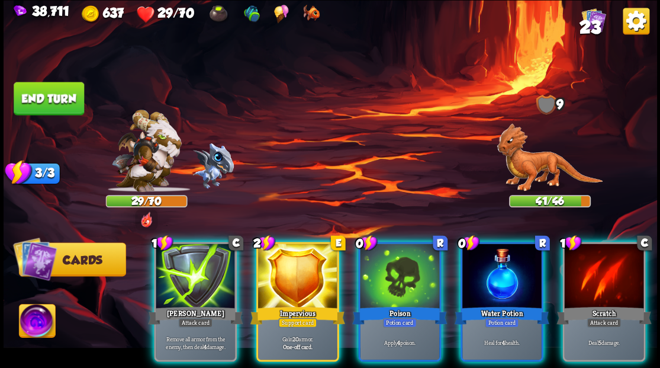
click at [527, 159] on img at bounding box center [550, 157] width 106 height 69
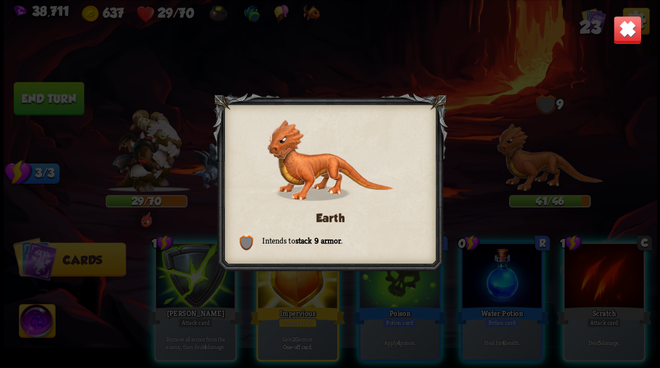
click at [624, 36] on img at bounding box center [627, 29] width 28 height 28
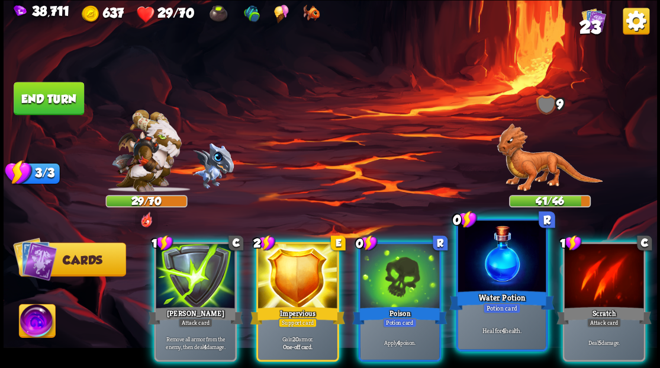
click at [495, 272] on div at bounding box center [502, 257] width 88 height 74
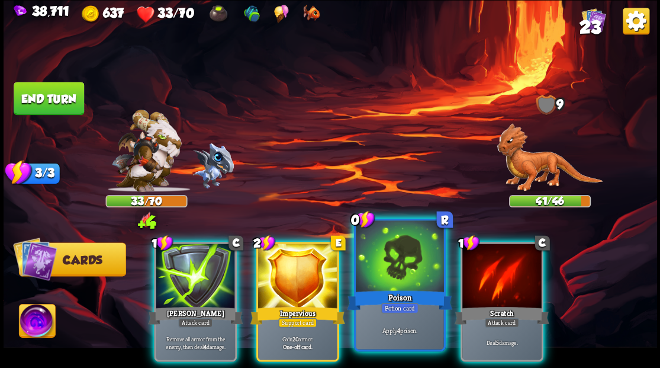
click at [401, 262] on div at bounding box center [400, 257] width 88 height 74
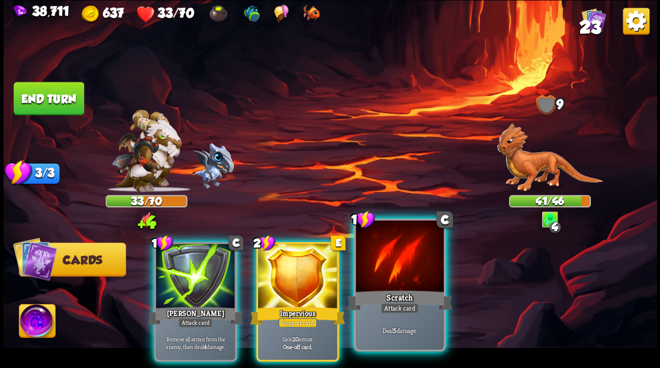
click at [403, 262] on div at bounding box center [400, 257] width 88 height 74
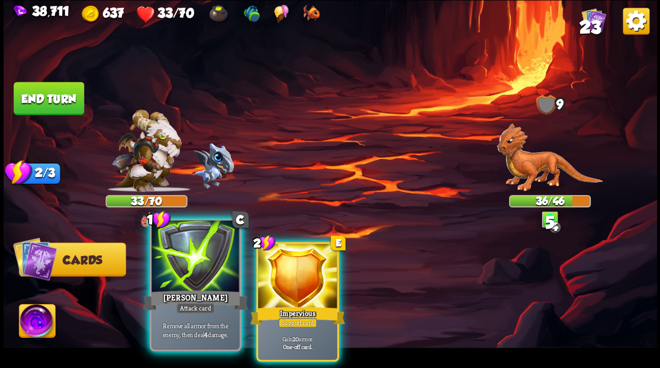
click at [182, 269] on div at bounding box center [196, 257] width 88 height 74
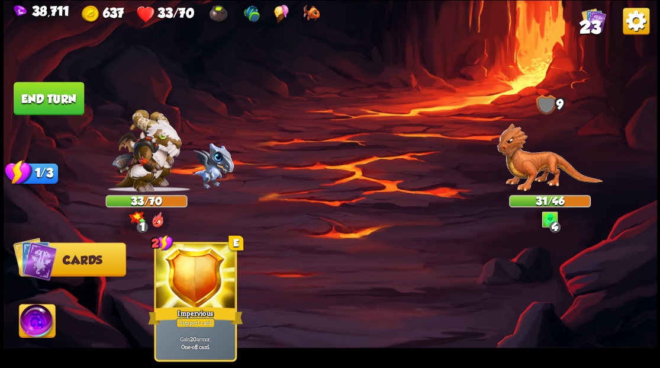
click at [31, 321] on img at bounding box center [37, 322] width 36 height 37
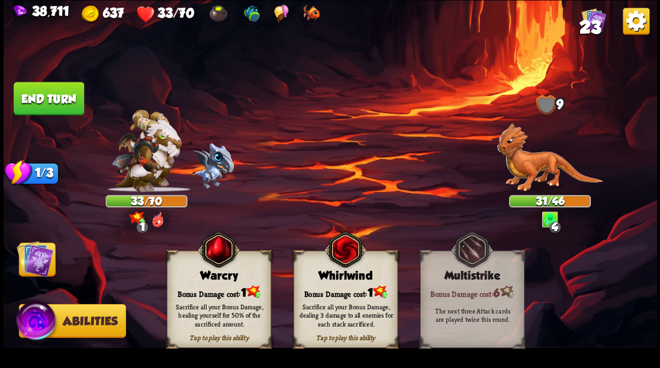
click at [207, 279] on div "Warcry" at bounding box center [218, 275] width 103 height 13
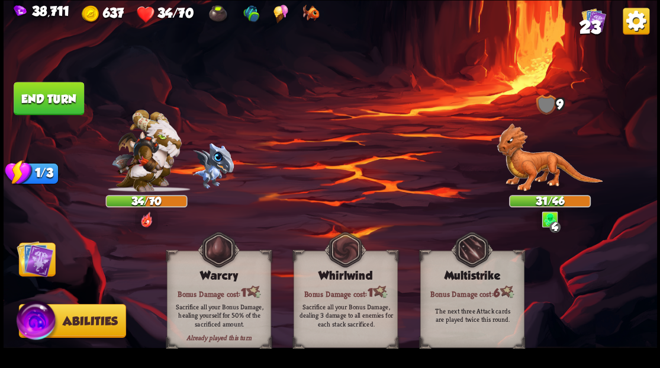
drag, startPoint x: 28, startPoint y: 261, endPoint x: 37, endPoint y: 244, distance: 19.1
click at [30, 261] on img at bounding box center [35, 258] width 37 height 37
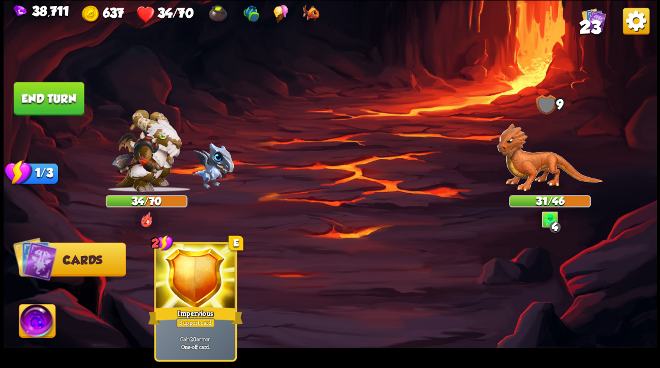
click at [72, 93] on button "End turn" at bounding box center [49, 98] width 70 height 33
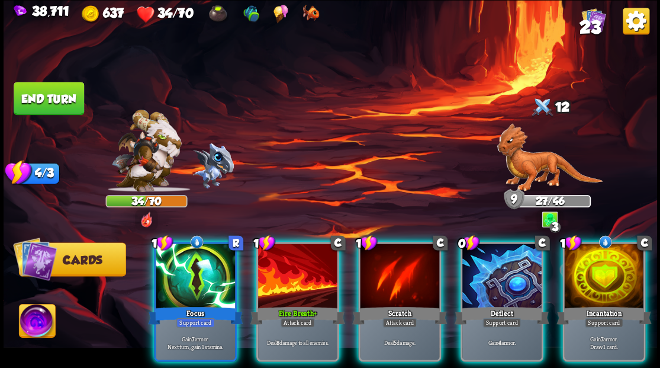
drag, startPoint x: 189, startPoint y: 276, endPoint x: 173, endPoint y: 227, distance: 51.7
click at [184, 271] on div at bounding box center [195, 276] width 79 height 67
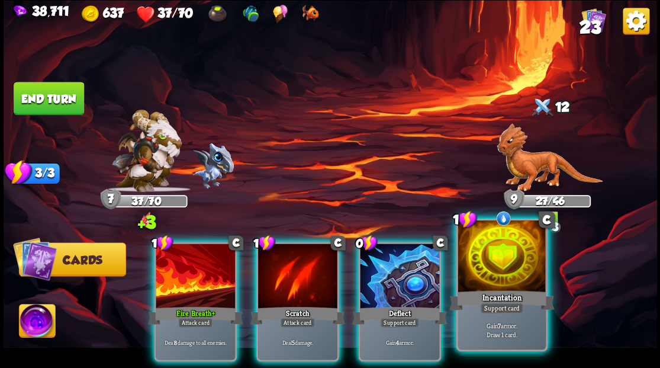
click at [494, 276] on div at bounding box center [502, 257] width 88 height 74
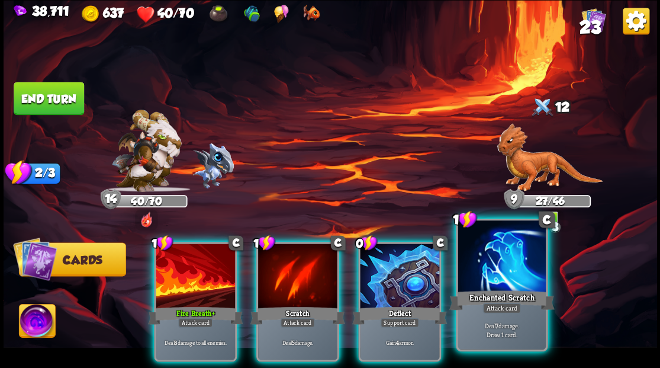
click at [484, 277] on div at bounding box center [502, 257] width 88 height 74
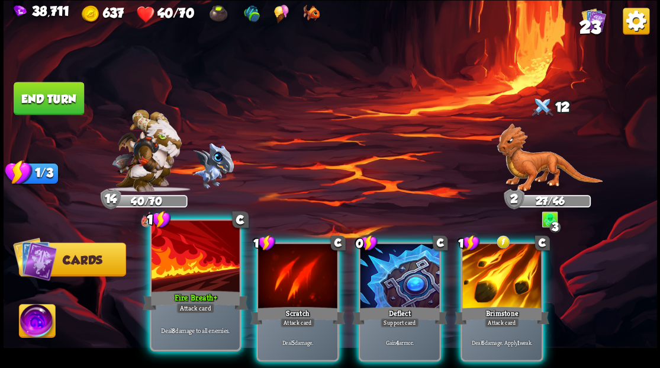
click at [166, 280] on div at bounding box center [196, 257] width 88 height 74
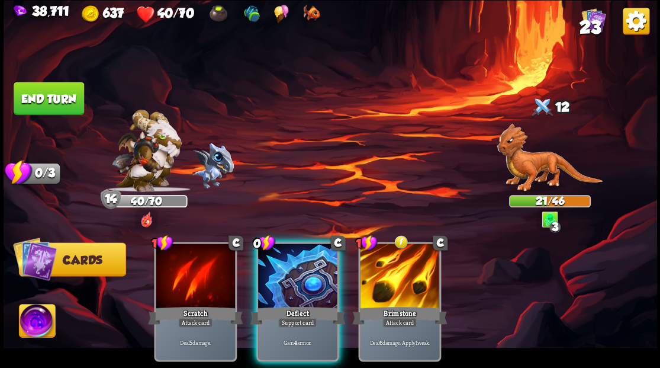
drag, startPoint x: 302, startPoint y: 276, endPoint x: 143, endPoint y: 173, distance: 190.0
click at [296, 270] on div at bounding box center [297, 276] width 79 height 67
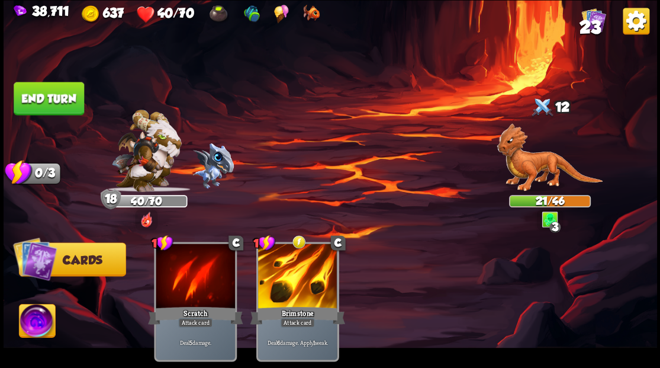
click at [67, 100] on button "End turn" at bounding box center [49, 98] width 70 height 33
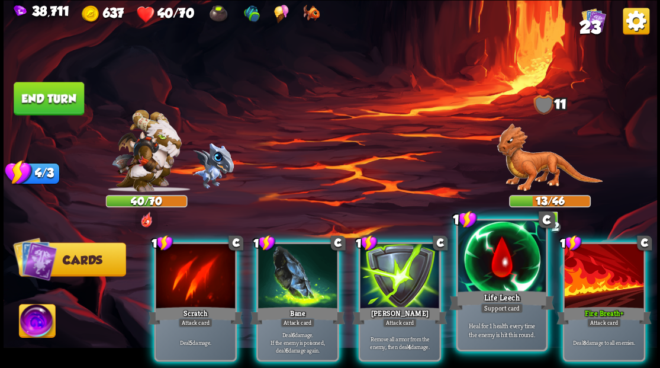
click at [492, 263] on div at bounding box center [502, 257] width 88 height 74
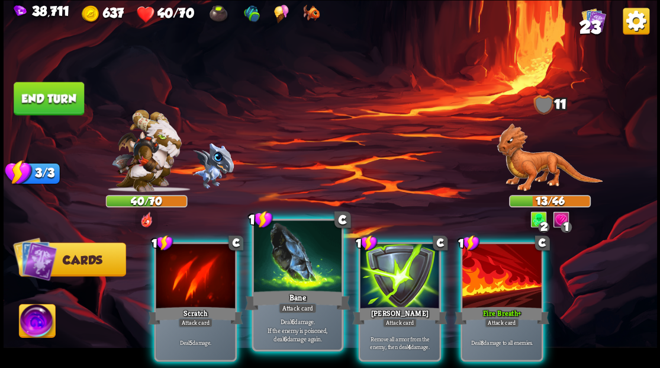
click at [282, 272] on div at bounding box center [297, 257] width 88 height 74
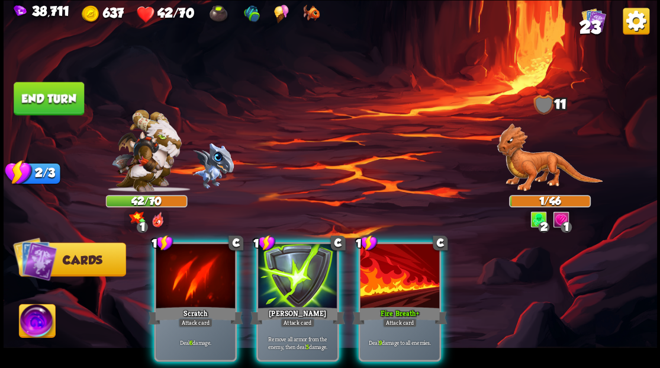
click at [33, 322] on img at bounding box center [37, 322] width 36 height 37
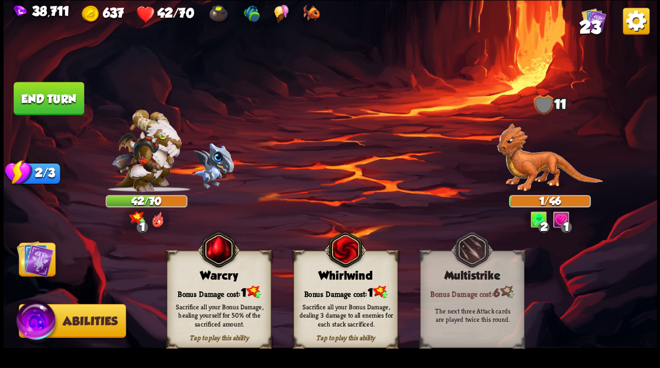
click at [217, 294] on div "Bonus Damage cost: 1" at bounding box center [218, 291] width 103 height 15
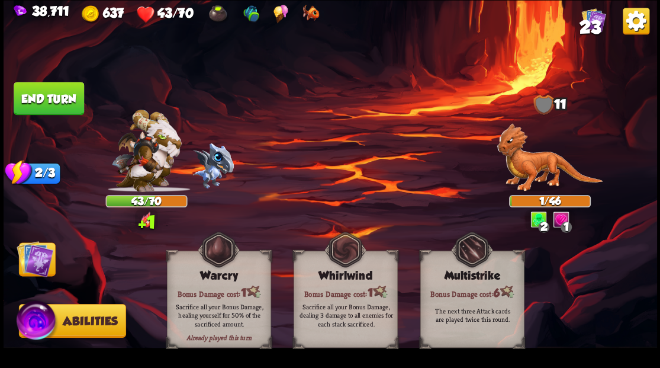
click at [36, 259] on img at bounding box center [35, 258] width 37 height 37
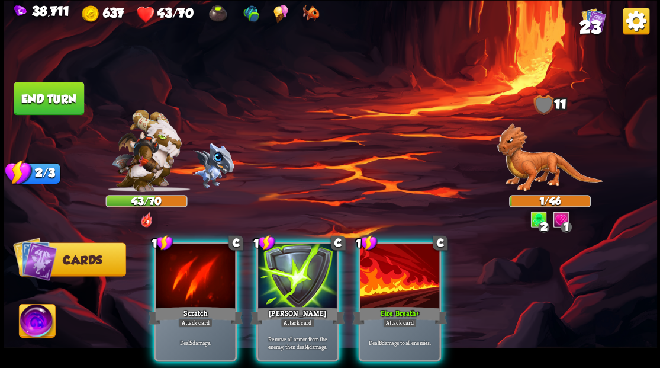
click at [394, 276] on div at bounding box center [399, 276] width 79 height 67
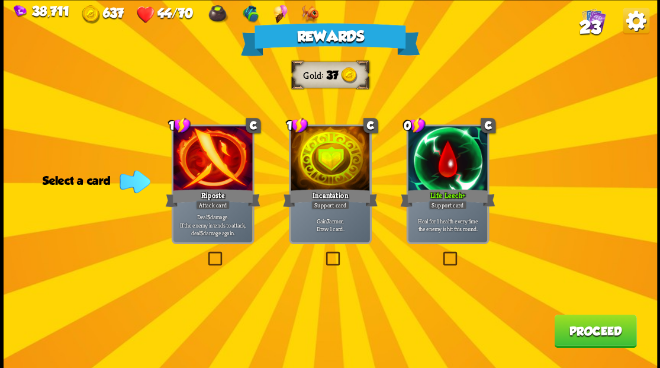
click at [588, 331] on button "Proceed" at bounding box center [595, 330] width 82 height 33
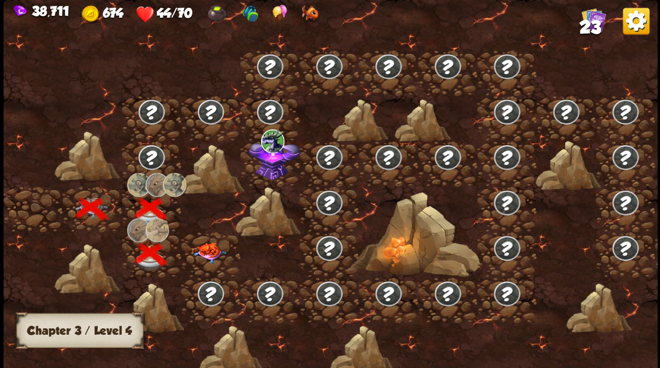
click at [203, 249] on img at bounding box center [209, 252] width 33 height 21
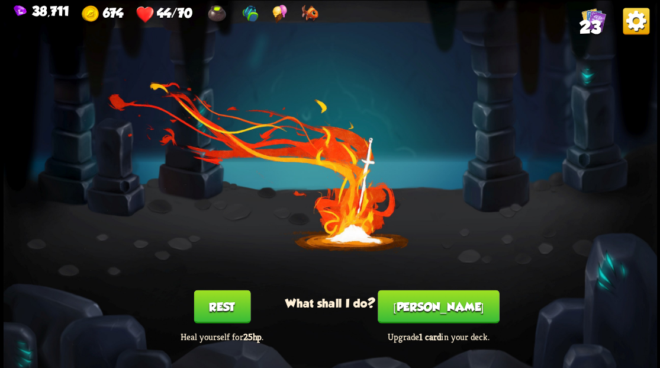
click at [437, 305] on button "[PERSON_NAME]" at bounding box center [438, 305] width 121 height 33
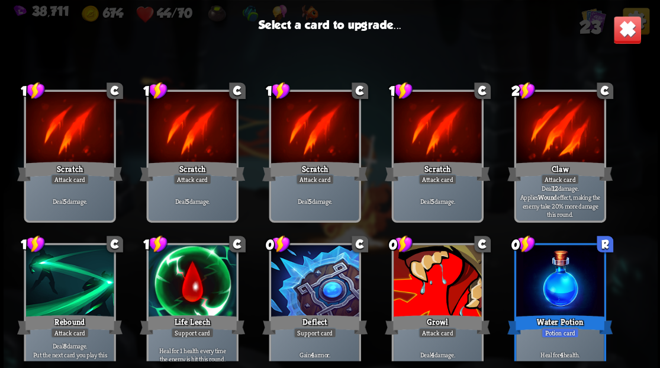
click at [625, 30] on img at bounding box center [627, 29] width 28 height 28
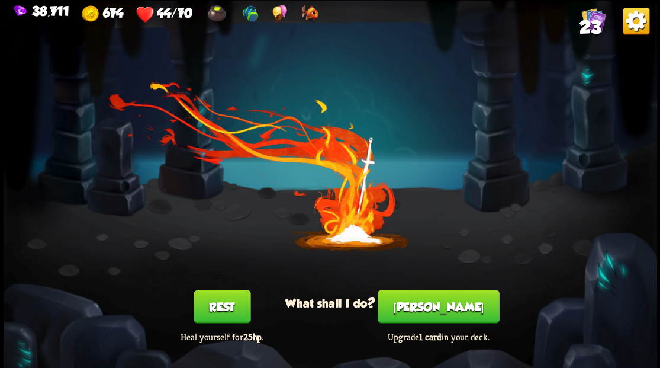
click at [437, 301] on button "[PERSON_NAME]" at bounding box center [438, 305] width 121 height 33
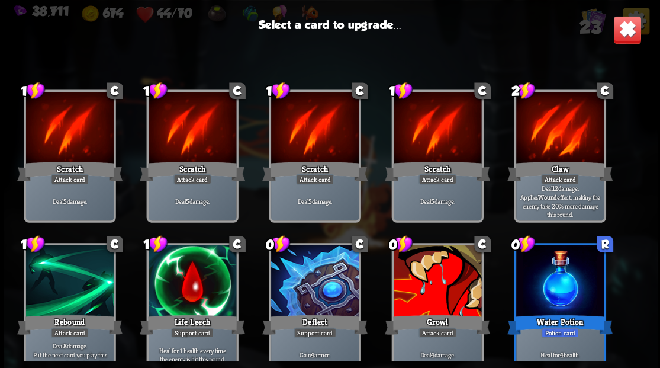
click at [553, 279] on div at bounding box center [560, 281] width 88 height 74
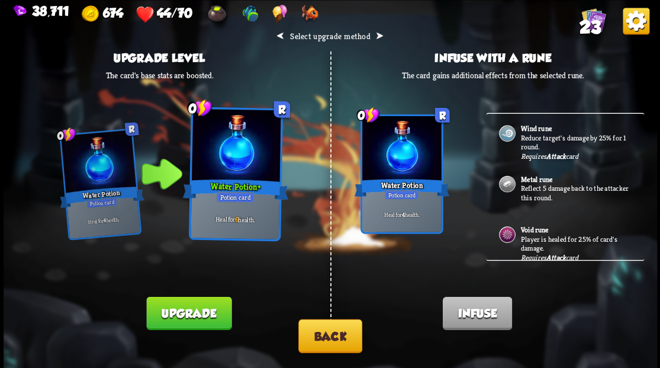
click at [194, 317] on button "Upgrade" at bounding box center [188, 312] width 85 height 33
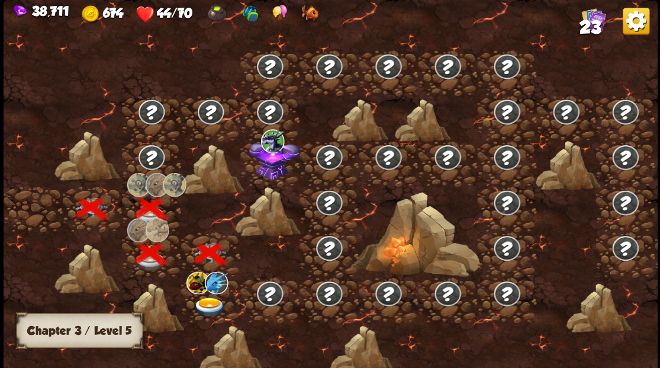
click at [207, 301] on img at bounding box center [209, 307] width 33 height 20
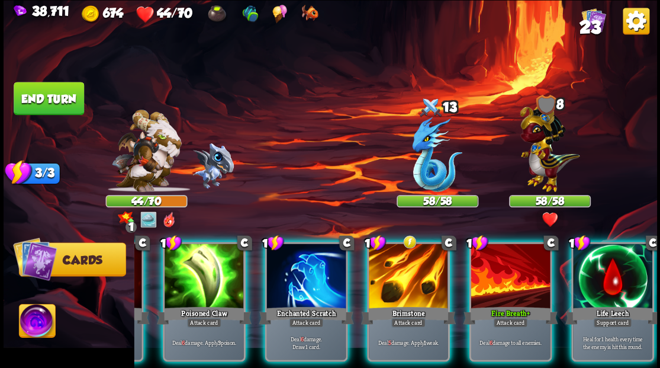
scroll to position [0, 230]
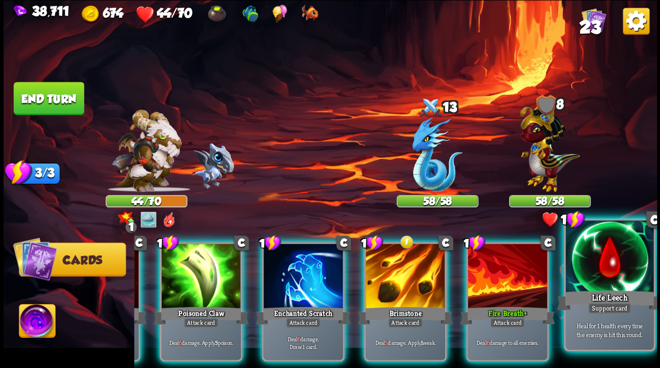
click at [614, 279] on div at bounding box center [609, 257] width 88 height 74
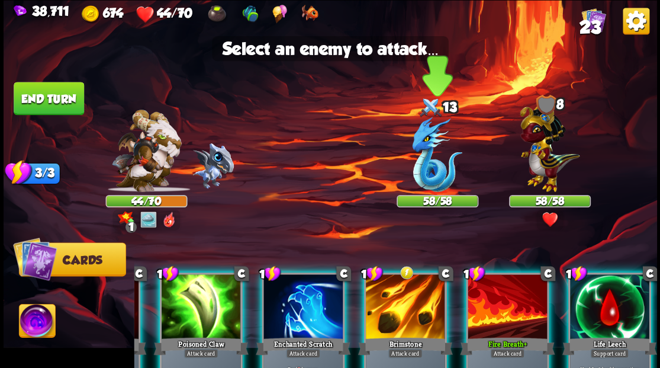
click at [430, 160] on img at bounding box center [437, 154] width 50 height 75
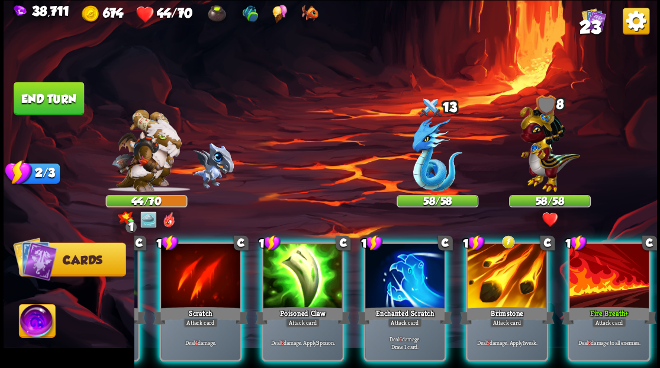
scroll to position [0, 112]
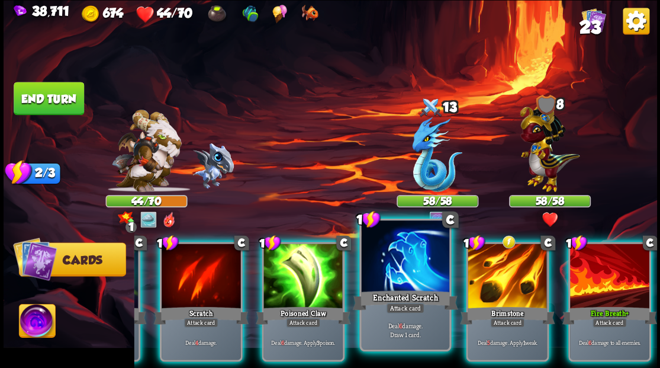
click at [388, 271] on div at bounding box center [405, 257] width 88 height 74
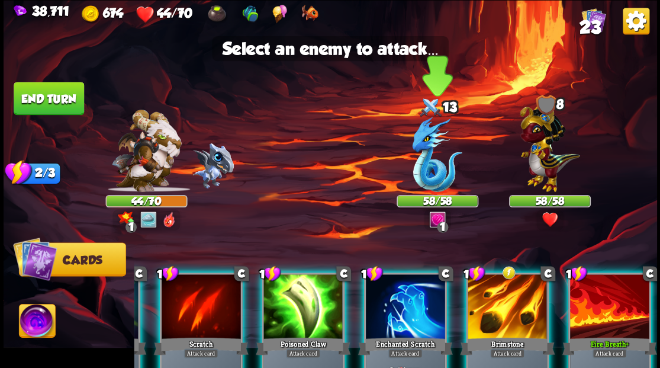
click at [424, 179] on img at bounding box center [437, 154] width 50 height 75
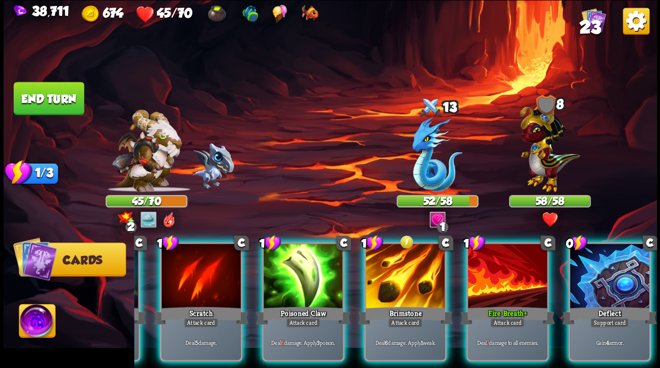
click at [539, 152] on img at bounding box center [550, 144] width 60 height 93
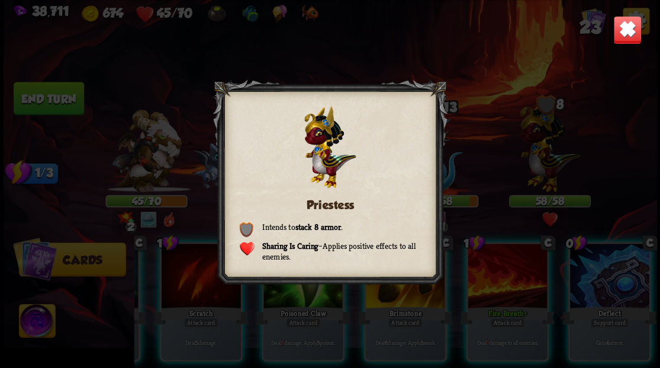
click at [627, 37] on img at bounding box center [627, 29] width 28 height 28
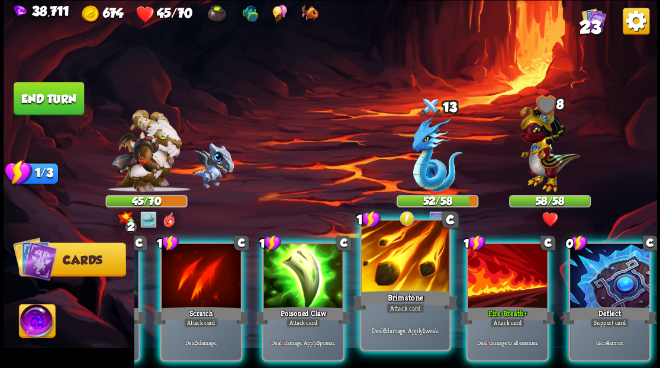
click at [396, 272] on div at bounding box center [405, 257] width 88 height 74
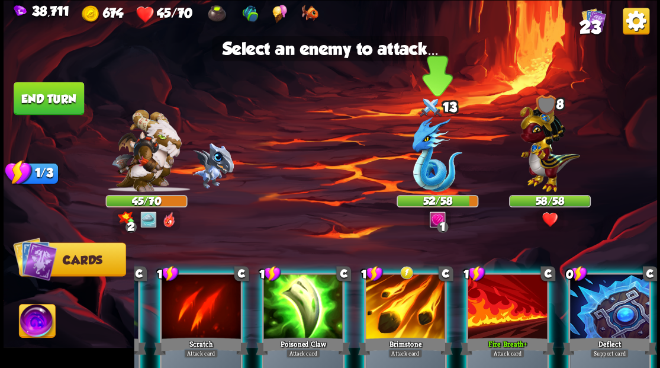
click at [429, 162] on img at bounding box center [437, 154] width 50 height 75
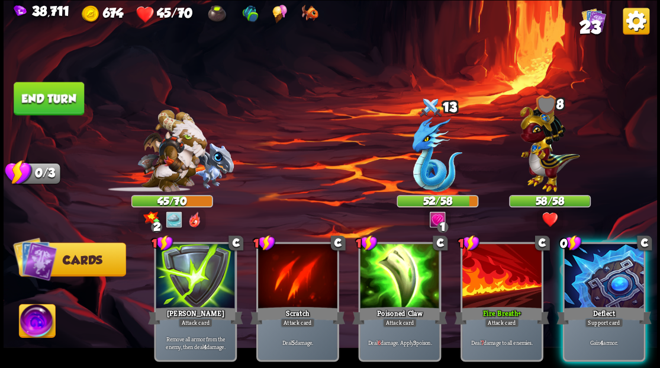
scroll to position [0, 0]
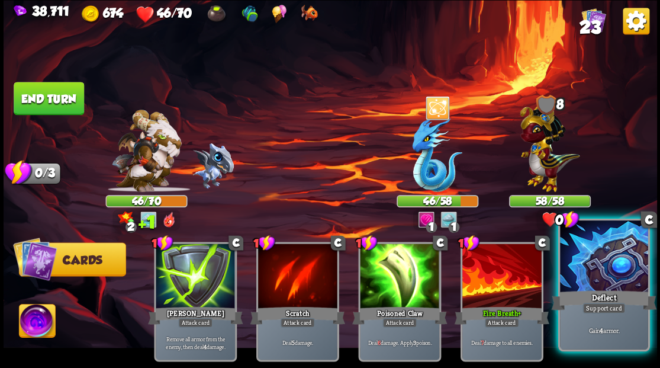
click at [606, 285] on div at bounding box center [604, 257] width 88 height 74
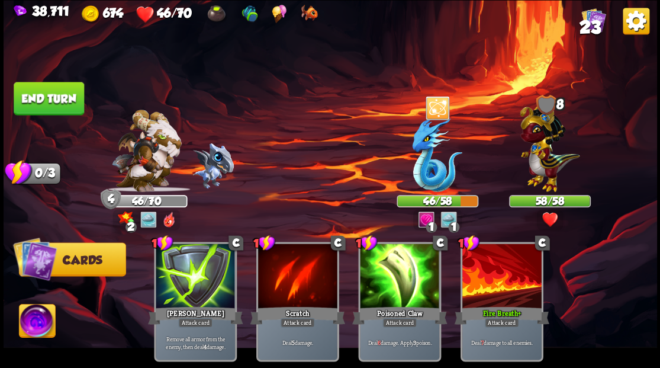
click at [71, 101] on button "End turn" at bounding box center [49, 98] width 70 height 33
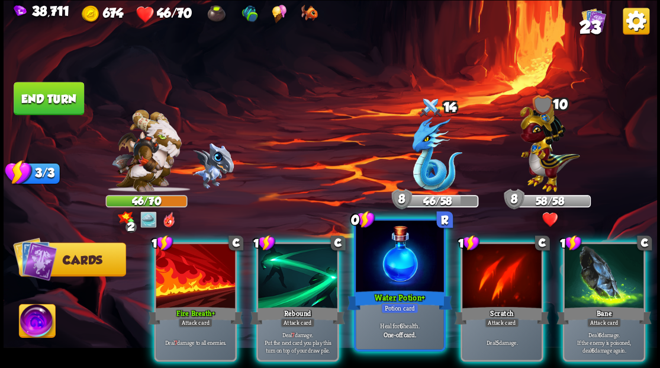
click at [393, 253] on div at bounding box center [400, 257] width 88 height 74
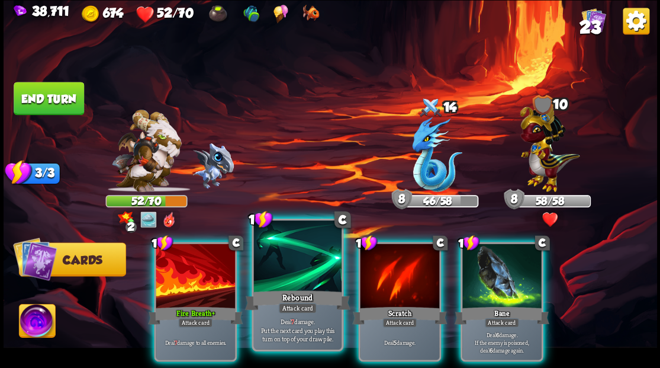
click at [272, 272] on div at bounding box center [297, 257] width 88 height 74
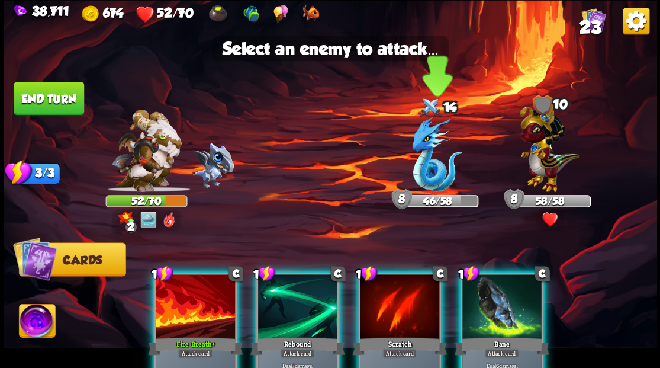
click at [432, 176] on img at bounding box center [437, 154] width 50 height 75
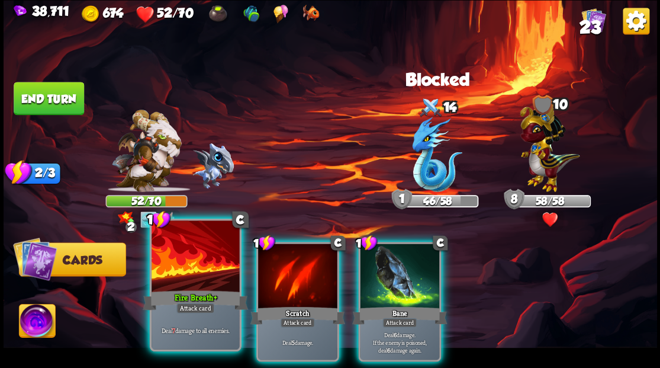
click at [194, 271] on div at bounding box center [196, 257] width 88 height 74
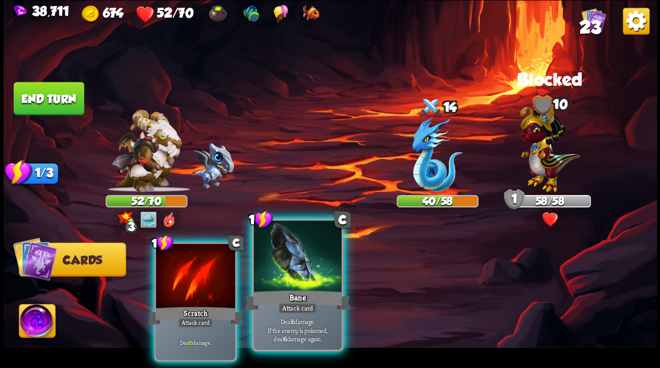
click at [304, 277] on div at bounding box center [297, 257] width 88 height 74
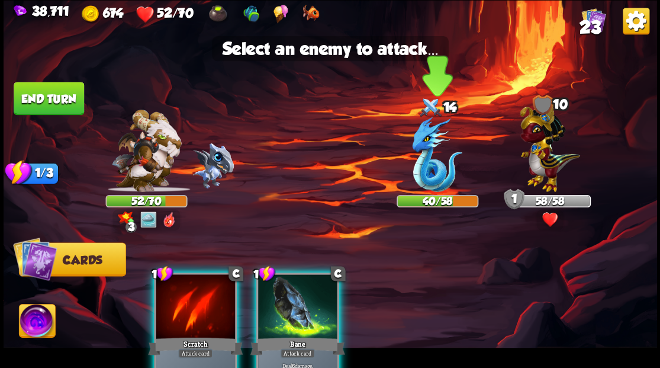
click at [441, 169] on img at bounding box center [437, 154] width 50 height 75
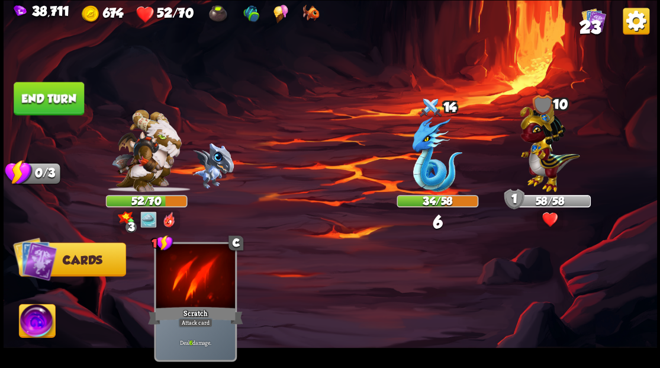
click at [36, 322] on img at bounding box center [37, 322] width 36 height 37
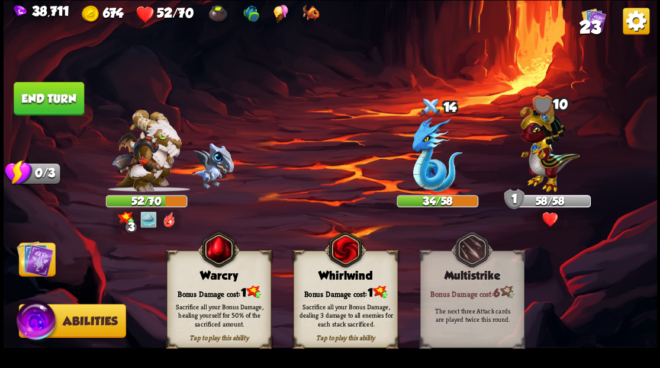
drag, startPoint x: 214, startPoint y: 293, endPoint x: 77, endPoint y: 256, distance: 142.1
click at [213, 293] on div "Bonus Damage cost: 1" at bounding box center [218, 291] width 103 height 15
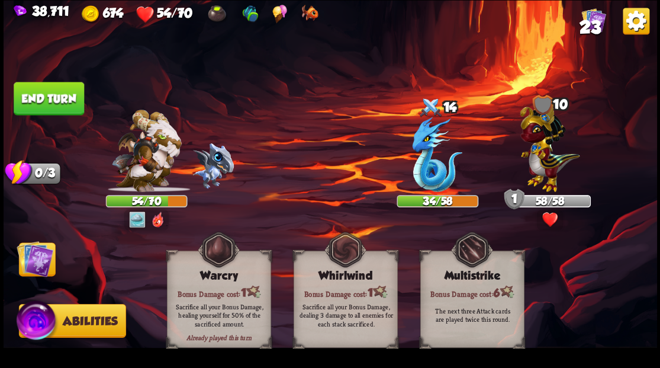
click at [59, 92] on button "End turn" at bounding box center [49, 98] width 70 height 33
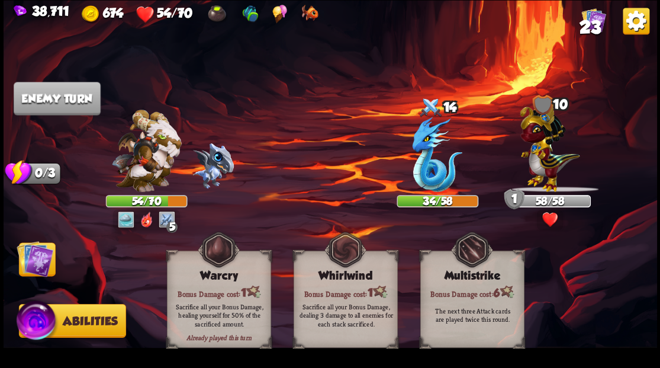
click at [31, 260] on img at bounding box center [35, 258] width 37 height 37
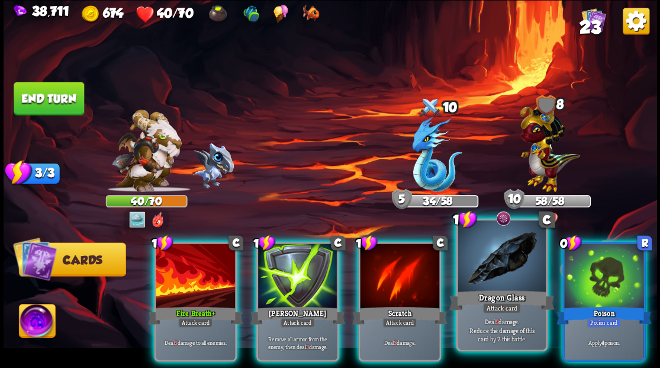
click at [501, 278] on div at bounding box center [502, 257] width 88 height 74
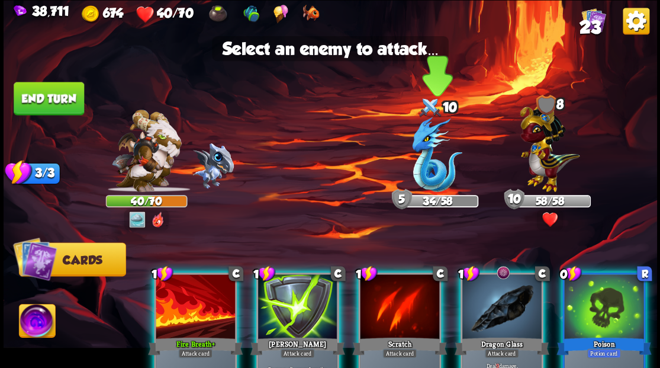
click at [430, 169] on img at bounding box center [437, 154] width 50 height 75
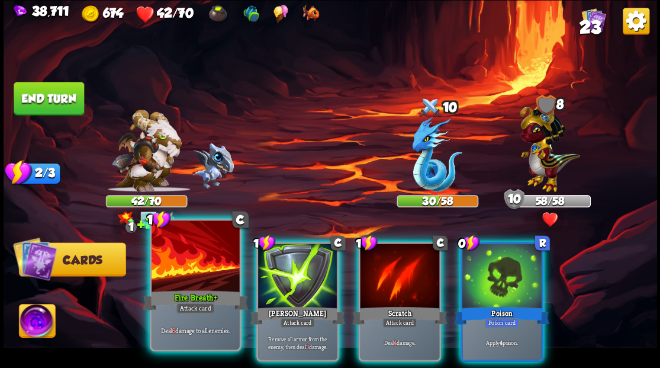
click at [196, 278] on div at bounding box center [196, 257] width 88 height 74
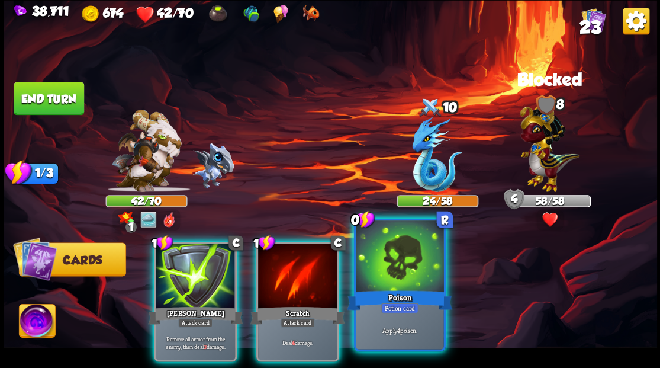
click at [415, 284] on div at bounding box center [400, 257] width 88 height 74
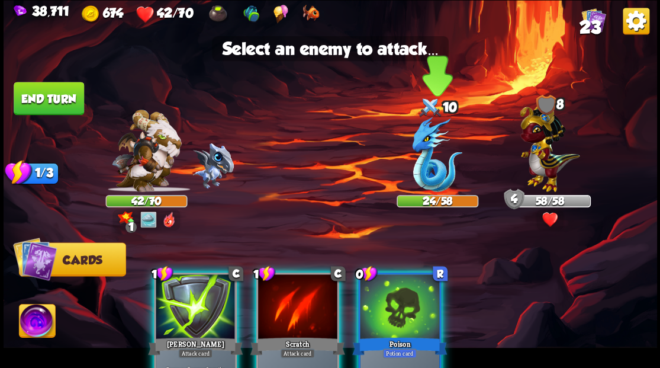
click at [442, 172] on img at bounding box center [437, 154] width 50 height 75
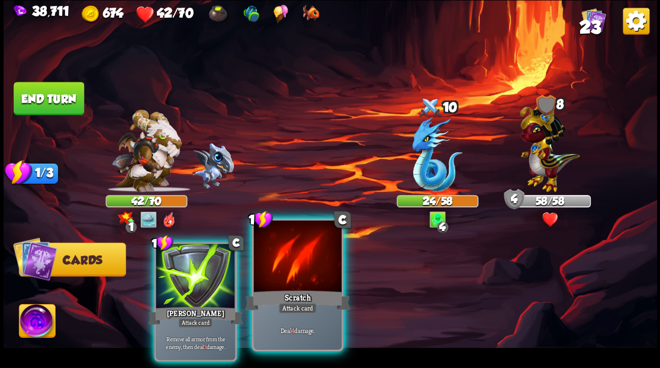
click at [293, 268] on div at bounding box center [297, 257] width 88 height 74
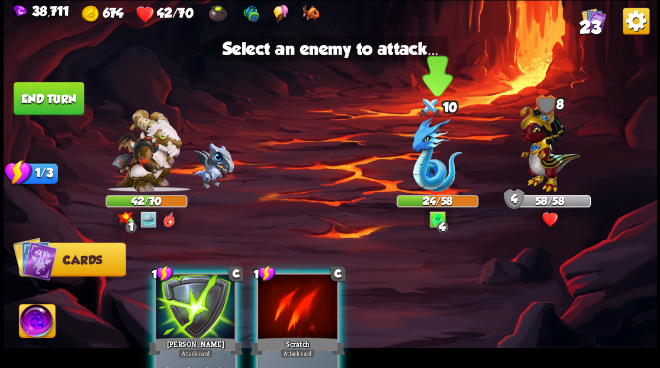
click at [426, 179] on img at bounding box center [437, 154] width 50 height 75
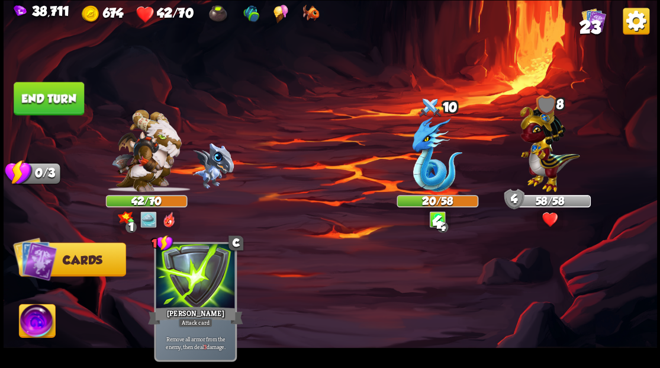
click at [39, 318] on img at bounding box center [37, 322] width 36 height 37
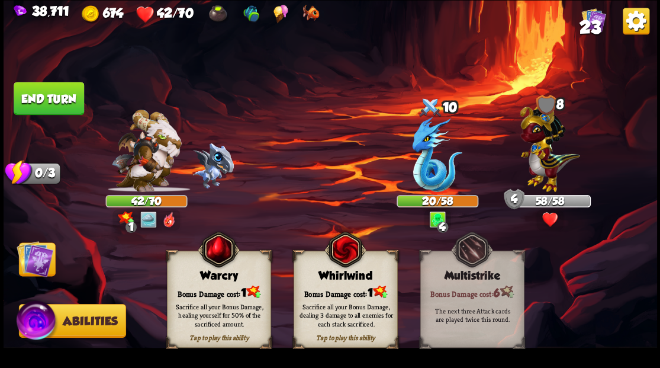
drag, startPoint x: 227, startPoint y: 289, endPoint x: 169, endPoint y: 284, distance: 58.3
click at [225, 289] on div "Bonus Damage cost: 1" at bounding box center [218, 291] width 103 height 15
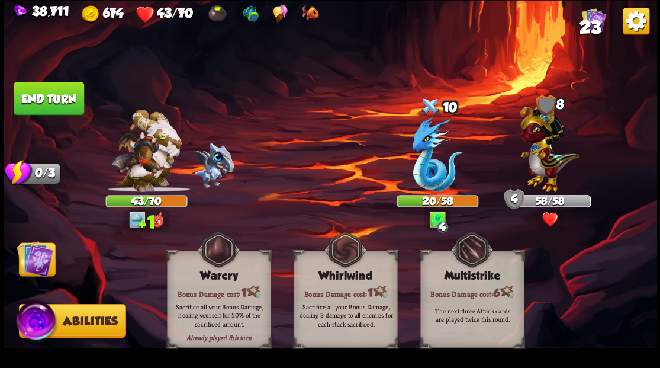
drag, startPoint x: 43, startPoint y: 260, endPoint x: 45, endPoint y: 240, distance: 20.3
click at [43, 260] on img at bounding box center [35, 258] width 37 height 37
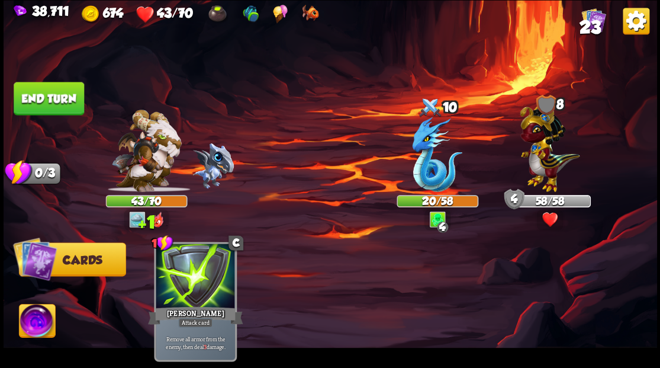
click at [53, 107] on button "End turn" at bounding box center [49, 98] width 70 height 33
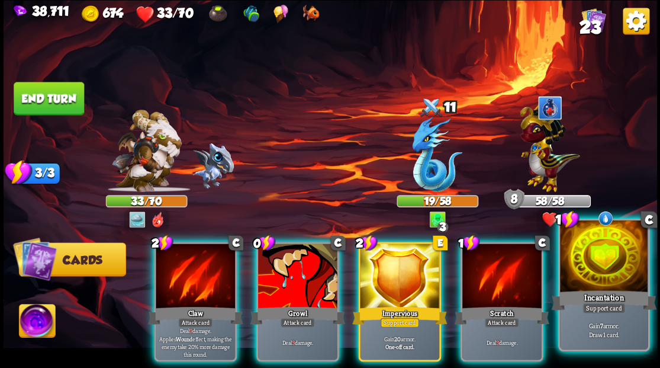
click at [610, 255] on div at bounding box center [604, 257] width 88 height 74
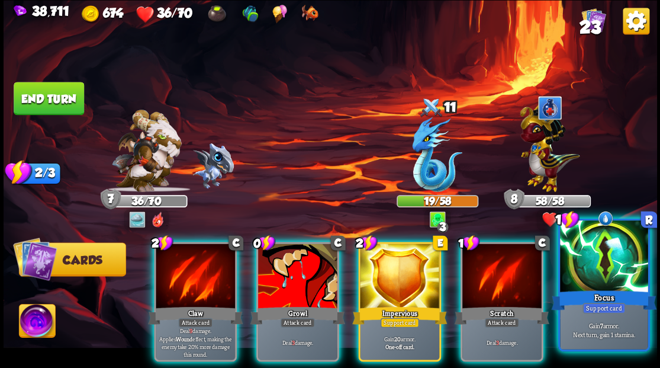
click at [605, 253] on div at bounding box center [604, 257] width 88 height 74
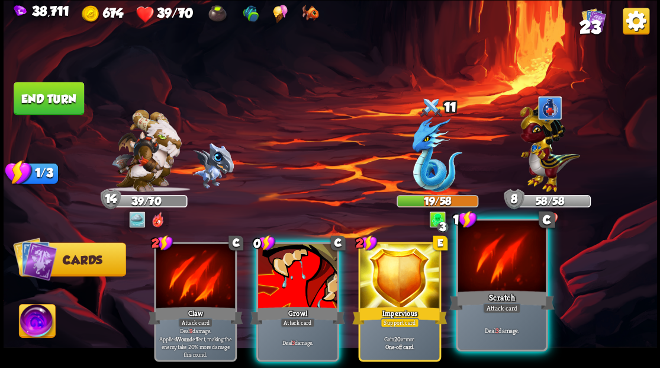
click at [507, 274] on div at bounding box center [502, 257] width 88 height 74
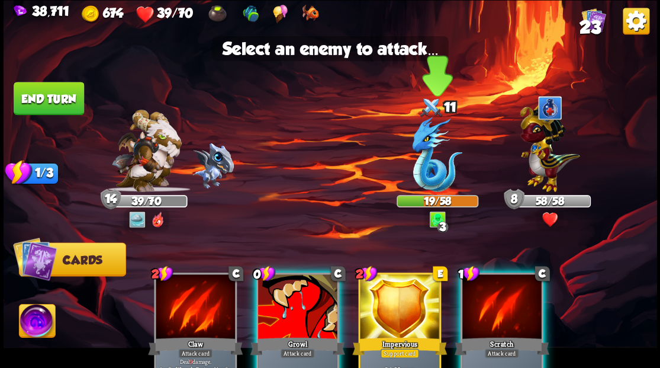
click at [432, 168] on img at bounding box center [437, 154] width 50 height 75
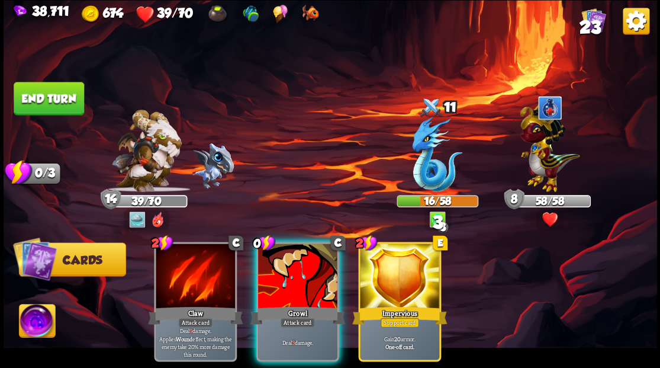
drag, startPoint x: 289, startPoint y: 276, endPoint x: 348, endPoint y: 237, distance: 70.4
click at [289, 275] on div at bounding box center [297, 276] width 79 height 67
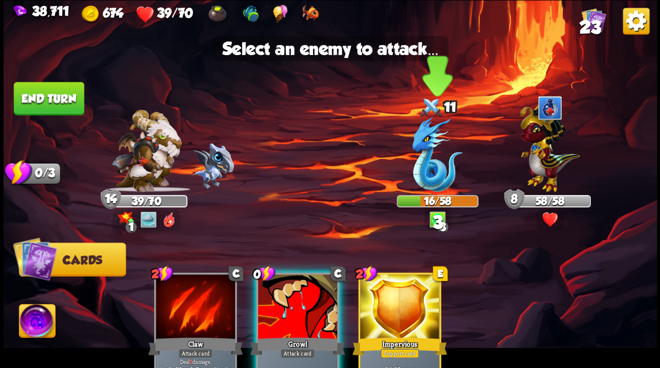
click at [420, 181] on img at bounding box center [437, 154] width 50 height 75
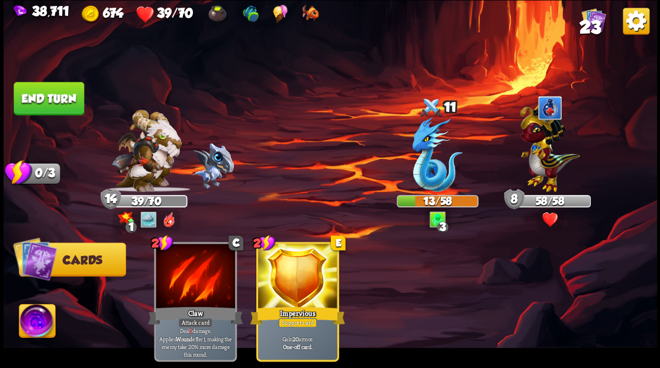
click at [50, 101] on button "End turn" at bounding box center [49, 98] width 70 height 33
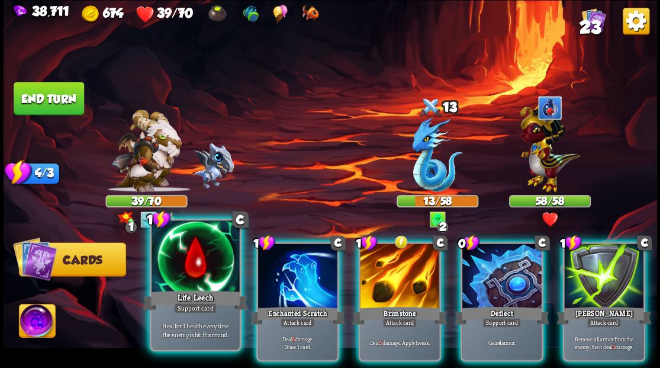
click at [197, 270] on div at bounding box center [196, 257] width 88 height 74
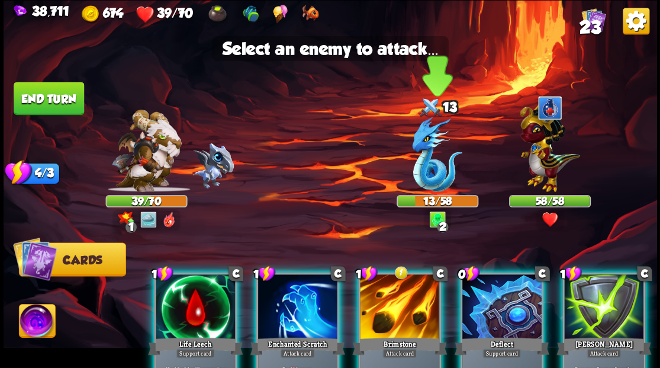
click at [427, 174] on img at bounding box center [437, 154] width 50 height 75
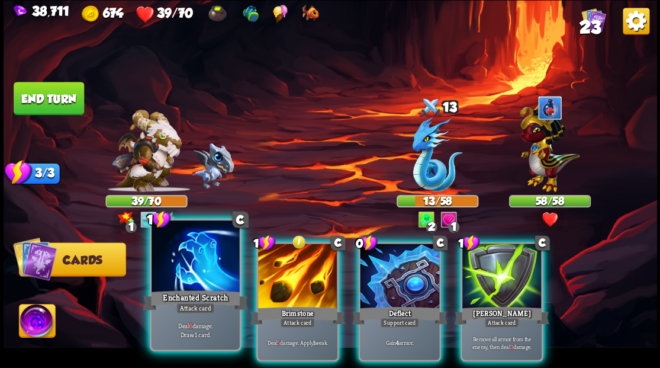
click at [187, 262] on div at bounding box center [196, 257] width 88 height 74
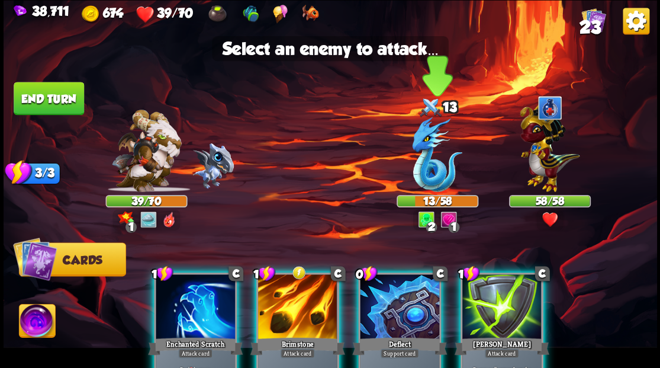
click at [420, 174] on img at bounding box center [437, 154] width 50 height 75
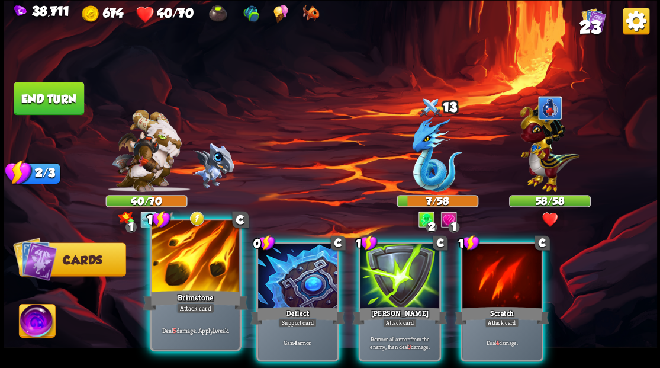
click at [189, 278] on div at bounding box center [196, 257] width 88 height 74
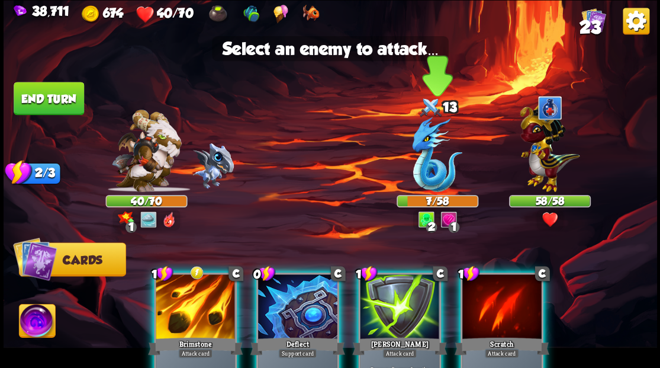
click at [433, 170] on img at bounding box center [437, 154] width 50 height 75
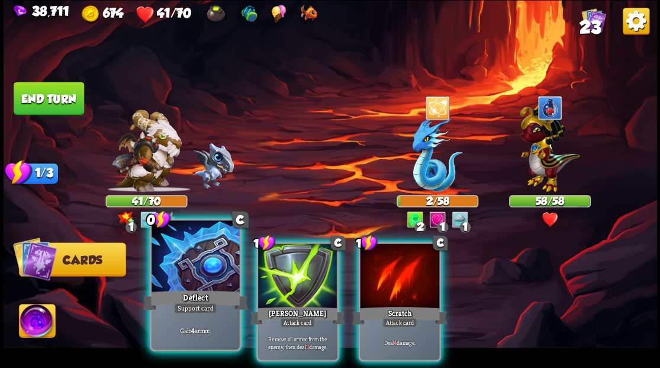
click at [195, 265] on div at bounding box center [196, 257] width 88 height 74
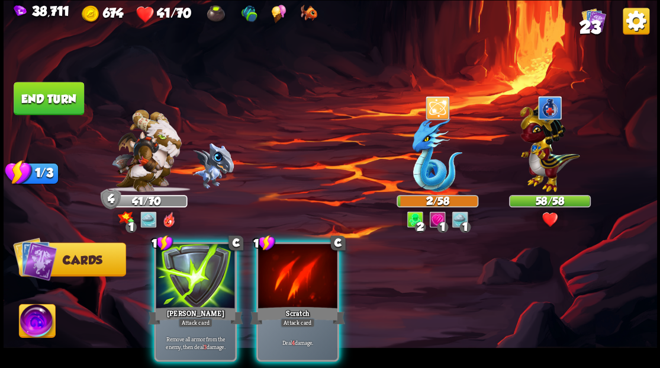
click at [37, 318] on img at bounding box center [37, 322] width 36 height 37
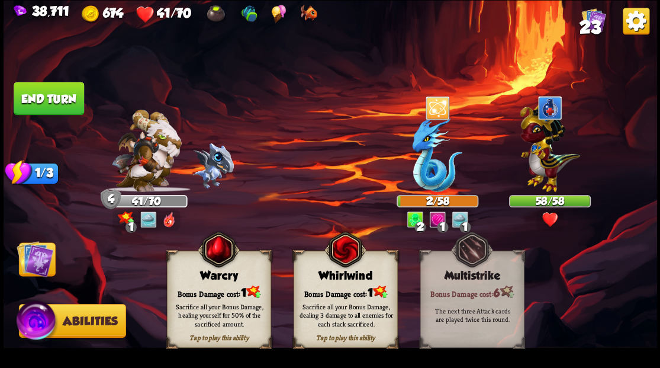
click at [212, 291] on div "Bonus Damage cost: 1" at bounding box center [218, 291] width 103 height 15
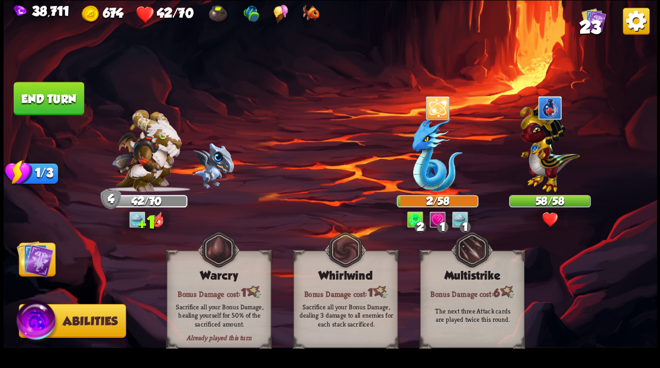
click at [37, 260] on img at bounding box center [35, 258] width 37 height 37
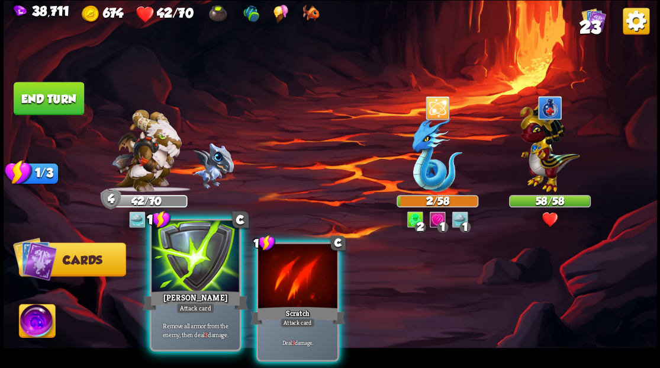
drag, startPoint x: 199, startPoint y: 264, endPoint x: 208, endPoint y: 259, distance: 10.6
click at [204, 262] on div at bounding box center [196, 257] width 88 height 74
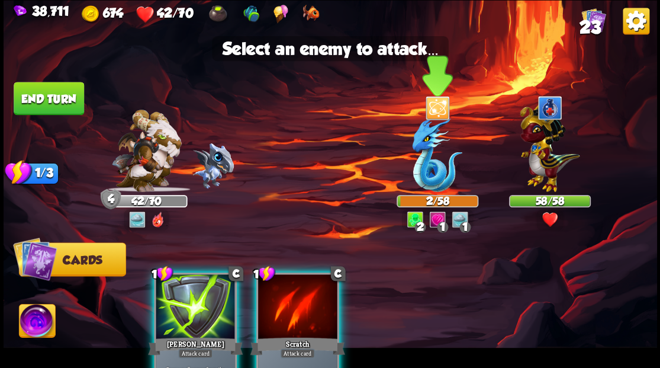
click at [442, 167] on img at bounding box center [437, 154] width 50 height 75
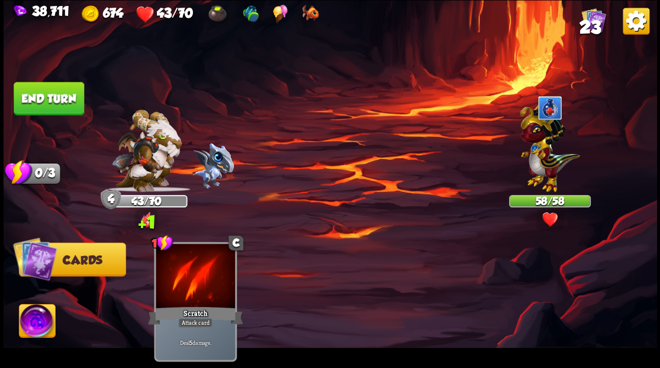
click at [61, 99] on button "End turn" at bounding box center [49, 98] width 70 height 33
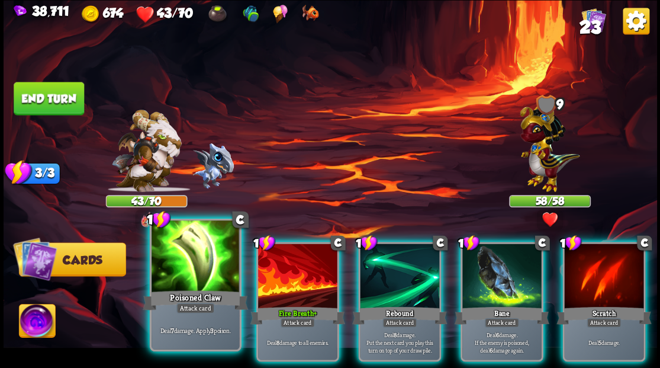
click at [204, 273] on div at bounding box center [196, 257] width 88 height 74
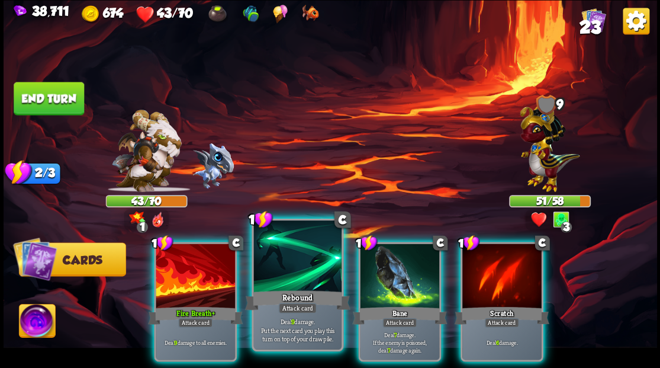
click at [298, 272] on div at bounding box center [297, 257] width 88 height 74
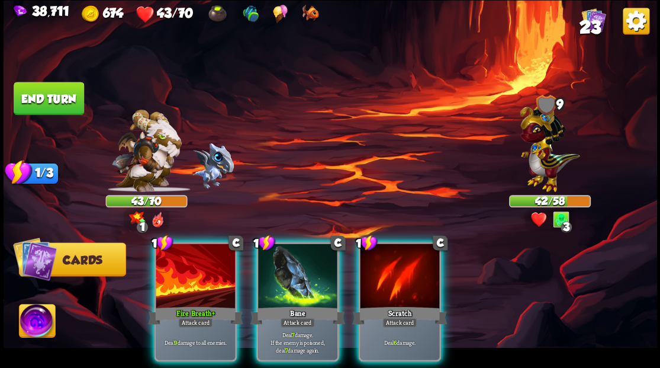
click at [298, 272] on div at bounding box center [297, 276] width 79 height 67
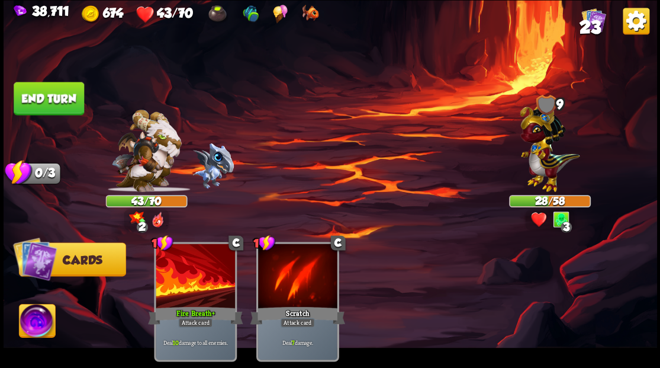
click at [27, 327] on img at bounding box center [37, 322] width 36 height 37
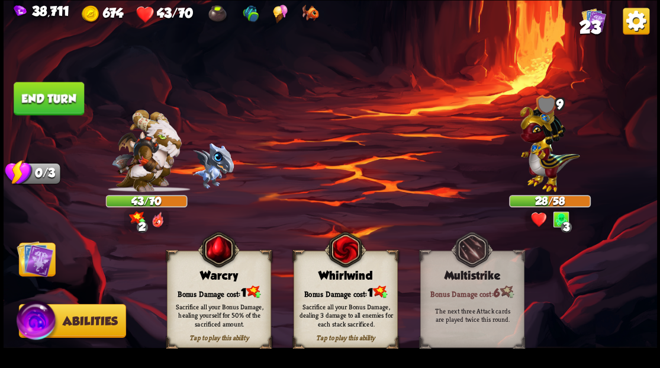
click at [200, 283] on div "Tap to play this ability Warcry Bonus Damage cost: 1 Sacrifice all your Bonus D…" at bounding box center [219, 298] width 104 height 97
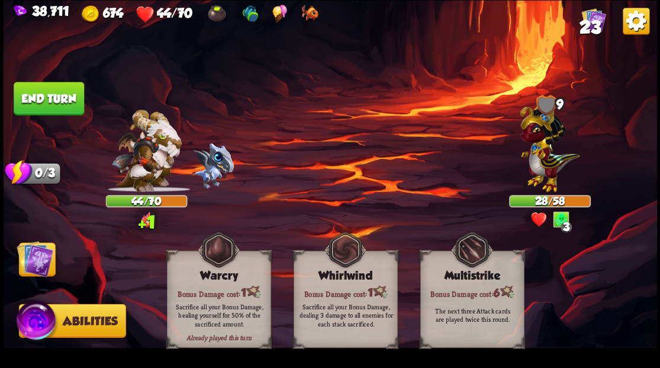
drag, startPoint x: 41, startPoint y: 256, endPoint x: 41, endPoint y: 211, distance: 44.4
click at [40, 256] on img at bounding box center [35, 258] width 37 height 37
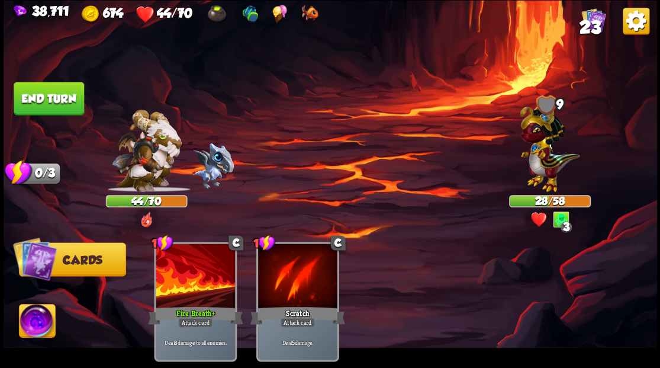
click at [60, 114] on div "Select an enemy to attack... You don't have enough stamina to play that card...…" at bounding box center [330, 184] width 653 height 368
click at [63, 91] on button "End turn" at bounding box center [49, 98] width 70 height 33
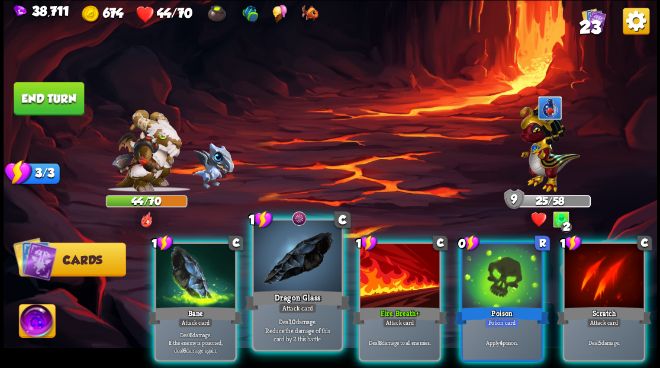
drag, startPoint x: 295, startPoint y: 279, endPoint x: 319, endPoint y: 210, distance: 73.4
click at [294, 274] on div at bounding box center [297, 257] width 88 height 74
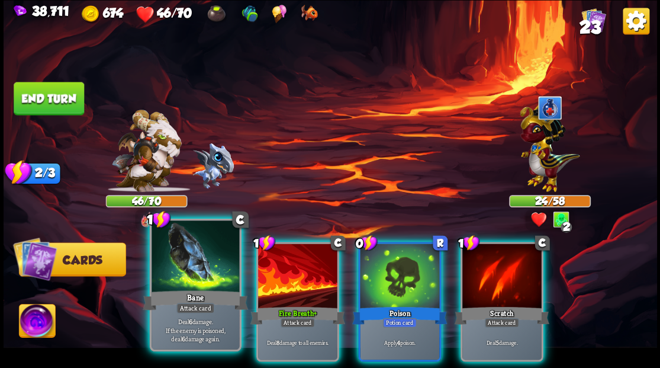
click at [183, 274] on div at bounding box center [196, 257] width 88 height 74
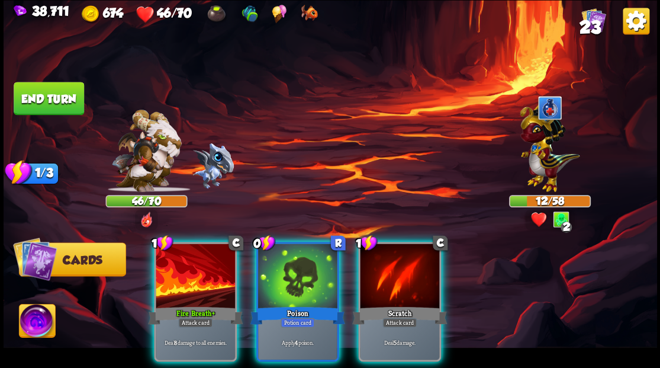
click at [281, 259] on div at bounding box center [297, 276] width 79 height 67
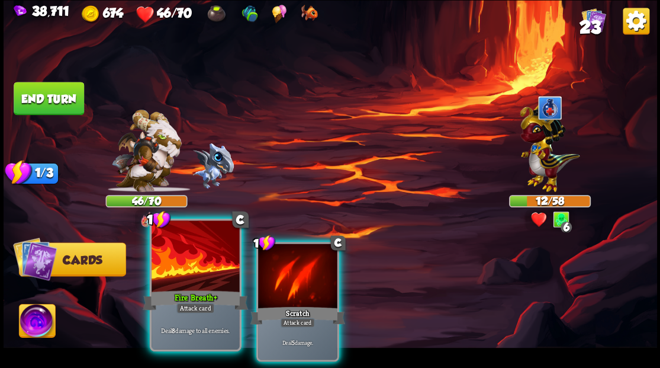
click at [189, 278] on div at bounding box center [196, 257] width 88 height 74
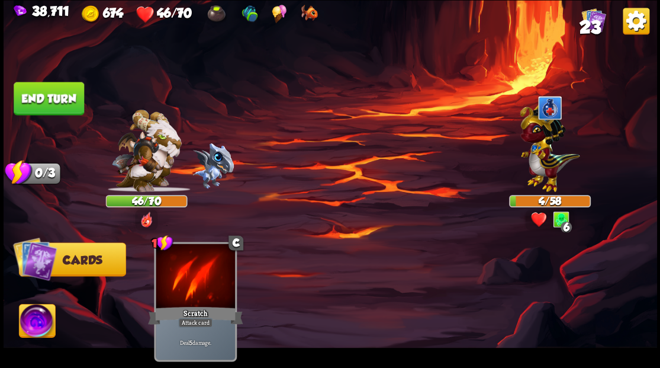
click at [54, 103] on button "End turn" at bounding box center [49, 98] width 70 height 33
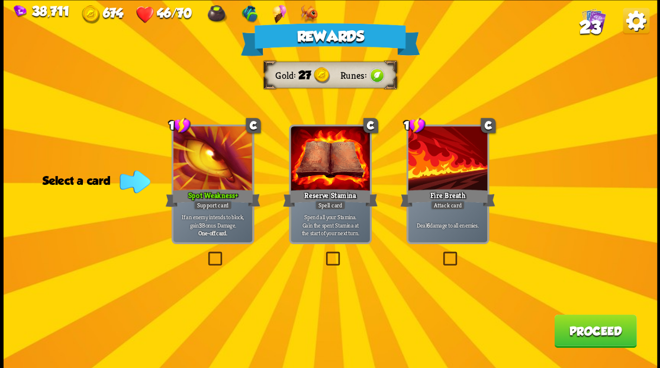
click at [440, 253] on label at bounding box center [440, 253] width 0 height 0
click at [0, 0] on input "checkbox" at bounding box center [0, 0] width 0 height 0
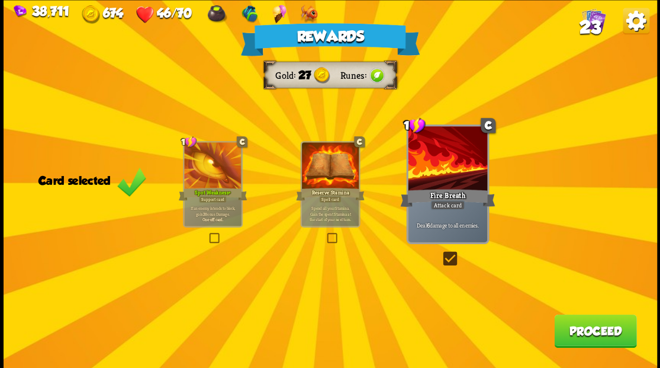
click at [600, 332] on button "Proceed" at bounding box center [595, 330] width 82 height 33
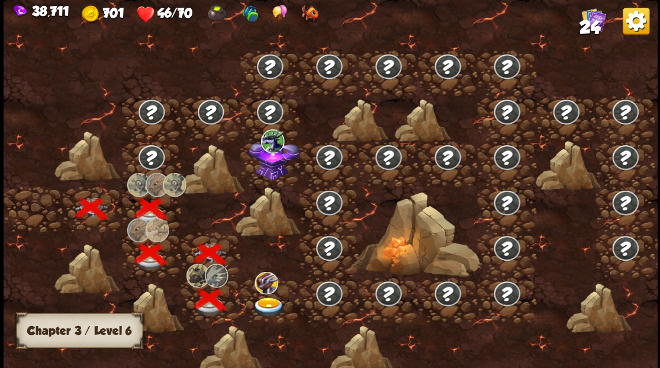
click at [263, 301] on img at bounding box center [268, 307] width 33 height 20
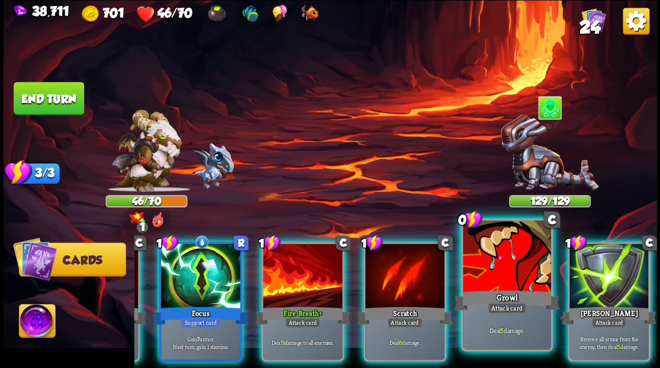
scroll to position [0, 107]
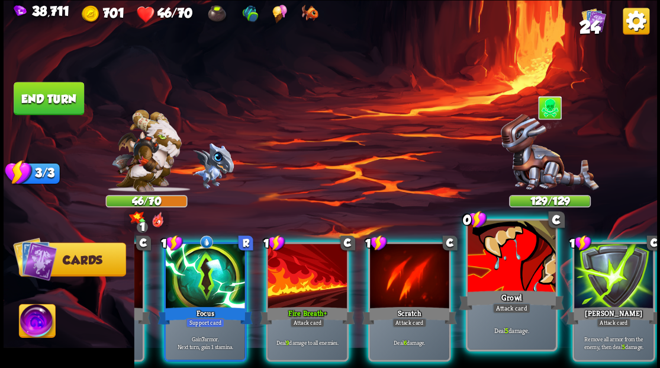
click at [514, 274] on div at bounding box center [512, 257] width 88 height 74
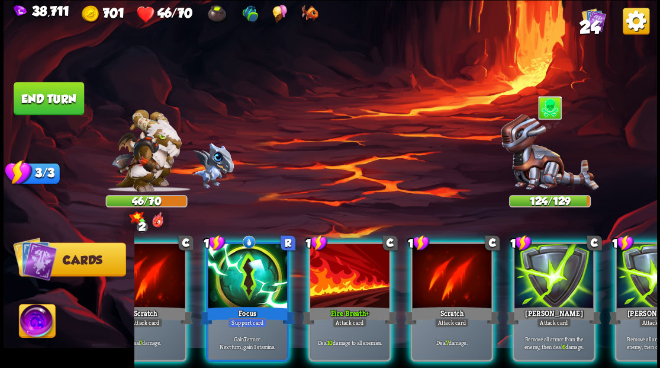
scroll to position [0, 46]
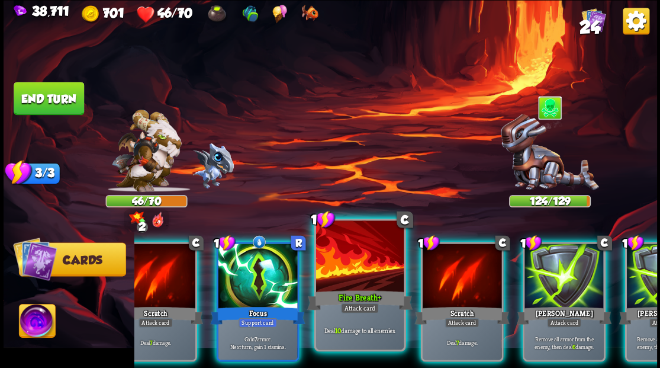
click at [356, 282] on div at bounding box center [359, 257] width 88 height 74
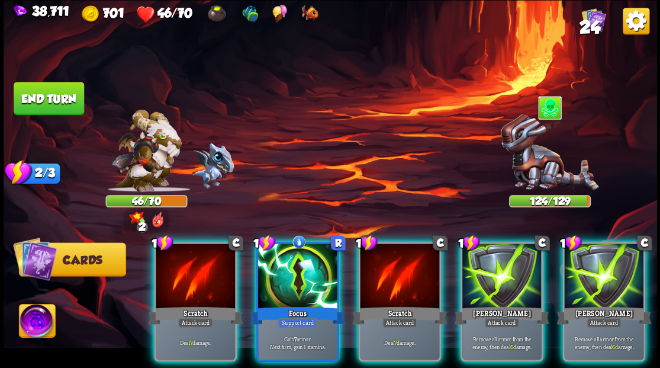
scroll to position [0, 0]
drag, startPoint x: 292, startPoint y: 252, endPoint x: 290, endPoint y: 243, distance: 9.8
click at [291, 250] on div at bounding box center [297, 276] width 79 height 67
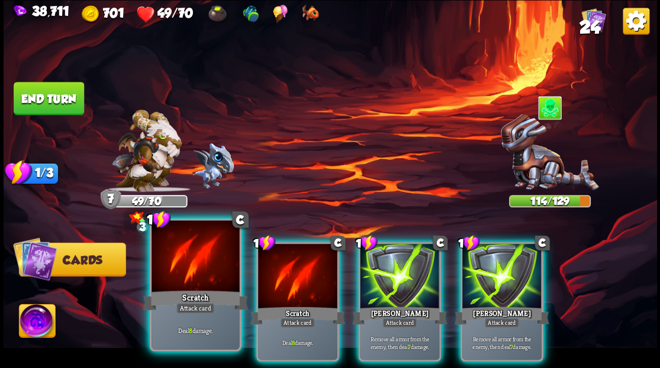
click at [197, 258] on div at bounding box center [196, 257] width 88 height 74
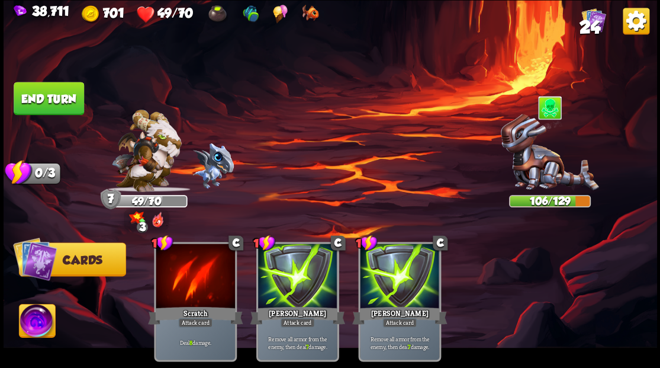
click at [39, 325] on img at bounding box center [37, 322] width 36 height 37
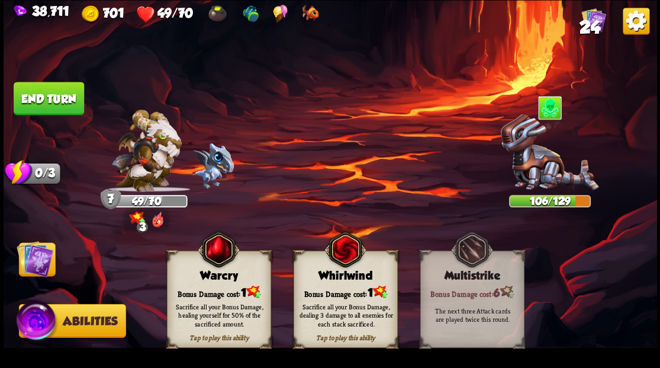
click at [200, 279] on div "Warcry" at bounding box center [218, 275] width 103 height 13
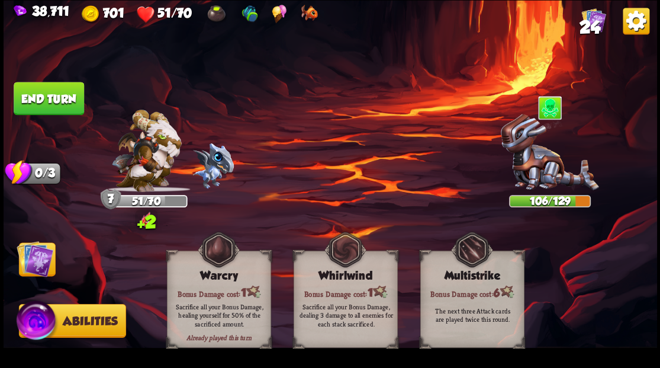
click at [32, 263] on img at bounding box center [35, 258] width 37 height 37
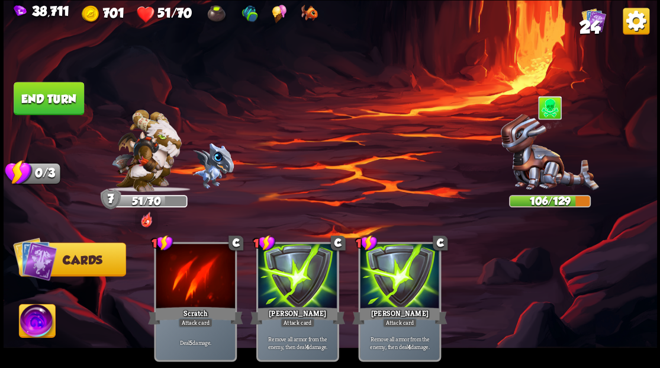
drag, startPoint x: 50, startPoint y: 91, endPoint x: 96, endPoint y: 92, distance: 46.2
click at [50, 91] on button "End turn" at bounding box center [49, 98] width 70 height 33
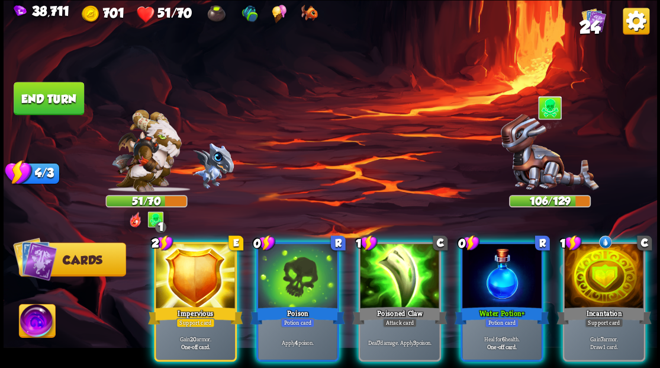
drag, startPoint x: 495, startPoint y: 265, endPoint x: 465, endPoint y: 216, distance: 56.8
click at [494, 263] on div at bounding box center [501, 276] width 79 height 67
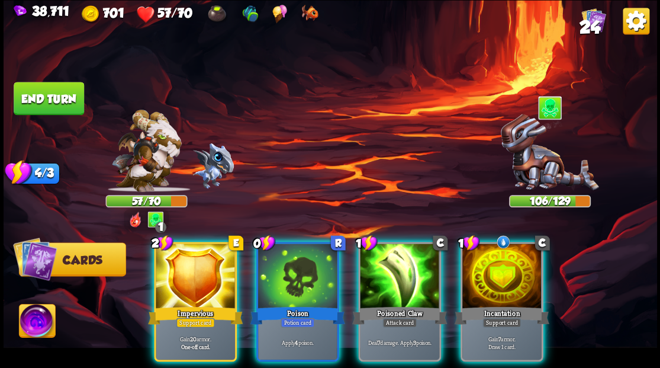
drag, startPoint x: 382, startPoint y: 274, endPoint x: 349, endPoint y: 276, distance: 33.2
click at [375, 273] on div at bounding box center [399, 276] width 79 height 67
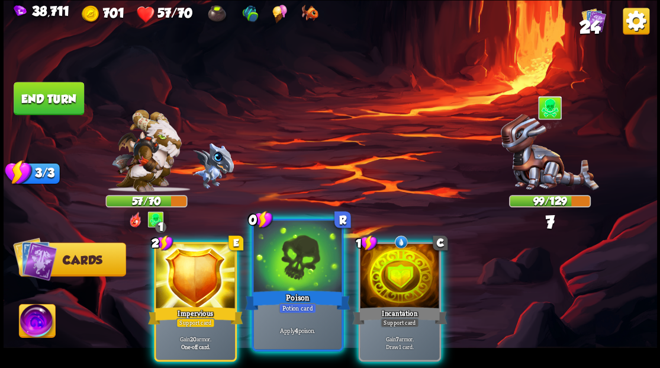
click at [290, 271] on div at bounding box center [297, 257] width 88 height 74
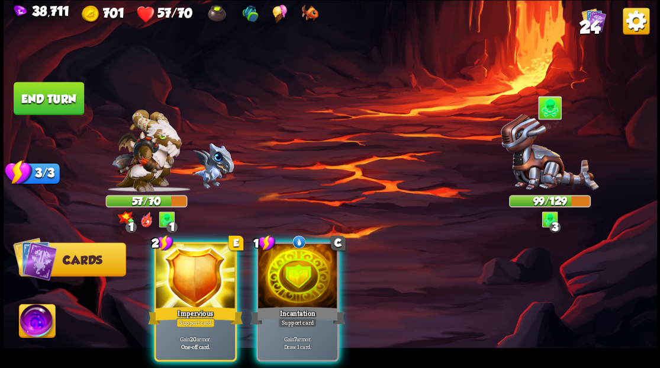
click at [290, 271] on div at bounding box center [297, 276] width 79 height 67
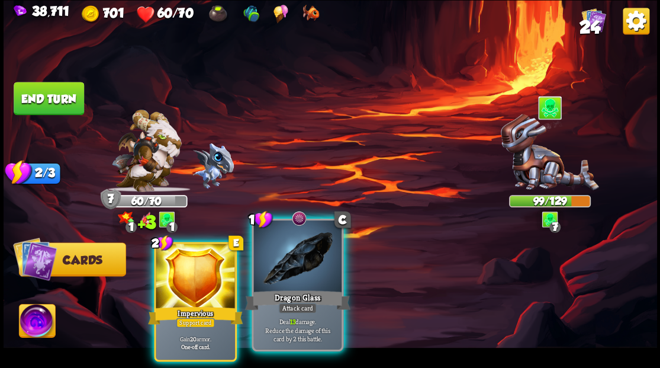
click at [296, 288] on div "Dragon Glass" at bounding box center [296, 300] width 105 height 24
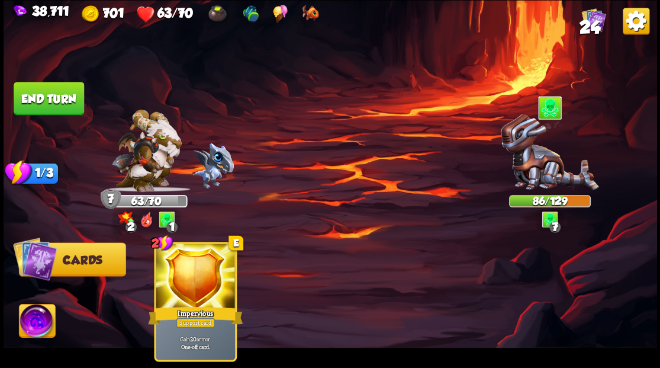
click at [34, 324] on img at bounding box center [37, 322] width 36 height 37
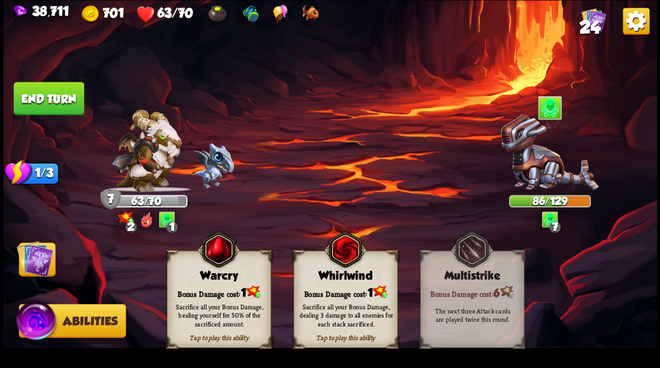
click at [205, 279] on div "Warcry" at bounding box center [218, 275] width 103 height 13
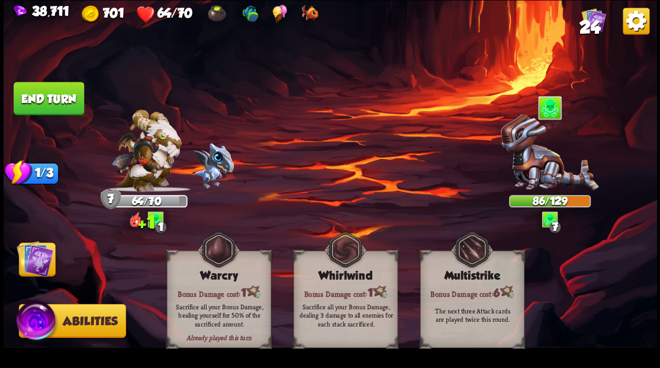
click at [46, 262] on img at bounding box center [35, 258] width 37 height 37
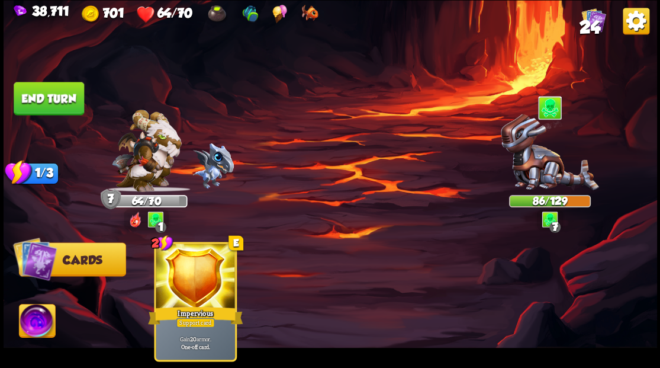
click at [56, 101] on button "End turn" at bounding box center [49, 98] width 70 height 33
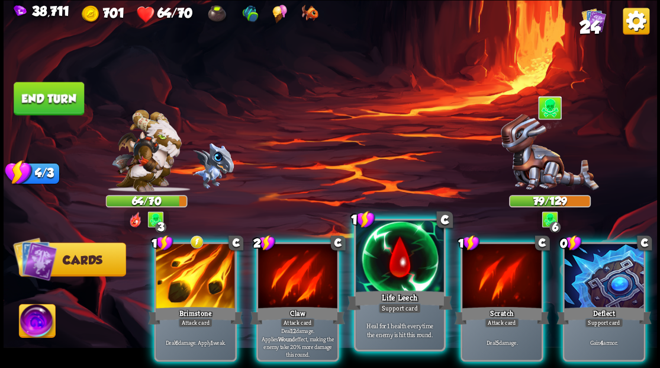
click at [395, 249] on div at bounding box center [400, 257] width 88 height 74
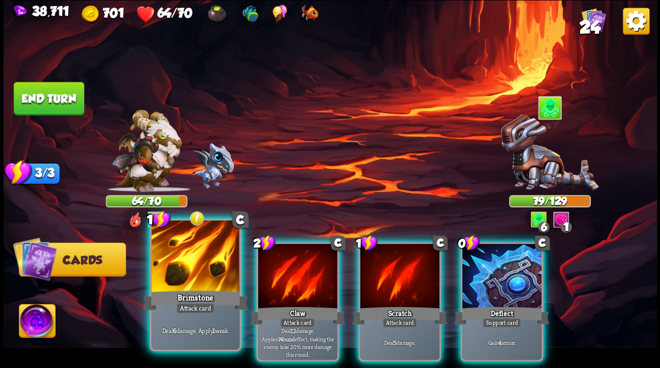
click at [194, 269] on div at bounding box center [196, 257] width 88 height 74
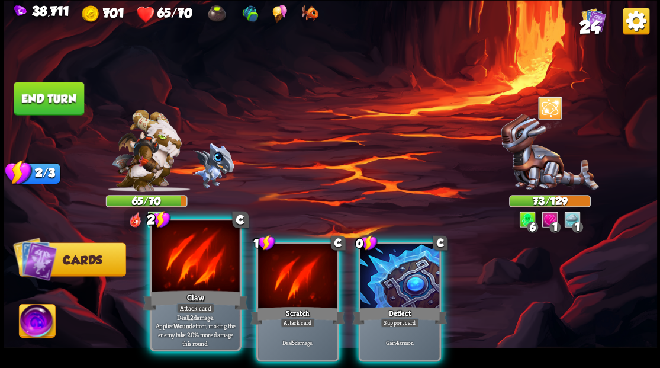
click at [193, 278] on div at bounding box center [196, 257] width 88 height 74
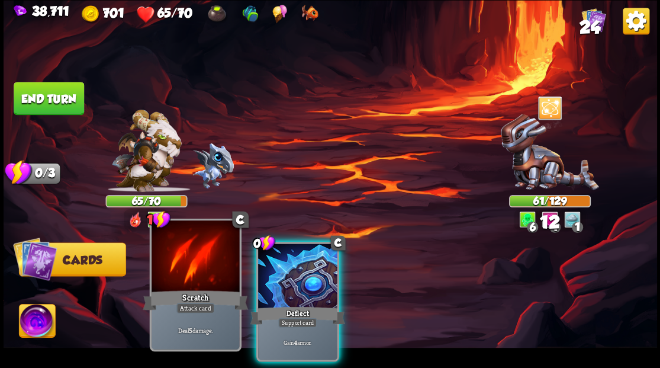
drag, startPoint x: 276, startPoint y: 284, endPoint x: 186, endPoint y: 249, distance: 96.2
click at [276, 284] on div at bounding box center [297, 276] width 79 height 67
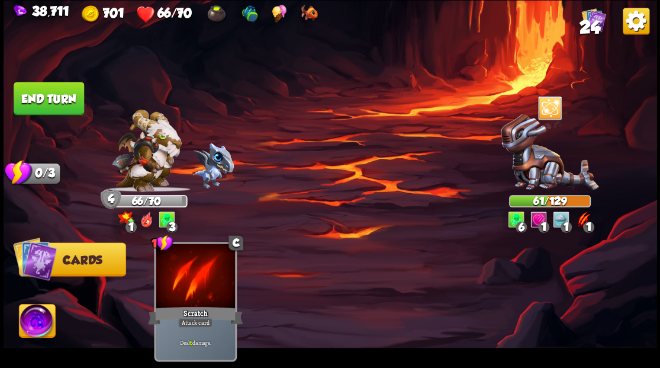
click at [32, 329] on img at bounding box center [37, 322] width 36 height 37
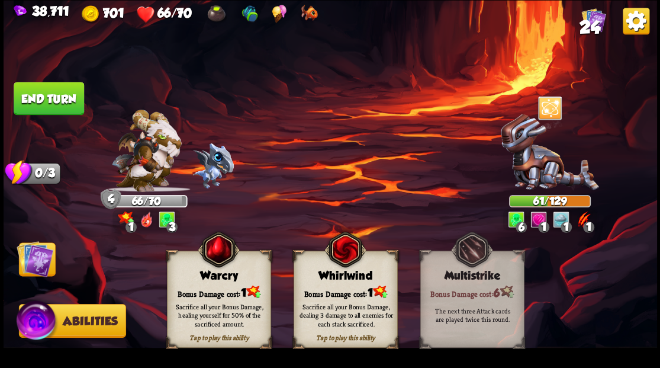
click at [234, 289] on div "Bonus Damage cost: 1" at bounding box center [218, 291] width 103 height 15
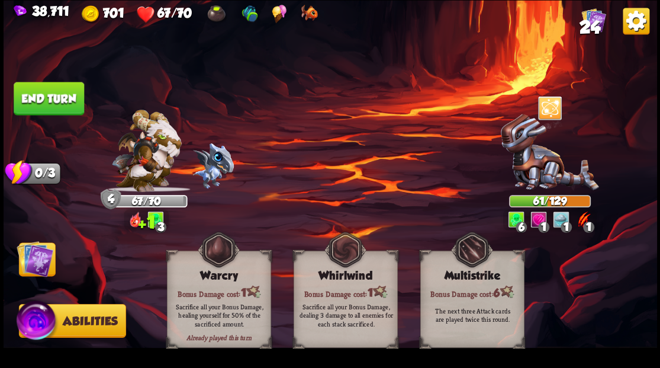
click at [47, 95] on button "End turn" at bounding box center [49, 98] width 70 height 33
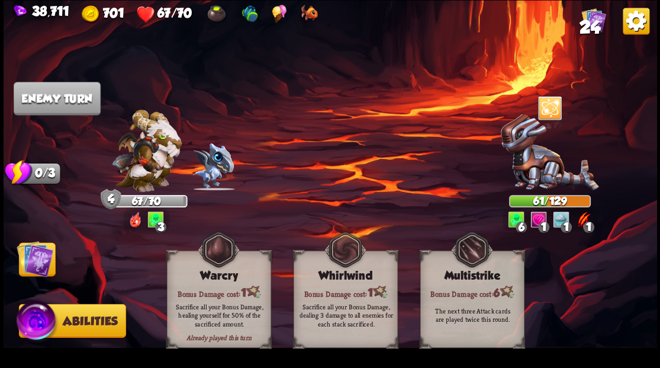
click at [36, 251] on img at bounding box center [35, 258] width 37 height 37
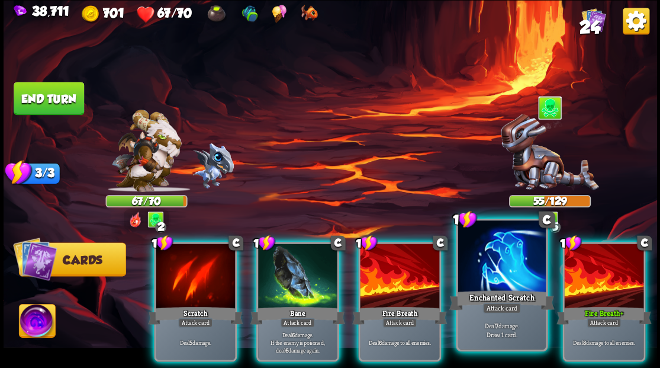
click at [513, 273] on div at bounding box center [502, 257] width 88 height 74
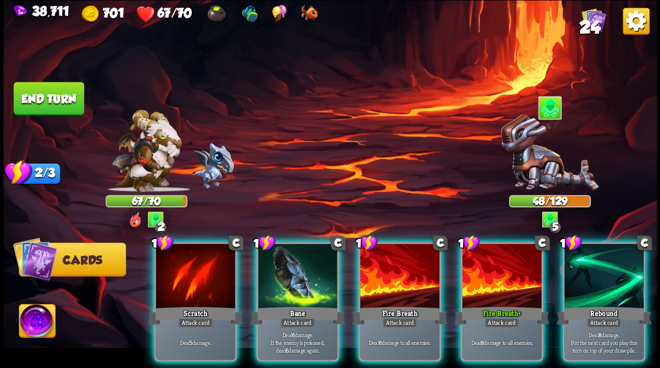
drag, startPoint x: 615, startPoint y: 273, endPoint x: 617, endPoint y: 251, distance: 22.6
click at [616, 273] on div at bounding box center [603, 276] width 79 height 67
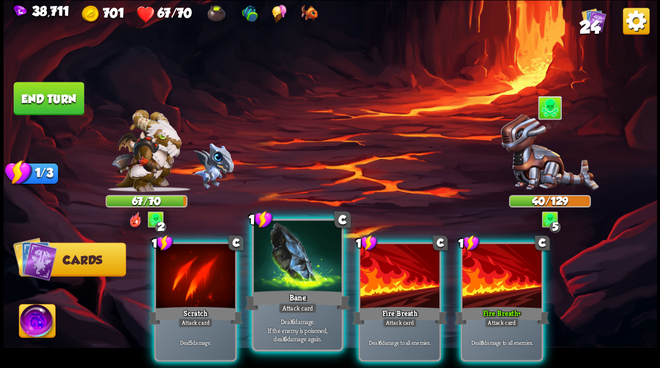
click at [292, 282] on div at bounding box center [297, 257] width 88 height 74
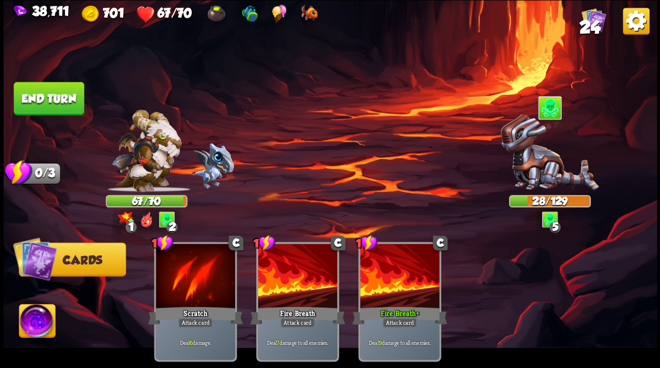
click at [37, 321] on img at bounding box center [37, 322] width 36 height 37
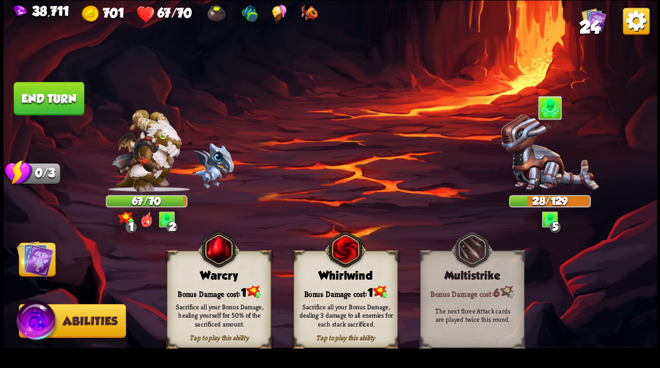
click at [210, 288] on div "Bonus Damage cost: 1" at bounding box center [218, 291] width 103 height 15
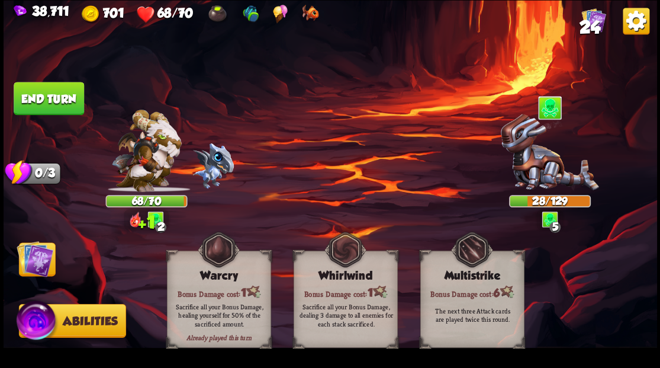
click at [46, 265] on img at bounding box center [35, 258] width 37 height 37
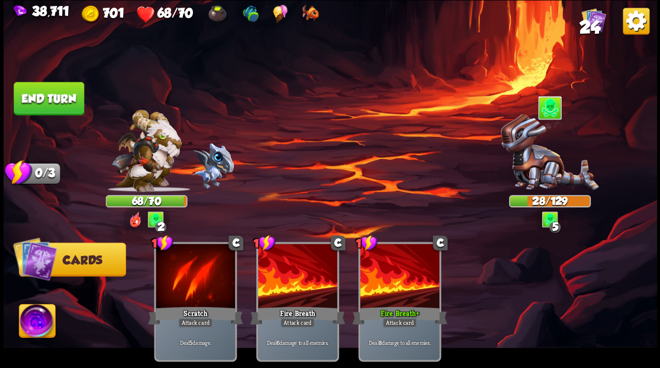
click at [62, 101] on button "End turn" at bounding box center [49, 98] width 70 height 33
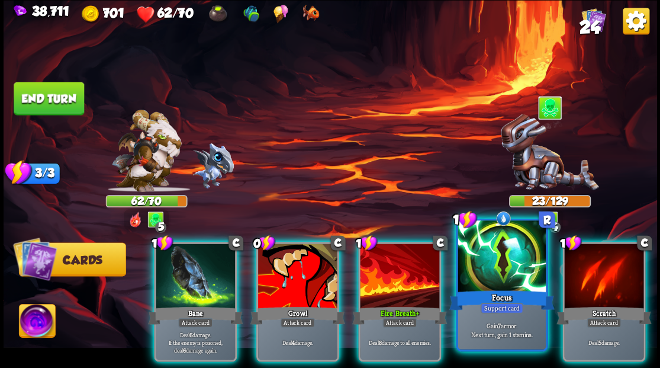
click at [492, 262] on div at bounding box center [502, 257] width 88 height 74
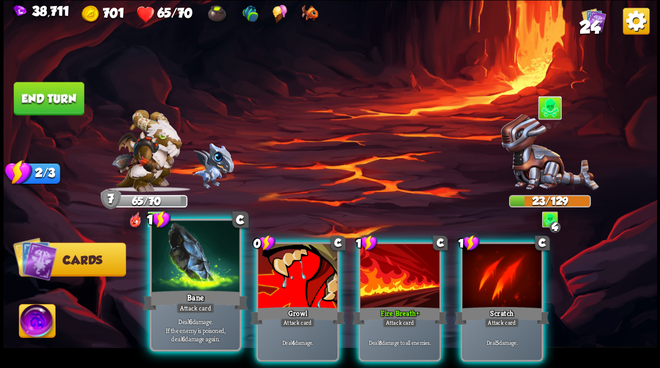
drag, startPoint x: 200, startPoint y: 266, endPoint x: 301, endPoint y: 185, distance: 130.1
click at [200, 265] on div at bounding box center [196, 257] width 88 height 74
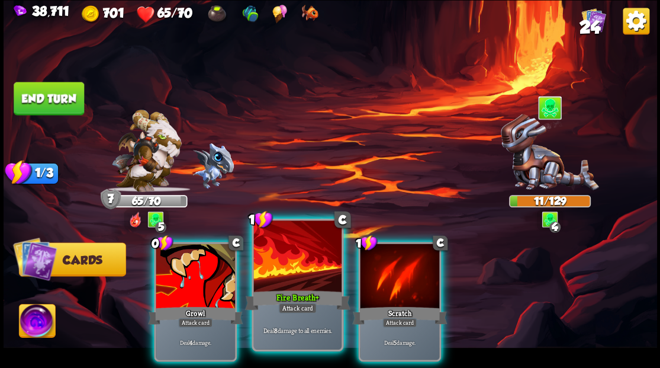
click at [286, 258] on div at bounding box center [297, 257] width 88 height 74
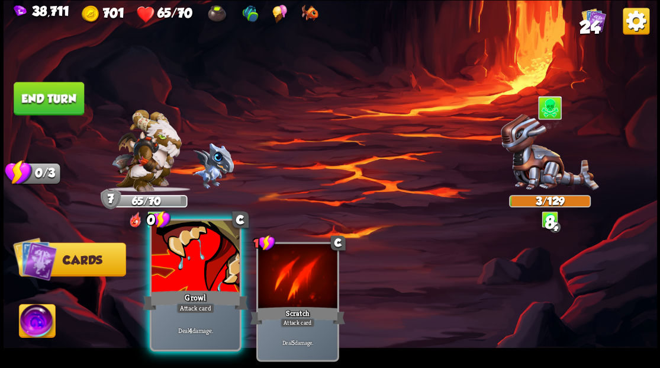
click at [203, 267] on div at bounding box center [196, 257] width 88 height 74
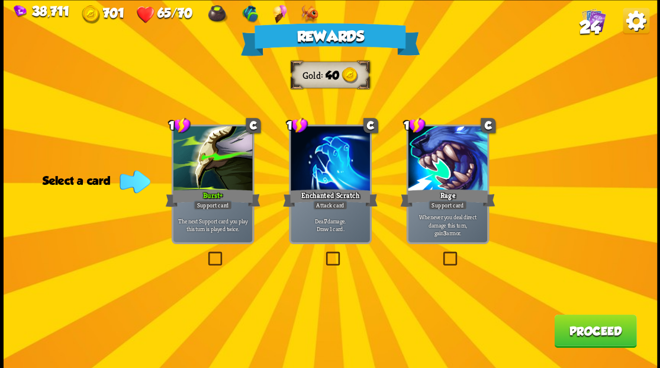
click at [598, 337] on button "Proceed" at bounding box center [595, 330] width 82 height 33
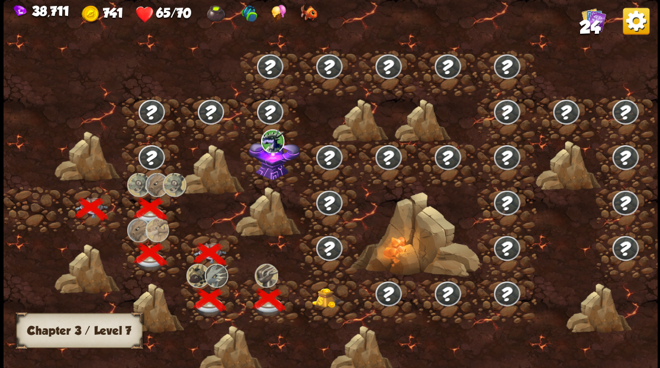
drag, startPoint x: 324, startPoint y: 300, endPoint x: 656, endPoint y: 112, distance: 381.6
click at [324, 300] on img at bounding box center [327, 297] width 33 height 20
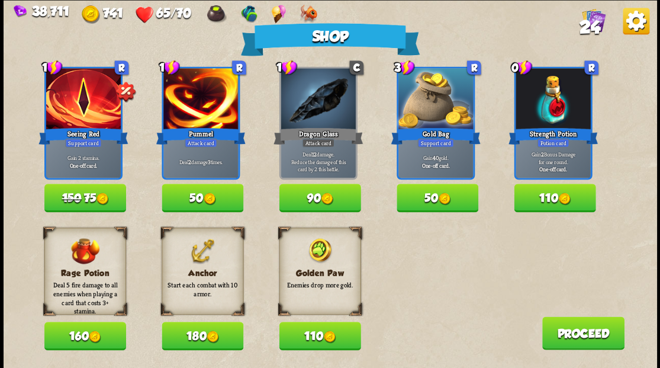
click at [199, 342] on button "180" at bounding box center [203, 335] width 82 height 28
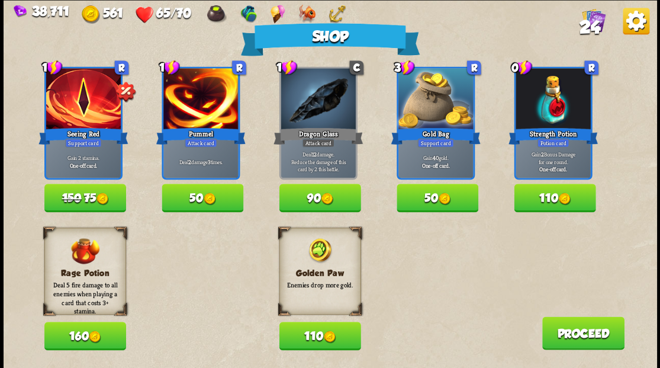
click at [594, 22] on span "24" at bounding box center [589, 27] width 21 height 20
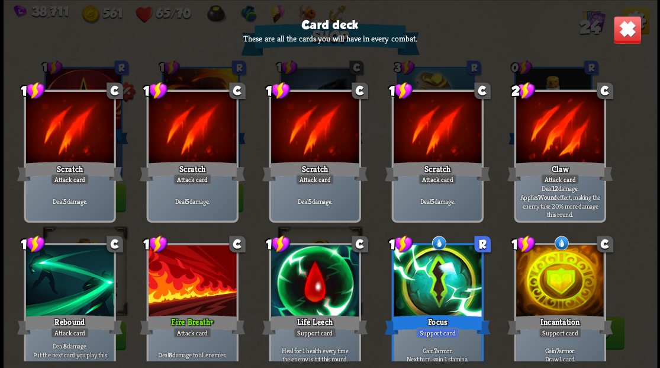
click at [629, 31] on img at bounding box center [627, 29] width 28 height 28
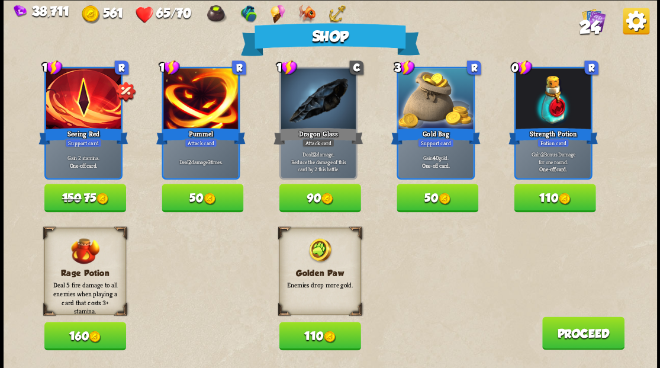
click at [320, 335] on button "110" at bounding box center [320, 335] width 82 height 28
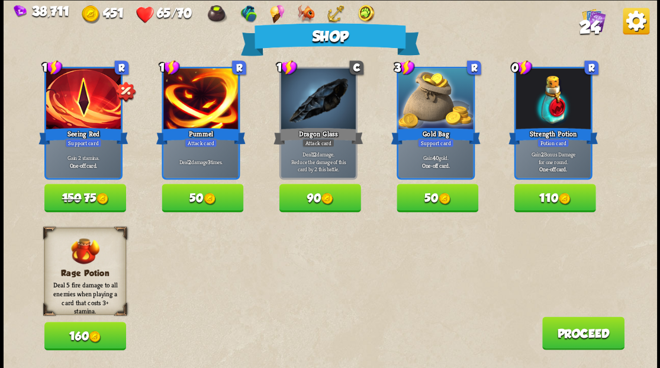
click at [565, 331] on button "Proceed" at bounding box center [583, 332] width 82 height 33
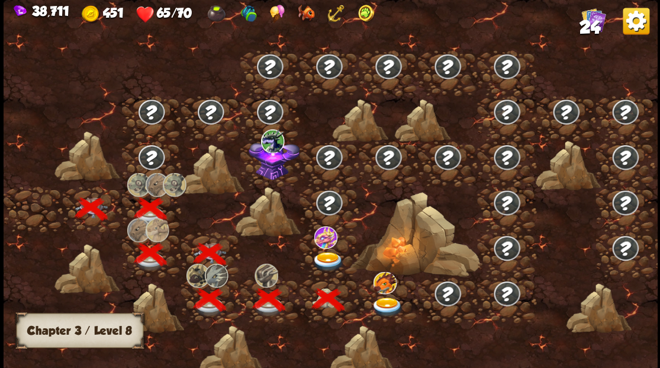
click at [324, 256] on img at bounding box center [327, 262] width 33 height 20
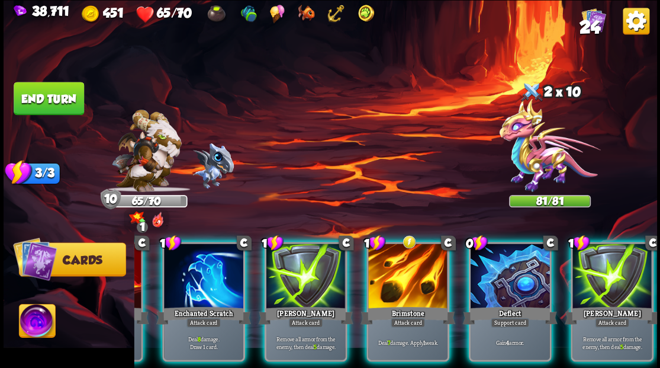
scroll to position [0, 230]
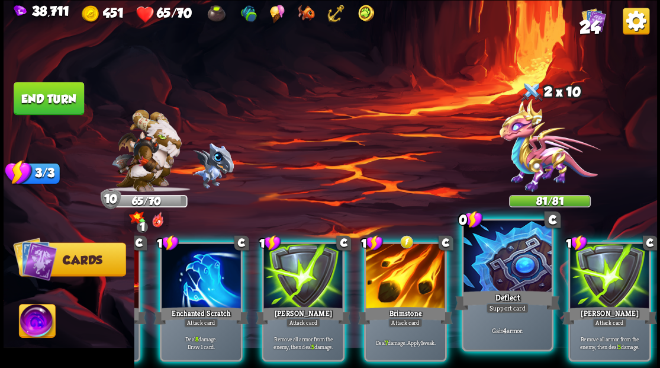
click at [510, 276] on div at bounding box center [507, 257] width 88 height 74
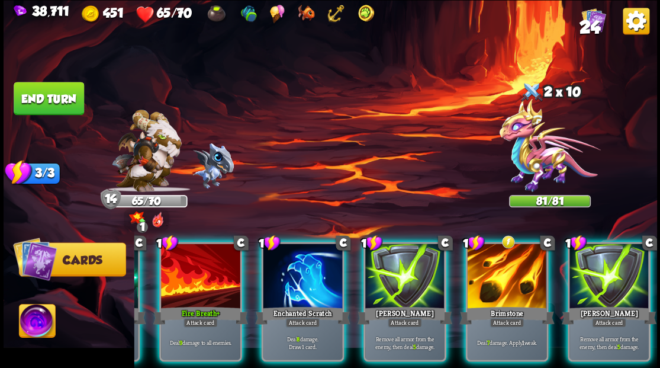
scroll to position [0, 112]
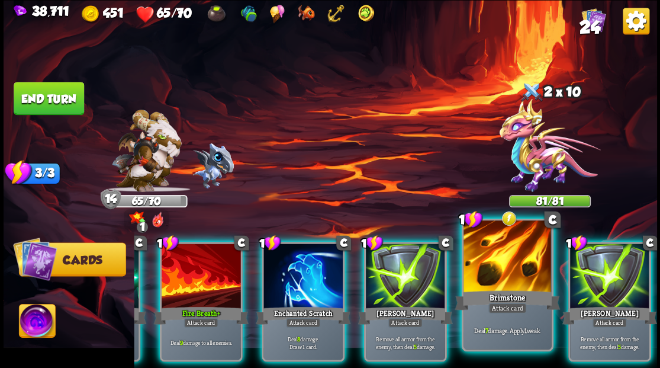
drag, startPoint x: 506, startPoint y: 274, endPoint x: 500, endPoint y: 269, distance: 8.0
click at [506, 274] on div at bounding box center [507, 257] width 88 height 74
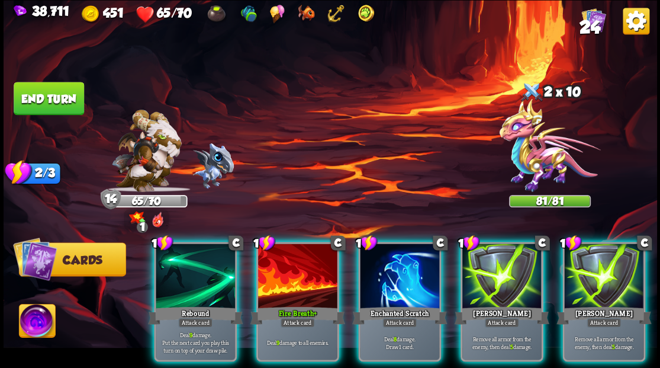
scroll to position [0, 0]
click at [301, 279] on div at bounding box center [297, 276] width 79 height 67
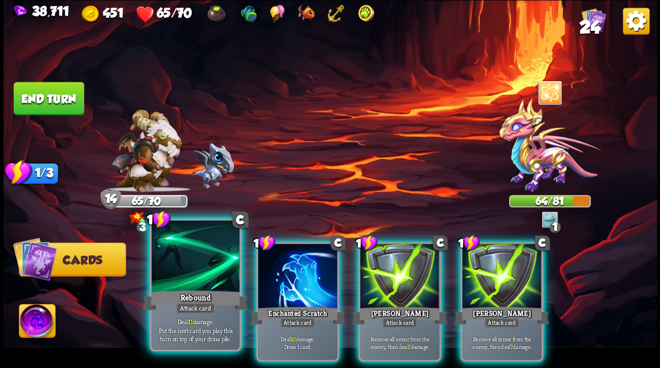
click at [189, 262] on div at bounding box center [196, 257] width 88 height 74
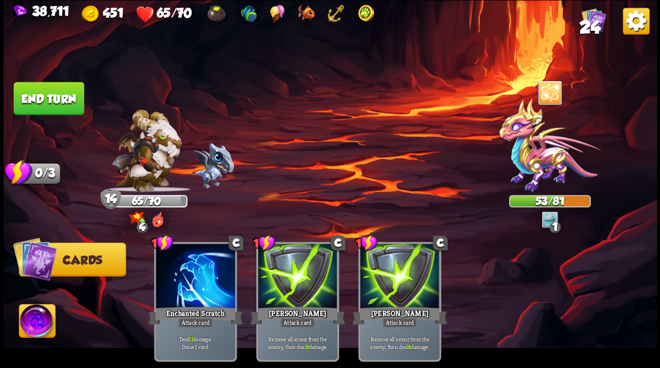
click at [27, 328] on img at bounding box center [37, 322] width 36 height 37
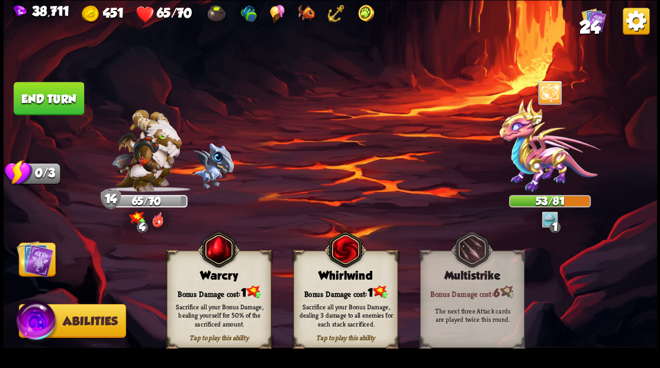
click at [210, 288] on div "Bonus Damage cost: 1" at bounding box center [218, 291] width 103 height 15
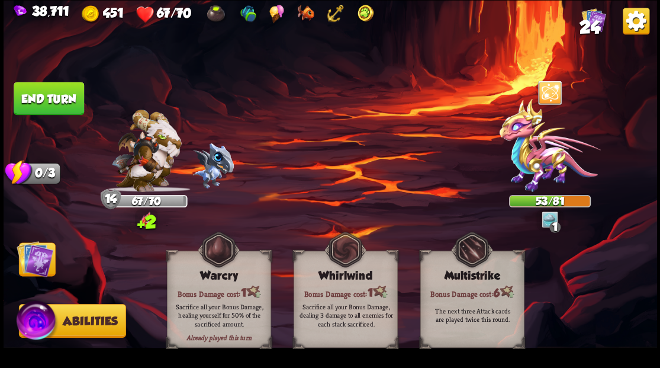
click at [38, 263] on img at bounding box center [35, 258] width 37 height 37
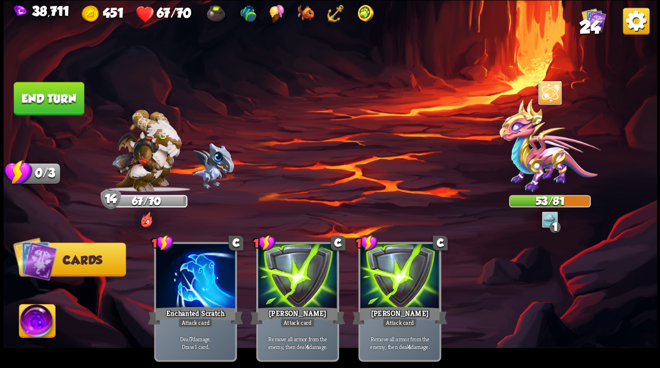
click at [57, 98] on button "End turn" at bounding box center [49, 98] width 70 height 33
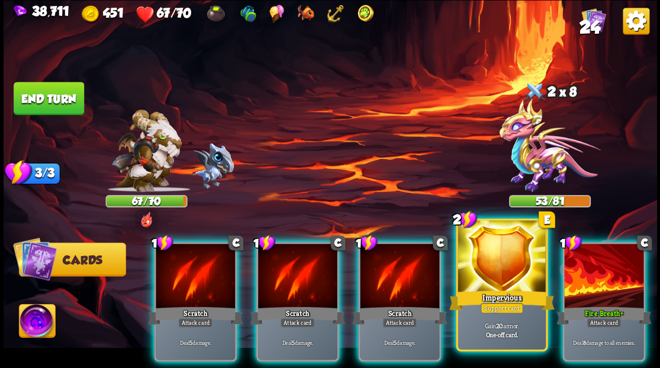
click at [500, 268] on div at bounding box center [502, 257] width 88 height 74
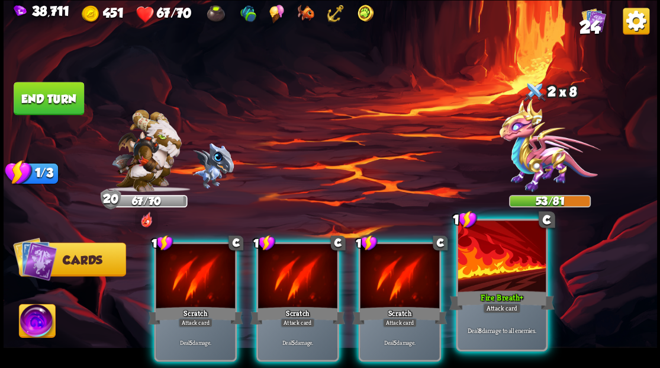
click at [495, 266] on div at bounding box center [502, 257] width 88 height 74
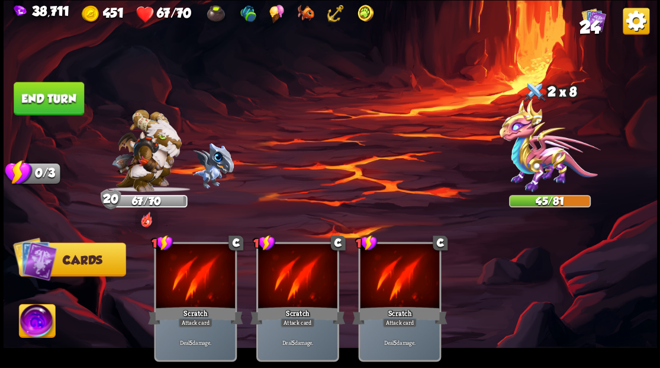
click at [36, 95] on button "End turn" at bounding box center [49, 98] width 70 height 33
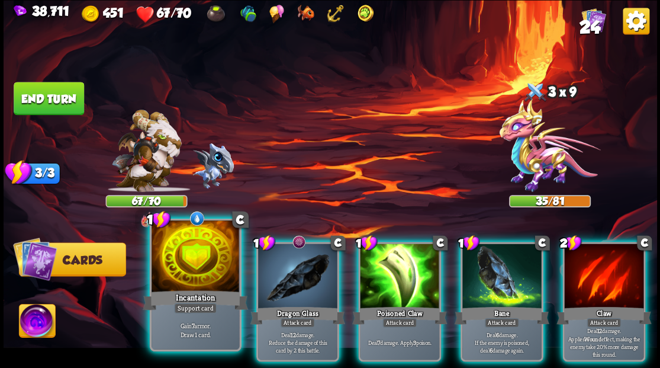
click at [194, 268] on div at bounding box center [196, 257] width 88 height 74
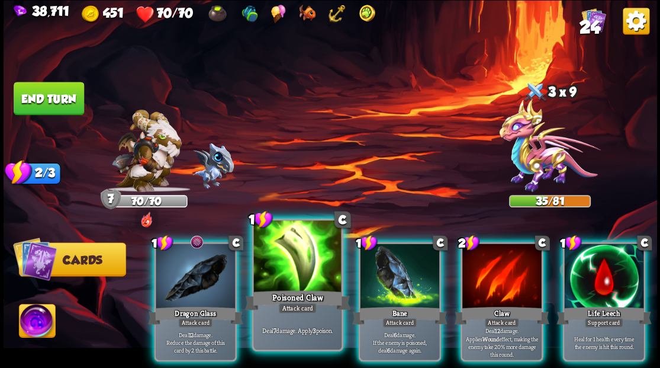
click at [288, 262] on div at bounding box center [297, 257] width 88 height 74
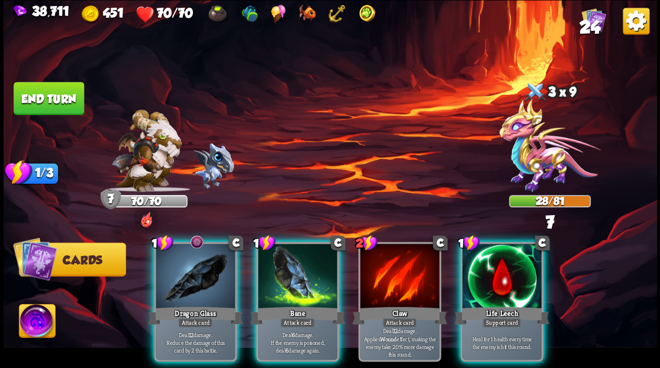
click at [288, 262] on div at bounding box center [297, 276] width 79 height 67
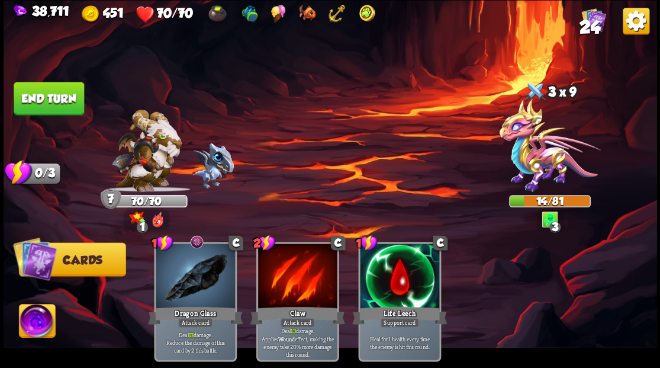
drag, startPoint x: 57, startPoint y: 92, endPoint x: 317, endPoint y: 92, distance: 260.4
click at [57, 92] on button "End turn" at bounding box center [49, 98] width 70 height 33
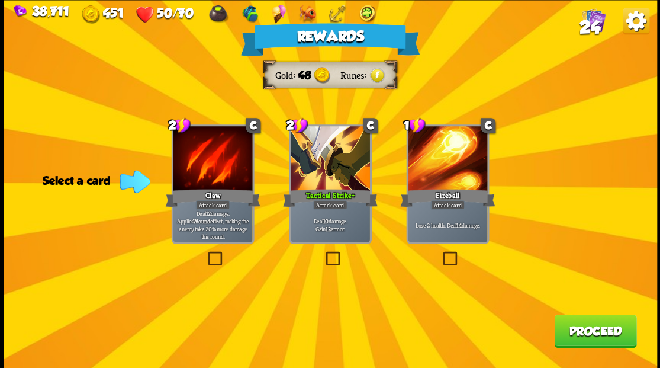
click at [323, 253] on label at bounding box center [323, 253] width 0 height 0
click at [0, 0] on input "checkbox" at bounding box center [0, 0] width 0 height 0
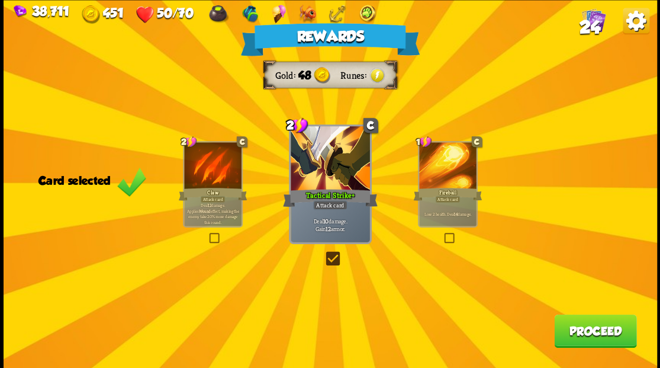
click at [581, 327] on button "Proceed" at bounding box center [595, 330] width 82 height 33
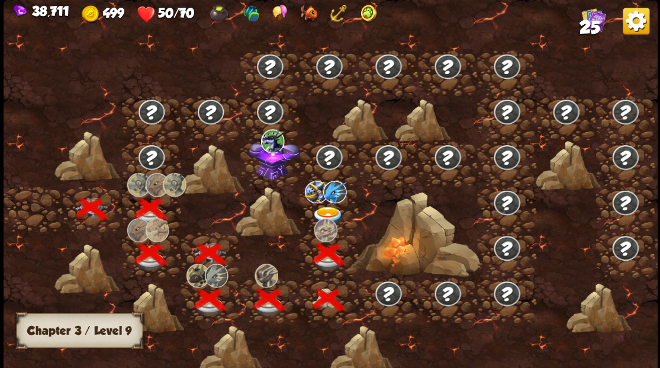
click at [327, 206] on img at bounding box center [327, 216] width 33 height 20
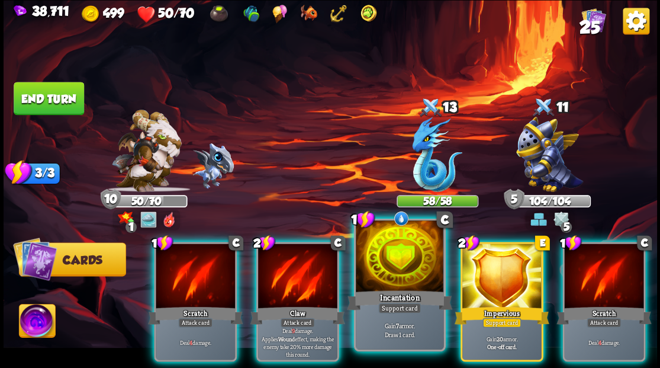
click at [401, 276] on div at bounding box center [400, 257] width 88 height 74
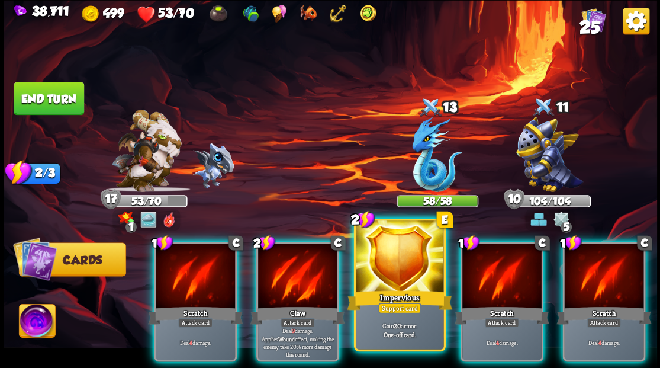
click at [400, 276] on div at bounding box center [400, 257] width 88 height 74
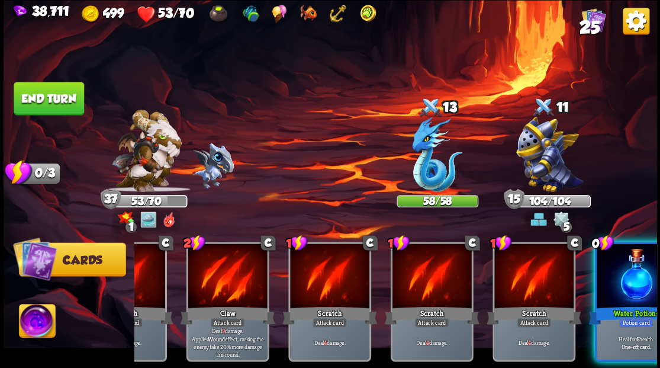
scroll to position [0, 112]
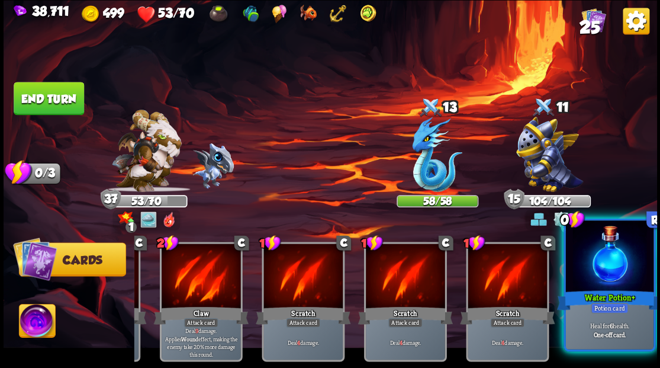
click at [619, 278] on div at bounding box center [609, 257] width 88 height 74
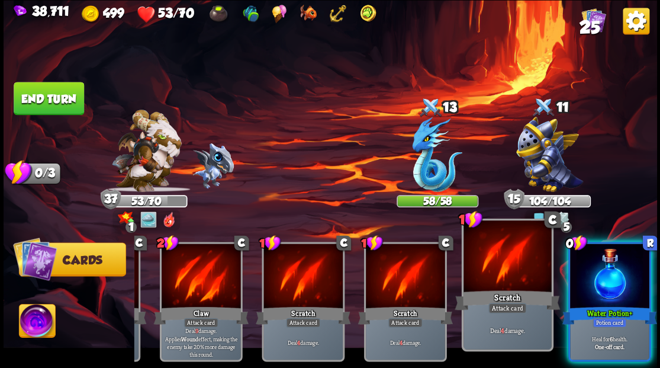
scroll to position [0, 0]
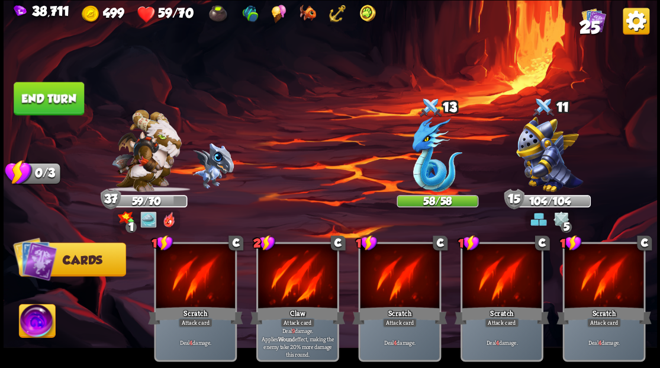
click at [53, 98] on button "End turn" at bounding box center [49, 98] width 70 height 33
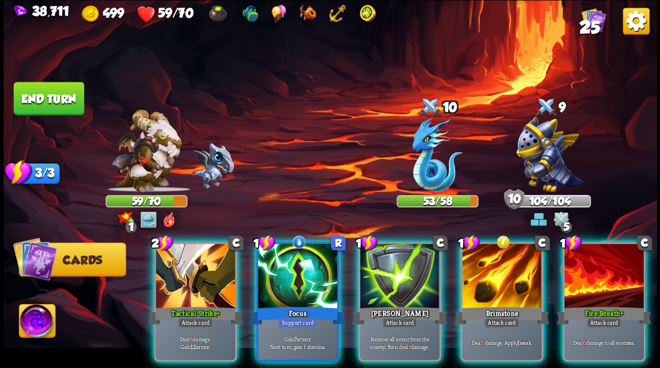
click at [37, 321] on img at bounding box center [37, 322] width 36 height 37
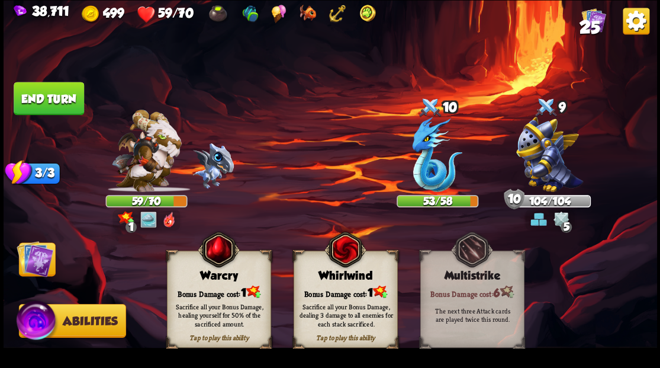
click at [36, 271] on img at bounding box center [35, 258] width 37 height 37
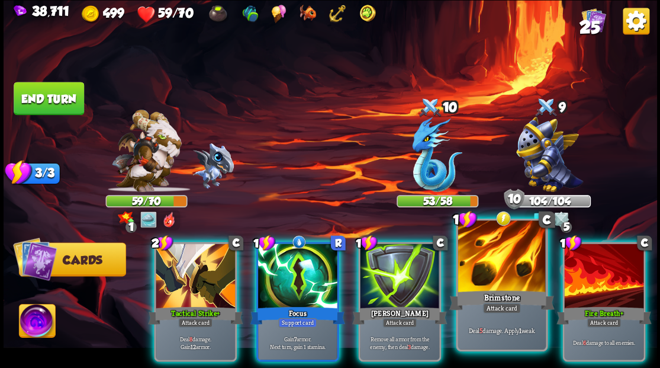
click at [505, 268] on div at bounding box center [502, 257] width 88 height 74
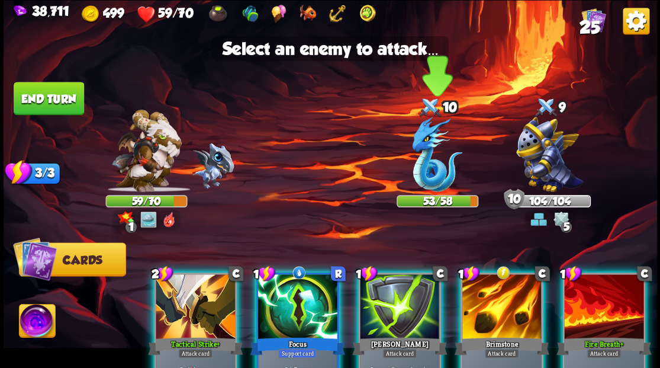
click at [435, 179] on img at bounding box center [437, 154] width 50 height 75
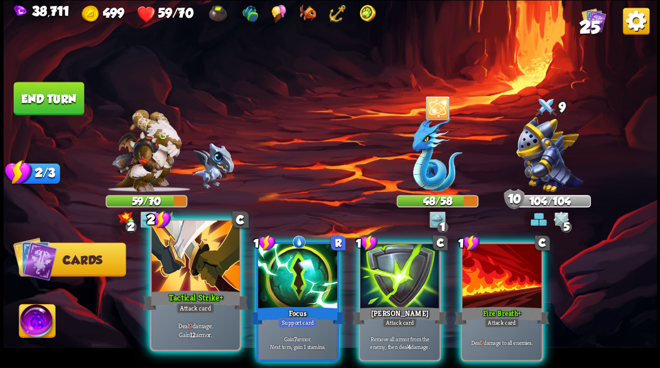
click at [183, 271] on div at bounding box center [196, 257] width 88 height 74
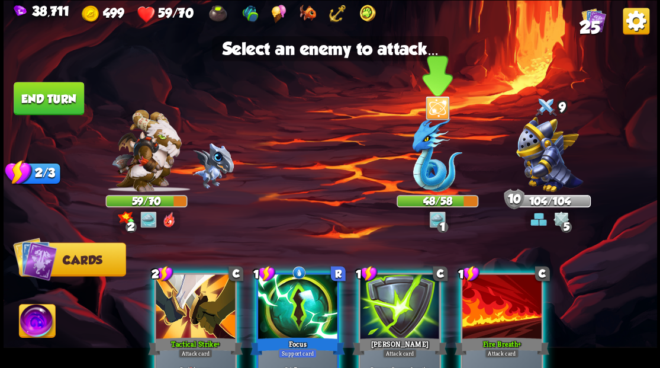
click at [426, 176] on img at bounding box center [437, 154] width 50 height 75
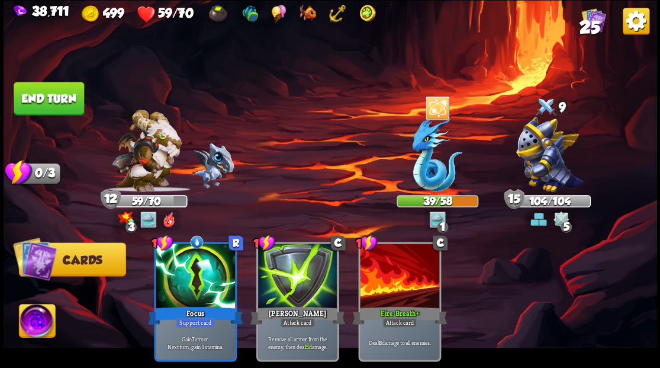
click at [41, 322] on img at bounding box center [37, 322] width 36 height 37
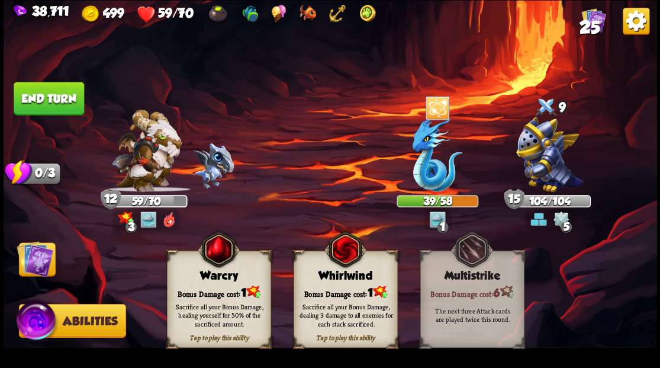
click at [220, 278] on div "Warcry" at bounding box center [218, 275] width 103 height 13
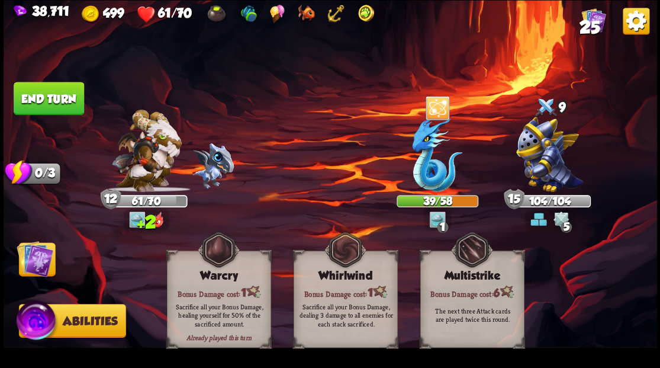
click at [41, 261] on img at bounding box center [35, 258] width 37 height 37
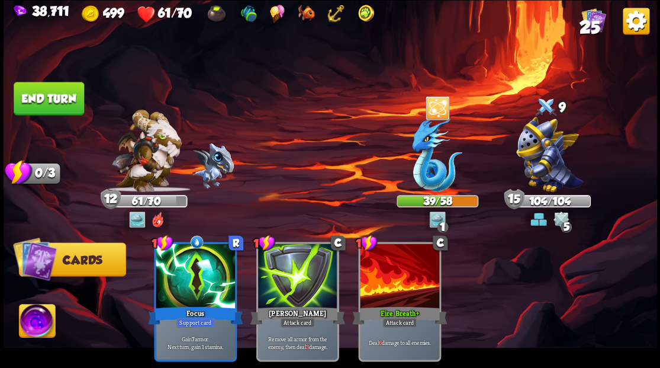
drag, startPoint x: 53, startPoint y: 108, endPoint x: 95, endPoint y: 114, distance: 41.9
click at [56, 108] on button "End turn" at bounding box center [49, 98] width 70 height 33
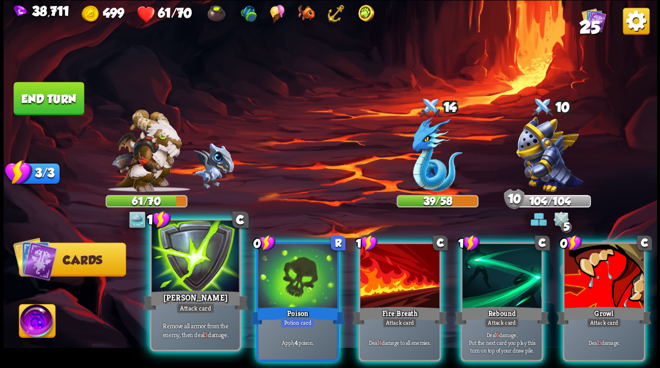
click at [192, 272] on div at bounding box center [196, 257] width 88 height 74
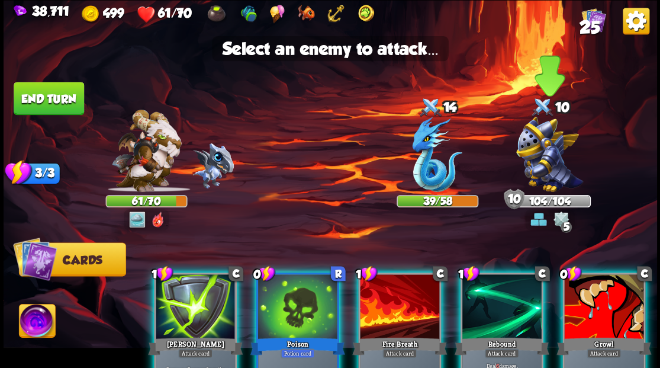
click at [544, 157] on img at bounding box center [549, 154] width 67 height 75
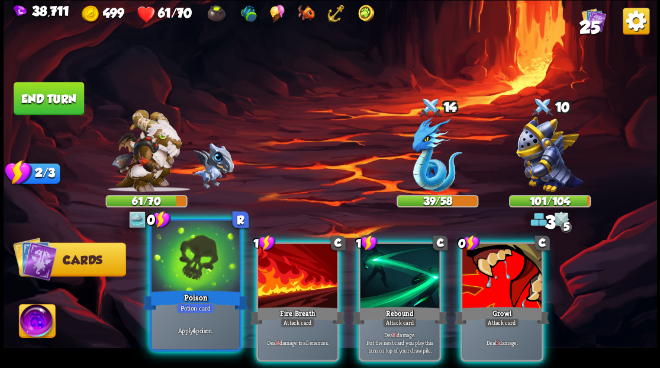
click at [197, 272] on div at bounding box center [196, 257] width 88 height 74
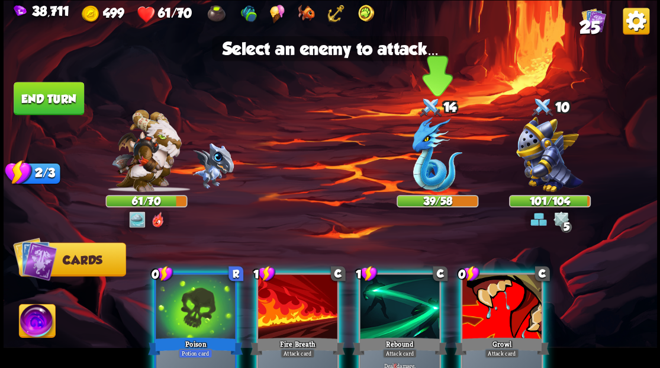
click at [420, 171] on img at bounding box center [437, 154] width 50 height 75
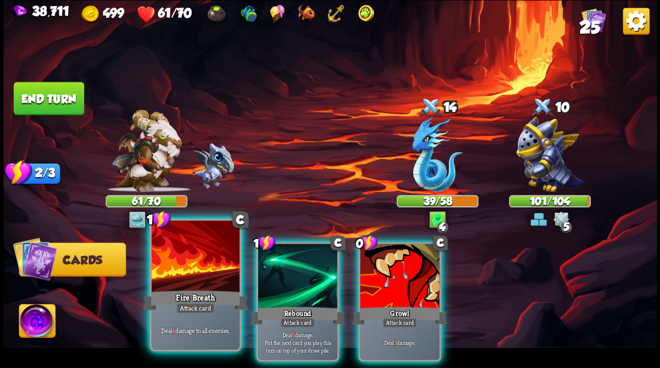
click at [189, 271] on div at bounding box center [196, 257] width 88 height 74
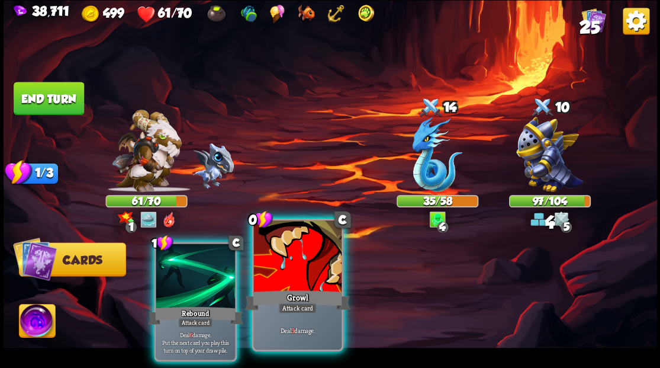
click at [276, 269] on div at bounding box center [297, 257] width 88 height 74
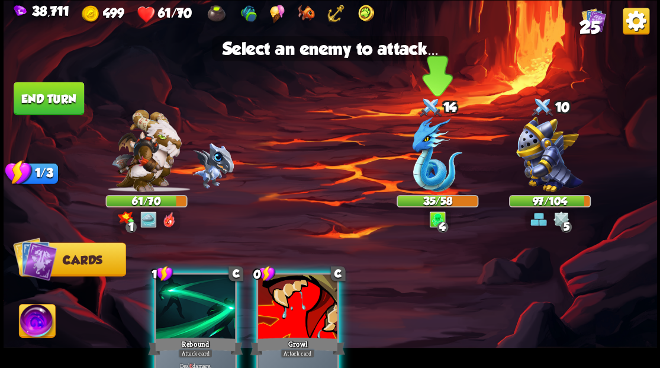
click at [435, 166] on img at bounding box center [437, 154] width 50 height 75
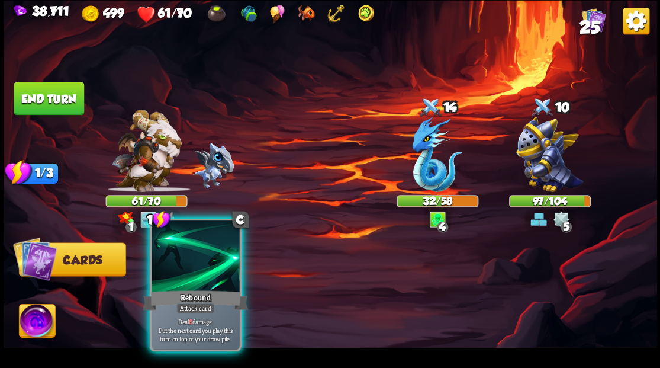
click at [195, 269] on div at bounding box center [196, 257] width 88 height 74
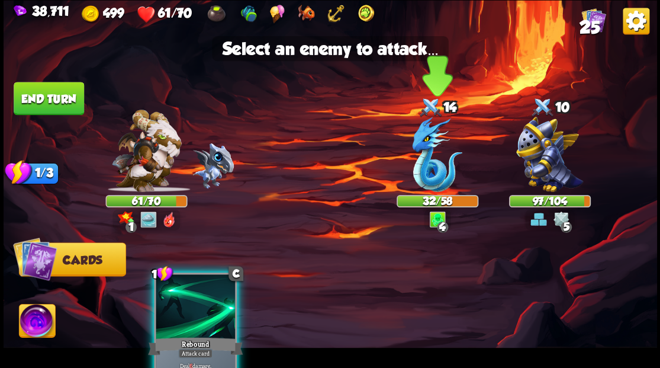
click at [421, 176] on img at bounding box center [437, 154] width 50 height 75
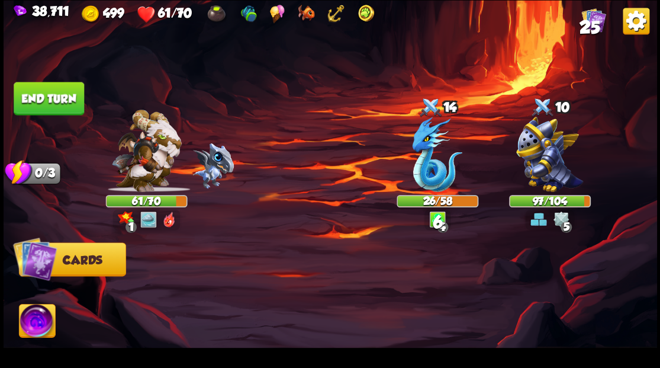
click at [38, 319] on img at bounding box center [37, 322] width 36 height 37
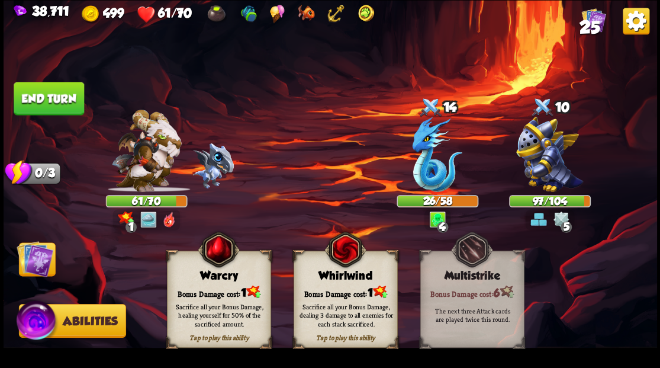
drag, startPoint x: 42, startPoint y: 263, endPoint x: 38, endPoint y: 257, distance: 7.2
click at [41, 263] on img at bounding box center [35, 258] width 37 height 37
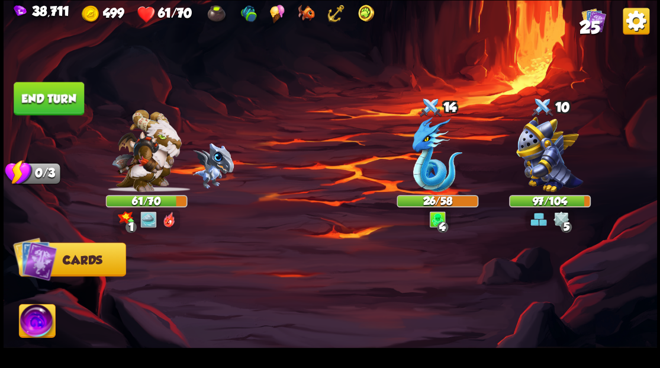
drag, startPoint x: 69, startPoint y: 103, endPoint x: 158, endPoint y: 125, distance: 92.2
click at [75, 105] on button "End turn" at bounding box center [49, 98] width 70 height 33
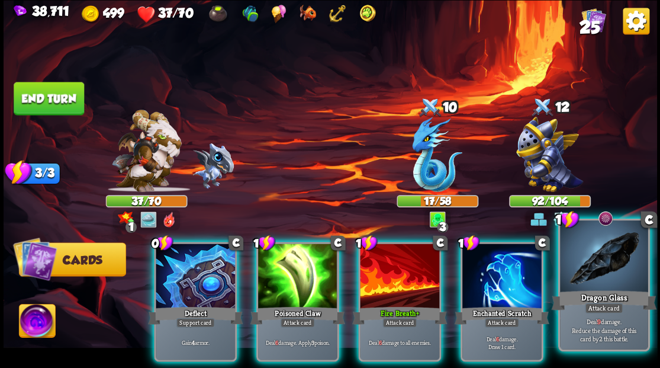
drag, startPoint x: 595, startPoint y: 269, endPoint x: 601, endPoint y: 262, distance: 9.2
click at [601, 262] on div "1 C Dragon Glass Attack card Deal 9 damage. Reduce the damage of this card by 2…" at bounding box center [604, 284] width 92 height 133
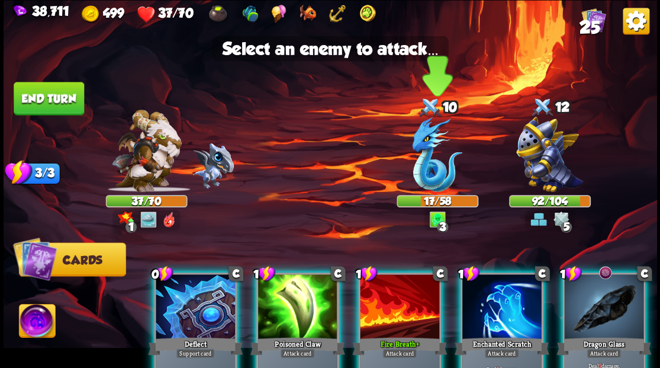
click at [432, 178] on img at bounding box center [437, 154] width 50 height 75
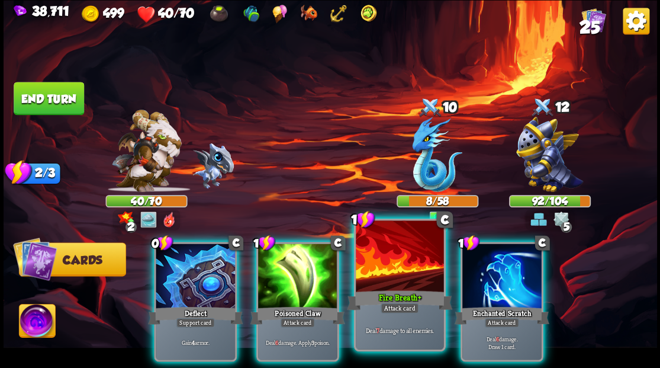
click at [401, 274] on div at bounding box center [400, 257] width 88 height 74
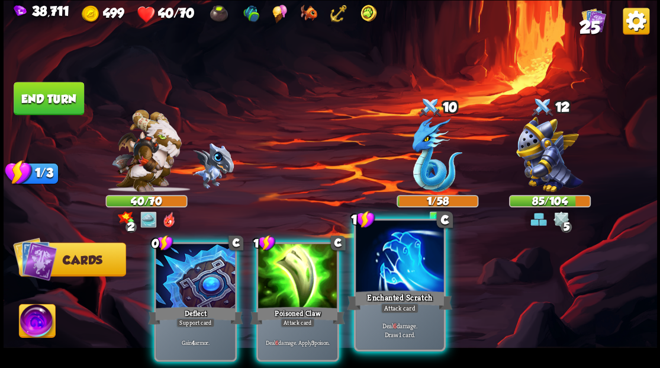
click at [395, 275] on div at bounding box center [400, 257] width 88 height 74
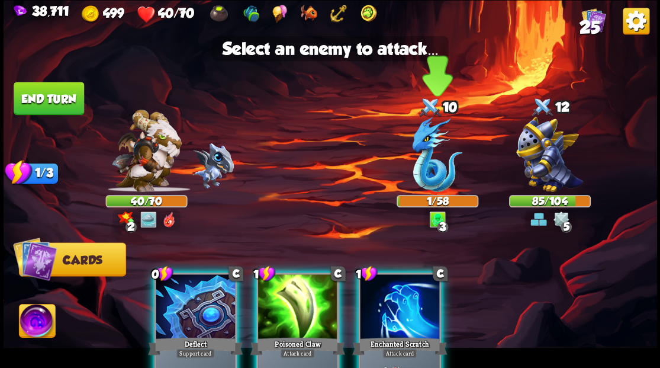
click at [431, 178] on img at bounding box center [437, 154] width 50 height 75
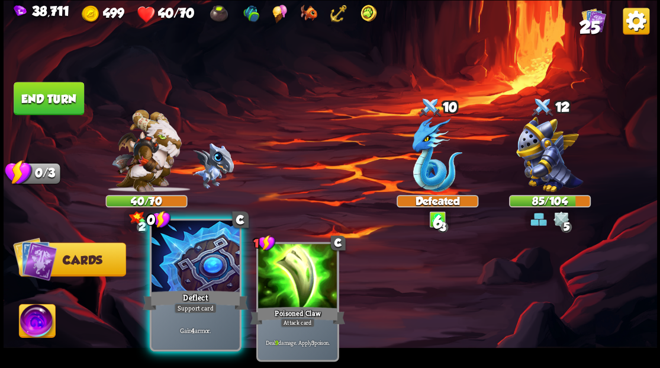
click at [168, 282] on div at bounding box center [196, 257] width 88 height 74
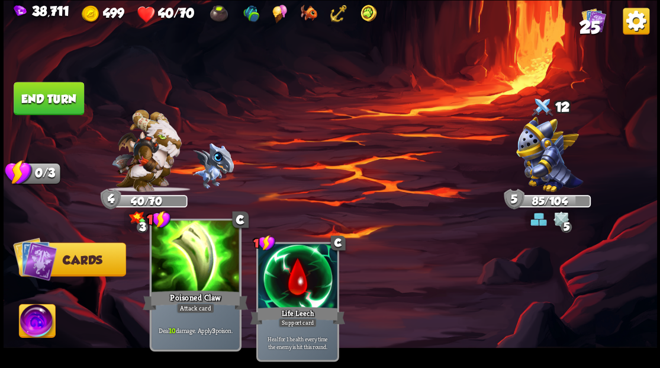
click at [28, 317] on img at bounding box center [37, 322] width 36 height 37
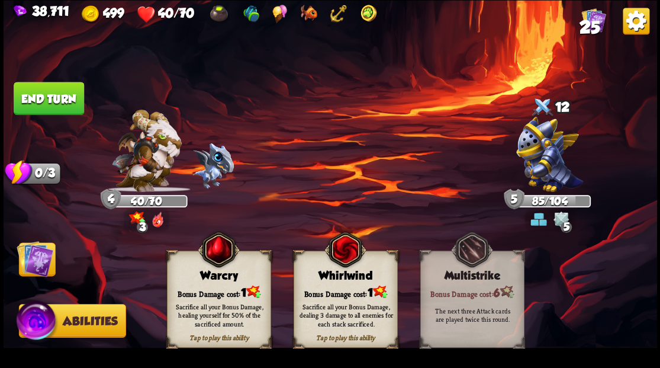
click at [218, 282] on div "Tap to play this ability Warcry Bonus Damage cost: 1 Sacrifice all your Bonus D…" at bounding box center [219, 298] width 104 height 97
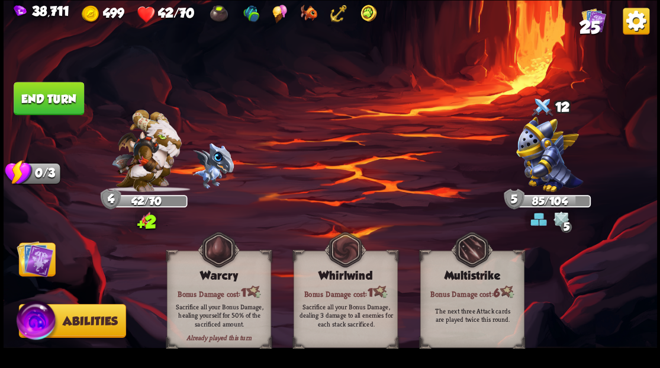
click at [37, 259] on img at bounding box center [35, 258] width 37 height 37
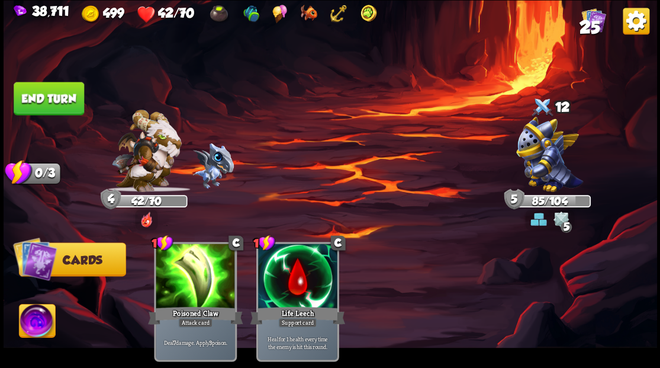
drag, startPoint x: 31, startPoint y: 92, endPoint x: 102, endPoint y: 91, distance: 70.4
click at [34, 92] on button "End turn" at bounding box center [49, 98] width 70 height 33
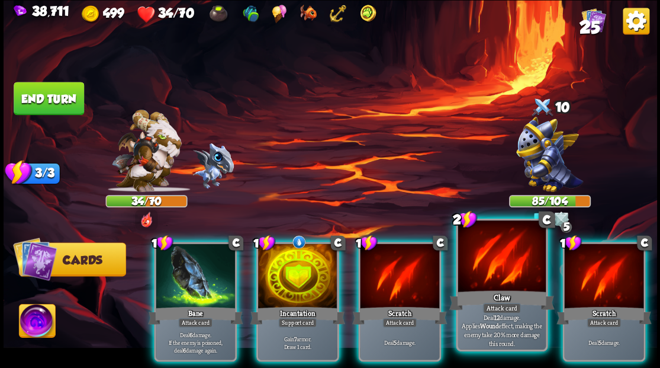
click at [498, 262] on div at bounding box center [502, 257] width 88 height 74
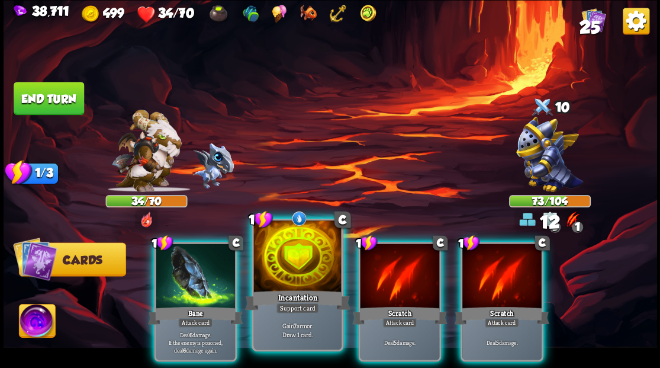
click at [279, 271] on div at bounding box center [297, 257] width 88 height 74
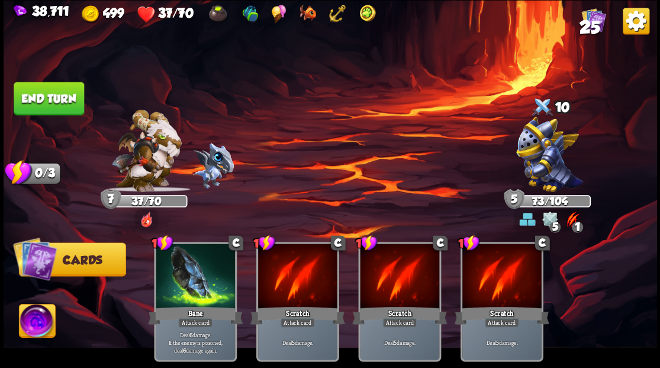
click at [50, 104] on button "End turn" at bounding box center [49, 98] width 70 height 33
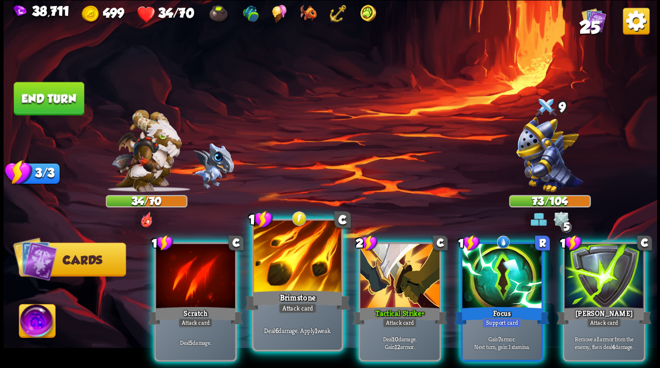
click at [294, 259] on div at bounding box center [297, 257] width 88 height 74
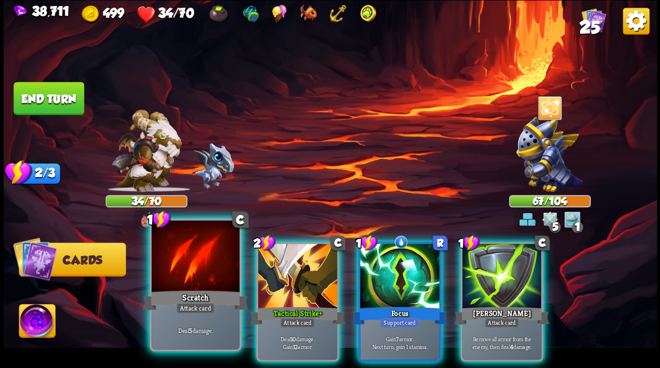
click at [178, 292] on div "Scratch" at bounding box center [195, 300] width 105 height 24
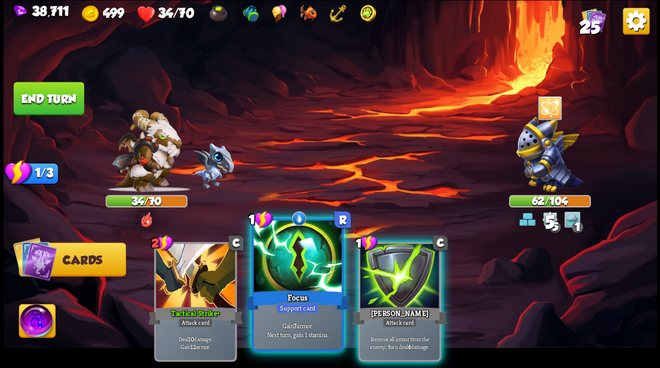
click at [279, 279] on div at bounding box center [297, 257] width 88 height 74
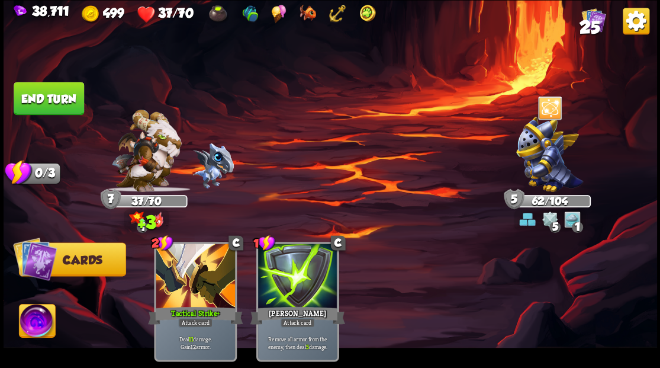
click at [33, 316] on img at bounding box center [37, 322] width 36 height 37
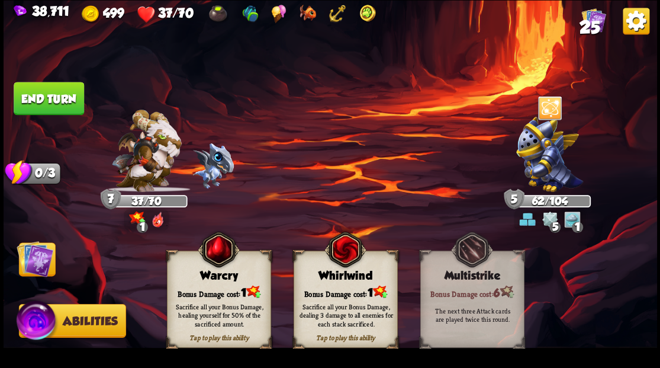
drag, startPoint x: 206, startPoint y: 282, endPoint x: 127, endPoint y: 263, distance: 81.5
click at [205, 282] on div "Tap to play this ability Warcry Bonus Damage cost: 1 Sacrifice all your Bonus D…" at bounding box center [219, 298] width 104 height 97
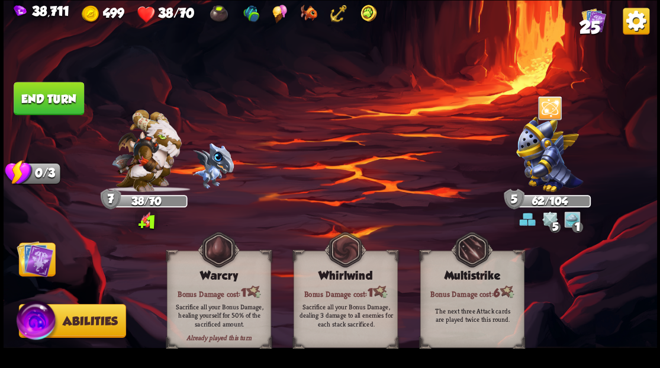
click at [37, 265] on img at bounding box center [35, 258] width 37 height 37
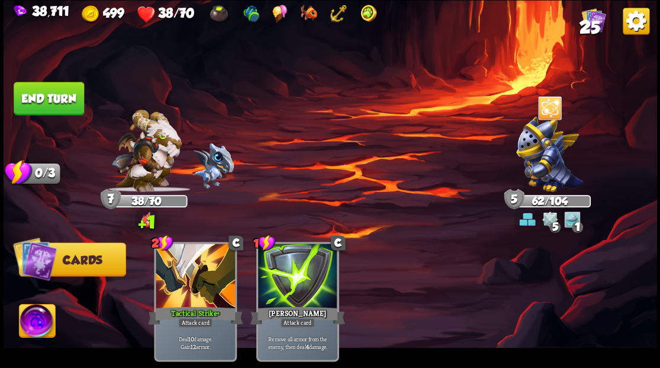
click at [57, 94] on button "End turn" at bounding box center [49, 98] width 70 height 33
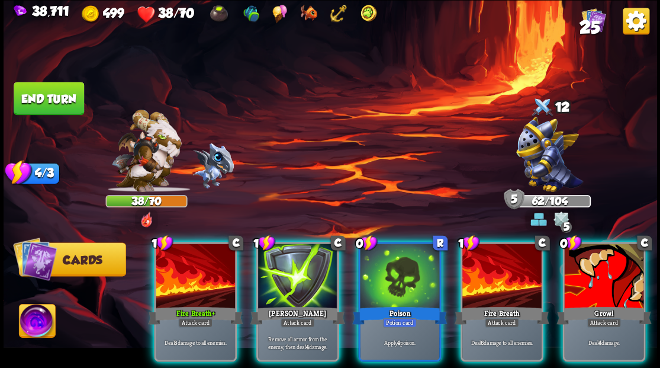
drag, startPoint x: 304, startPoint y: 271, endPoint x: 336, endPoint y: 202, distance: 76.0
click at [304, 271] on div at bounding box center [297, 276] width 79 height 67
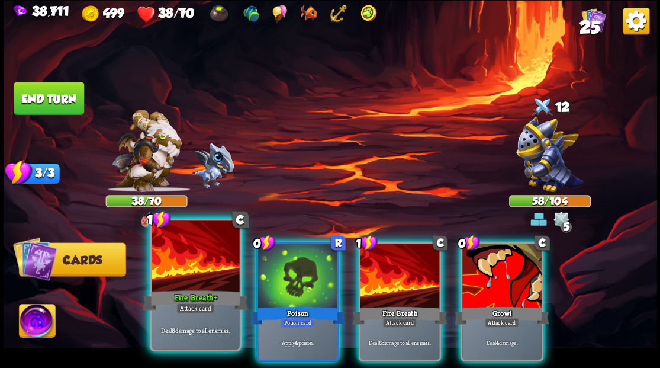
click at [202, 277] on div at bounding box center [196, 257] width 88 height 74
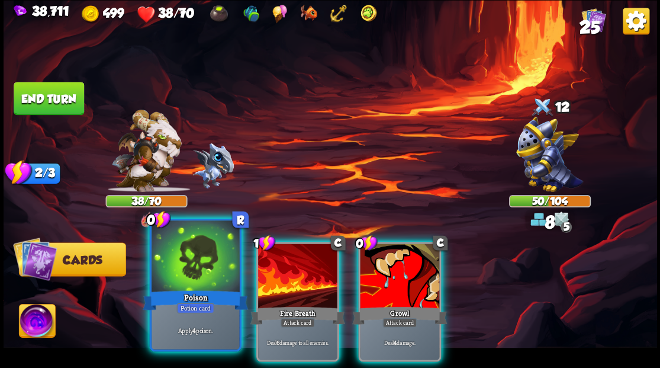
click at [185, 271] on div at bounding box center [196, 257] width 88 height 74
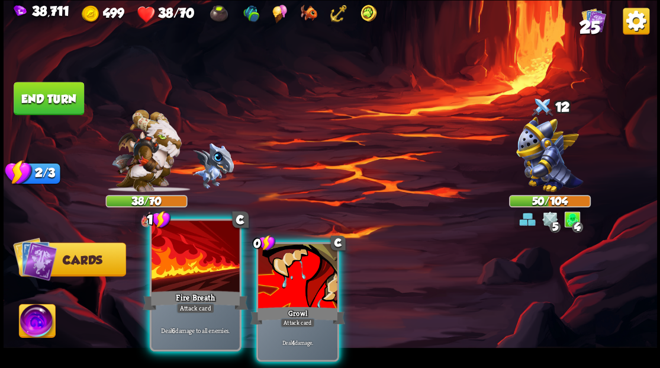
click at [184, 265] on div at bounding box center [196, 257] width 88 height 74
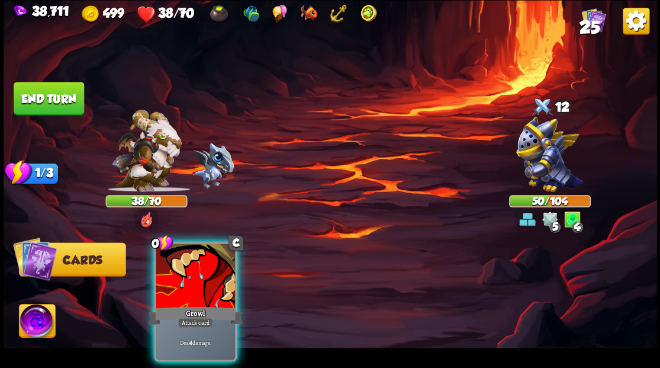
click at [184, 265] on div at bounding box center [195, 276] width 79 height 67
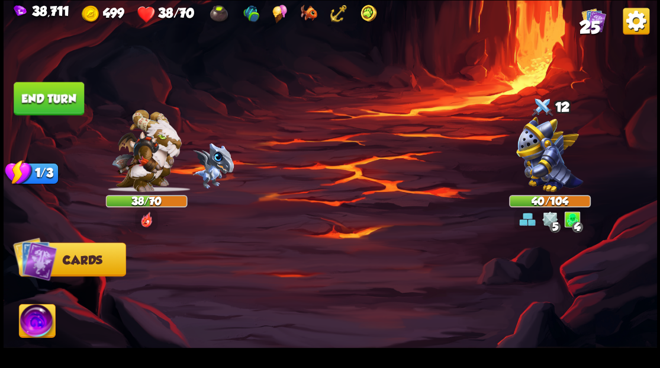
click at [51, 94] on button "End turn" at bounding box center [49, 98] width 70 height 33
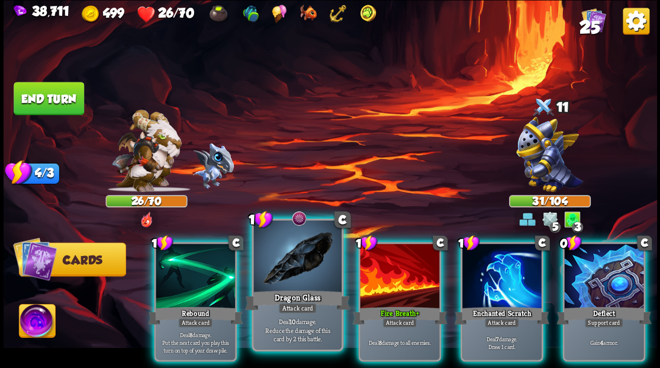
click at [294, 266] on div at bounding box center [297, 257] width 88 height 74
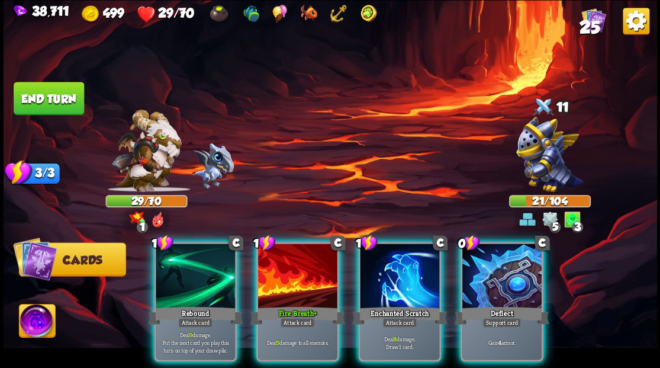
click at [389, 271] on div at bounding box center [399, 276] width 79 height 67
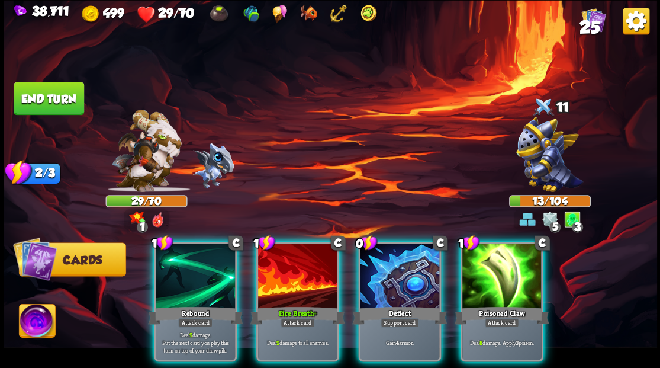
click at [34, 323] on img at bounding box center [37, 322] width 36 height 37
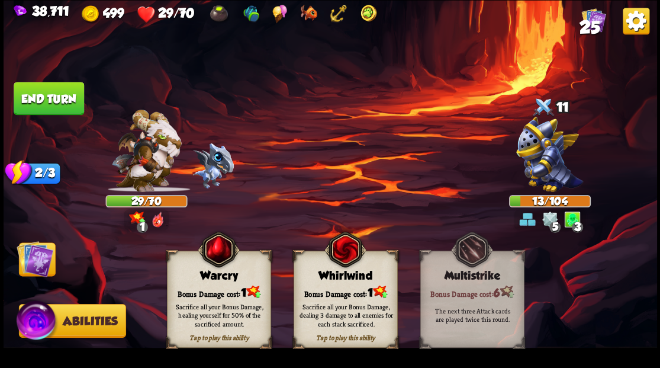
click at [211, 284] on div "Bonus Damage cost: 1" at bounding box center [218, 291] width 103 height 15
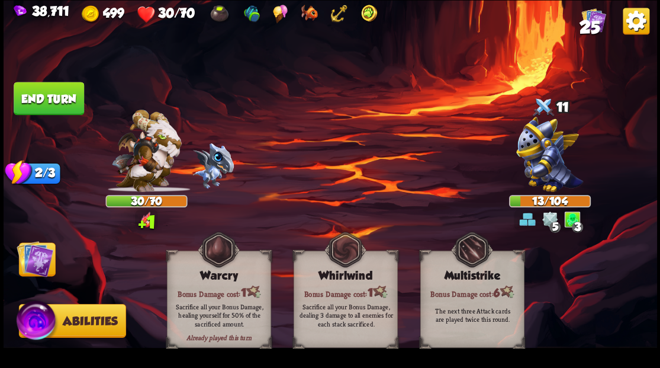
click at [37, 263] on img at bounding box center [35, 258] width 37 height 37
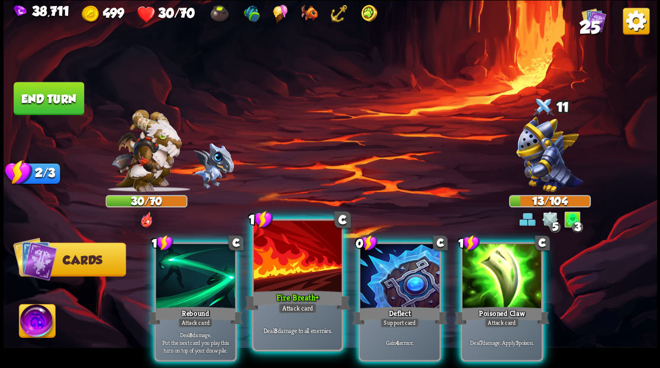
click at [294, 255] on div at bounding box center [297, 257] width 88 height 74
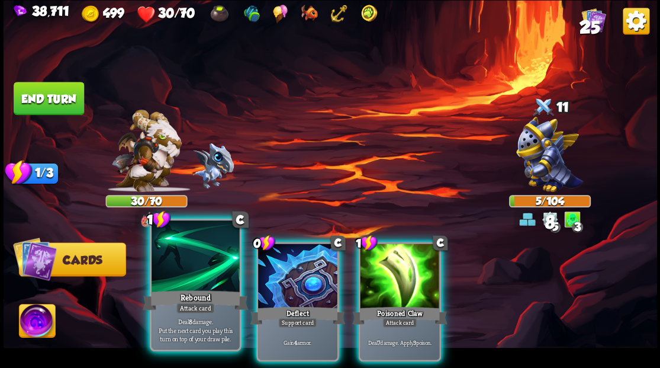
click at [187, 265] on div at bounding box center [196, 257] width 88 height 74
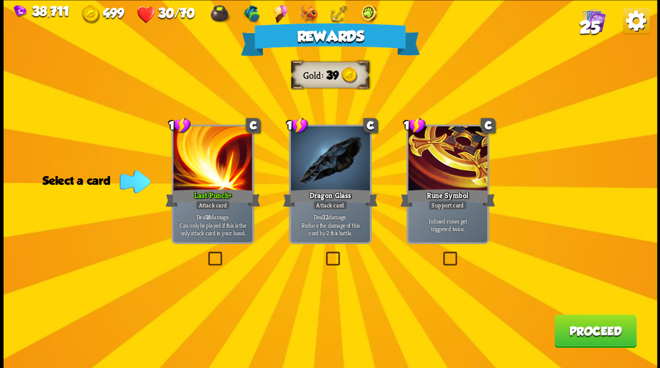
click at [587, 24] on span "25" at bounding box center [589, 27] width 21 height 20
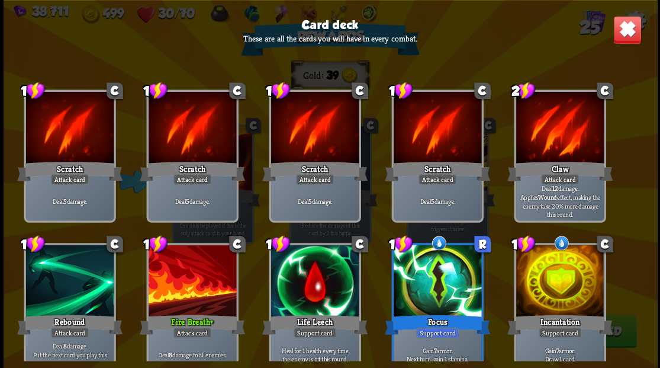
click at [622, 29] on img at bounding box center [627, 29] width 28 height 28
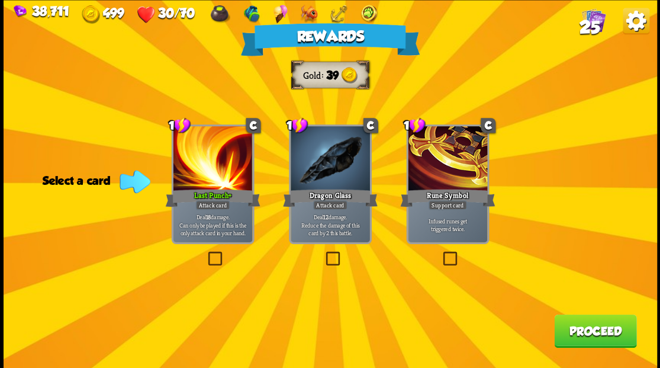
drag, startPoint x: 329, startPoint y: 256, endPoint x: 352, endPoint y: 262, distance: 23.4
click at [323, 253] on label at bounding box center [323, 253] width 0 height 0
click at [0, 0] on input "checkbox" at bounding box center [0, 0] width 0 height 0
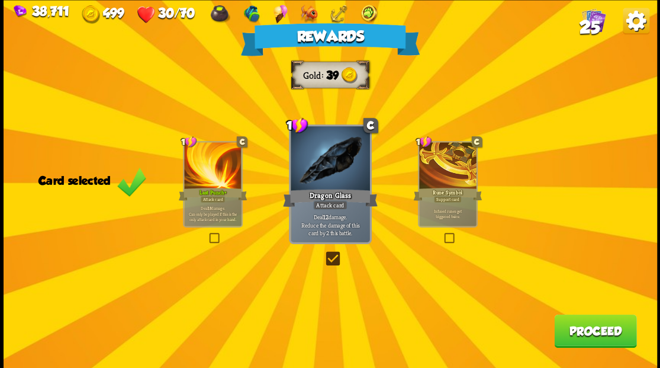
click at [605, 334] on button "Proceed" at bounding box center [595, 330] width 82 height 33
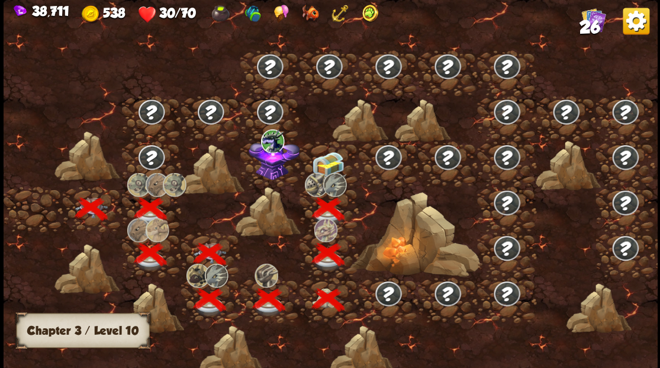
click at [331, 160] on img at bounding box center [327, 163] width 33 height 25
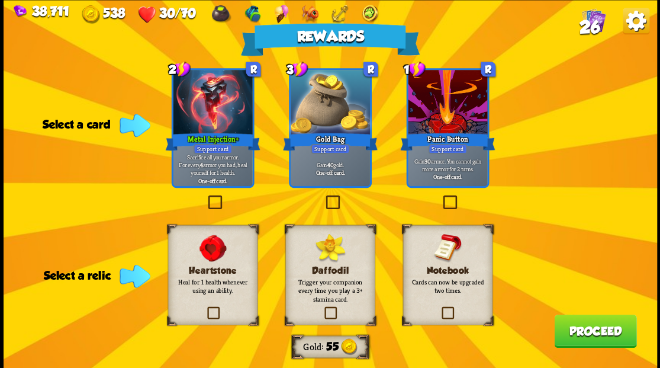
click at [205, 308] on label at bounding box center [205, 308] width 0 height 0
click at [0, 0] on input "checkbox" at bounding box center [0, 0] width 0 height 0
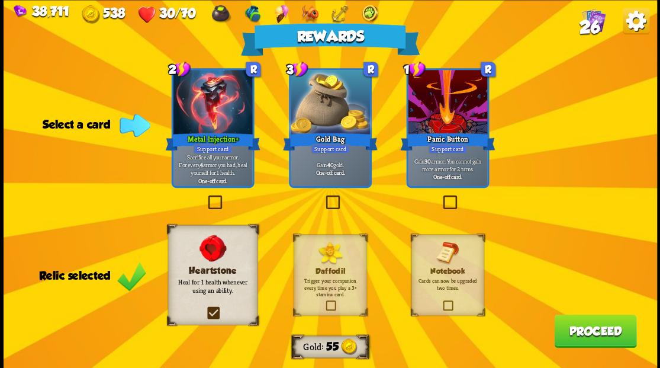
click at [591, 329] on button "Proceed" at bounding box center [595, 330] width 82 height 33
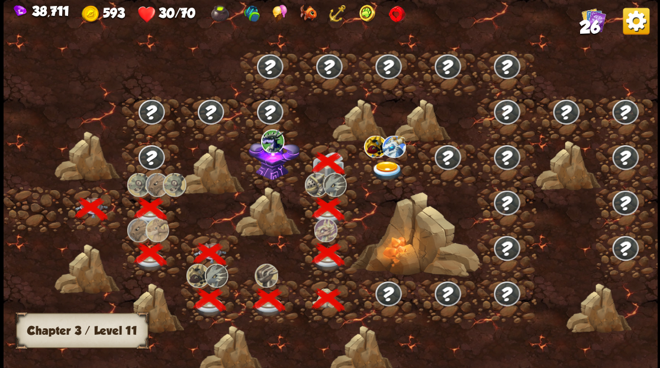
scroll to position [0, 180]
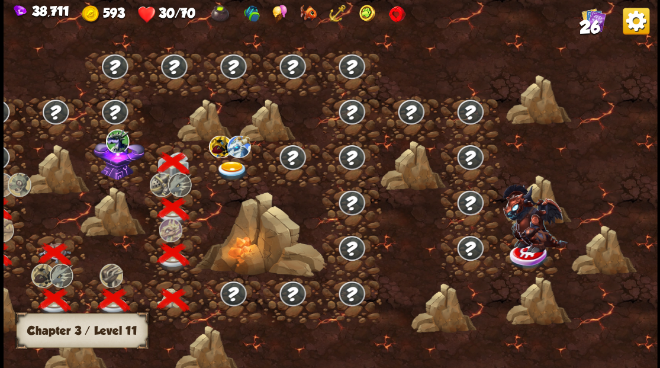
click at [117, 167] on img at bounding box center [118, 158] width 51 height 44
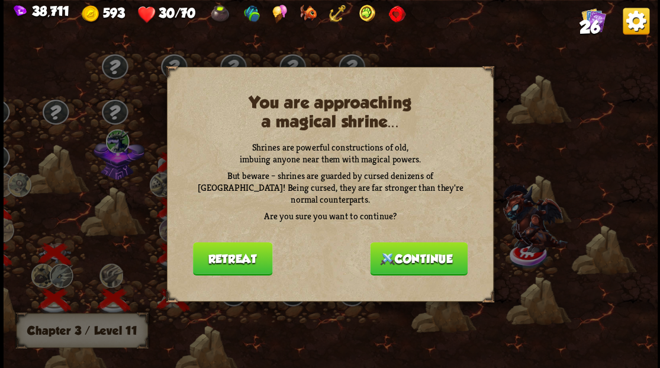
click at [432, 257] on button "Continue" at bounding box center [419, 258] width 98 height 33
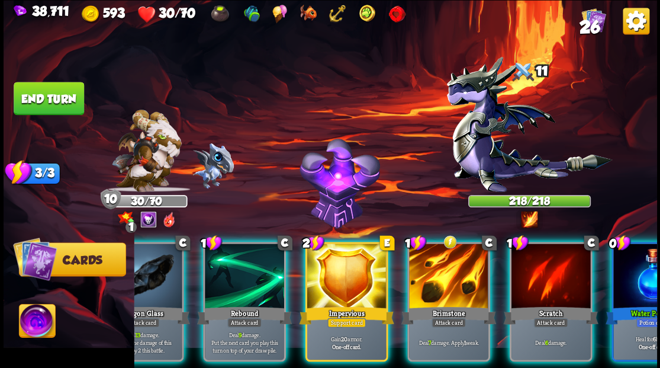
scroll to position [0, 230]
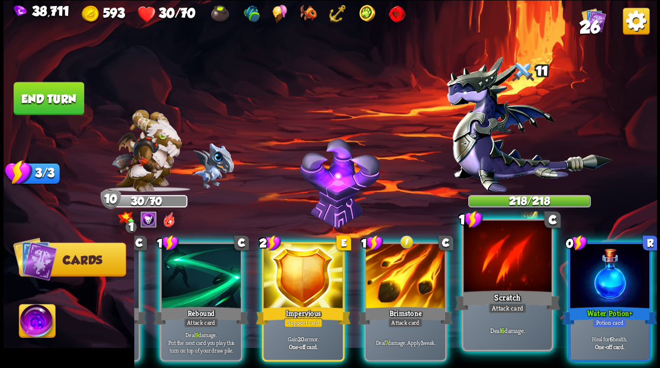
click at [616, 243] on div at bounding box center [609, 276] width 79 height 67
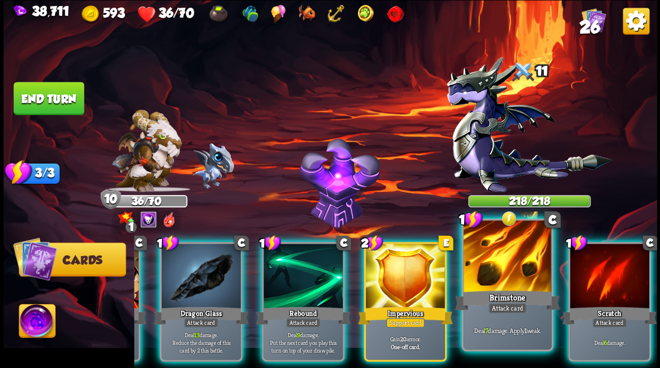
click at [502, 262] on div at bounding box center [507, 257] width 88 height 74
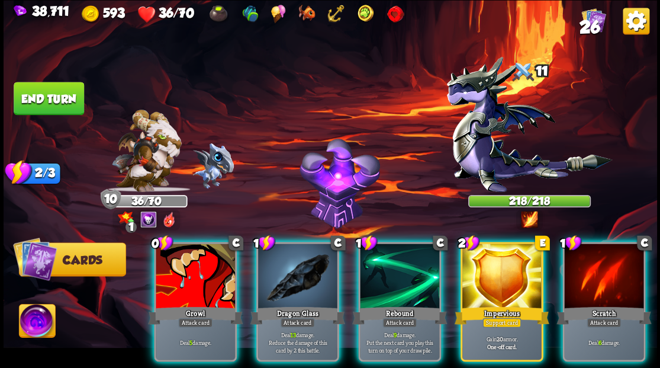
scroll to position [0, 0]
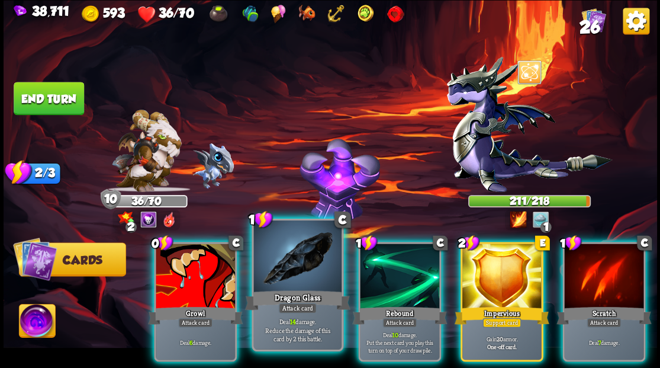
click at [300, 270] on div at bounding box center [297, 257] width 88 height 74
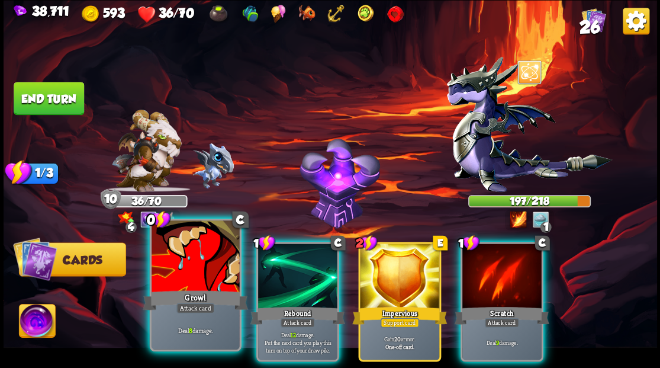
click at [182, 265] on div at bounding box center [196, 257] width 88 height 74
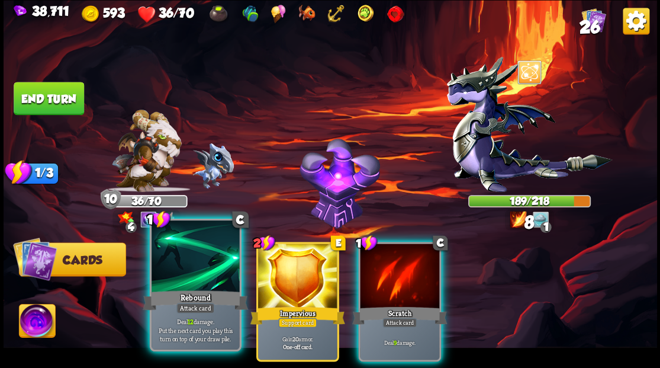
click at [181, 264] on div at bounding box center [196, 257] width 88 height 74
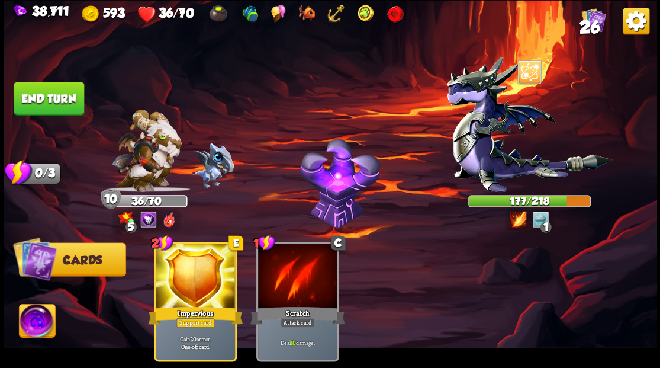
click at [36, 322] on img at bounding box center [37, 322] width 36 height 37
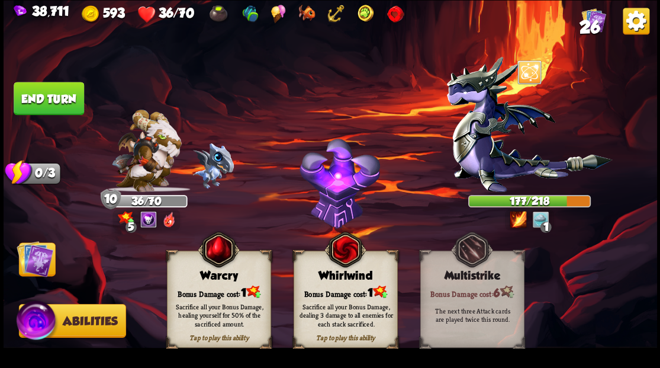
click at [219, 286] on div "Bonus Damage cost: 1" at bounding box center [218, 291] width 103 height 15
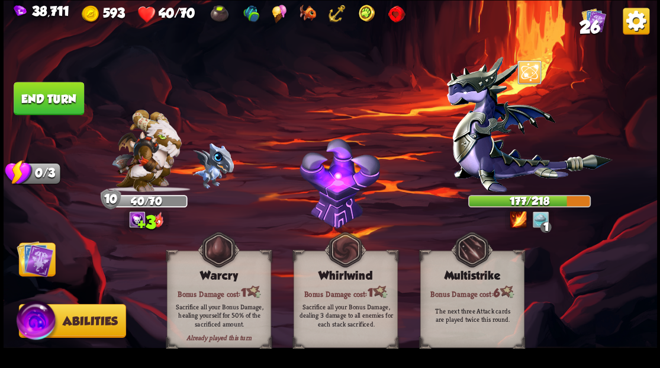
click at [34, 264] on img at bounding box center [35, 258] width 37 height 37
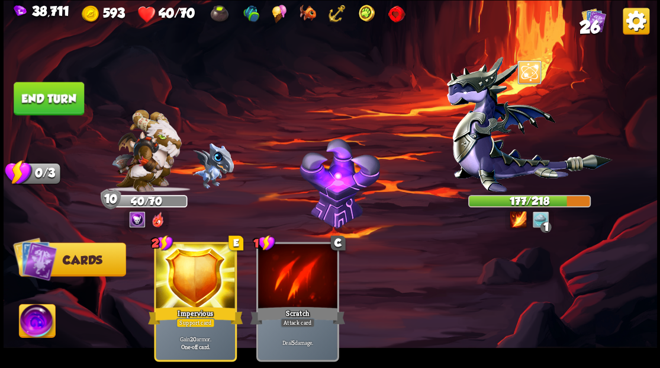
click at [50, 94] on button "End turn" at bounding box center [49, 98] width 70 height 33
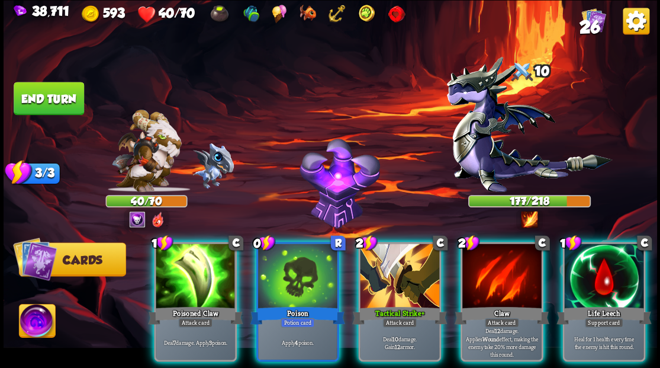
click at [388, 279] on div at bounding box center [399, 276] width 79 height 67
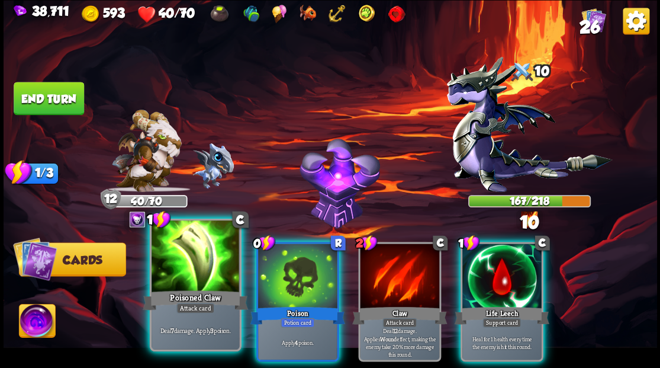
click at [172, 282] on div at bounding box center [196, 257] width 88 height 74
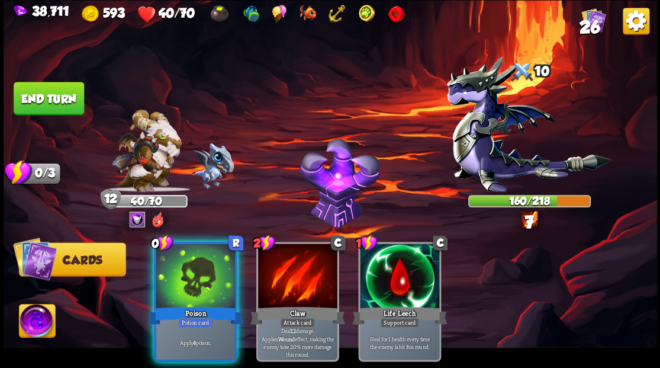
drag, startPoint x: 165, startPoint y: 278, endPoint x: 118, endPoint y: 240, distance: 61.0
click at [165, 278] on div at bounding box center [195, 276] width 79 height 67
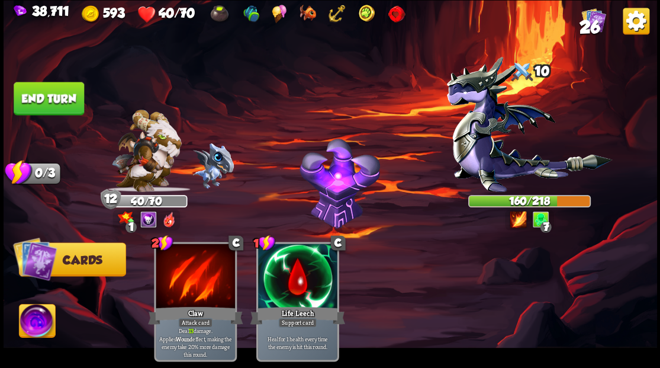
click at [43, 95] on button "End turn" at bounding box center [49, 98] width 70 height 33
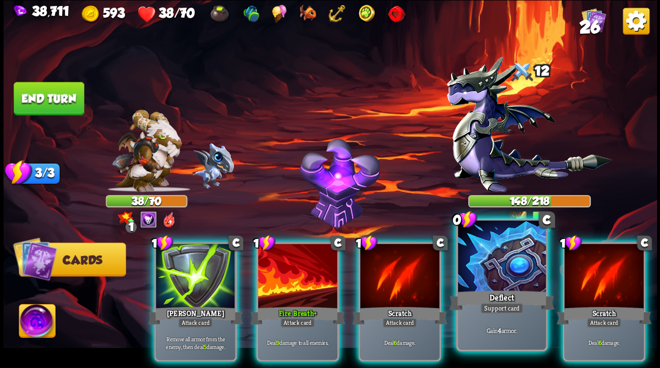
click at [511, 281] on div at bounding box center [502, 257] width 88 height 74
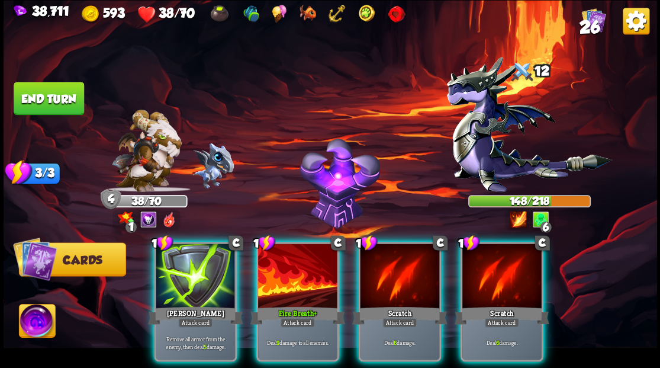
click at [286, 272] on div at bounding box center [297, 276] width 79 height 67
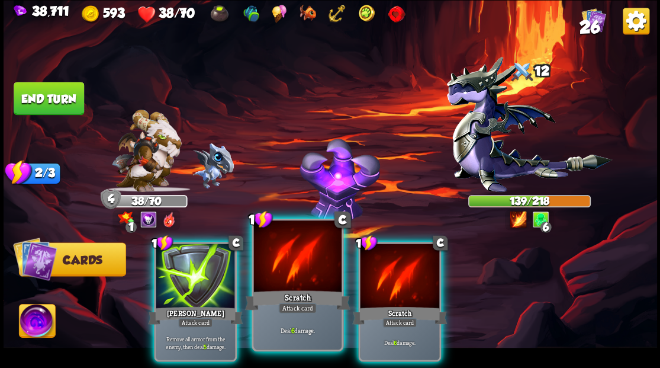
click at [284, 271] on div at bounding box center [297, 257] width 88 height 74
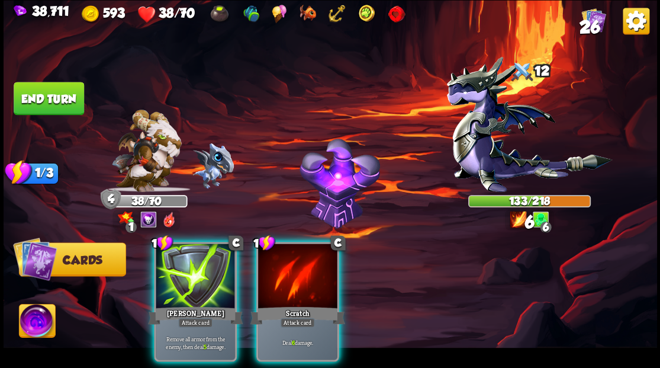
click at [284, 271] on div at bounding box center [297, 276] width 79 height 67
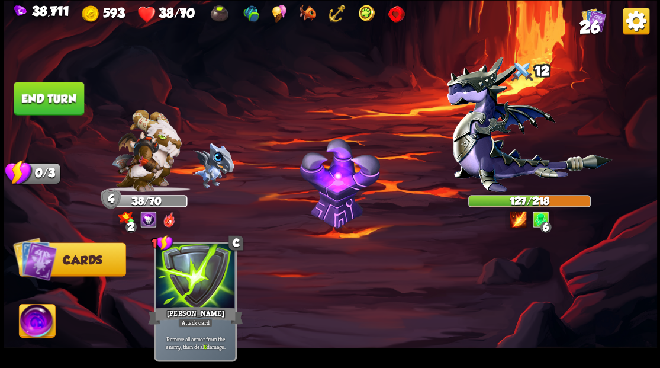
click at [28, 317] on img at bounding box center [37, 322] width 36 height 37
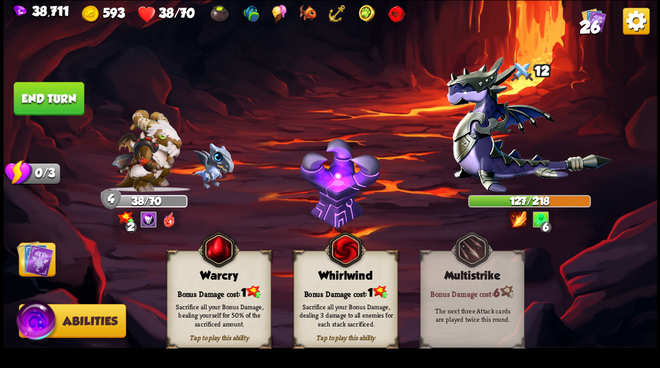
drag, startPoint x: 214, startPoint y: 283, endPoint x: 208, endPoint y: 280, distance: 6.1
click at [211, 282] on div "Tap to play this ability Warcry Bonus Damage cost: 1 Sacrifice all your Bonus D…" at bounding box center [219, 298] width 104 height 97
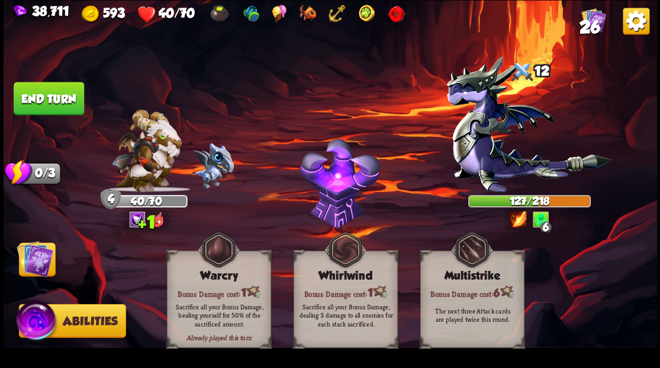
click at [34, 274] on img at bounding box center [35, 258] width 37 height 37
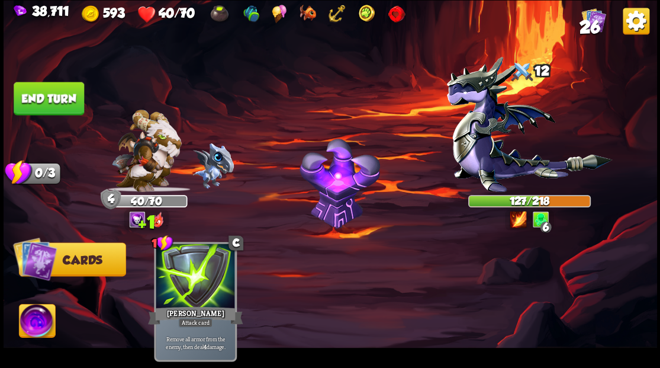
click at [72, 92] on button "End turn" at bounding box center [49, 98] width 70 height 33
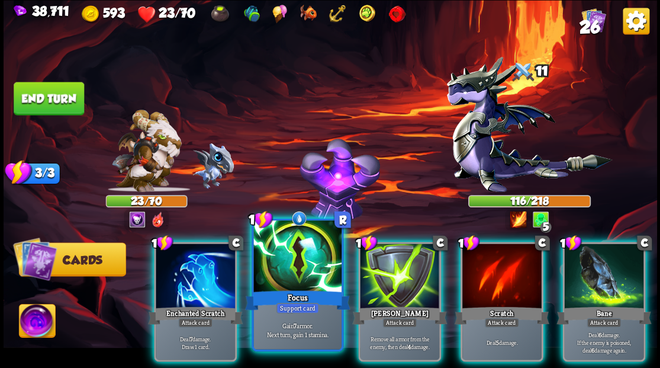
click at [297, 258] on div at bounding box center [297, 257] width 88 height 74
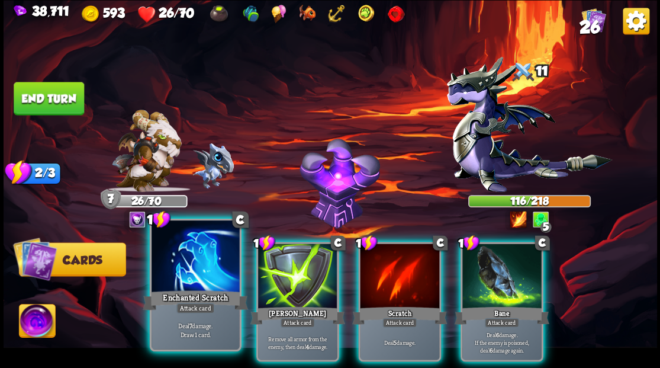
click at [186, 272] on div at bounding box center [196, 257] width 88 height 74
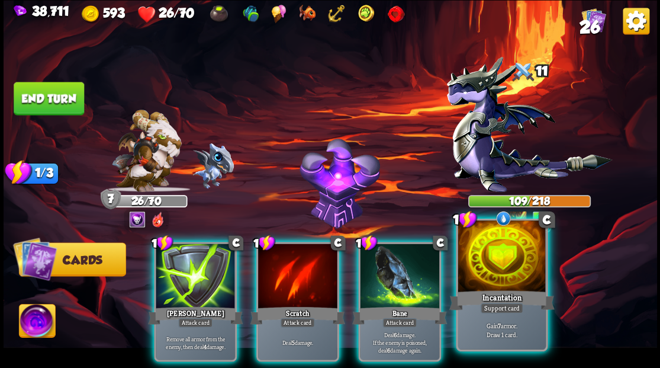
click at [510, 281] on div at bounding box center [502, 257] width 88 height 74
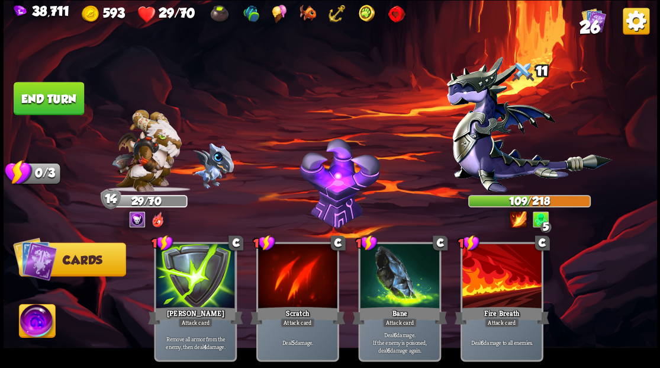
click at [41, 89] on button "End turn" at bounding box center [49, 98] width 70 height 33
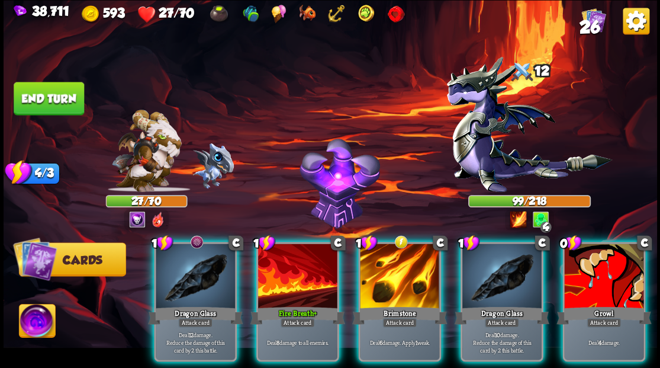
click at [186, 266] on div at bounding box center [195, 276] width 79 height 67
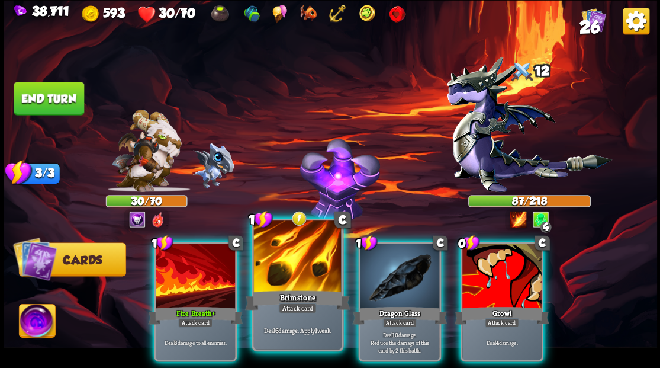
click at [301, 269] on div at bounding box center [297, 257] width 88 height 74
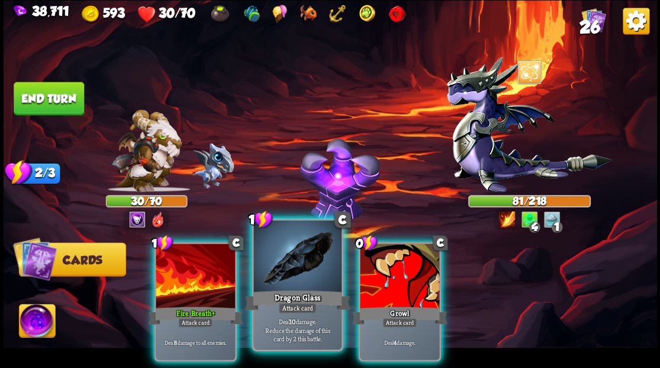
click at [298, 271] on div at bounding box center [297, 257] width 88 height 74
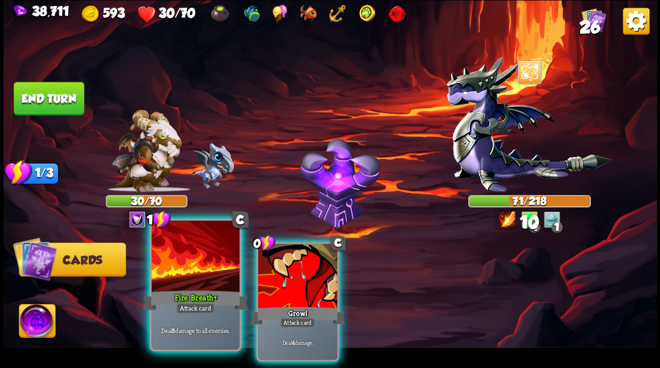
click at [189, 276] on div at bounding box center [196, 257] width 88 height 74
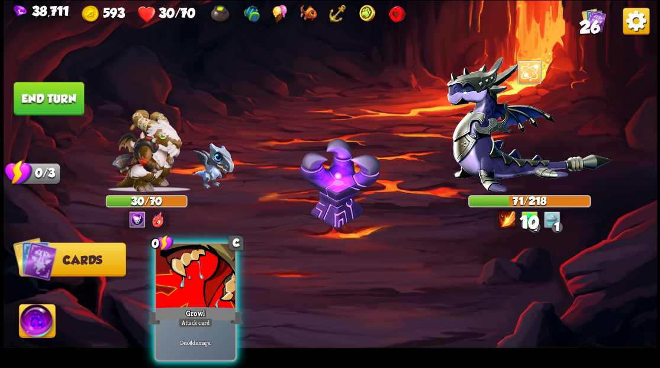
click at [189, 276] on div at bounding box center [195, 276] width 79 height 67
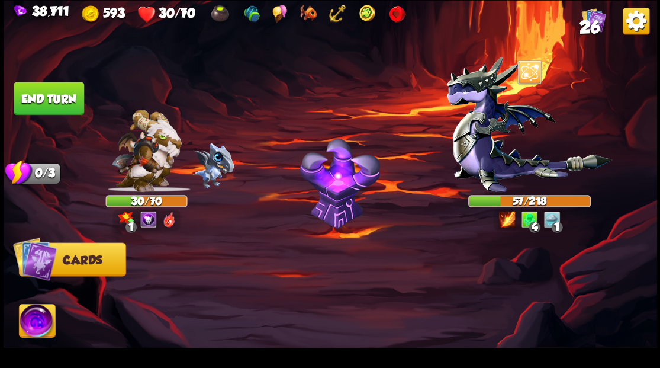
click at [39, 318] on img at bounding box center [37, 322] width 36 height 37
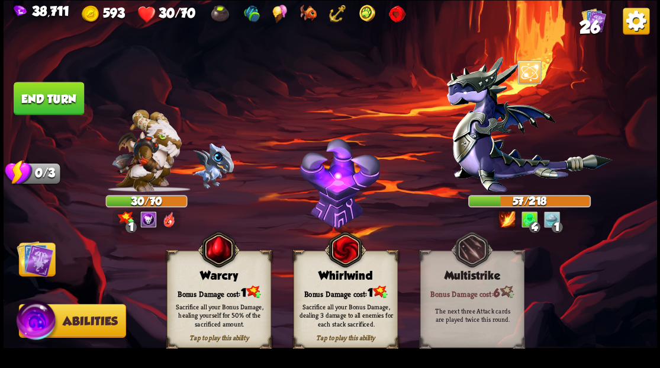
click at [207, 281] on div "Warcry" at bounding box center [218, 275] width 103 height 13
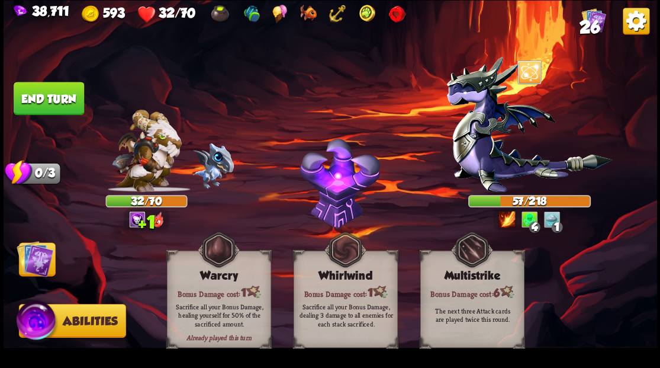
click at [36, 252] on img at bounding box center [35, 258] width 37 height 37
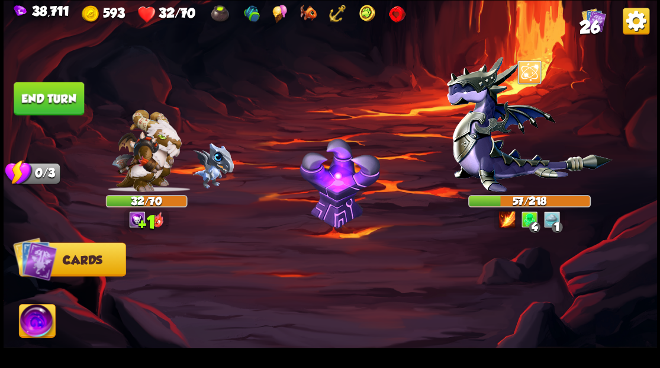
drag, startPoint x: 66, startPoint y: 98, endPoint x: 255, endPoint y: 95, distance: 189.5
click at [70, 98] on button "End turn" at bounding box center [49, 98] width 70 height 33
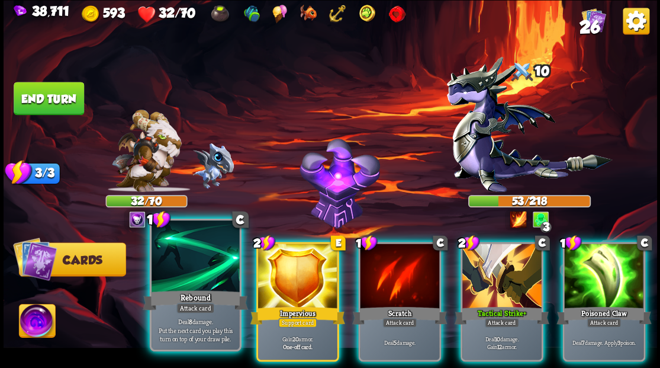
click at [187, 273] on div at bounding box center [196, 257] width 88 height 74
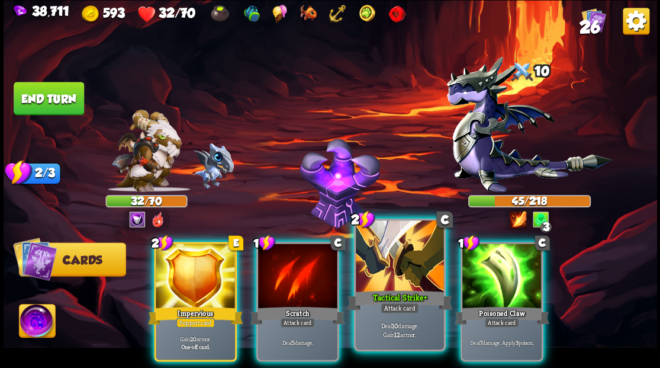
click at [402, 278] on div at bounding box center [400, 257] width 88 height 74
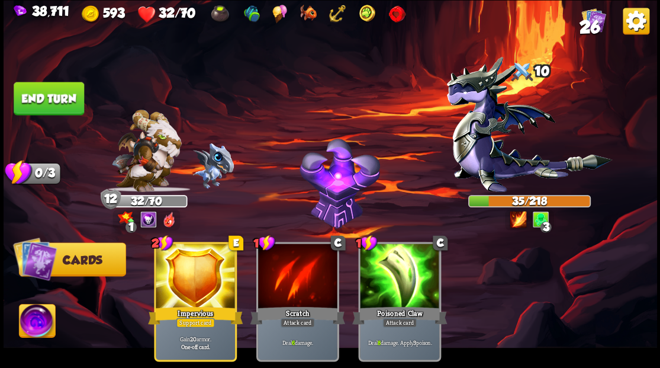
drag, startPoint x: 48, startPoint y: 316, endPoint x: 110, endPoint y: 289, distance: 67.3
click at [49, 316] on img at bounding box center [37, 322] width 36 height 37
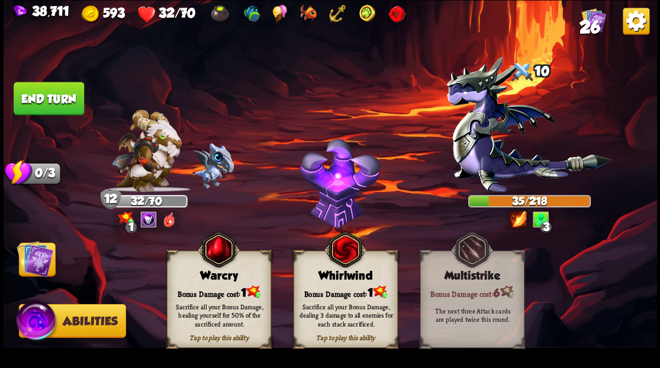
click at [219, 282] on div "Tap to play this ability Warcry Bonus Damage cost: 1 Sacrifice all your Bonus D…" at bounding box center [219, 298] width 104 height 97
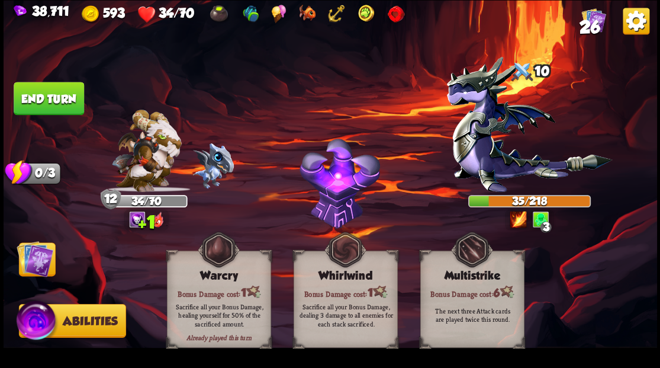
click at [32, 263] on img at bounding box center [35, 258] width 37 height 37
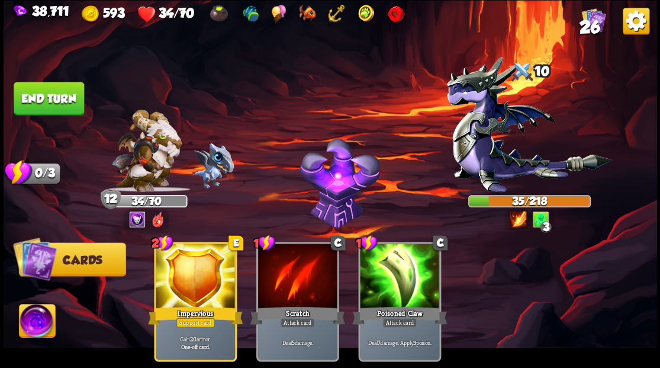
drag, startPoint x: 49, startPoint y: 88, endPoint x: 242, endPoint y: 89, distance: 193.0
click at [50, 89] on button "End turn" at bounding box center [49, 98] width 70 height 33
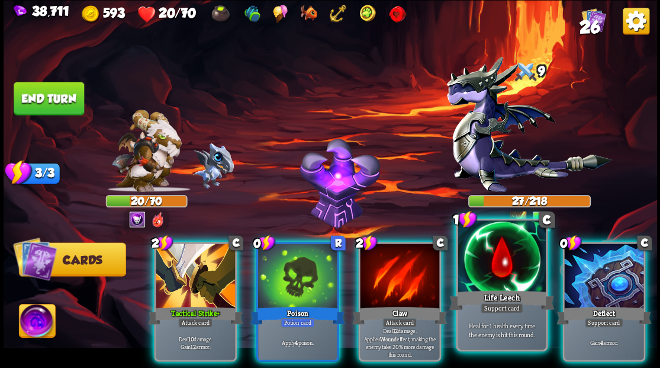
click at [488, 269] on div at bounding box center [502, 257] width 88 height 74
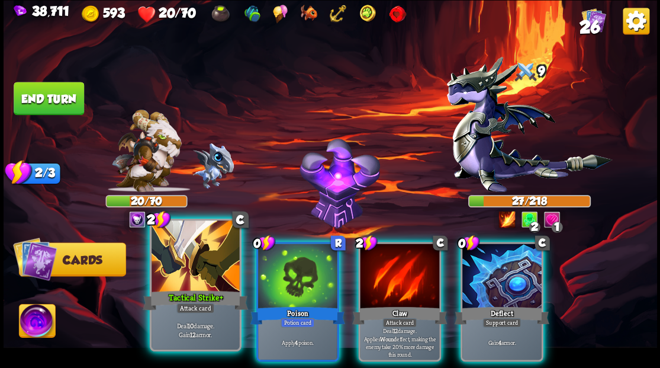
click at [186, 281] on div at bounding box center [196, 257] width 88 height 74
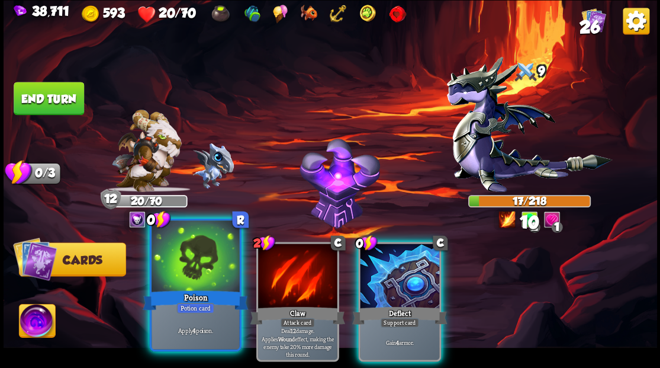
click at [176, 271] on div at bounding box center [196, 257] width 88 height 74
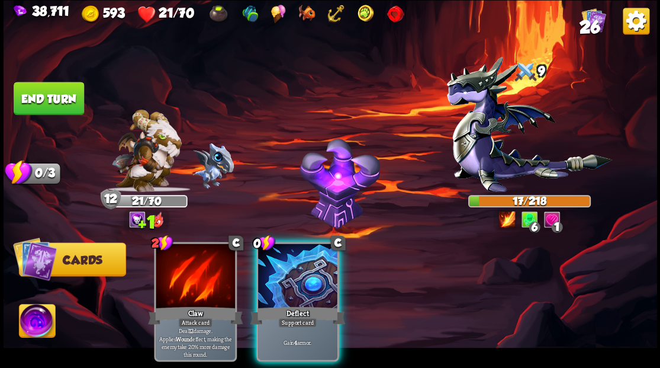
click at [269, 281] on div at bounding box center [297, 276] width 79 height 67
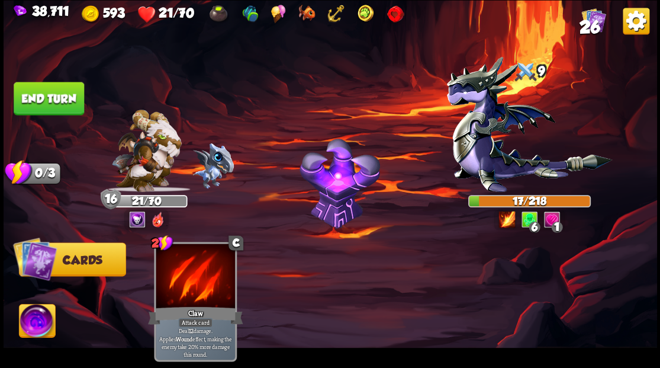
drag, startPoint x: 46, startPoint y: 91, endPoint x: 189, endPoint y: 142, distance: 152.0
click at [54, 91] on button "End turn" at bounding box center [49, 98] width 70 height 33
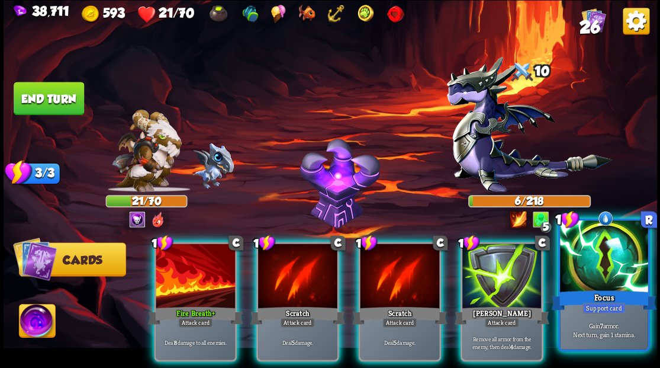
click at [616, 262] on div at bounding box center [604, 257] width 88 height 74
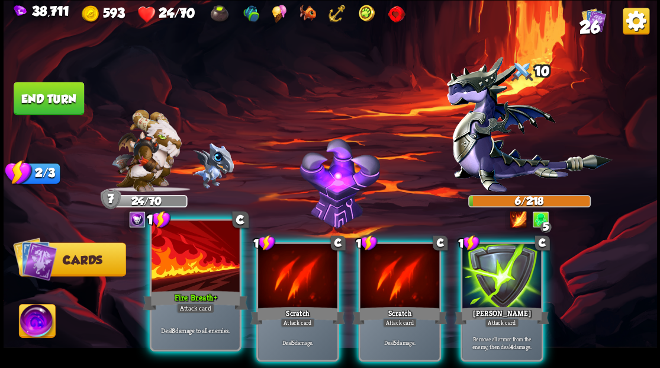
click at [158, 283] on div at bounding box center [196, 257] width 88 height 74
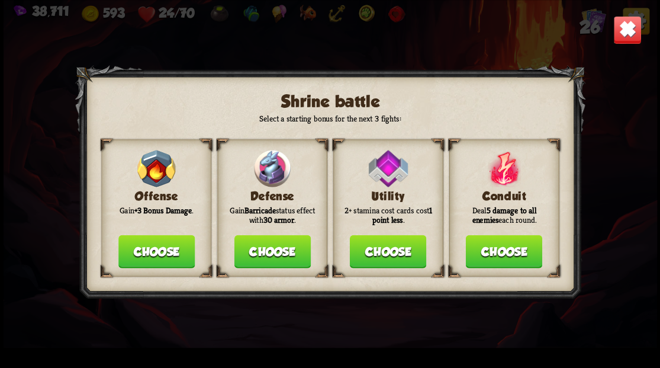
click at [265, 246] on button "Choose" at bounding box center [272, 250] width 76 height 33
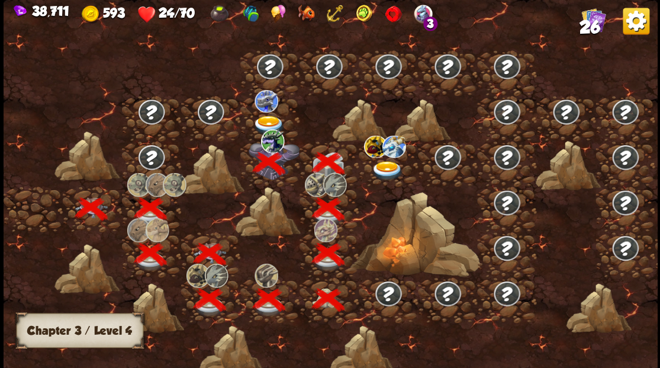
click at [266, 116] on img at bounding box center [268, 125] width 33 height 20
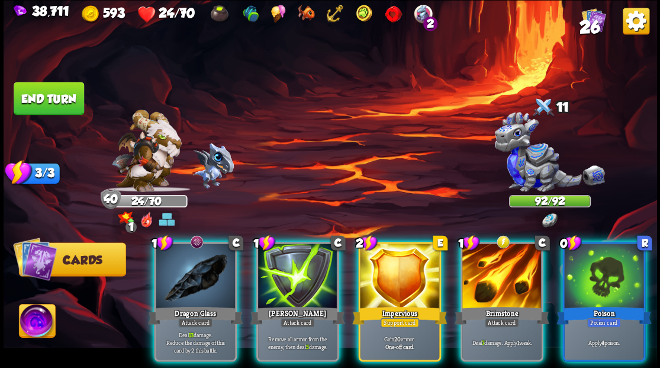
drag, startPoint x: 195, startPoint y: 268, endPoint x: 194, endPoint y: 256, distance: 11.9
click at [195, 268] on div at bounding box center [195, 276] width 79 height 67
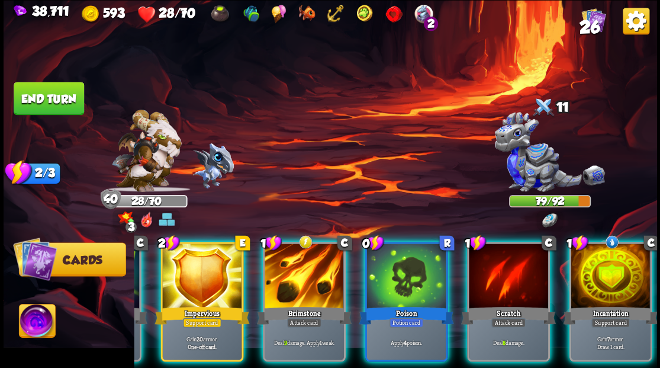
scroll to position [0, 112]
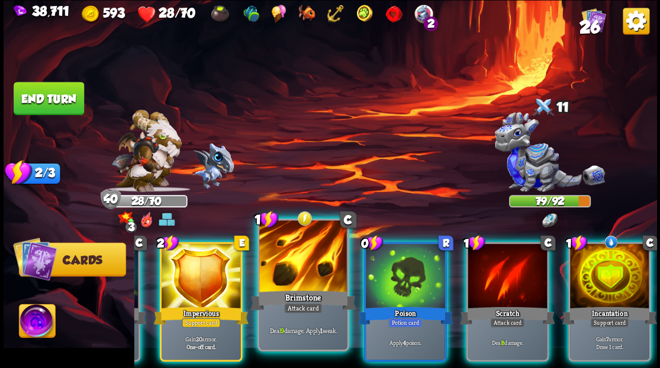
click at [291, 275] on div at bounding box center [303, 257] width 88 height 74
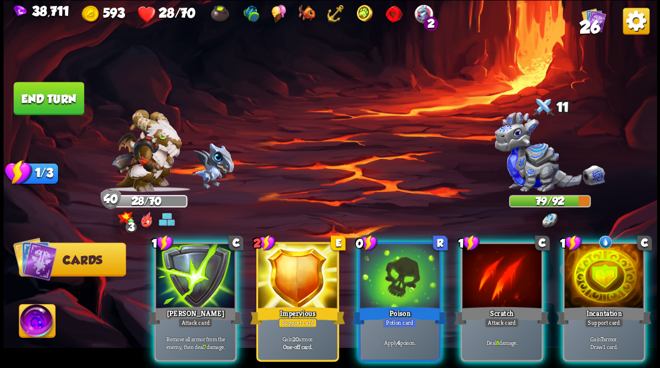
scroll to position [0, 0]
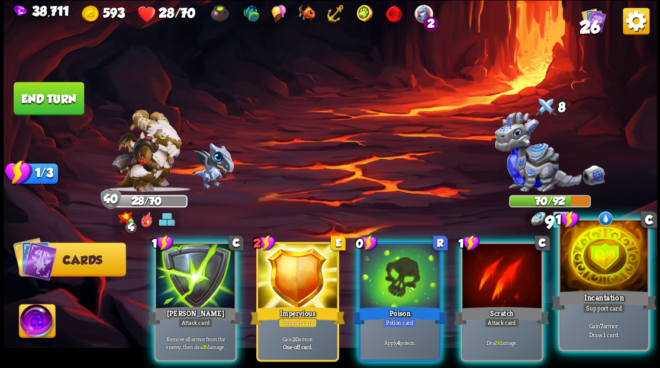
click at [605, 271] on div at bounding box center [604, 257] width 88 height 74
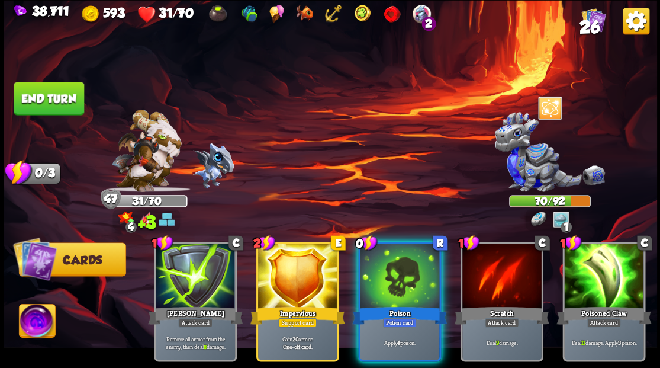
drag, startPoint x: 407, startPoint y: 275, endPoint x: 403, endPoint y: 255, distance: 20.5
click at [406, 274] on div at bounding box center [399, 276] width 79 height 67
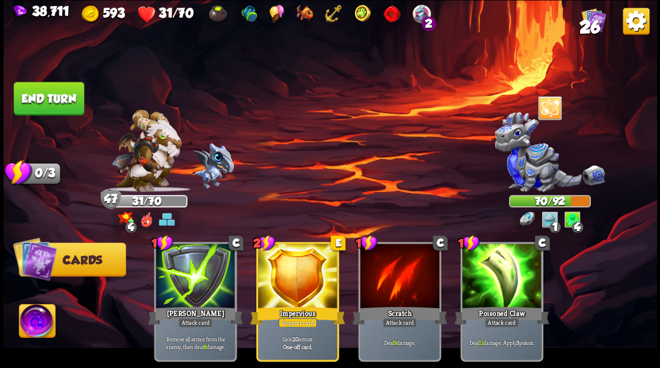
click at [24, 338] on img at bounding box center [37, 322] width 36 height 37
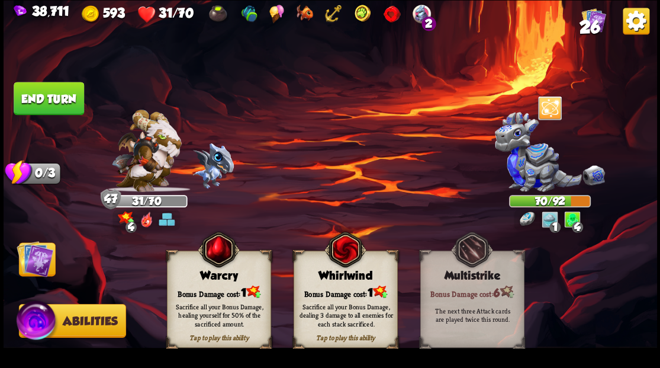
click at [215, 290] on div "Bonus Damage cost: 1" at bounding box center [218, 291] width 103 height 15
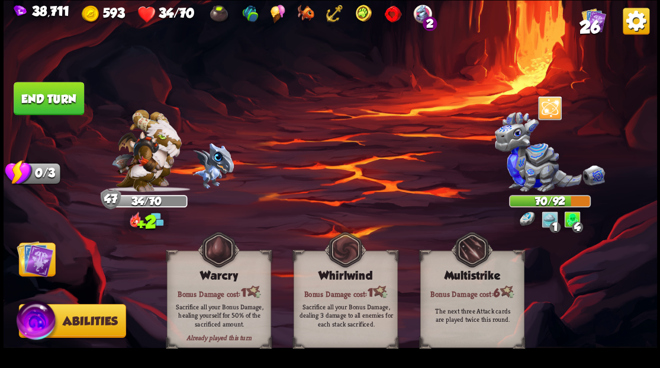
click at [39, 264] on img at bounding box center [35, 258] width 37 height 37
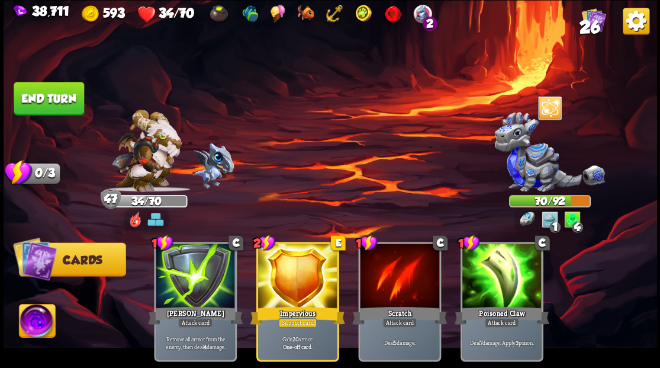
drag, startPoint x: 54, startPoint y: 100, endPoint x: 162, endPoint y: 102, distance: 107.8
click at [56, 100] on button "End turn" at bounding box center [49, 98] width 70 height 33
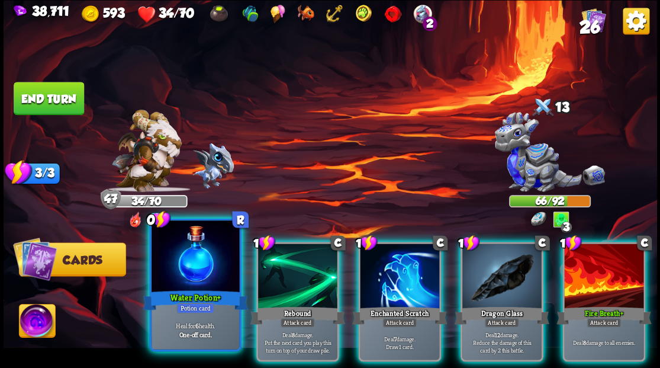
click at [186, 267] on div at bounding box center [196, 257] width 88 height 74
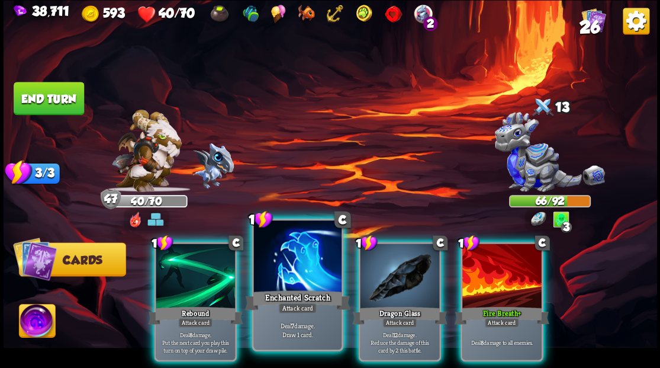
click at [285, 264] on div at bounding box center [297, 257] width 88 height 74
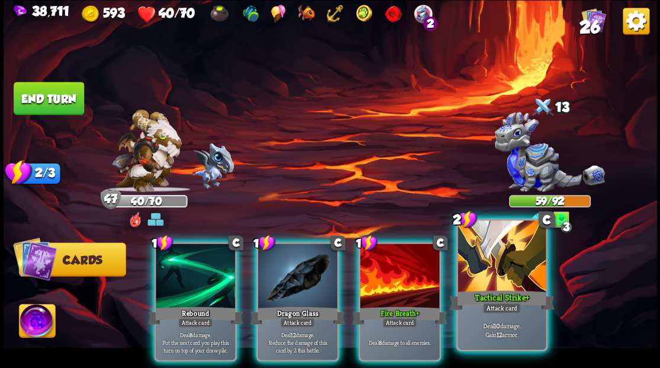
click at [501, 273] on div at bounding box center [502, 257] width 88 height 74
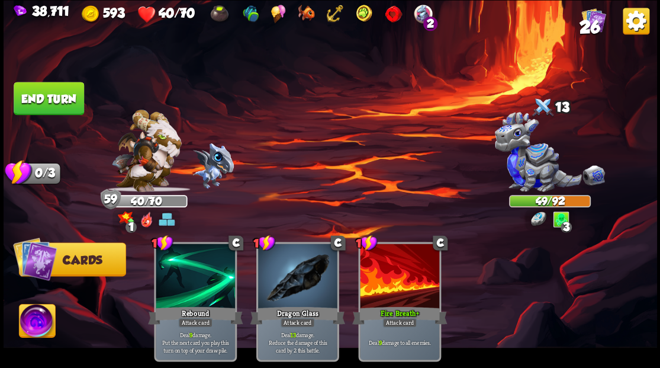
click at [38, 322] on img at bounding box center [37, 322] width 36 height 37
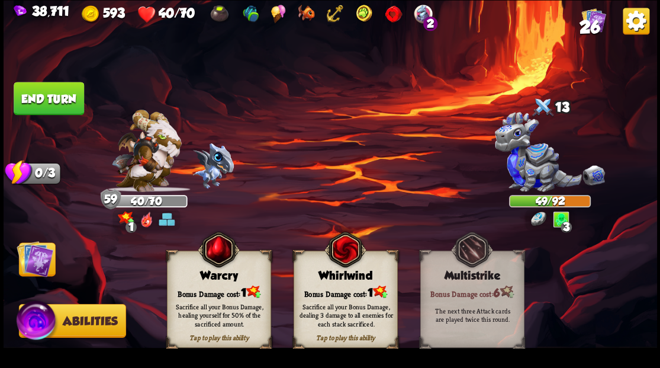
drag, startPoint x: 197, startPoint y: 281, endPoint x: 52, endPoint y: 290, distance: 144.7
click at [194, 281] on div "Warcry" at bounding box center [218, 275] width 103 height 13
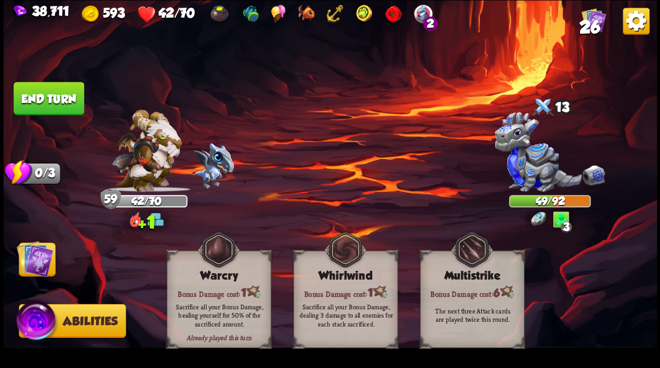
click at [40, 263] on img at bounding box center [35, 258] width 37 height 37
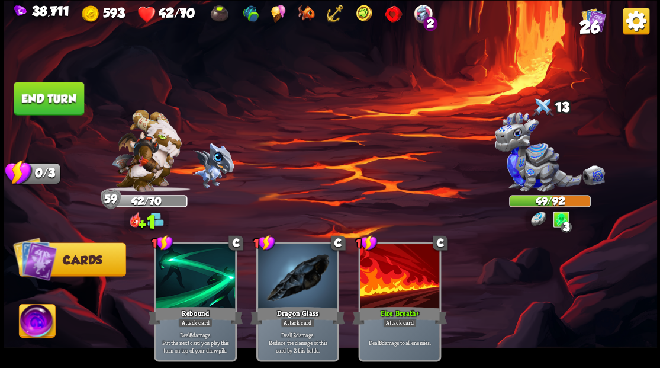
drag, startPoint x: 62, startPoint y: 98, endPoint x: 284, endPoint y: 159, distance: 230.2
click at [65, 98] on button "End turn" at bounding box center [49, 98] width 70 height 33
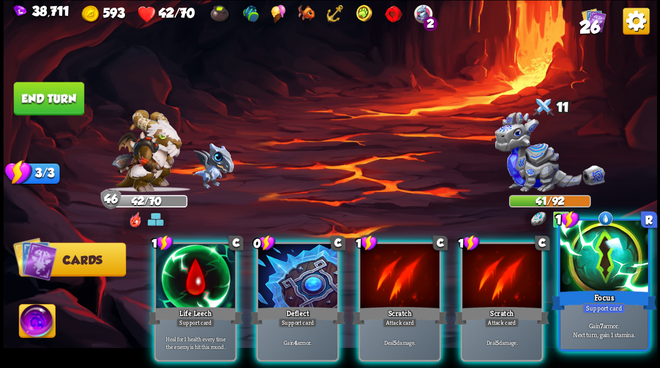
click at [625, 265] on div at bounding box center [604, 257] width 88 height 74
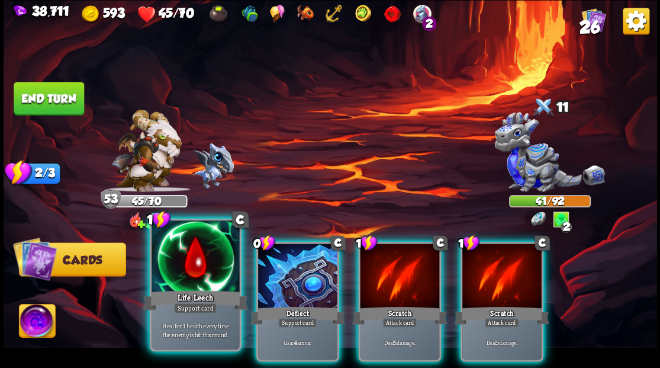
click at [168, 272] on div at bounding box center [196, 257] width 88 height 74
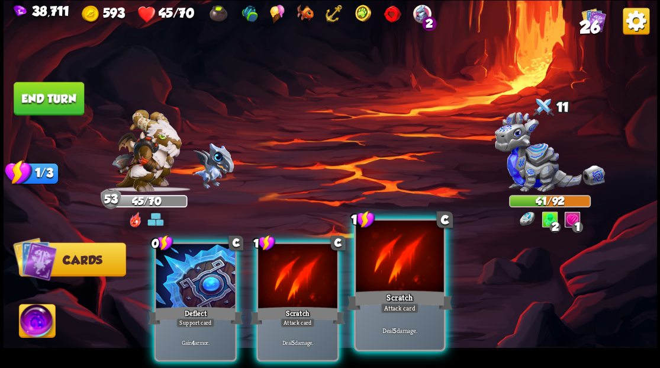
click at [397, 283] on div at bounding box center [400, 257] width 88 height 74
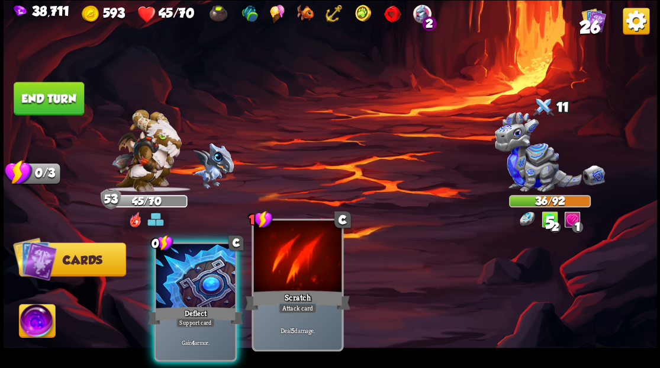
drag, startPoint x: 182, startPoint y: 275, endPoint x: 200, endPoint y: 266, distance: 20.1
click at [182, 274] on div at bounding box center [195, 276] width 79 height 67
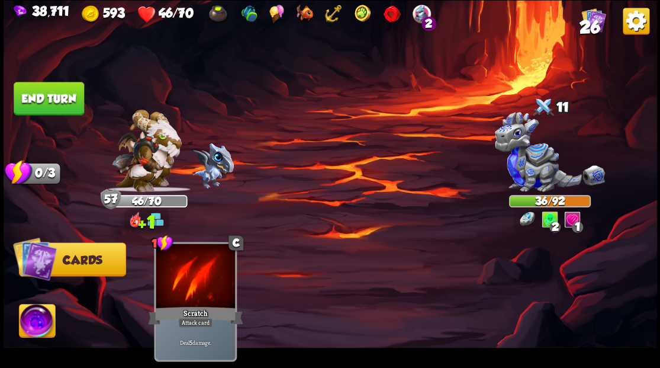
click at [53, 107] on button "End turn" at bounding box center [49, 98] width 70 height 33
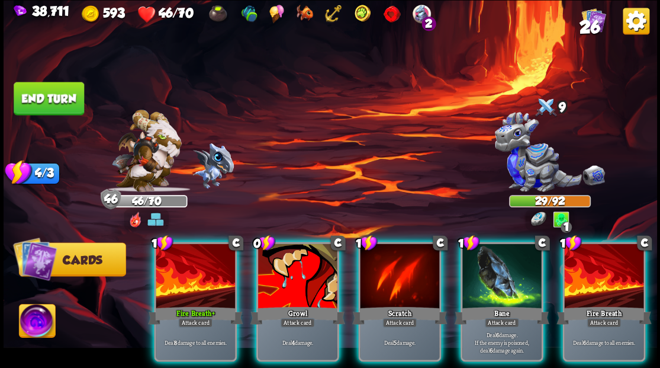
click at [67, 99] on button "End turn" at bounding box center [49, 98] width 70 height 33
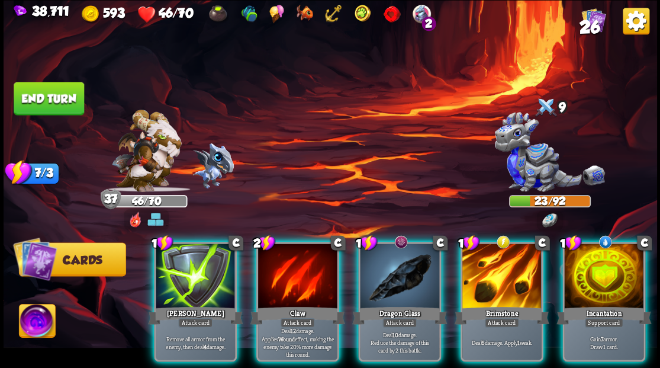
drag, startPoint x: 372, startPoint y: 259, endPoint x: 375, endPoint y: 232, distance: 26.9
click at [373, 258] on div at bounding box center [399, 276] width 79 height 67
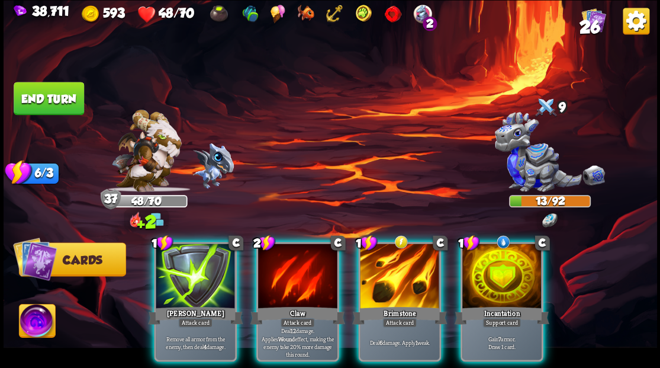
click at [501, 262] on div at bounding box center [501, 276] width 79 height 67
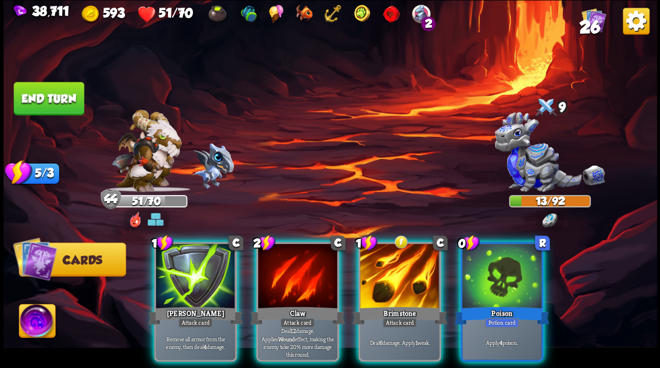
click at [49, 96] on button "End turn" at bounding box center [49, 98] width 70 height 33
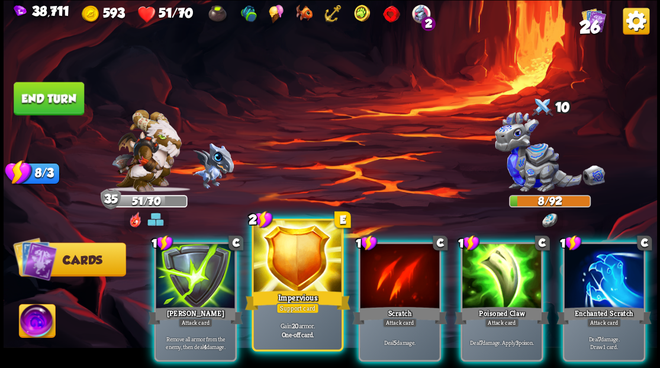
click at [295, 270] on div at bounding box center [297, 257] width 88 height 74
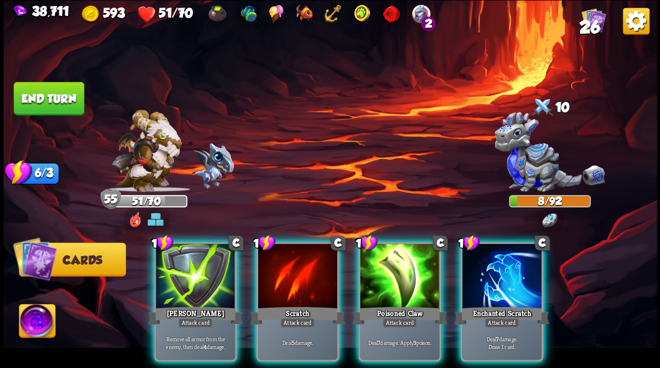
drag, startPoint x: 57, startPoint y: 96, endPoint x: 290, endPoint y: 79, distance: 233.8
click at [57, 96] on button "End turn" at bounding box center [49, 98] width 70 height 33
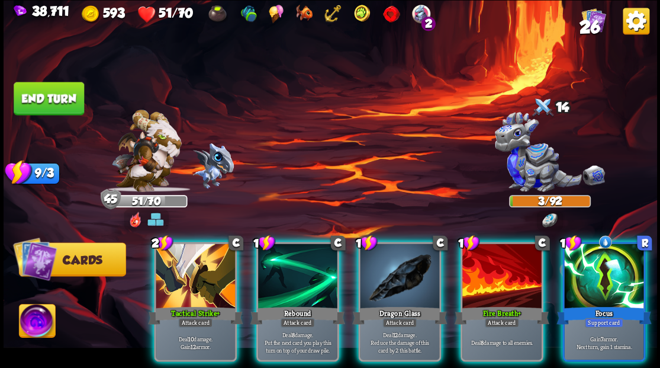
drag, startPoint x: 609, startPoint y: 272, endPoint x: 613, endPoint y: 268, distance: 6.3
click at [611, 272] on div at bounding box center [603, 276] width 79 height 67
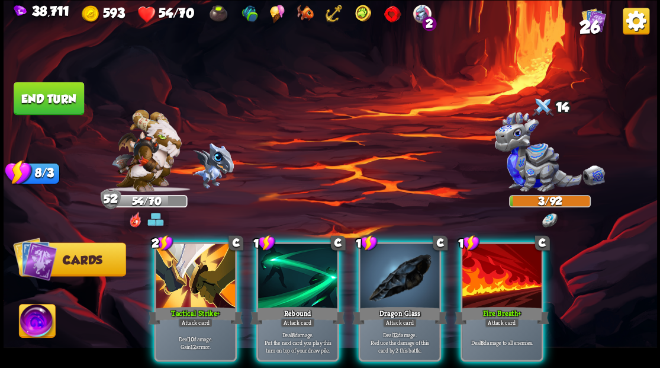
drag, startPoint x: 489, startPoint y: 276, endPoint x: 331, endPoint y: 154, distance: 199.5
click at [490, 274] on div at bounding box center [501, 276] width 79 height 67
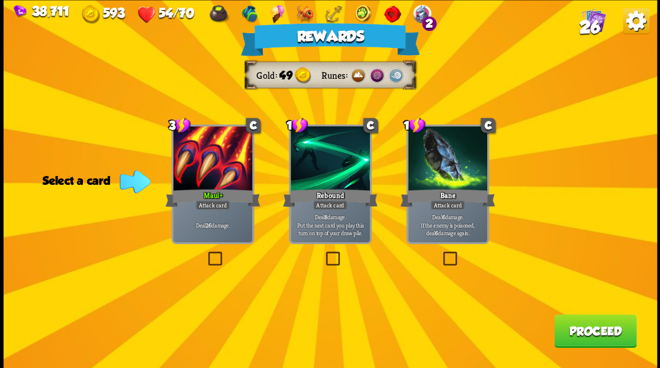
click at [588, 327] on button "Proceed" at bounding box center [595, 330] width 82 height 33
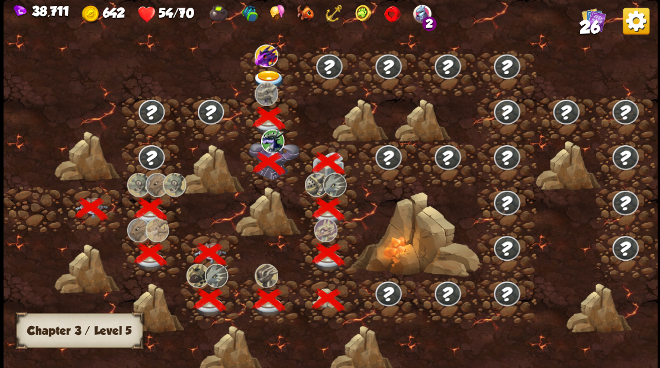
click at [270, 73] on img at bounding box center [268, 80] width 33 height 20
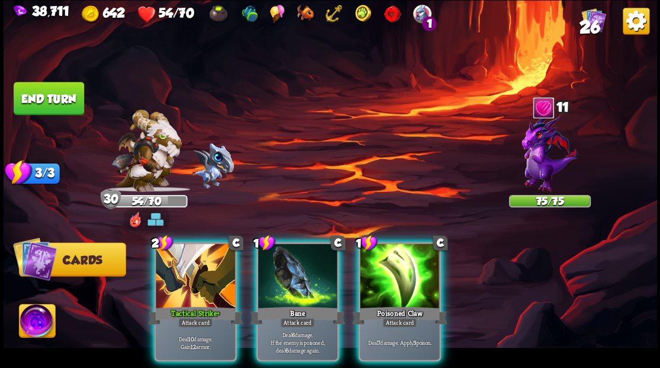
click at [542, 169] on div "Player turn" at bounding box center [330, 184] width 653 height 101
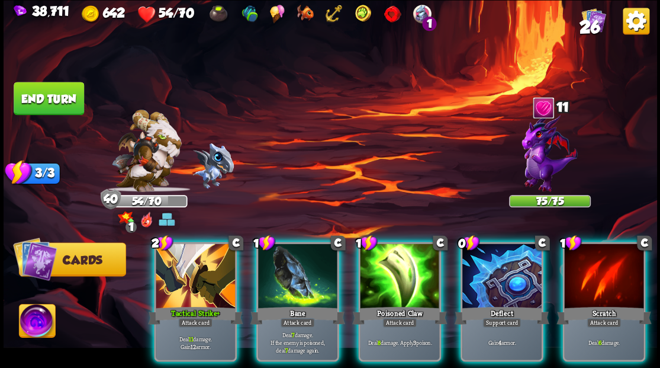
click at [536, 154] on img at bounding box center [549, 152] width 56 height 79
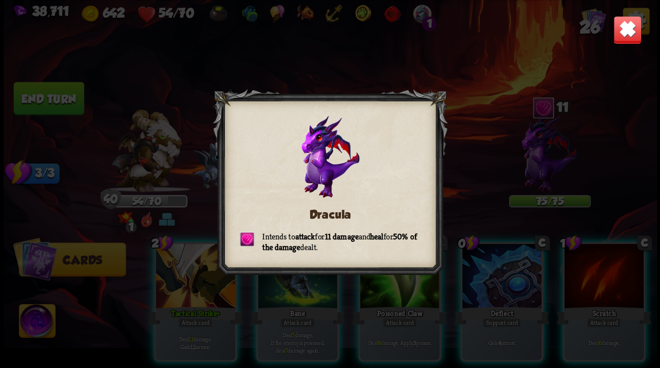
click at [620, 31] on img at bounding box center [627, 29] width 28 height 28
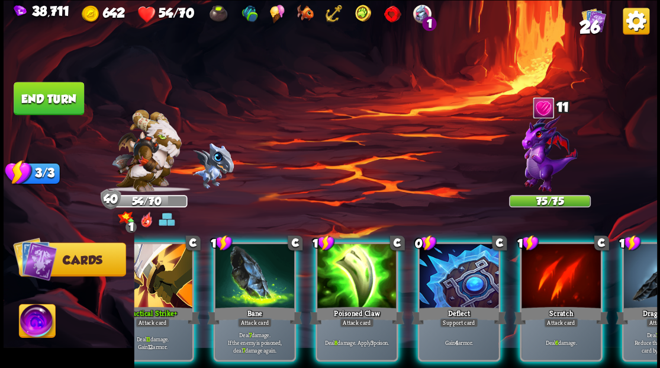
scroll to position [0, 230]
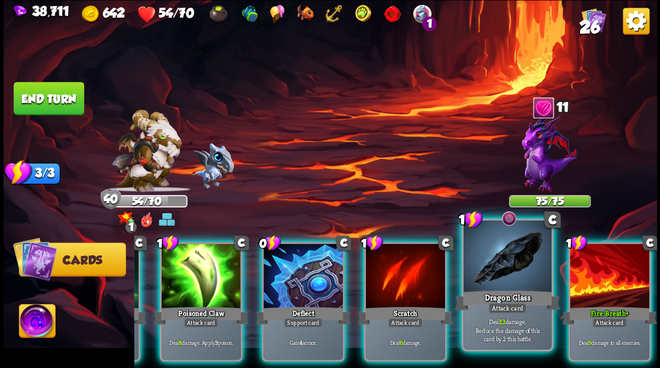
click at [516, 255] on div at bounding box center [507, 257] width 88 height 74
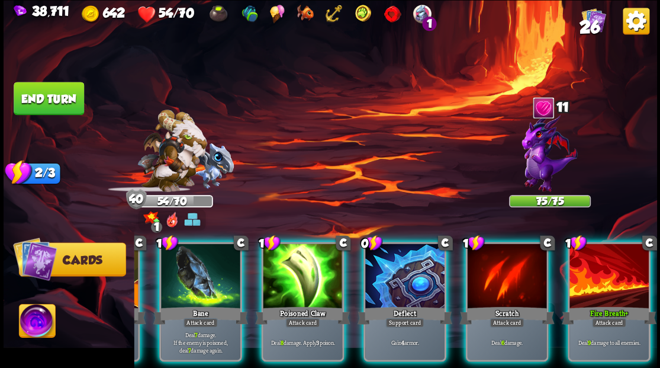
scroll to position [0, 112]
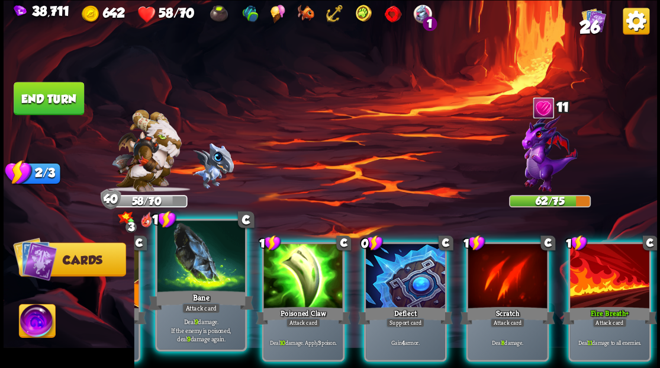
drag, startPoint x: 281, startPoint y: 269, endPoint x: 269, endPoint y: 269, distance: 11.8
click at [281, 269] on div at bounding box center [302, 276] width 79 height 67
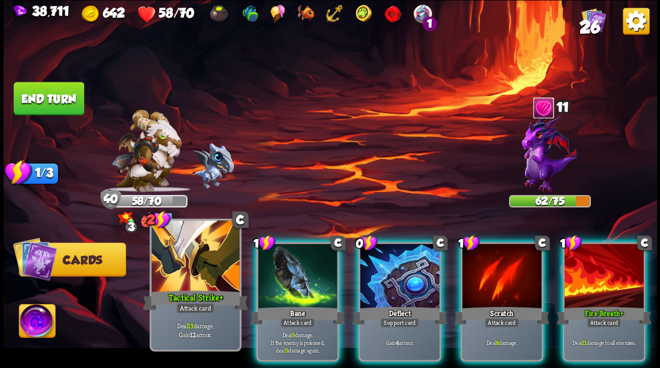
scroll to position [0, 0]
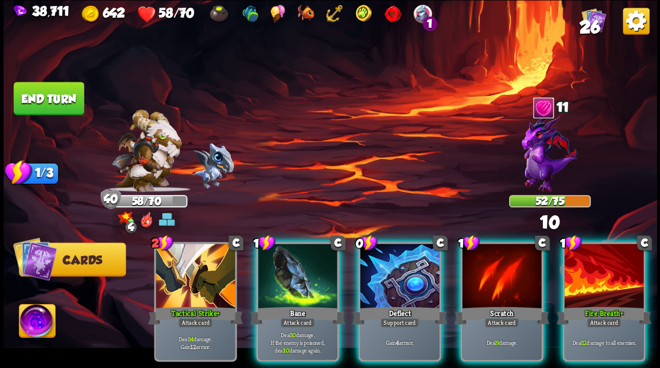
click at [295, 276] on div at bounding box center [297, 276] width 79 height 67
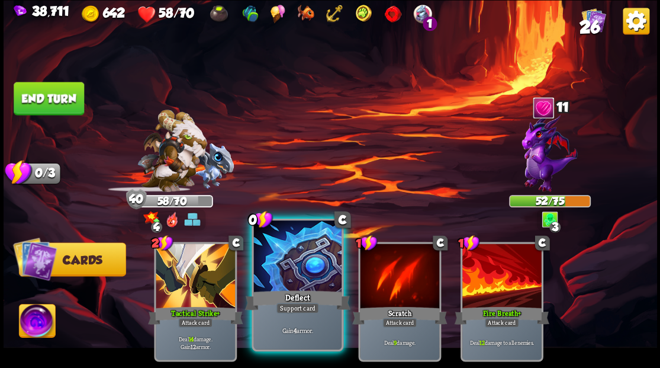
click at [291, 275] on div at bounding box center [297, 257] width 88 height 74
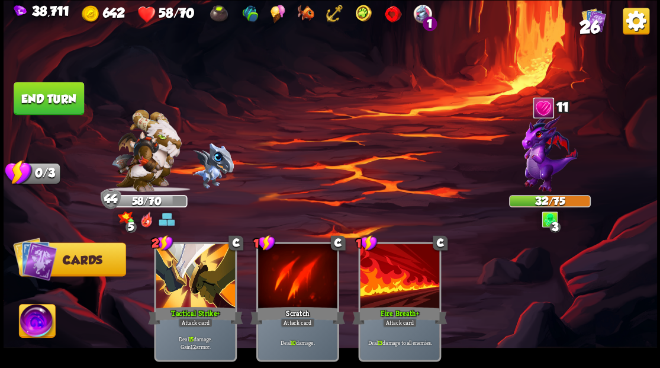
click at [33, 323] on img at bounding box center [37, 322] width 36 height 37
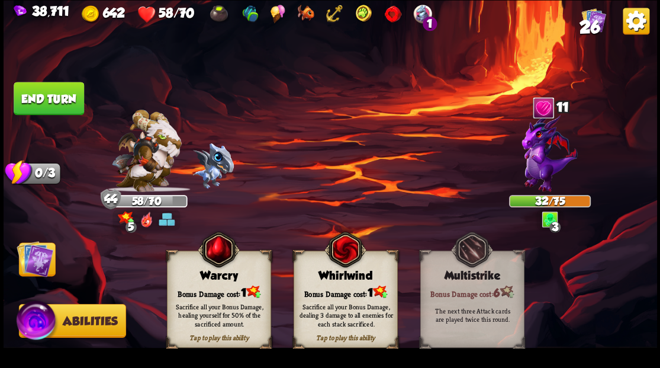
drag, startPoint x: 208, startPoint y: 298, endPoint x: 161, endPoint y: 291, distance: 47.9
click at [208, 297] on div "Sacrifice all your Bonus Damage, healing yourself for 50% of the sacrificed amo…" at bounding box center [219, 314] width 104 height 41
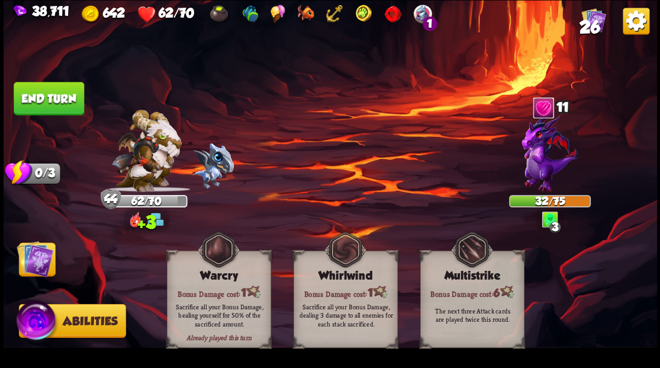
click at [39, 98] on button "End turn" at bounding box center [49, 98] width 70 height 33
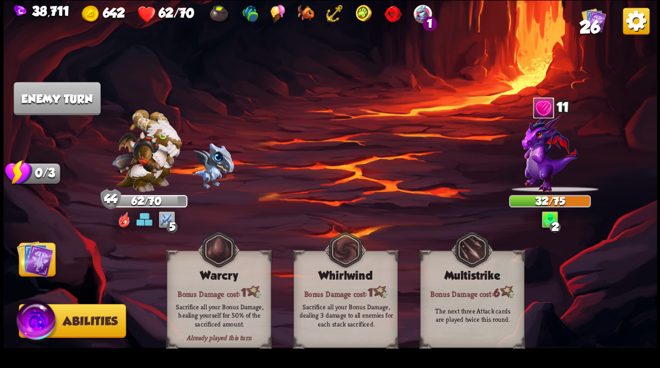
click at [20, 265] on img at bounding box center [35, 258] width 37 height 37
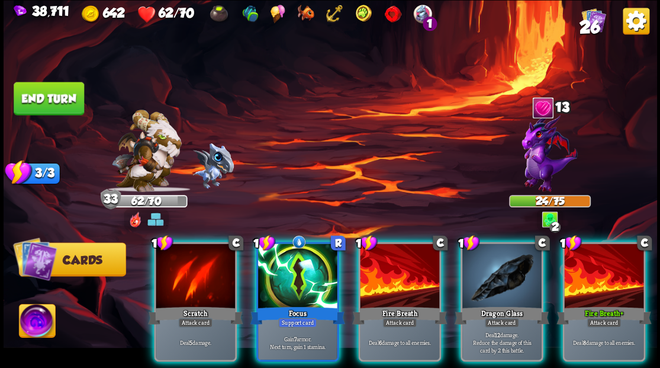
drag, startPoint x: 291, startPoint y: 276, endPoint x: 289, endPoint y: 263, distance: 13.7
click at [290, 266] on div at bounding box center [297, 276] width 79 height 67
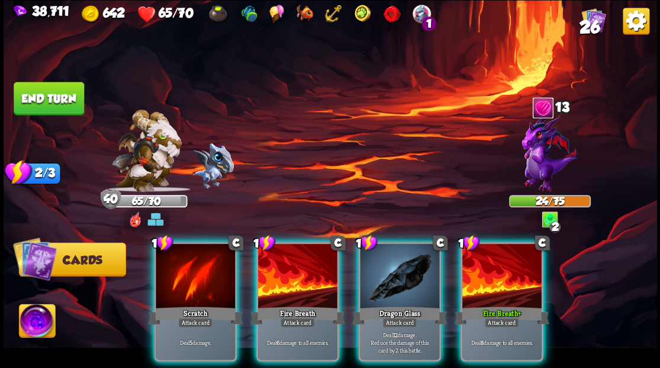
click at [47, 94] on button "End turn" at bounding box center [49, 98] width 70 height 33
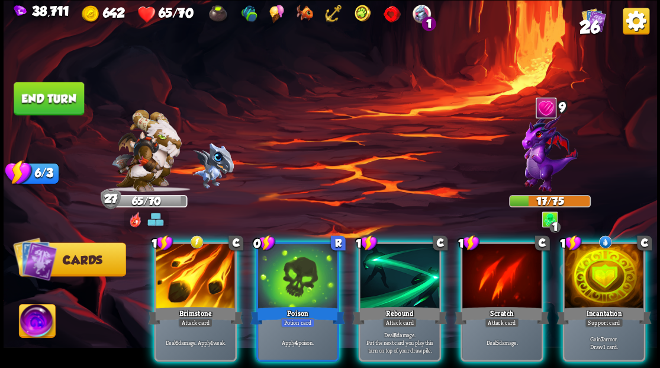
click at [603, 285] on div at bounding box center [603, 276] width 79 height 67
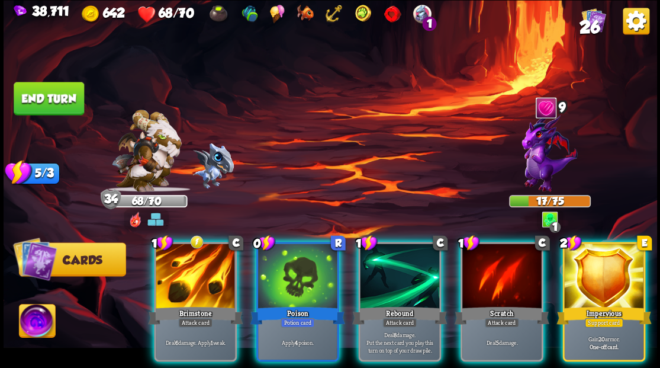
click at [52, 101] on button "End turn" at bounding box center [49, 98] width 70 height 33
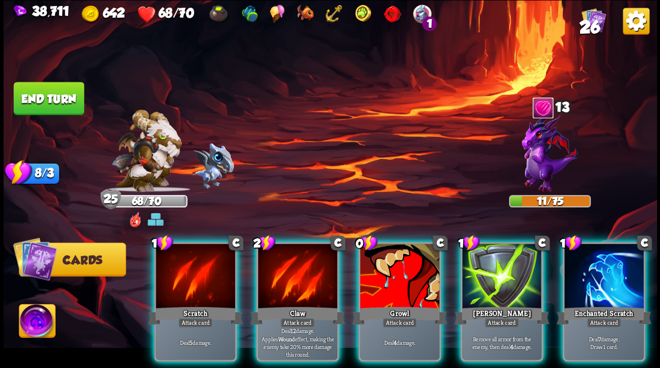
drag, startPoint x: 597, startPoint y: 268, endPoint x: 595, endPoint y: 258, distance: 10.3
click at [597, 265] on div at bounding box center [603, 276] width 79 height 67
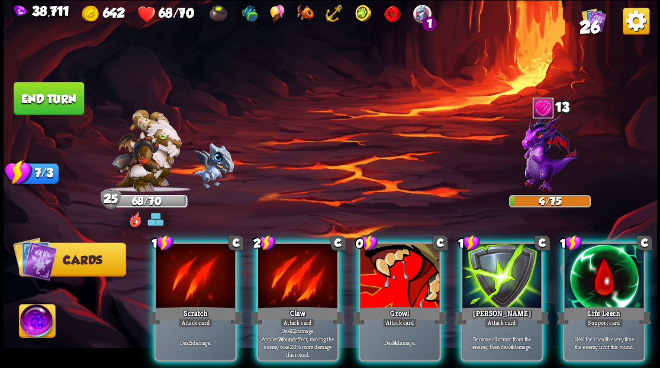
drag, startPoint x: 398, startPoint y: 284, endPoint x: 381, endPoint y: 256, distance: 32.9
click at [397, 282] on div at bounding box center [399, 276] width 79 height 67
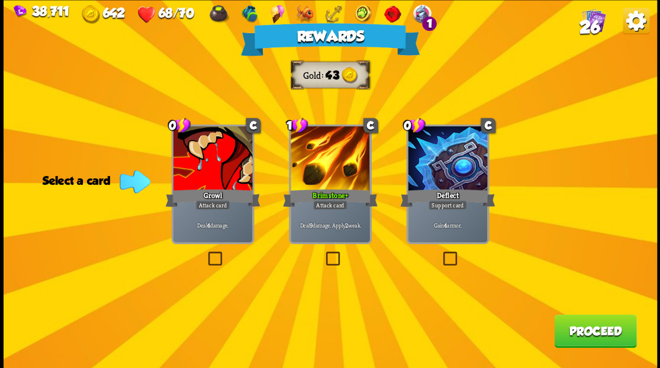
click at [593, 340] on button "Proceed" at bounding box center [595, 330] width 82 height 33
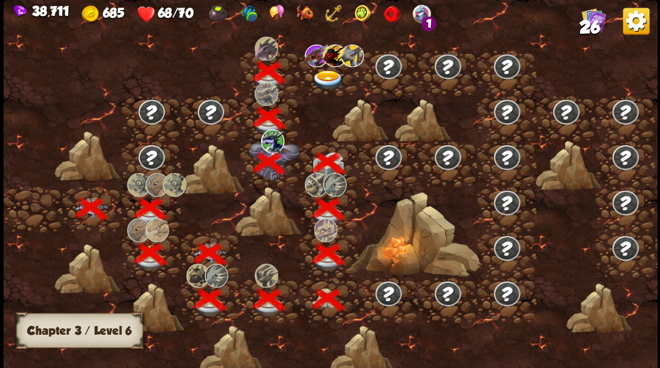
click at [321, 77] on img at bounding box center [327, 80] width 33 height 20
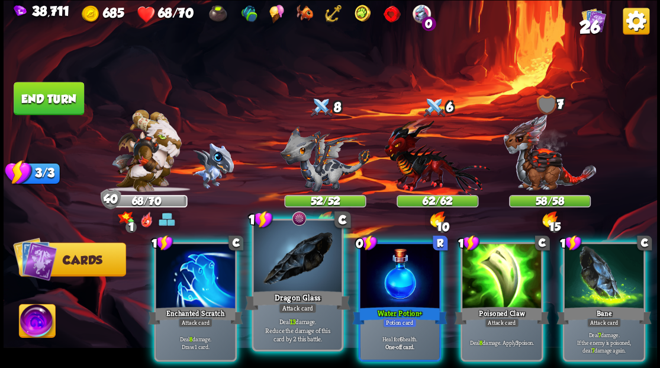
click at [298, 275] on div at bounding box center [297, 257] width 88 height 74
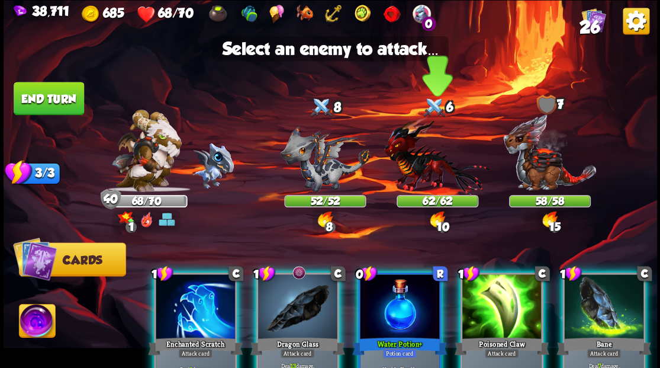
click at [418, 170] on img at bounding box center [437, 156] width 106 height 78
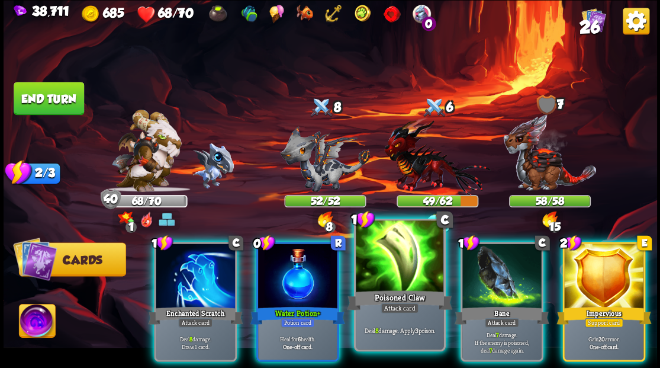
drag, startPoint x: 394, startPoint y: 283, endPoint x: 403, endPoint y: 249, distance: 35.5
click at [394, 273] on div at bounding box center [400, 257] width 88 height 74
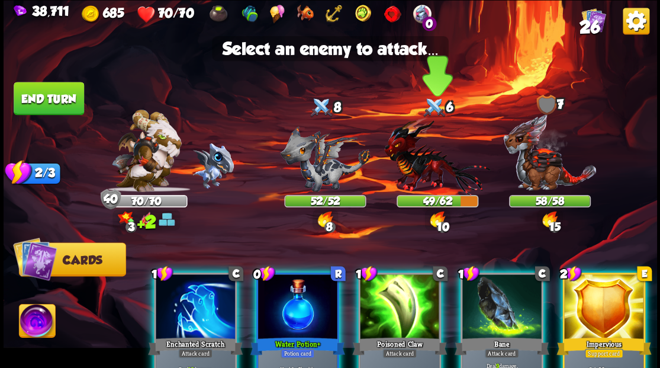
click at [430, 168] on img at bounding box center [437, 156] width 106 height 78
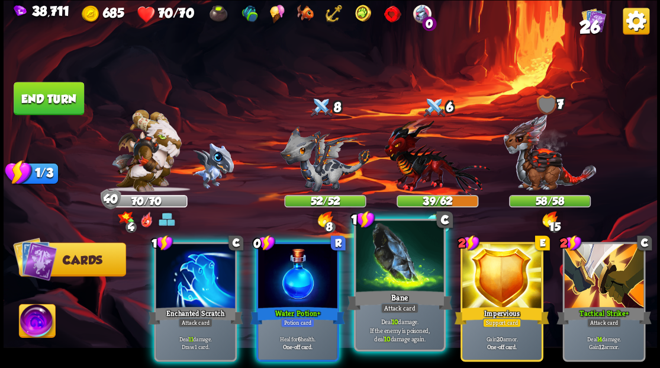
drag, startPoint x: 401, startPoint y: 272, endPoint x: 403, endPoint y: 251, distance: 20.8
click at [401, 269] on div at bounding box center [400, 257] width 88 height 74
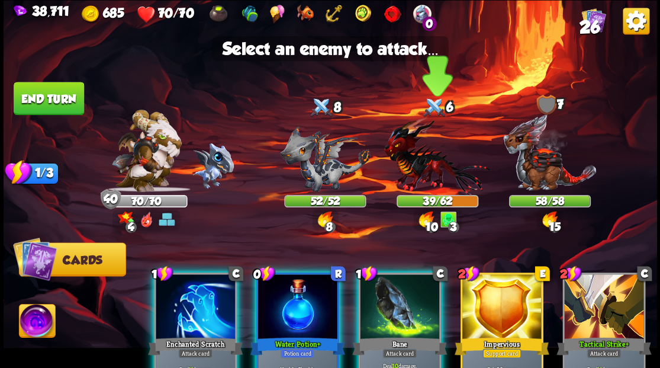
click at [416, 170] on img at bounding box center [437, 156] width 106 height 78
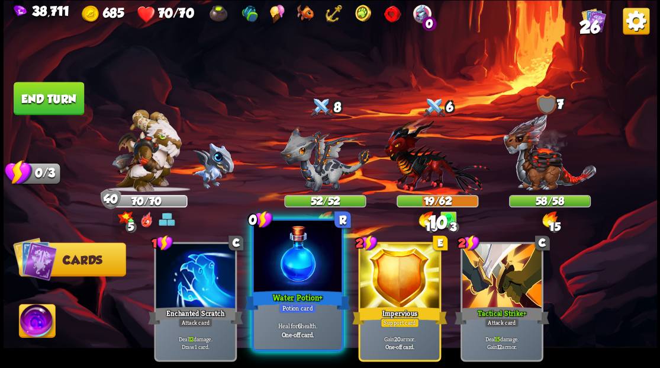
click at [308, 261] on div at bounding box center [297, 257] width 88 height 74
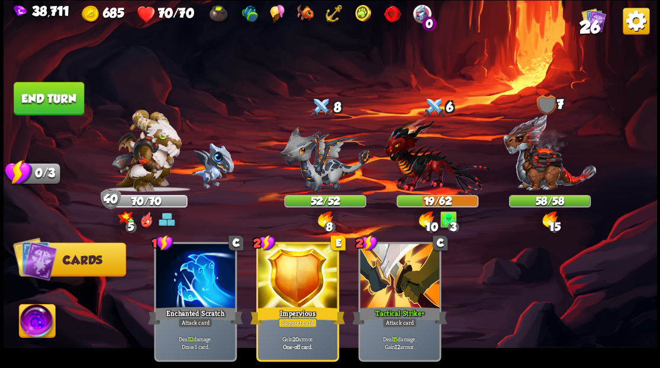
drag, startPoint x: 69, startPoint y: 95, endPoint x: 120, endPoint y: 105, distance: 51.9
click at [70, 96] on button "End turn" at bounding box center [49, 98] width 70 height 33
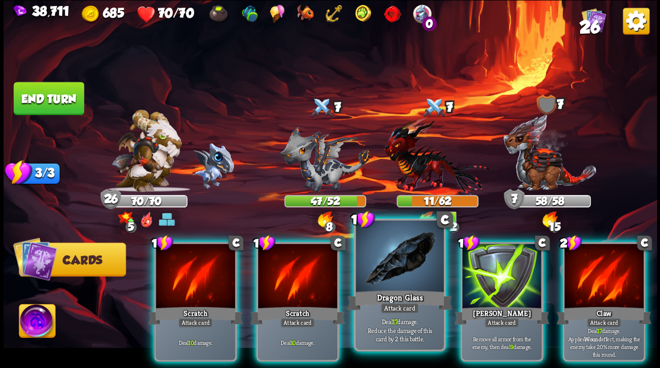
click at [398, 283] on div at bounding box center [400, 257] width 88 height 74
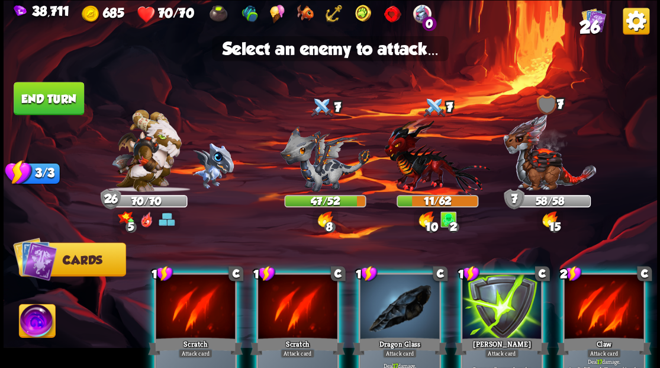
drag, startPoint x: 420, startPoint y: 161, endPoint x: 373, endPoint y: 260, distance: 109.6
click at [421, 161] on img at bounding box center [437, 156] width 106 height 78
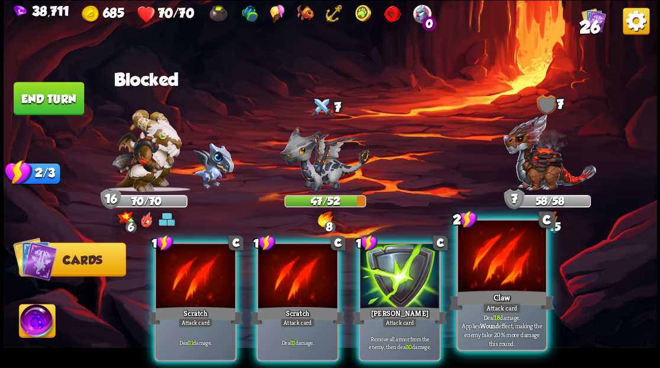
click at [495, 289] on div "Claw" at bounding box center [501, 300] width 105 height 24
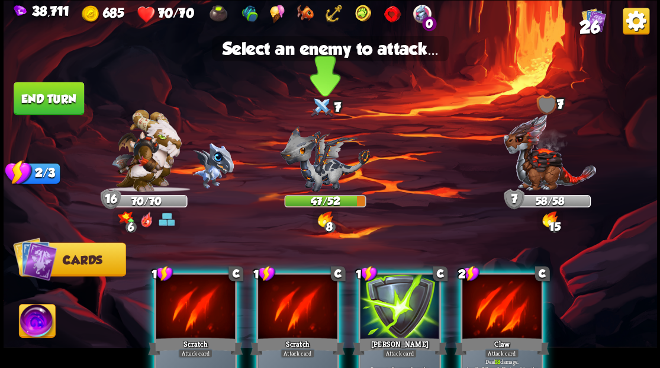
click at [330, 175] on img at bounding box center [325, 158] width 90 height 66
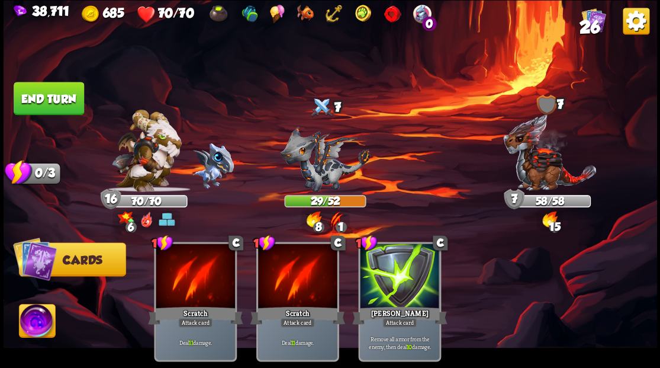
click at [44, 101] on button "End turn" at bounding box center [49, 98] width 70 height 33
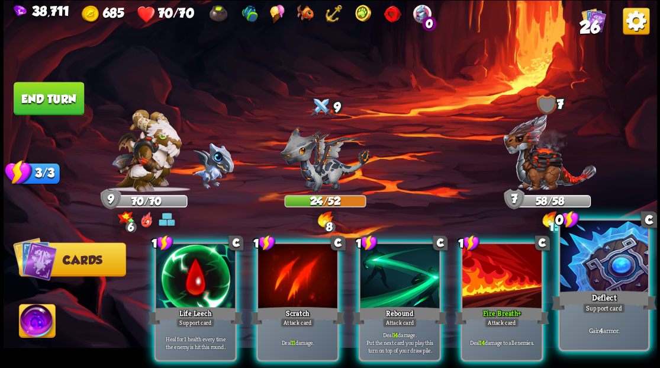
click at [616, 278] on div at bounding box center [604, 257] width 88 height 74
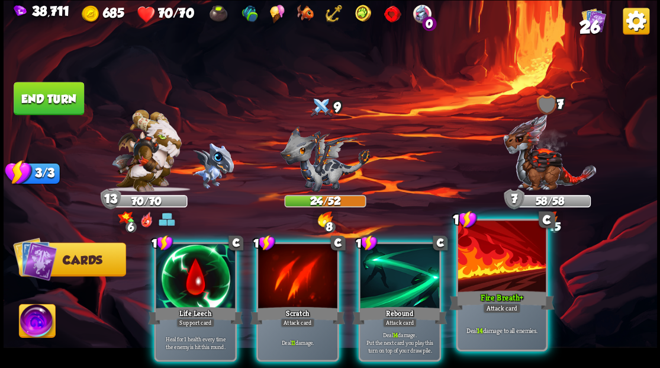
click at [518, 289] on div "Fire Breath+" at bounding box center [501, 300] width 105 height 24
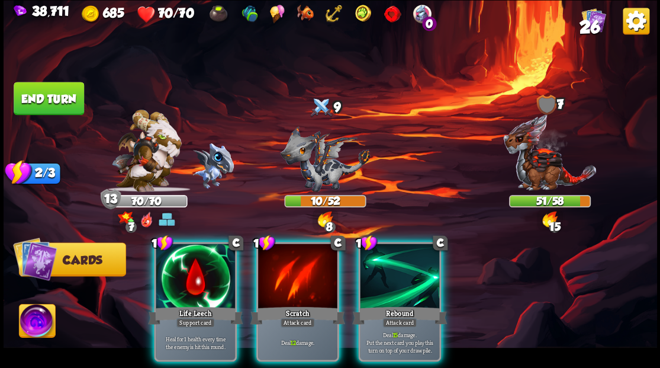
click at [62, 98] on button "End turn" at bounding box center [49, 98] width 70 height 33
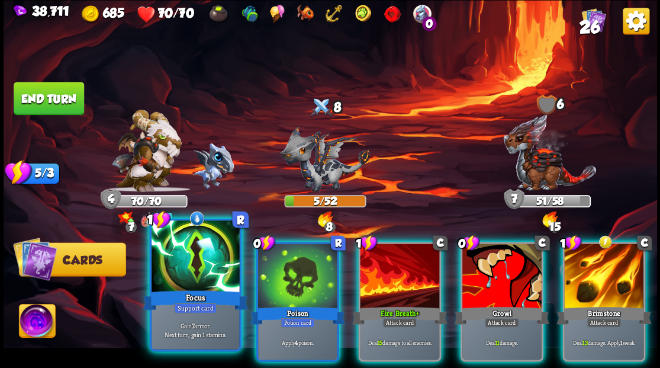
click at [189, 270] on div at bounding box center [196, 257] width 88 height 74
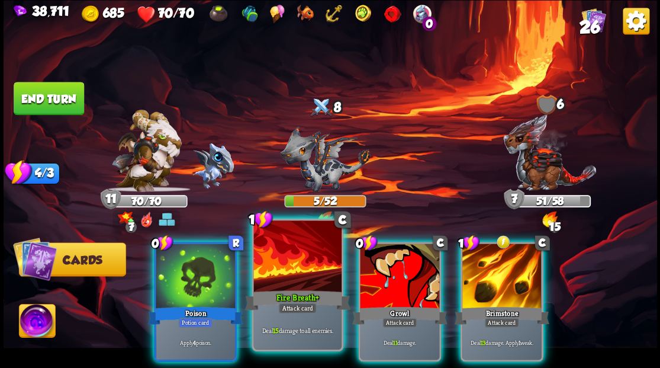
click at [288, 282] on div at bounding box center [297, 257] width 88 height 74
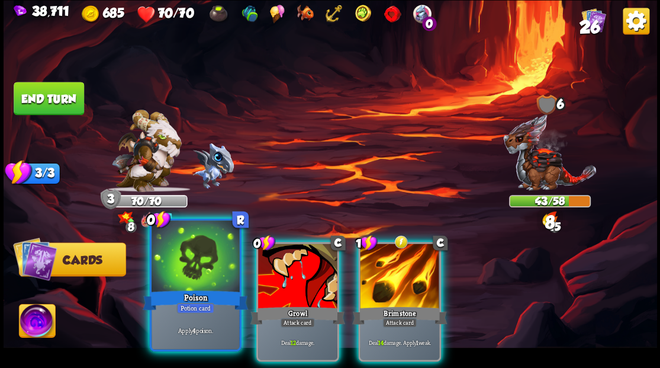
click at [192, 269] on div at bounding box center [196, 257] width 88 height 74
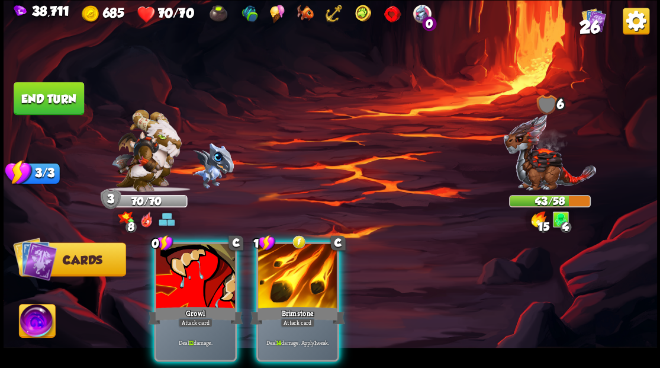
click at [192, 269] on div at bounding box center [195, 276] width 79 height 67
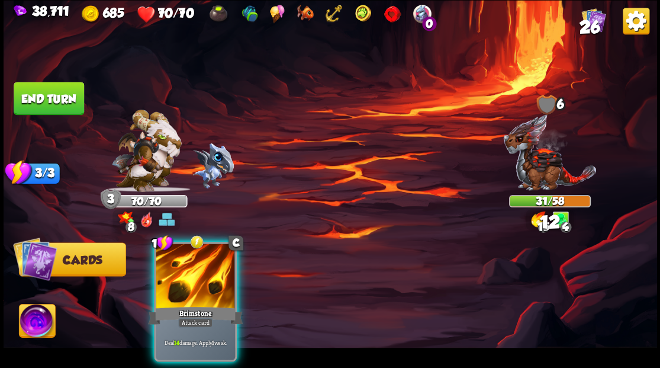
click at [192, 269] on div at bounding box center [195, 276] width 79 height 67
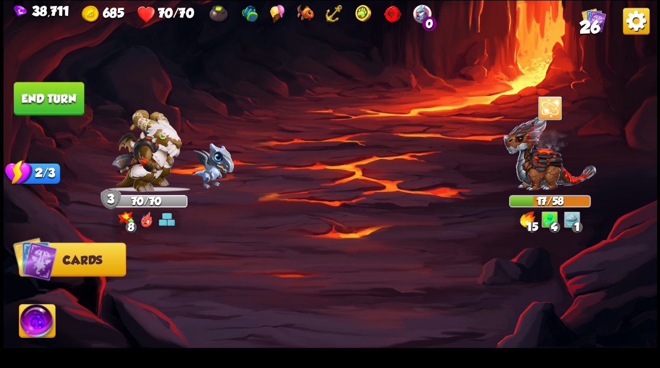
click at [47, 99] on button "End turn" at bounding box center [49, 98] width 70 height 33
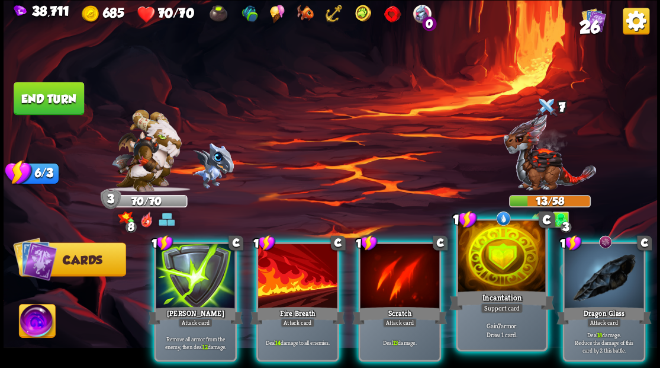
click at [504, 266] on div at bounding box center [502, 257] width 88 height 74
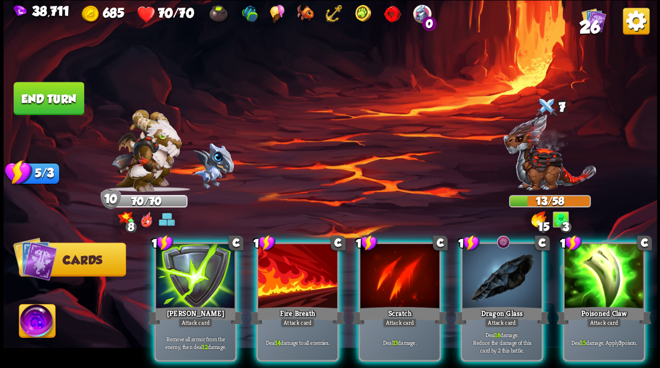
drag, startPoint x: 490, startPoint y: 265, endPoint x: 454, endPoint y: 197, distance: 77.6
click at [490, 264] on div at bounding box center [501, 276] width 79 height 67
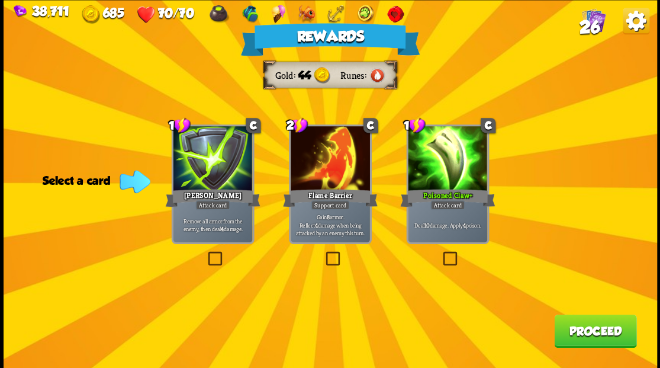
click at [597, 323] on button "Proceed" at bounding box center [595, 330] width 82 height 33
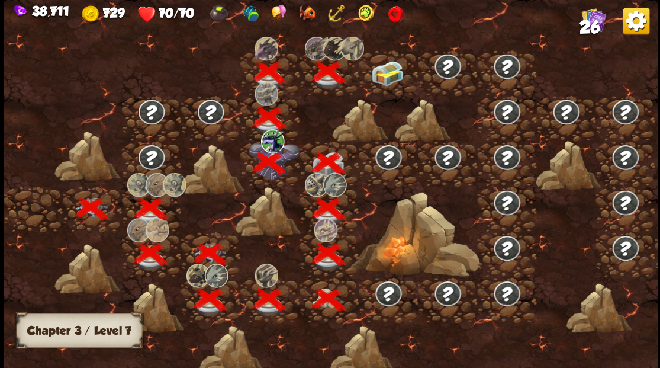
click at [381, 72] on img at bounding box center [387, 72] width 33 height 25
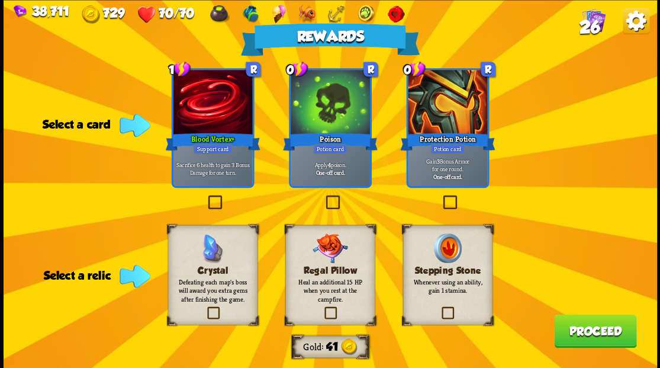
click at [322, 308] on label at bounding box center [322, 308] width 0 height 0
click at [0, 0] on input "checkbox" at bounding box center [0, 0] width 0 height 0
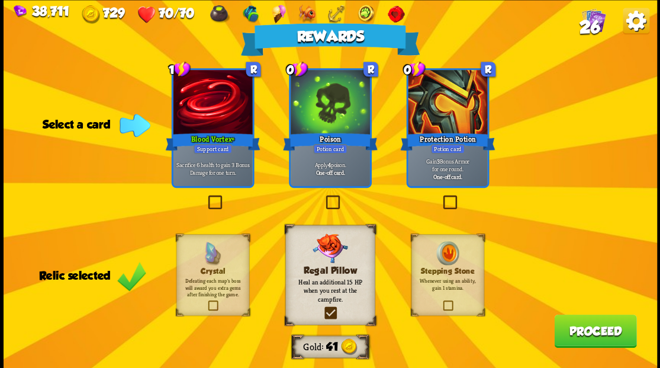
drag, startPoint x: 582, startPoint y: 331, endPoint x: 582, endPoint y: 323, distance: 8.3
click at [582, 323] on button "Proceed" at bounding box center [595, 330] width 82 height 33
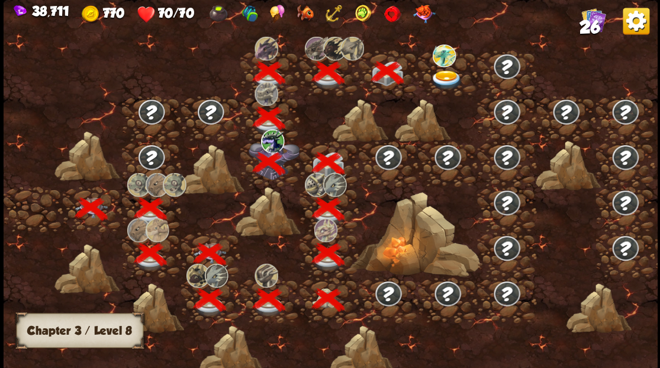
click at [445, 73] on img at bounding box center [446, 80] width 33 height 20
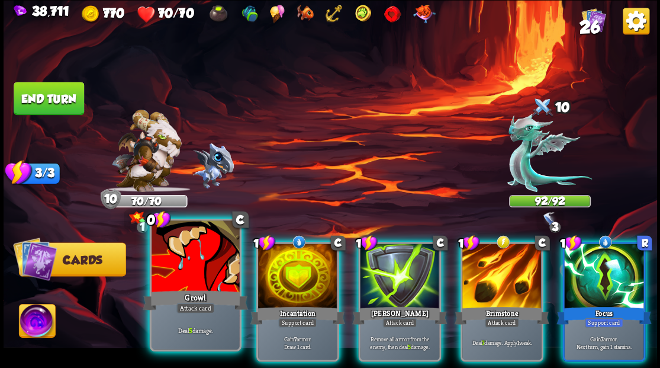
click at [195, 263] on div at bounding box center [196, 257] width 88 height 74
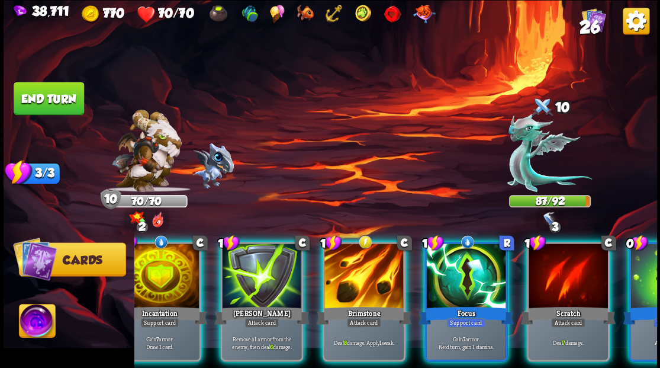
scroll to position [0, 112]
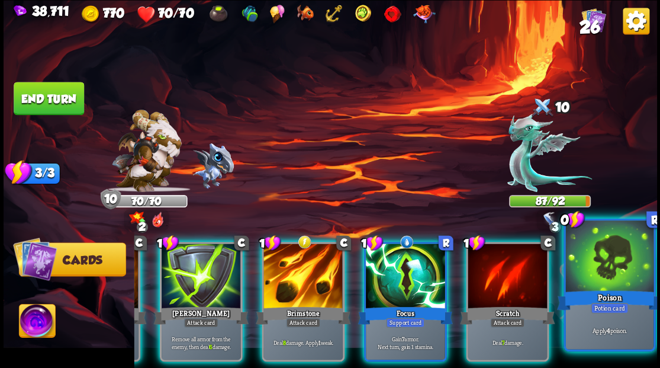
click at [625, 281] on div at bounding box center [609, 257] width 88 height 74
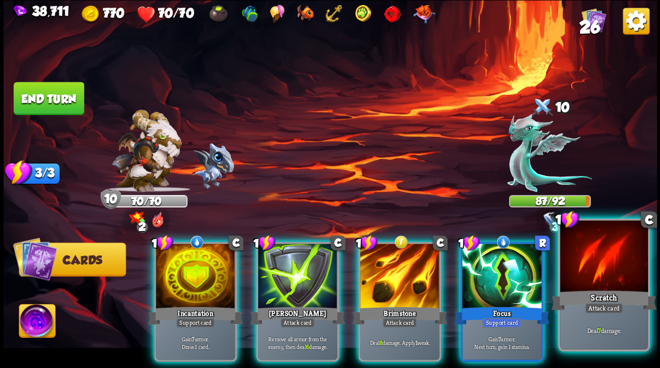
scroll to position [0, 0]
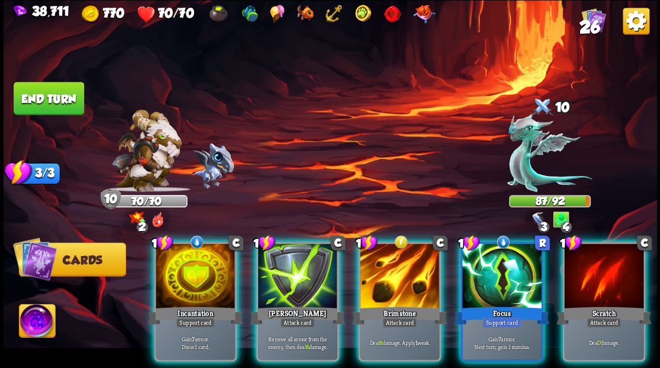
click at [625, 276] on div at bounding box center [603, 276] width 79 height 67
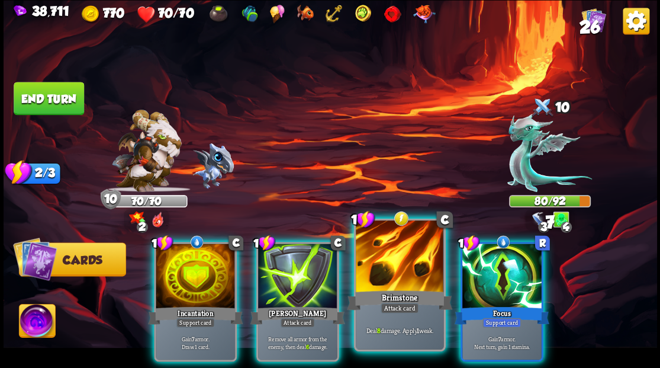
click at [385, 272] on div at bounding box center [400, 257] width 88 height 74
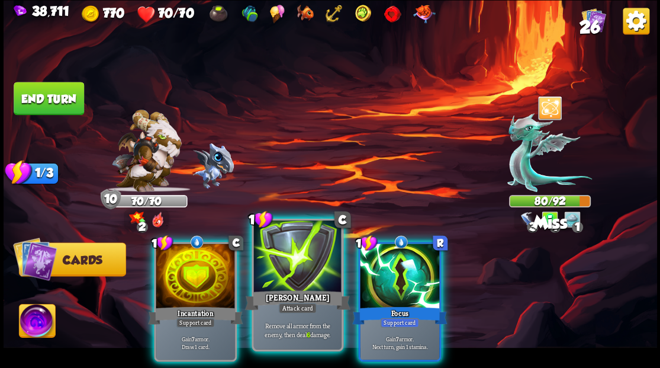
click at [300, 275] on div at bounding box center [297, 257] width 88 height 74
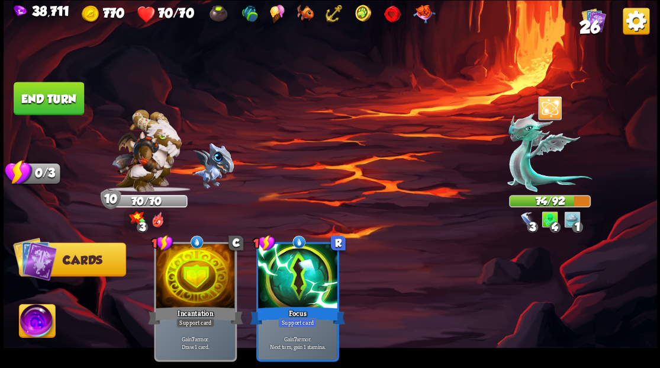
click at [49, 101] on button "End turn" at bounding box center [49, 98] width 70 height 33
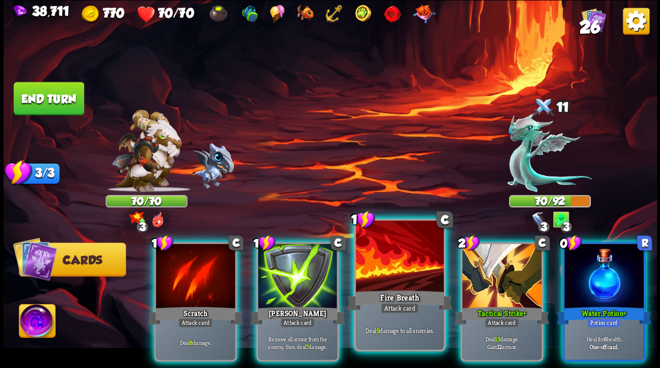
click at [394, 259] on div at bounding box center [400, 257] width 88 height 74
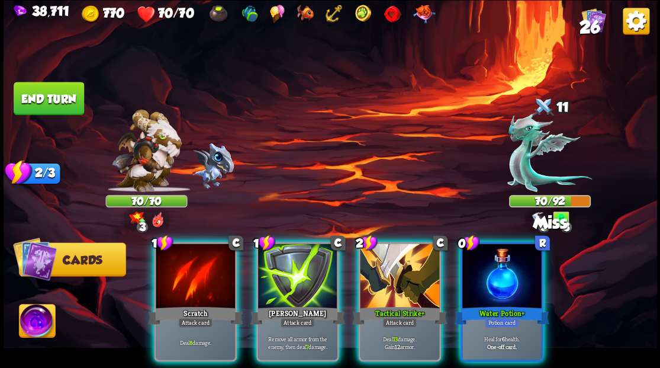
click at [394, 259] on div at bounding box center [399, 276] width 79 height 67
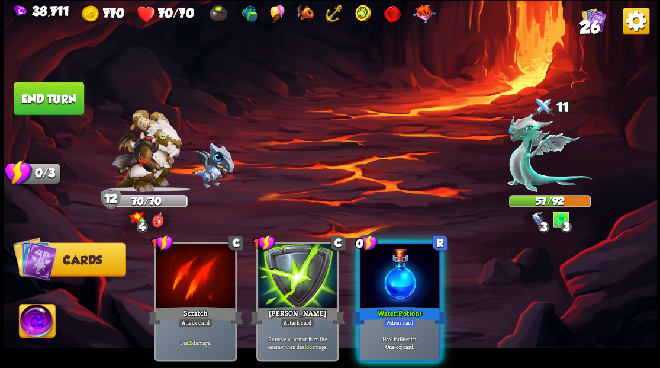
click at [394, 259] on div at bounding box center [399, 276] width 79 height 67
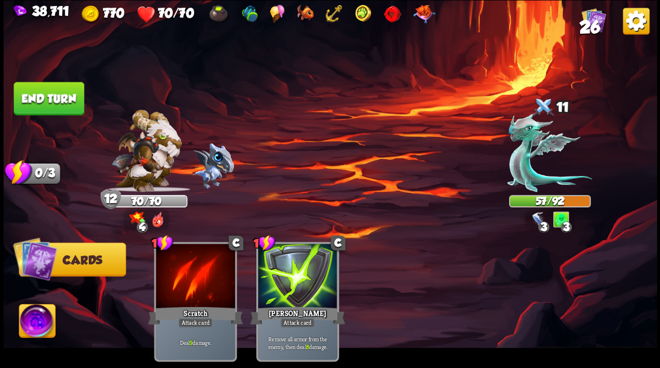
click at [60, 105] on button "End turn" at bounding box center [49, 98] width 70 height 33
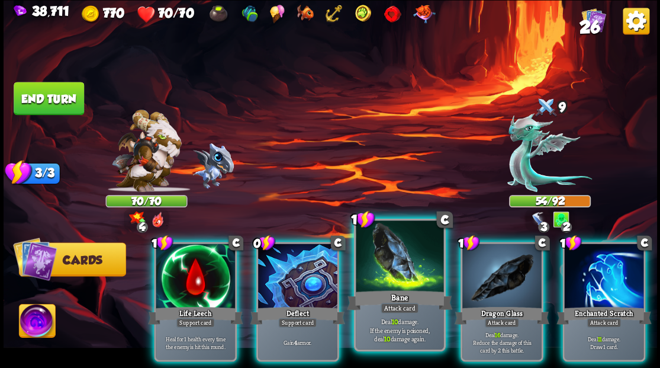
click at [398, 269] on div at bounding box center [400, 257] width 88 height 74
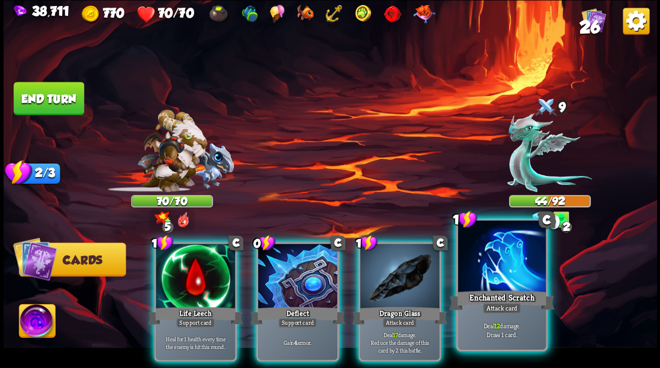
click at [497, 278] on div at bounding box center [502, 257] width 88 height 74
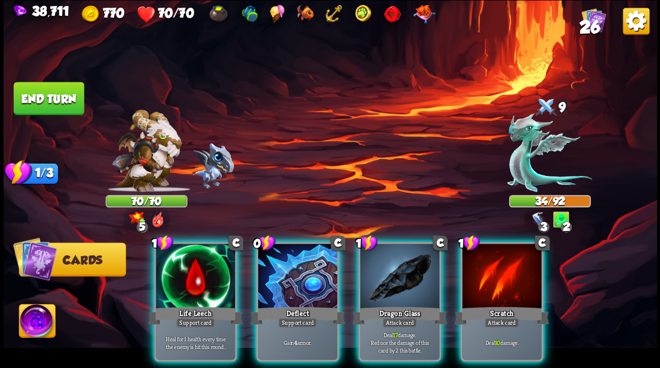
drag, startPoint x: 403, startPoint y: 269, endPoint x: 387, endPoint y: 268, distance: 16.0
click at [404, 269] on div at bounding box center [399, 276] width 79 height 67
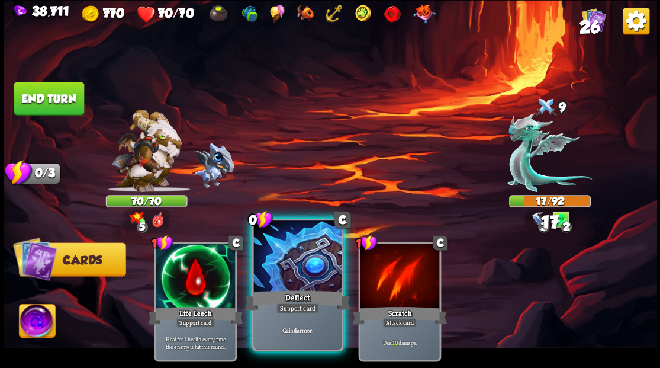
click at [307, 266] on div at bounding box center [297, 257] width 88 height 74
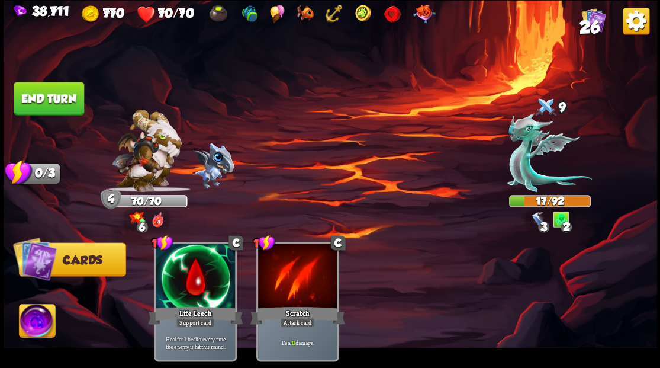
click at [49, 99] on button "End turn" at bounding box center [49, 98] width 70 height 33
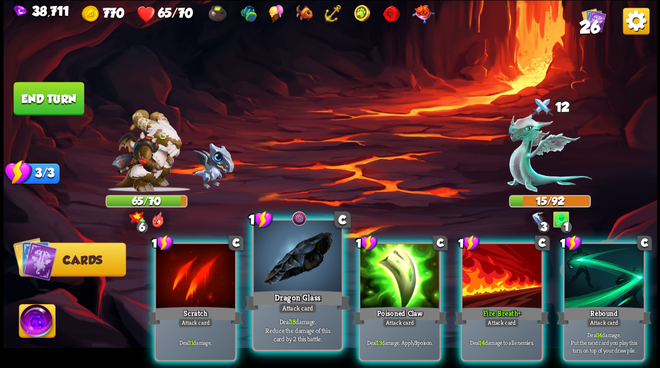
click at [293, 283] on div at bounding box center [297, 257] width 88 height 74
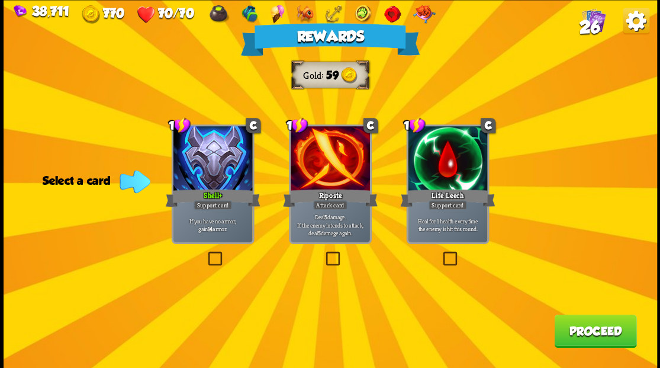
drag, startPoint x: 596, startPoint y: 332, endPoint x: 544, endPoint y: 255, distance: 93.4
click at [584, 308] on div "Rewards Gold 59 Select a card 1 C Shell+ Support card If you have no armor, gai…" at bounding box center [330, 184] width 653 height 368
click at [595, 335] on button "Proceed" at bounding box center [595, 330] width 82 height 33
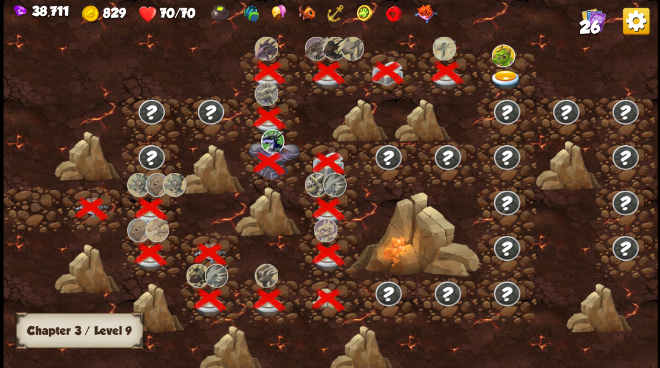
click at [504, 75] on img at bounding box center [506, 80] width 33 height 20
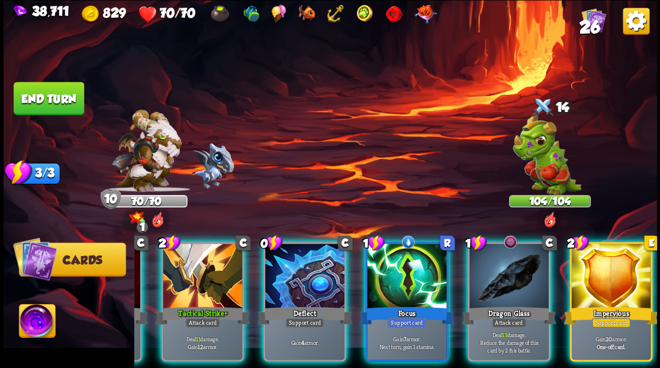
scroll to position [0, 230]
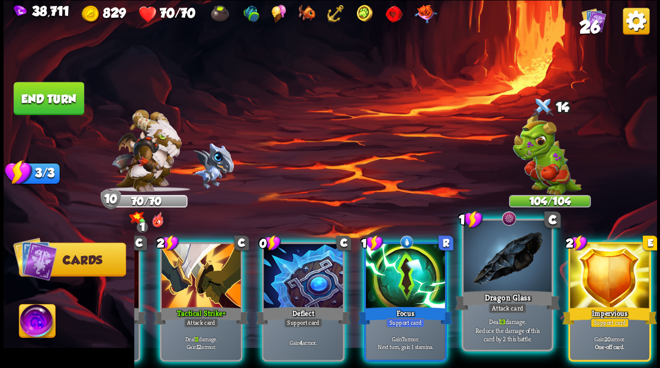
click at [509, 269] on div at bounding box center [507, 257] width 88 height 74
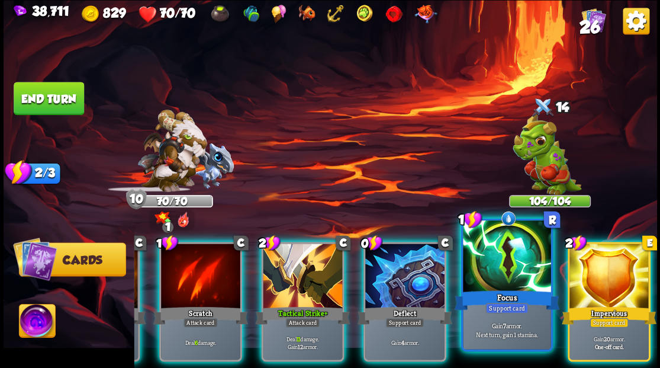
scroll to position [0, 112]
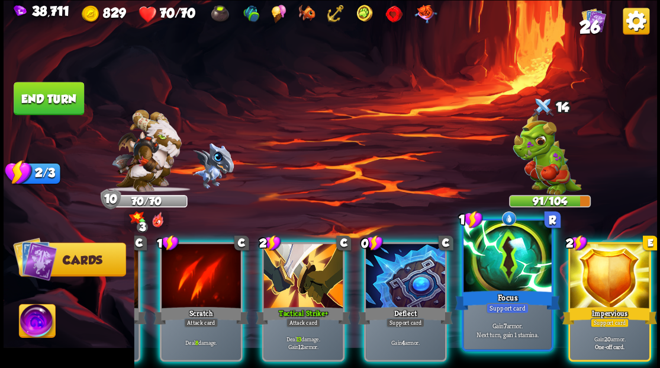
click at [526, 253] on div at bounding box center [507, 257] width 88 height 74
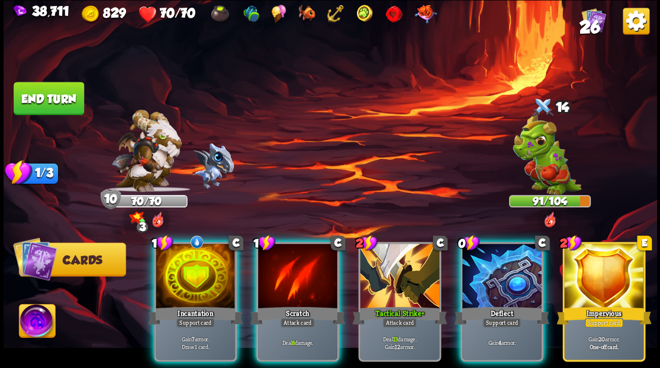
scroll to position [0, 0]
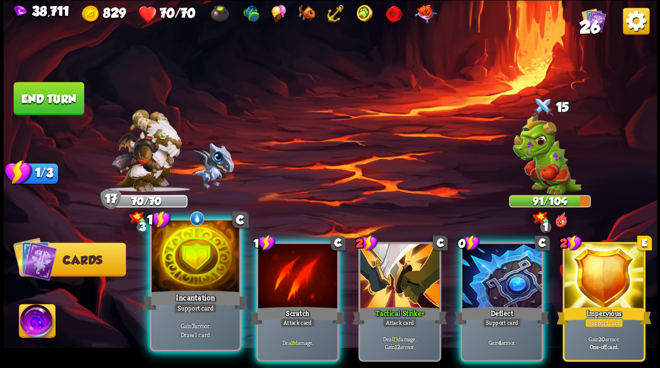
click at [189, 256] on div at bounding box center [196, 257] width 88 height 74
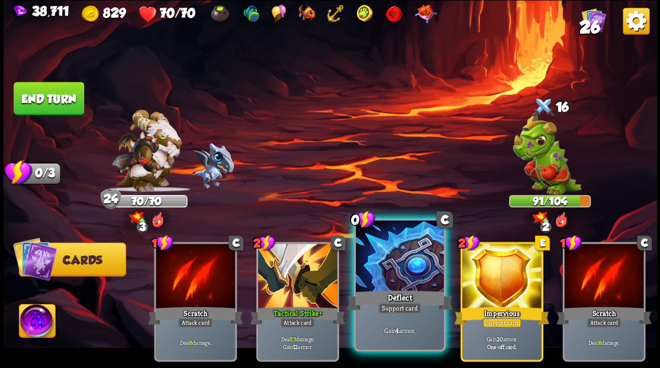
click at [411, 267] on div at bounding box center [400, 257] width 88 height 74
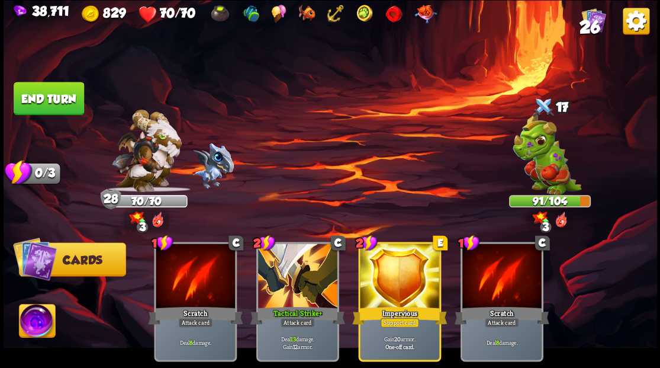
click at [56, 94] on button "End turn" at bounding box center [49, 98] width 70 height 33
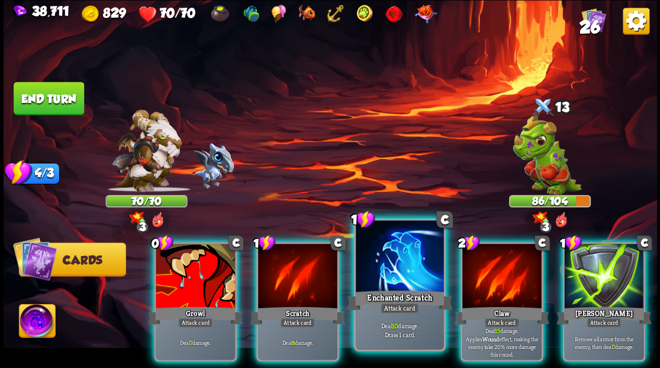
click at [396, 269] on div at bounding box center [400, 257] width 88 height 74
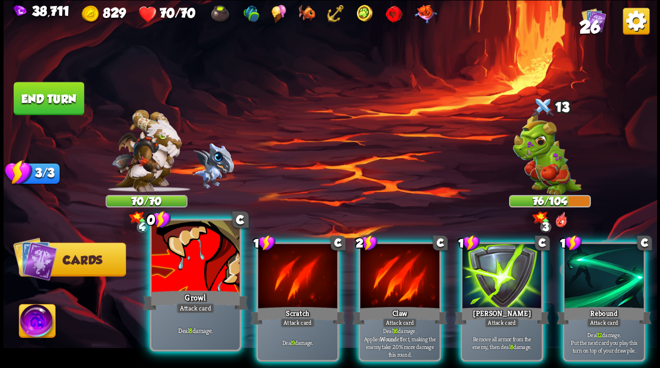
click at [200, 262] on div at bounding box center [196, 257] width 88 height 74
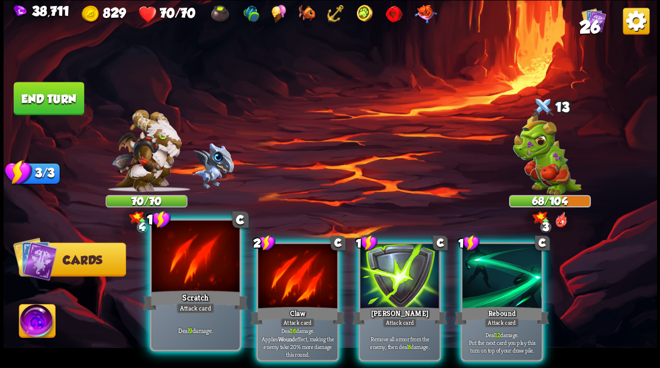
click at [191, 271] on div at bounding box center [196, 257] width 88 height 74
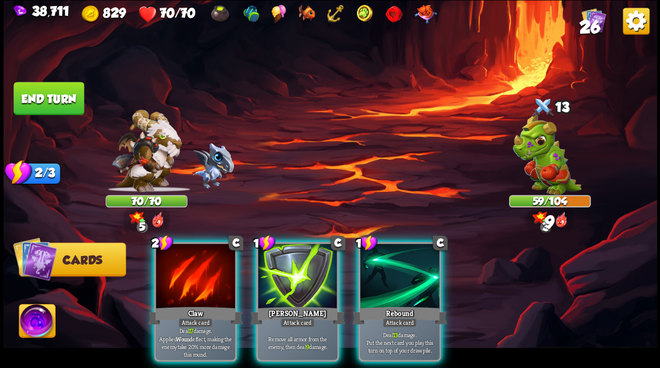
drag, startPoint x: 407, startPoint y: 295, endPoint x: 400, endPoint y: 226, distance: 69.6
click at [407, 304] on div "Rebound" at bounding box center [399, 314] width 95 height 21
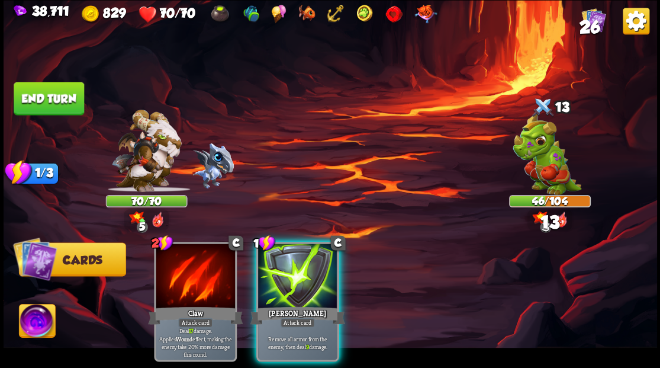
drag, startPoint x: 59, startPoint y: 89, endPoint x: 179, endPoint y: 116, distance: 123.1
click at [60, 90] on button "End turn" at bounding box center [49, 98] width 70 height 33
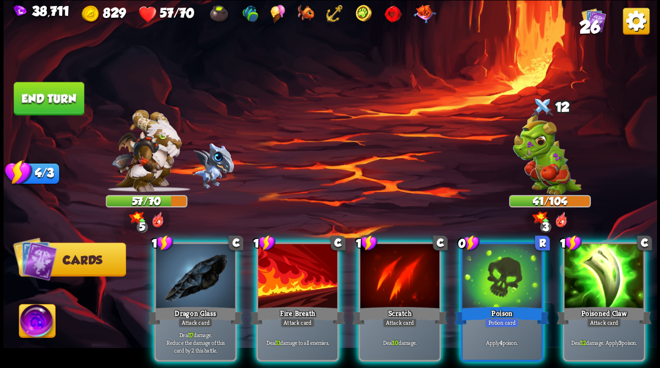
click at [502, 274] on div at bounding box center [501, 276] width 79 height 67
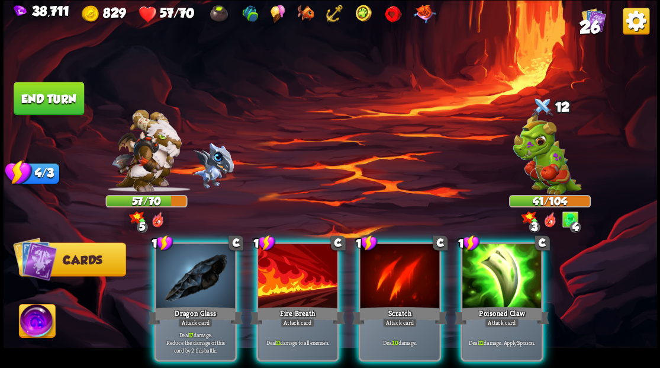
click at [502, 274] on div at bounding box center [501, 276] width 79 height 67
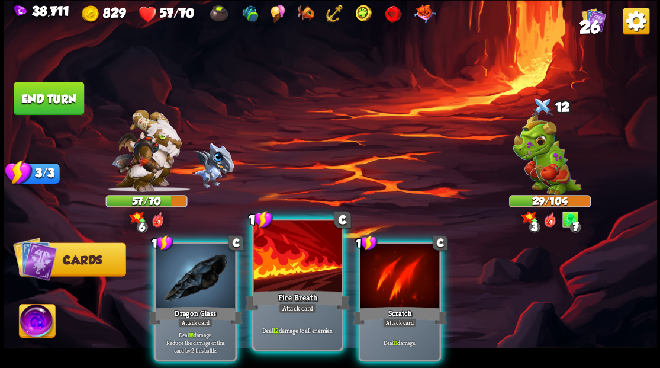
click at [291, 260] on div at bounding box center [297, 257] width 88 height 74
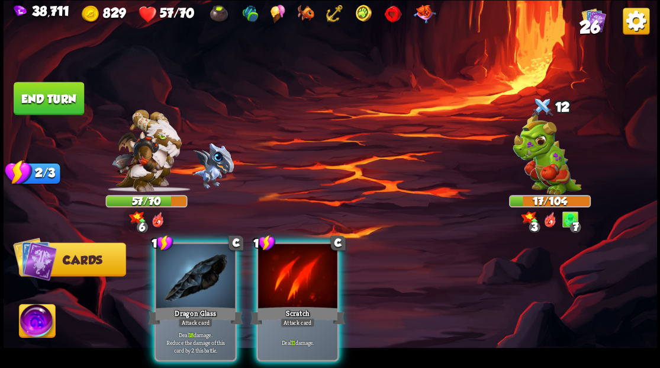
click at [33, 320] on img at bounding box center [37, 322] width 36 height 37
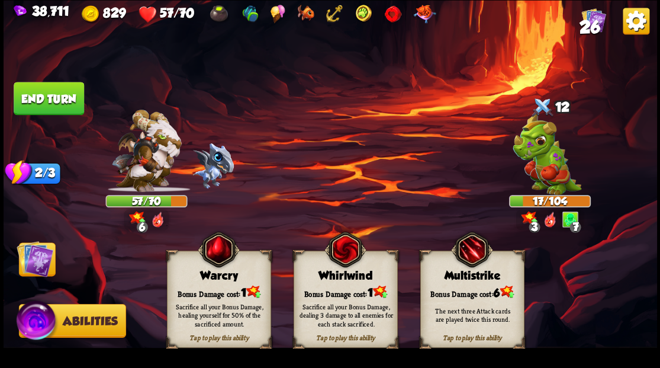
click at [208, 282] on div "Tap to play this ability Warcry Bonus Damage cost: 1 Sacrifice all your Bonus D…" at bounding box center [219, 298] width 104 height 97
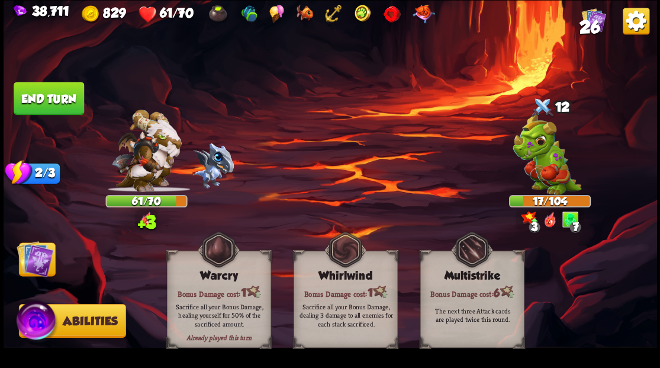
click at [38, 256] on img at bounding box center [35, 258] width 37 height 37
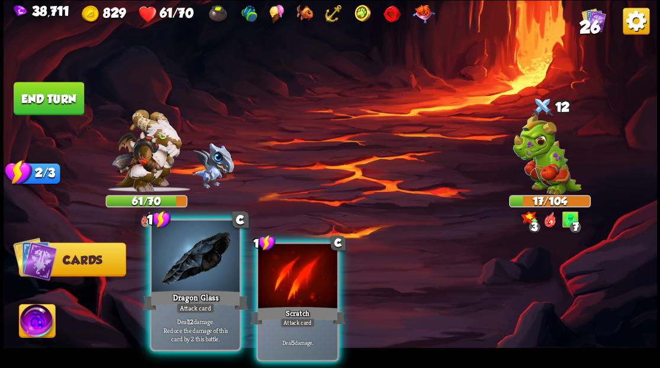
click at [170, 283] on div at bounding box center [196, 257] width 88 height 74
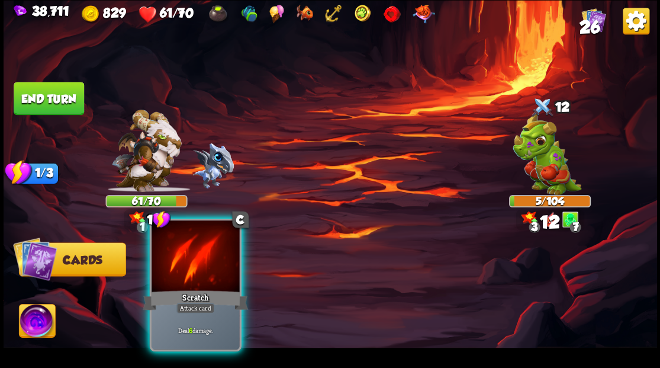
click at [197, 272] on div at bounding box center [196, 257] width 88 height 74
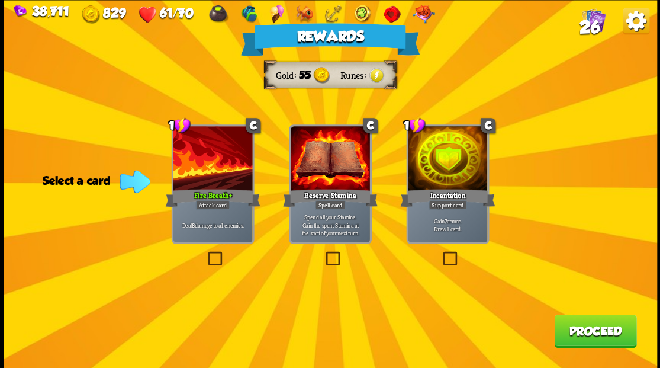
click at [604, 326] on button "Proceed" at bounding box center [595, 330] width 82 height 33
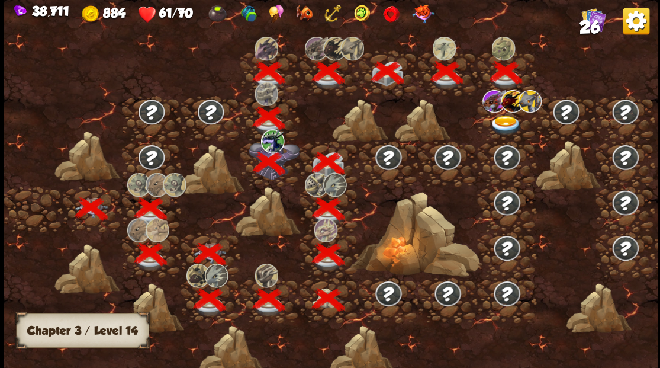
scroll to position [0, 180]
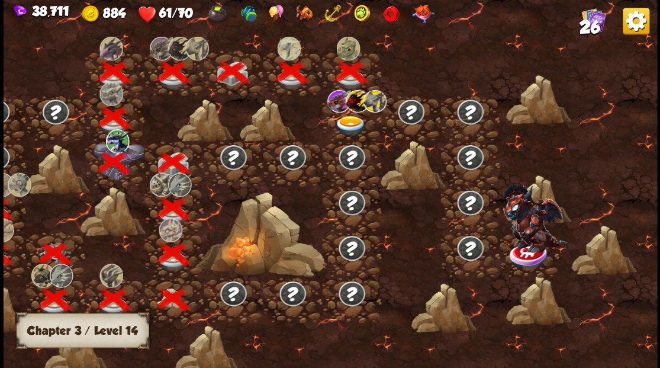
click at [345, 120] on img at bounding box center [350, 125] width 33 height 20
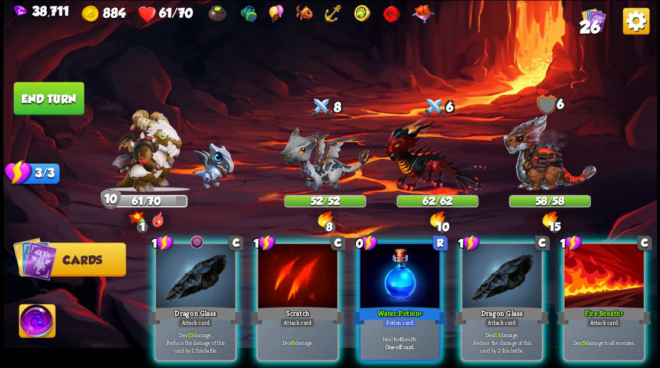
click at [396, 255] on div at bounding box center [399, 276] width 79 height 67
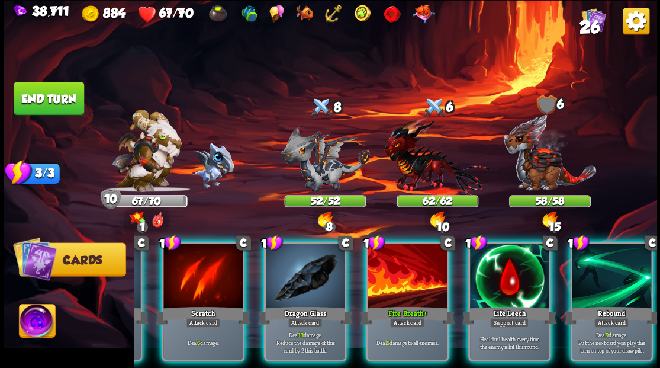
scroll to position [0, 112]
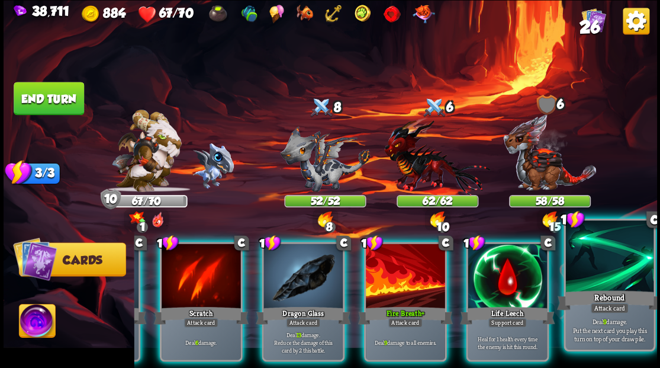
click at [616, 276] on div at bounding box center [609, 257] width 88 height 74
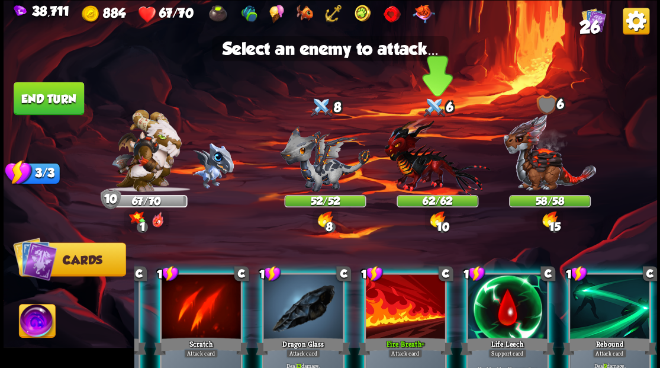
click at [421, 173] on img at bounding box center [437, 156] width 106 height 78
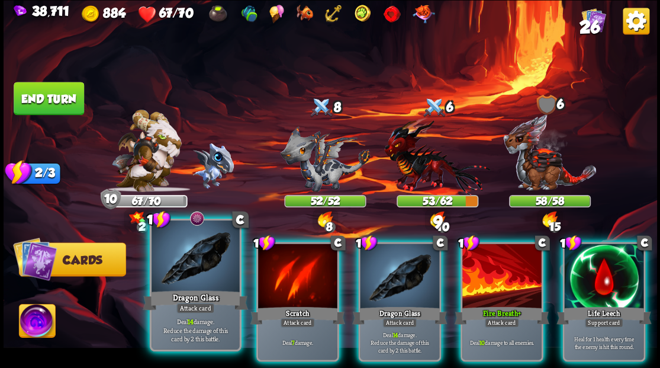
click at [195, 259] on div at bounding box center [196, 257] width 88 height 74
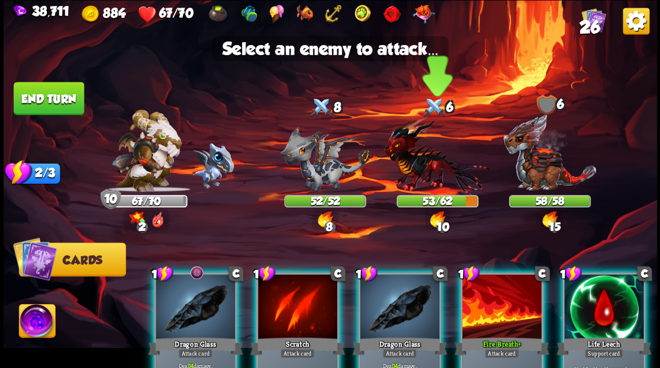
click at [434, 176] on img at bounding box center [437, 156] width 106 height 78
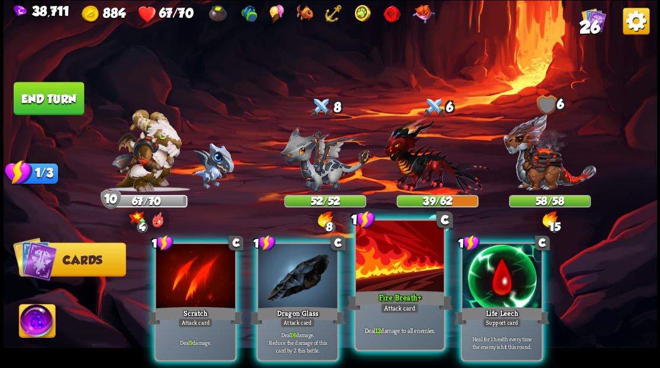
click at [376, 276] on div at bounding box center [400, 257] width 88 height 74
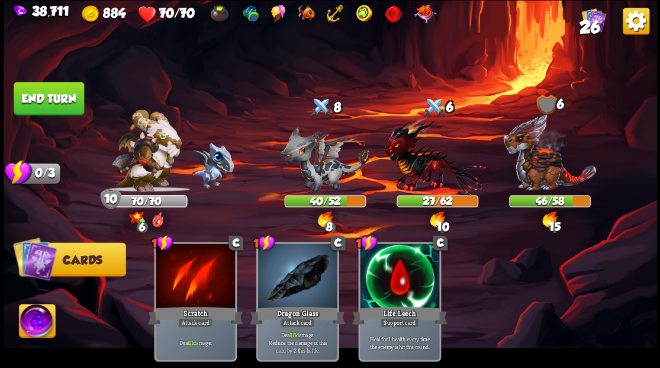
click at [47, 95] on button "End turn" at bounding box center [49, 98] width 70 height 33
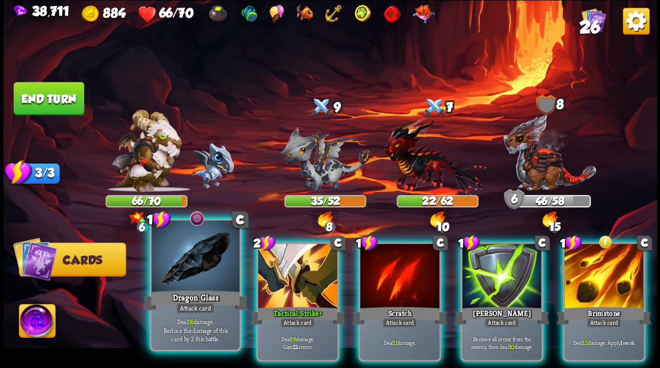
click at [194, 262] on div at bounding box center [196, 257] width 88 height 74
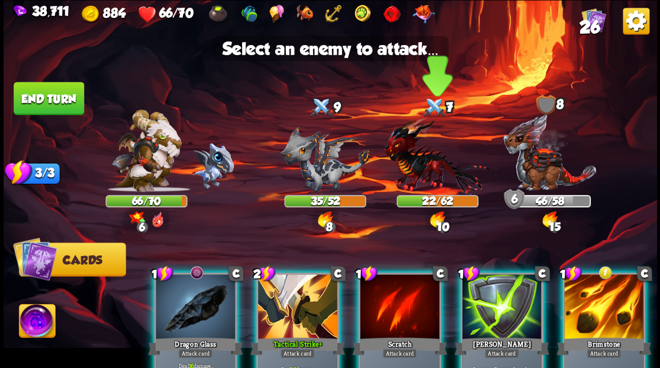
click at [425, 163] on img at bounding box center [437, 156] width 106 height 78
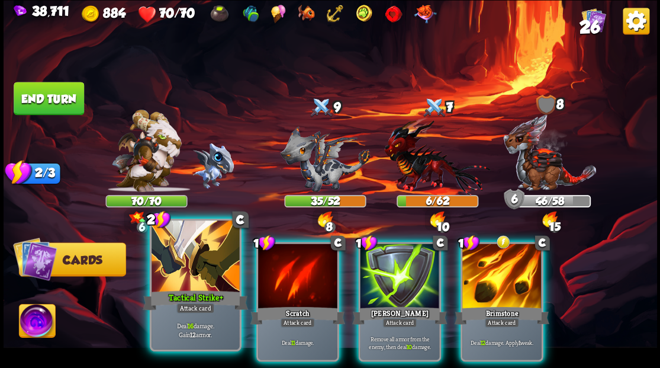
click at [198, 276] on div at bounding box center [196, 257] width 88 height 74
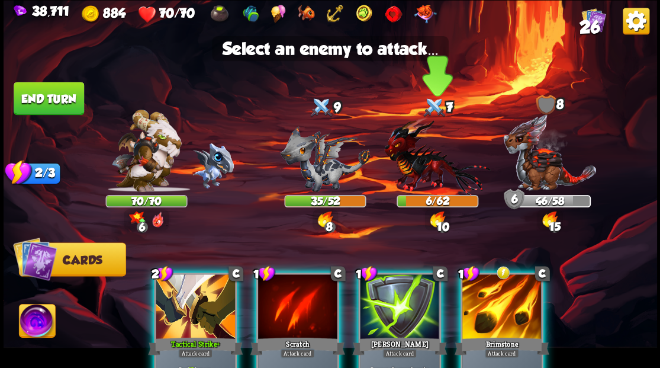
click at [429, 170] on img at bounding box center [437, 156] width 106 height 78
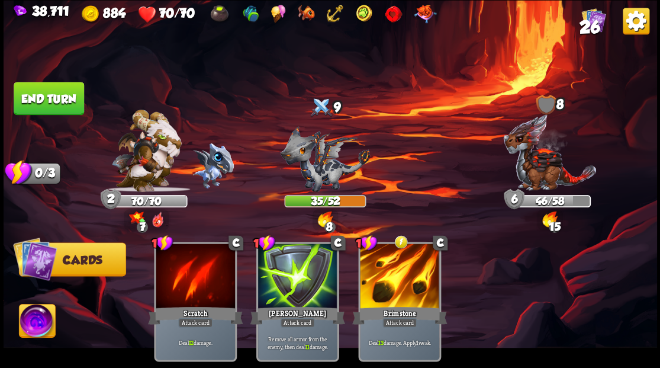
click at [56, 96] on button "End turn" at bounding box center [49, 98] width 70 height 33
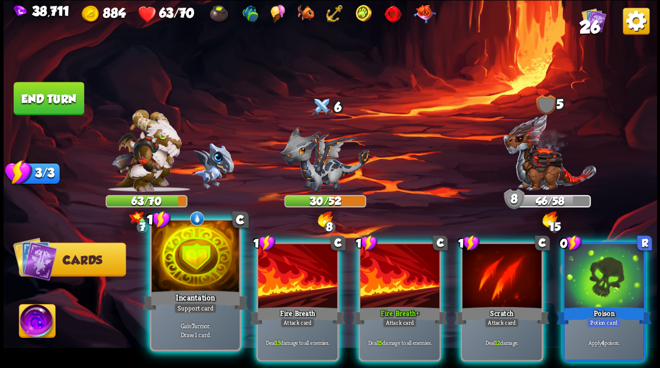
click at [199, 266] on div at bounding box center [196, 257] width 88 height 74
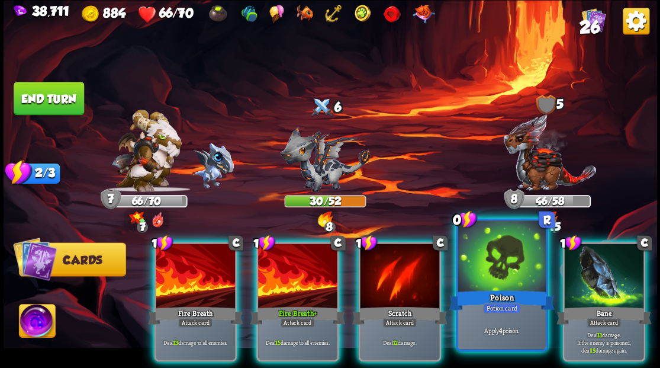
click at [498, 262] on div at bounding box center [502, 257] width 88 height 74
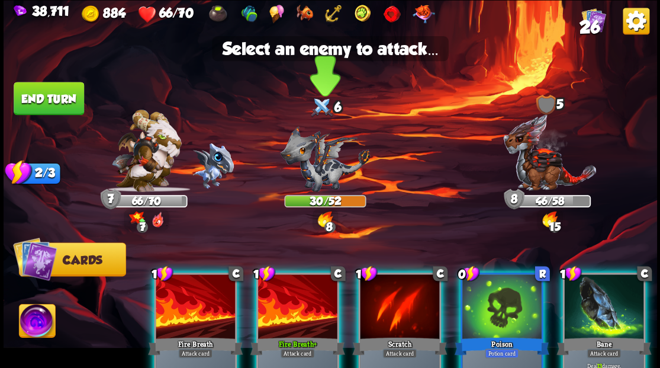
click at [314, 173] on img at bounding box center [325, 158] width 90 height 66
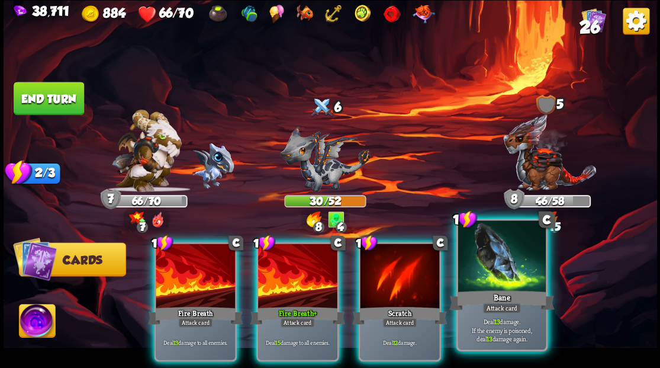
click at [489, 285] on div at bounding box center [502, 257] width 88 height 74
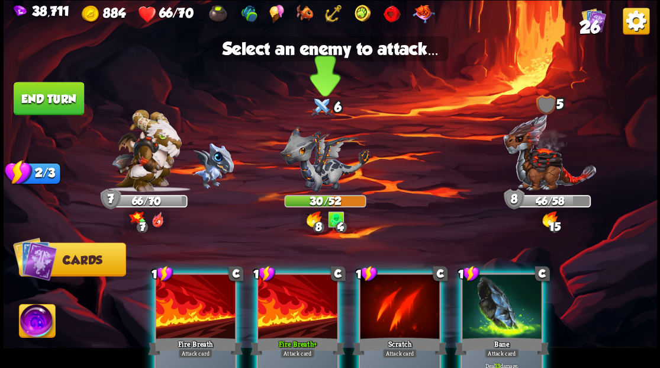
click at [320, 163] on img at bounding box center [325, 158] width 90 height 66
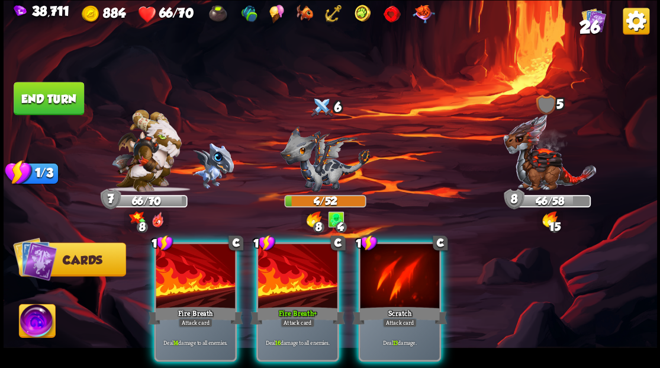
click at [288, 283] on div at bounding box center [297, 276] width 79 height 67
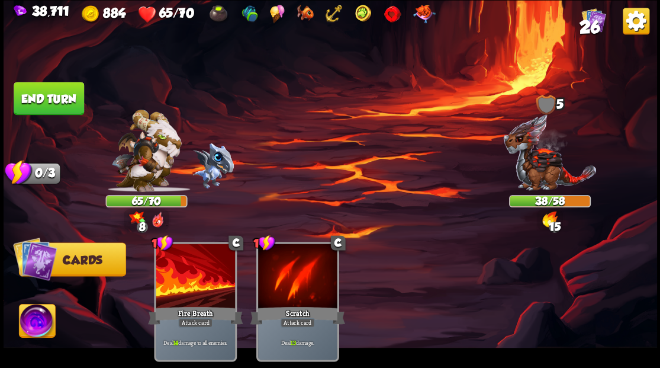
click at [27, 321] on img at bounding box center [37, 322] width 36 height 37
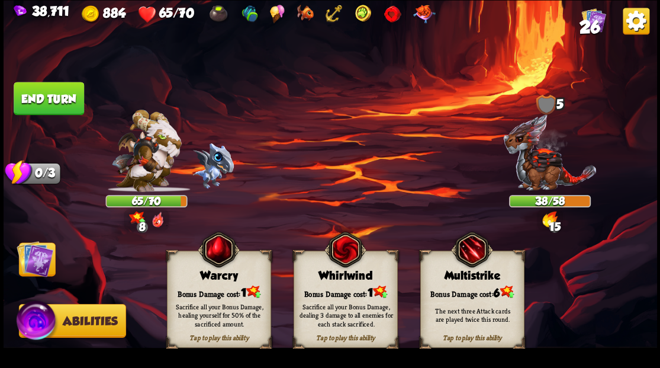
click at [205, 292] on div "Bonus Damage cost: 1" at bounding box center [218, 291] width 103 height 15
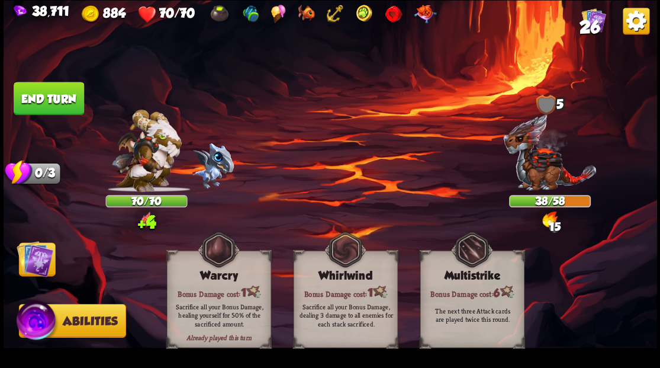
click at [38, 250] on img at bounding box center [35, 258] width 37 height 37
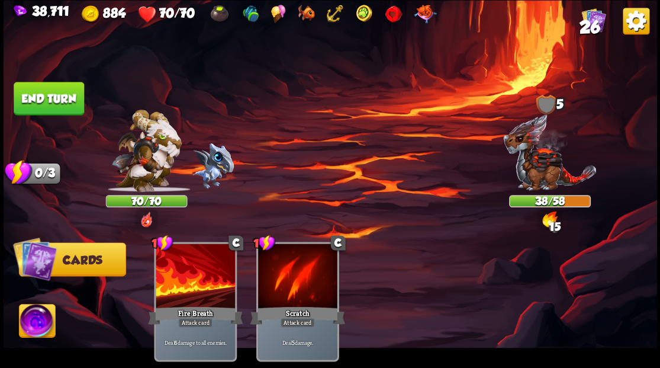
click at [50, 99] on button "End turn" at bounding box center [49, 98] width 70 height 33
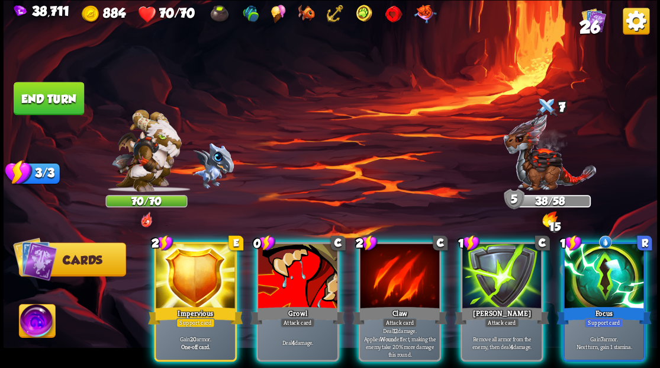
drag, startPoint x: 605, startPoint y: 284, endPoint x: 611, endPoint y: 278, distance: 8.4
click at [607, 284] on div at bounding box center [603, 276] width 79 height 67
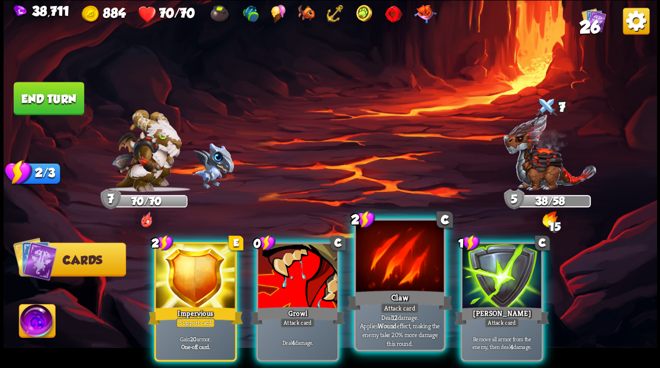
click at [396, 253] on div at bounding box center [400, 257] width 88 height 74
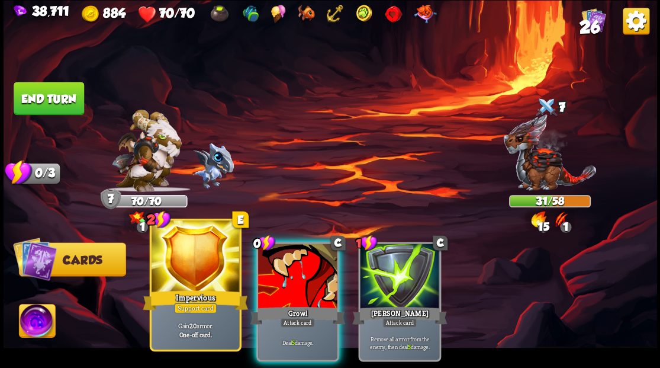
drag, startPoint x: 236, startPoint y: 296, endPoint x: 244, endPoint y: 296, distance: 8.3
click at [236, 297] on div "Impervious" at bounding box center [195, 300] width 105 height 24
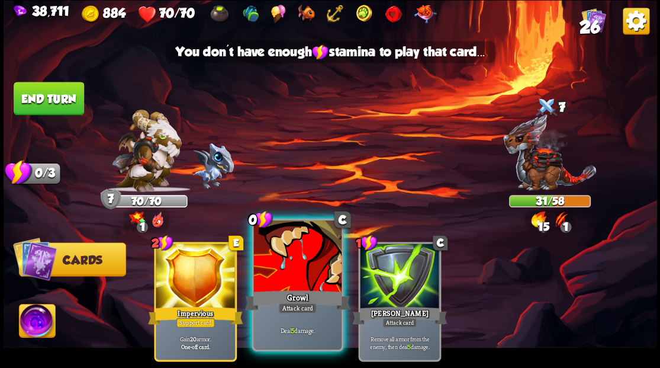
click at [289, 284] on div at bounding box center [297, 257] width 88 height 74
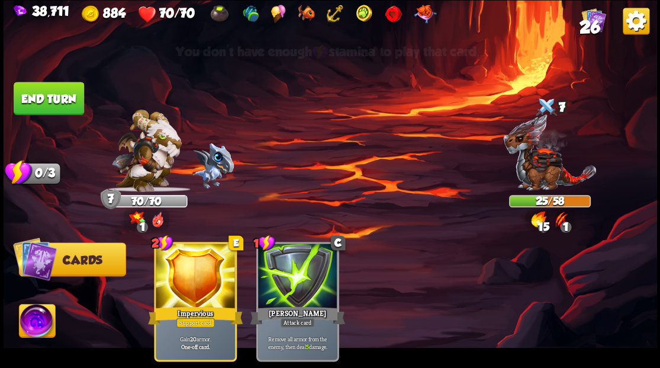
drag, startPoint x: 62, startPoint y: 94, endPoint x: 102, endPoint y: 91, distance: 39.8
click at [63, 94] on button "End turn" at bounding box center [49, 98] width 70 height 33
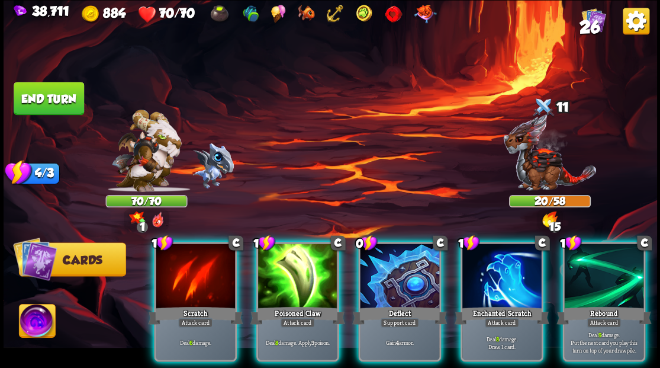
drag, startPoint x: 487, startPoint y: 254, endPoint x: 461, endPoint y: 221, distance: 41.7
click at [482, 246] on div at bounding box center [501, 276] width 79 height 67
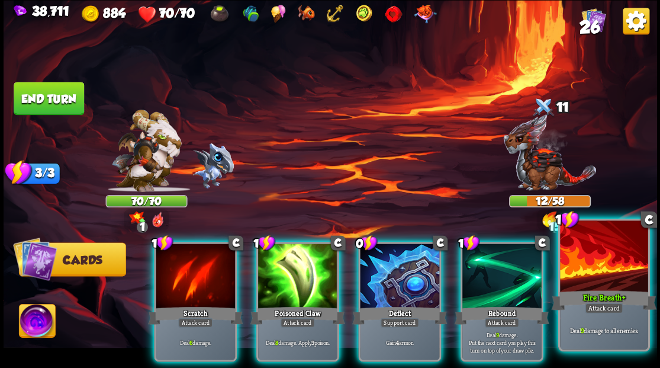
click at [609, 279] on div at bounding box center [604, 257] width 88 height 74
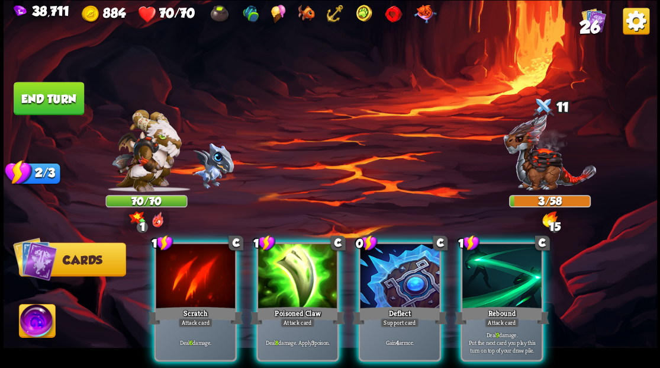
click at [476, 276] on div at bounding box center [501, 276] width 79 height 67
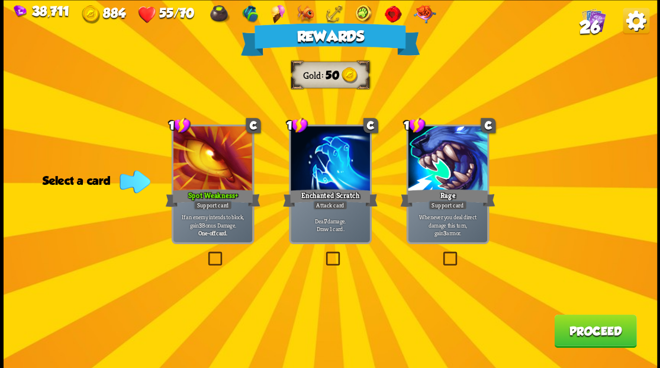
click at [594, 331] on button "Proceed" at bounding box center [595, 330] width 82 height 33
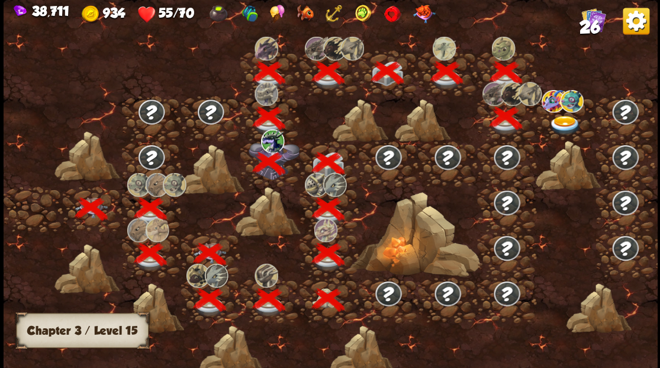
scroll to position [0, 180]
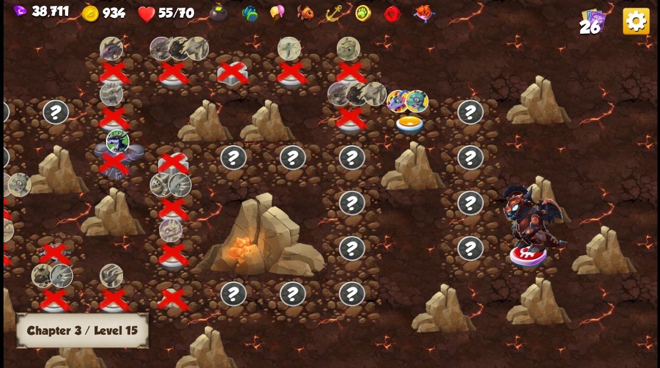
click at [410, 118] on img at bounding box center [409, 125] width 33 height 20
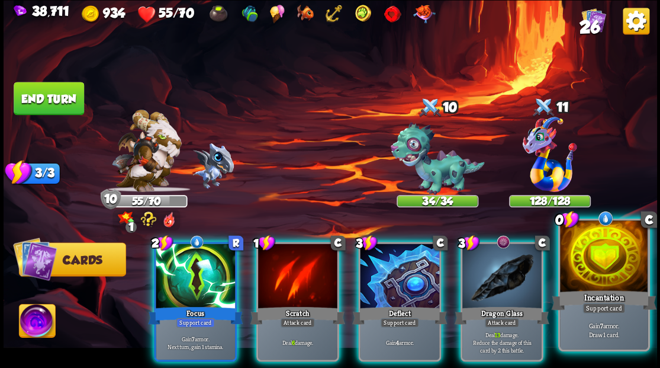
click at [620, 254] on div at bounding box center [604, 257] width 88 height 74
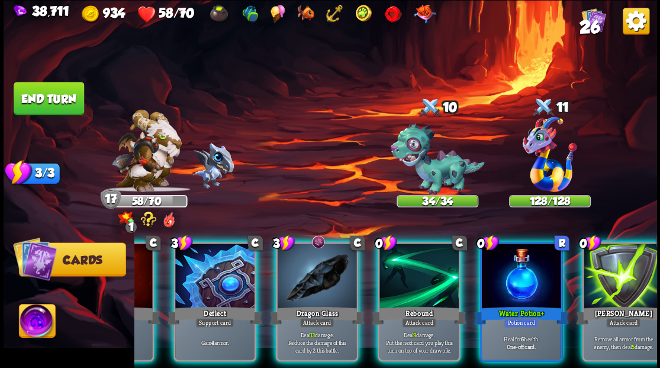
scroll to position [0, 230]
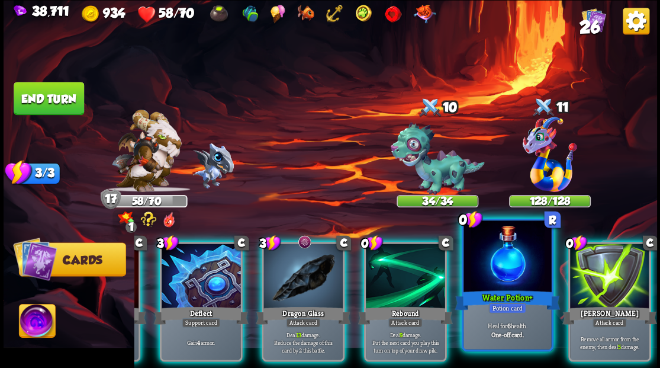
click at [508, 269] on div at bounding box center [507, 257] width 88 height 74
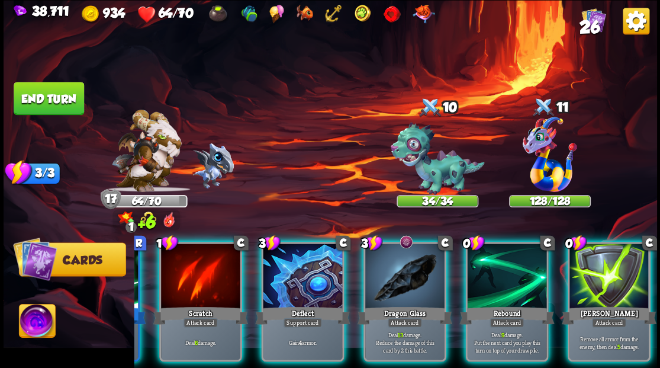
scroll to position [0, 112]
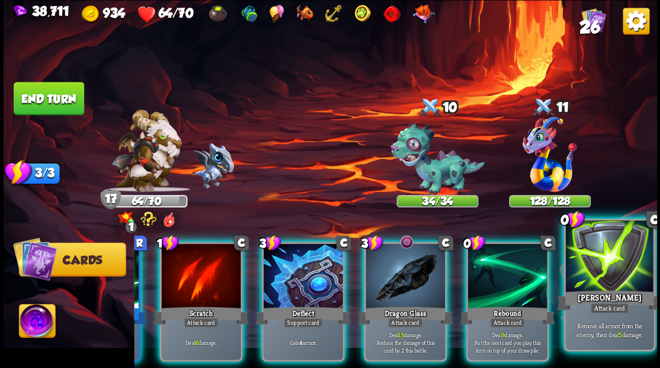
click at [622, 276] on div at bounding box center [609, 257] width 88 height 74
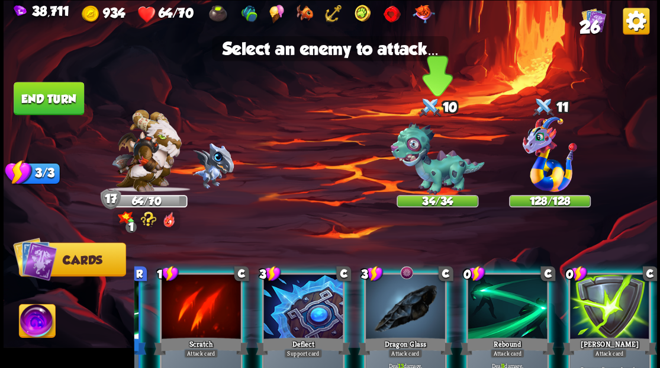
click at [445, 174] on img at bounding box center [437, 158] width 94 height 73
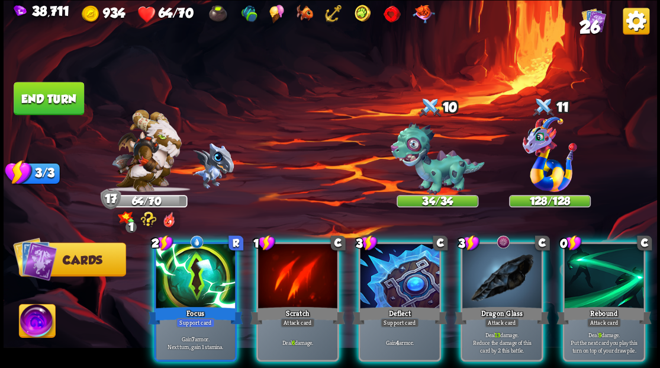
scroll to position [0, 0]
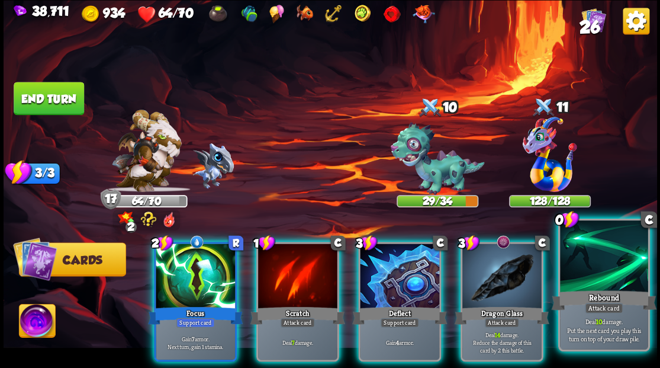
click at [622, 286] on div at bounding box center [604, 257] width 88 height 74
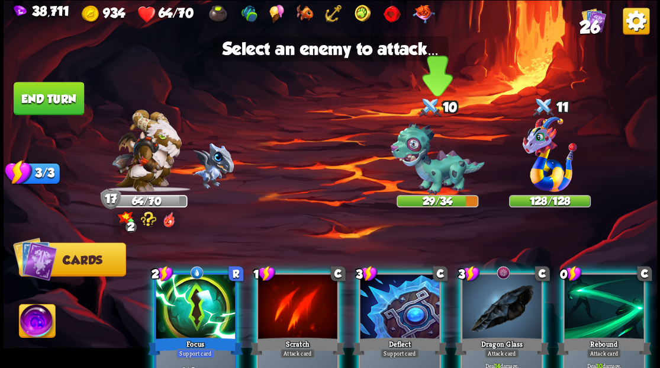
click at [430, 165] on img at bounding box center [437, 158] width 94 height 73
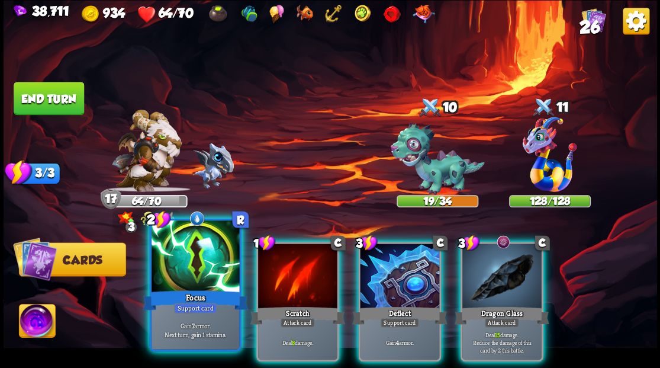
click at [199, 255] on div at bounding box center [196, 257] width 88 height 74
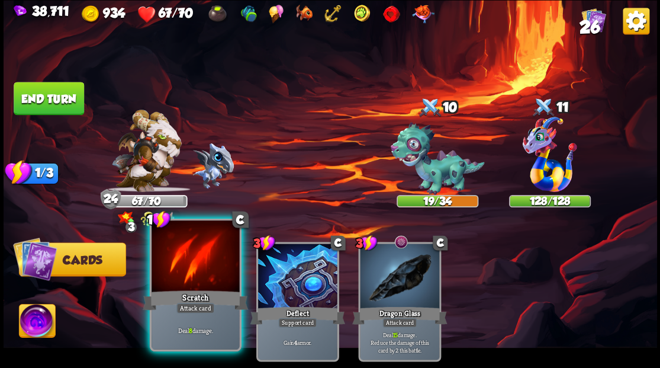
click at [189, 253] on div at bounding box center [196, 257] width 88 height 74
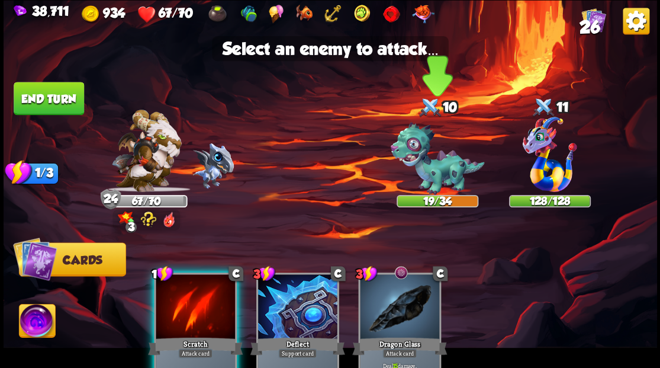
click at [445, 161] on img at bounding box center [437, 158] width 94 height 73
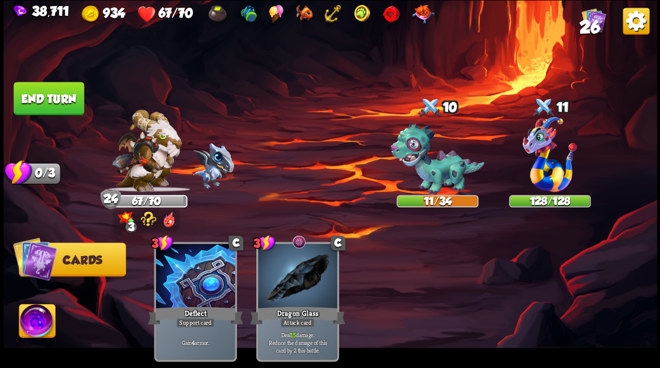
click at [52, 96] on button "End turn" at bounding box center [49, 98] width 70 height 33
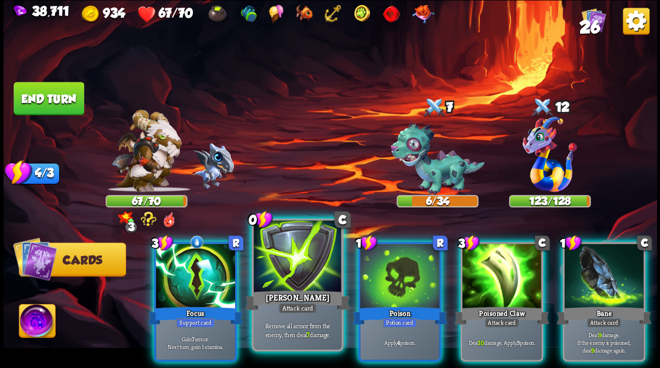
drag, startPoint x: 297, startPoint y: 252, endPoint x: 387, endPoint y: 191, distance: 108.7
click at [298, 252] on div at bounding box center [297, 257] width 88 height 74
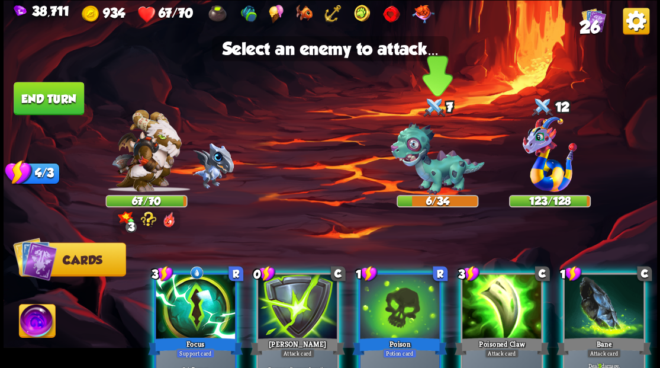
click at [436, 154] on img at bounding box center [437, 158] width 94 height 73
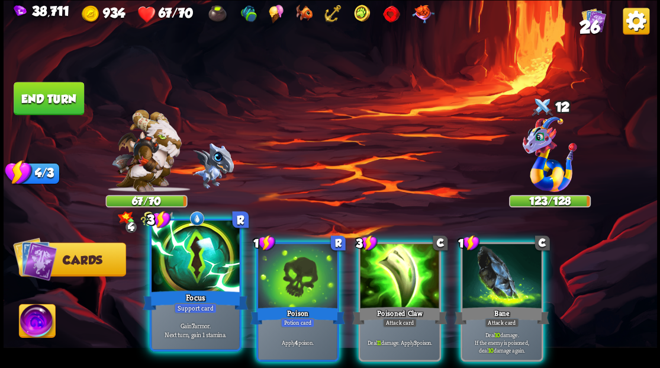
click at [193, 264] on div at bounding box center [196, 257] width 88 height 74
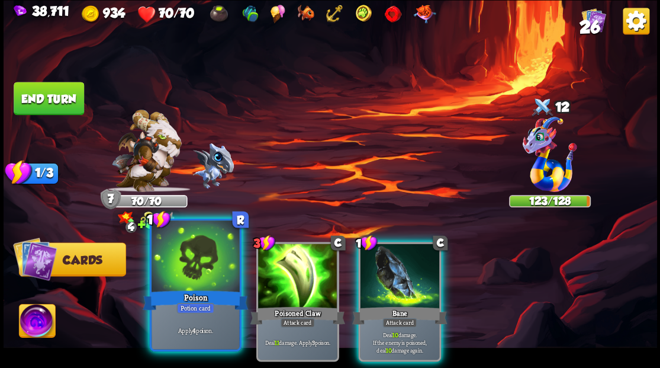
click at [192, 264] on div at bounding box center [196, 257] width 88 height 74
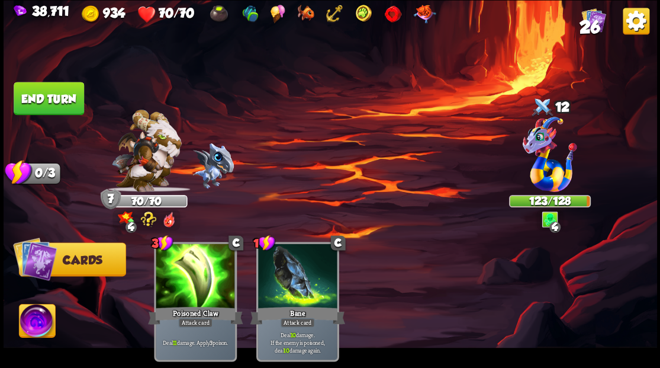
click at [57, 96] on button "End turn" at bounding box center [49, 98] width 70 height 33
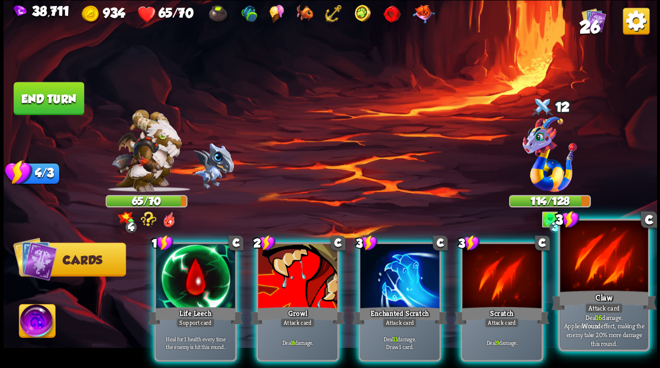
click at [586, 281] on div at bounding box center [604, 257] width 88 height 74
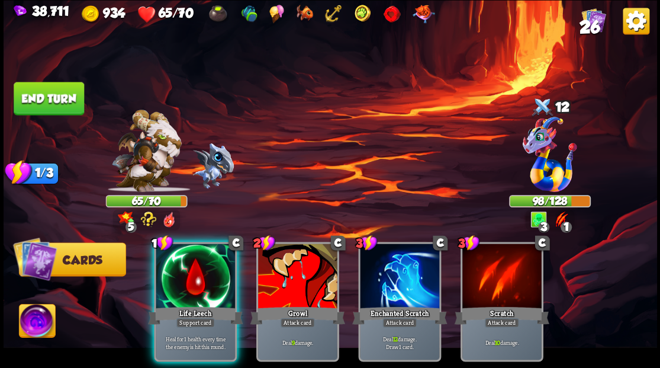
click at [52, 94] on button "End turn" at bounding box center [49, 98] width 70 height 33
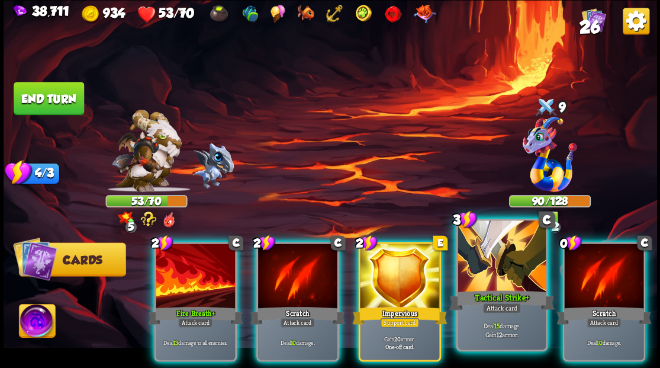
click at [495, 272] on div at bounding box center [502, 257] width 88 height 74
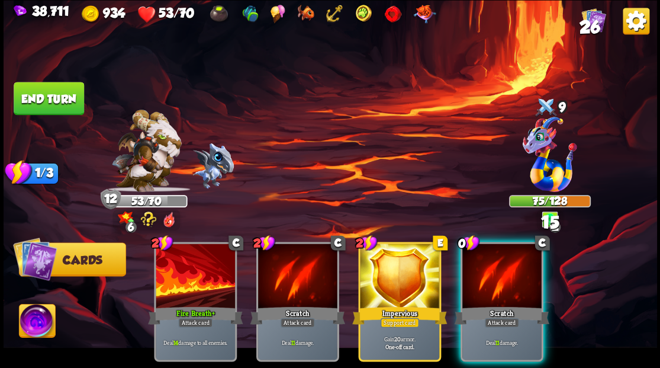
drag, startPoint x: 508, startPoint y: 270, endPoint x: 481, endPoint y: 224, distance: 53.1
click at [508, 268] on div at bounding box center [501, 276] width 79 height 67
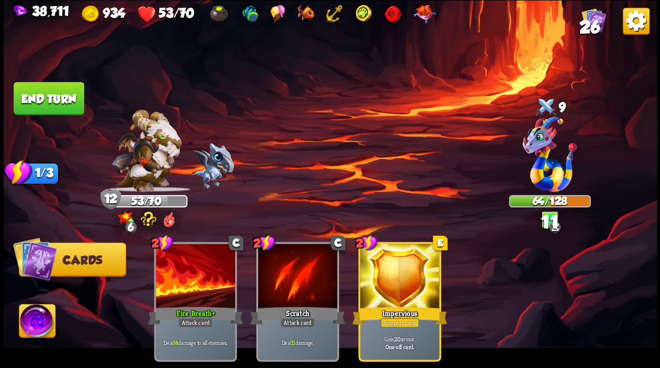
click at [37, 323] on img at bounding box center [37, 322] width 36 height 37
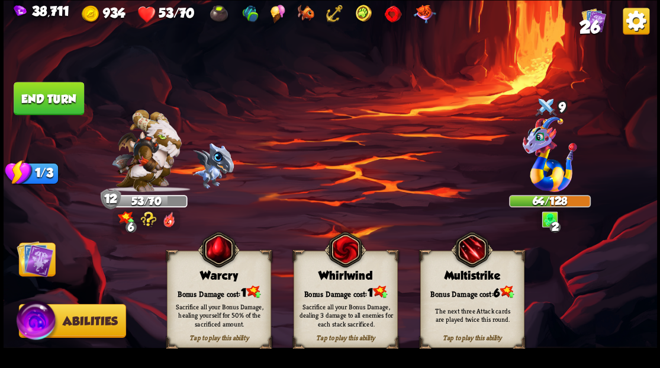
click at [216, 287] on div "Bonus Damage cost: 1" at bounding box center [218, 291] width 103 height 15
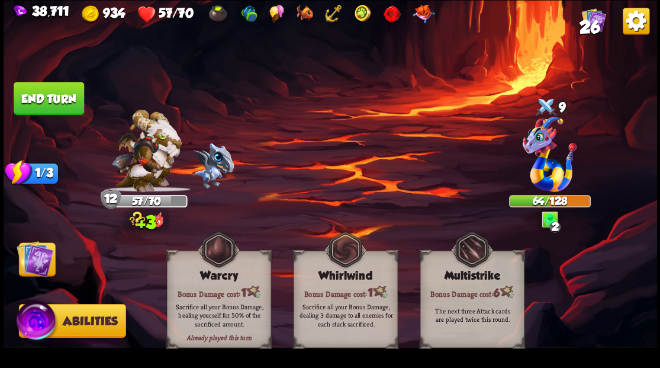
drag, startPoint x: 39, startPoint y: 261, endPoint x: 43, endPoint y: 180, distance: 81.2
click at [39, 260] on img at bounding box center [35, 258] width 37 height 37
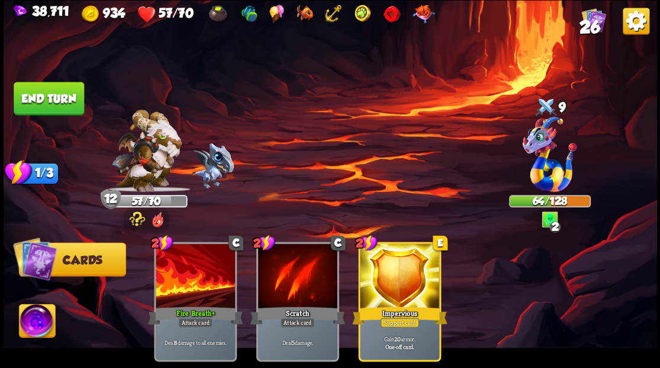
click at [48, 94] on button "End turn" at bounding box center [49, 98] width 70 height 33
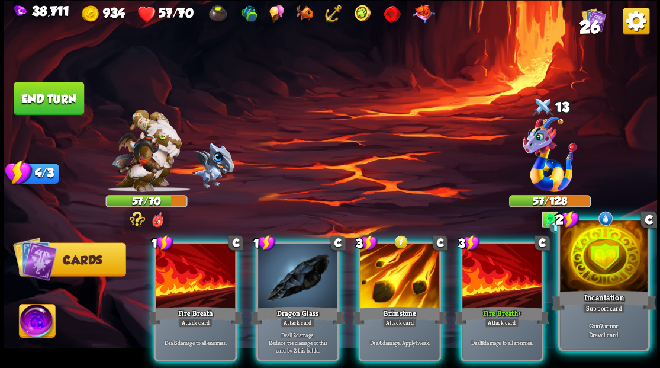
click at [600, 268] on div at bounding box center [604, 257] width 88 height 74
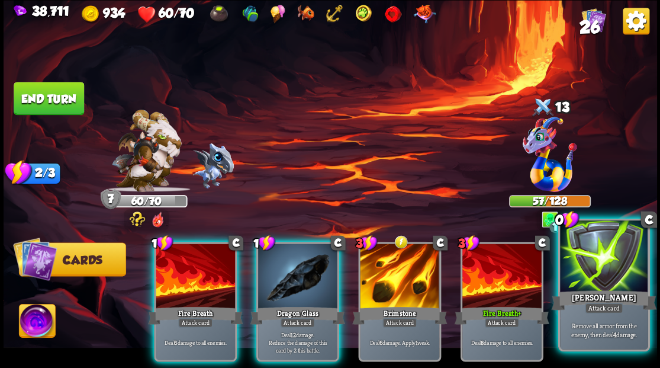
click at [601, 265] on div at bounding box center [604, 257] width 88 height 74
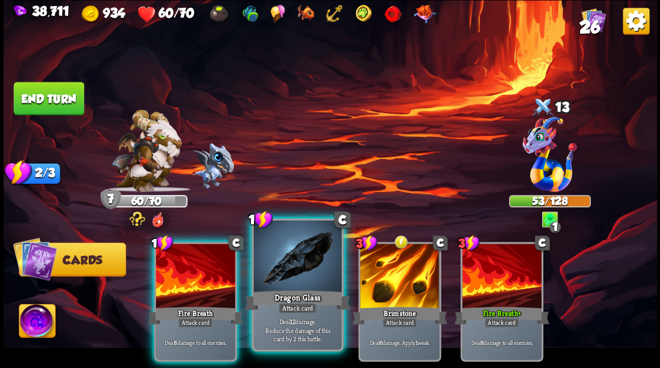
click at [296, 269] on div at bounding box center [297, 257] width 88 height 74
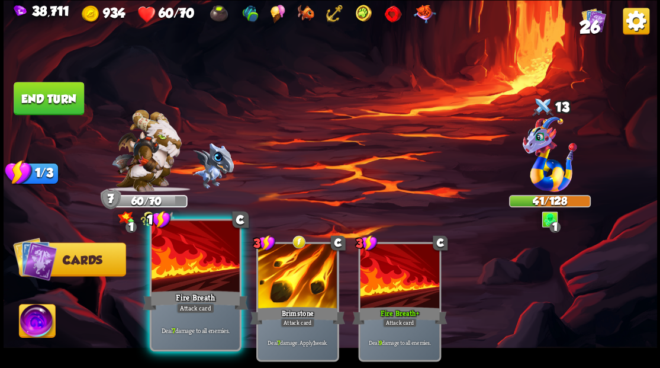
click at [175, 264] on div at bounding box center [196, 257] width 88 height 74
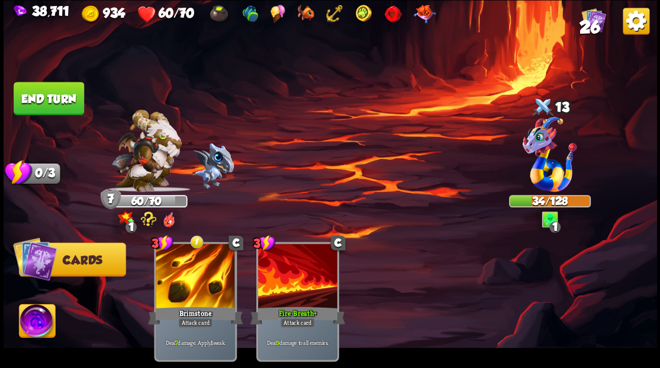
click at [30, 321] on img at bounding box center [37, 322] width 36 height 37
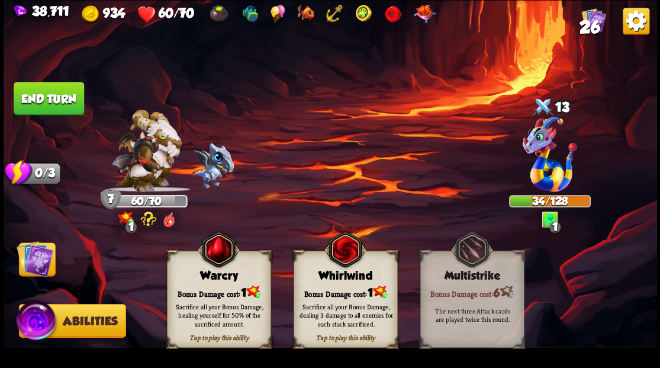
click at [214, 292] on div "Bonus Damage cost: 1" at bounding box center [218, 291] width 103 height 15
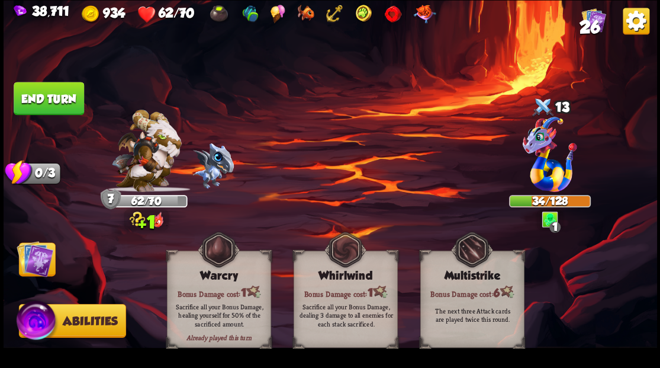
click at [41, 259] on img at bounding box center [35, 258] width 37 height 37
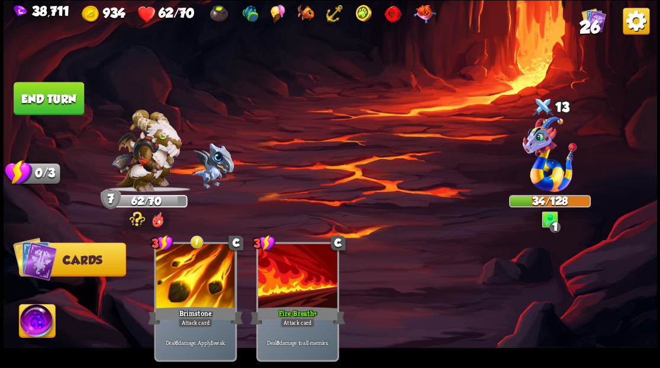
click at [60, 99] on button "End turn" at bounding box center [49, 98] width 70 height 33
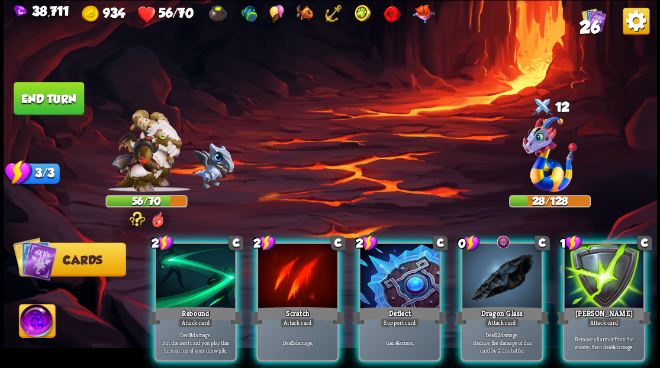
click at [488, 266] on div at bounding box center [501, 276] width 79 height 67
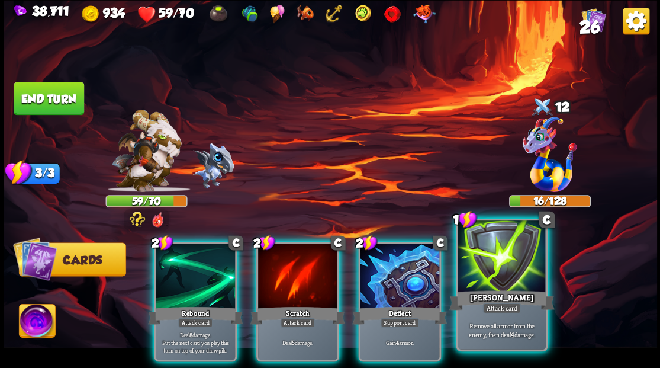
click at [495, 263] on div at bounding box center [502, 257] width 88 height 74
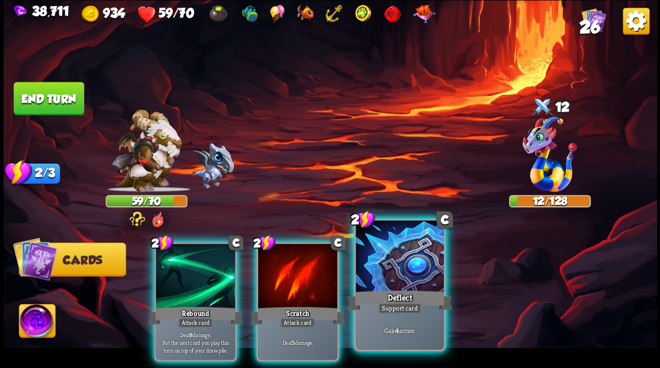
click at [394, 264] on div at bounding box center [400, 257] width 88 height 74
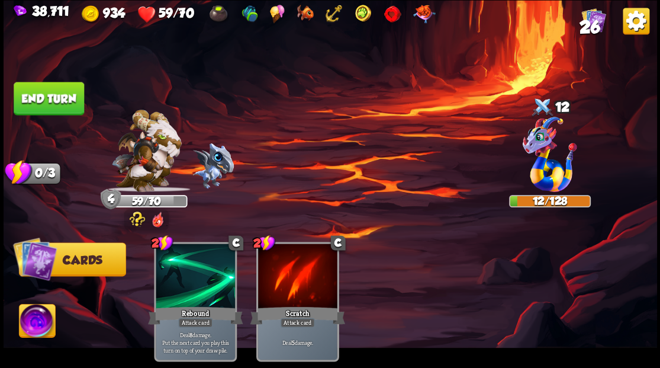
click at [56, 101] on button "End turn" at bounding box center [49, 98] width 70 height 33
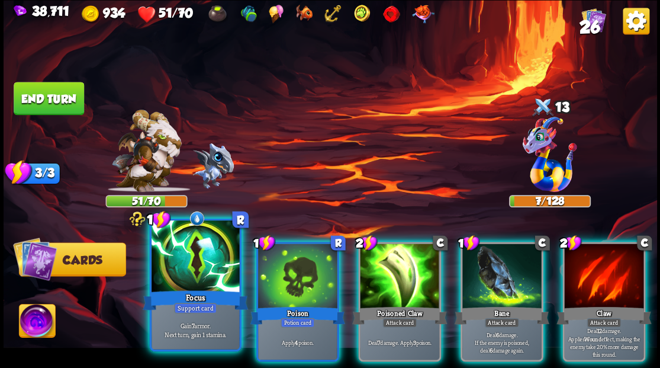
click at [172, 270] on div at bounding box center [196, 257] width 88 height 74
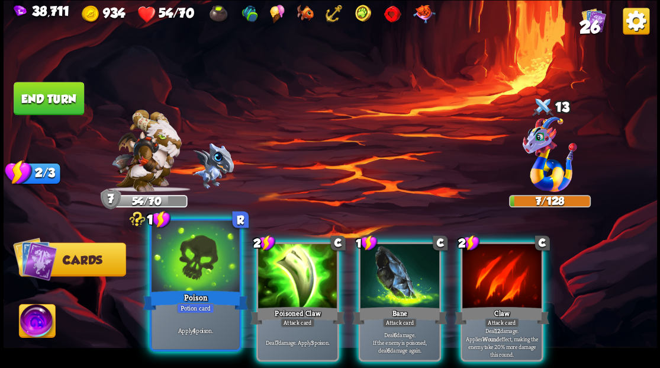
click at [199, 263] on div at bounding box center [196, 257] width 88 height 74
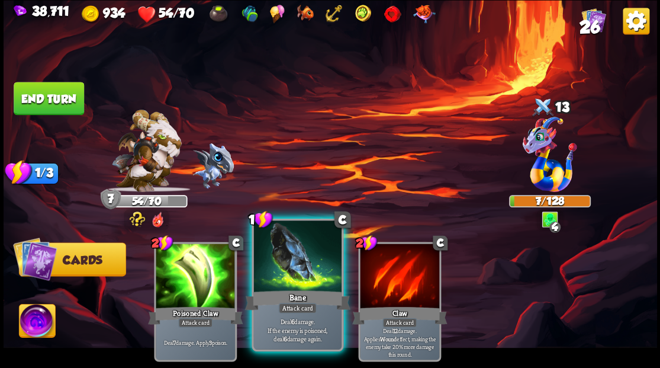
click at [272, 267] on div at bounding box center [297, 257] width 88 height 74
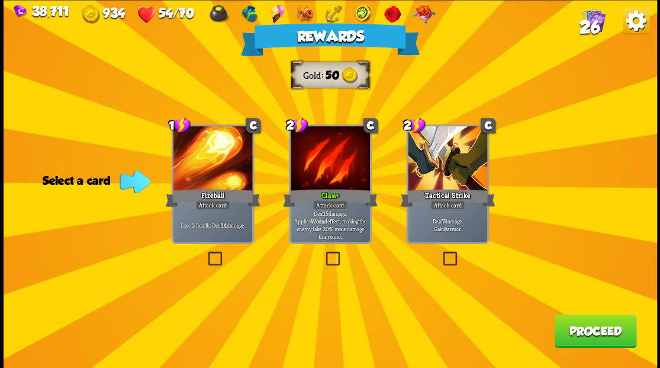
drag, startPoint x: 598, startPoint y: 340, endPoint x: 584, endPoint y: 330, distance: 17.8
click at [584, 330] on button "Proceed" at bounding box center [595, 330] width 82 height 33
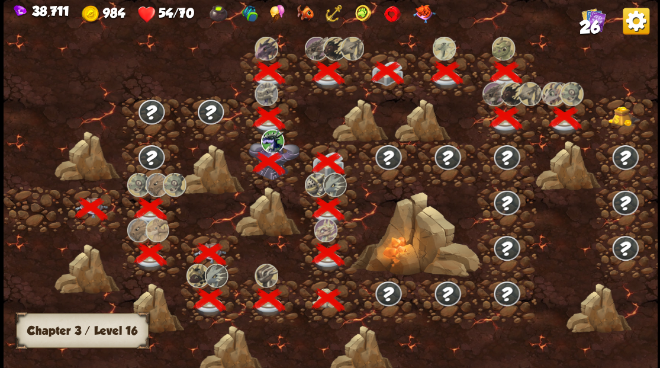
scroll to position [0, 180]
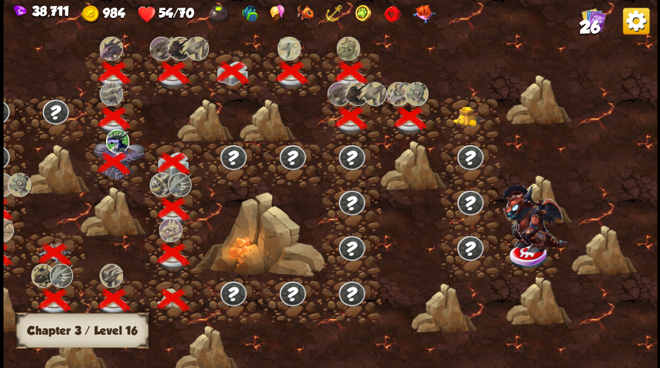
click at [463, 117] on img at bounding box center [469, 116] width 33 height 20
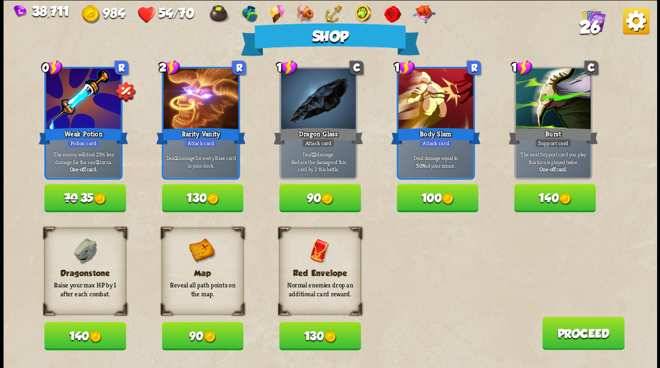
click at [82, 340] on button "140" at bounding box center [85, 335] width 82 height 28
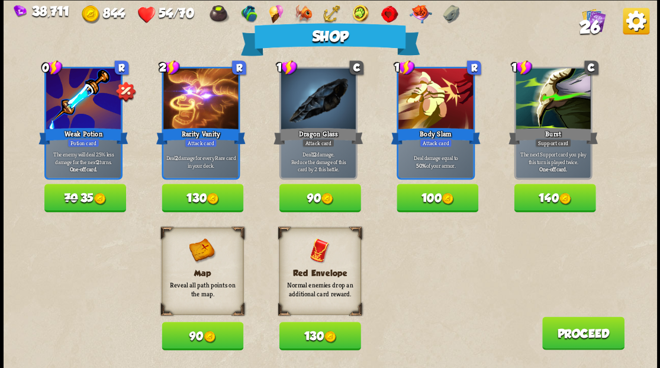
click at [82, 199] on button "70 35" at bounding box center [85, 197] width 82 height 28
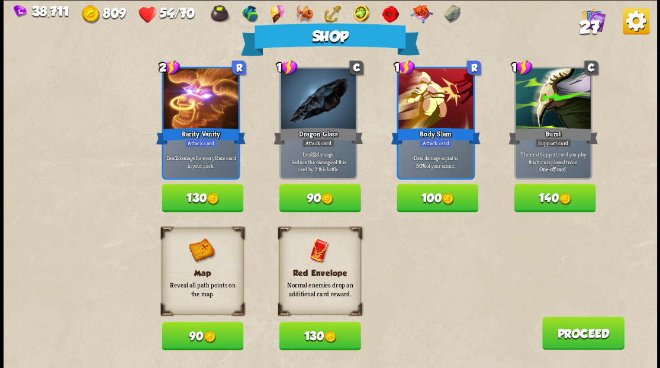
click at [317, 333] on button "130" at bounding box center [320, 335] width 82 height 28
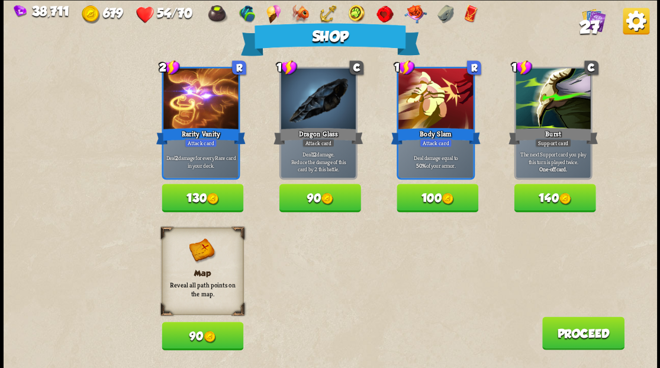
click at [577, 338] on button "Proceed" at bounding box center [583, 332] width 82 height 33
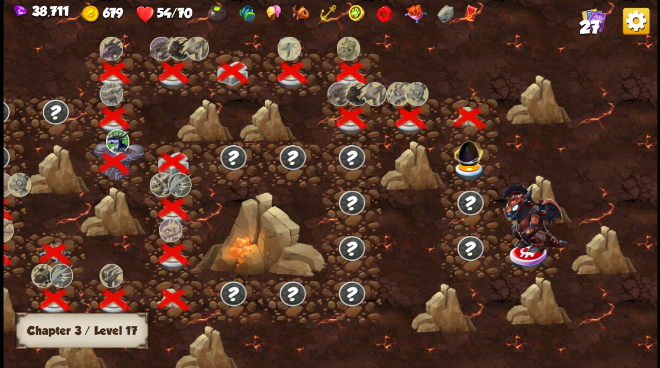
click at [467, 164] on img at bounding box center [468, 151] width 35 height 33
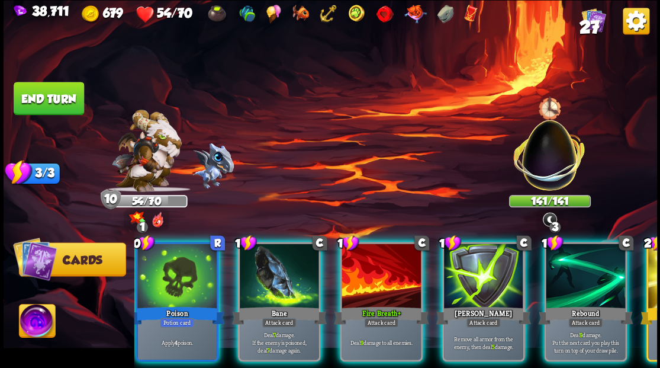
scroll to position [0, 20]
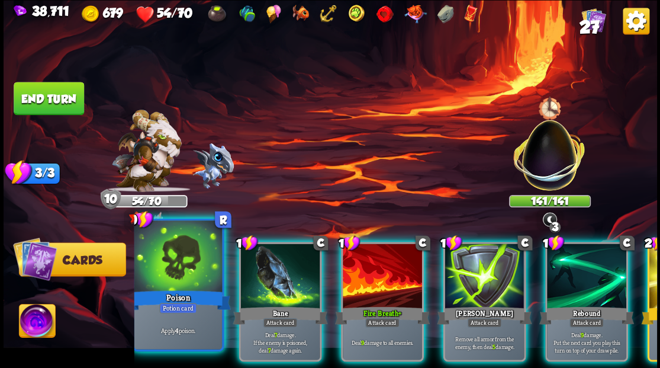
click at [181, 260] on div at bounding box center [178, 257] width 88 height 74
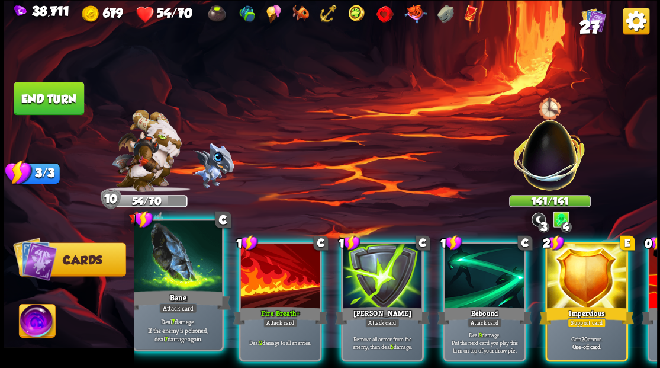
click at [177, 259] on div at bounding box center [178, 257] width 88 height 74
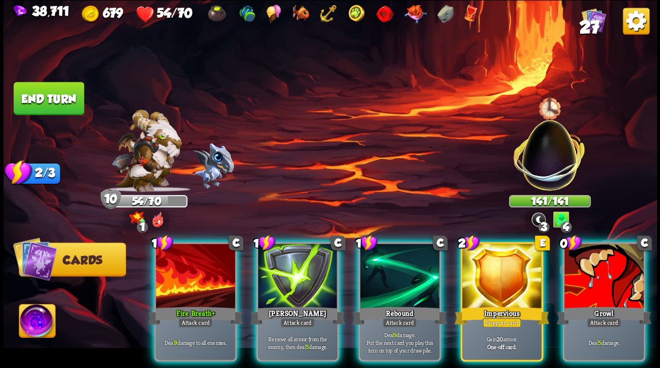
scroll to position [0, 0]
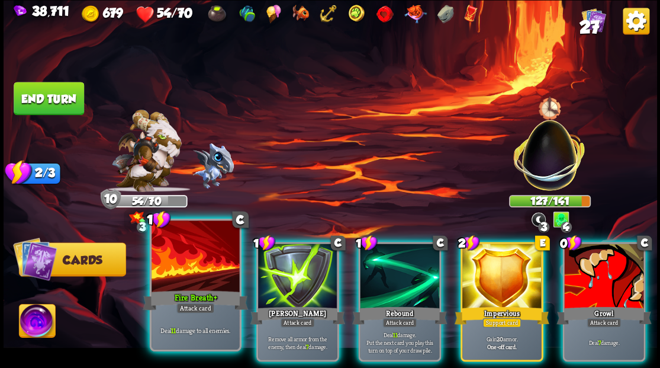
click at [170, 262] on div at bounding box center [196, 257] width 88 height 74
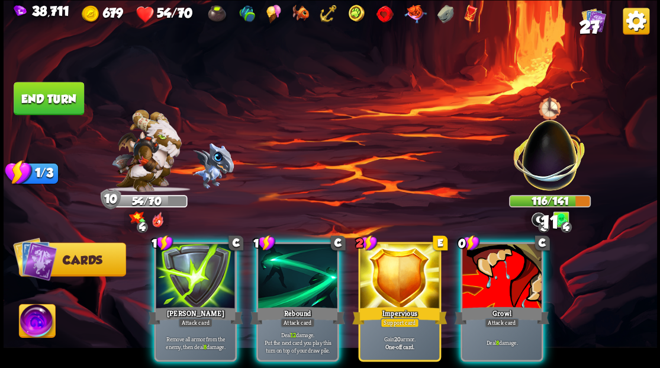
drag, startPoint x: 511, startPoint y: 263, endPoint x: 514, endPoint y: 246, distance: 16.7
click at [511, 256] on div at bounding box center [501, 276] width 79 height 67
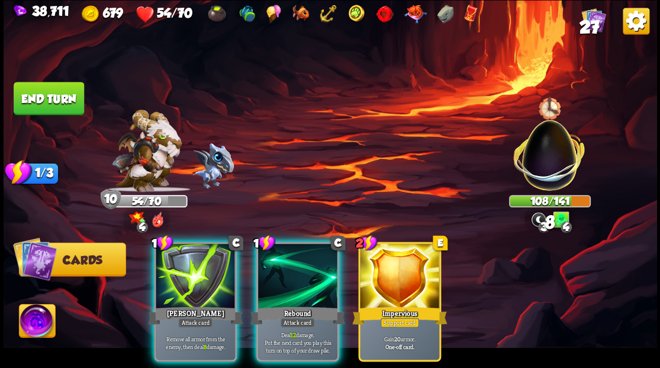
drag, startPoint x: 300, startPoint y: 259, endPoint x: 308, endPoint y: 214, distance: 45.7
click at [300, 257] on div at bounding box center [297, 276] width 79 height 67
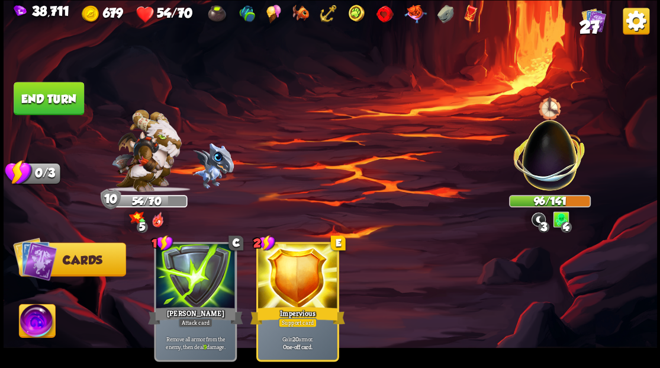
click at [37, 98] on button "End turn" at bounding box center [49, 98] width 70 height 33
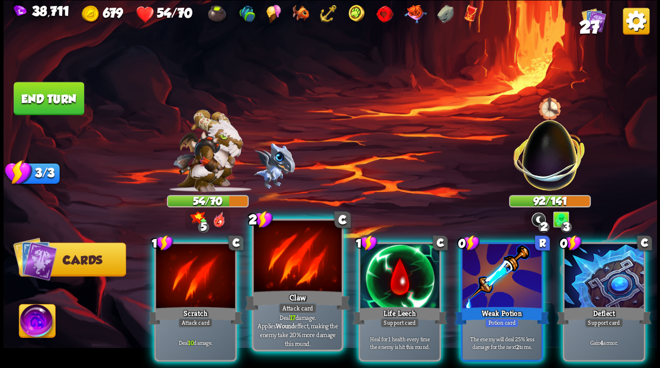
click at [289, 272] on div at bounding box center [297, 257] width 88 height 74
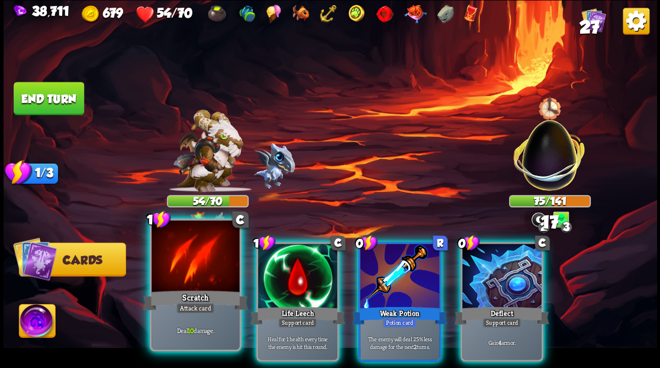
click at [180, 275] on div at bounding box center [196, 257] width 88 height 74
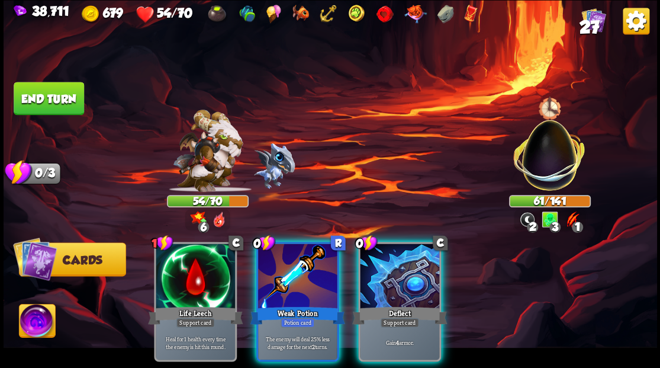
drag, startPoint x: 296, startPoint y: 250, endPoint x: 300, endPoint y: 240, distance: 10.7
click at [297, 247] on div at bounding box center [297, 276] width 79 height 67
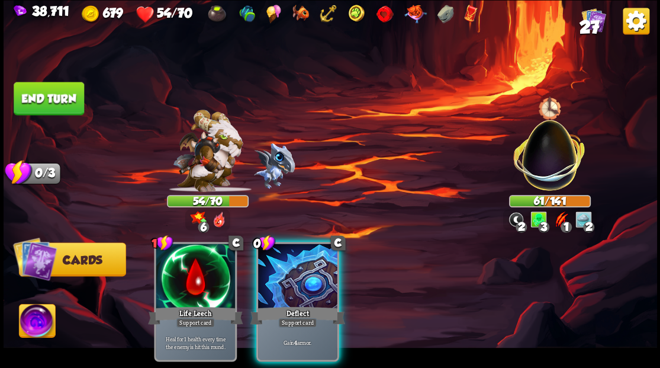
click at [48, 95] on button "End turn" at bounding box center [49, 98] width 70 height 33
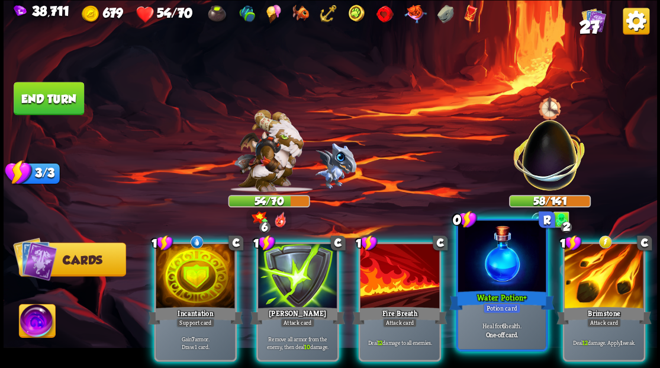
click at [488, 277] on div at bounding box center [502, 257] width 88 height 74
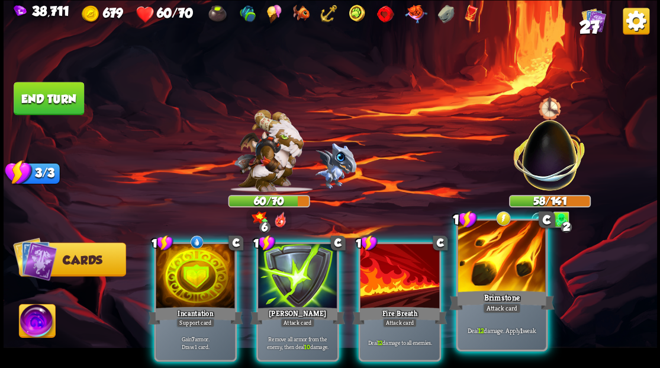
click at [489, 273] on div at bounding box center [502, 257] width 88 height 74
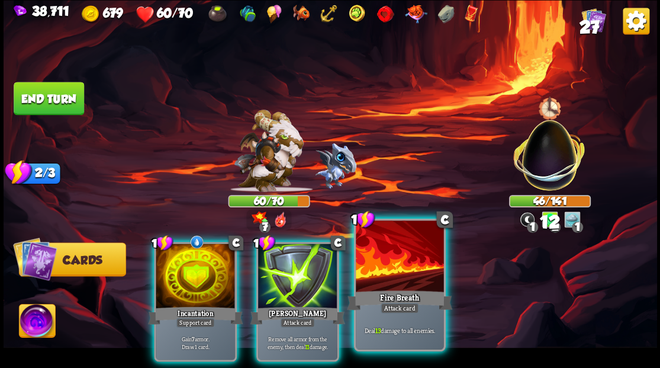
click at [390, 256] on div at bounding box center [400, 257] width 88 height 74
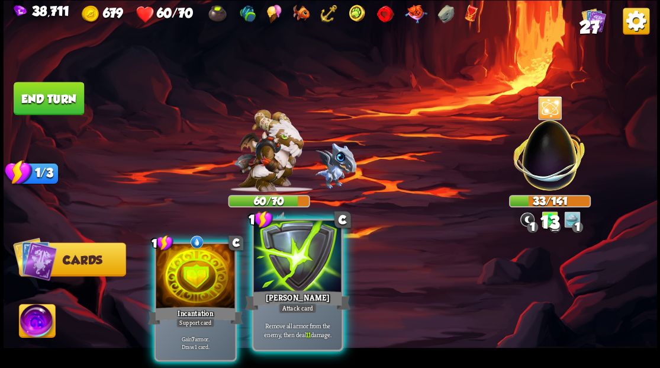
click at [300, 263] on div at bounding box center [297, 257] width 88 height 74
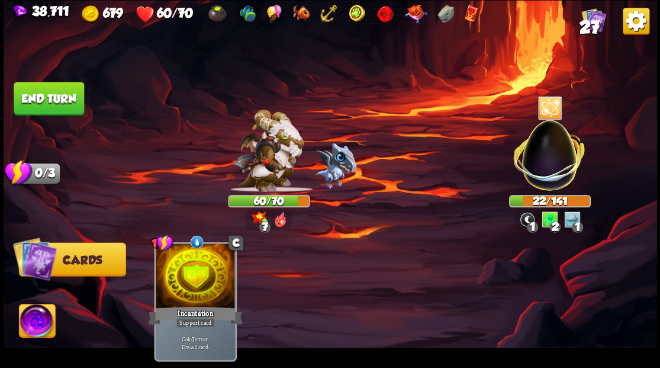
click at [39, 99] on button "End turn" at bounding box center [49, 98] width 70 height 33
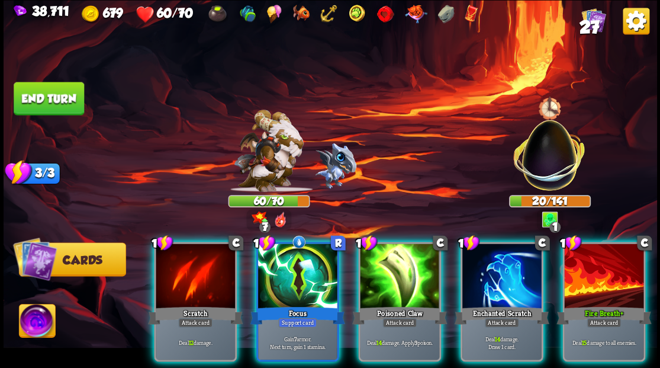
drag, startPoint x: 289, startPoint y: 265, endPoint x: 298, endPoint y: 245, distance: 21.7
click at [289, 263] on div at bounding box center [297, 276] width 79 height 67
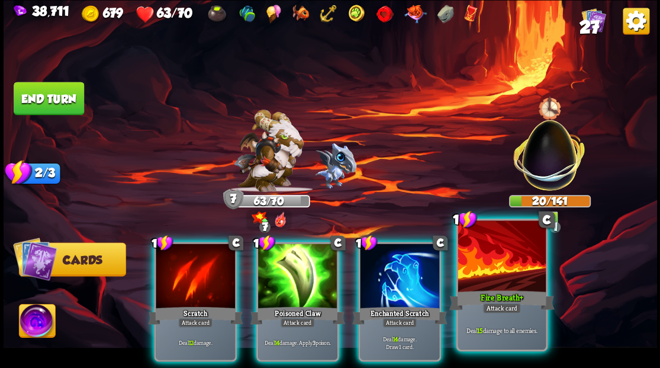
click at [510, 278] on div at bounding box center [502, 257] width 88 height 74
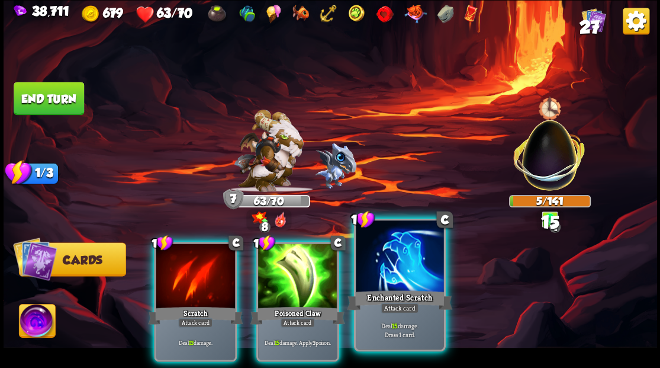
click at [374, 266] on div at bounding box center [400, 257] width 88 height 74
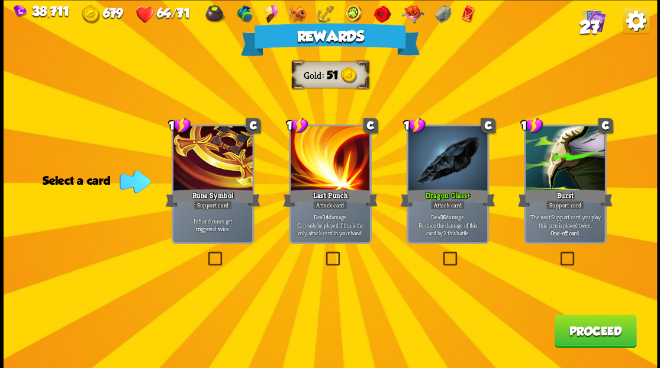
drag, startPoint x: 591, startPoint y: 339, endPoint x: 565, endPoint y: 324, distance: 30.0
click at [565, 324] on button "Proceed" at bounding box center [595, 330] width 82 height 33
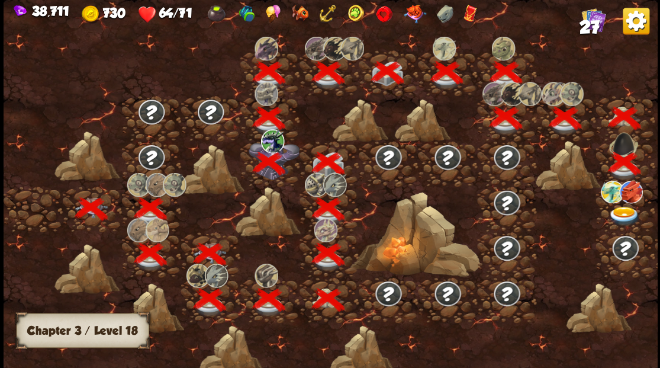
scroll to position [0, 180]
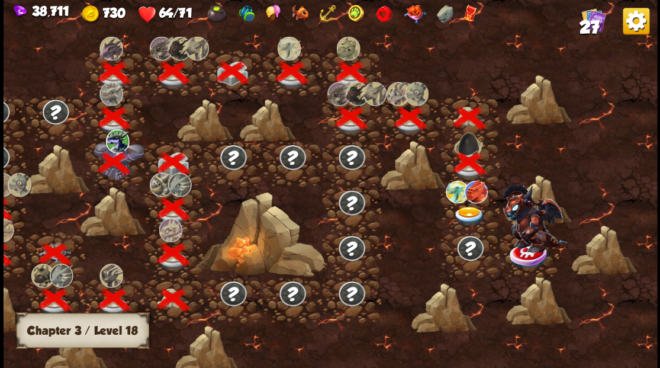
click at [463, 213] on img at bounding box center [469, 216] width 33 height 20
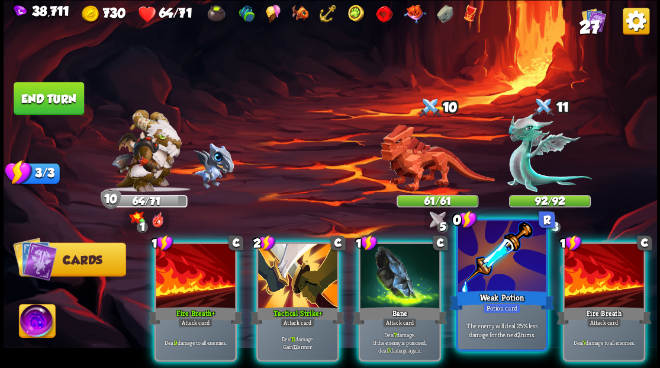
click at [510, 263] on div at bounding box center [502, 257] width 88 height 74
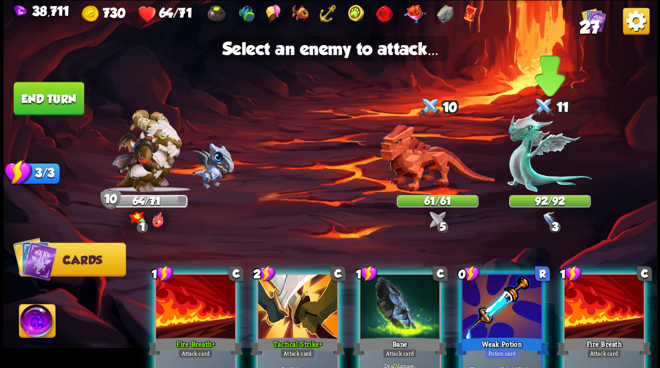
click at [525, 169] on img at bounding box center [549, 152] width 85 height 79
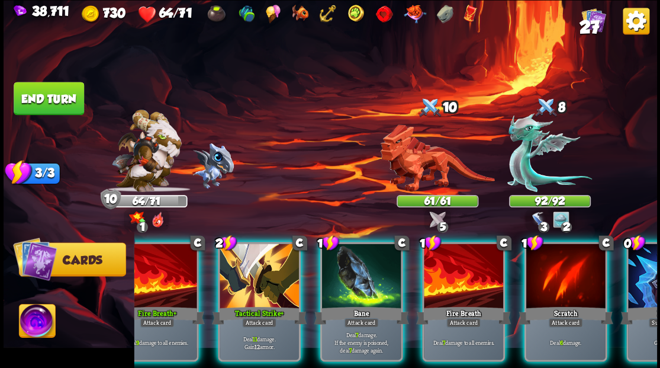
scroll to position [0, 112]
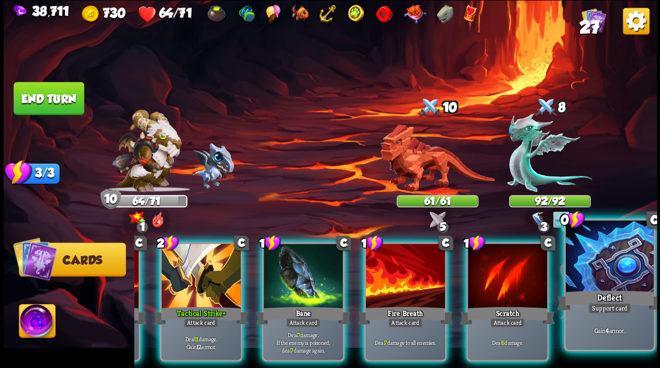
click at [635, 295] on div "Deflect" at bounding box center [608, 300] width 105 height 24
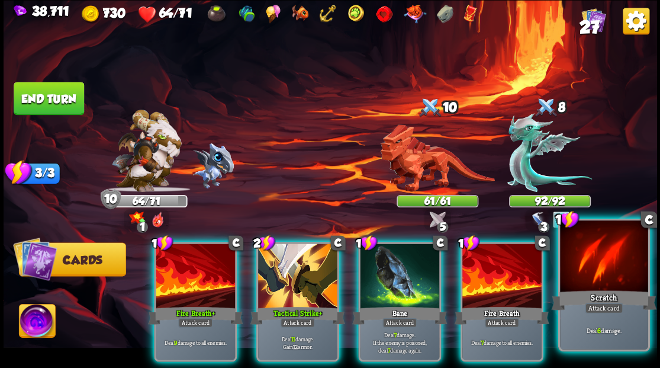
scroll to position [0, 0]
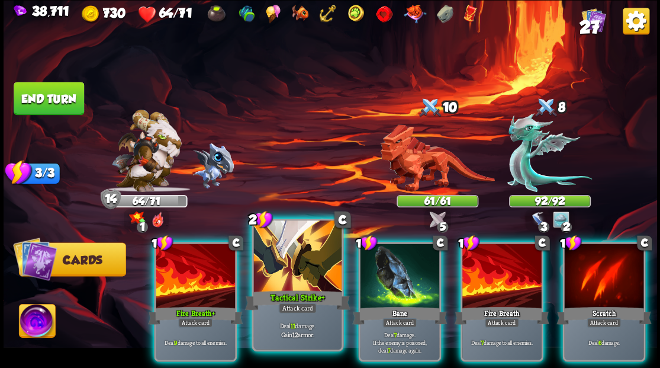
click at [292, 260] on div at bounding box center [297, 257] width 88 height 74
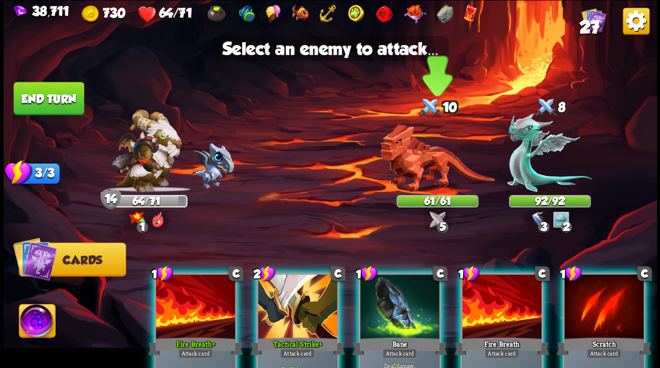
click at [411, 168] on img at bounding box center [437, 157] width 114 height 67
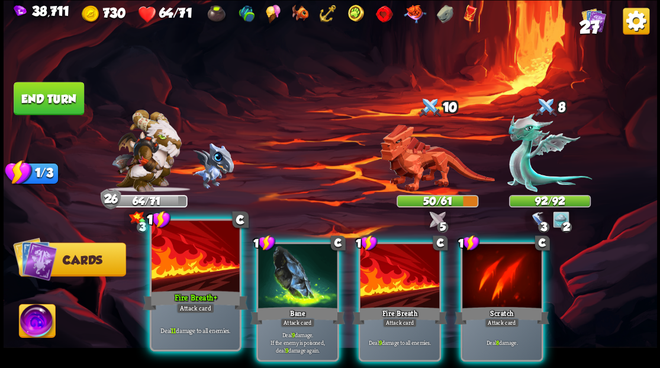
click at [188, 257] on div at bounding box center [196, 257] width 88 height 74
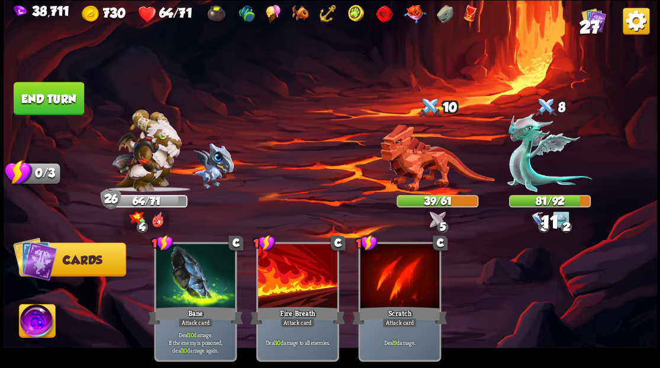
click at [56, 91] on button "End turn" at bounding box center [49, 98] width 70 height 33
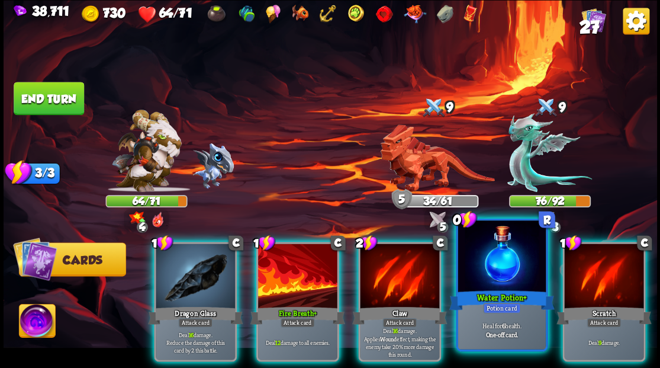
click at [492, 277] on div at bounding box center [502, 257] width 88 height 74
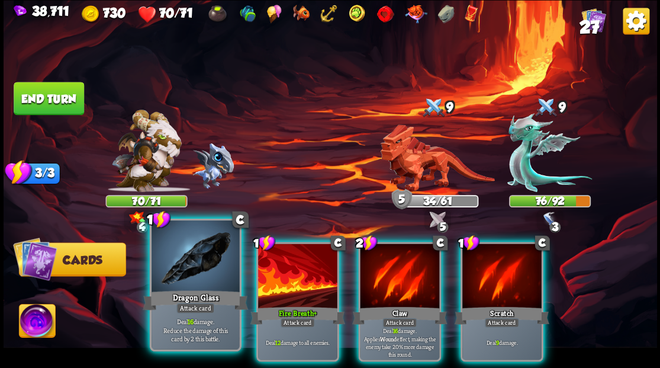
click at [182, 285] on div at bounding box center [196, 257] width 88 height 74
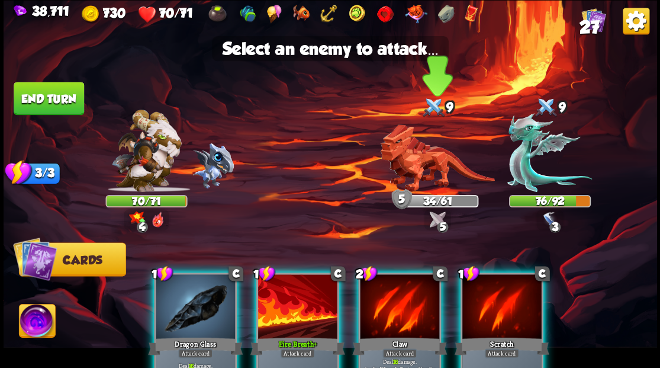
click at [424, 175] on img at bounding box center [437, 157] width 114 height 67
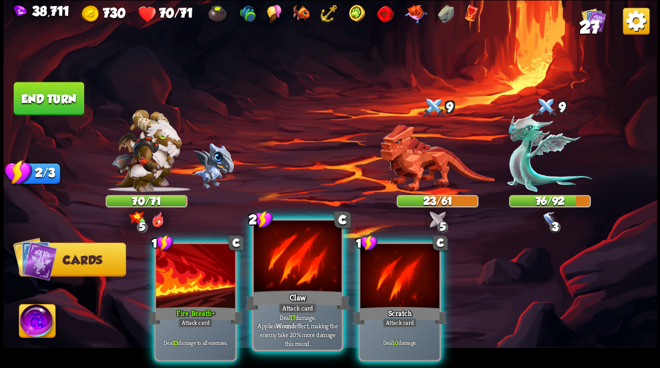
click at [273, 268] on div at bounding box center [297, 257] width 88 height 74
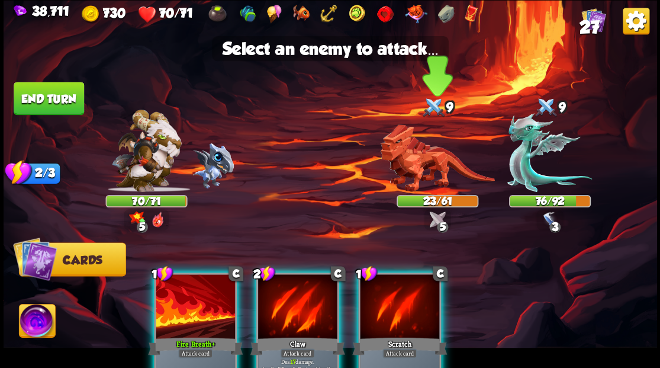
click at [417, 165] on img at bounding box center [437, 157] width 114 height 67
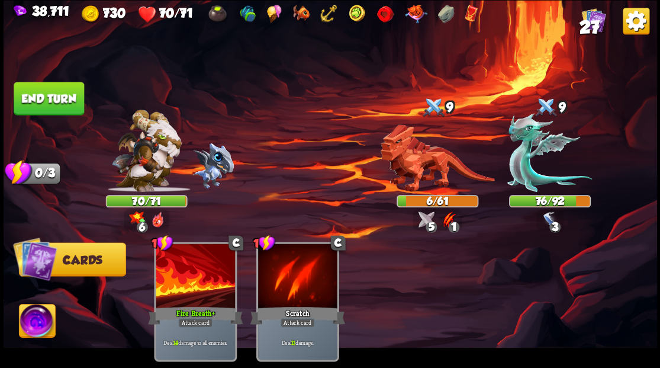
drag, startPoint x: 65, startPoint y: 90, endPoint x: 81, endPoint y: 91, distance: 16.0
click at [64, 90] on button "End turn" at bounding box center [49, 98] width 70 height 33
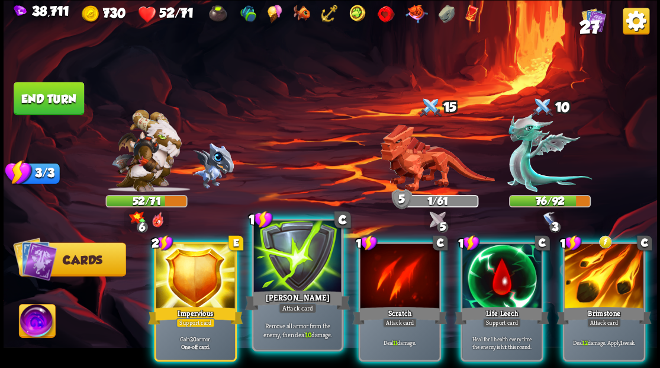
drag, startPoint x: 296, startPoint y: 260, endPoint x: 380, endPoint y: 211, distance: 97.4
click at [297, 260] on div at bounding box center [297, 257] width 88 height 74
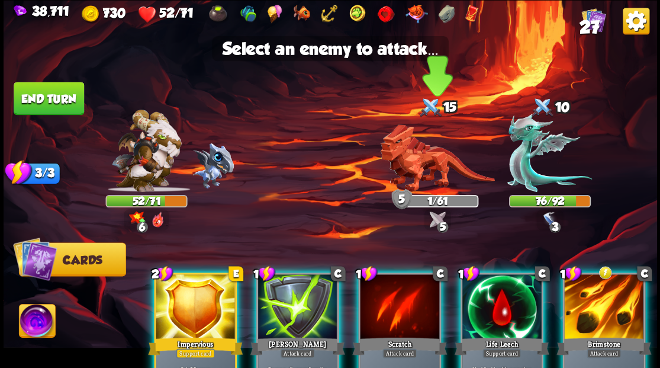
click at [413, 160] on img at bounding box center [437, 157] width 114 height 67
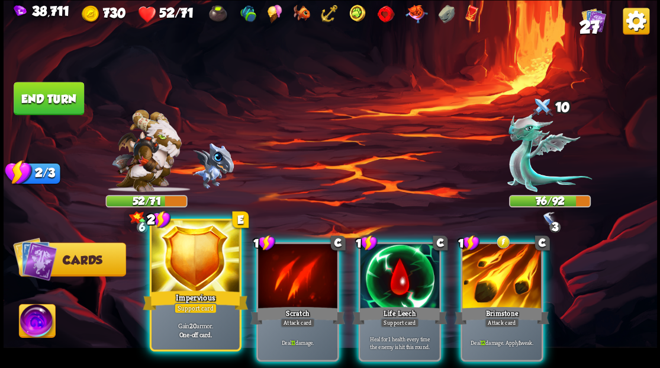
click at [201, 250] on div at bounding box center [196, 257] width 88 height 74
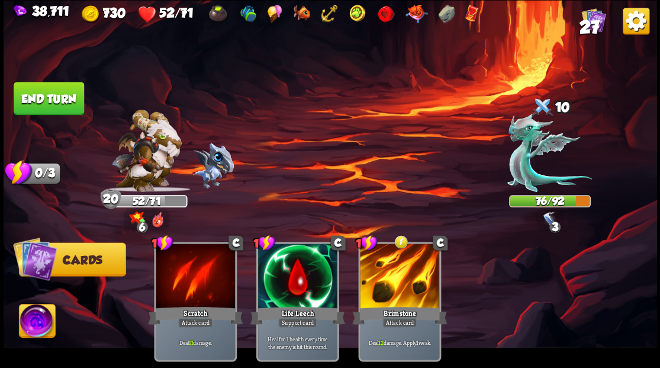
click at [39, 324] on img at bounding box center [37, 322] width 36 height 37
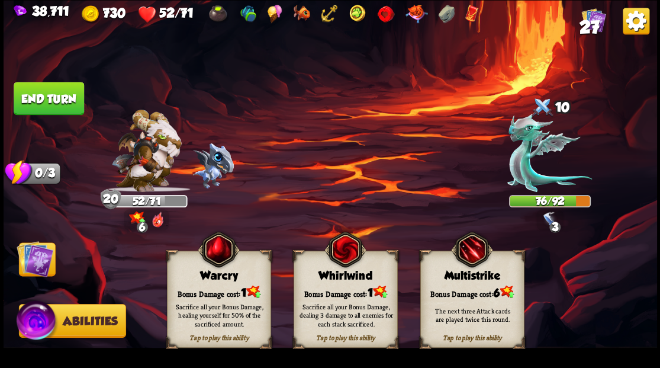
click at [218, 292] on div "Bonus Damage cost: 1" at bounding box center [218, 291] width 103 height 15
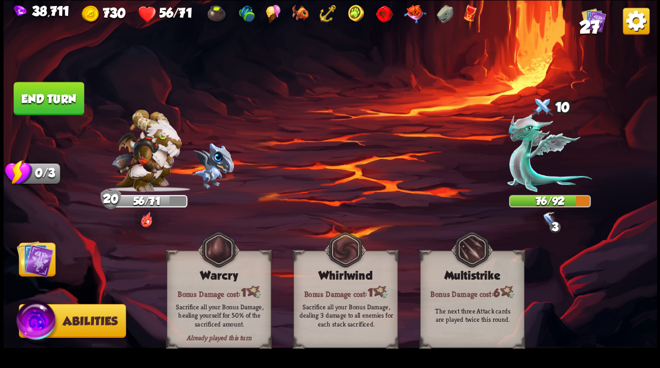
click at [24, 259] on img at bounding box center [35, 258] width 37 height 37
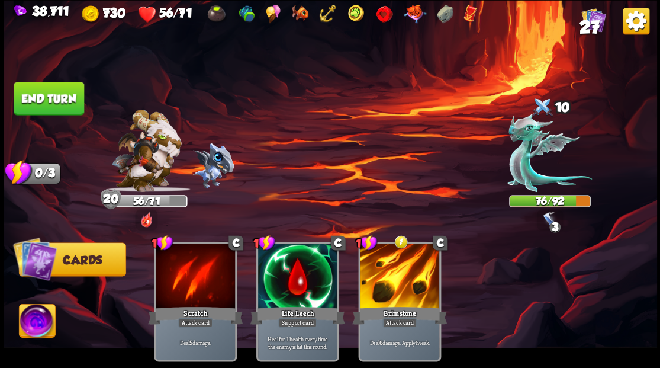
click at [53, 101] on button "End turn" at bounding box center [49, 98] width 70 height 33
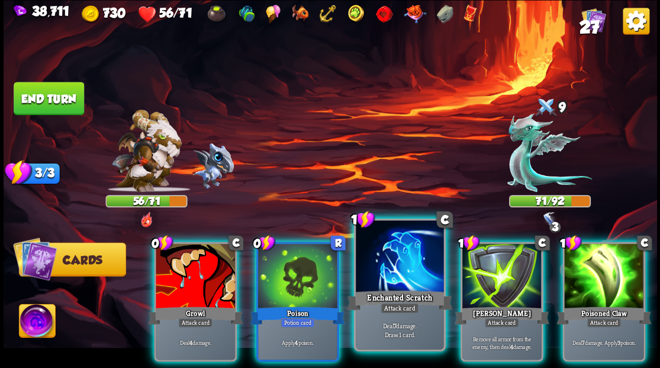
click at [397, 268] on div at bounding box center [400, 257] width 88 height 74
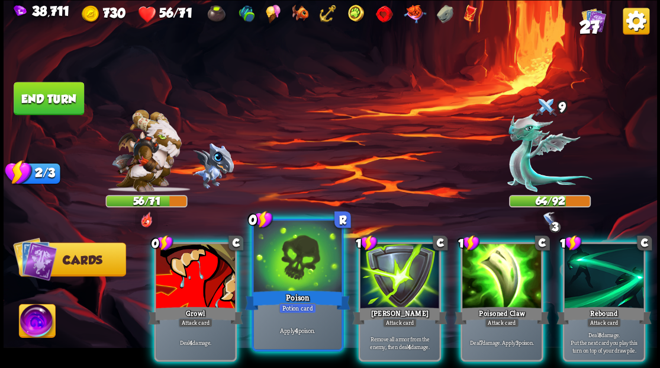
click at [291, 280] on div at bounding box center [297, 257] width 88 height 74
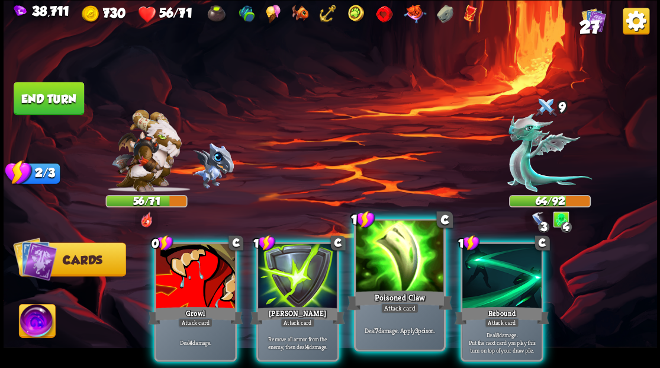
click at [385, 272] on div at bounding box center [400, 257] width 88 height 74
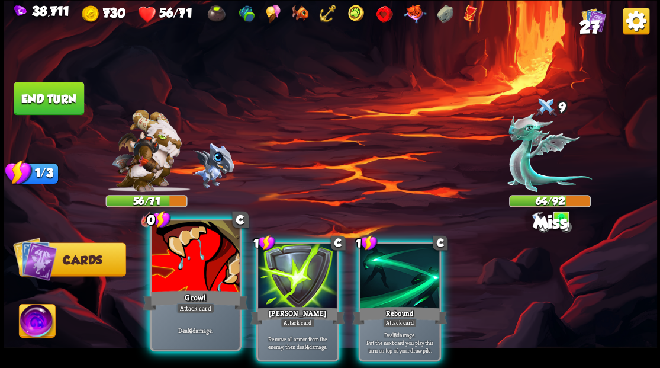
click at [183, 264] on div at bounding box center [196, 257] width 88 height 74
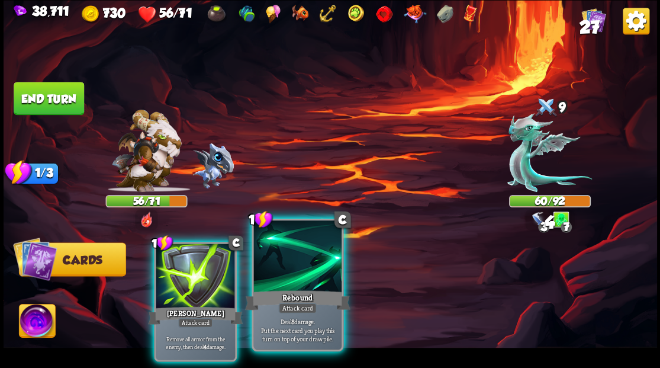
click at [281, 282] on div at bounding box center [297, 257] width 88 height 74
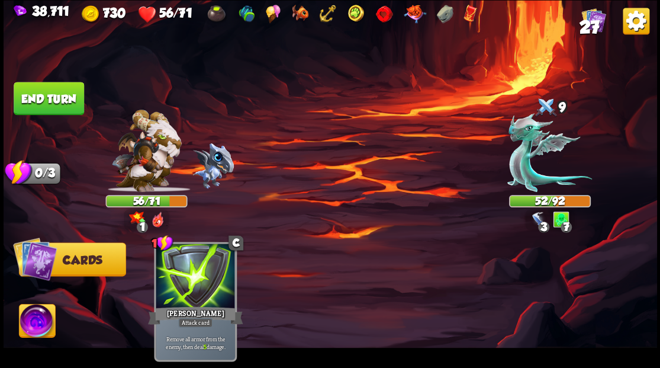
click at [30, 328] on img at bounding box center [37, 322] width 36 height 37
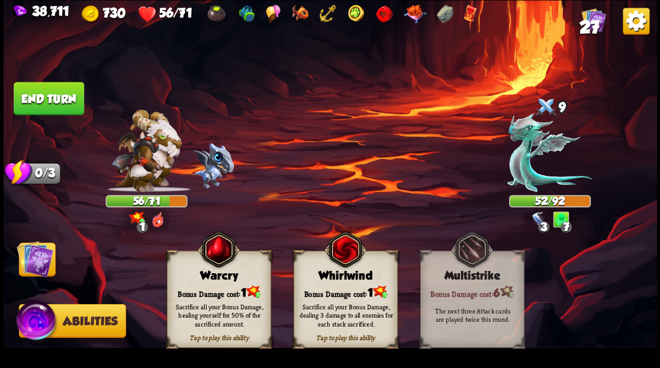
click at [210, 287] on div "Bonus Damage cost: 1" at bounding box center [218, 291] width 103 height 15
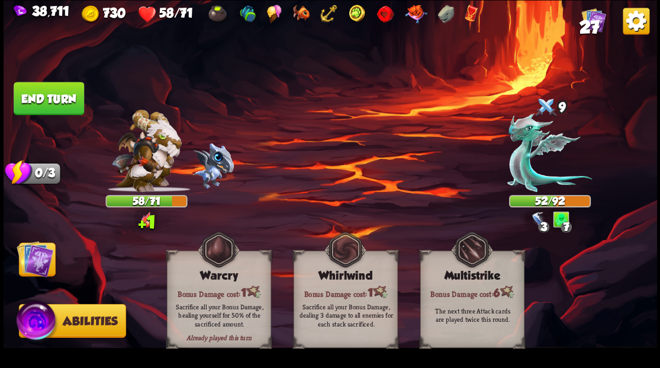
click at [57, 97] on button "End turn" at bounding box center [49, 98] width 70 height 33
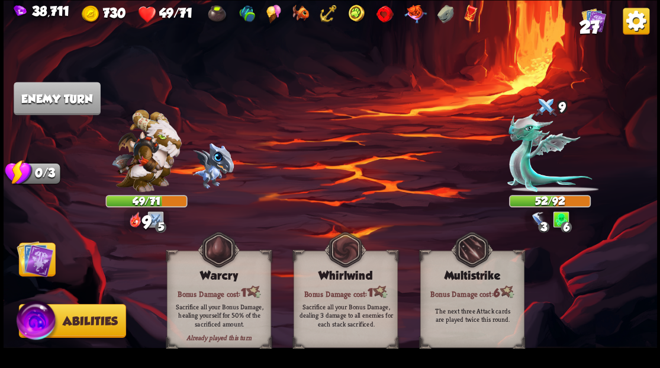
click at [34, 270] on img at bounding box center [35, 258] width 37 height 37
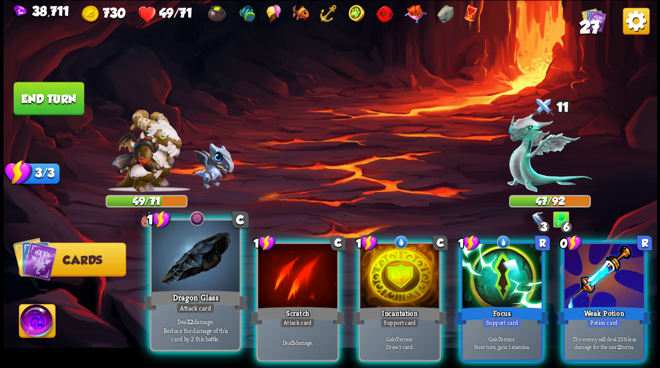
click at [195, 272] on div at bounding box center [196, 257] width 88 height 74
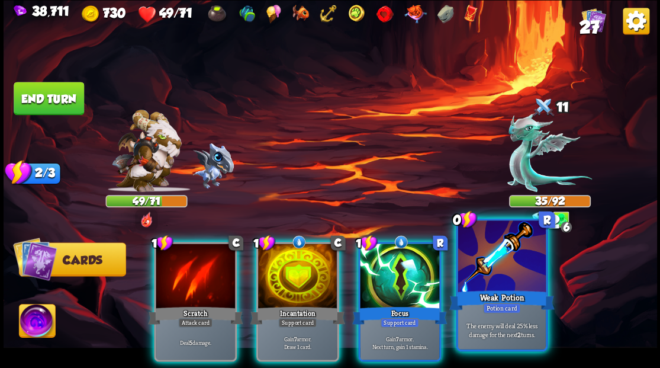
click at [513, 260] on div at bounding box center [502, 257] width 88 height 74
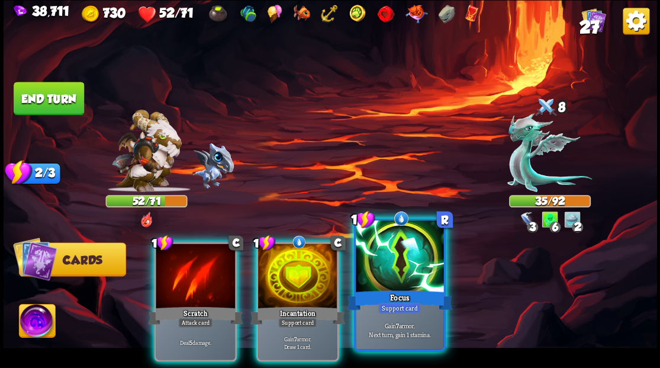
click at [404, 271] on div at bounding box center [400, 257] width 88 height 74
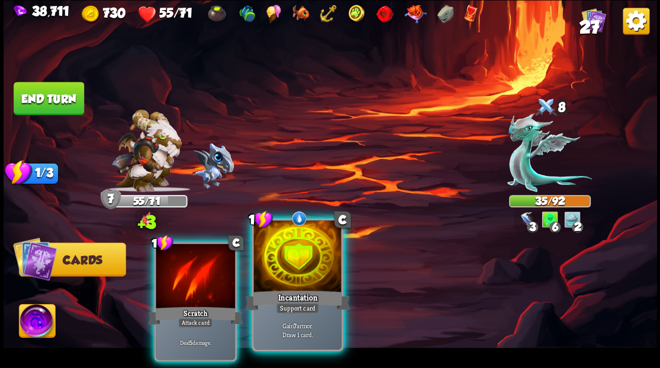
click at [311, 266] on div at bounding box center [297, 257] width 88 height 74
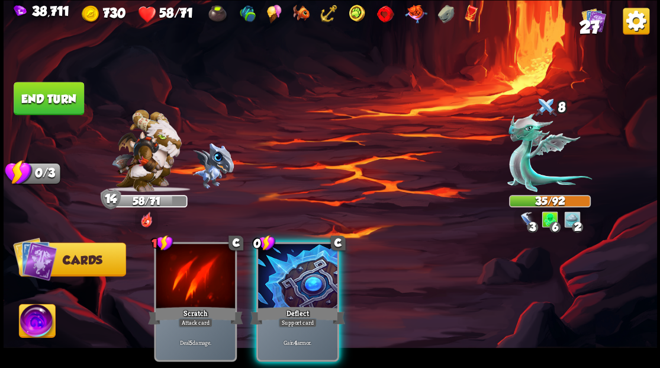
click at [63, 101] on button "End turn" at bounding box center [49, 98] width 70 height 33
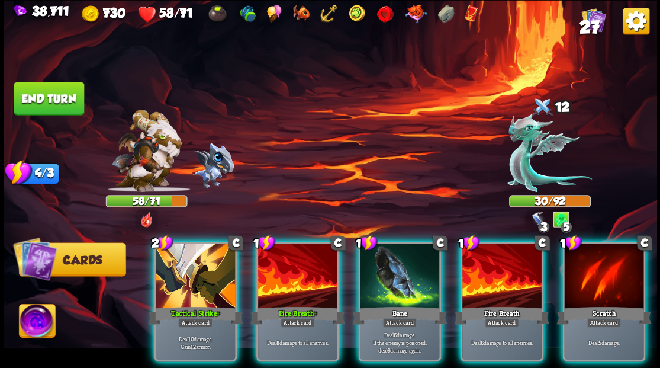
drag, startPoint x: 394, startPoint y: 255, endPoint x: 385, endPoint y: 176, distance: 79.2
click at [393, 253] on div at bounding box center [399, 276] width 79 height 67
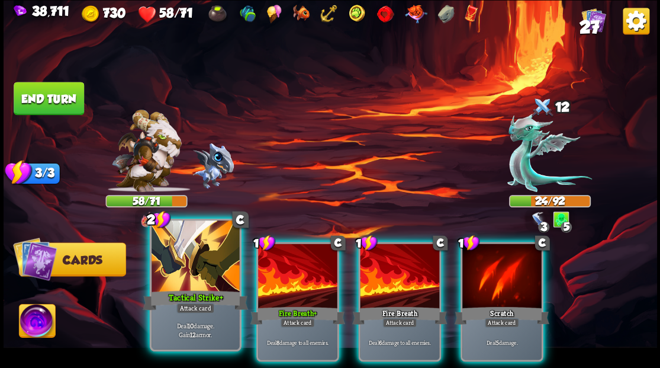
click at [179, 286] on div at bounding box center [196, 257] width 88 height 74
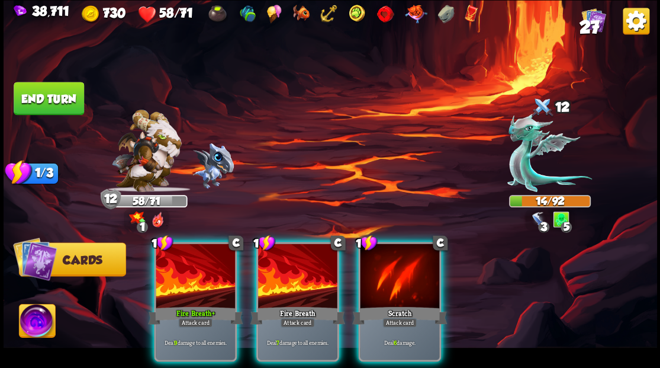
click at [41, 326] on img at bounding box center [37, 322] width 36 height 37
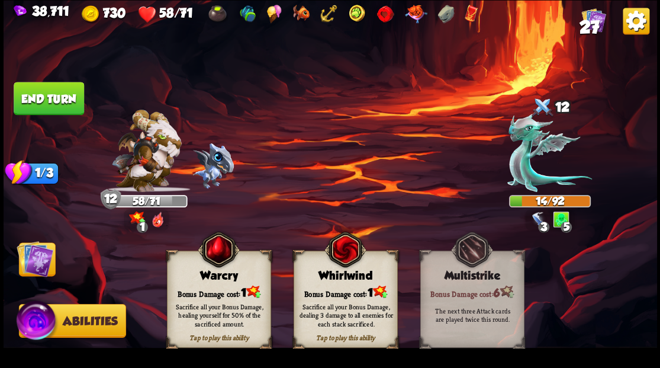
drag, startPoint x: 201, startPoint y: 294, endPoint x: 181, endPoint y: 287, distance: 20.6
click at [201, 295] on div "Sacrifice all your Bonus Damage, healing yourself for 50% of the sacrificed amo…" at bounding box center [219, 314] width 104 height 41
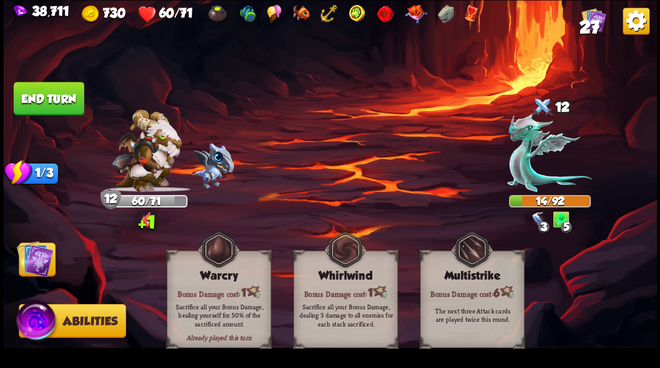
click at [37, 263] on img at bounding box center [35, 258] width 37 height 37
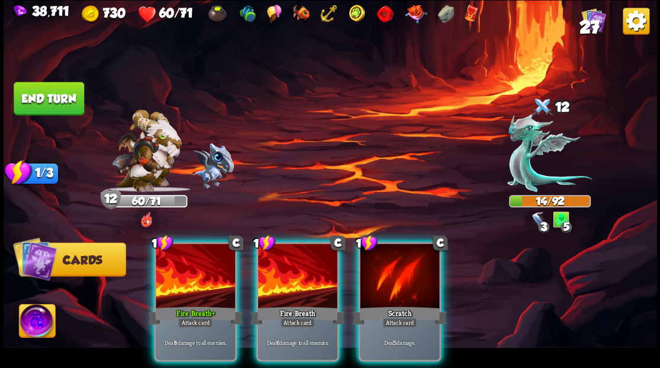
click at [67, 87] on button "End turn" at bounding box center [49, 98] width 70 height 33
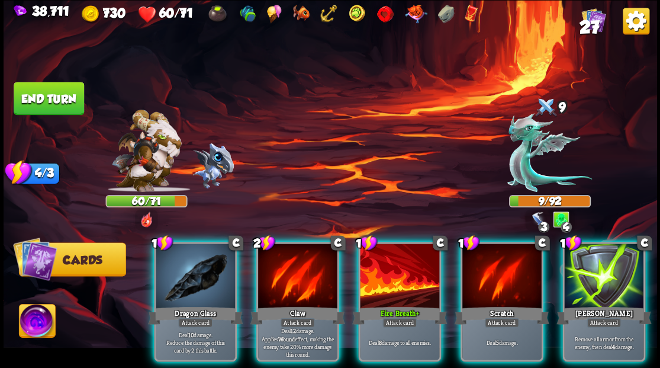
drag, startPoint x: 296, startPoint y: 270, endPoint x: 304, endPoint y: 257, distance: 15.1
click at [296, 269] on div at bounding box center [297, 276] width 79 height 67
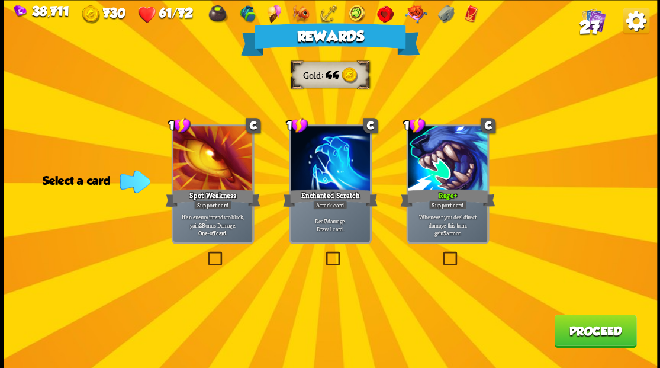
click at [592, 337] on button "Proceed" at bounding box center [595, 330] width 82 height 33
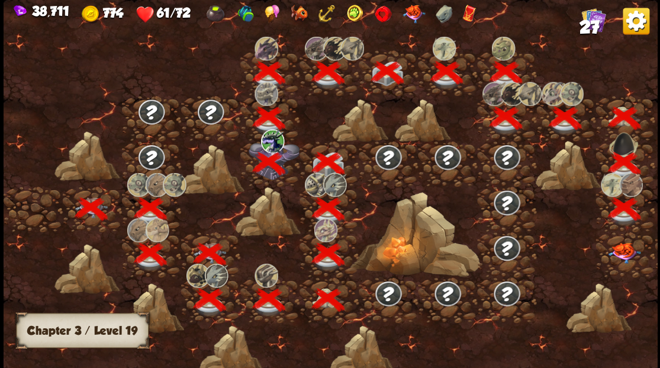
scroll to position [0, 180]
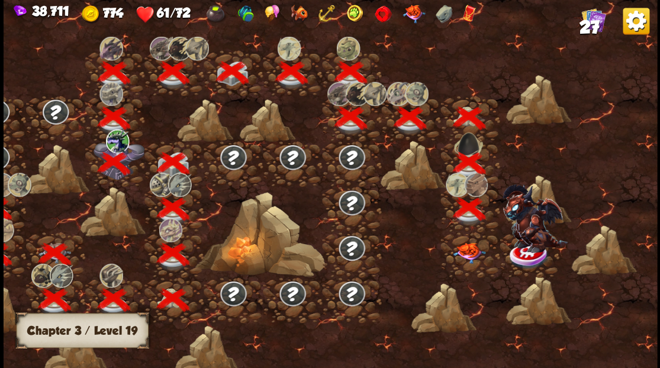
click at [464, 253] on img at bounding box center [469, 252] width 33 height 21
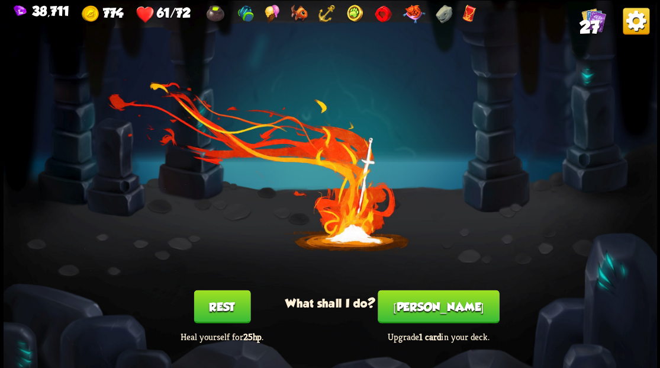
click at [442, 306] on button "[PERSON_NAME]" at bounding box center [438, 305] width 121 height 33
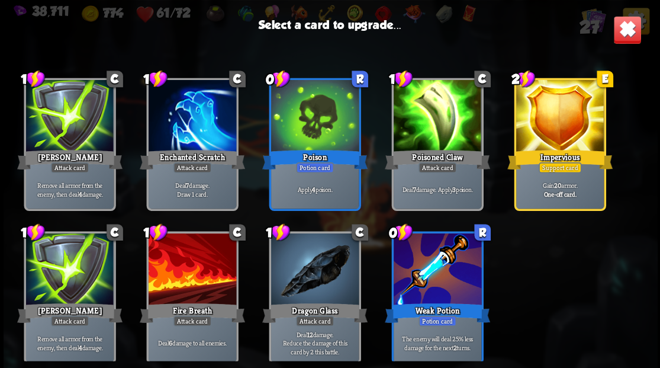
scroll to position [372, 0]
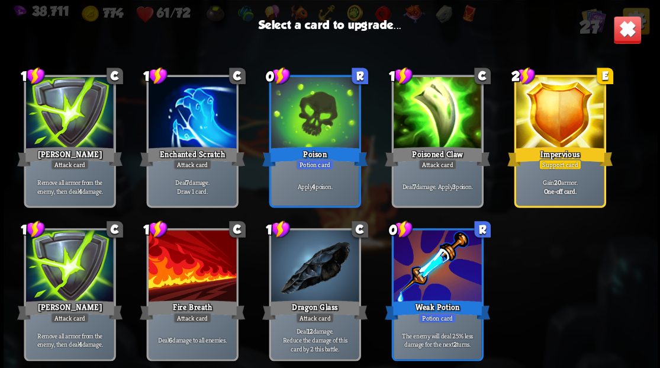
click at [563, 130] on div at bounding box center [560, 114] width 88 height 74
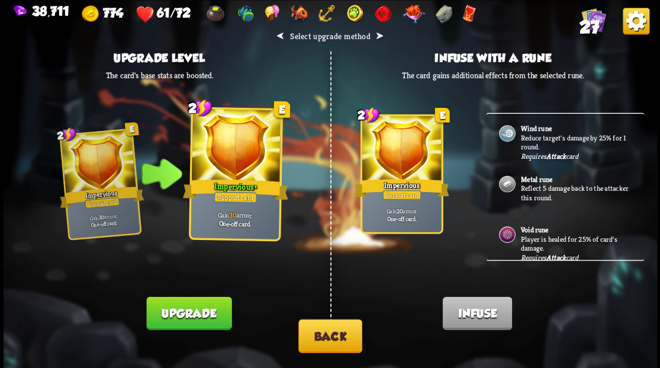
click at [343, 339] on button "Back" at bounding box center [330, 335] width 64 height 34
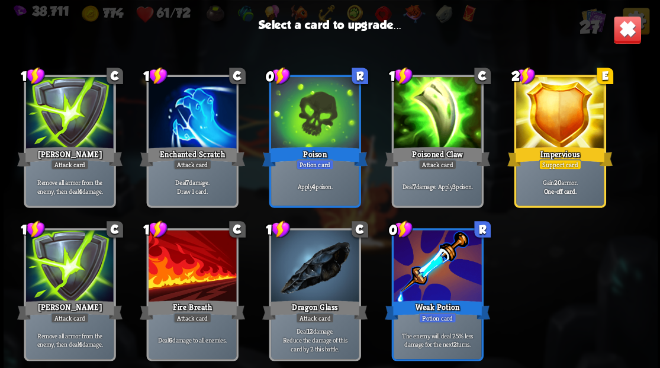
click at [314, 271] on div at bounding box center [315, 267] width 88 height 74
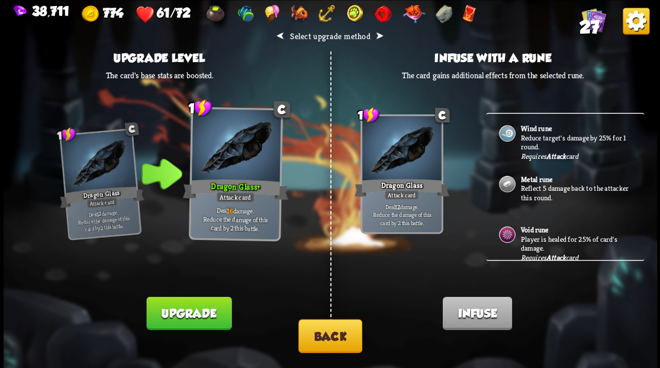
click at [527, 243] on p "Player is healed for 25% of card's damage." at bounding box center [575, 243] width 111 height 18
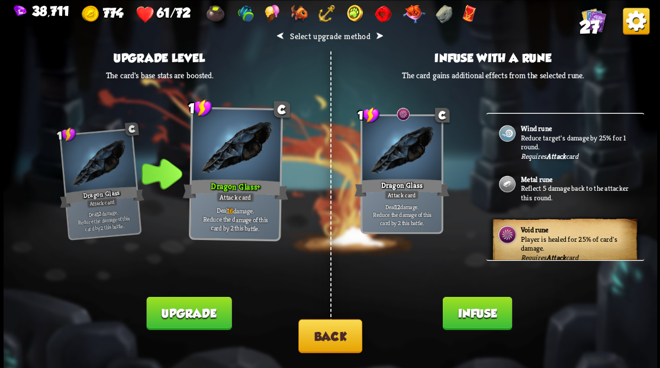
click at [471, 313] on button "Infuse" at bounding box center [476, 312] width 69 height 33
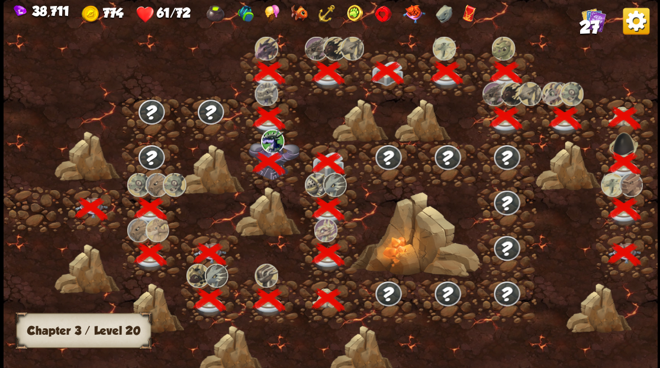
scroll to position [0, 180]
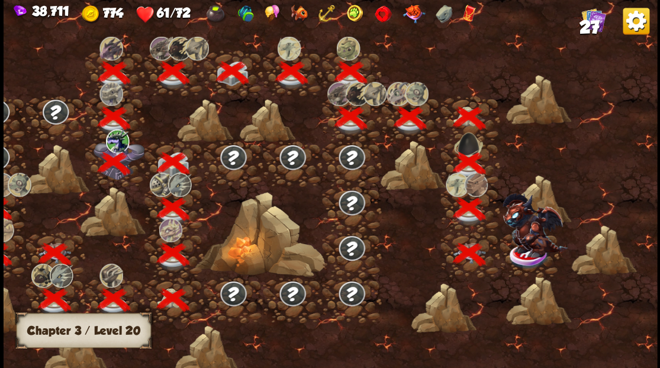
click at [530, 247] on img at bounding box center [534, 224] width 65 height 64
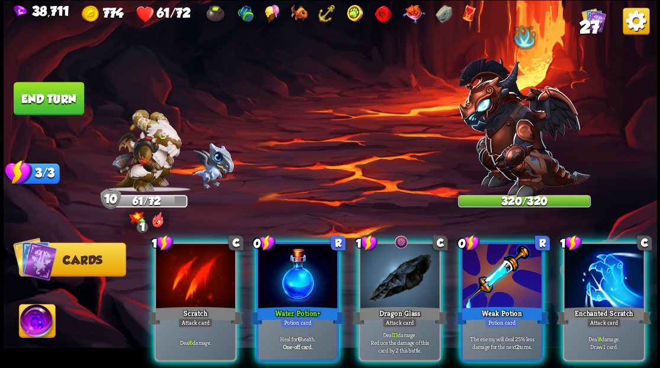
click at [510, 143] on img at bounding box center [524, 127] width 133 height 139
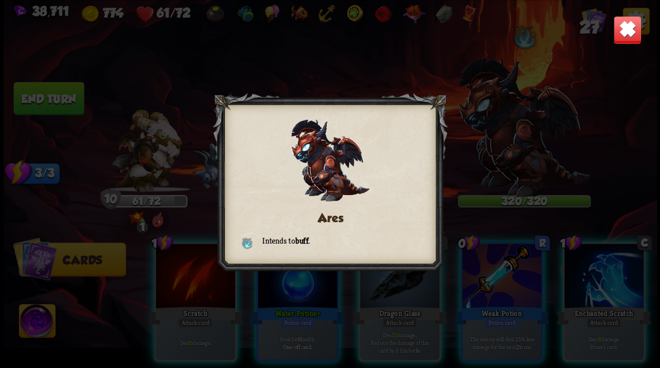
click at [630, 34] on img at bounding box center [627, 29] width 28 height 28
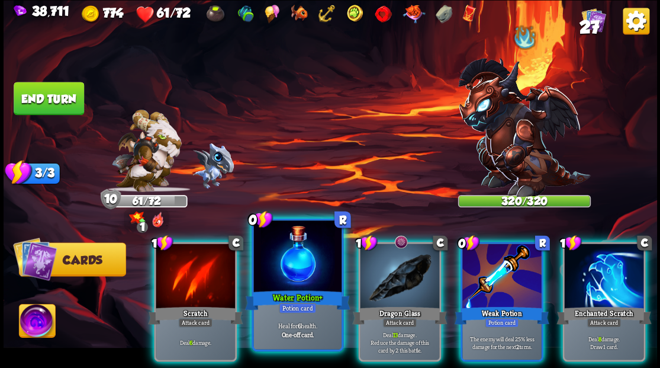
click at [285, 271] on div at bounding box center [297, 257] width 88 height 74
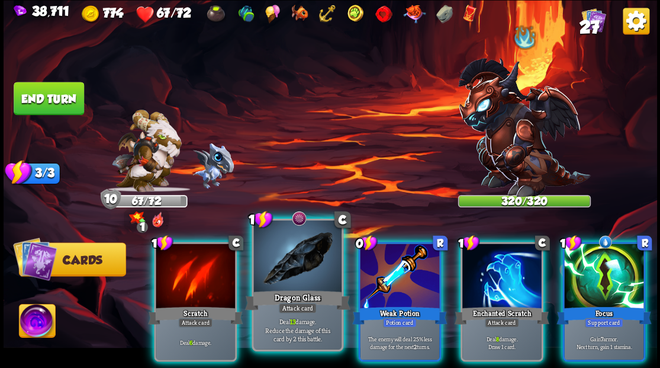
click at [285, 268] on div at bounding box center [297, 257] width 88 height 74
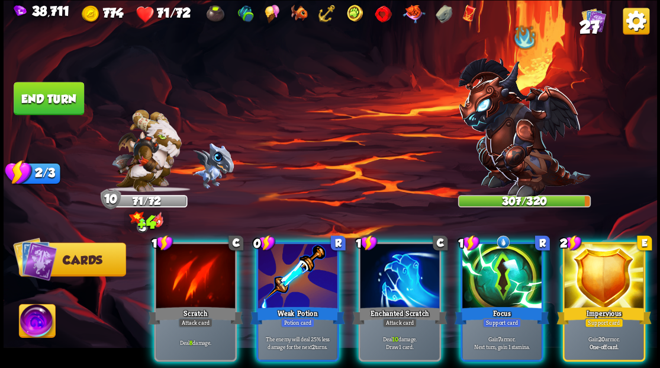
click at [295, 263] on div at bounding box center [297, 276] width 79 height 67
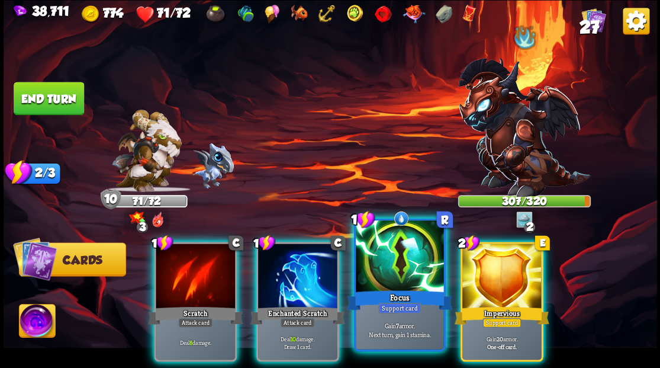
click at [394, 270] on div at bounding box center [400, 257] width 88 height 74
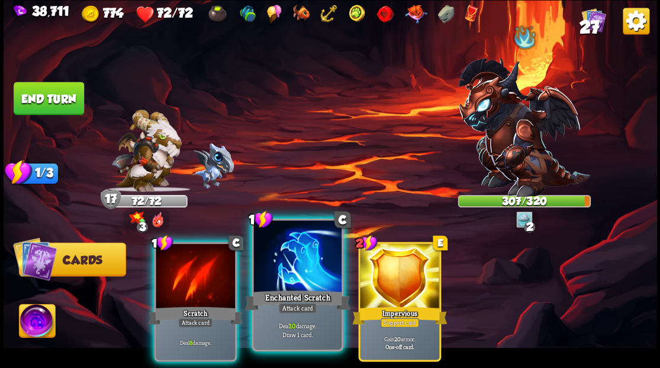
click at [292, 276] on div at bounding box center [297, 257] width 88 height 74
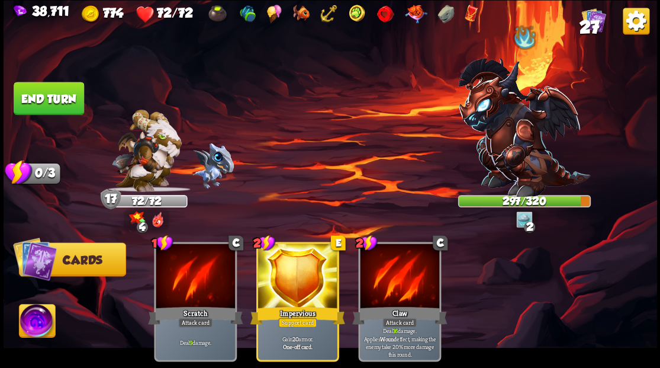
click at [63, 94] on button "End turn" at bounding box center [49, 98] width 70 height 33
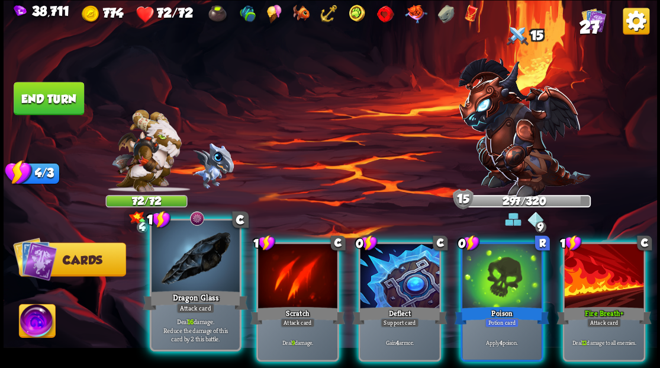
click at [193, 257] on div at bounding box center [196, 257] width 88 height 74
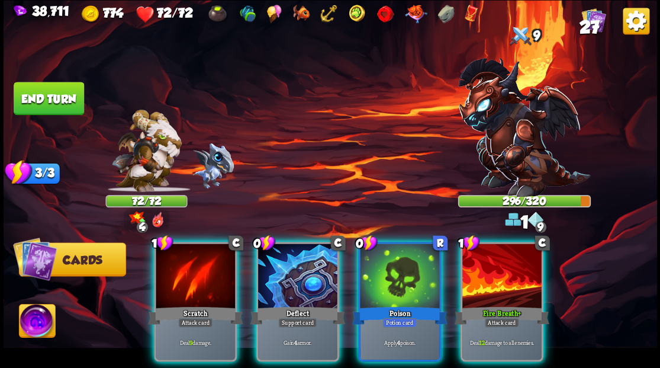
click at [398, 261] on div at bounding box center [399, 276] width 79 height 67
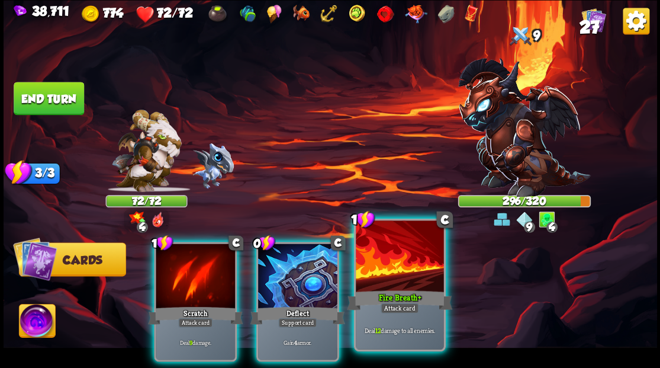
click at [391, 277] on div at bounding box center [400, 257] width 88 height 74
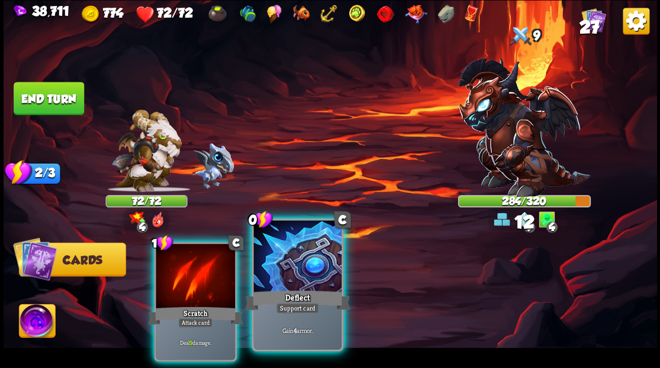
click at [301, 277] on div at bounding box center [297, 257] width 88 height 74
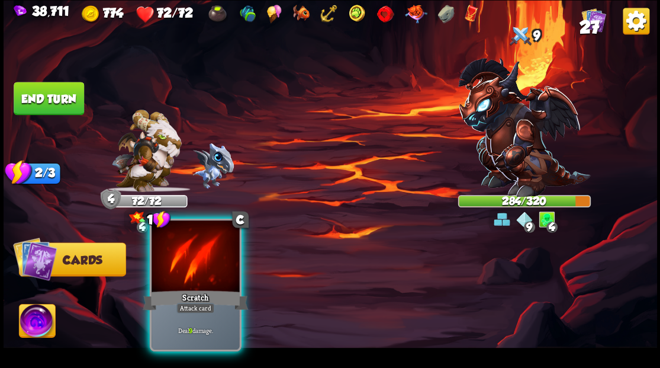
click at [202, 267] on div at bounding box center [196, 257] width 88 height 74
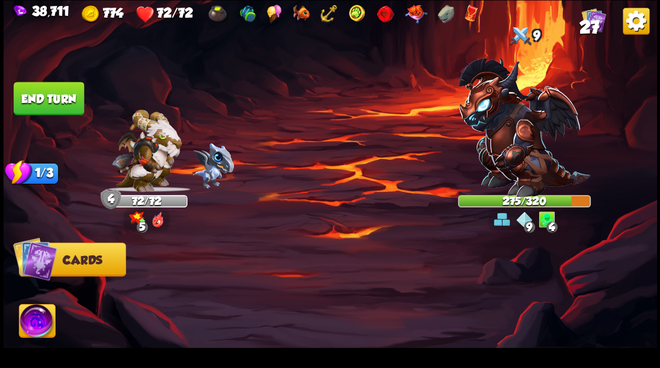
click at [45, 101] on button "End turn" at bounding box center [49, 98] width 70 height 33
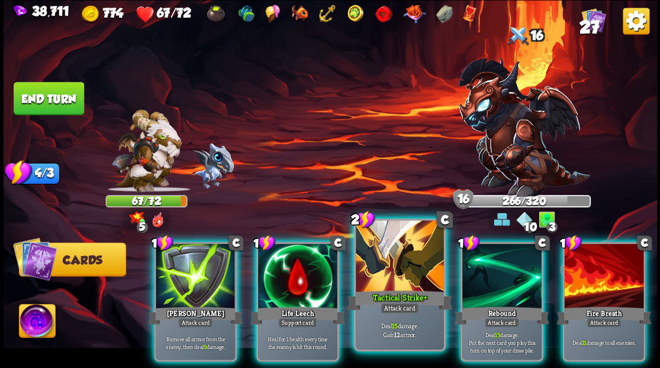
click at [400, 263] on div at bounding box center [400, 257] width 88 height 74
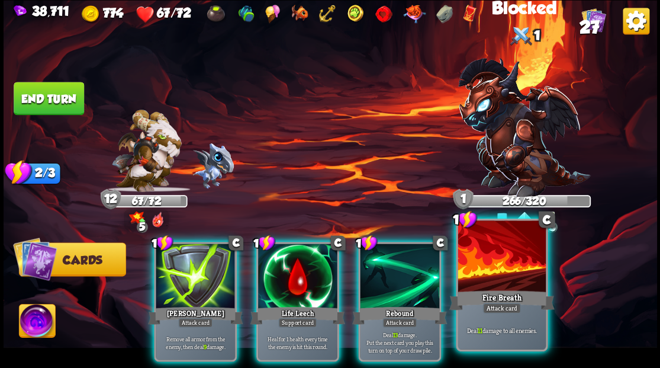
click at [508, 271] on div at bounding box center [502, 257] width 88 height 74
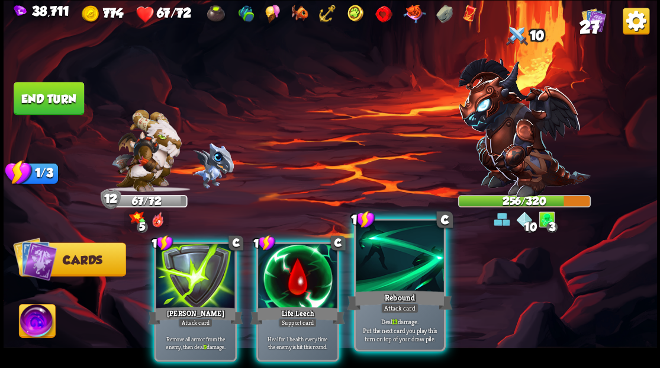
click at [398, 278] on div at bounding box center [400, 257] width 88 height 74
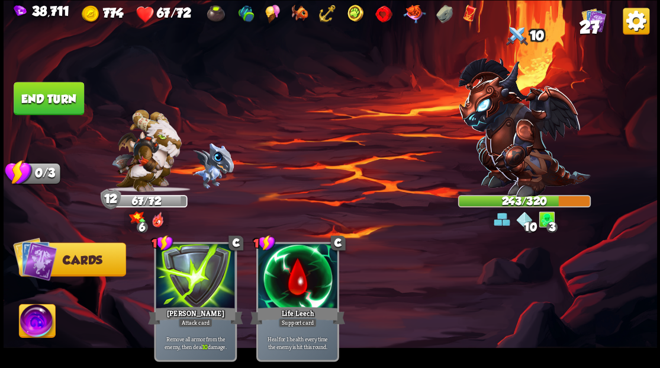
click at [62, 97] on button "End turn" at bounding box center [49, 98] width 70 height 33
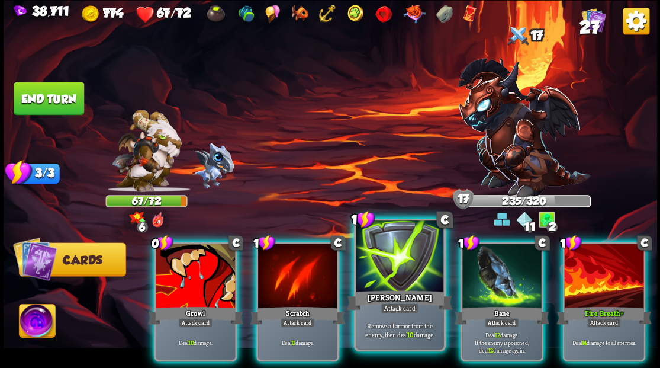
click at [395, 271] on div at bounding box center [400, 257] width 88 height 74
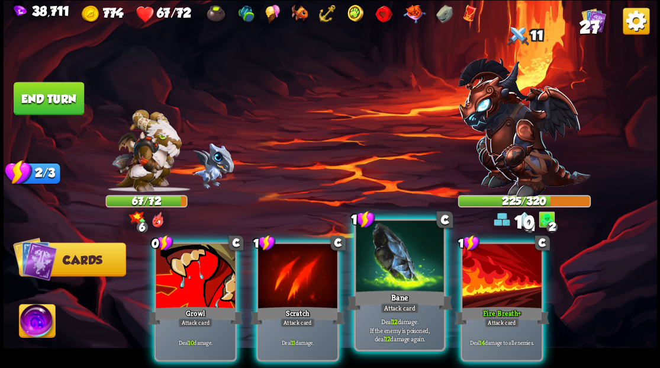
click at [394, 268] on div at bounding box center [400, 257] width 88 height 74
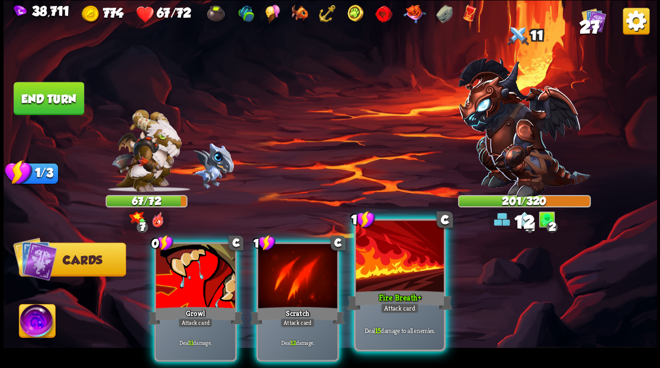
click at [399, 265] on div at bounding box center [400, 257] width 88 height 74
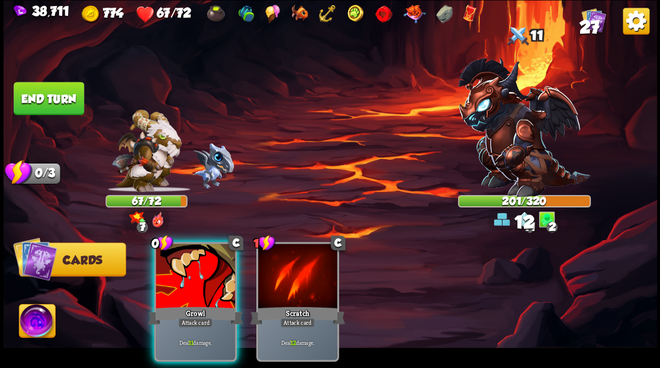
drag, startPoint x: 186, startPoint y: 276, endPoint x: 168, endPoint y: 247, distance: 34.3
click at [186, 273] on div at bounding box center [195, 276] width 79 height 67
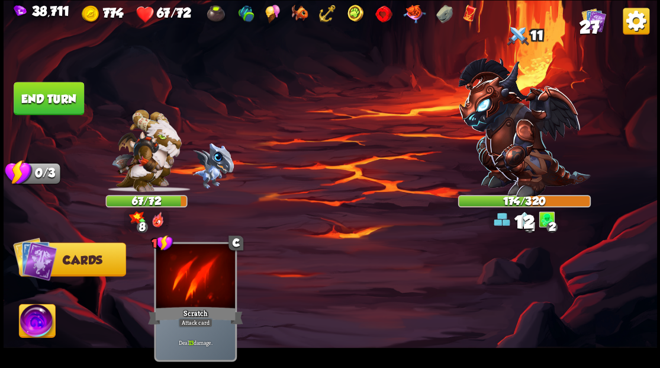
click at [50, 96] on button "End turn" at bounding box center [49, 98] width 70 height 33
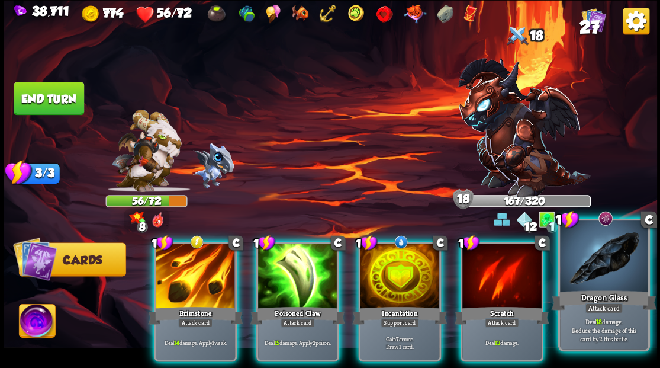
click at [607, 255] on div at bounding box center [604, 257] width 88 height 74
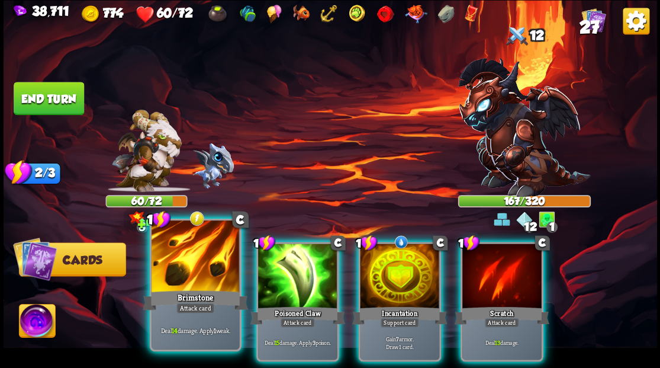
click at [183, 260] on div at bounding box center [196, 257] width 88 height 74
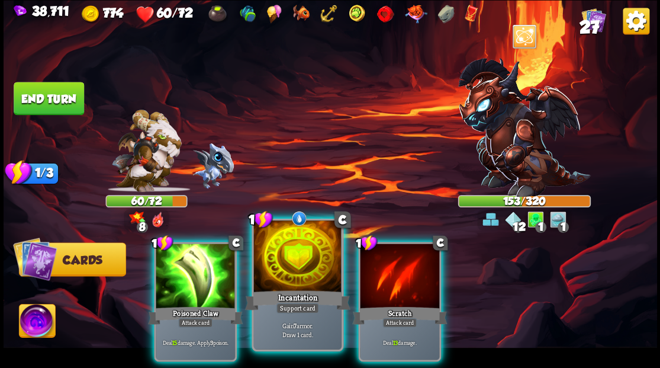
click at [285, 265] on div at bounding box center [297, 257] width 88 height 74
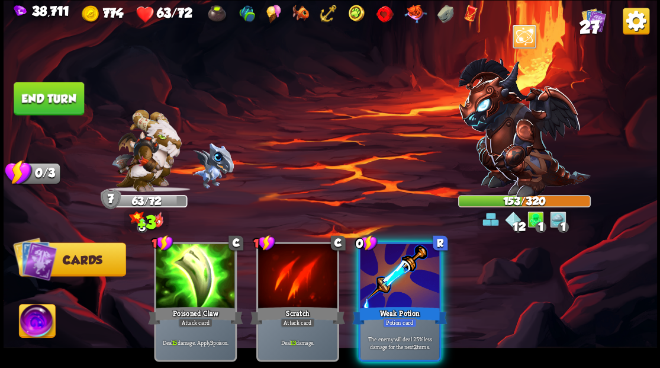
drag, startPoint x: 410, startPoint y: 275, endPoint x: 348, endPoint y: 240, distance: 70.8
click at [406, 272] on div at bounding box center [399, 276] width 79 height 67
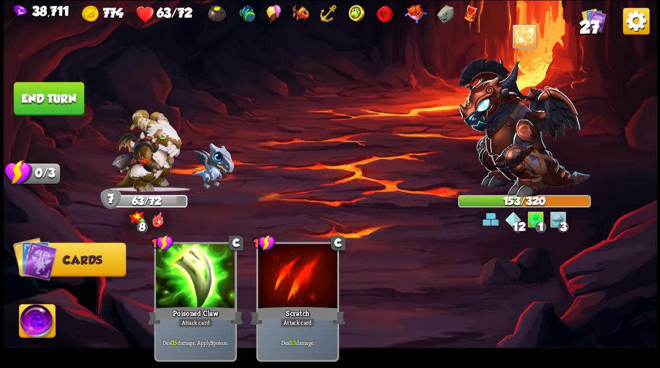
click at [65, 96] on button "End turn" at bounding box center [49, 98] width 70 height 33
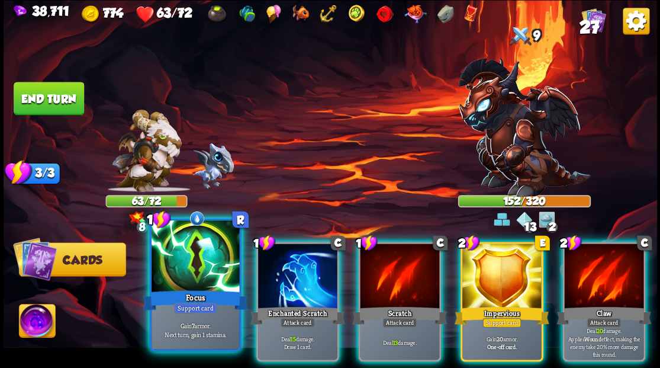
click at [183, 265] on div at bounding box center [196, 257] width 88 height 74
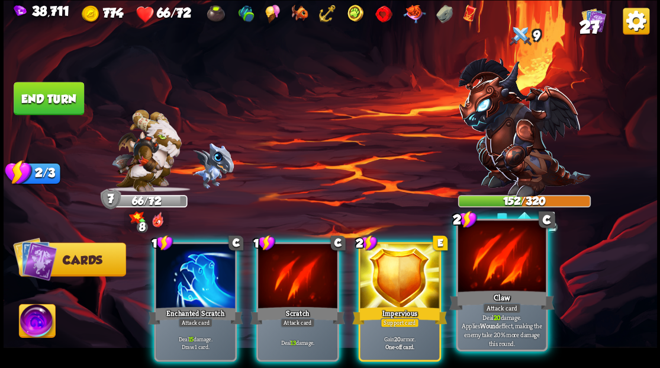
click at [506, 277] on div at bounding box center [502, 257] width 88 height 74
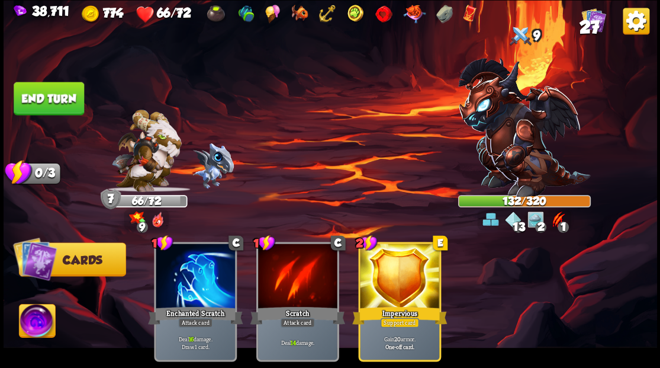
click at [61, 98] on button "End turn" at bounding box center [49, 98] width 70 height 33
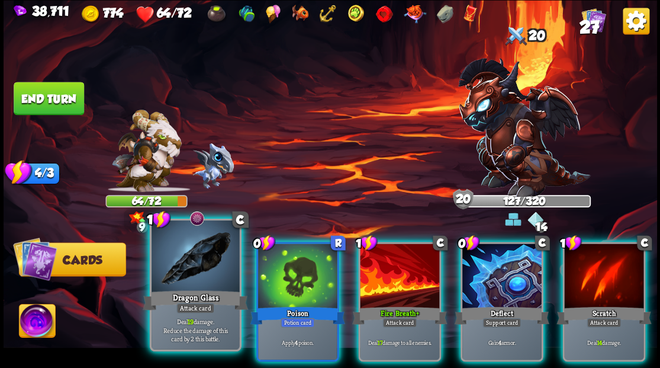
click at [208, 256] on div at bounding box center [196, 257] width 88 height 74
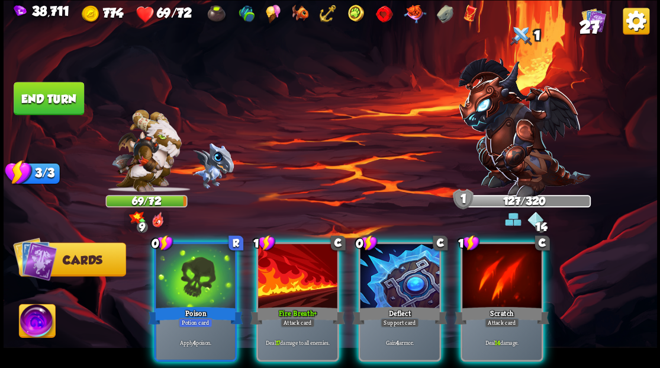
drag, startPoint x: 411, startPoint y: 250, endPoint x: 404, endPoint y: 186, distance: 63.7
click at [408, 243] on div at bounding box center [399, 276] width 79 height 67
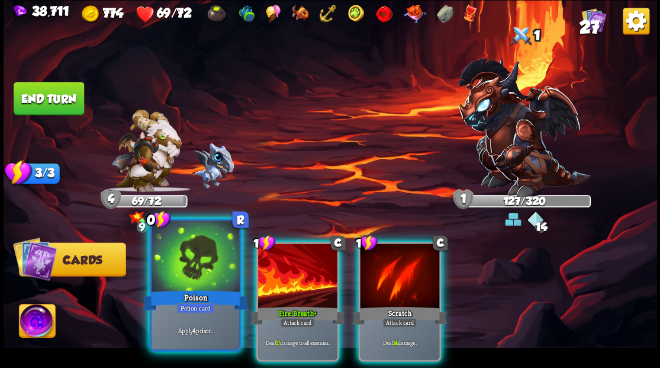
click at [191, 266] on div at bounding box center [196, 257] width 88 height 74
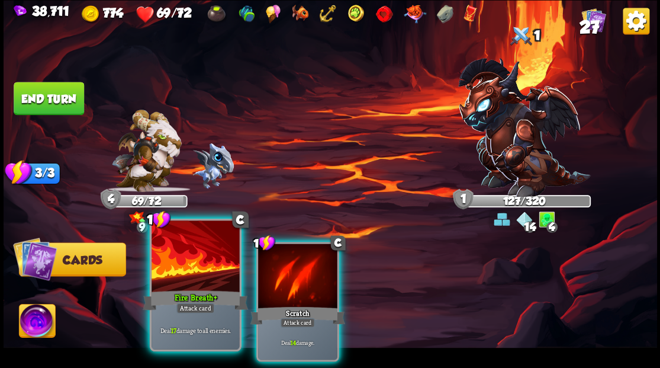
click at [191, 266] on div at bounding box center [196, 257] width 88 height 74
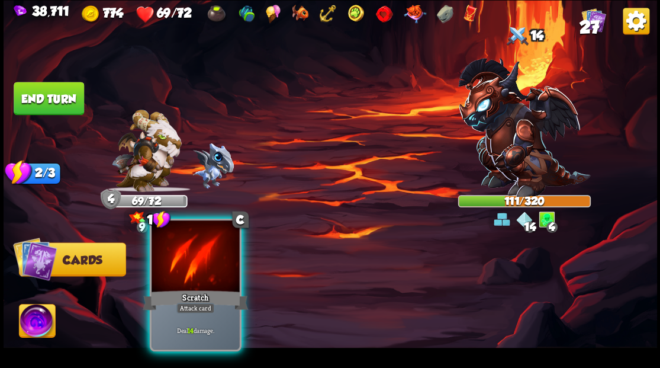
click at [198, 258] on div at bounding box center [196, 257] width 88 height 74
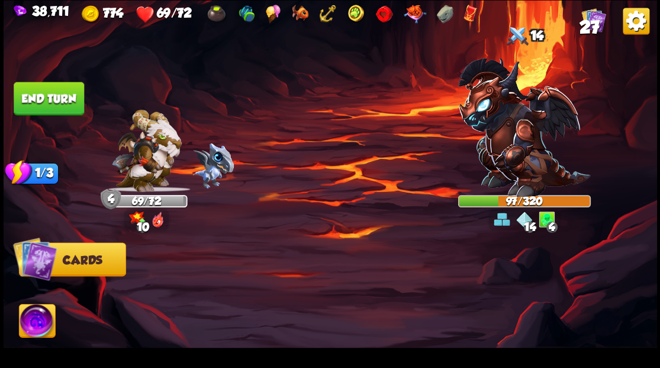
drag, startPoint x: 51, startPoint y: 92, endPoint x: 94, endPoint y: 94, distance: 43.2
click at [51, 93] on button "End turn" at bounding box center [49, 98] width 70 height 33
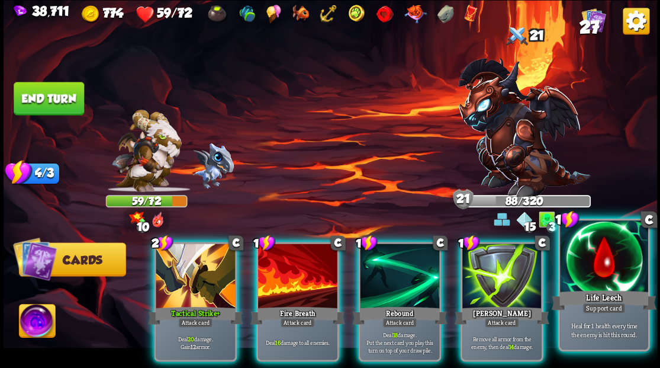
click at [599, 266] on div at bounding box center [604, 257] width 88 height 74
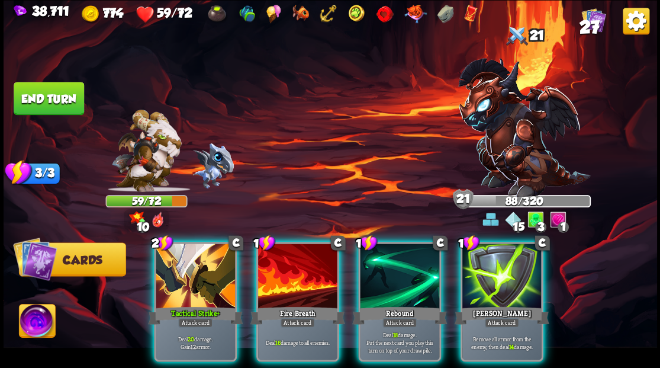
click at [186, 271] on div at bounding box center [195, 276] width 79 height 67
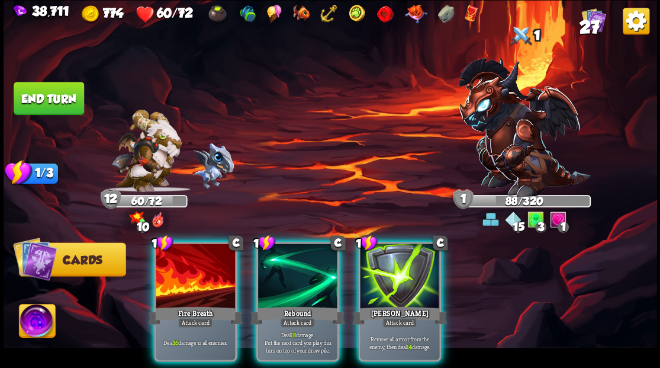
click at [186, 271] on div at bounding box center [195, 276] width 79 height 67
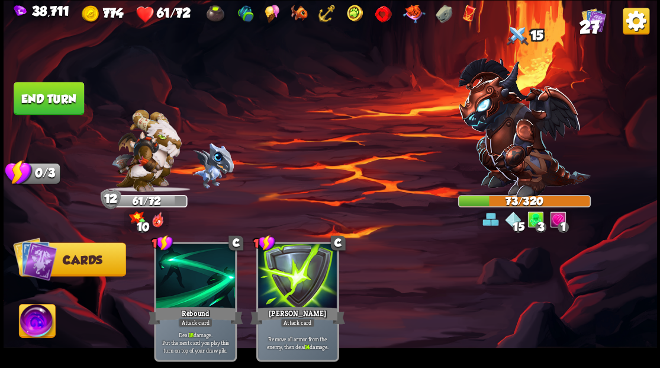
drag, startPoint x: 40, startPoint y: 325, endPoint x: 66, endPoint y: 326, distance: 26.7
click at [41, 326] on img at bounding box center [37, 322] width 36 height 37
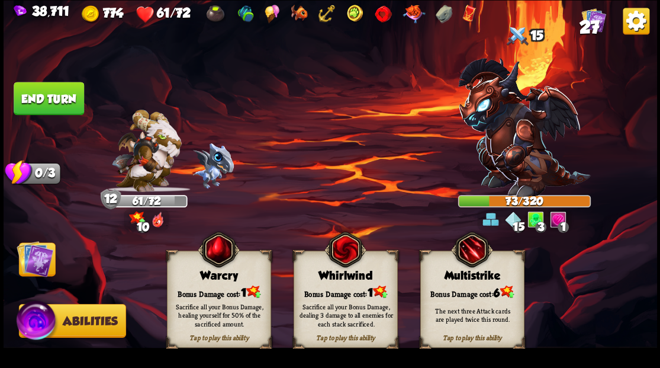
click at [220, 303] on div "Sacrifice all your Bonus Damage, healing yourself for 50% of the sacrificed amo…" at bounding box center [219, 314] width 94 height 26
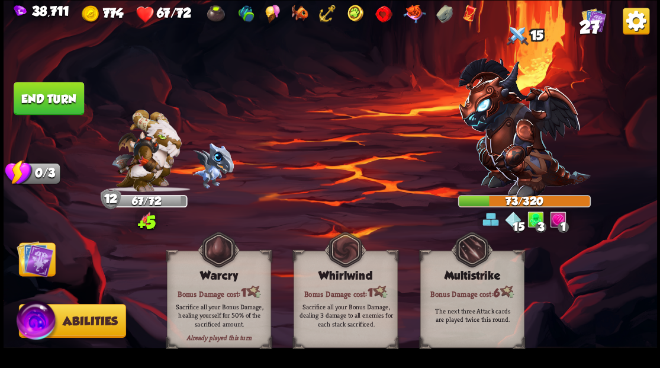
click at [59, 104] on button "End turn" at bounding box center [49, 98] width 70 height 33
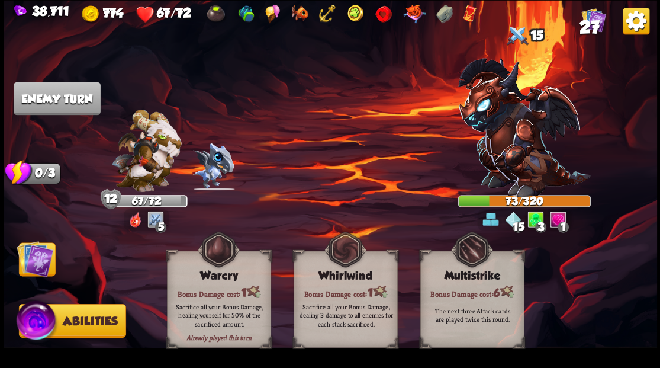
click at [31, 265] on img at bounding box center [35, 258] width 37 height 37
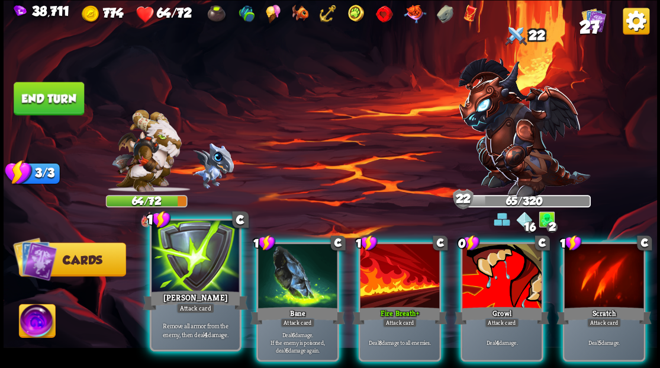
click at [182, 264] on div at bounding box center [196, 257] width 88 height 74
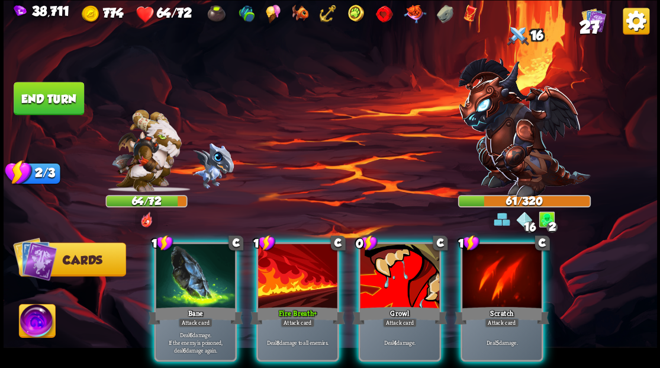
click at [182, 264] on div at bounding box center [195, 276] width 79 height 67
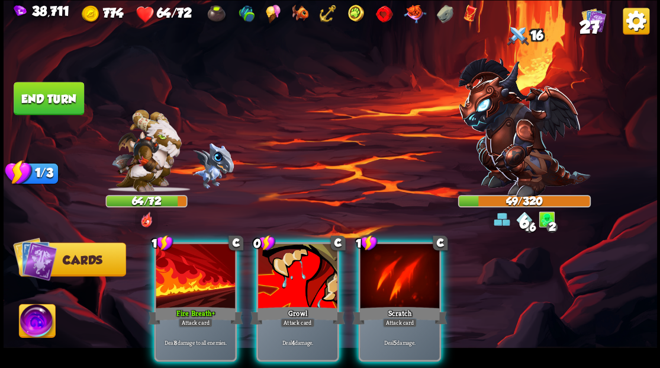
click at [182, 264] on div at bounding box center [195, 276] width 79 height 67
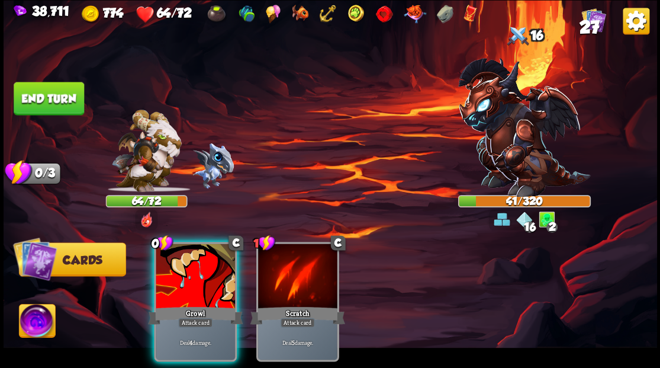
click at [182, 264] on div at bounding box center [195, 276] width 79 height 67
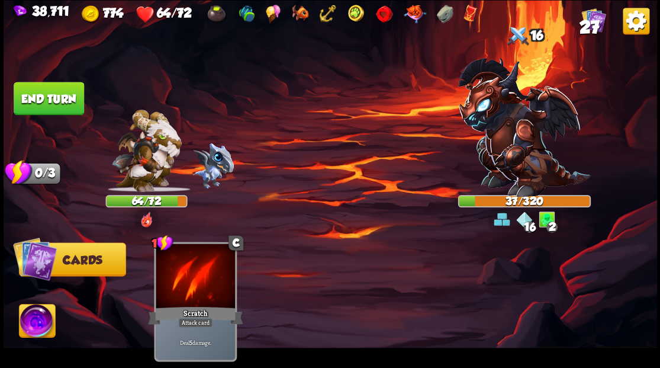
drag, startPoint x: 46, startPoint y: 104, endPoint x: 111, endPoint y: 115, distance: 66.6
click at [46, 104] on button "End turn" at bounding box center [49, 98] width 70 height 33
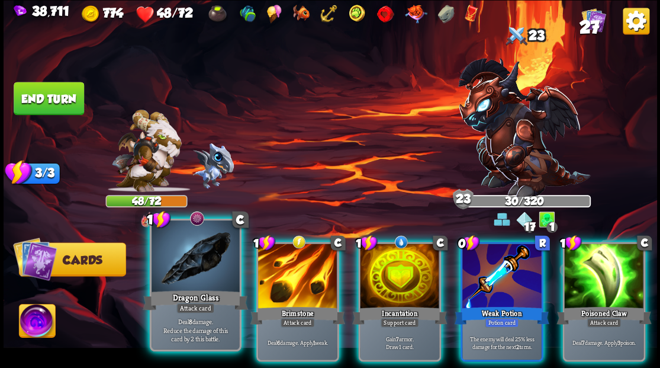
click at [185, 272] on div at bounding box center [196, 257] width 88 height 74
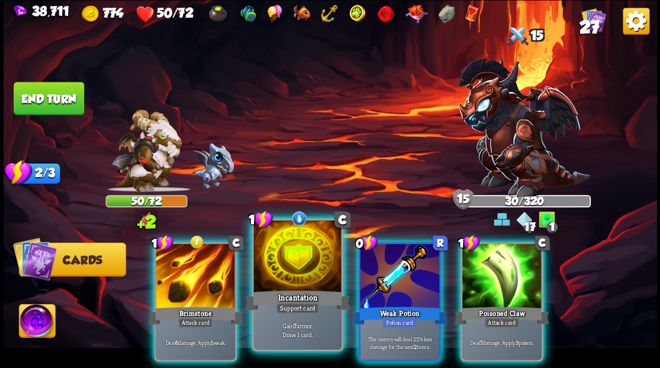
click at [289, 259] on div at bounding box center [297, 257] width 88 height 74
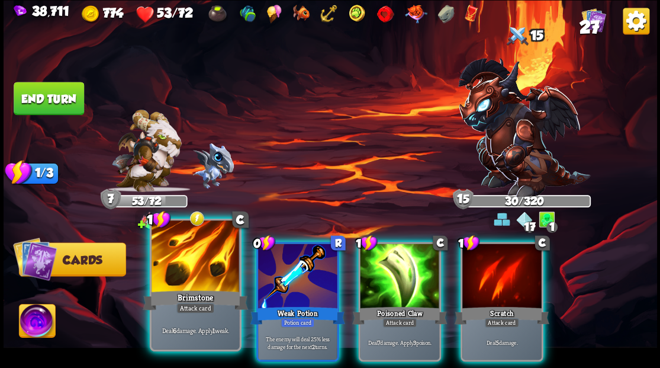
click at [194, 266] on div at bounding box center [196, 257] width 88 height 74
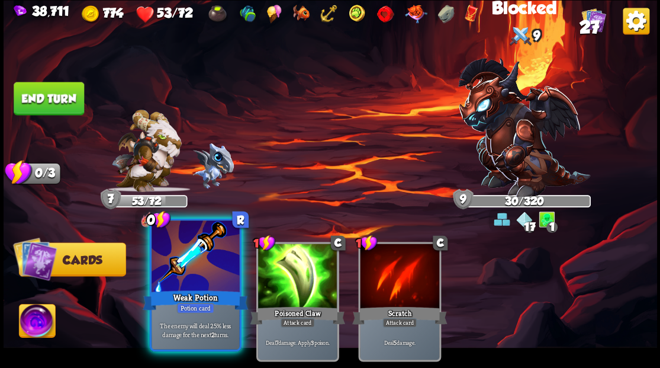
click at [193, 266] on div at bounding box center [196, 257] width 88 height 74
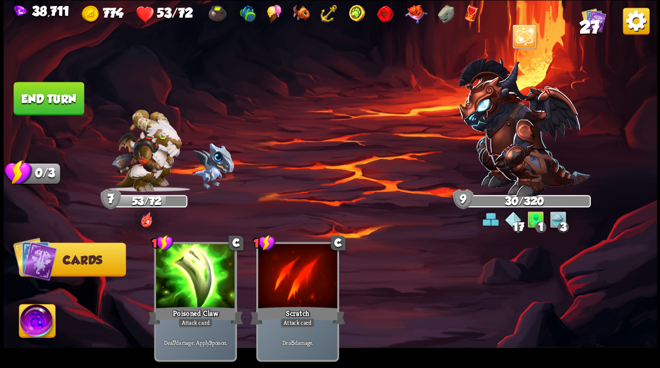
click at [57, 102] on button "End turn" at bounding box center [49, 98] width 70 height 33
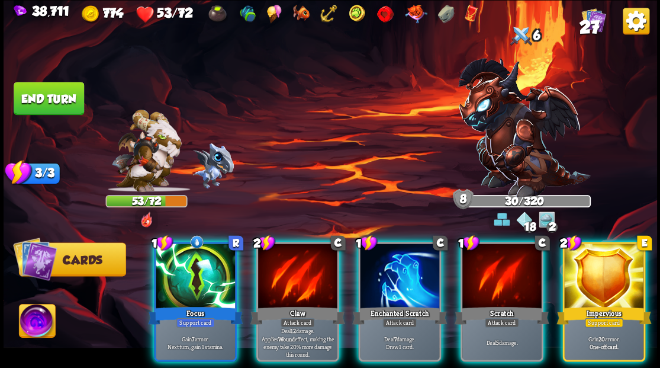
drag, startPoint x: 202, startPoint y: 284, endPoint x: 274, endPoint y: 189, distance: 119.6
click at [202, 282] on div at bounding box center [195, 276] width 79 height 67
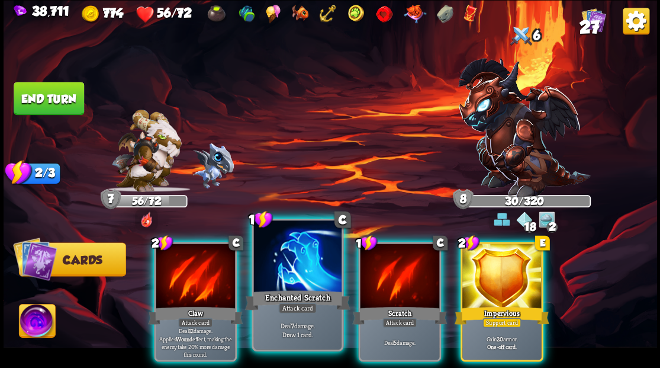
click at [289, 257] on div at bounding box center [297, 257] width 88 height 74
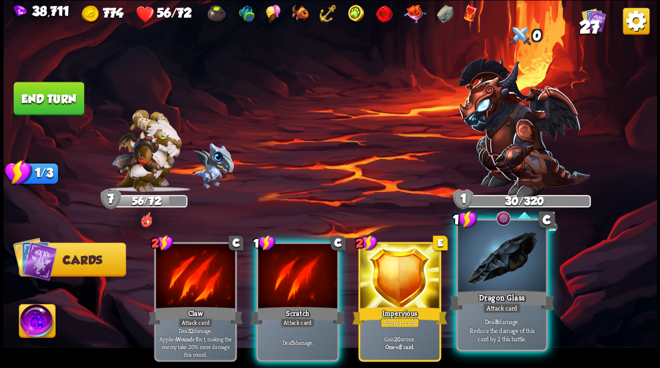
click at [483, 282] on div at bounding box center [502, 257] width 88 height 74
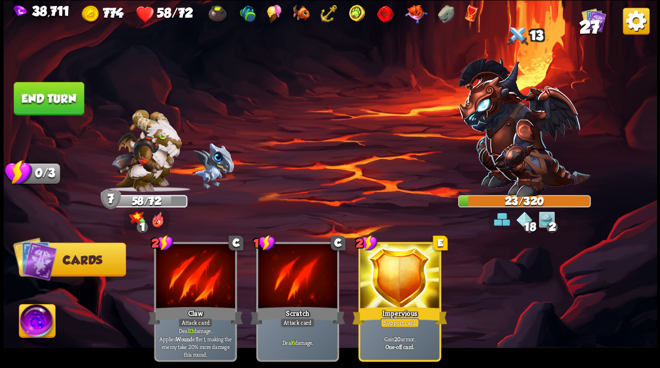
drag, startPoint x: 42, startPoint y: 99, endPoint x: 269, endPoint y: 104, distance: 227.3
click at [43, 100] on button "End turn" at bounding box center [49, 98] width 70 height 33
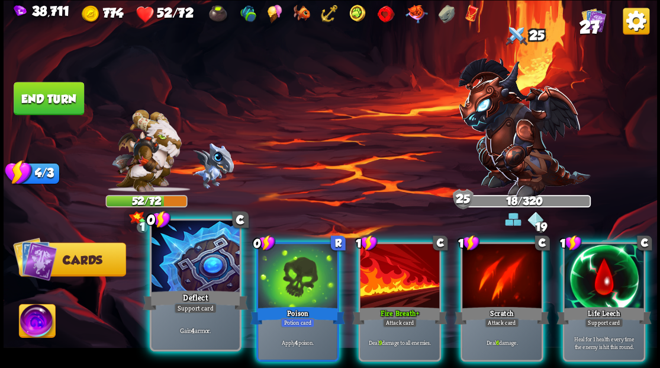
click at [205, 269] on div at bounding box center [196, 257] width 88 height 74
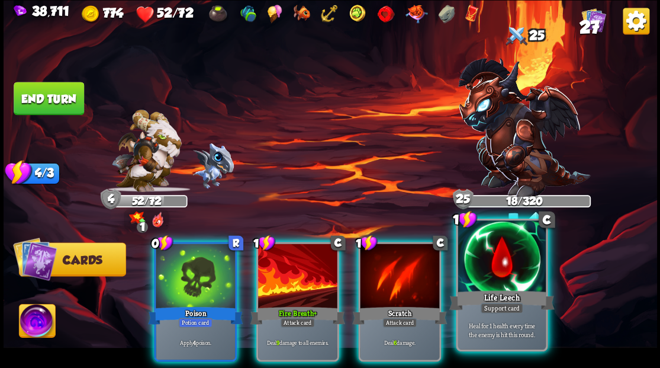
click at [504, 269] on div at bounding box center [502, 257] width 88 height 74
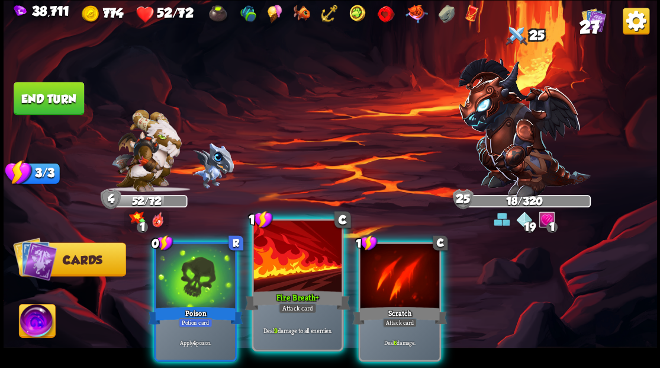
click at [311, 283] on div at bounding box center [297, 257] width 88 height 74
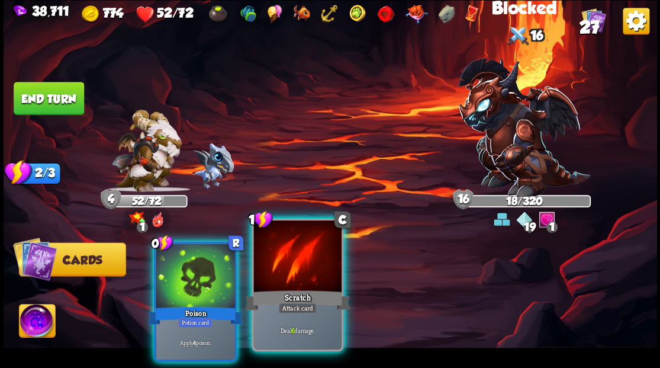
click at [310, 282] on div at bounding box center [297, 257] width 88 height 74
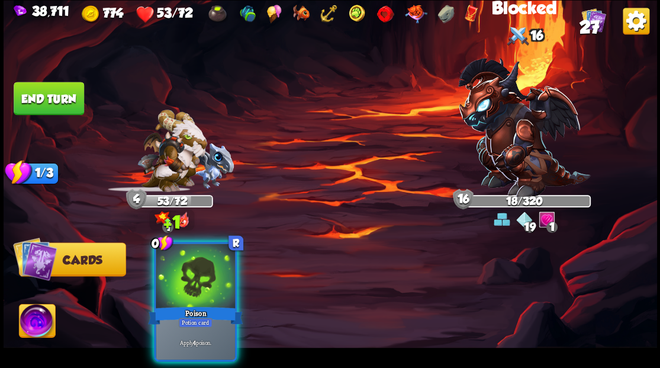
click at [205, 275] on div at bounding box center [195, 276] width 79 height 67
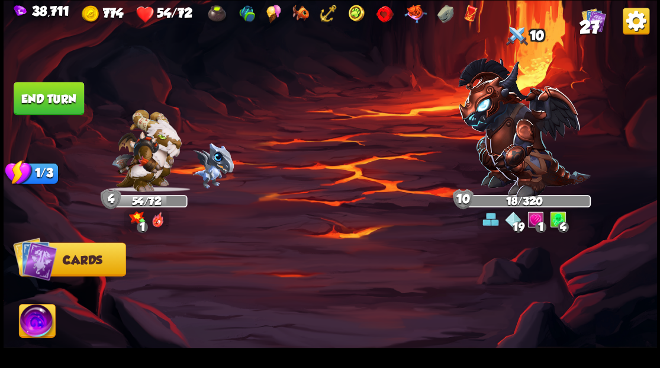
click at [37, 320] on img at bounding box center [37, 322] width 36 height 37
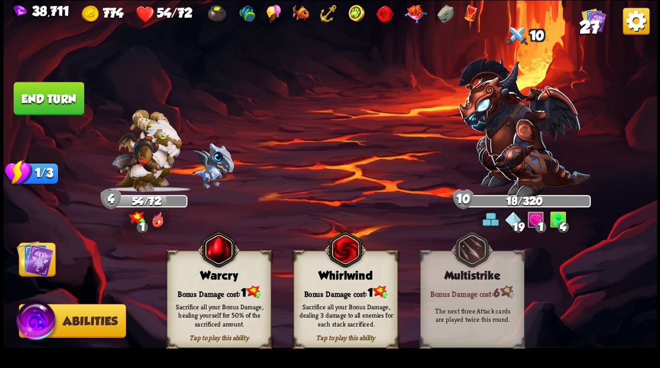
click at [214, 294] on div "Bonus Damage cost: 1" at bounding box center [218, 291] width 103 height 15
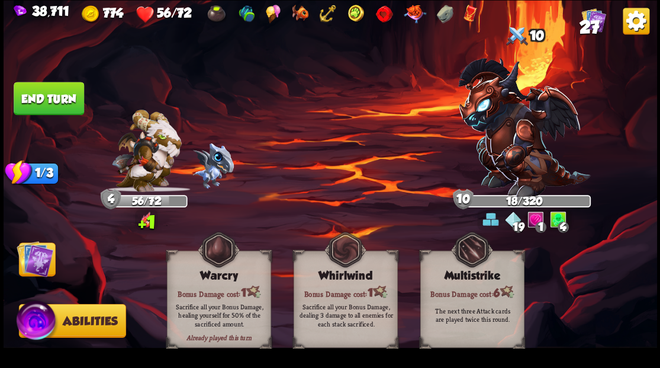
click at [44, 262] on img at bounding box center [35, 258] width 37 height 37
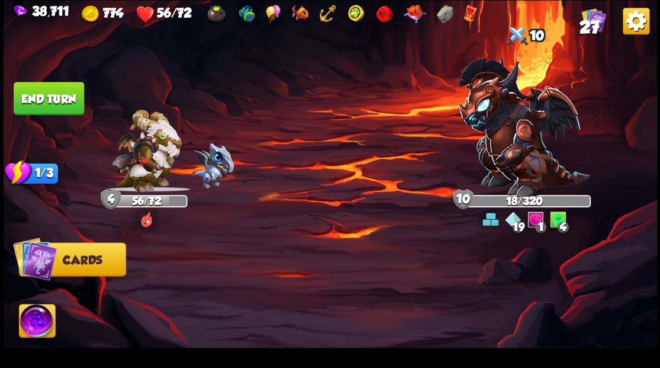
click at [54, 96] on button "End turn" at bounding box center [49, 98] width 70 height 33
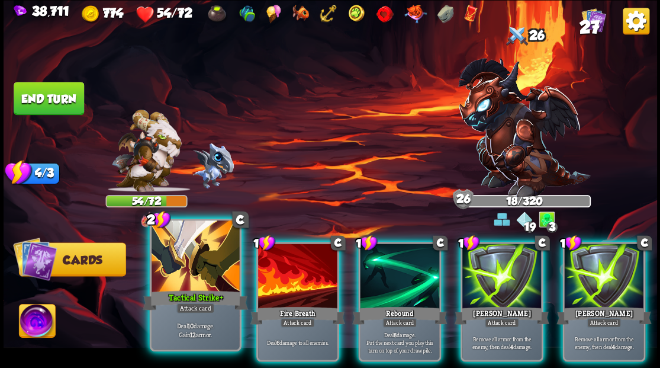
click at [199, 265] on div at bounding box center [196, 257] width 88 height 74
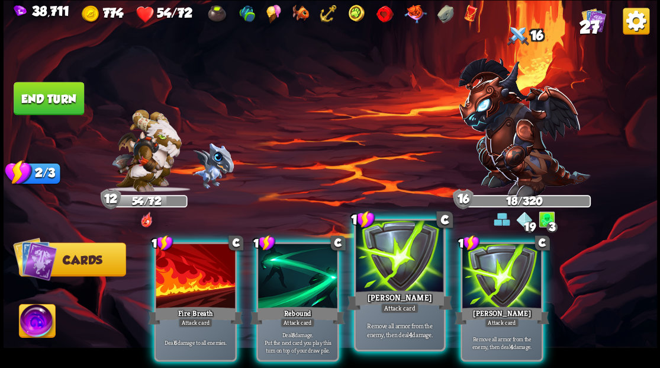
click at [384, 286] on div at bounding box center [400, 257] width 88 height 74
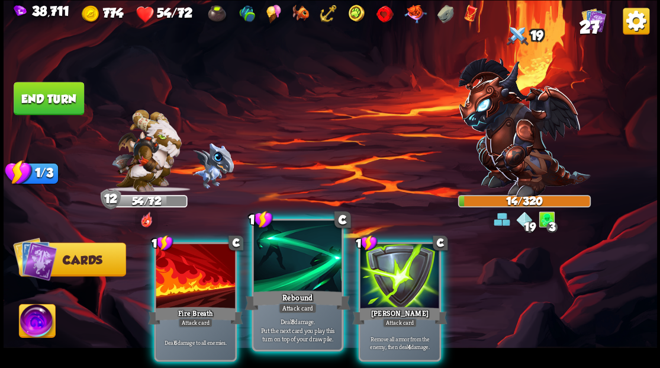
click at [315, 278] on div at bounding box center [297, 257] width 88 height 74
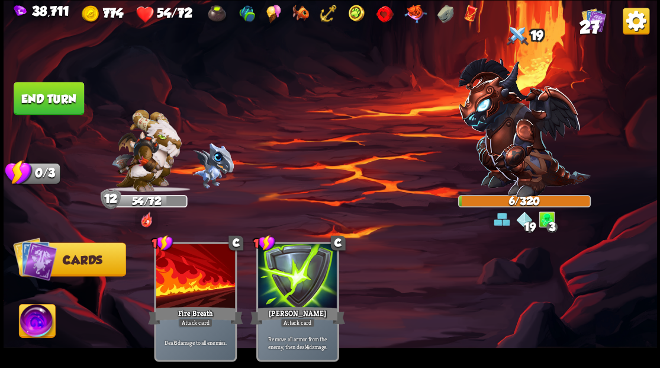
drag, startPoint x: 58, startPoint y: 98, endPoint x: 92, endPoint y: 105, distance: 34.6
click at [58, 98] on button "End turn" at bounding box center [49, 98] width 70 height 33
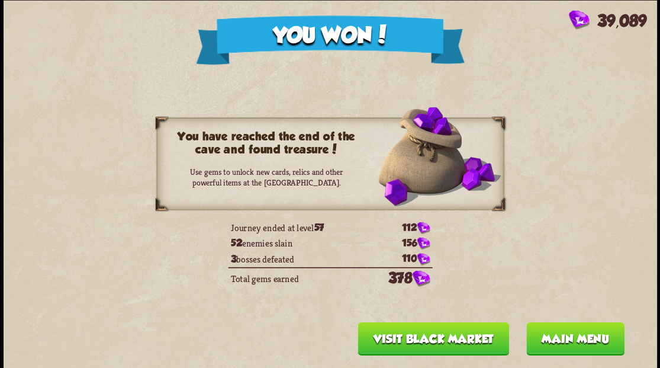
click at [573, 331] on button "Main menu" at bounding box center [575, 337] width 98 height 33
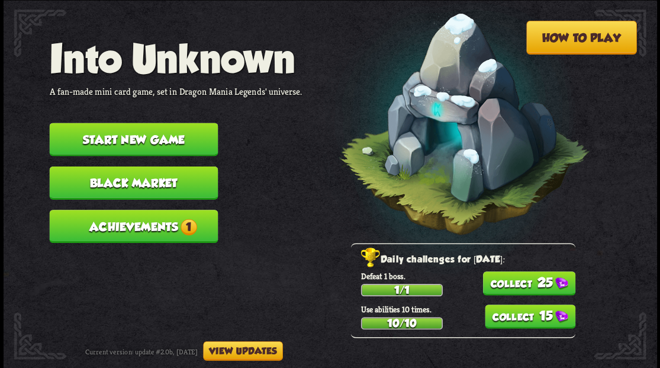
click at [129, 238] on button "Achievements 1" at bounding box center [133, 226] width 169 height 33
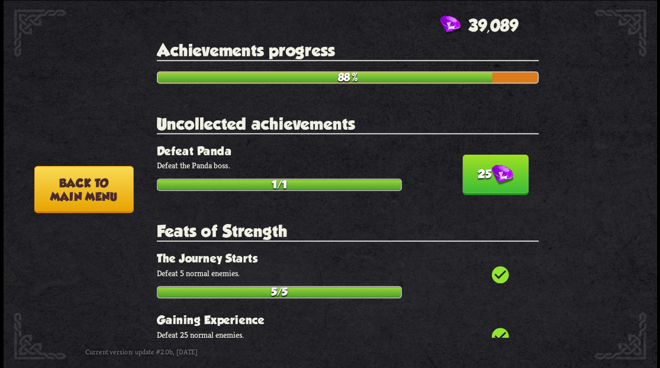
click at [491, 175] on img at bounding box center [502, 175] width 22 height 21
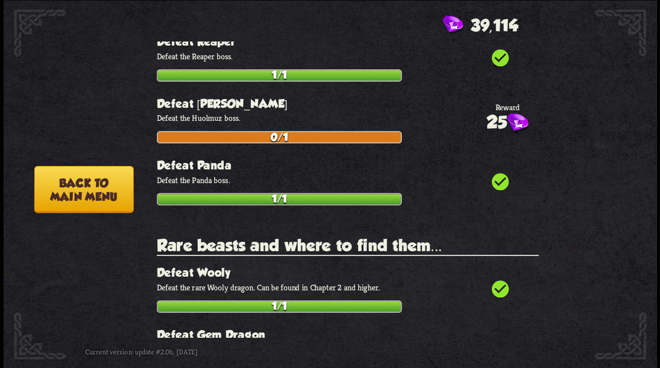
scroll to position [1776, 0]
